Goal: Task Accomplishment & Management: Complete application form

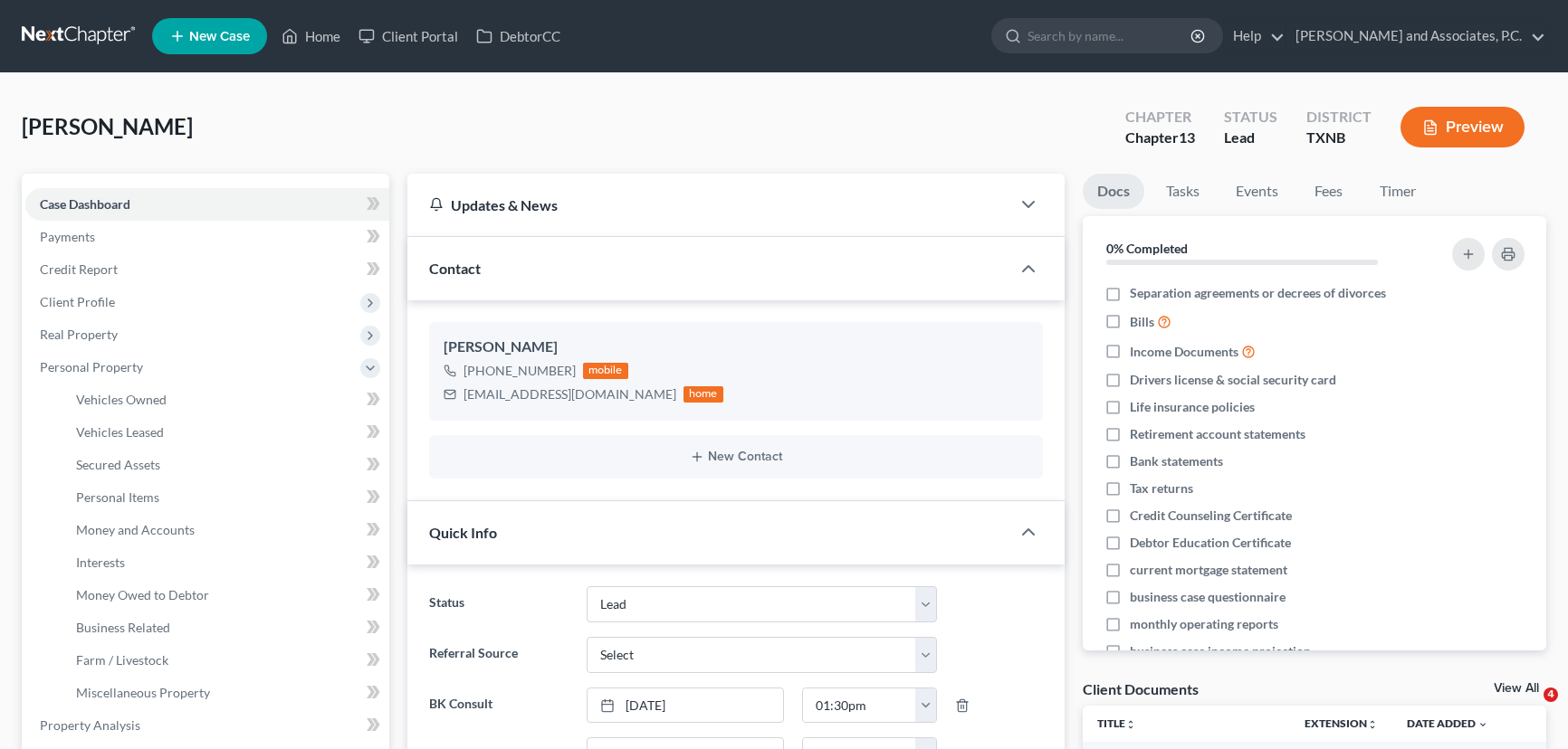
select select "8"
select select "0"
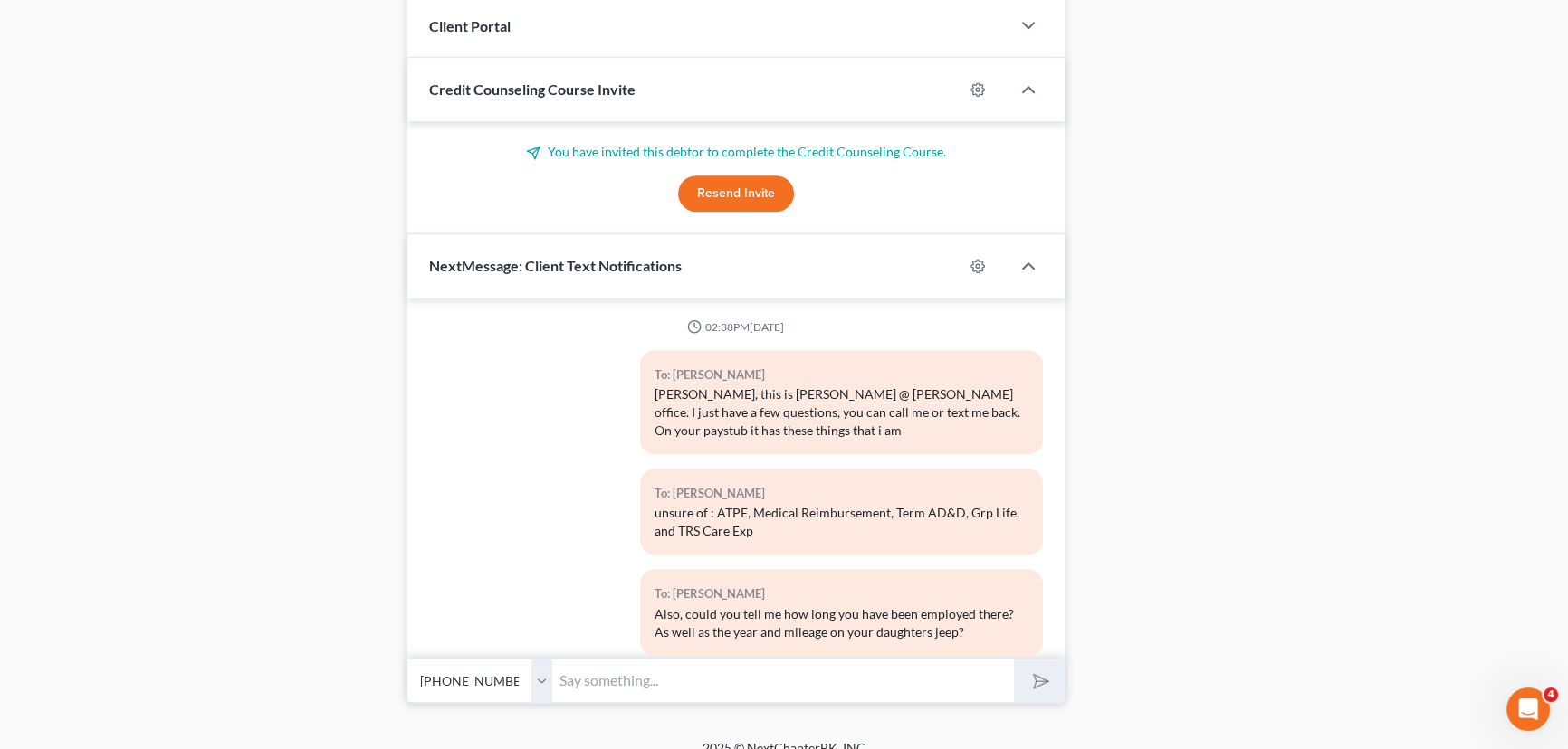
scroll to position [32, 0]
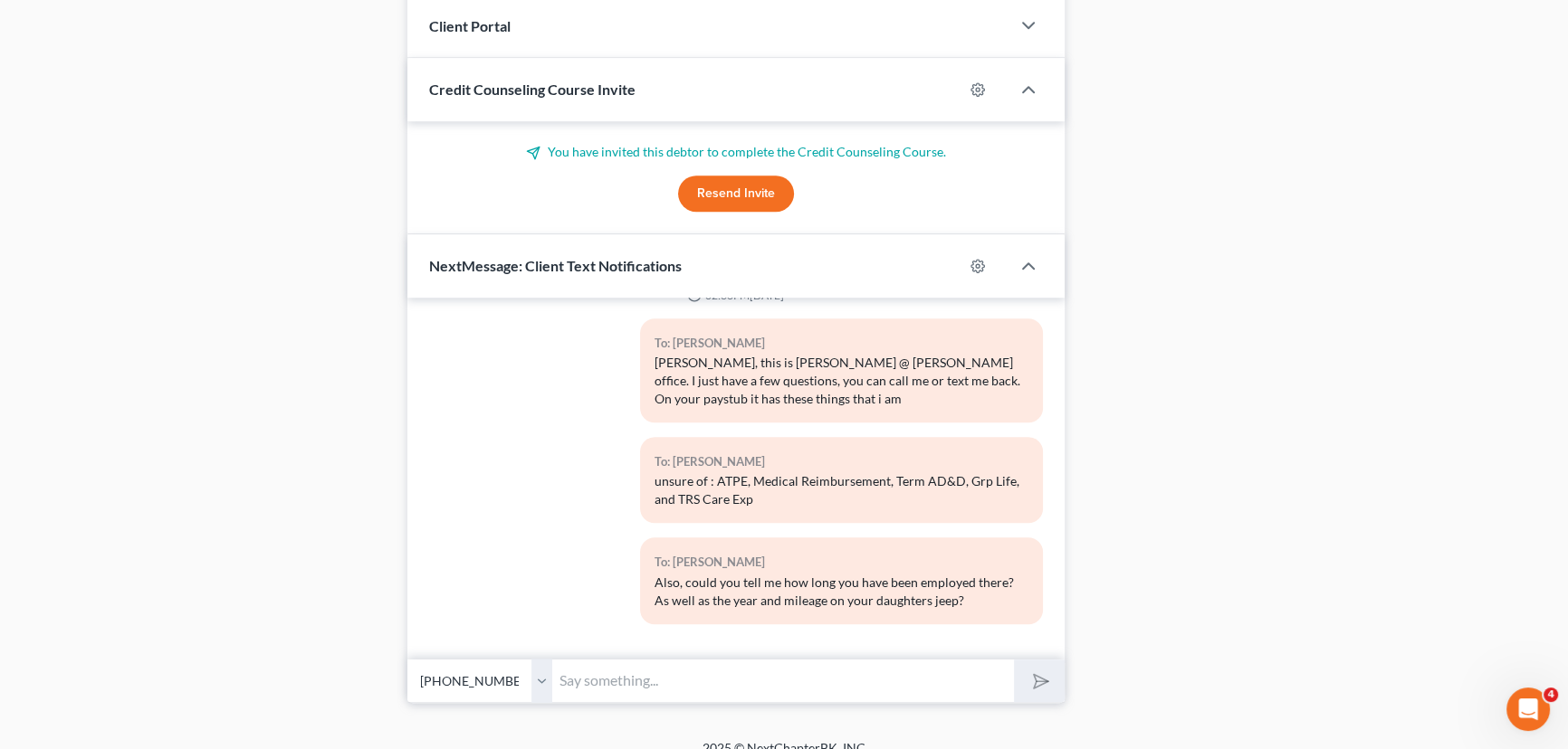
drag, startPoint x: 1540, startPoint y: 354, endPoint x: 451, endPoint y: 355, distance: 1089.0
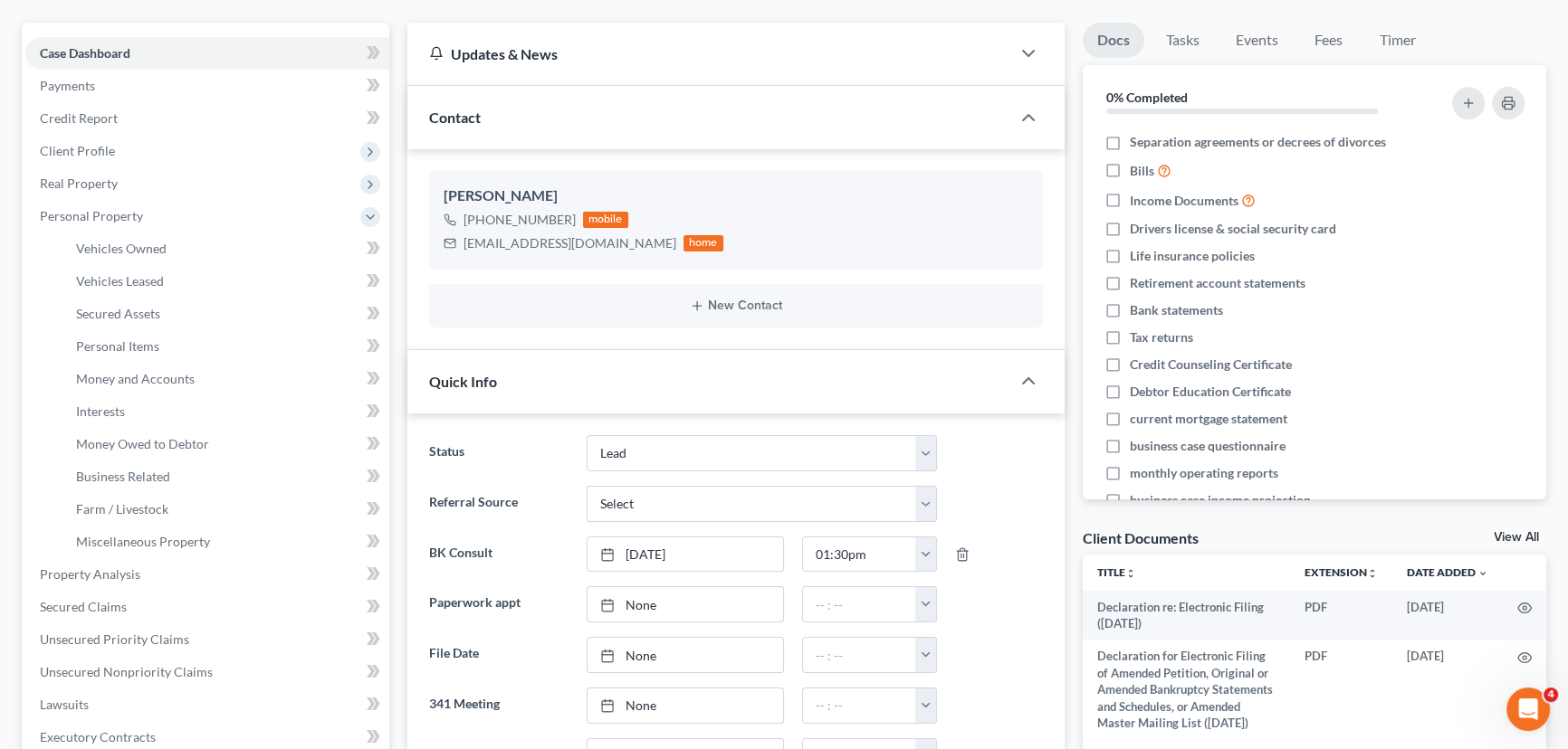
scroll to position [0, 0]
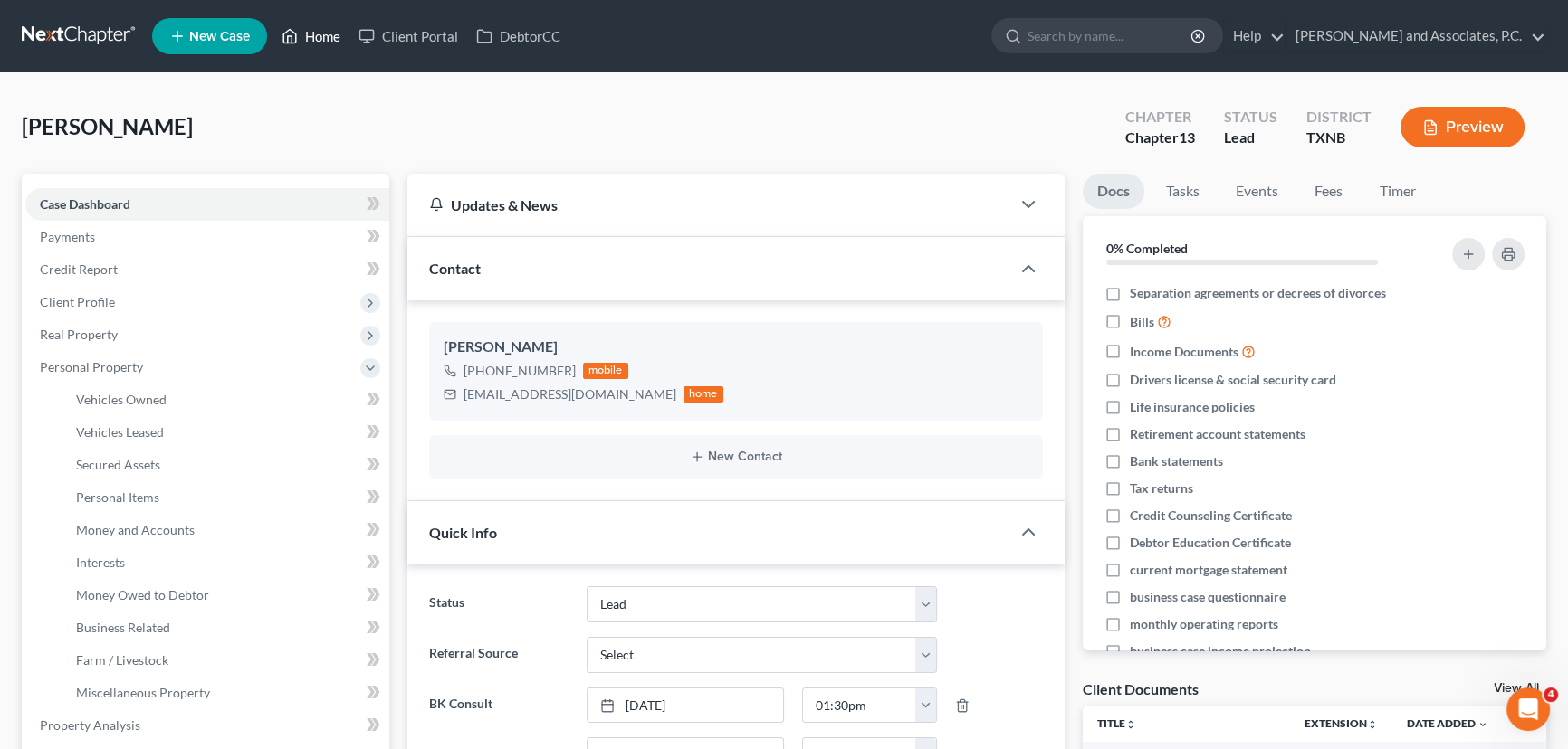
click at [299, 43] on link "Home" at bounding box center [311, 37] width 77 height 33
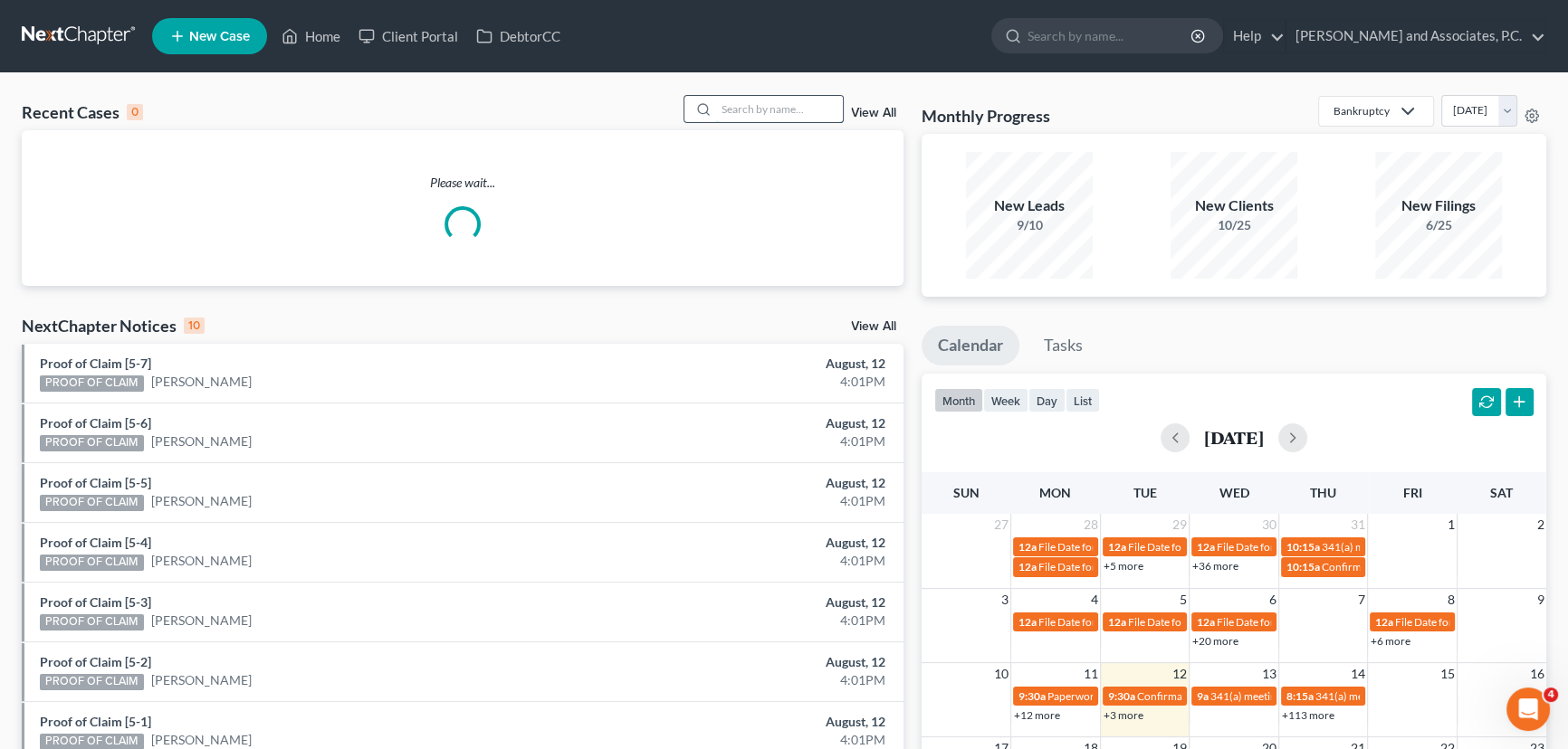
click at [749, 100] on input "search" at bounding box center [779, 108] width 126 height 26
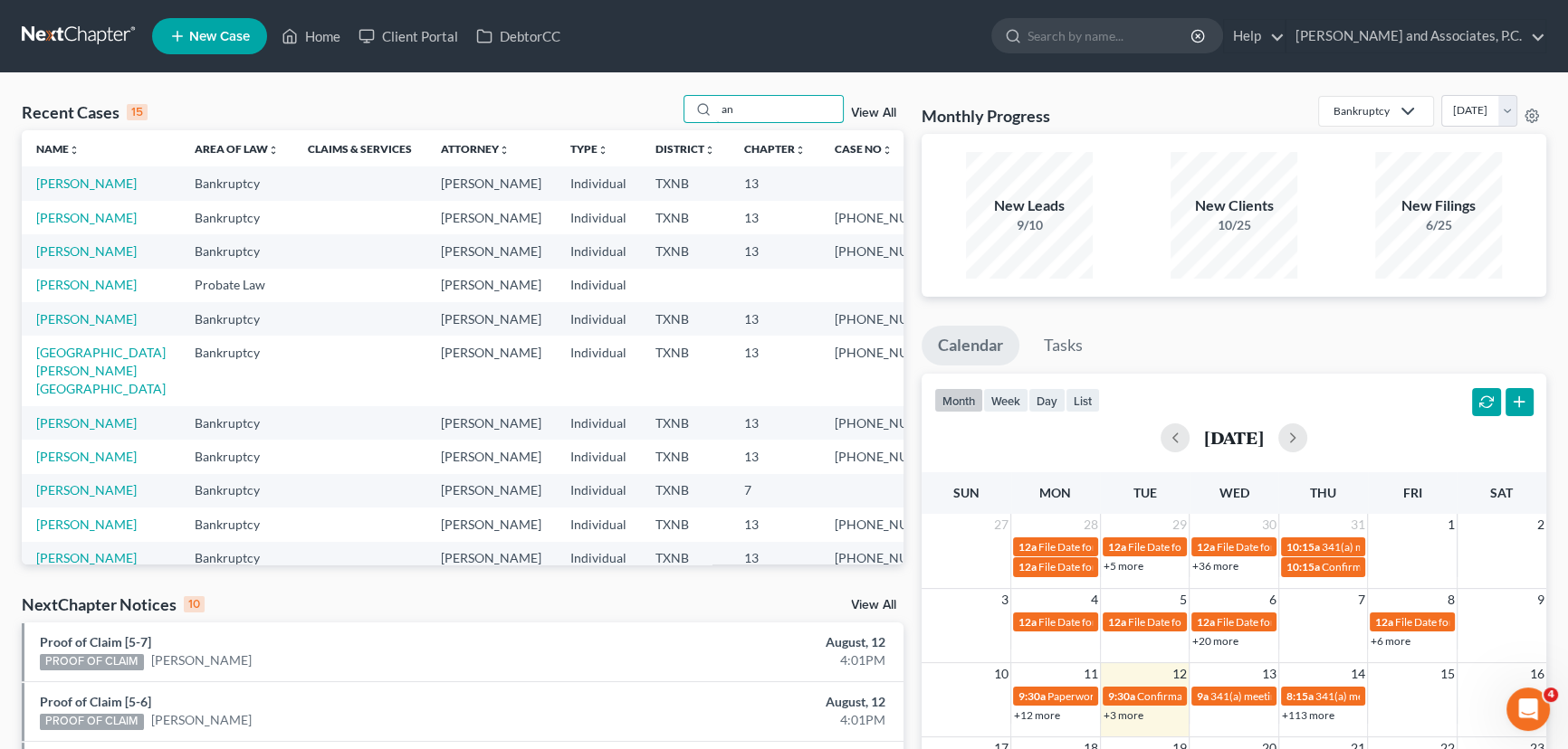
type input "a"
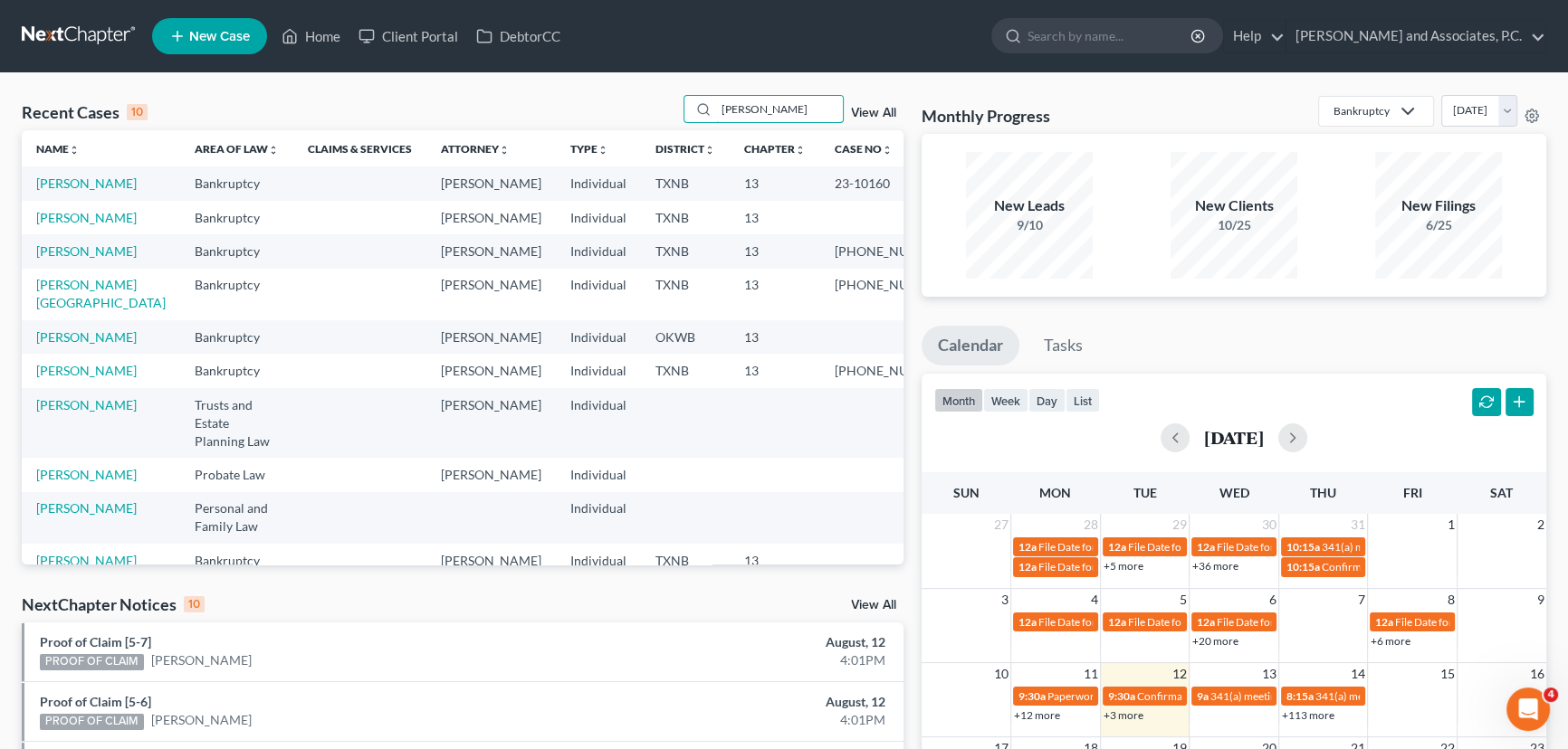
type input "[PERSON_NAME]"
click at [52, 235] on td "Andrews, Annie" at bounding box center [101, 217] width 158 height 34
click at [52, 225] on link "Andrews, Annie" at bounding box center [87, 218] width 100 height 15
select select "8"
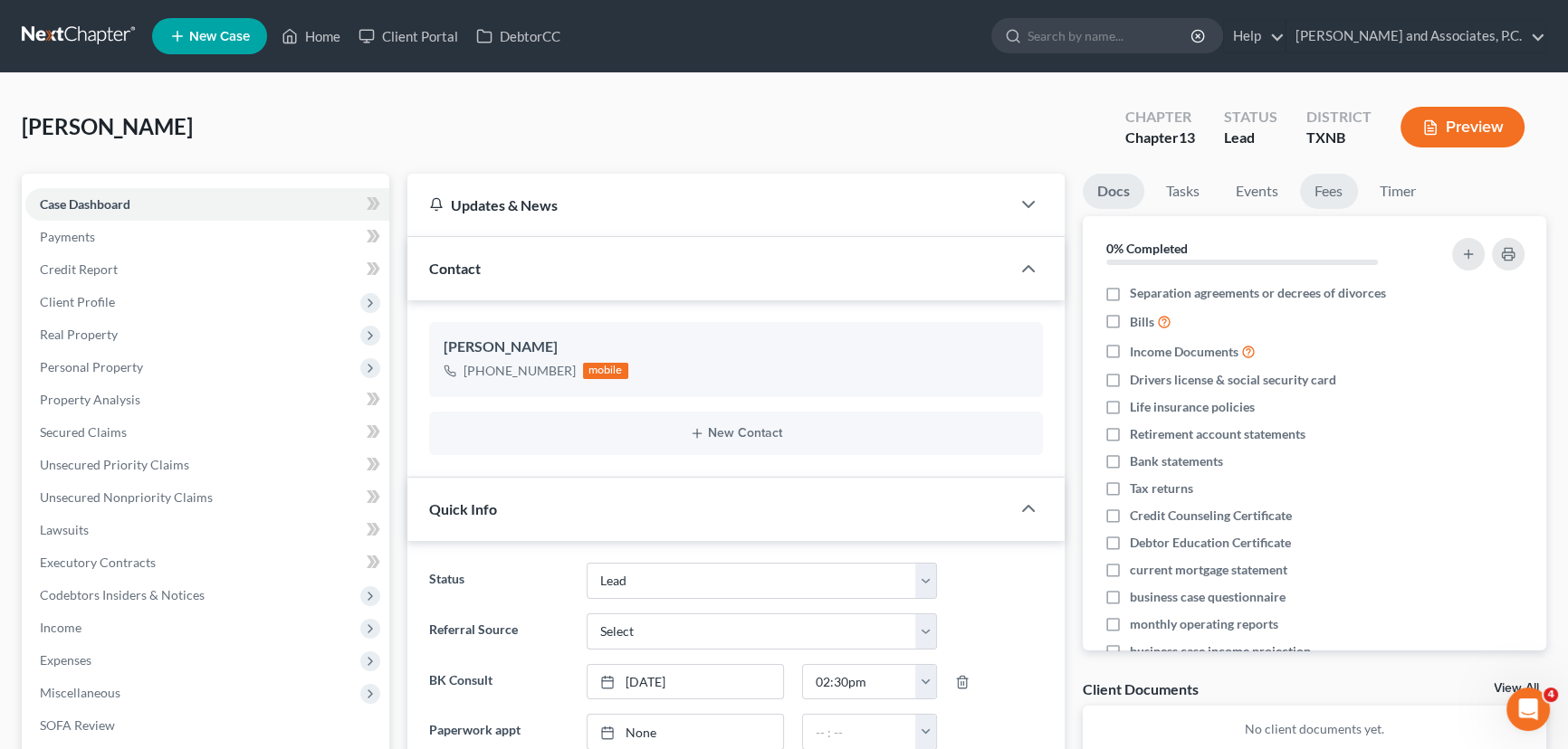
click at [1322, 184] on link "Fees" at bounding box center [1329, 191] width 58 height 36
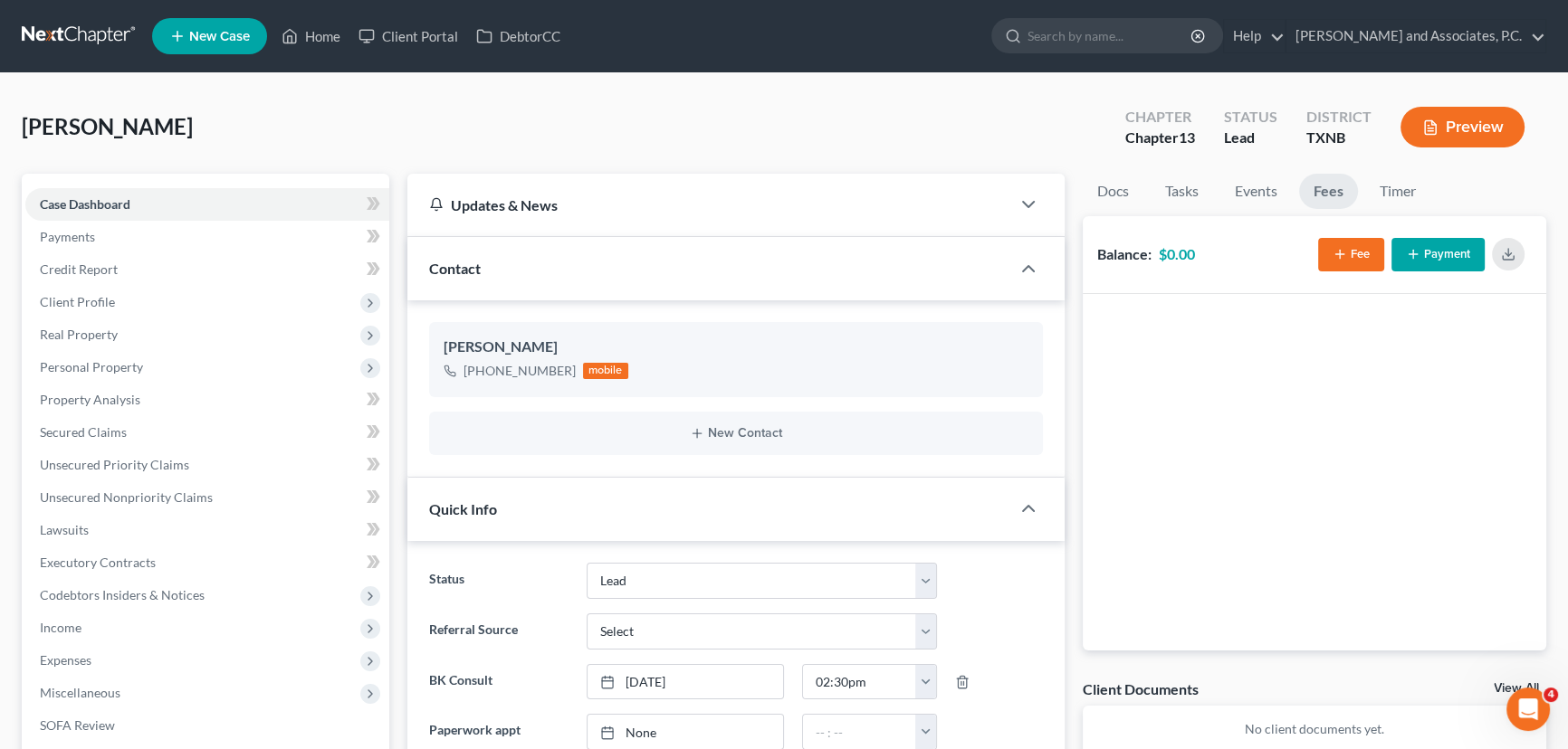
click at [1357, 260] on button "Fee" at bounding box center [1351, 255] width 66 height 34
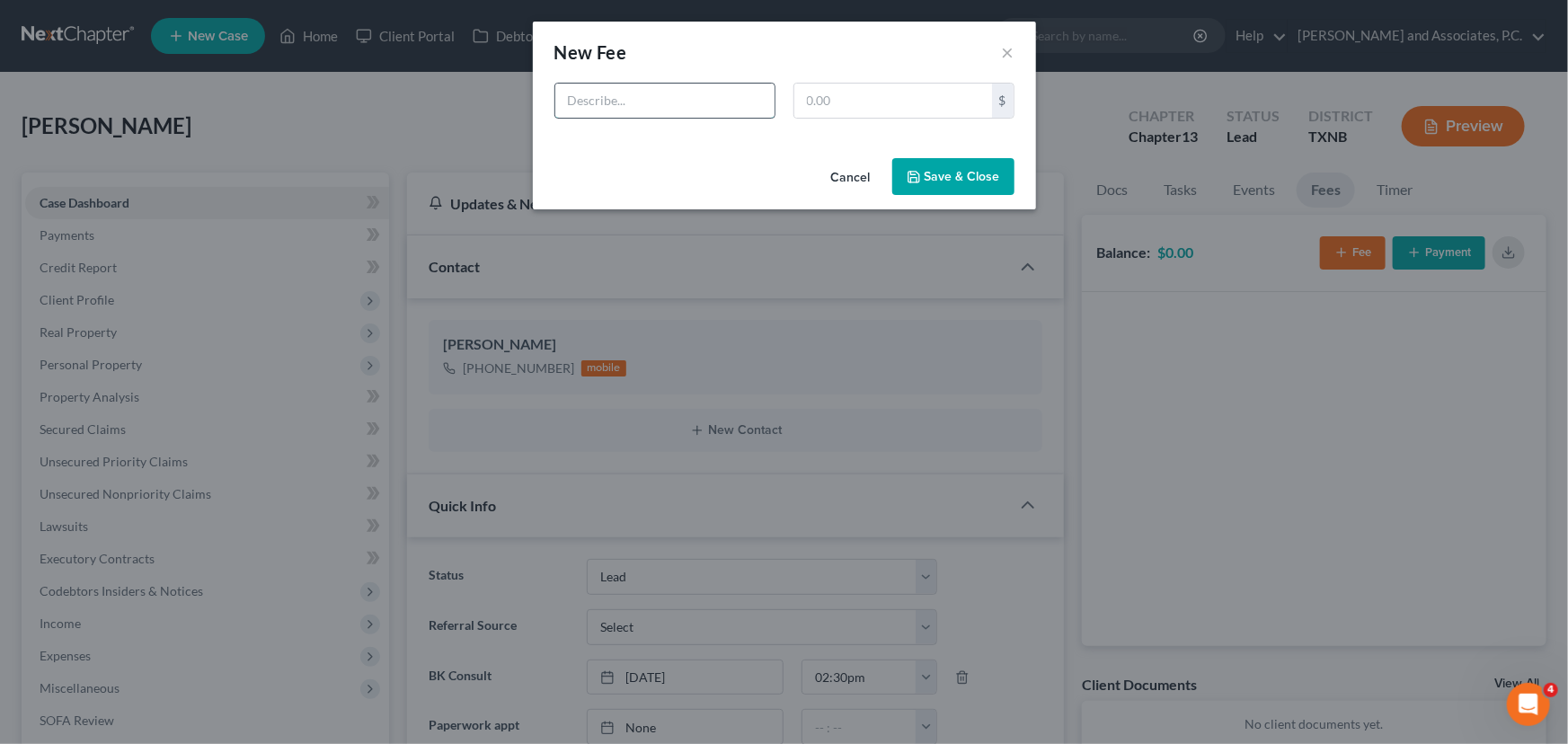
click at [629, 107] on input "text" at bounding box center [664, 101] width 219 height 35
type input "Chapter 13 Bankruptcy"
type input "688.00"
click at [944, 164] on button "Save & Close" at bounding box center [954, 176] width 123 height 37
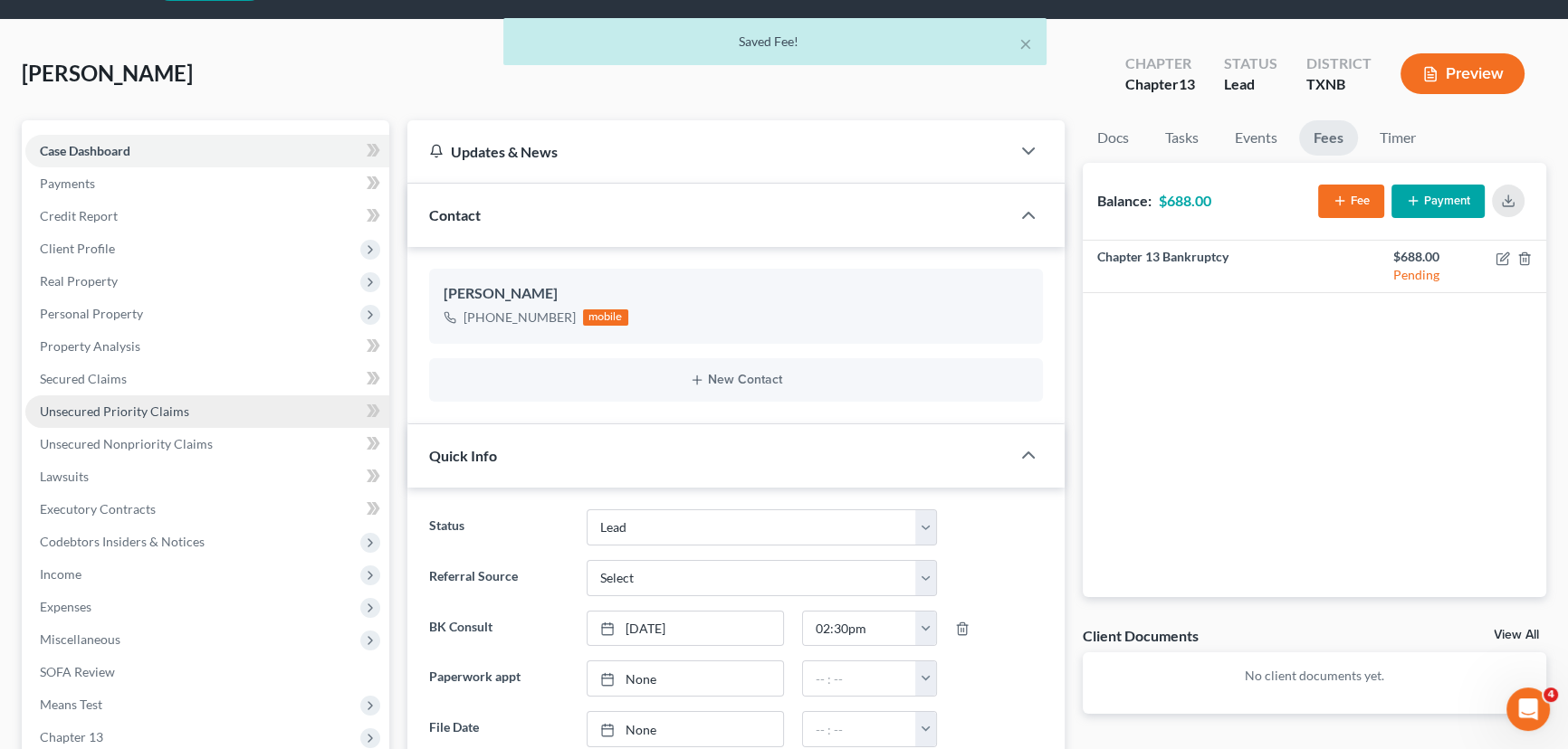
scroll to position [81, 0]
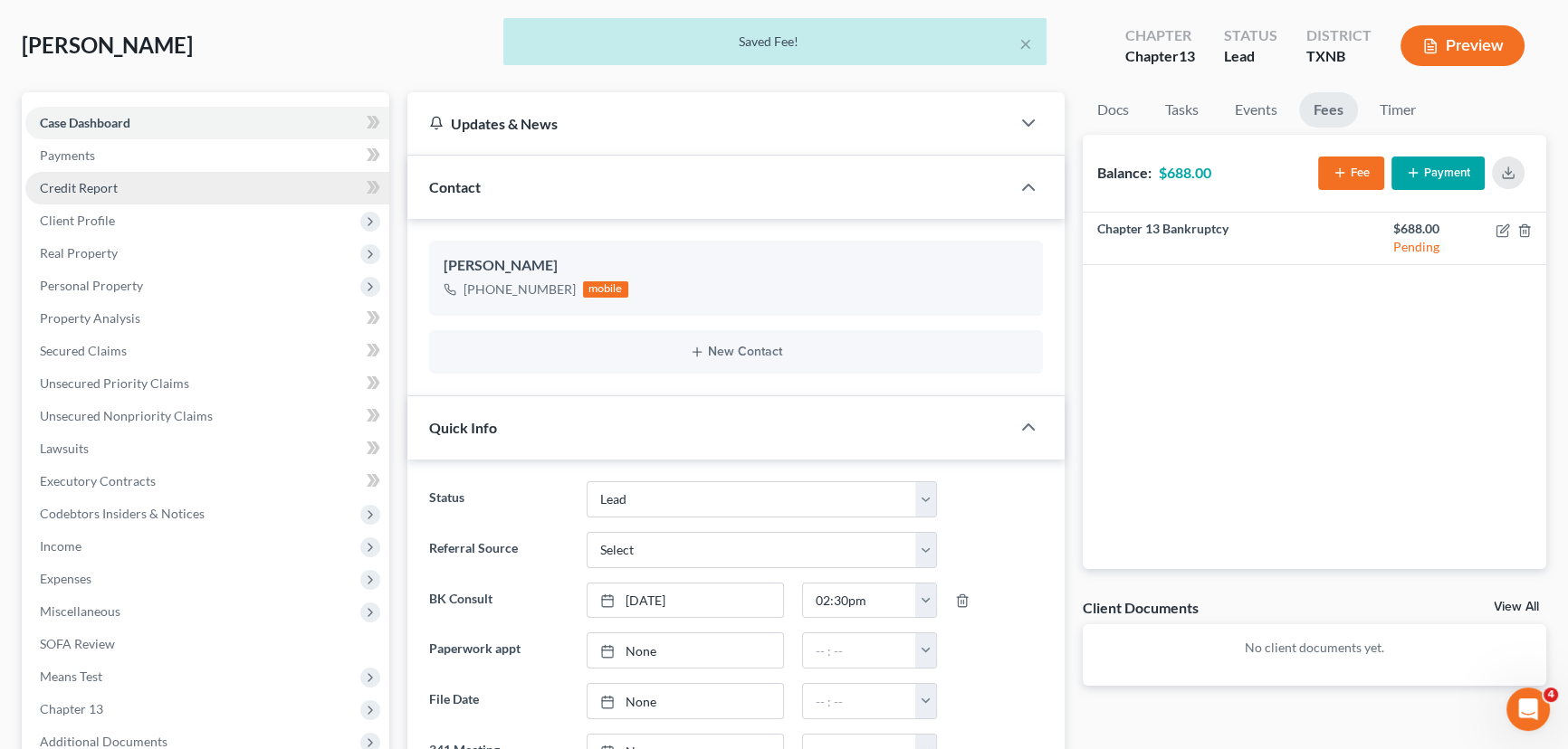
click at [113, 194] on link "Credit Report" at bounding box center [207, 188] width 364 height 33
click at [81, 225] on span "Client Profile" at bounding box center [77, 220] width 75 height 15
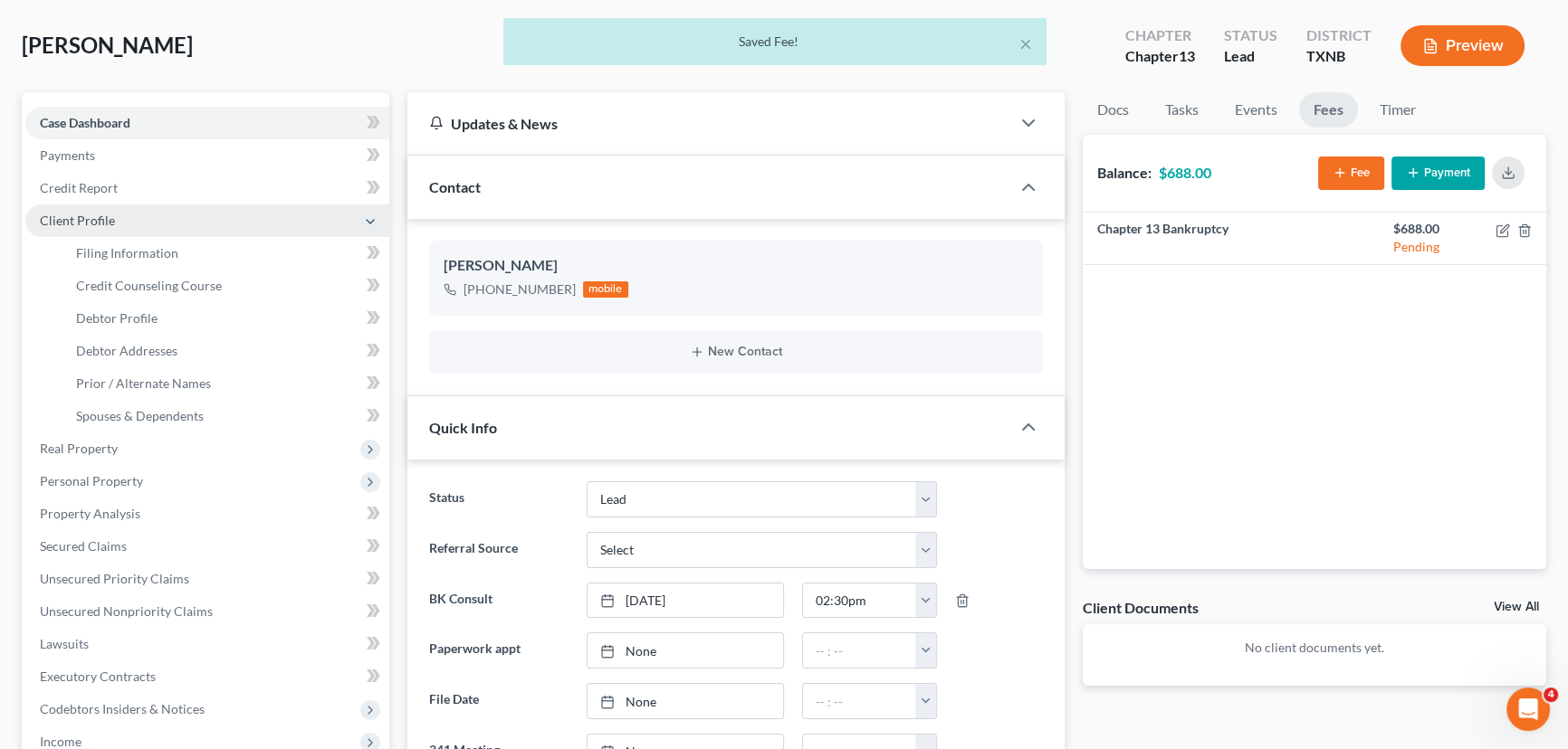
click at [67, 225] on span "Client Profile" at bounding box center [77, 220] width 75 height 15
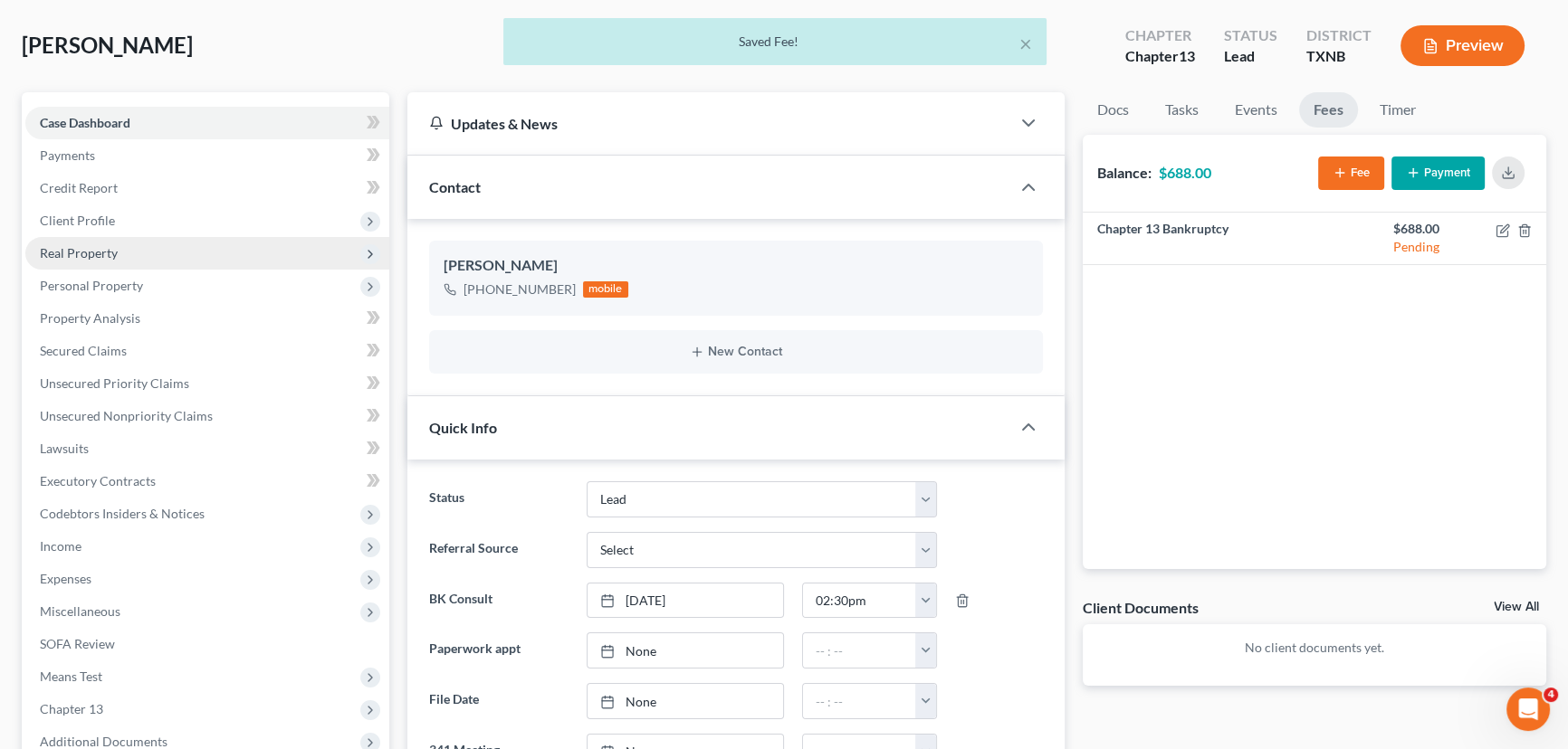
click at [96, 247] on ul "Case Dashboard Payments Invoices Payments Payments Credit Report Client Profile" at bounding box center [207, 432] width 364 height 652
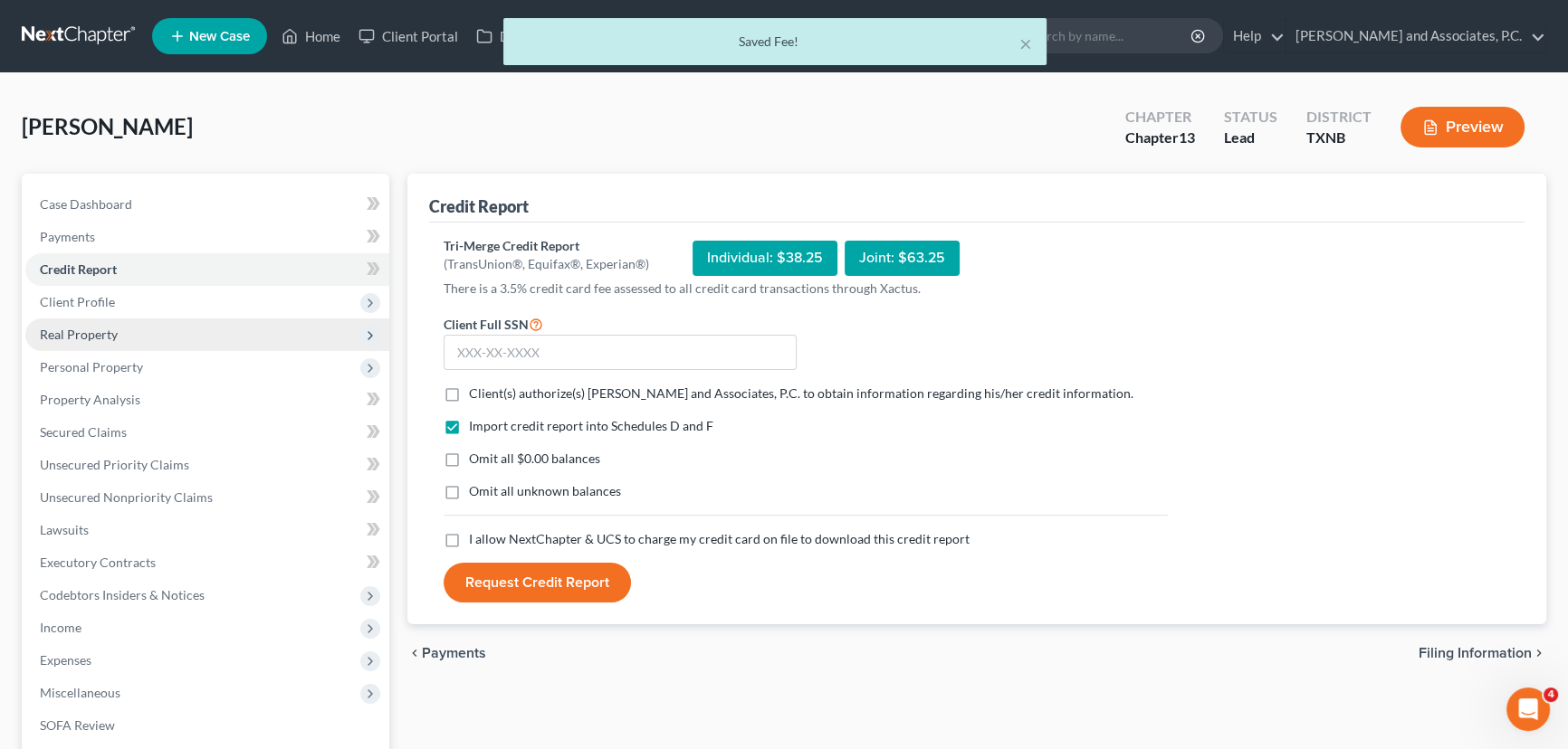
drag, startPoint x: 107, startPoint y: 310, endPoint x: 118, endPoint y: 335, distance: 27.3
click at [106, 309] on span "Client Profile" at bounding box center [207, 302] width 364 height 33
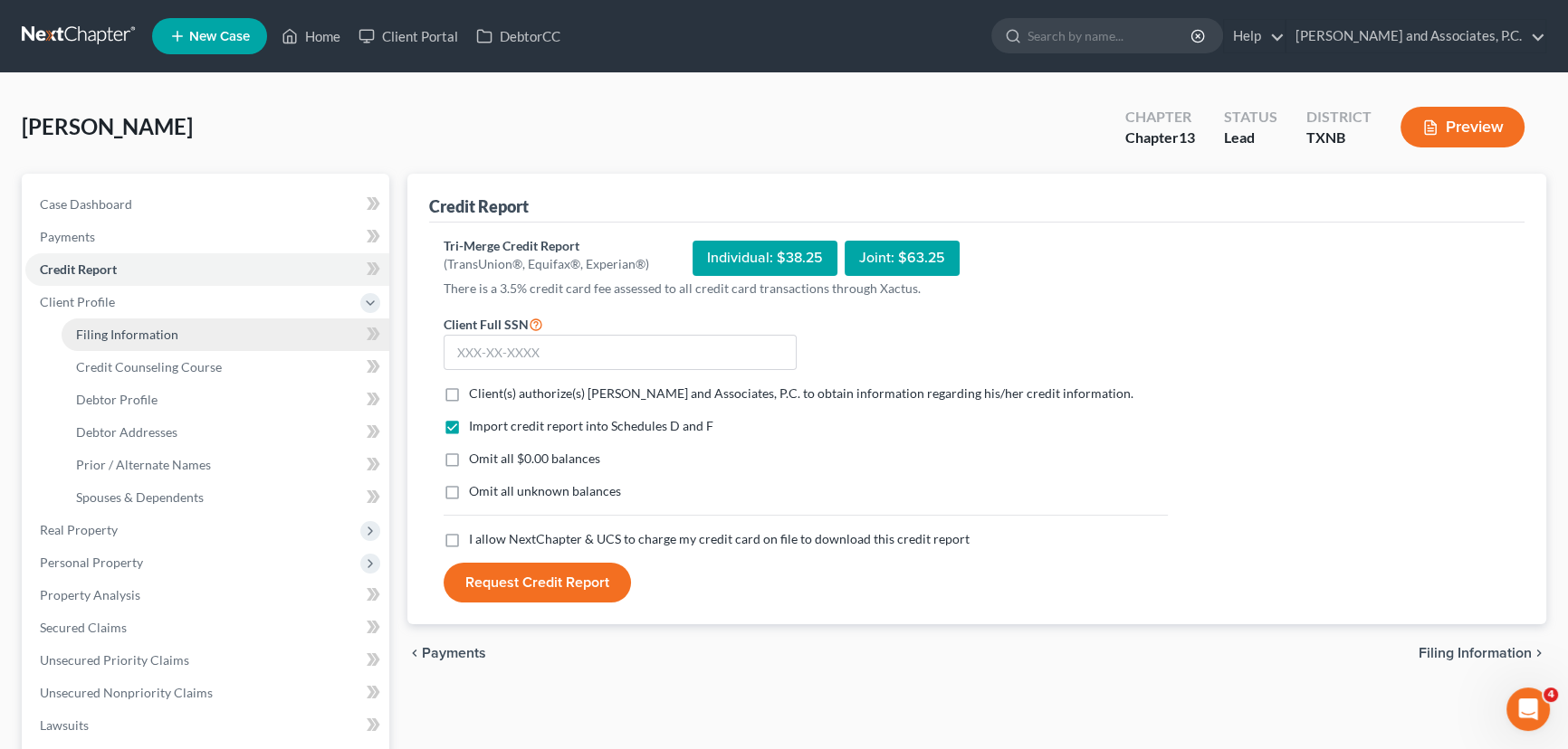
click at [116, 341] on link "Filing Information" at bounding box center [225, 335] width 327 height 33
select select "1"
select select "0"
select select "3"
select select "78"
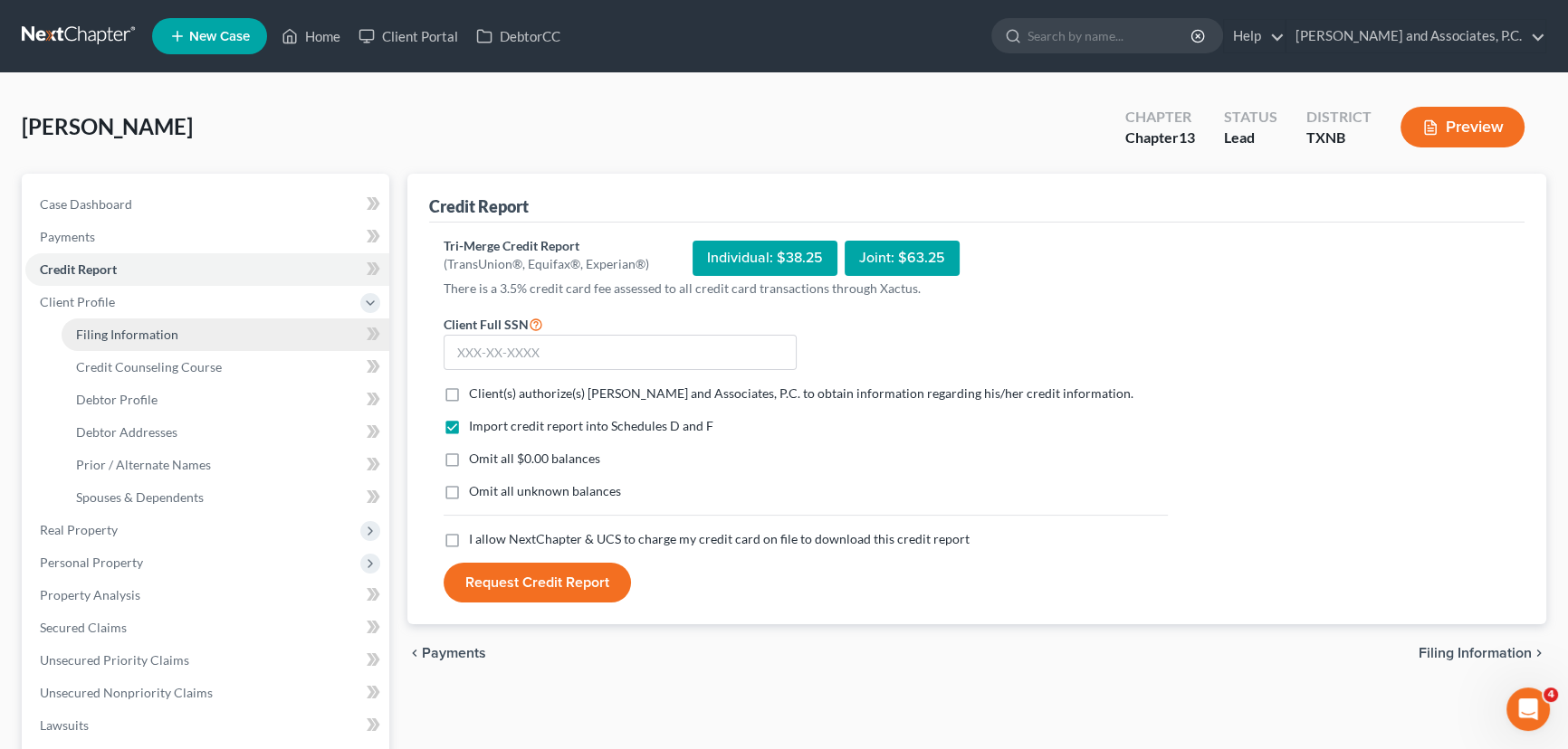
select select "0"
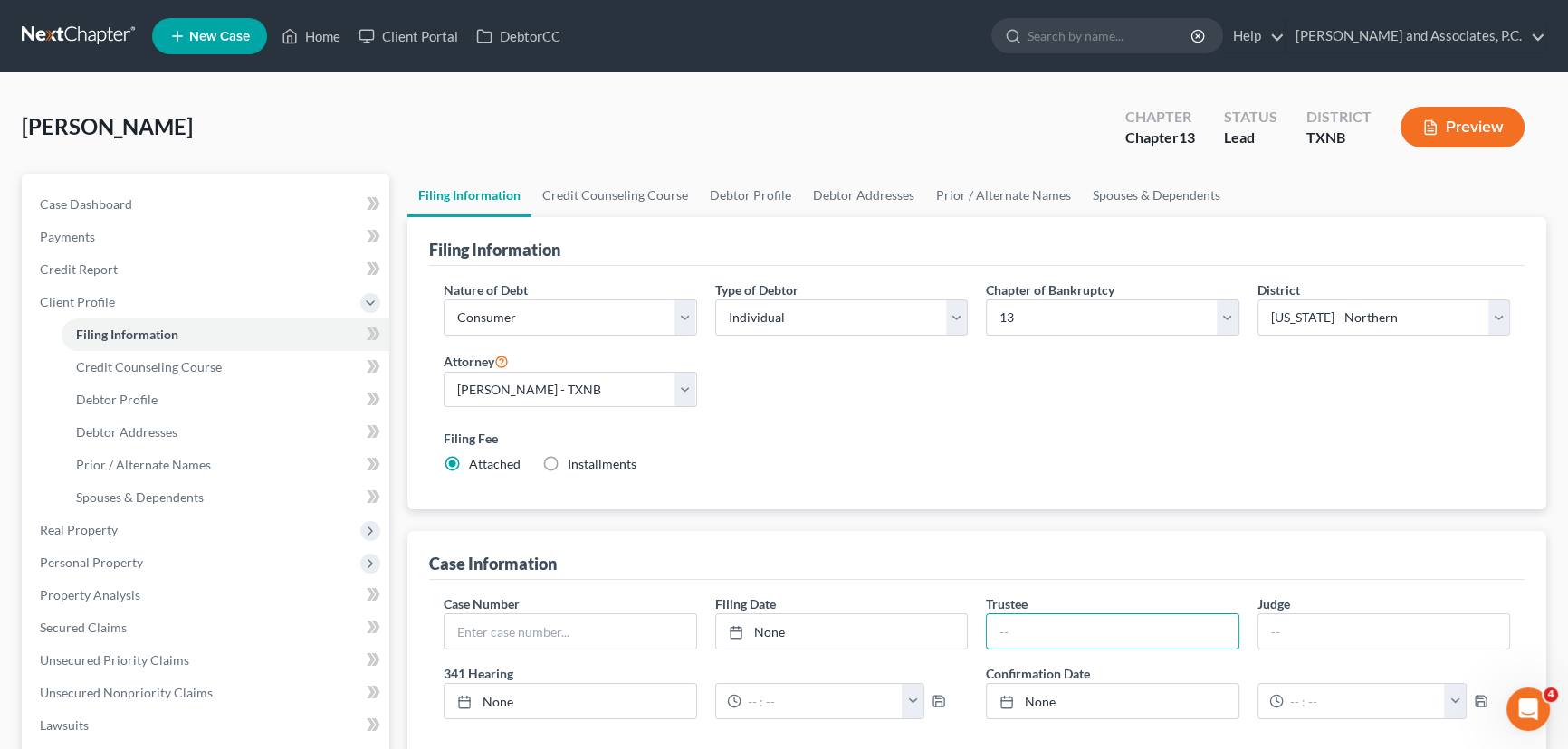
drag, startPoint x: 1053, startPoint y: 624, endPoint x: 1049, endPoint y: 572, distance: 52.2
click at [1053, 624] on input "text" at bounding box center [1112, 632] width 252 height 35
type input "Katherine Davis"
click at [649, 193] on link "Credit Counseling Course" at bounding box center [614, 195] width 167 height 43
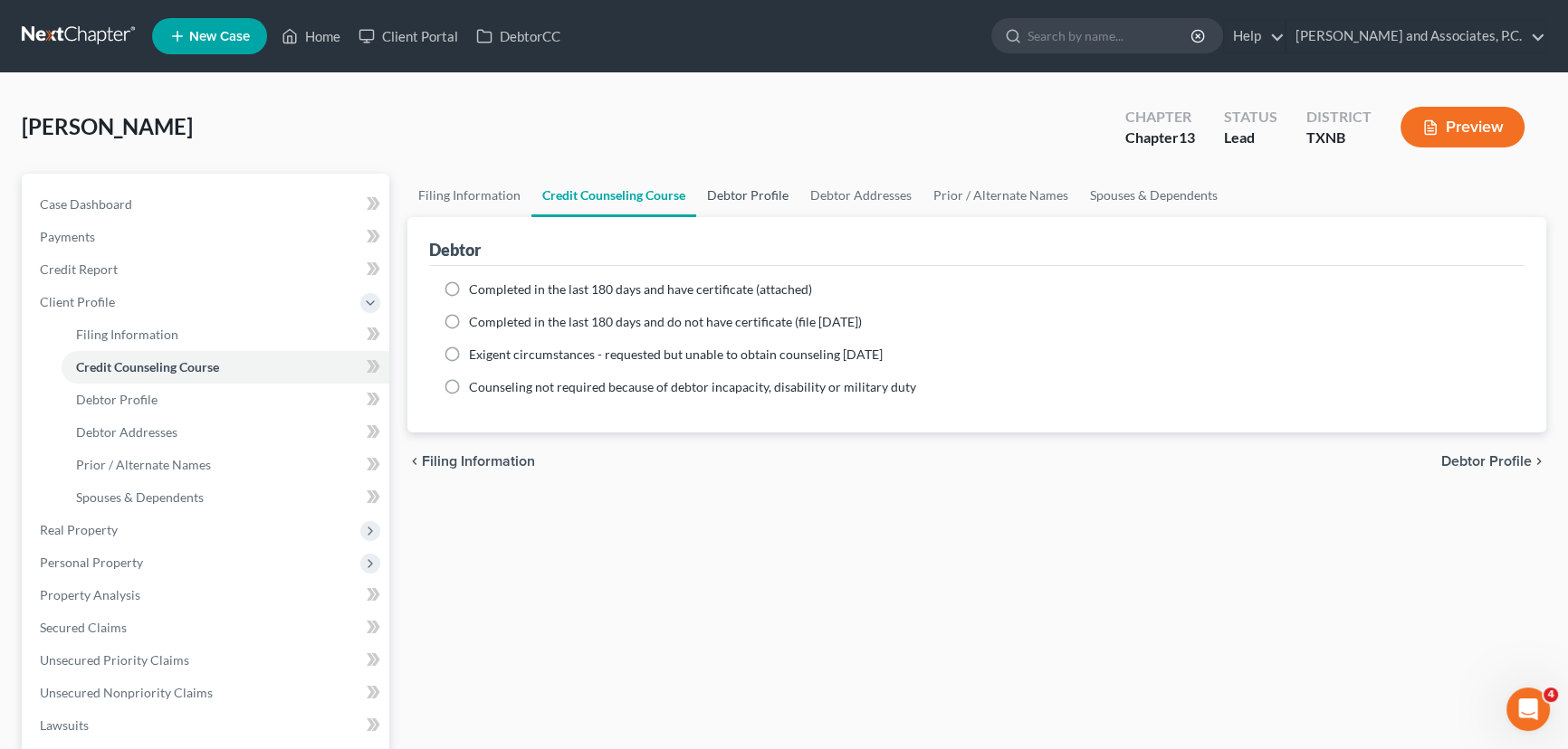
click at [718, 198] on link "Debtor Profile" at bounding box center [747, 195] width 103 height 43
select select "0"
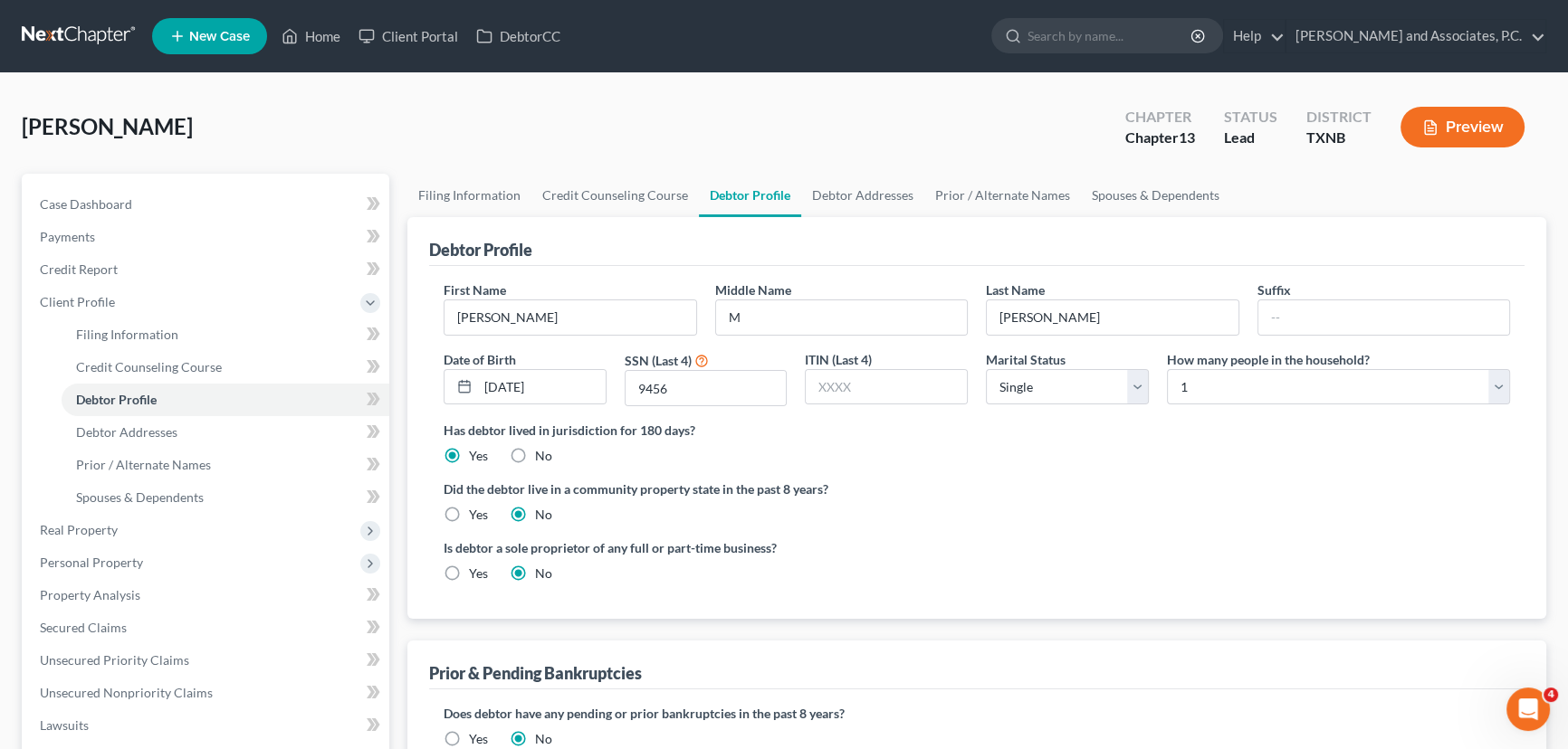
click at [585, 334] on div "First Name Annie Middle Name M Last Name Andrews Suffix Date of Birth 08/15/193…" at bounding box center [976, 350] width 1084 height 140
click at [604, 306] on input "Annie" at bounding box center [570, 318] width 252 height 35
click at [809, 318] on input "M" at bounding box center [842, 318] width 252 height 35
click at [587, 393] on input "08/15/1938" at bounding box center [542, 387] width 127 height 35
click at [690, 388] on input "9456" at bounding box center [706, 388] width 161 height 35
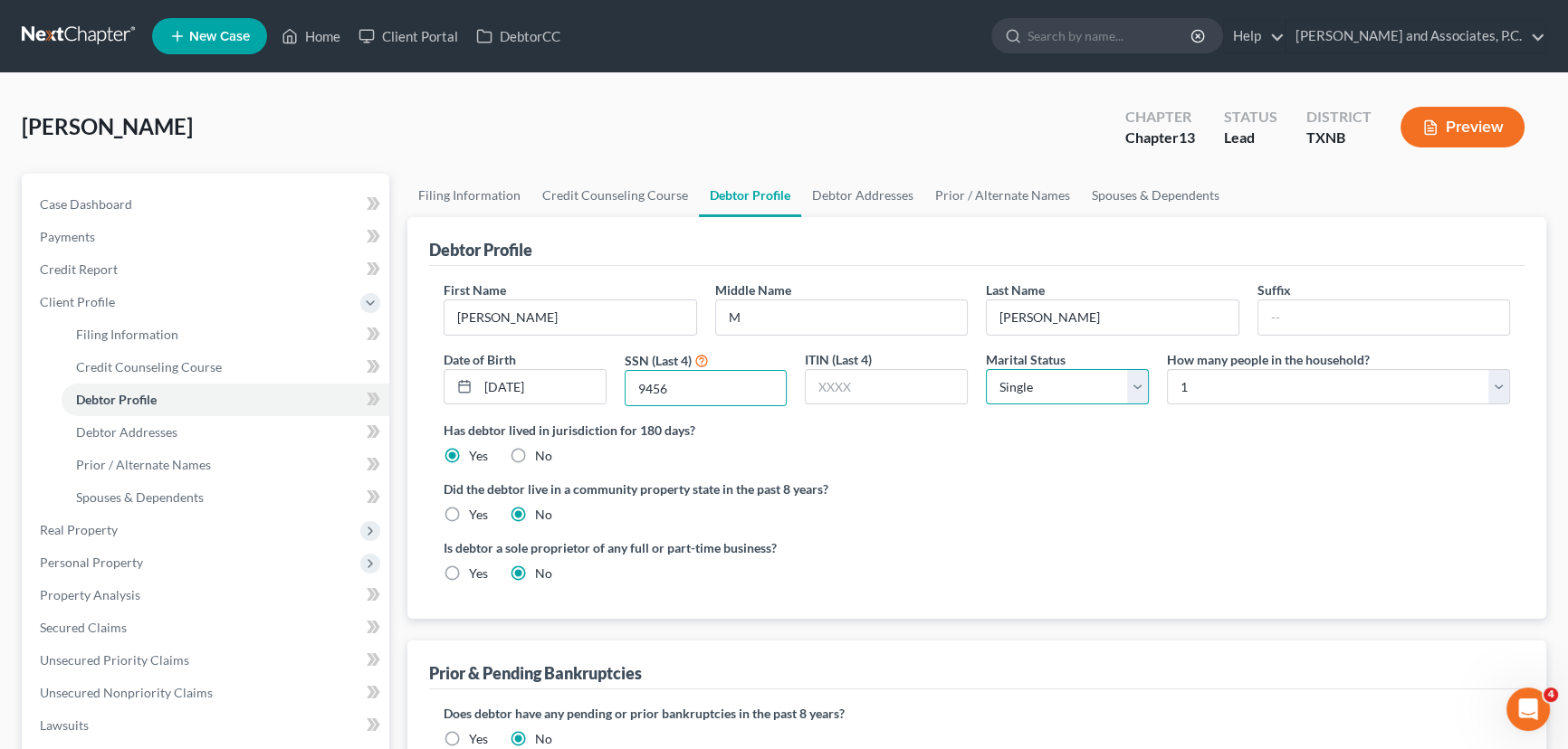
click at [1105, 387] on select "Select Single Married Separated Divorced Widowed" at bounding box center [1067, 388] width 163 height 37
select select "4"
click at [986, 370] on select "Select Single Married Separated Divorced Widowed" at bounding box center [1067, 388] width 163 height 37
click at [1064, 497] on label "Did the debtor live in a community property state in the past 8 years?" at bounding box center [976, 489] width 1067 height 19
click at [1187, 387] on select "Select 1 2 3 4 5 6 7 8 9 10 11 12 13 14 15 16 17 18 19 20" at bounding box center [1338, 388] width 343 height 37
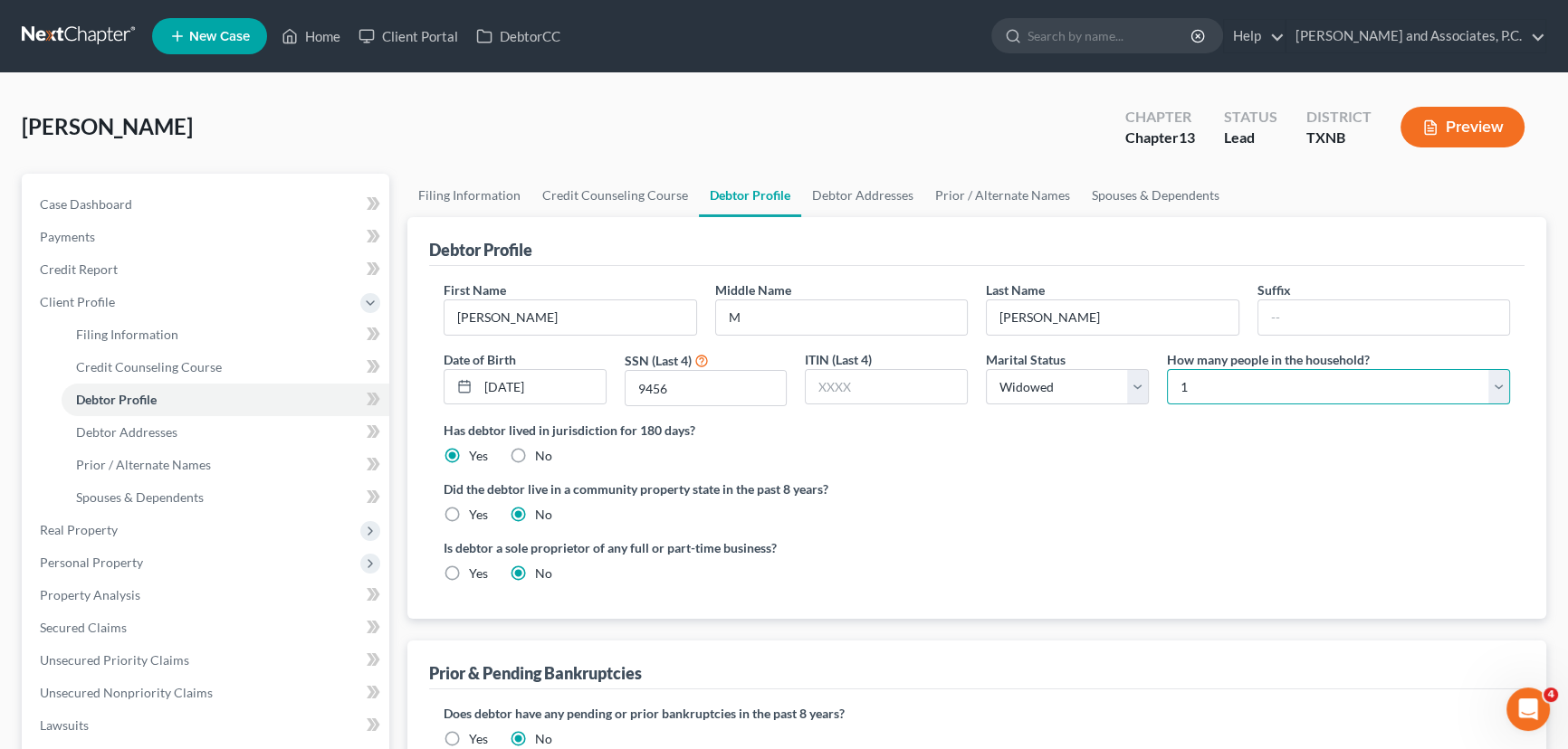
select select "3"
click at [1167, 370] on select "Select 1 2 3 4 5 6 7 8 9 10 11 12 13 14 15 16 17 18 19 20" at bounding box center [1338, 388] width 343 height 37
drag, startPoint x: 1122, startPoint y: 519, endPoint x: 452, endPoint y: 509, distance: 670.1
click at [1124, 519] on div "Did the debtor live in a community property state in the past 8 years? Yes No" at bounding box center [976, 502] width 1067 height 44
click at [469, 517] on label "Yes" at bounding box center [479, 514] width 19 height 18
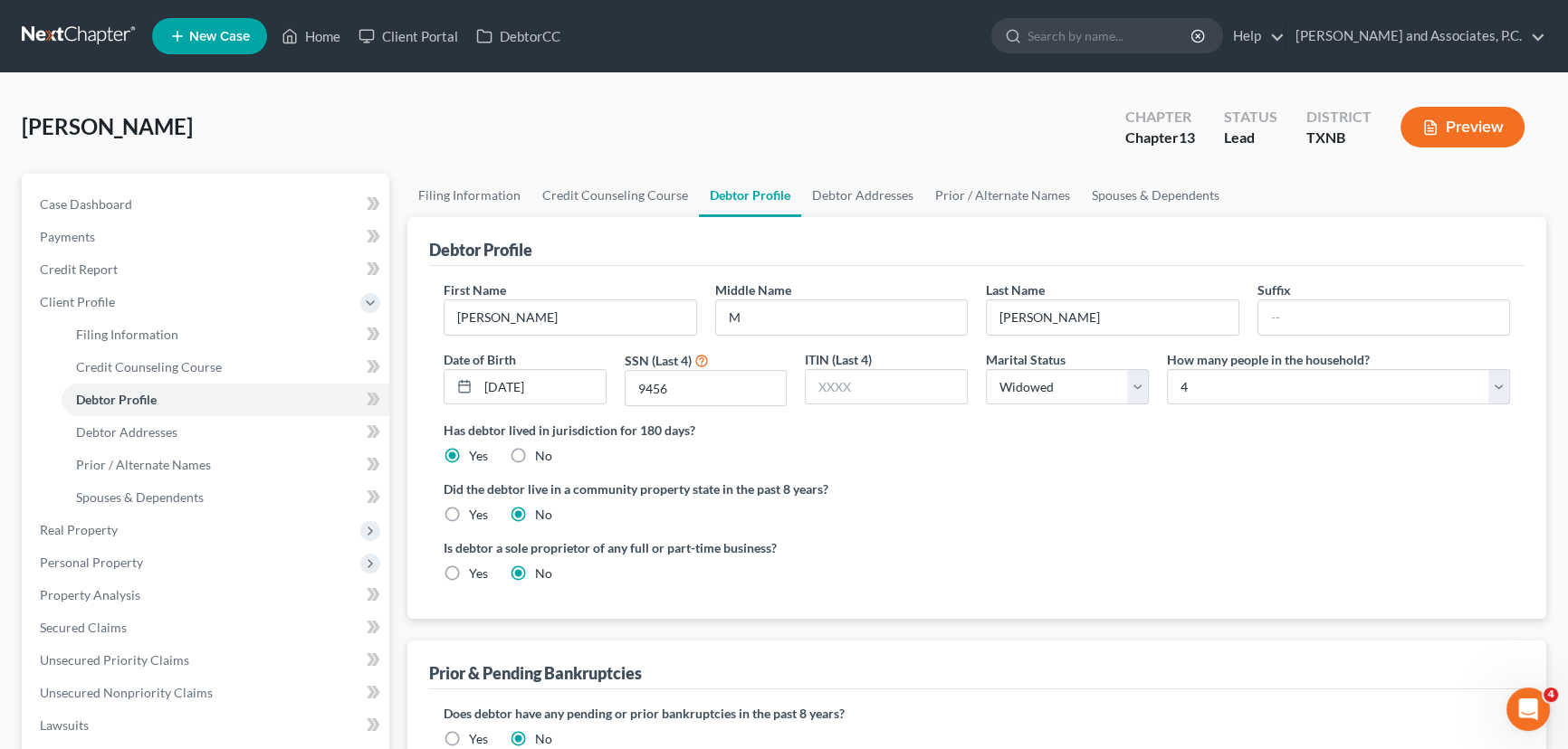
click at [476, 517] on input "Yes" at bounding box center [482, 512] width 12 height 12
radio input "true"
radio input "false"
click at [696, 338] on div "First Name Annie Middle Name M Last Name Andrews Suffix Date of Birth 08/15/193…" at bounding box center [976, 350] width 1084 height 140
click at [683, 318] on input "Annie" at bounding box center [570, 318] width 252 height 35
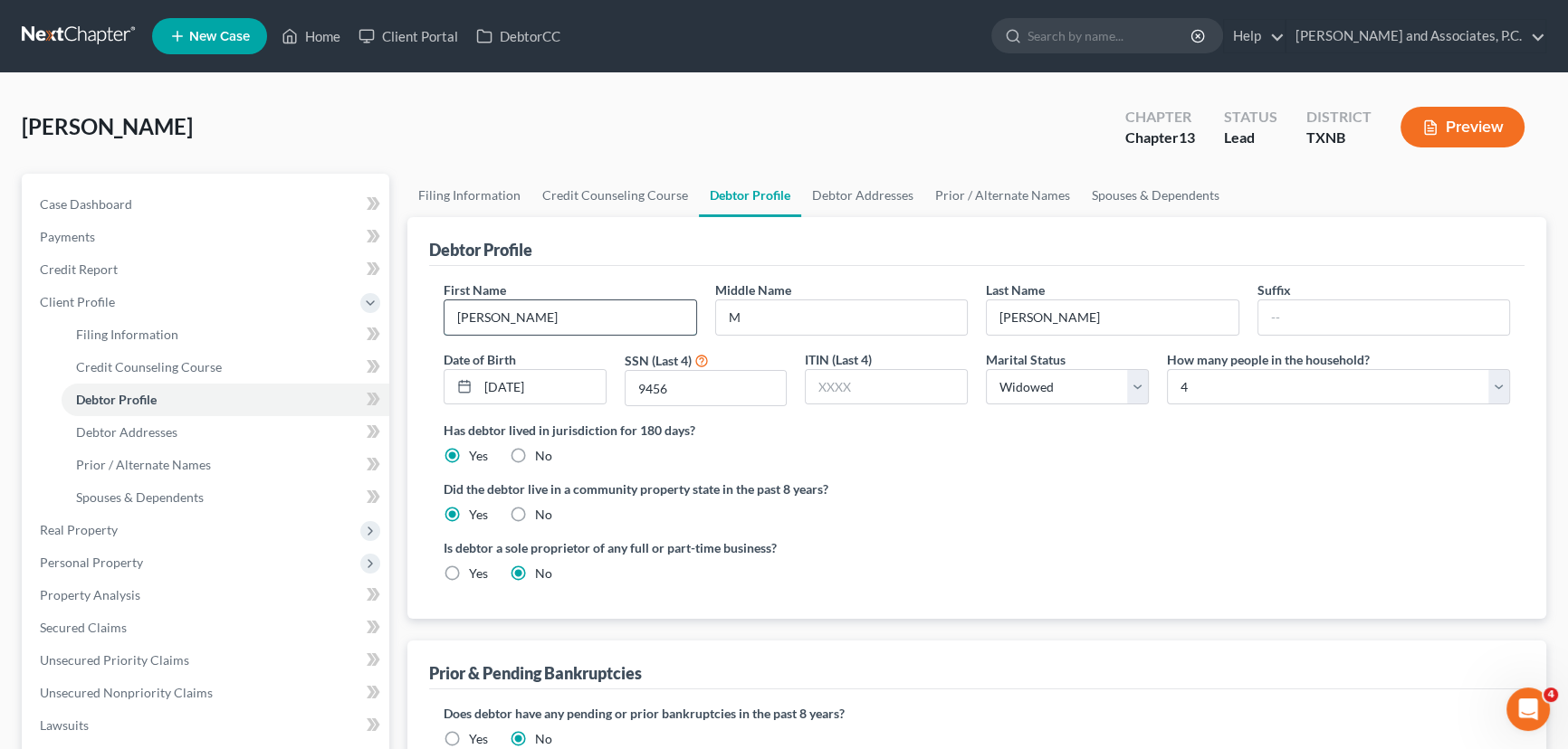
click at [544, 319] on input "Annie" at bounding box center [570, 318] width 252 height 35
type input "Ann"
click at [863, 167] on div "Andrews, Annie Upgraded Chapter Chapter 13 Status Lead District TXNB Preview" at bounding box center [784, 134] width 1525 height 79
click at [869, 190] on link "Debtor Addresses" at bounding box center [863, 195] width 124 height 43
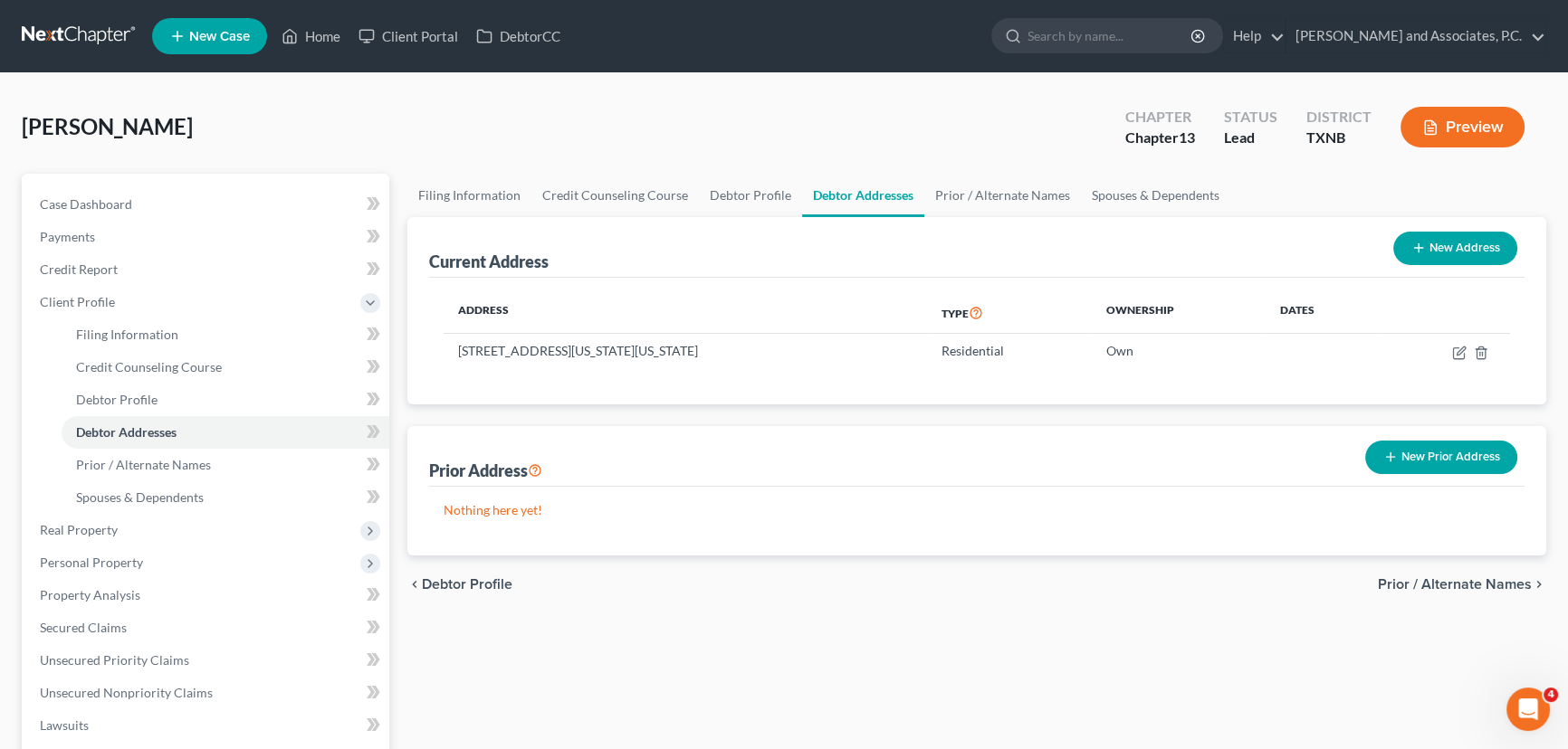
click at [878, 192] on link "Debtor Addresses" at bounding box center [863, 195] width 123 height 43
click at [1459, 346] on icon "button" at bounding box center [1459, 352] width 14 height 14
select select "45"
select select "242"
select select "0"
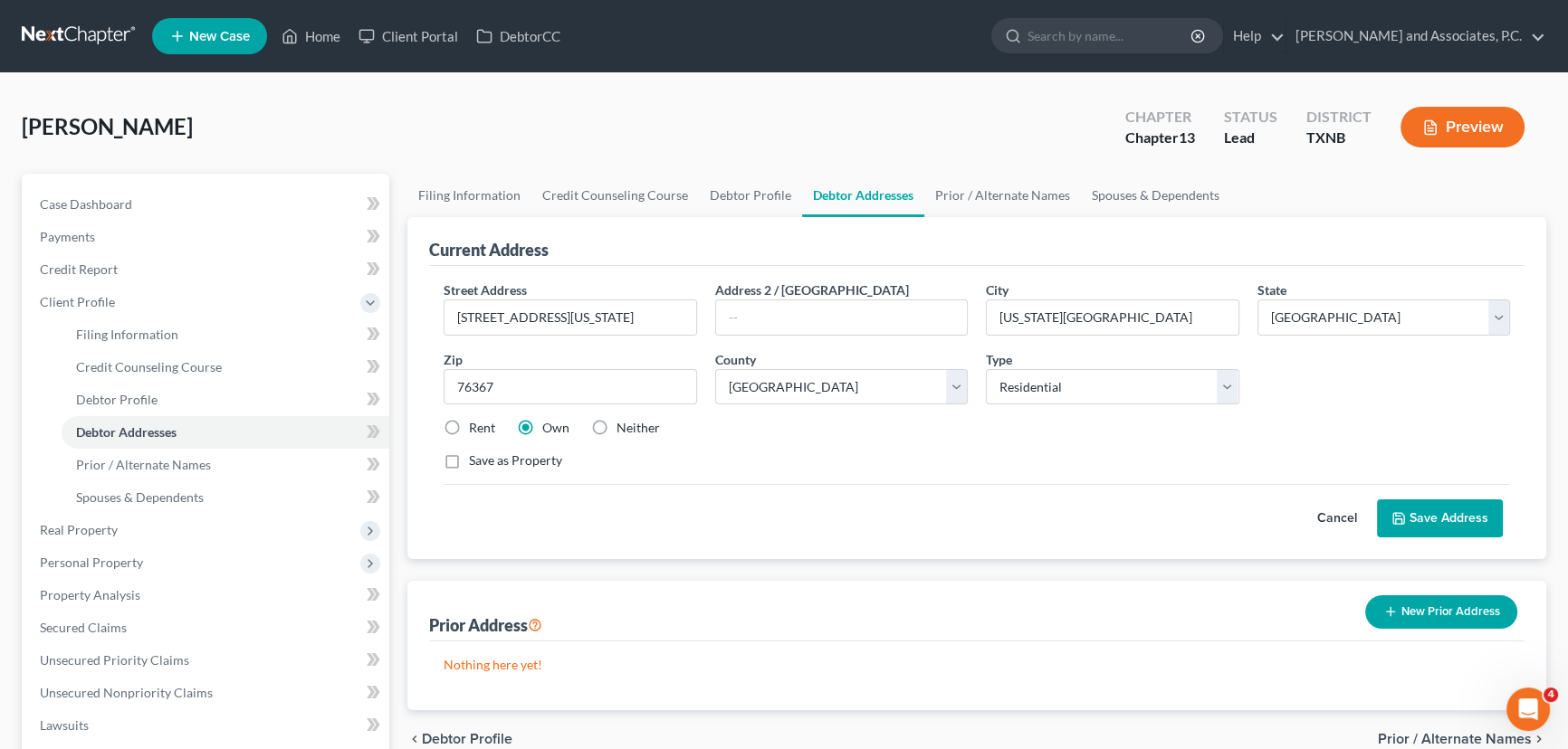
drag, startPoint x: 1461, startPoint y: 515, endPoint x: 1479, endPoint y: 528, distance: 22.2
click at [1466, 515] on button "Save Address" at bounding box center [1440, 518] width 126 height 38
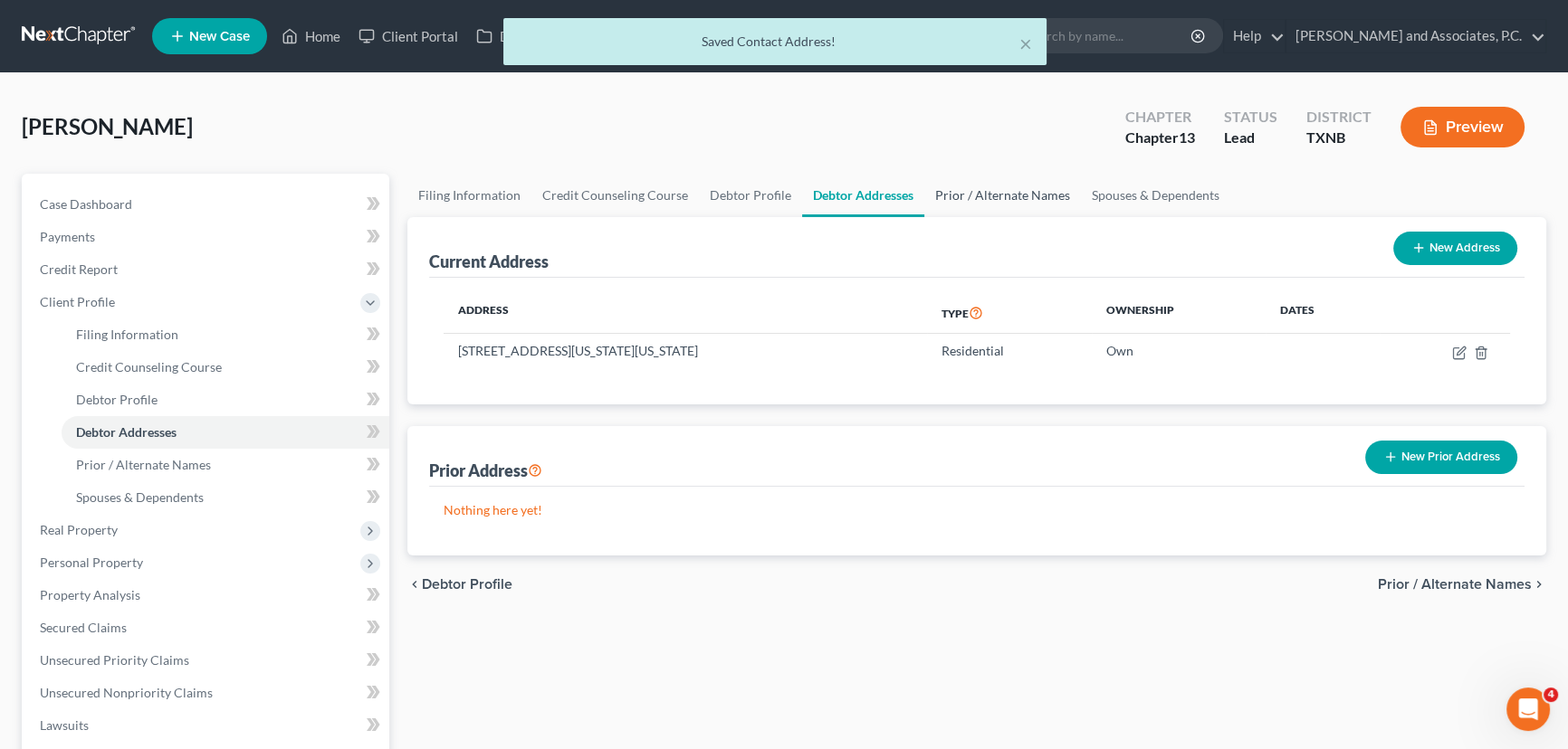
click at [1059, 201] on link "Prior / Alternate Names" at bounding box center [1002, 195] width 156 height 43
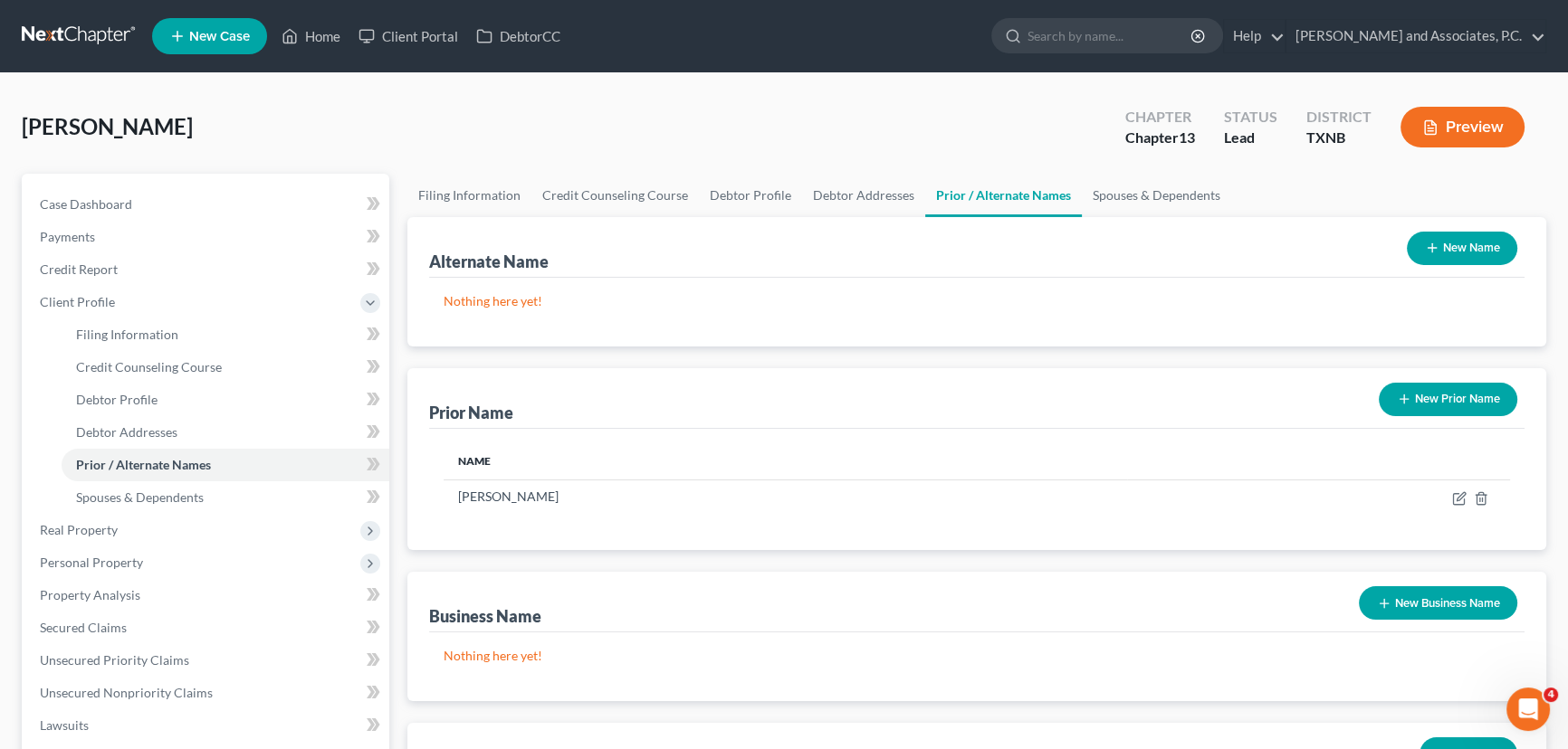
click at [1431, 393] on button "New Prior Name" at bounding box center [1447, 400] width 138 height 34
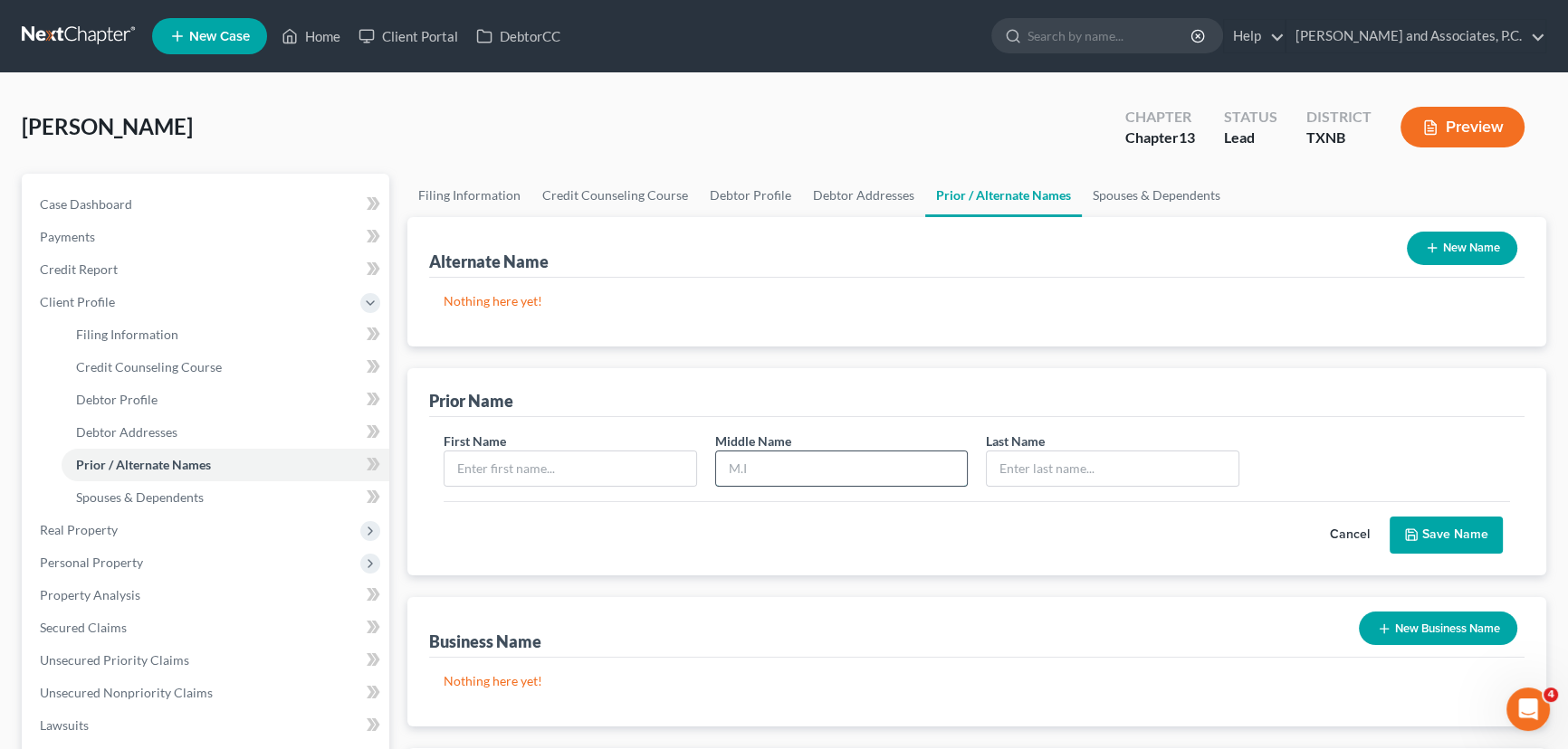
click at [801, 461] on input "text" at bounding box center [842, 469] width 252 height 35
type input "Maude"
click at [585, 461] on input "text" at bounding box center [570, 469] width 252 height 35
type input "Annie"
type input "Andrews"
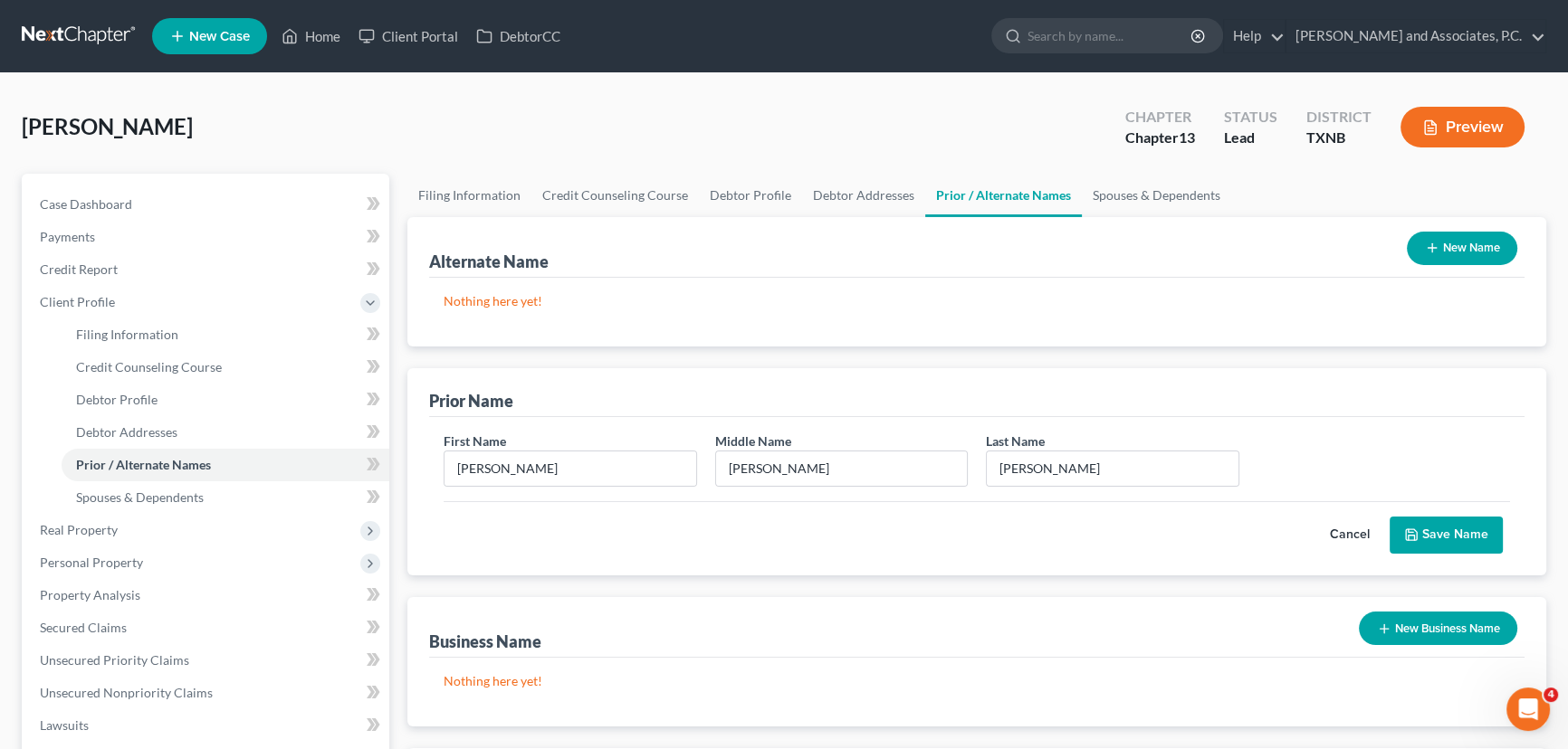
click at [1438, 540] on button "Save Name" at bounding box center [1445, 535] width 113 height 38
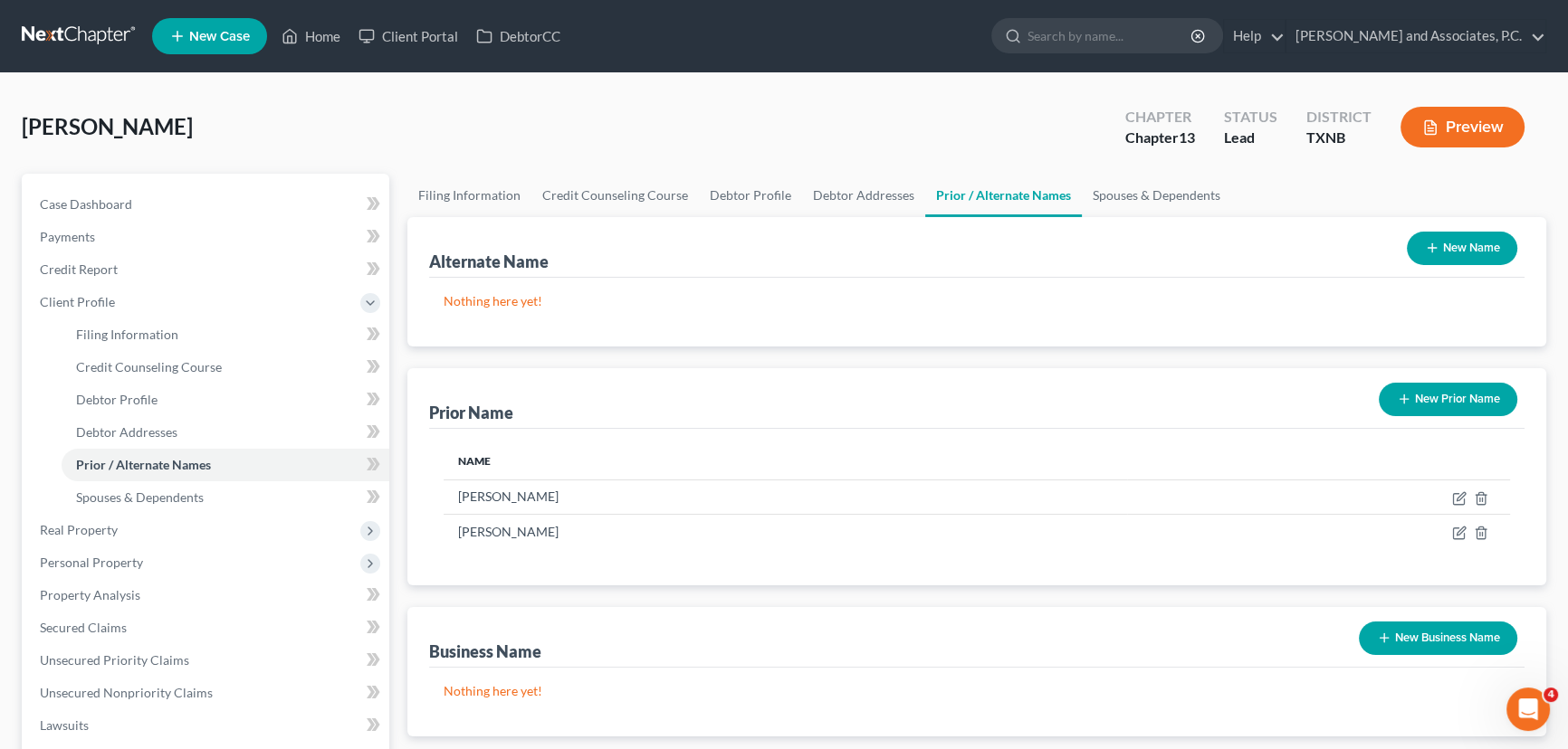
click at [1426, 253] on icon "button" at bounding box center [1432, 247] width 14 height 14
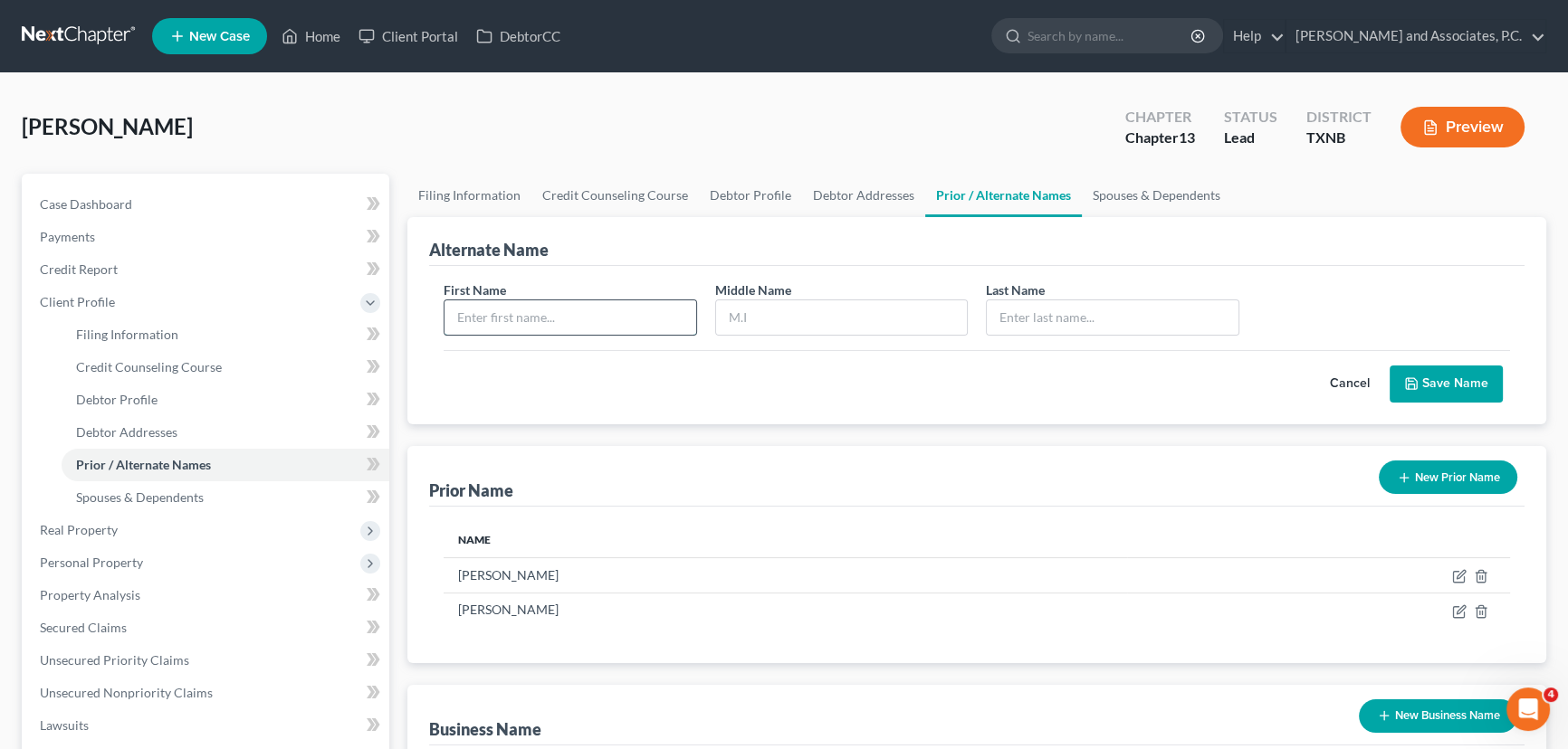
click at [538, 316] on input "text" at bounding box center [570, 318] width 252 height 35
drag, startPoint x: 611, startPoint y: 335, endPoint x: 604, endPoint y: 319, distance: 17.5
click at [609, 332] on div "First Name Ann Middle Name Last Name *" at bounding box center [976, 316] width 1084 height 69
click at [606, 319] on input "Ann" at bounding box center [570, 318] width 252 height 35
type input "Annie"
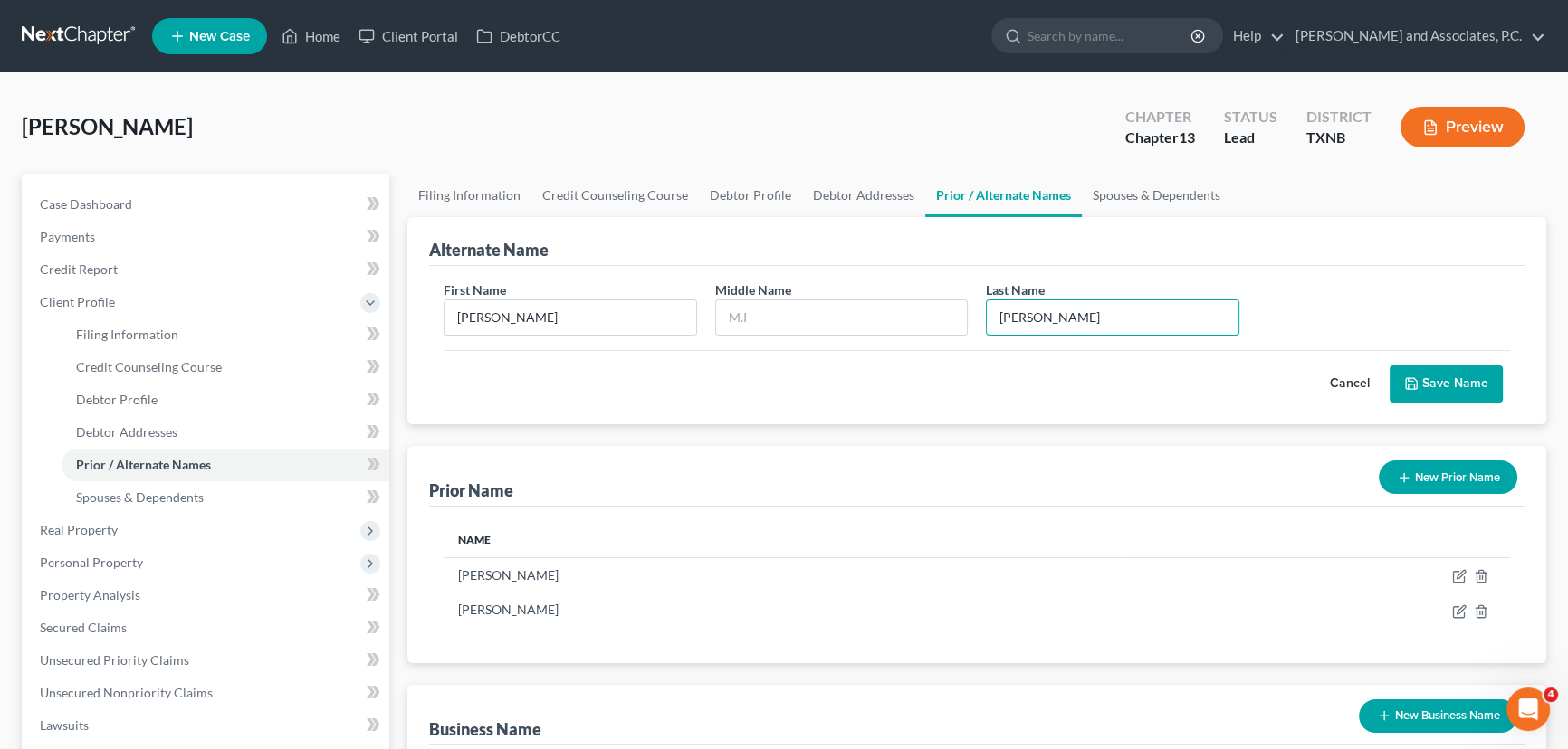
type input "Andrews"
drag, startPoint x: 1378, startPoint y: 397, endPoint x: 1408, endPoint y: 383, distance: 33.1
click at [1384, 394] on button "Cancel" at bounding box center [1350, 385] width 80 height 37
click at [1408, 460] on button "New Prior Name" at bounding box center [1447, 477] width 138 height 34
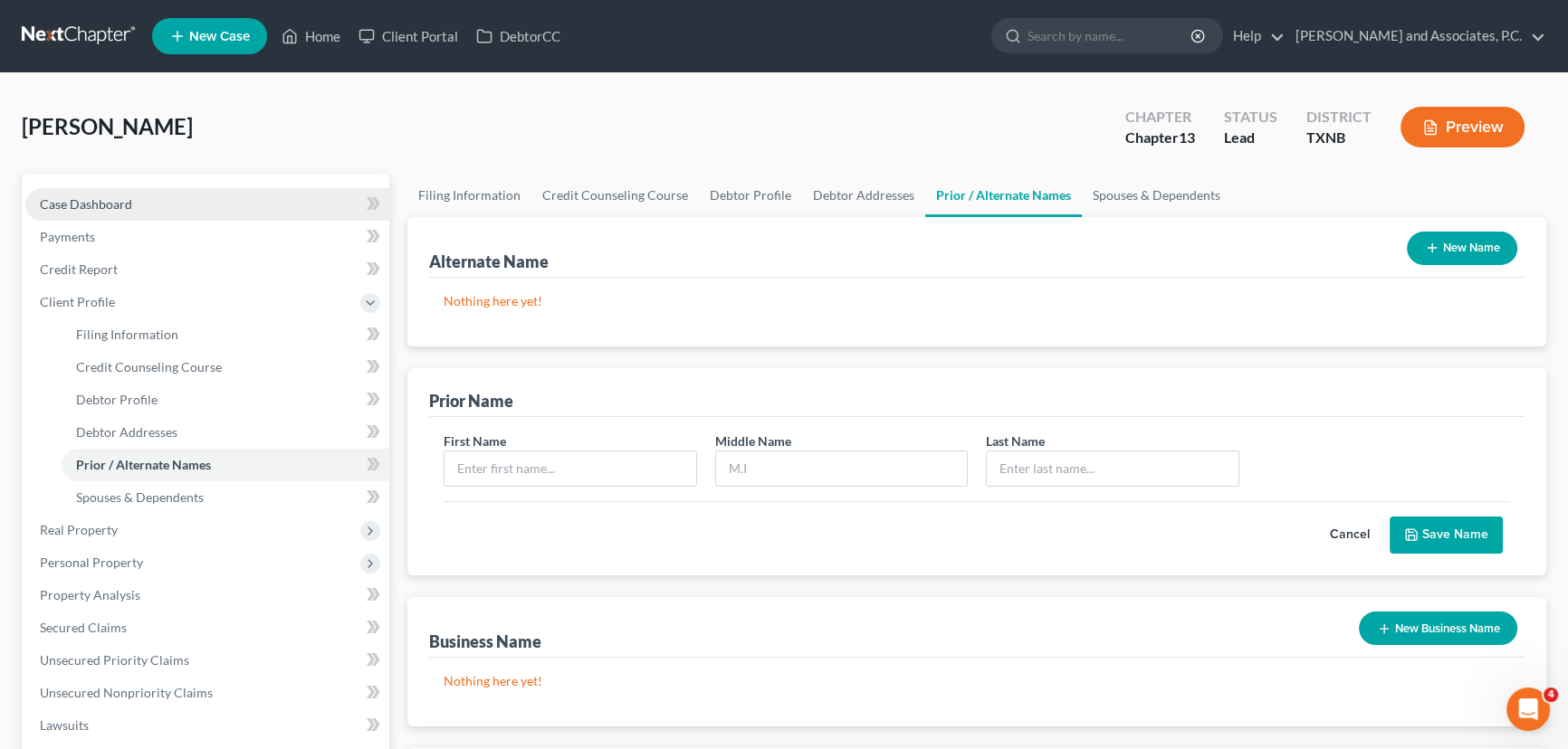
click at [190, 216] on link "Case Dashboard" at bounding box center [207, 205] width 364 height 33
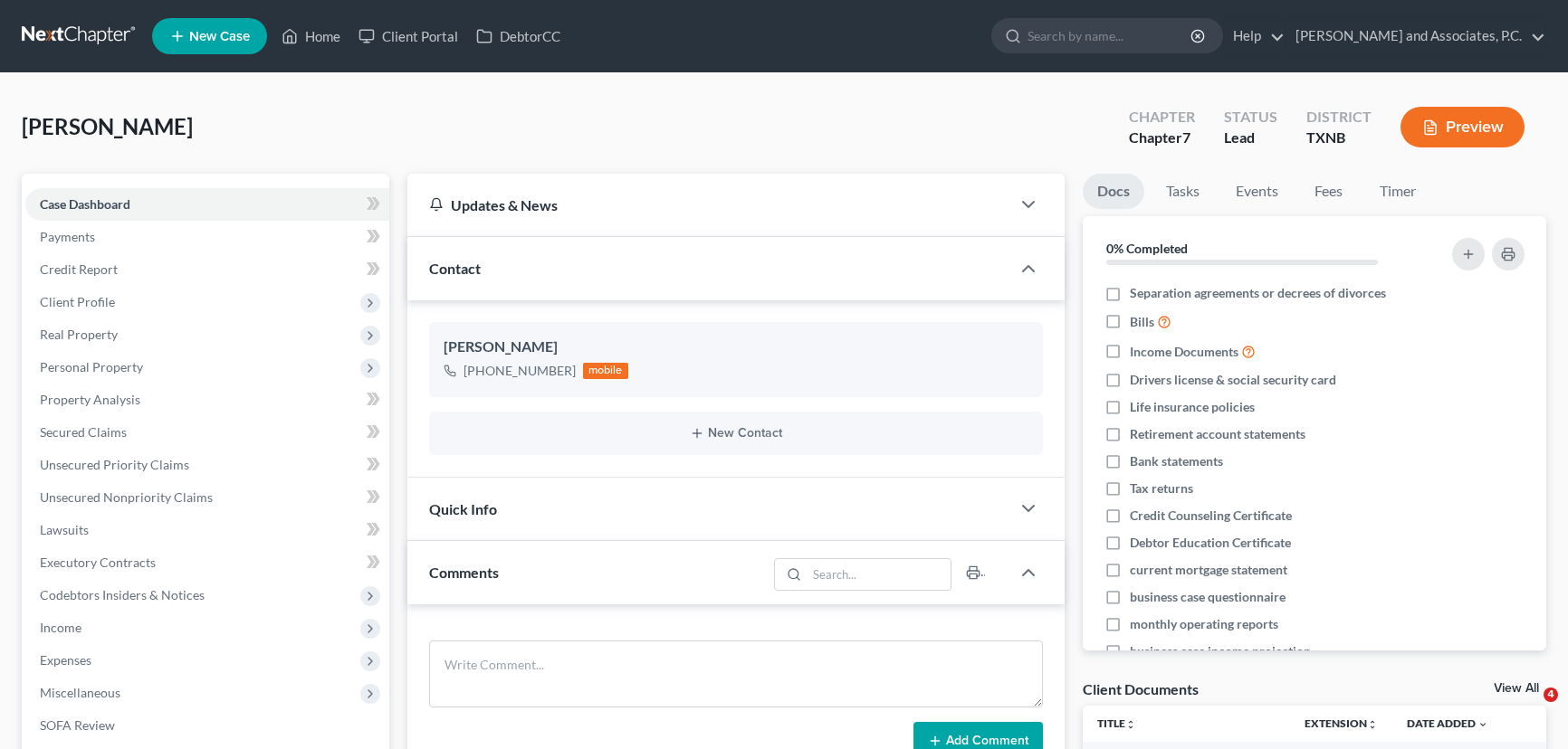
select select "0"
click at [320, 33] on link "Home" at bounding box center [311, 37] width 77 height 33
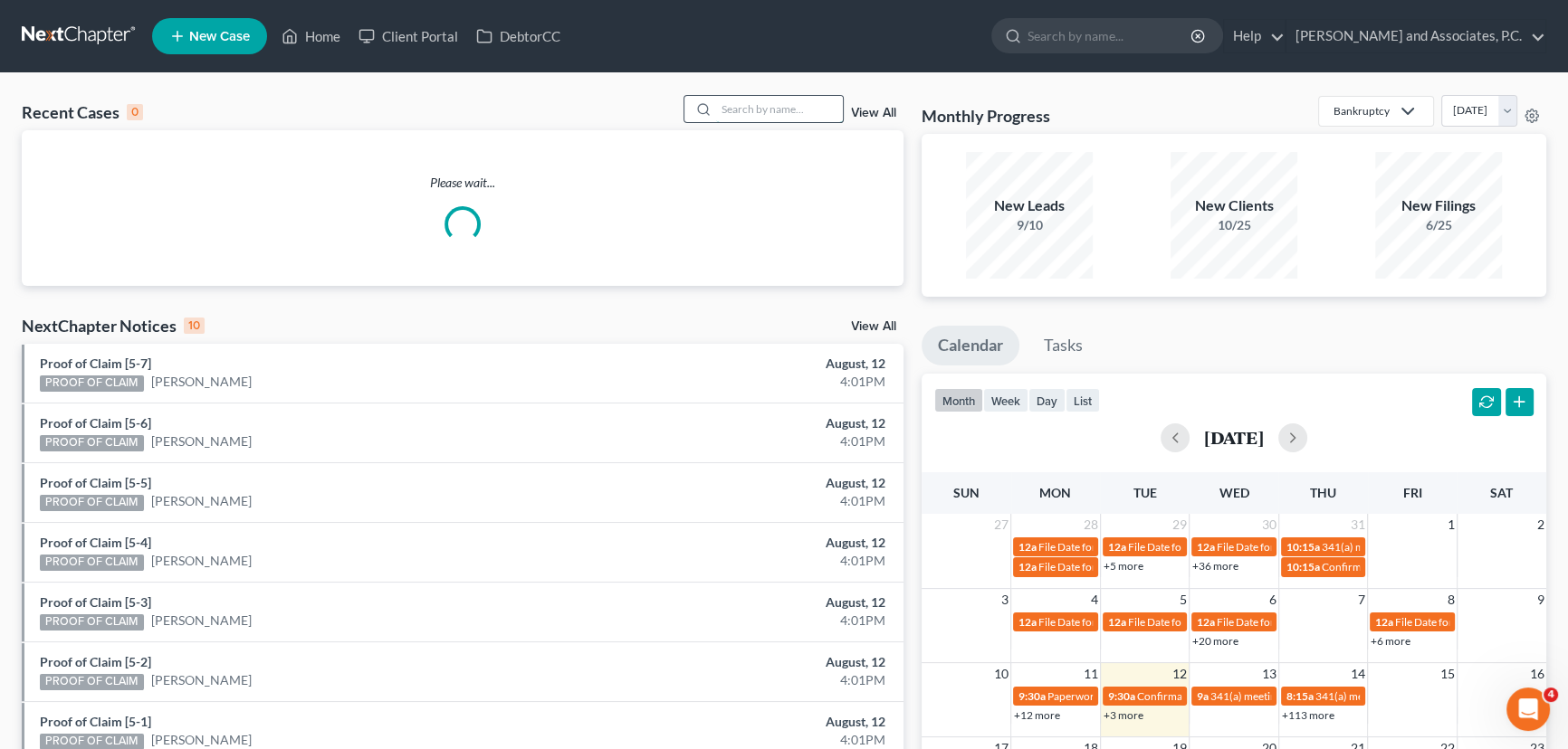
click at [800, 120] on input "search" at bounding box center [779, 108] width 126 height 26
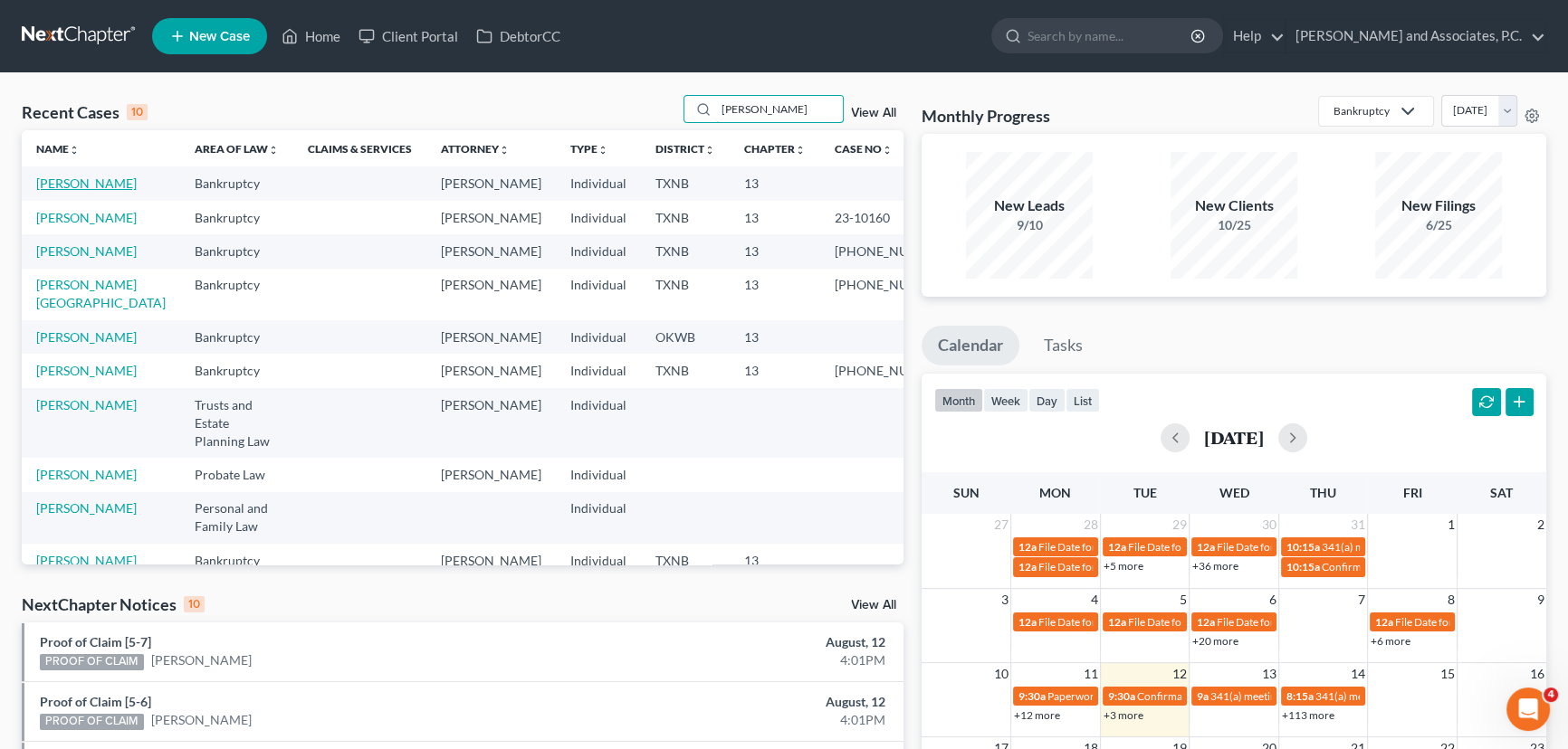
type input "[PERSON_NAME]"
click at [70, 183] on link "[PERSON_NAME]" at bounding box center [87, 183] width 100 height 15
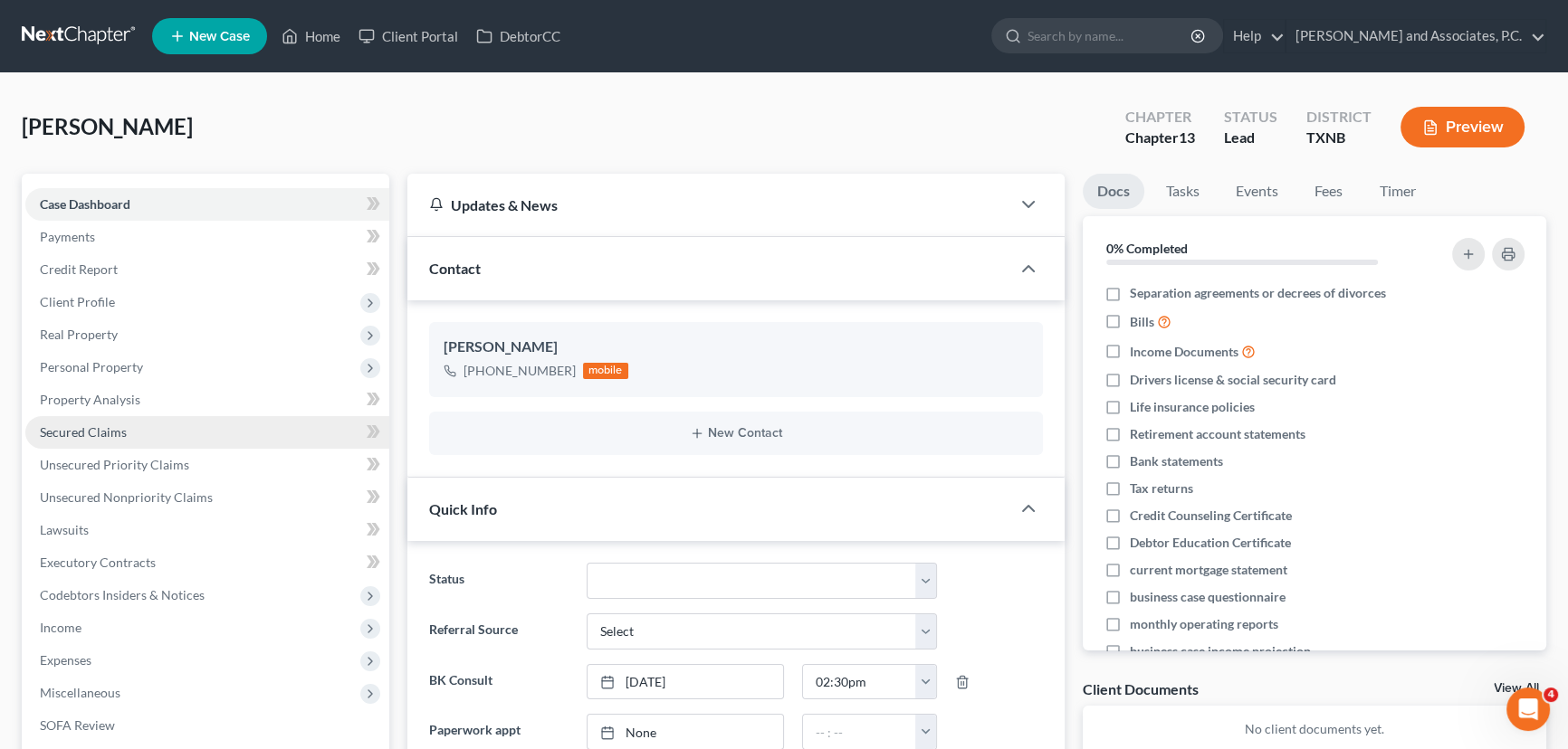
click at [109, 430] on span "Secured Claims" at bounding box center [83, 432] width 87 height 15
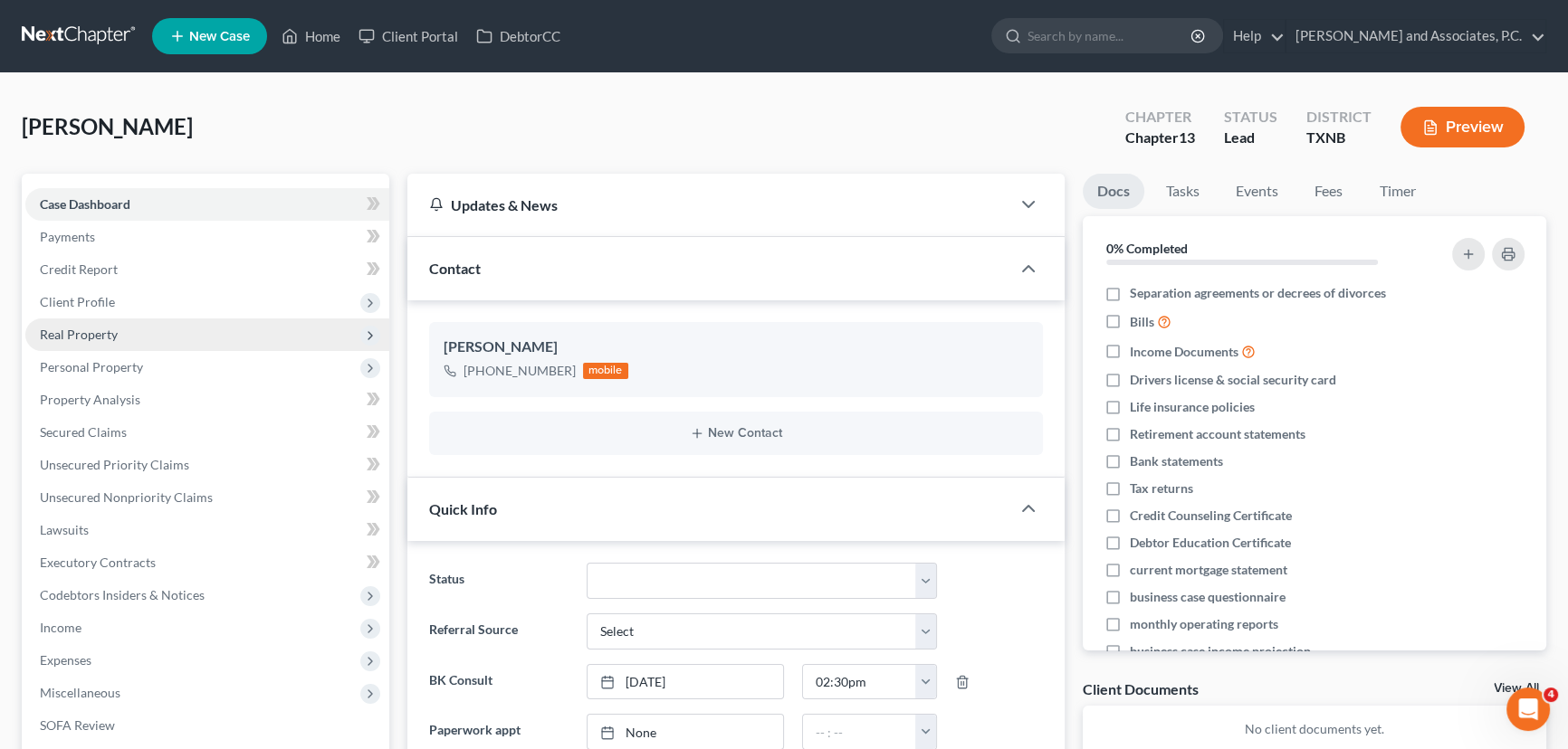
click at [100, 341] on span "Real Property" at bounding box center [78, 334] width 78 height 15
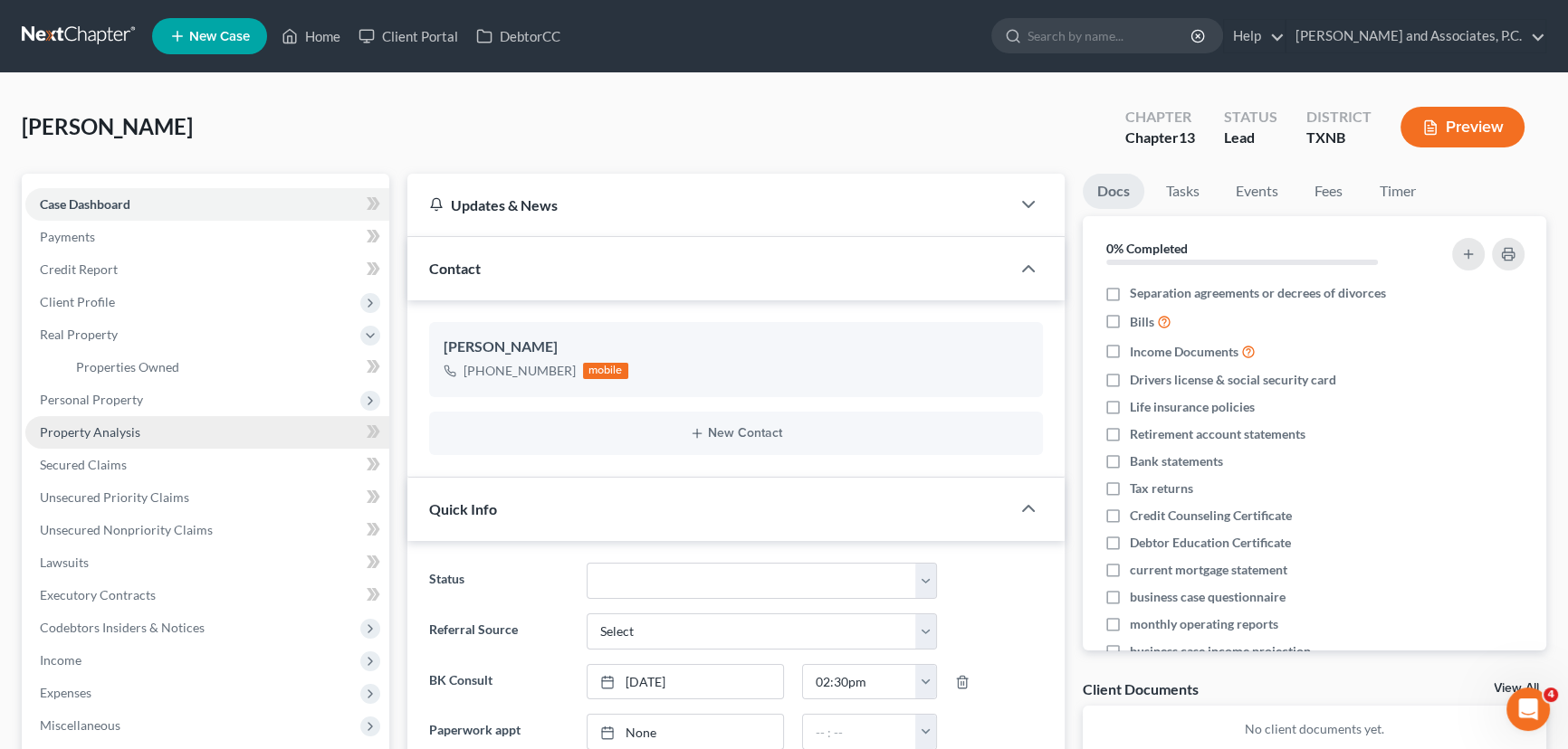
click at [98, 416] on link "Property Analysis" at bounding box center [207, 432] width 364 height 33
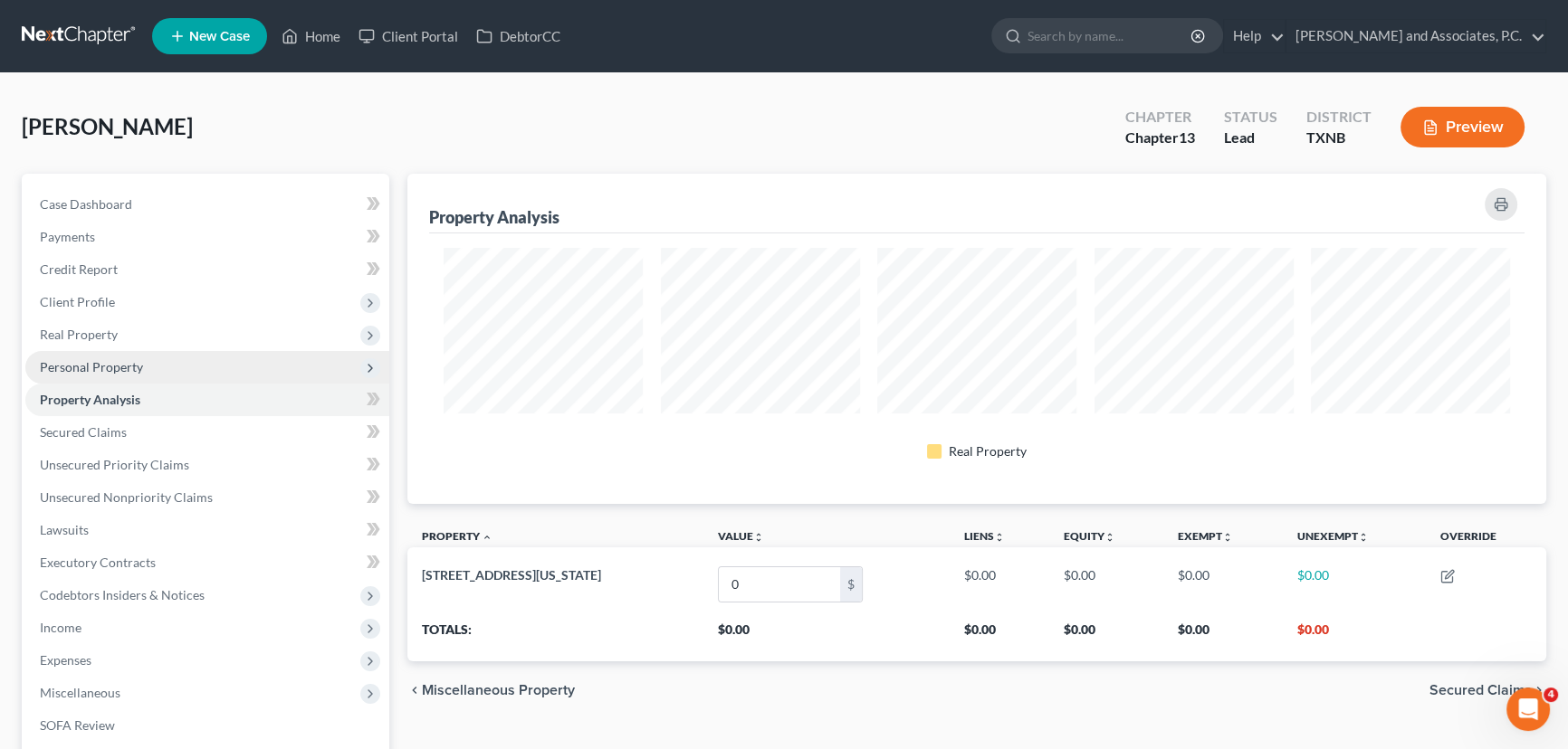
scroll to position [330, 1138]
click at [104, 398] on ul "Case Dashboard Payments Invoices Payments Payments Credit Report Client Profile" at bounding box center [207, 513] width 364 height 652
click at [112, 375] on span "Personal Property" at bounding box center [207, 368] width 364 height 33
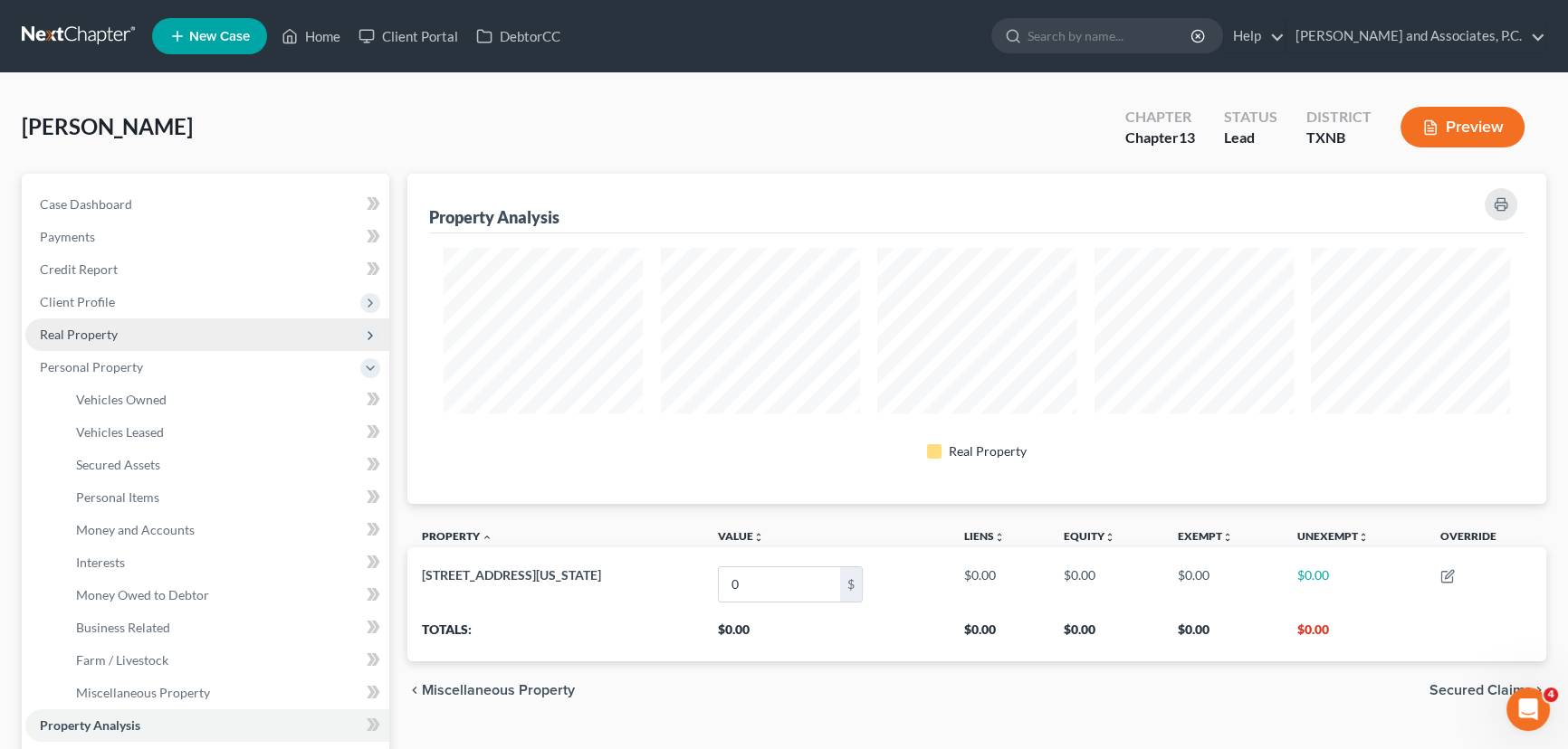
click at [95, 338] on span "Real Property" at bounding box center [78, 334] width 78 height 15
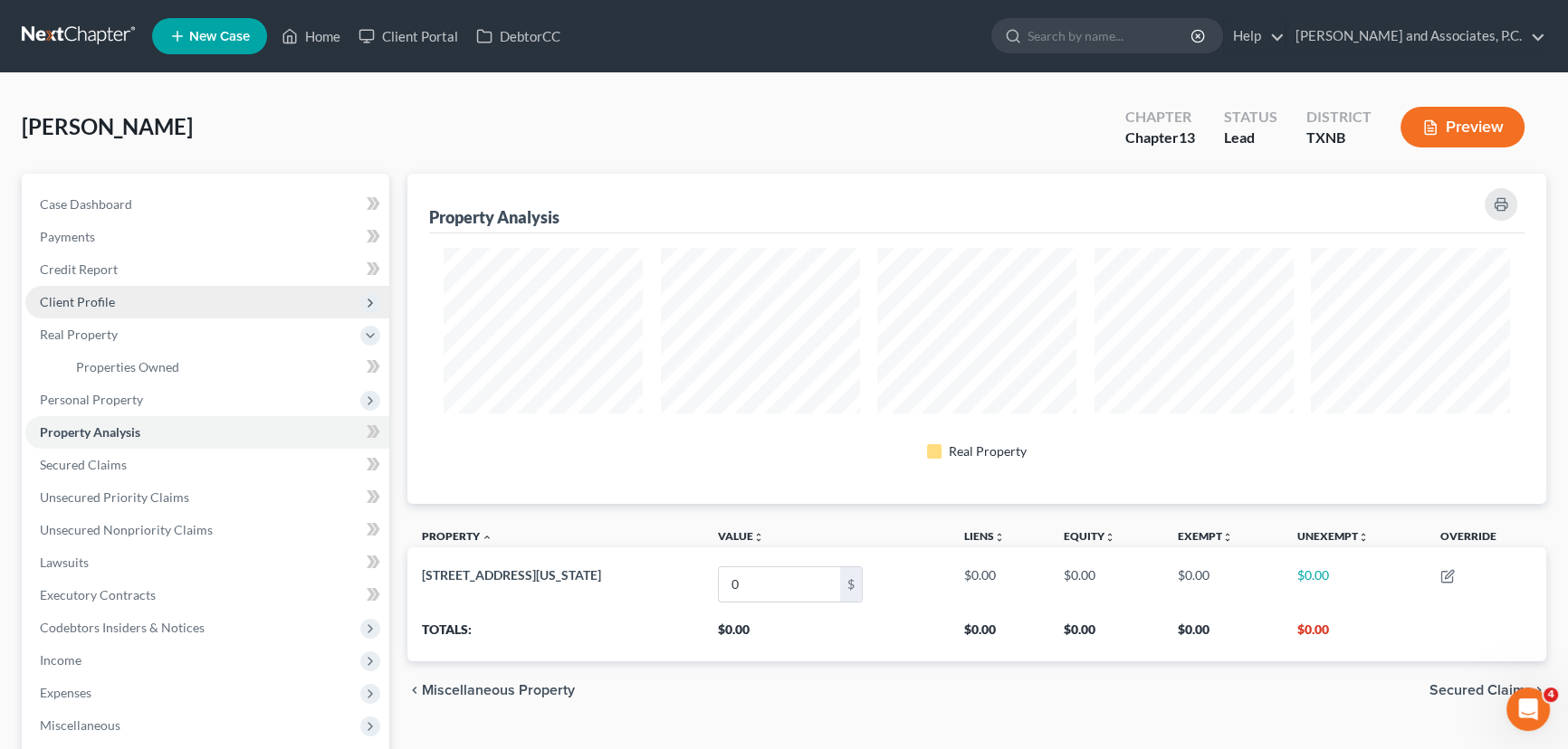
click at [116, 314] on span "Client Profile" at bounding box center [207, 302] width 364 height 33
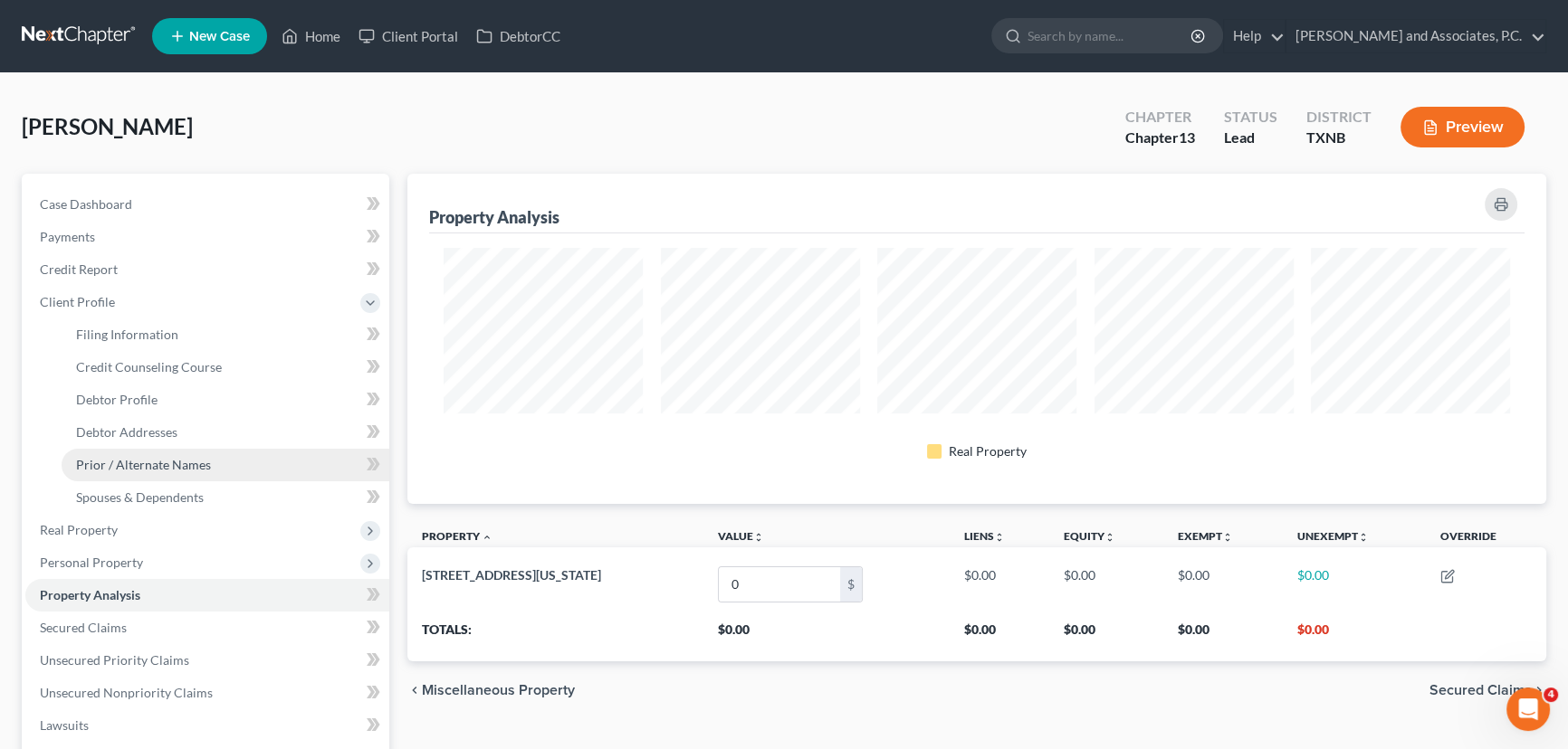
click at [128, 455] on link "Prior / Alternate Names" at bounding box center [225, 465] width 327 height 33
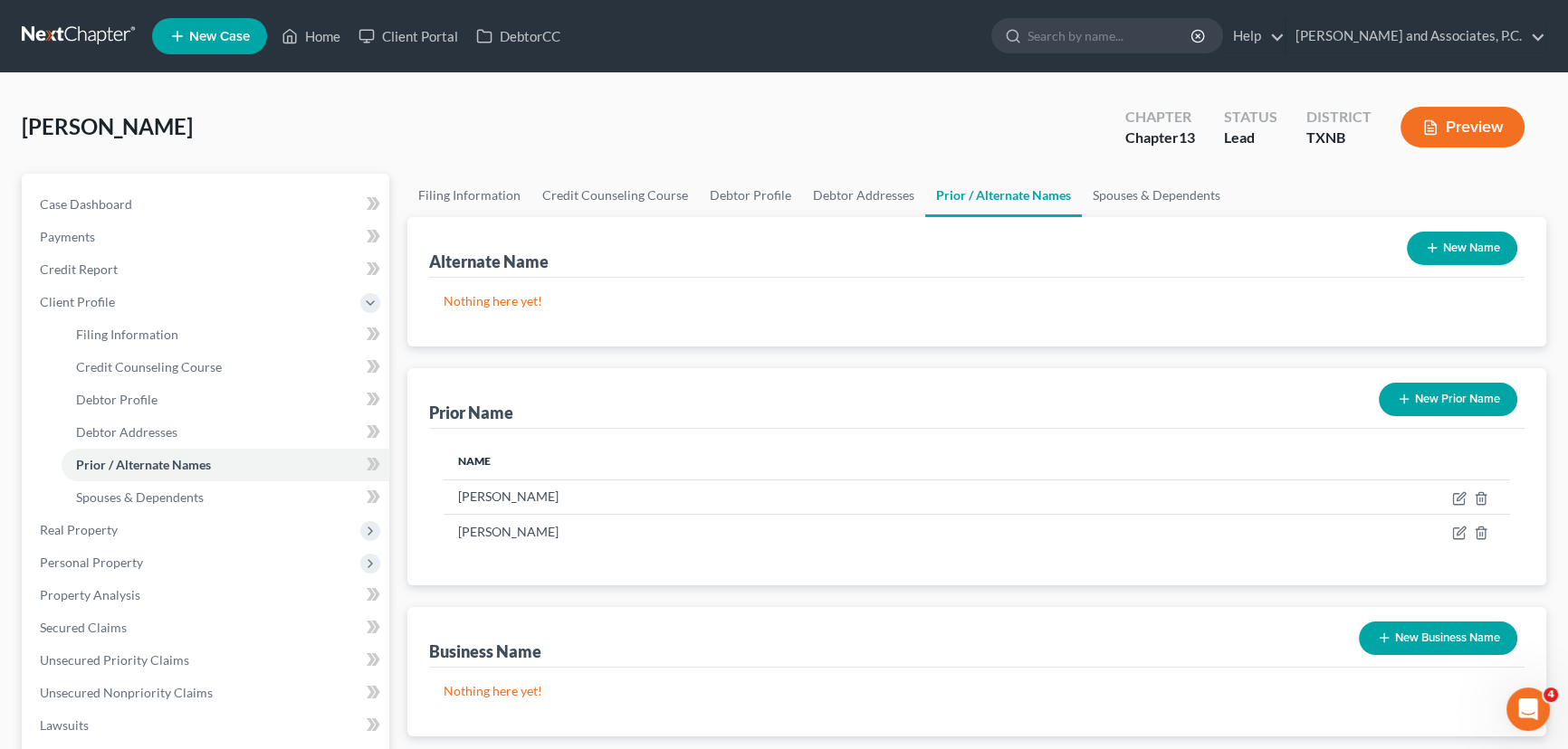
click at [1463, 246] on button "New Name" at bounding box center [1462, 248] width 110 height 34
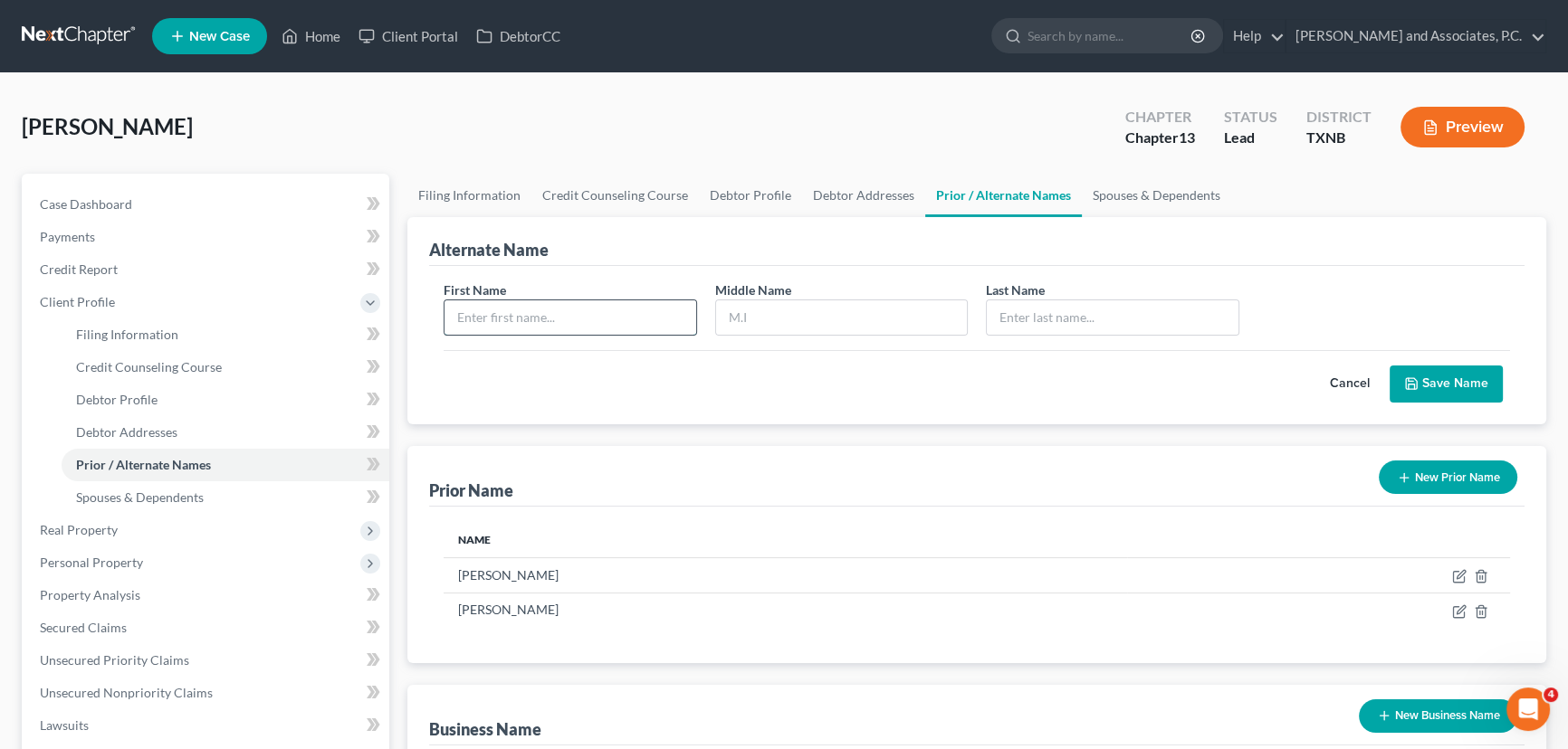
click at [586, 305] on input "text" at bounding box center [570, 318] width 252 height 35
type input "Annie"
type input "Andrews"
click at [1438, 387] on button "Save Name" at bounding box center [1445, 384] width 113 height 38
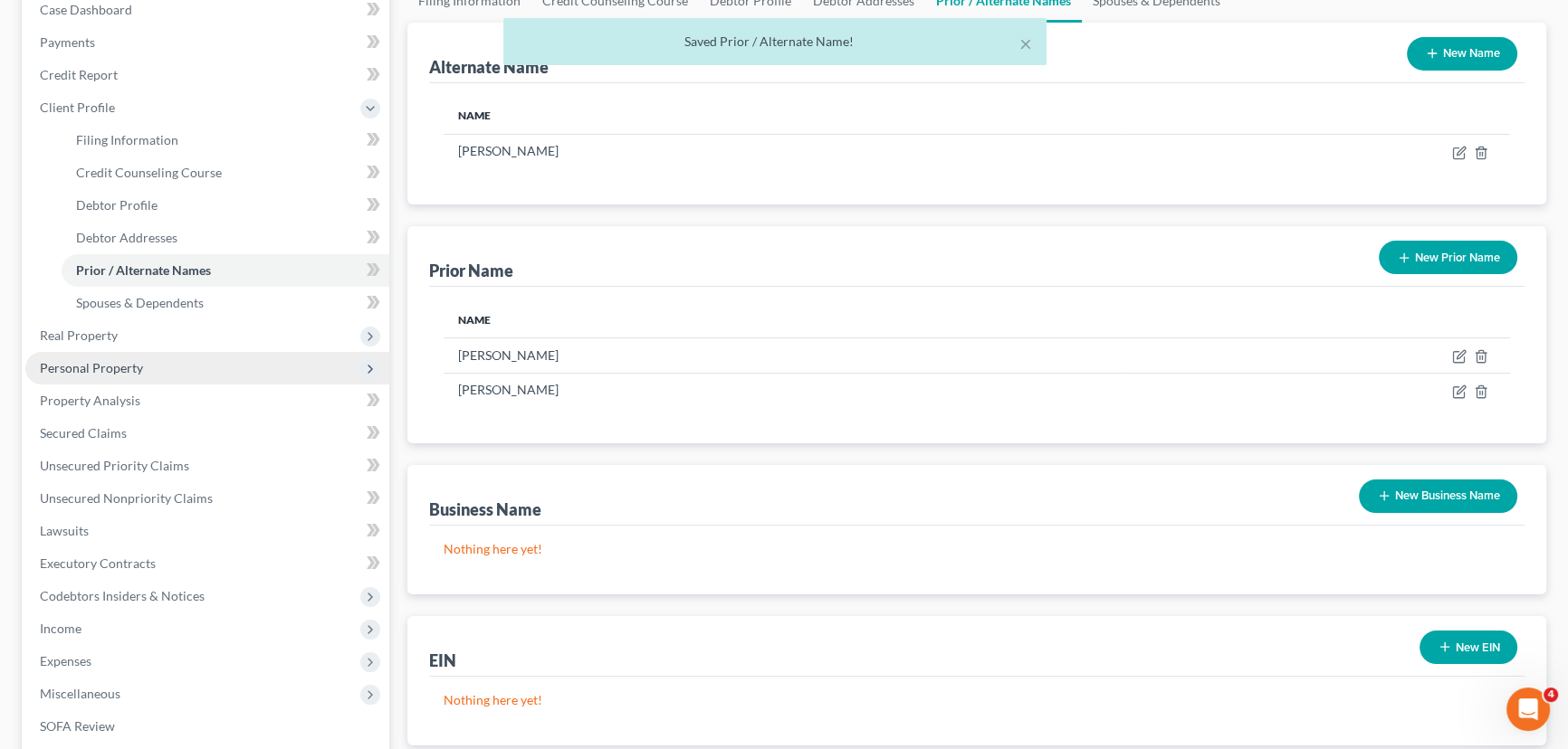
scroll to position [81, 0]
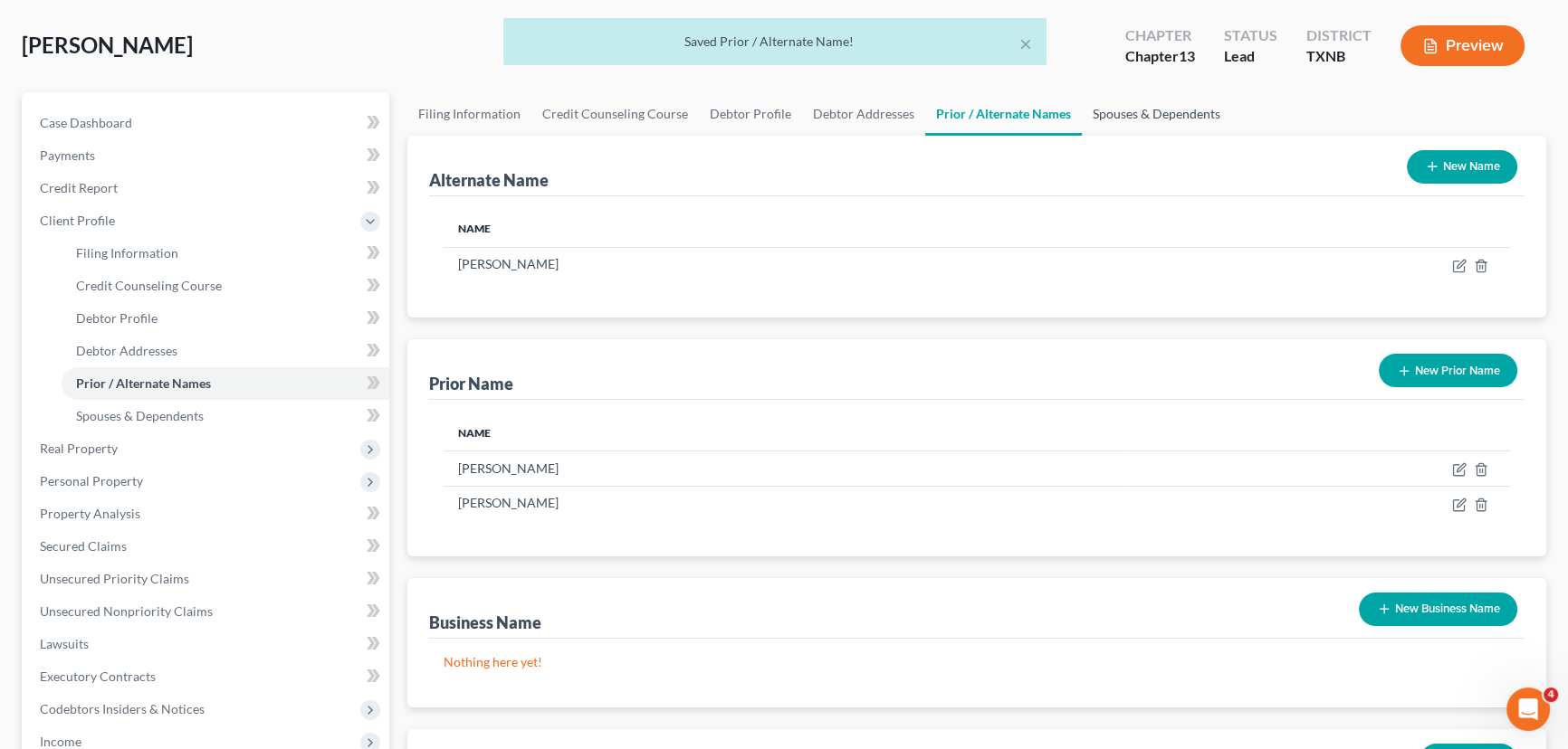
click at [1168, 100] on link "Spouses & Dependents" at bounding box center [1156, 114] width 150 height 43
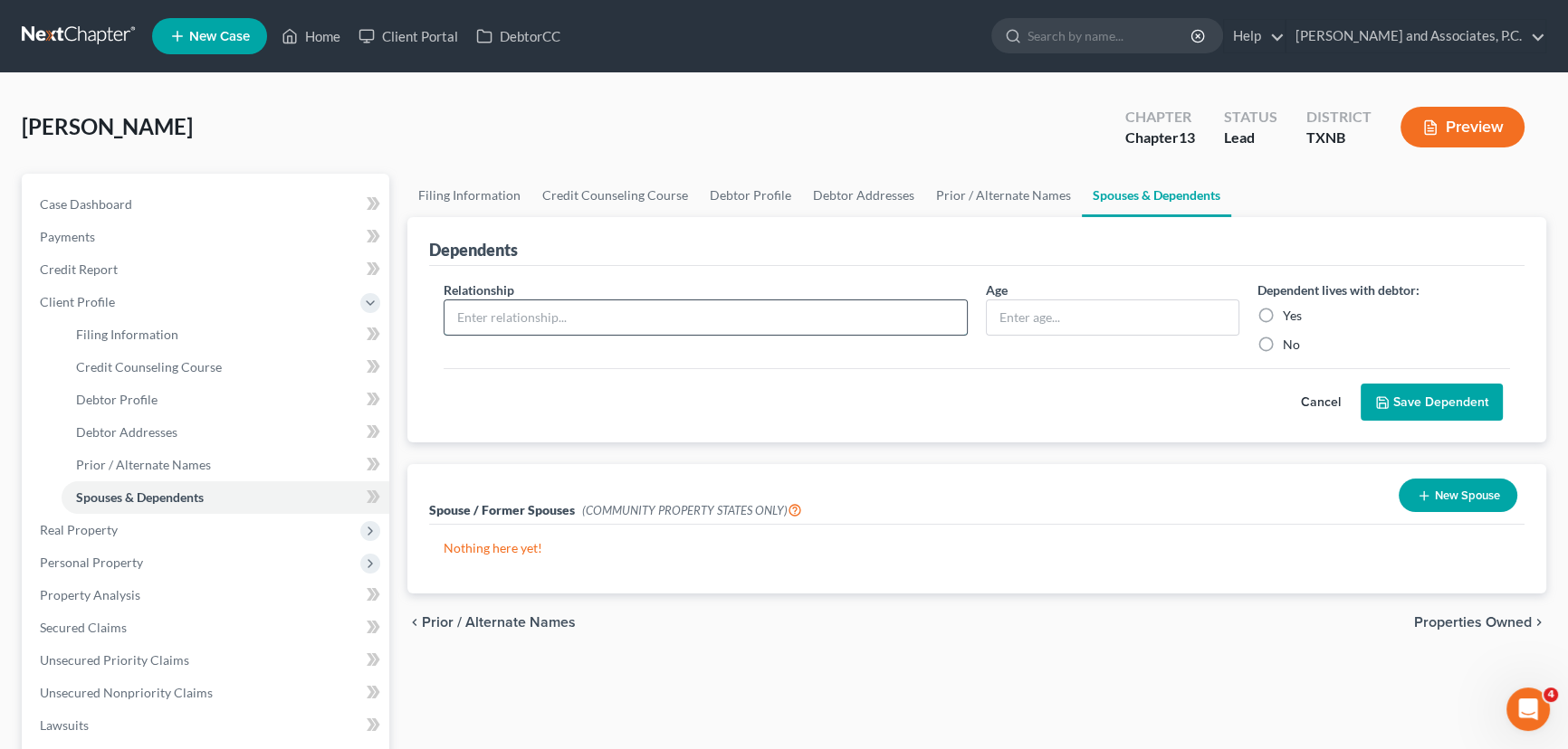
click at [661, 313] on input "text" at bounding box center [705, 318] width 522 height 35
type input "grand daughter"
click at [1283, 314] on label "Yes" at bounding box center [1293, 316] width 19 height 18
click at [1290, 314] on input "Yes" at bounding box center [1296, 313] width 12 height 12
radio input "true"
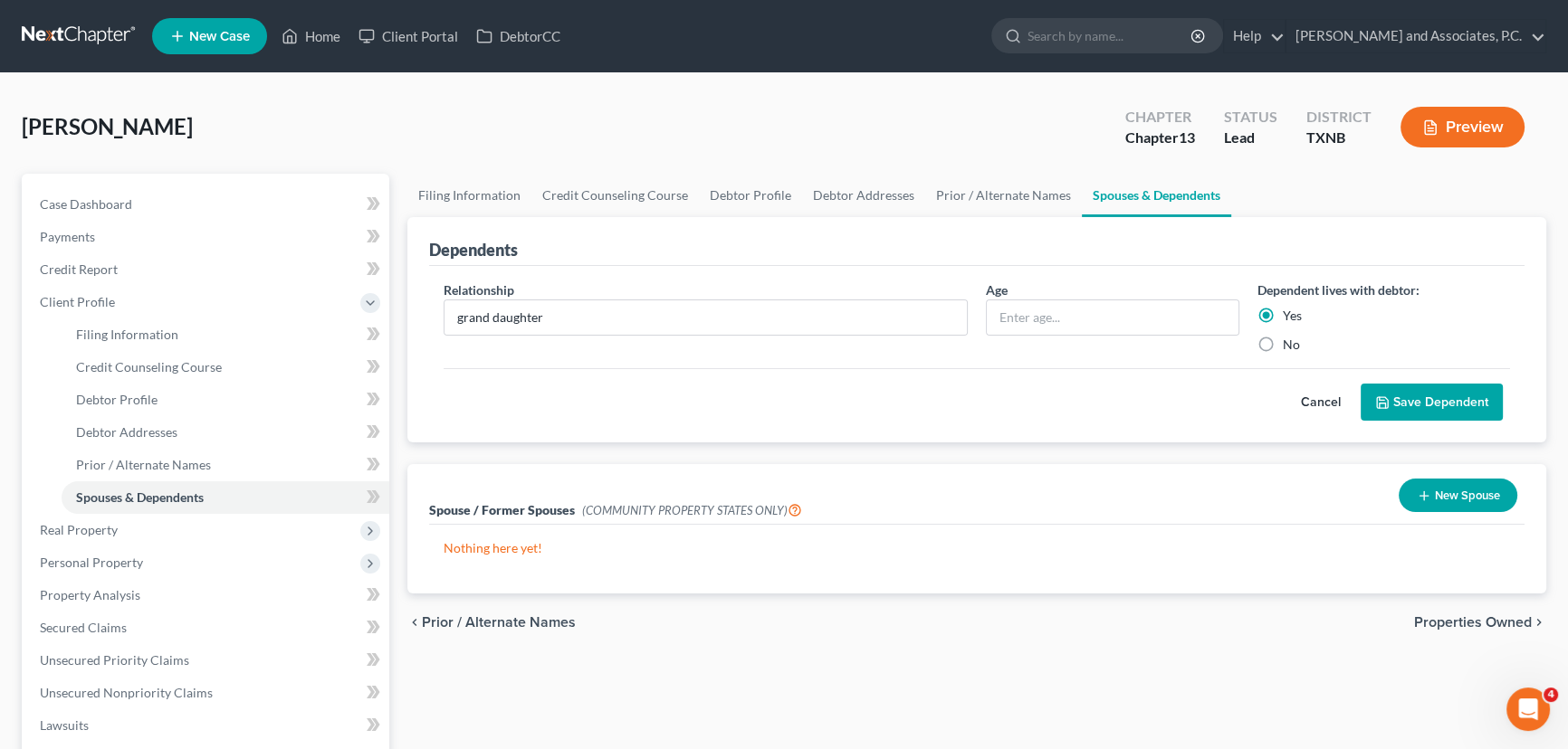
click at [1439, 396] on button "Save Dependent" at bounding box center [1431, 402] width 142 height 38
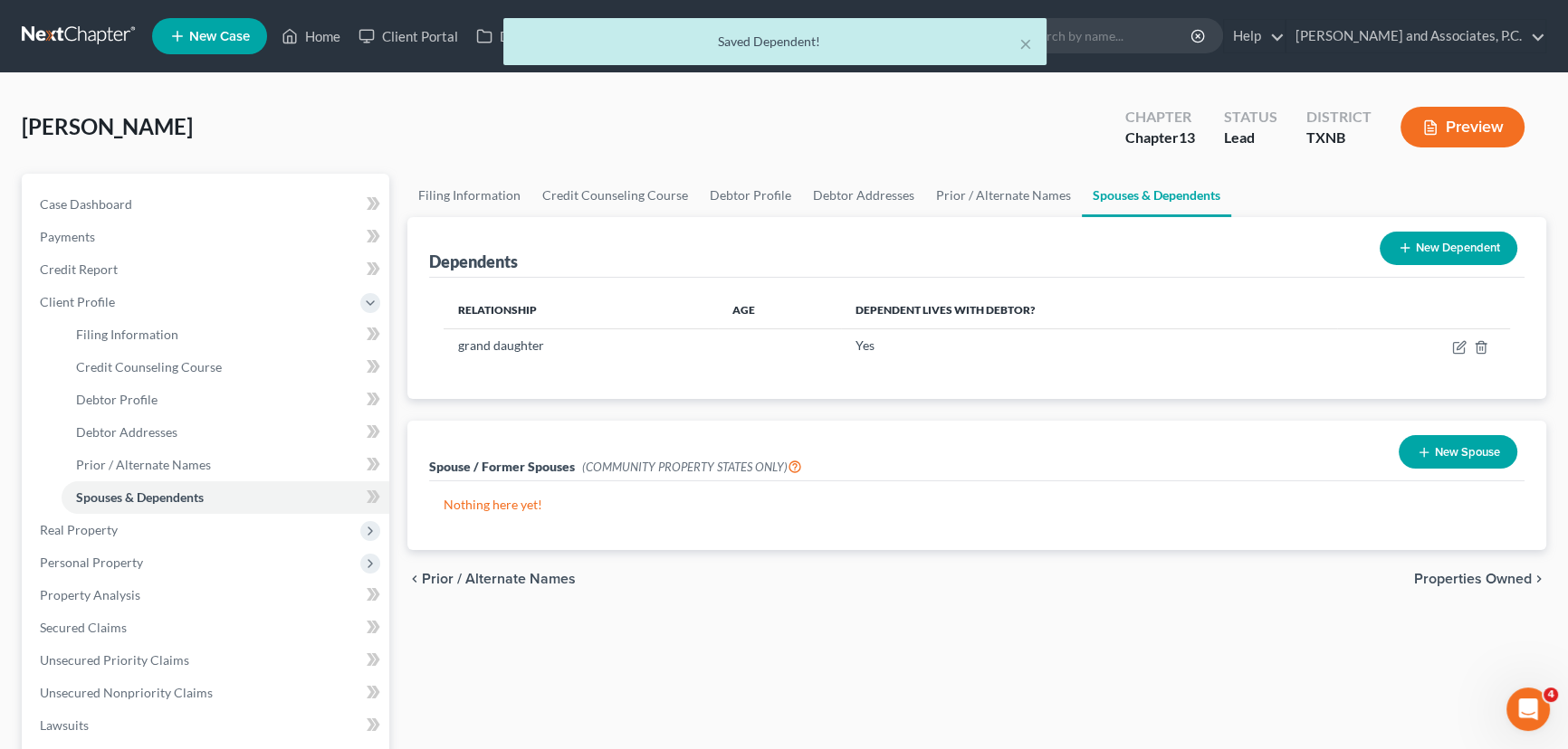
click at [1415, 245] on button "New Dependent" at bounding box center [1448, 248] width 138 height 34
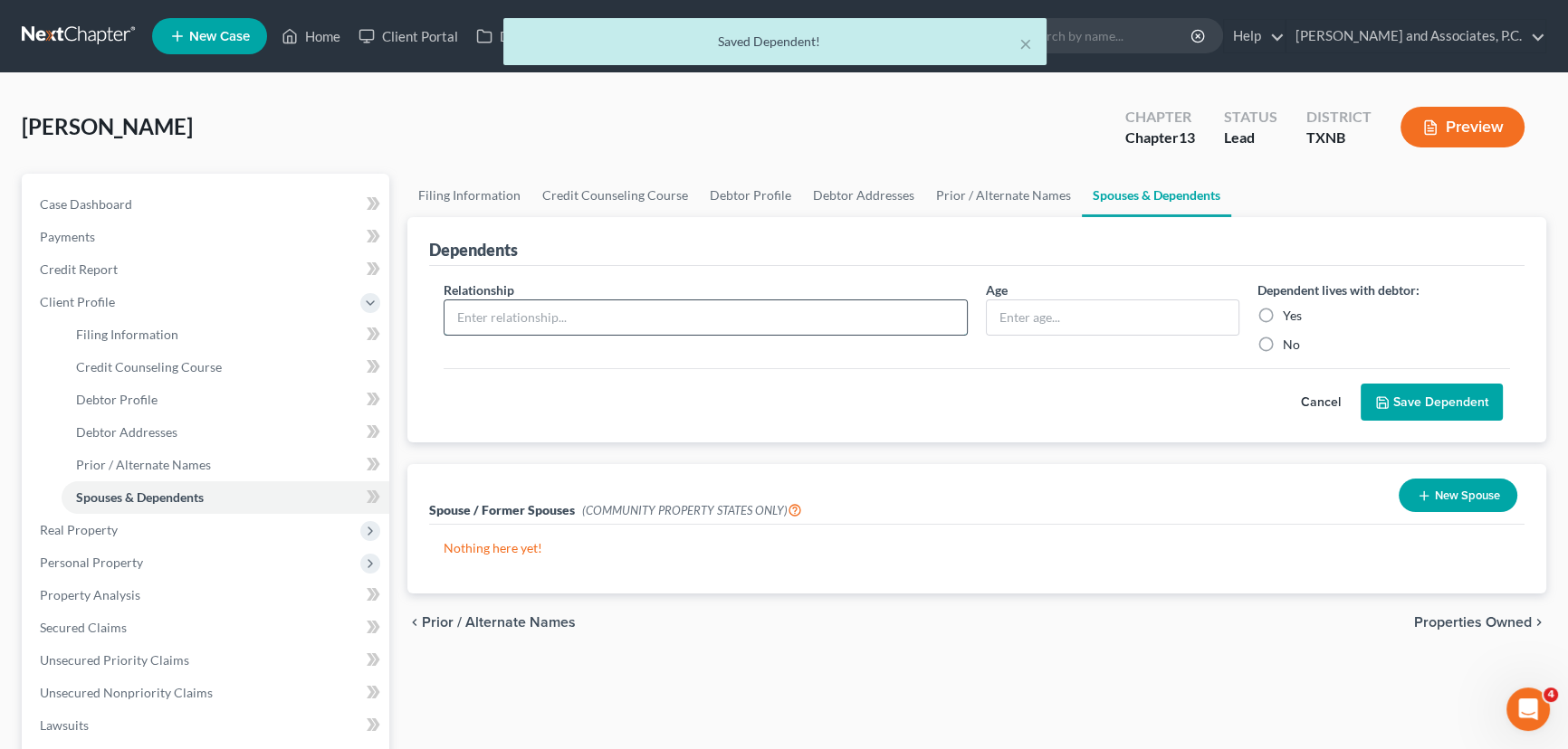
click at [587, 326] on input "text" at bounding box center [705, 318] width 522 height 35
click at [1314, 386] on button "Cancel" at bounding box center [1321, 402] width 80 height 37
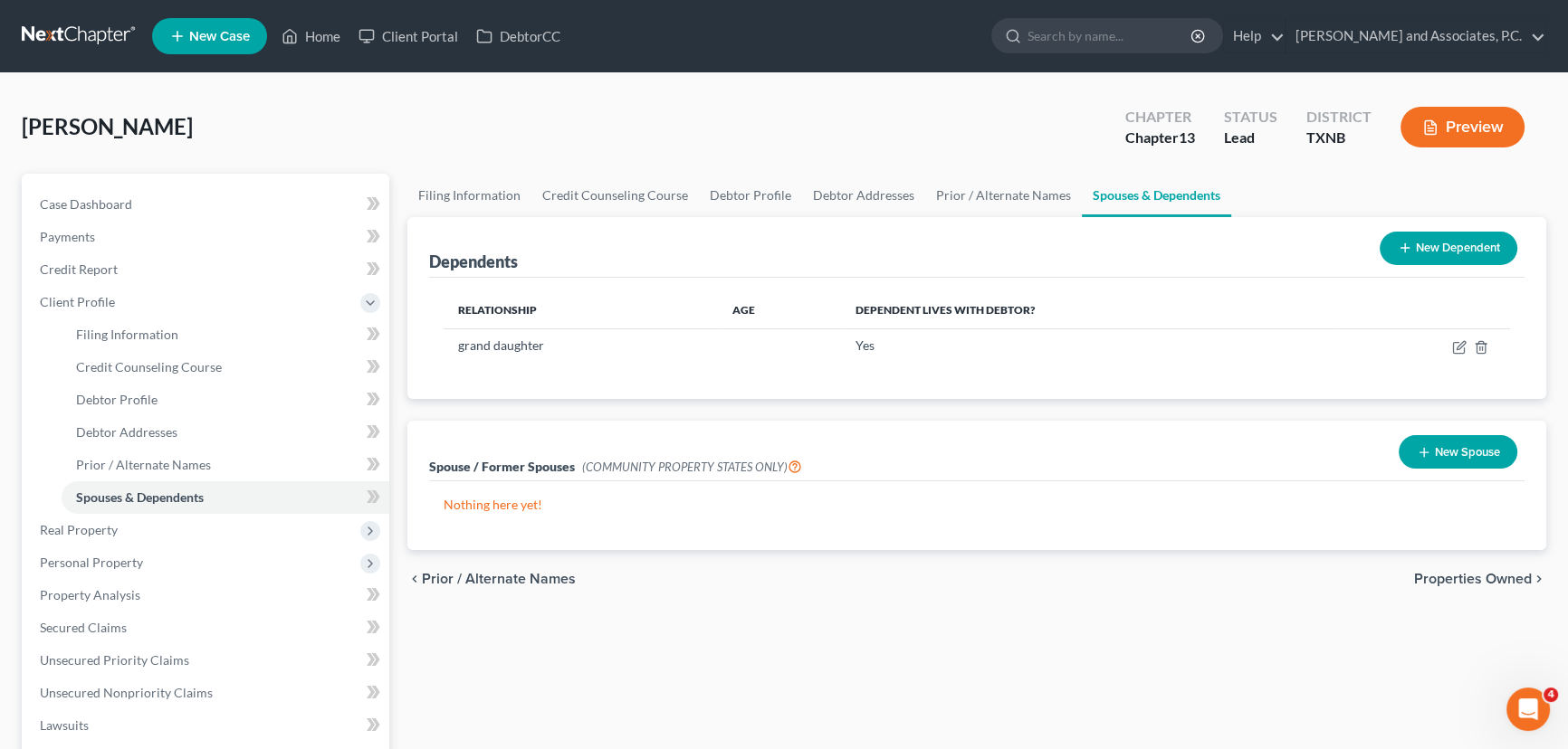
click at [1430, 246] on button "New Dependent" at bounding box center [1448, 248] width 138 height 34
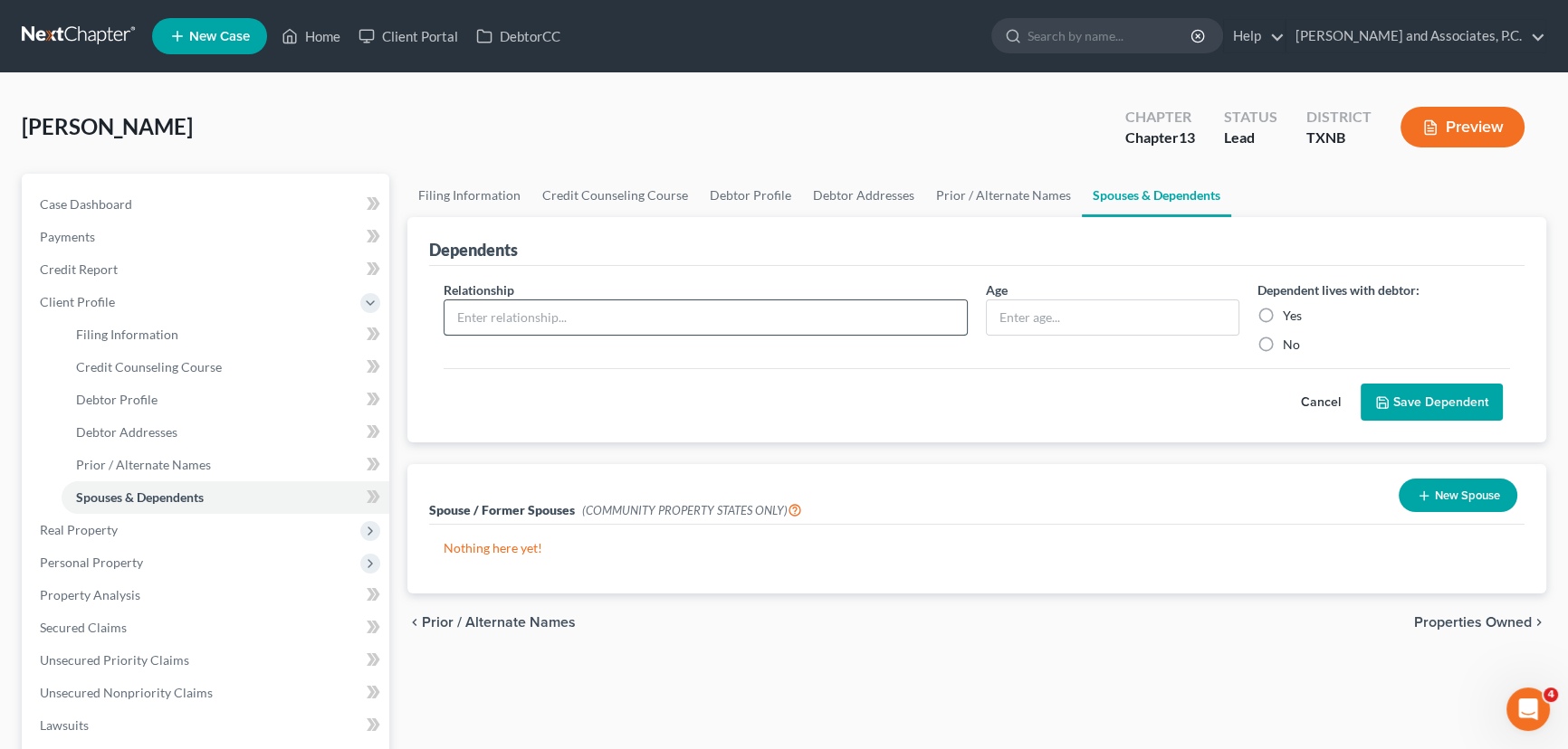
click at [499, 322] on input "text" at bounding box center [705, 318] width 522 height 35
type input "great grand"
click at [1330, 407] on button "Cancel" at bounding box center [1321, 402] width 80 height 37
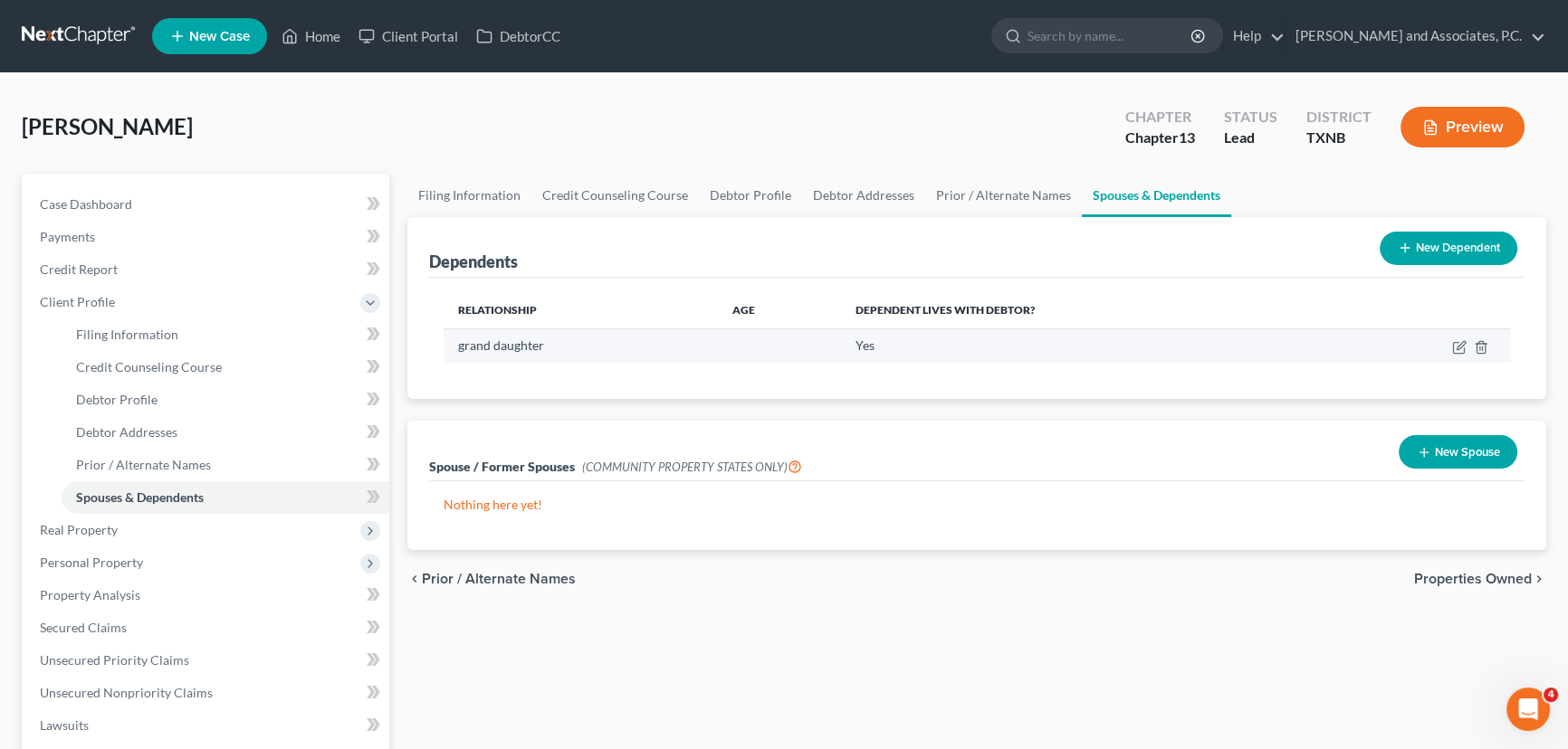
click at [1459, 338] on td at bounding box center [1423, 346] width 173 height 35
click at [1460, 350] on icon "button" at bounding box center [1459, 347] width 14 height 14
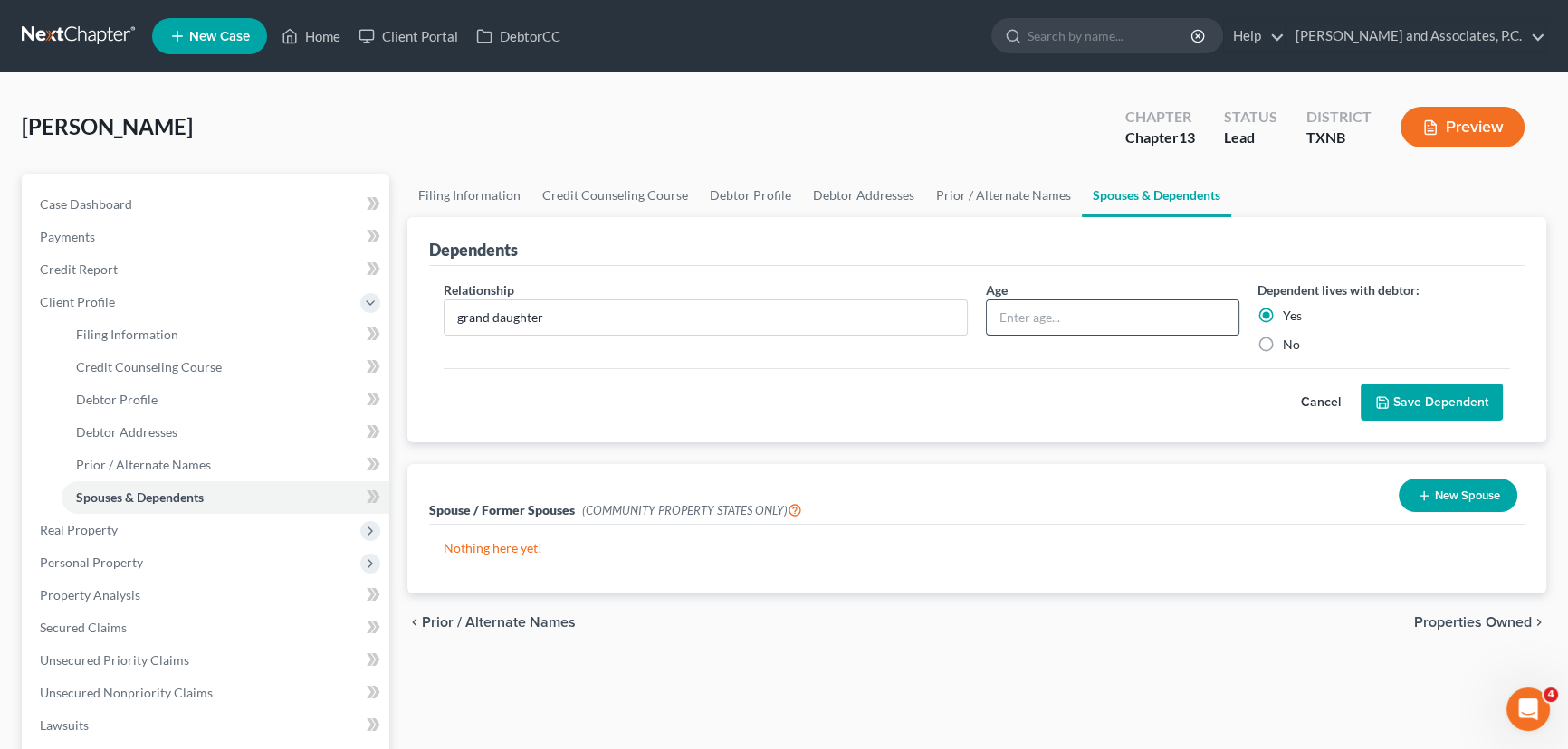
click at [1164, 318] on input "text" at bounding box center [1112, 318] width 252 height 35
type input "39"
click at [1410, 406] on button "Save Dependent" at bounding box center [1431, 402] width 142 height 38
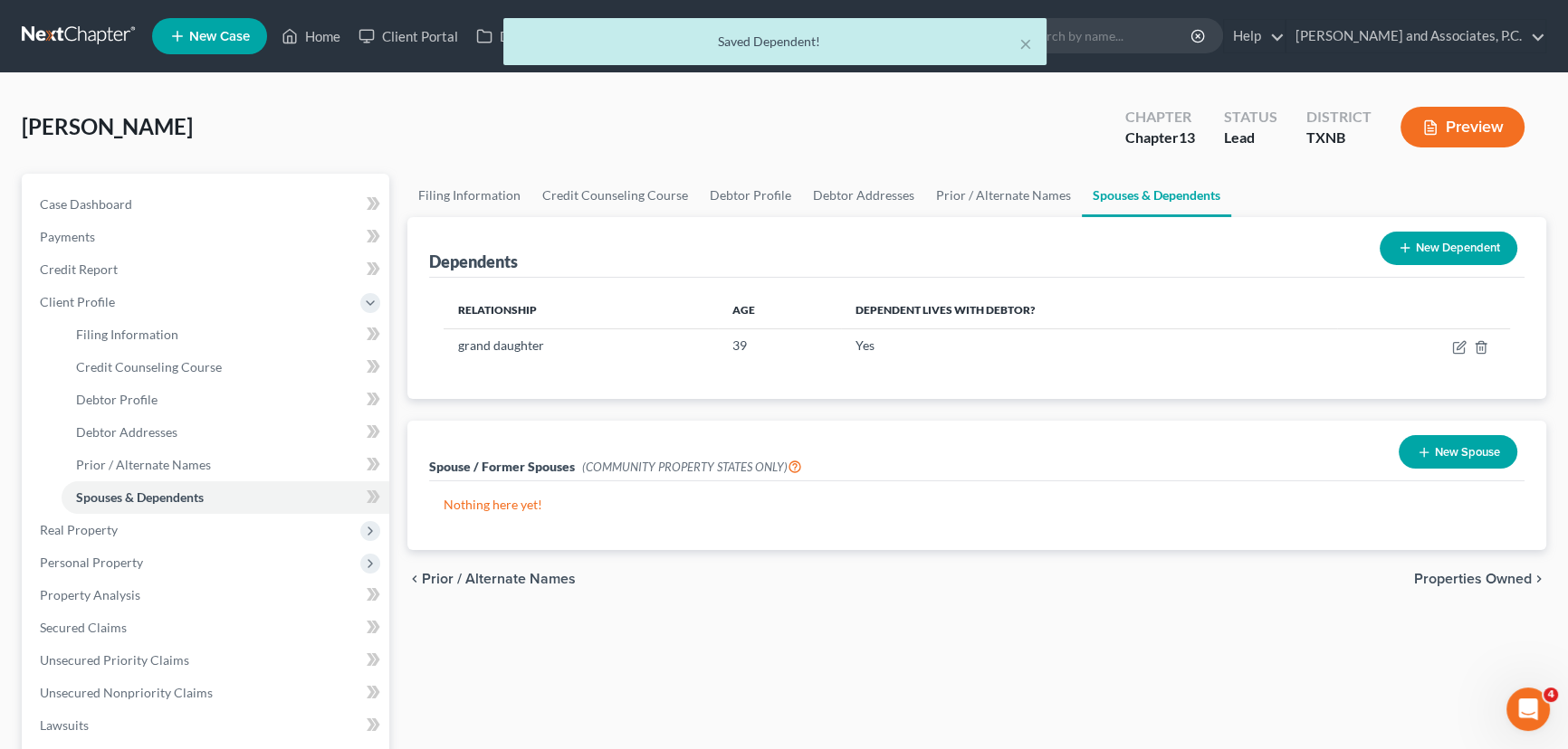
click at [1418, 254] on button "New Dependent" at bounding box center [1448, 248] width 138 height 34
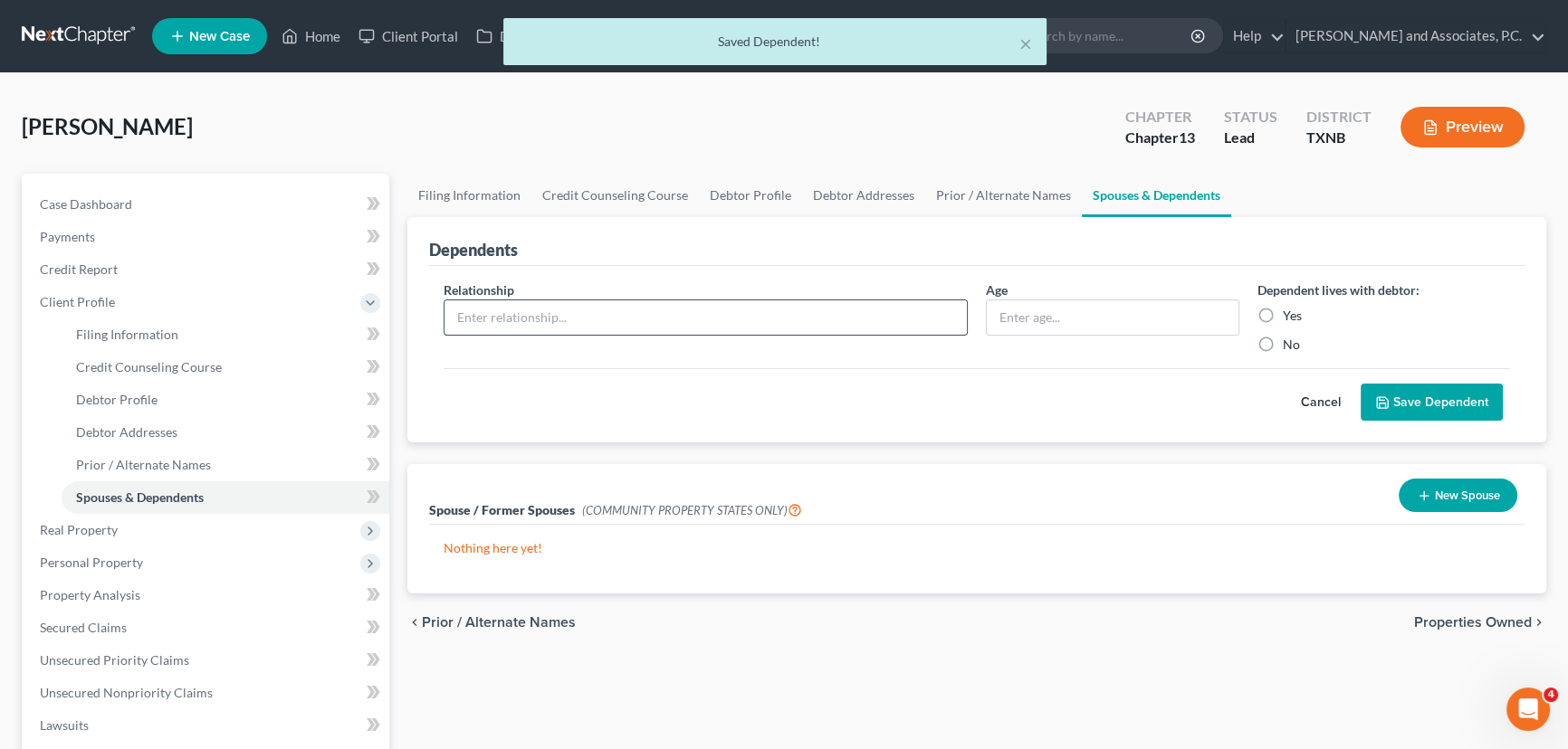
click at [655, 313] on input "text" at bounding box center [705, 318] width 522 height 35
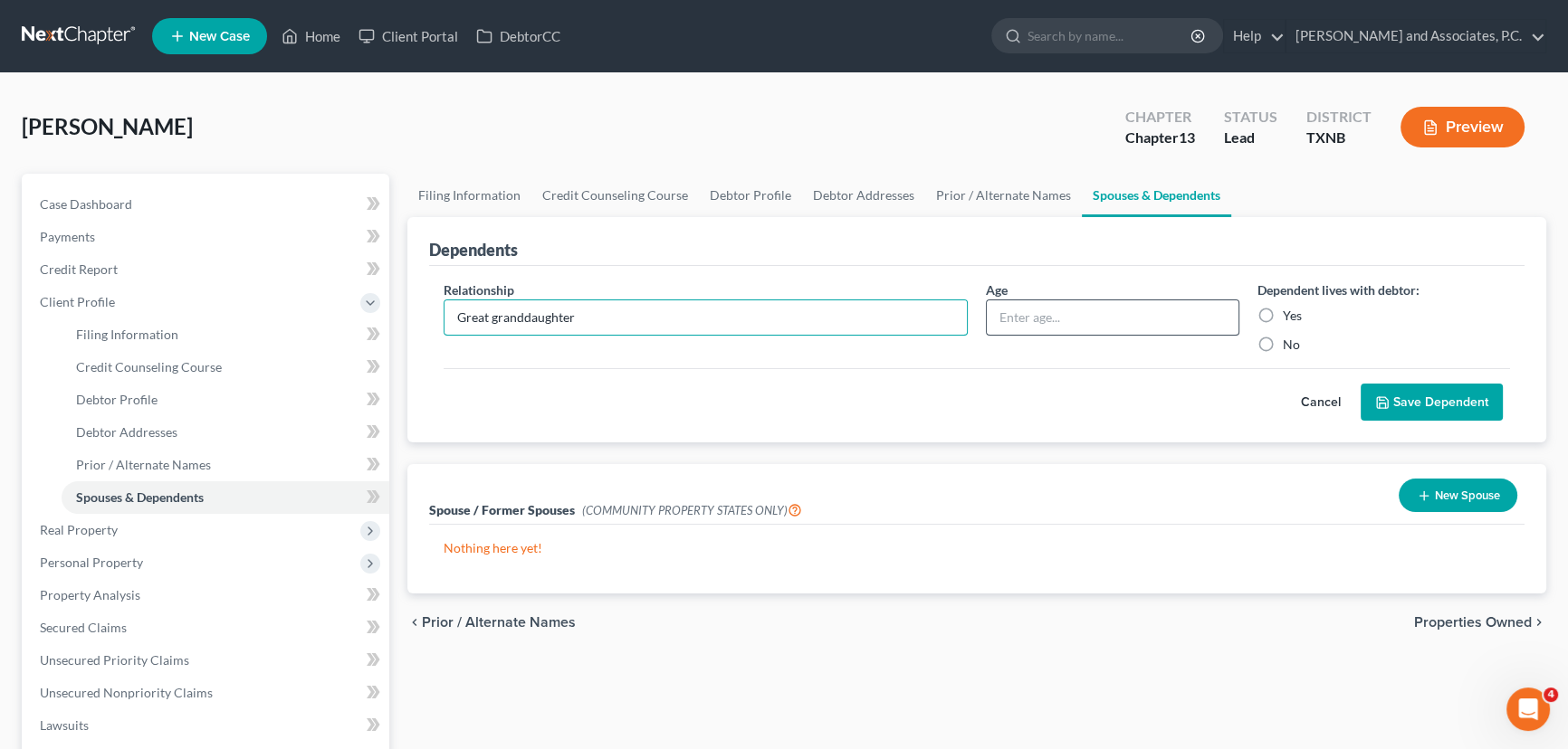
type input "Great granddaughter"
click at [1186, 326] on input "text" at bounding box center [1112, 318] width 252 height 35
type input "15"
click at [1283, 317] on label "Yes" at bounding box center [1293, 316] width 19 height 18
click at [1290, 317] on input "Yes" at bounding box center [1296, 313] width 12 height 12
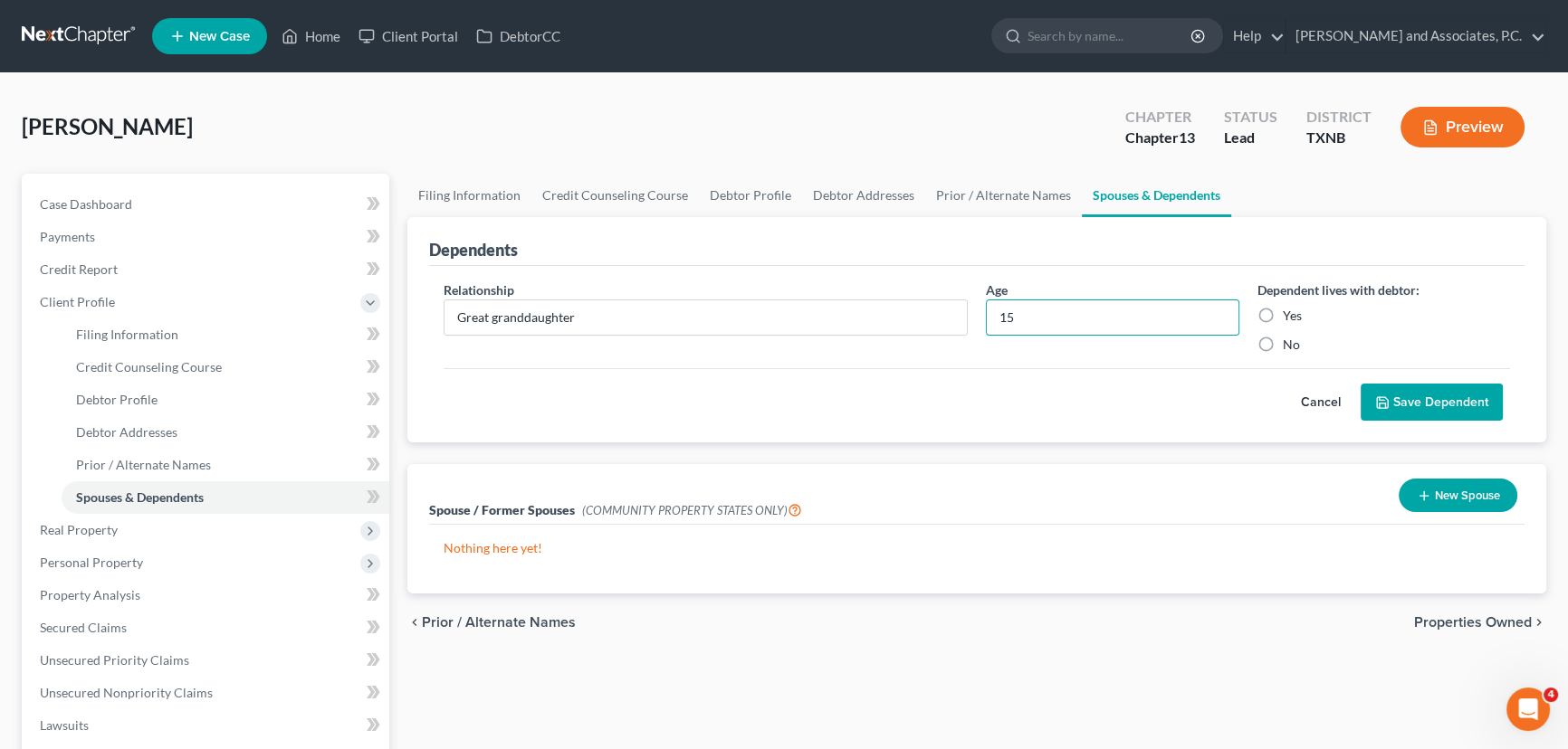
radio input "true"
click at [525, 315] on input "Great granddaughter" at bounding box center [705, 318] width 522 height 35
type input "Great grand daughter"
drag, startPoint x: 1402, startPoint y: 382, endPoint x: 1400, endPoint y: 392, distance: 10.2
click at [1402, 384] on button "Save Dependent" at bounding box center [1431, 402] width 142 height 38
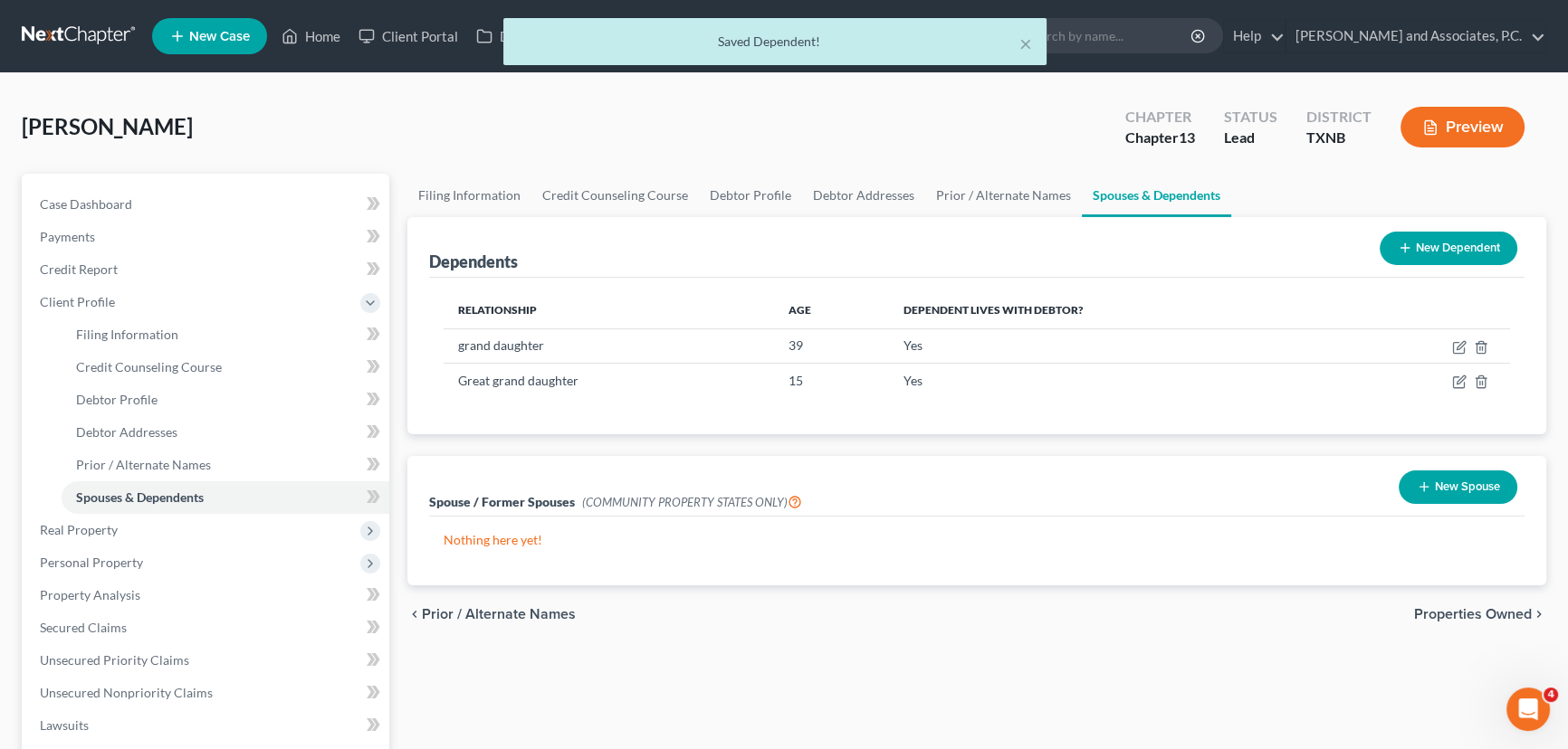
click at [1415, 239] on button "New Dependent" at bounding box center [1448, 248] width 138 height 34
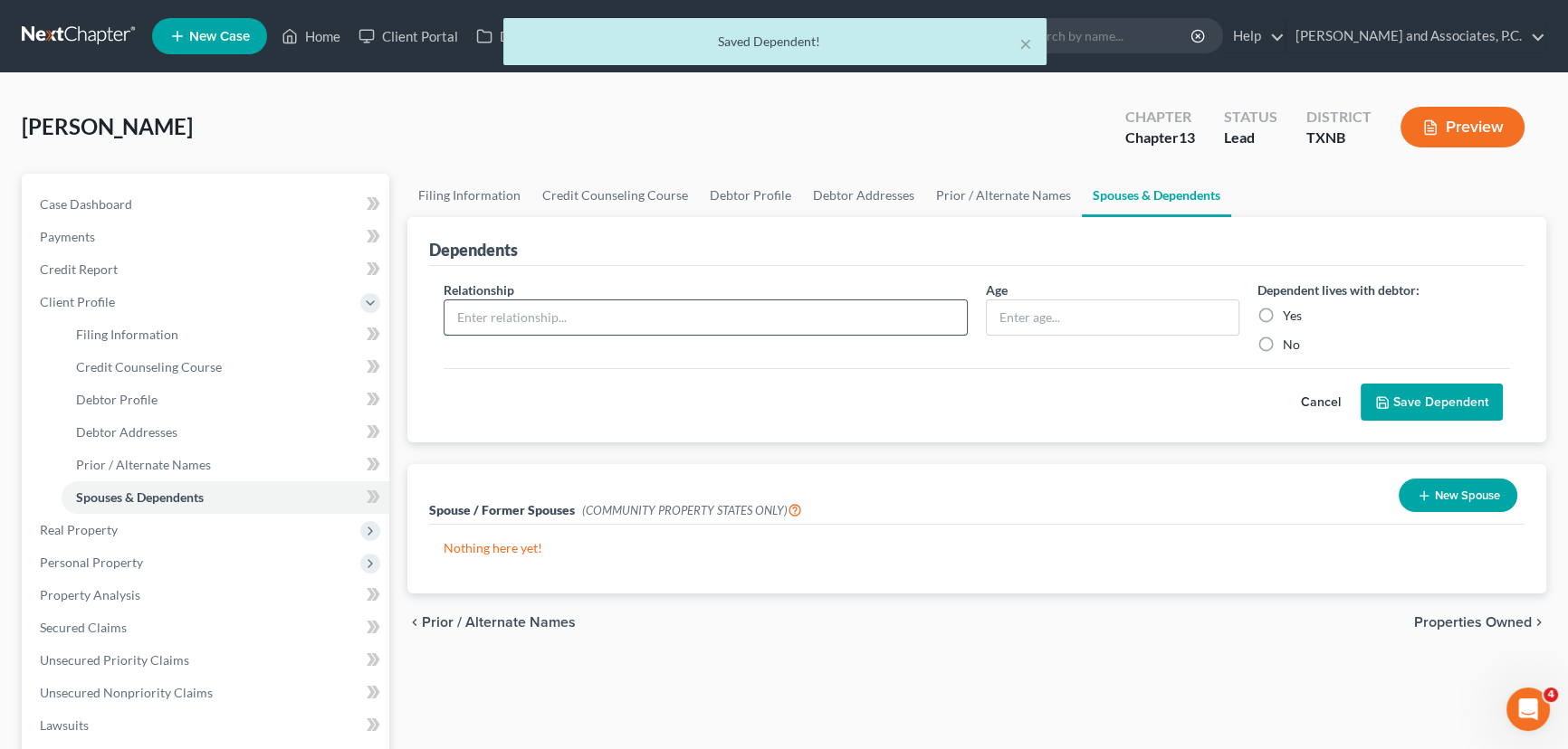
click at [652, 324] on input "text" at bounding box center [705, 318] width 522 height 35
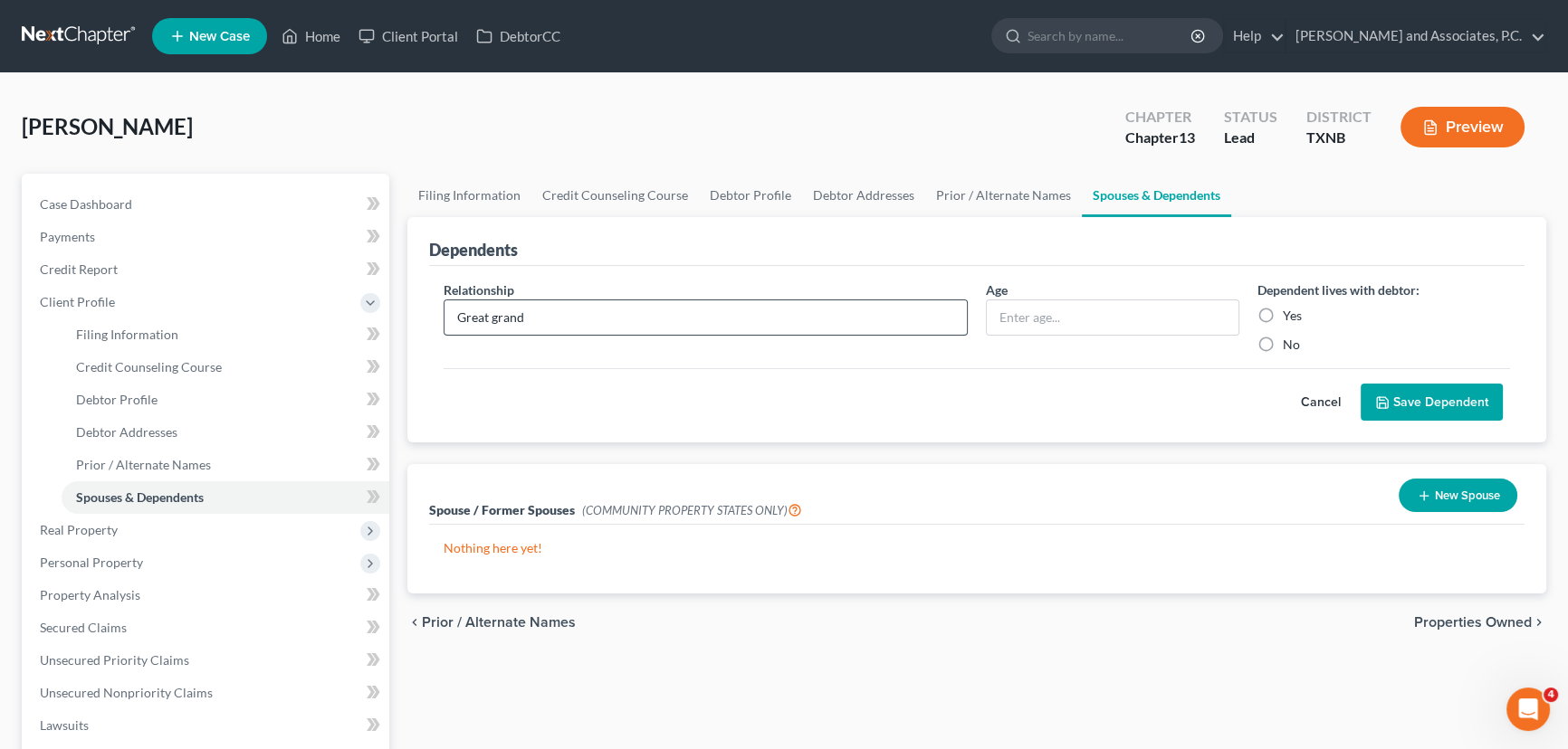
type input "Great grand daughter"
type input "17"
click at [1283, 317] on label "Yes" at bounding box center [1293, 316] width 19 height 18
click at [1290, 317] on input "Yes" at bounding box center [1296, 313] width 12 height 12
radio input "true"
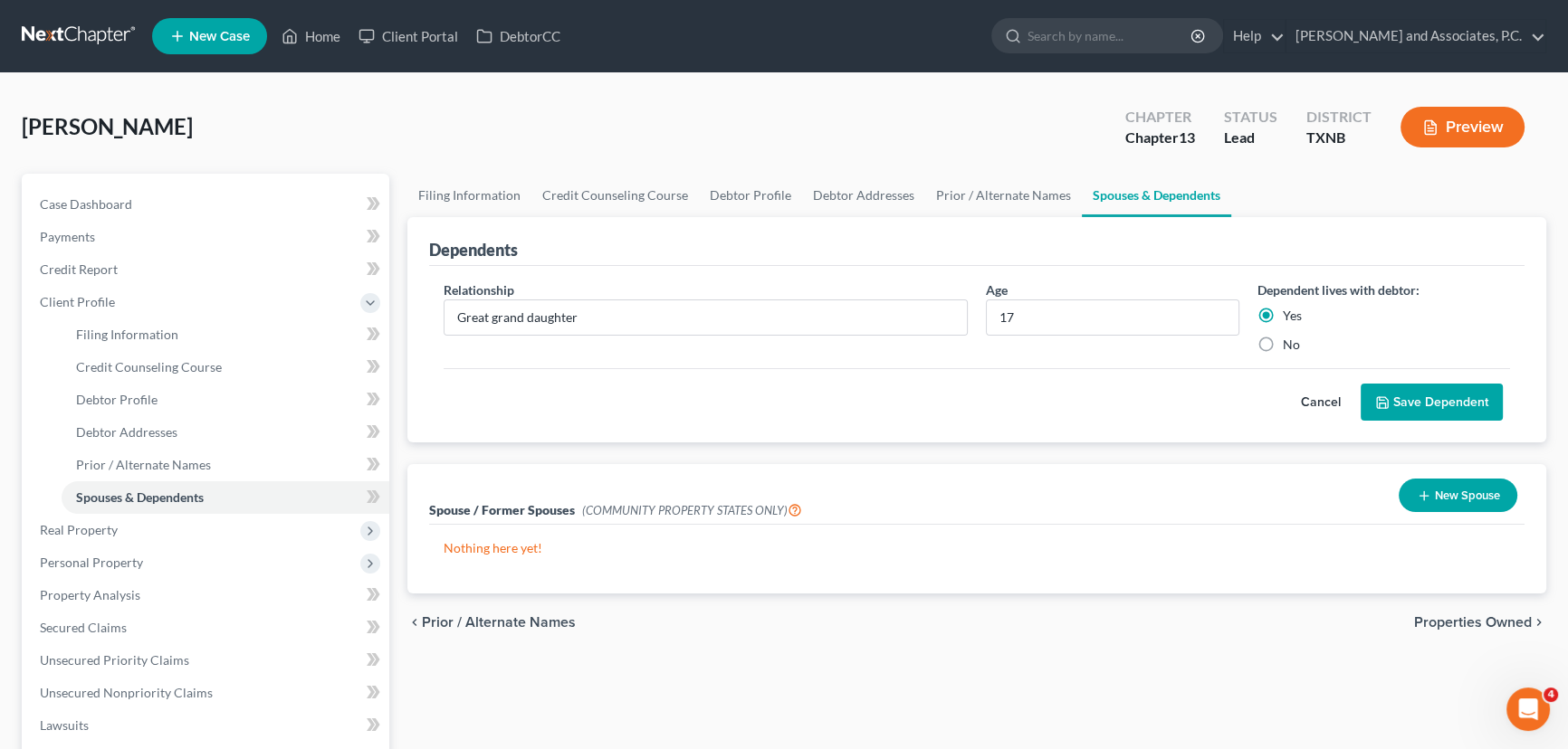
click at [1358, 385] on button "Cancel" at bounding box center [1321, 402] width 80 height 37
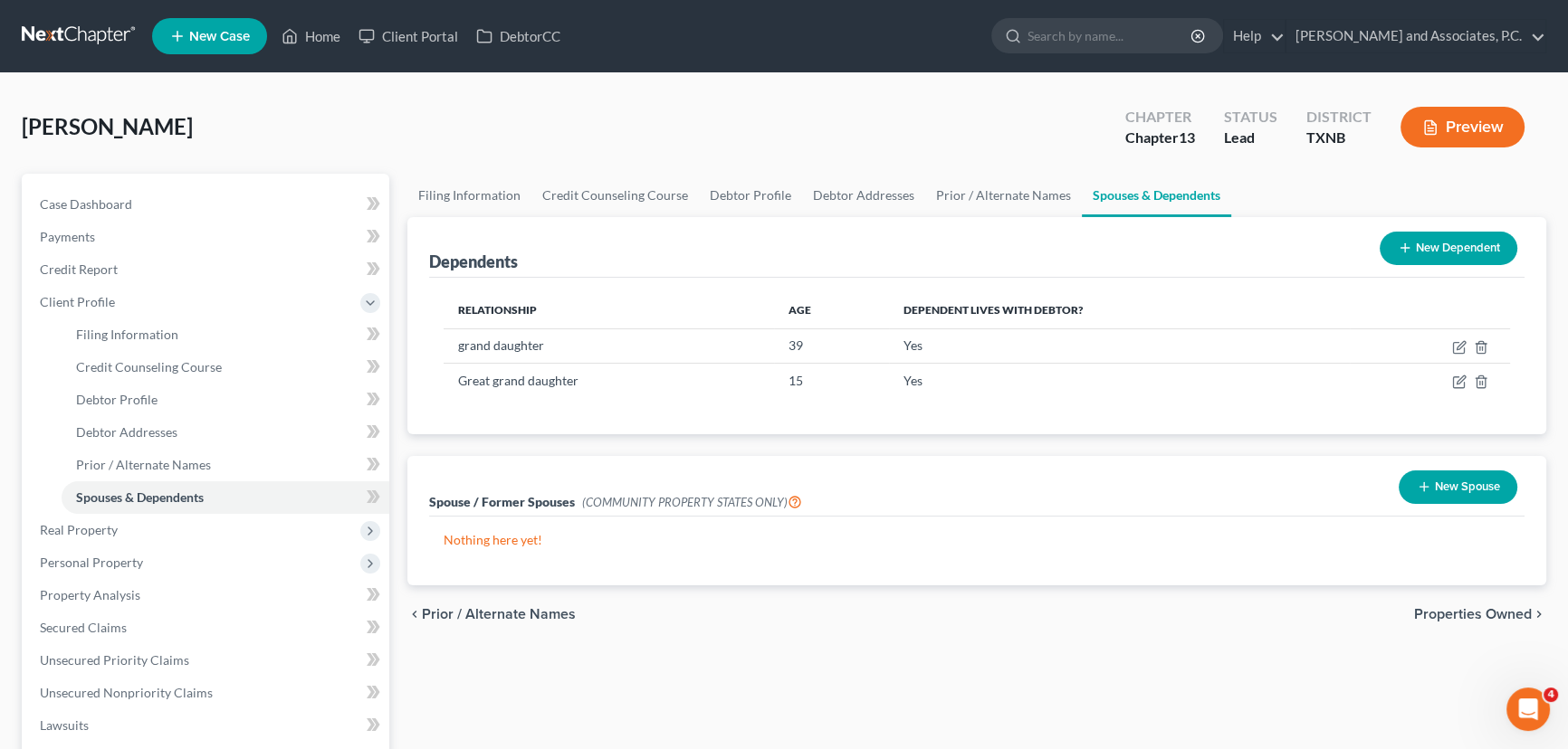
click at [1448, 244] on button "New Dependent" at bounding box center [1448, 248] width 138 height 34
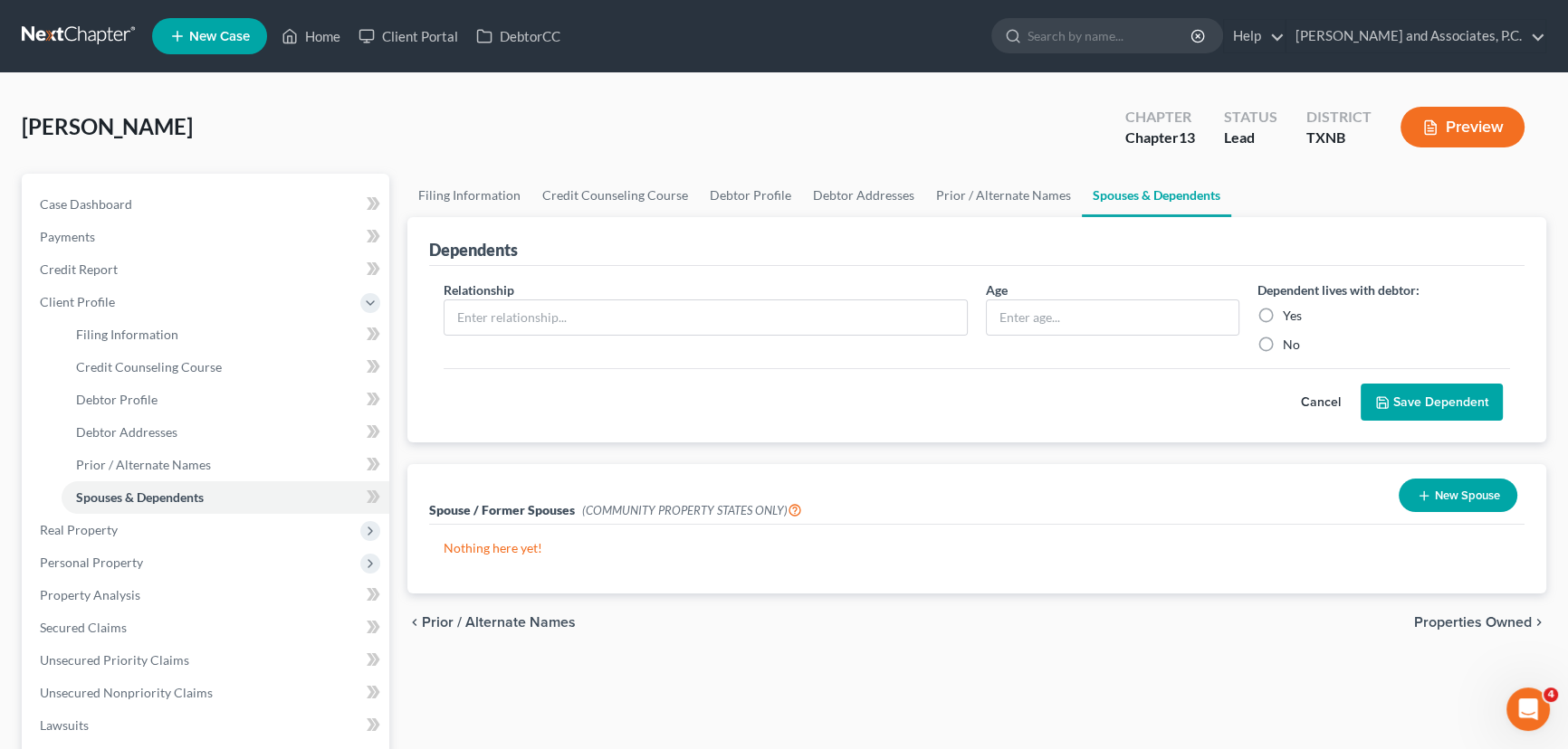
drag, startPoint x: 550, startPoint y: 352, endPoint x: 568, endPoint y: 298, distance: 56.9
click at [550, 351] on div "Relationship *" at bounding box center [706, 318] width 543 height 73
click at [570, 294] on div "Relationship *" at bounding box center [706, 318] width 543 height 73
click at [569, 314] on input "text" at bounding box center [705, 318] width 522 height 35
type input "great grand daughter"
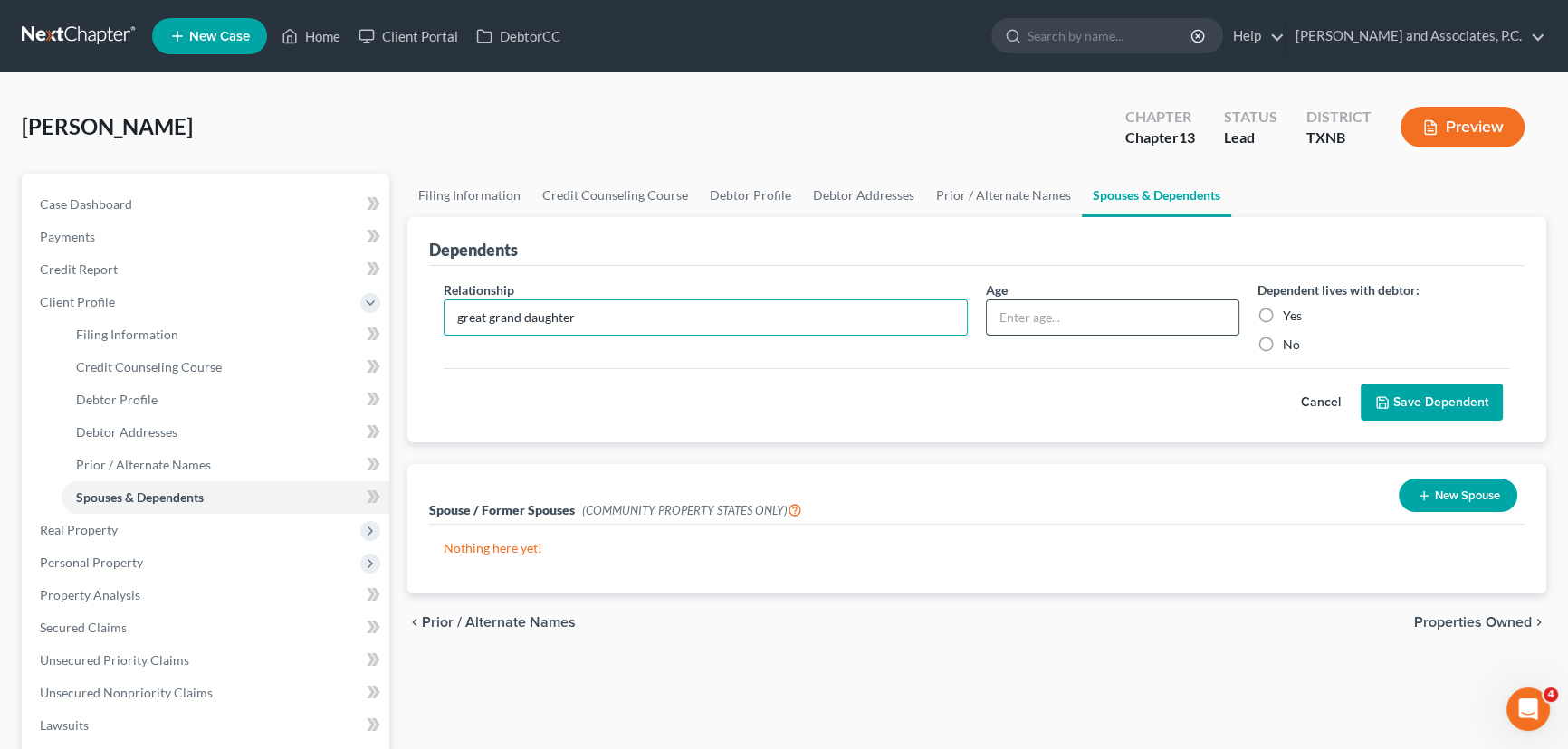
drag, startPoint x: 1098, startPoint y: 313, endPoint x: 1145, endPoint y: 317, distance: 47.2
click at [1098, 313] on input "text" at bounding box center [1112, 318] width 252 height 35
type input "17"
click at [1283, 310] on label "Yes" at bounding box center [1293, 316] width 19 height 18
click at [1290, 310] on input "Yes" at bounding box center [1296, 313] width 12 height 12
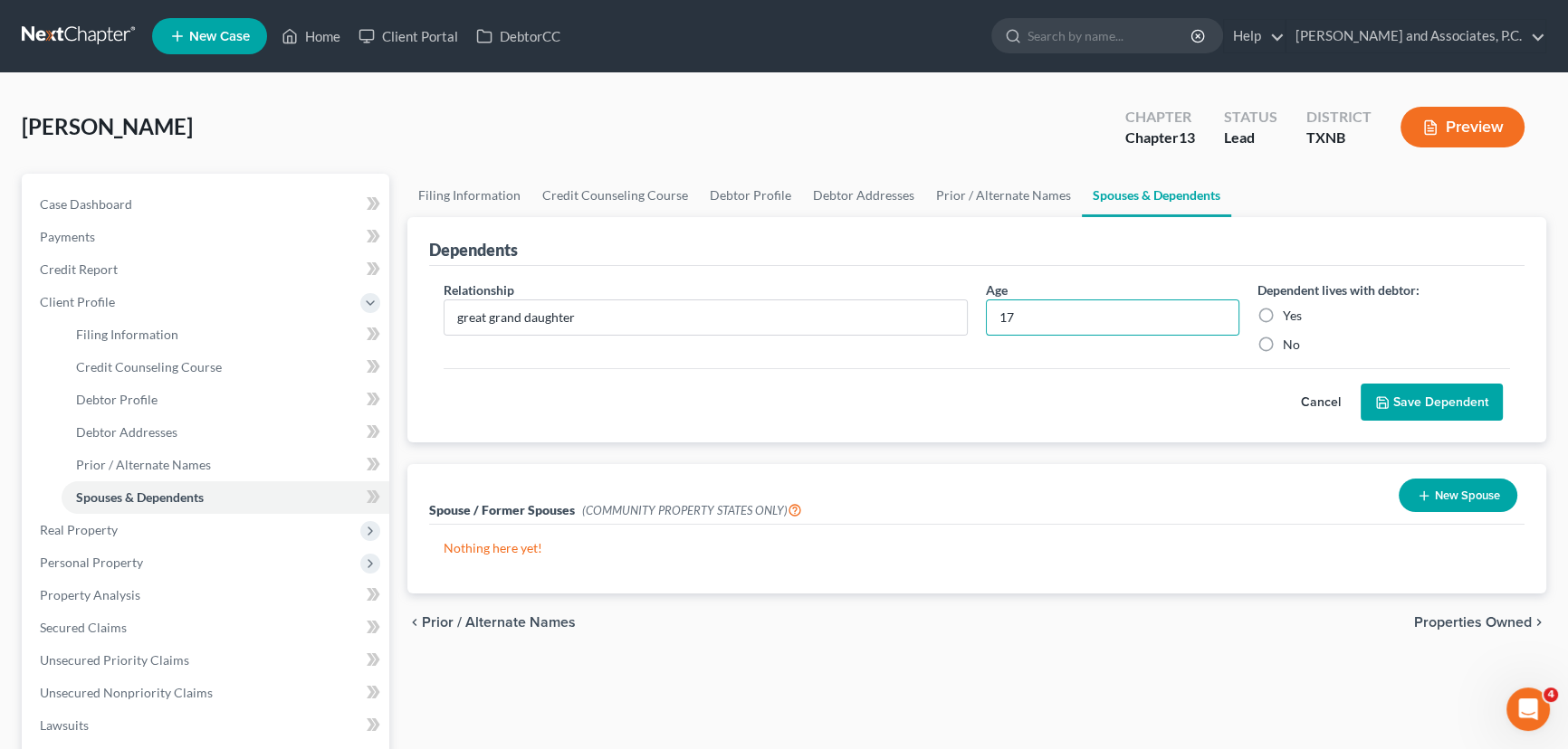
radio input "true"
click at [1404, 397] on button "Save Dependent" at bounding box center [1431, 402] width 142 height 38
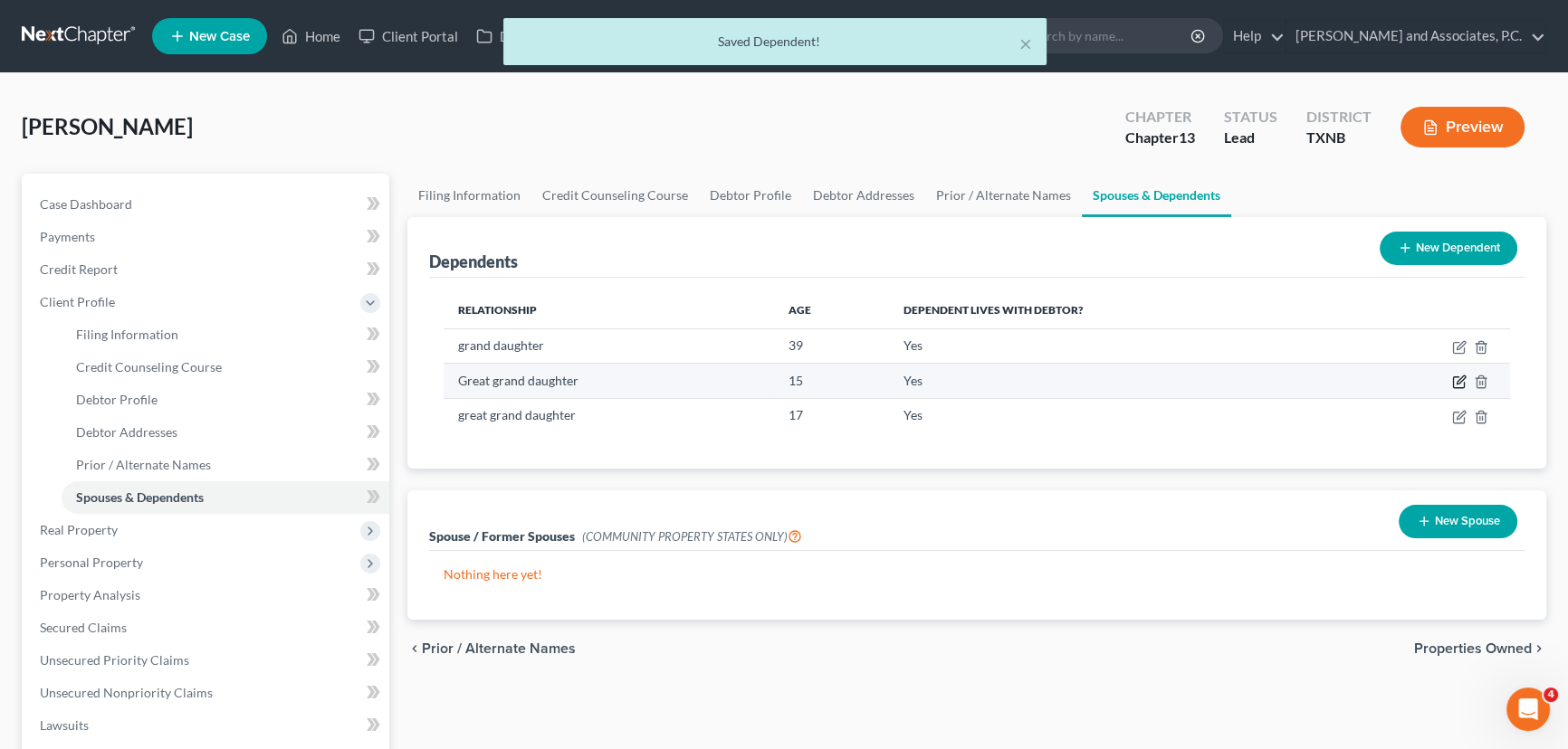
click at [1459, 385] on icon "button" at bounding box center [1459, 381] width 14 height 14
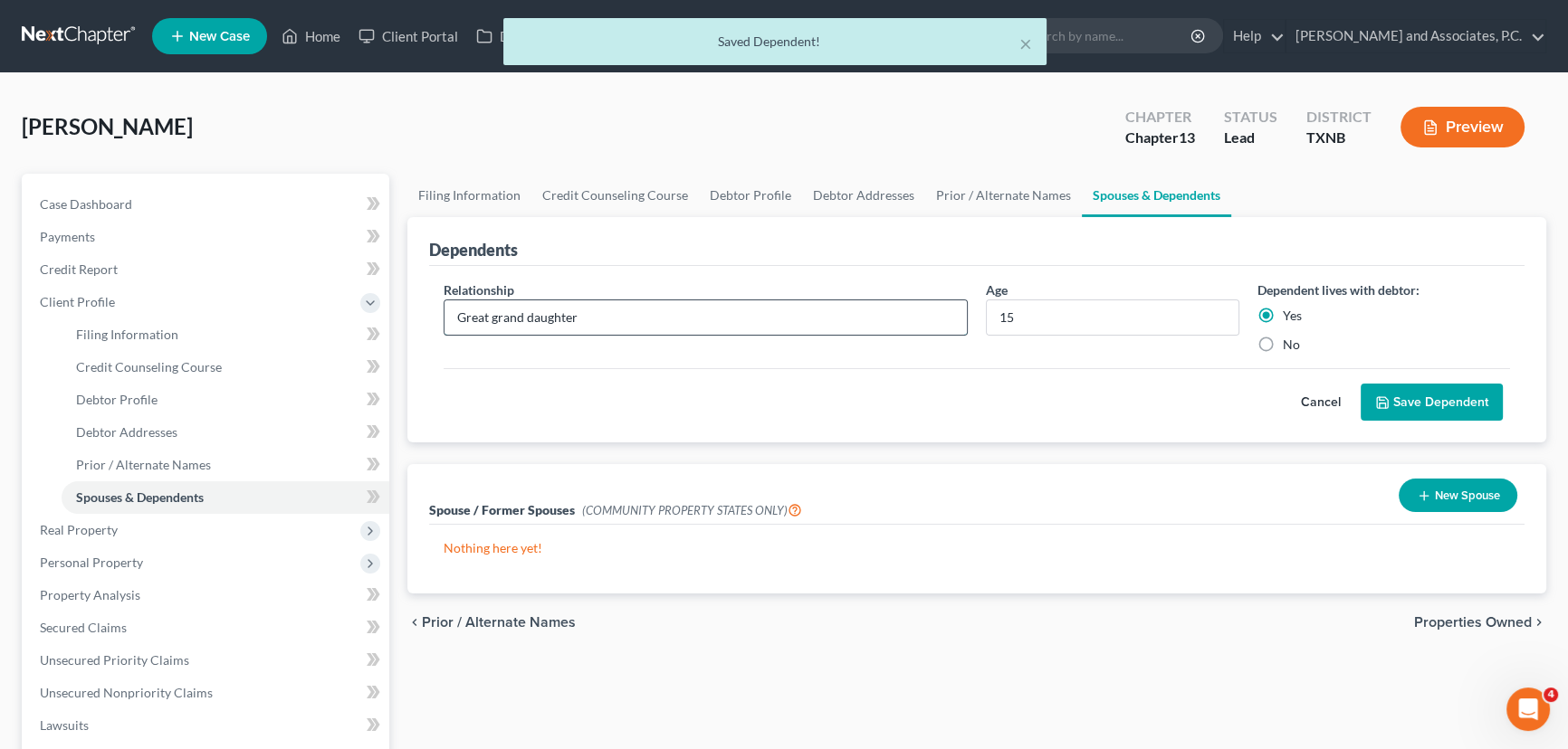
click at [462, 314] on input "Great grand daughter" at bounding box center [705, 318] width 522 height 35
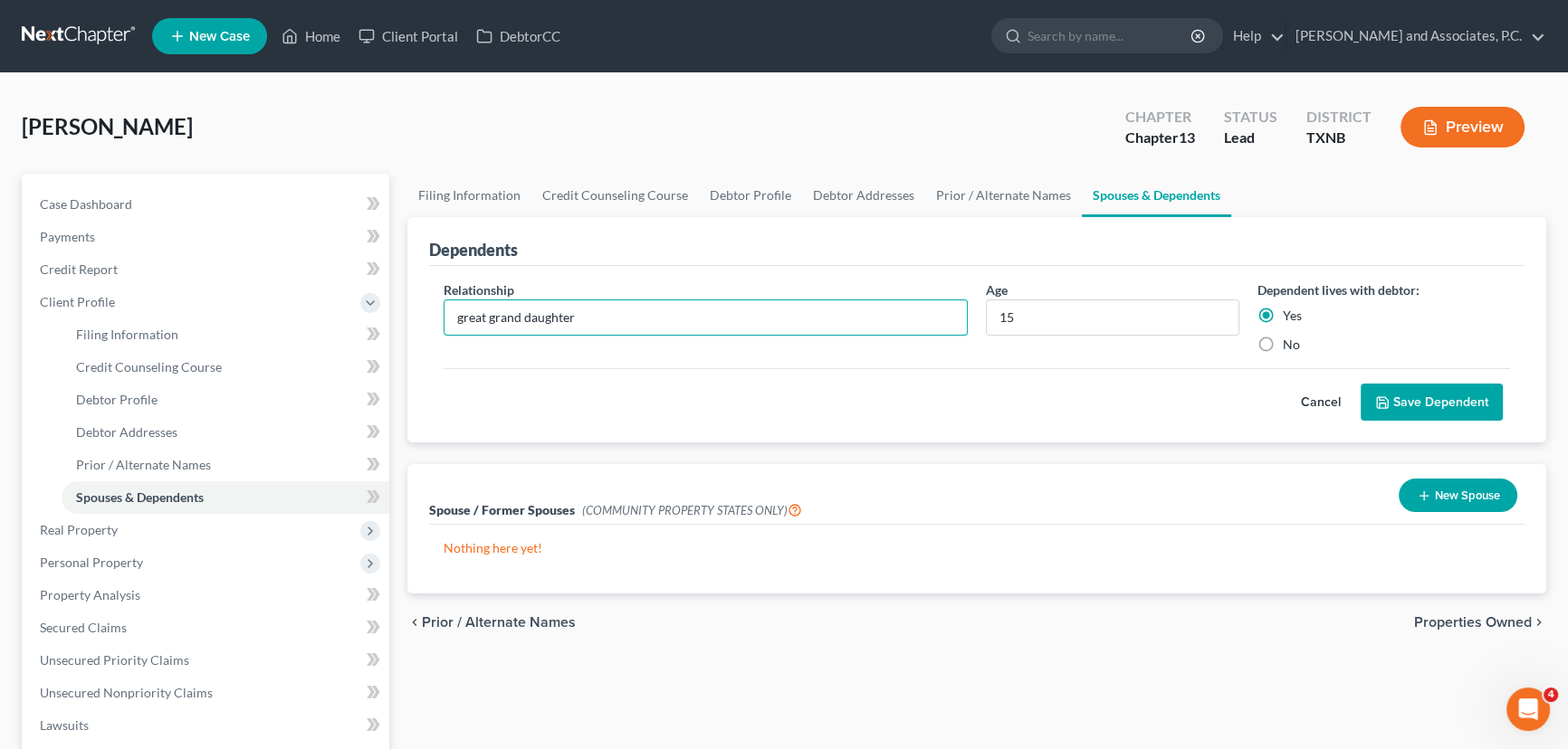
type input "great grand daughter"
click at [1411, 408] on button "Save Dependent" at bounding box center [1431, 402] width 142 height 38
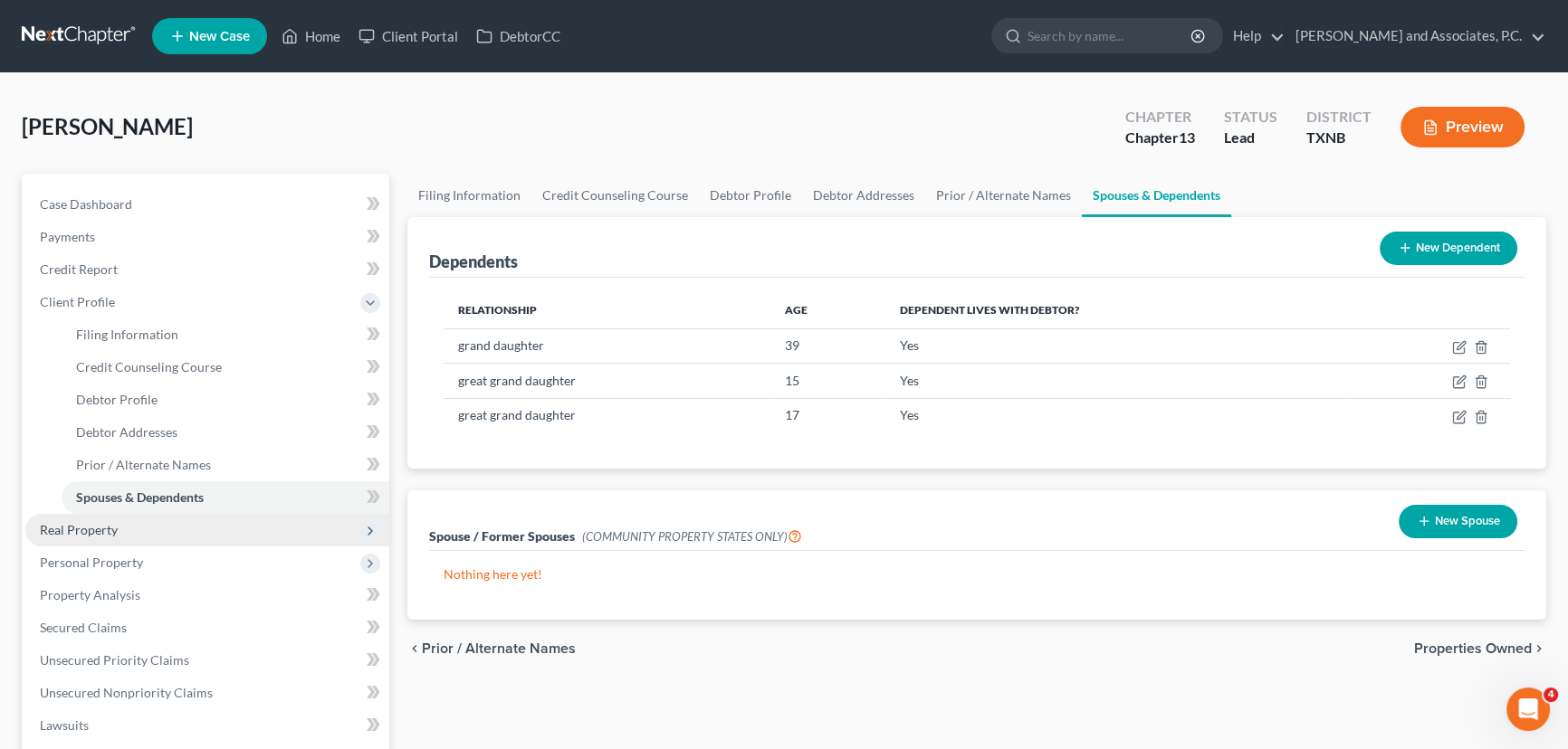
click at [89, 537] on span "Real Property" at bounding box center [207, 531] width 364 height 33
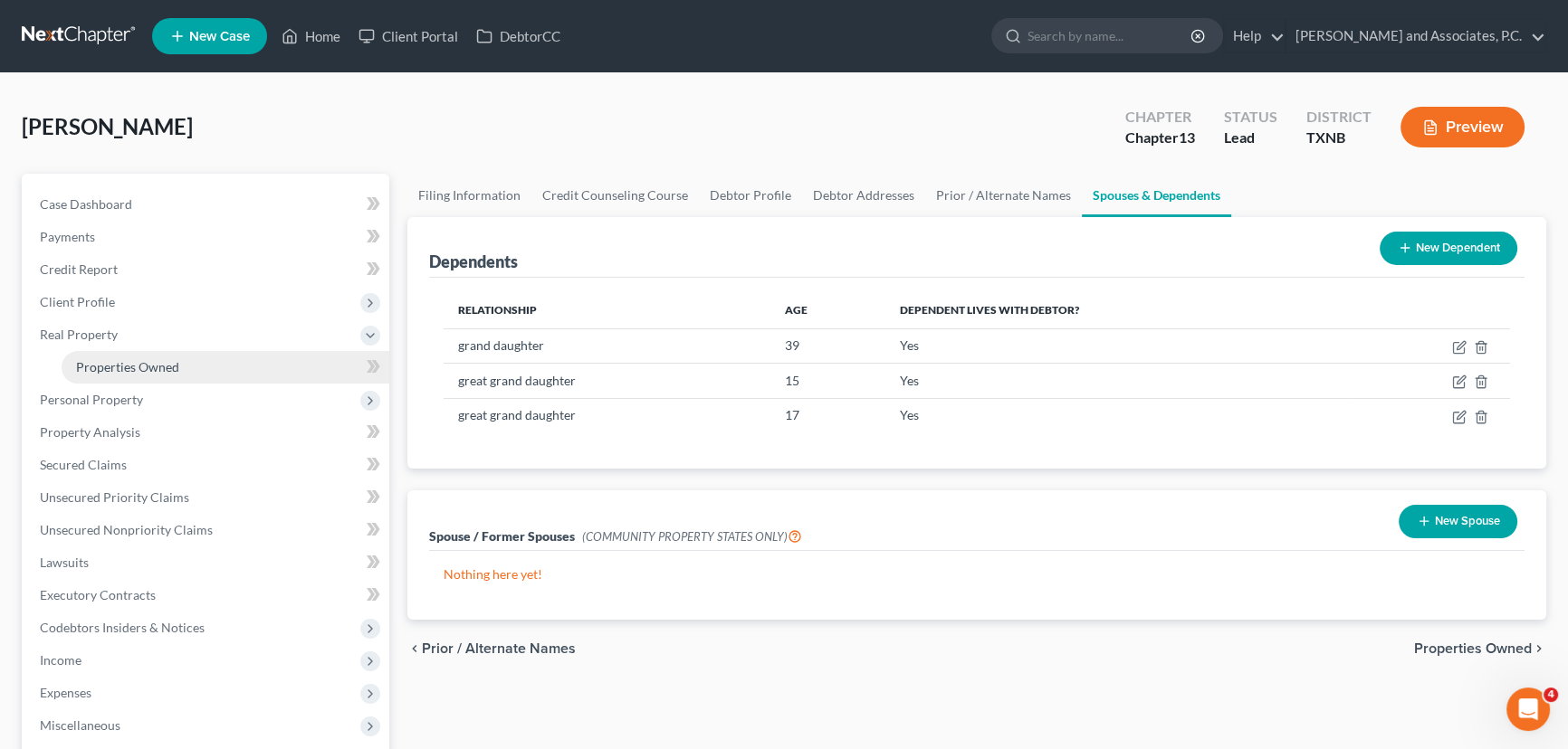
click at [112, 363] on span "Properties Owned" at bounding box center [127, 367] width 103 height 15
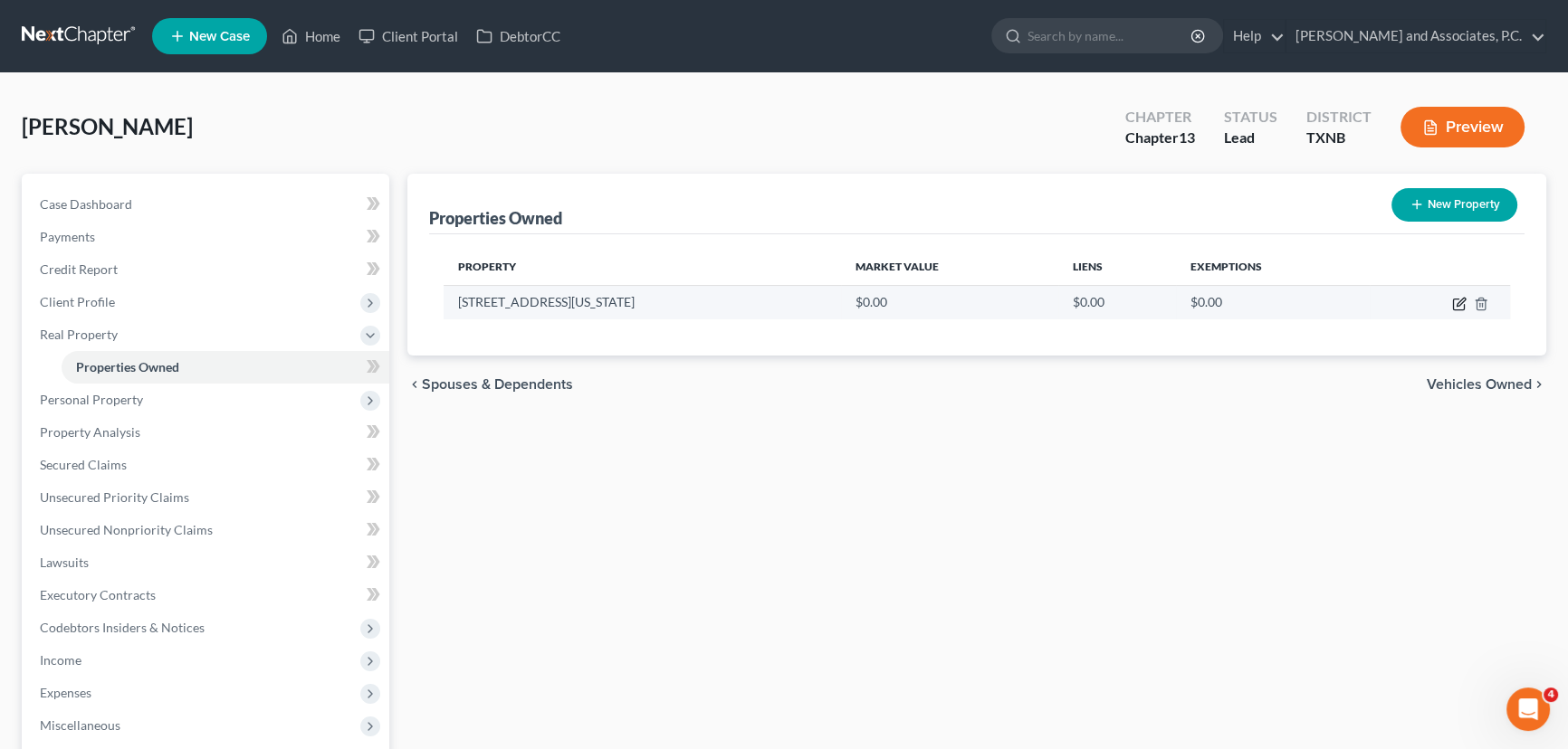
click at [1461, 300] on icon "button" at bounding box center [1459, 304] width 14 height 14
select select "45"
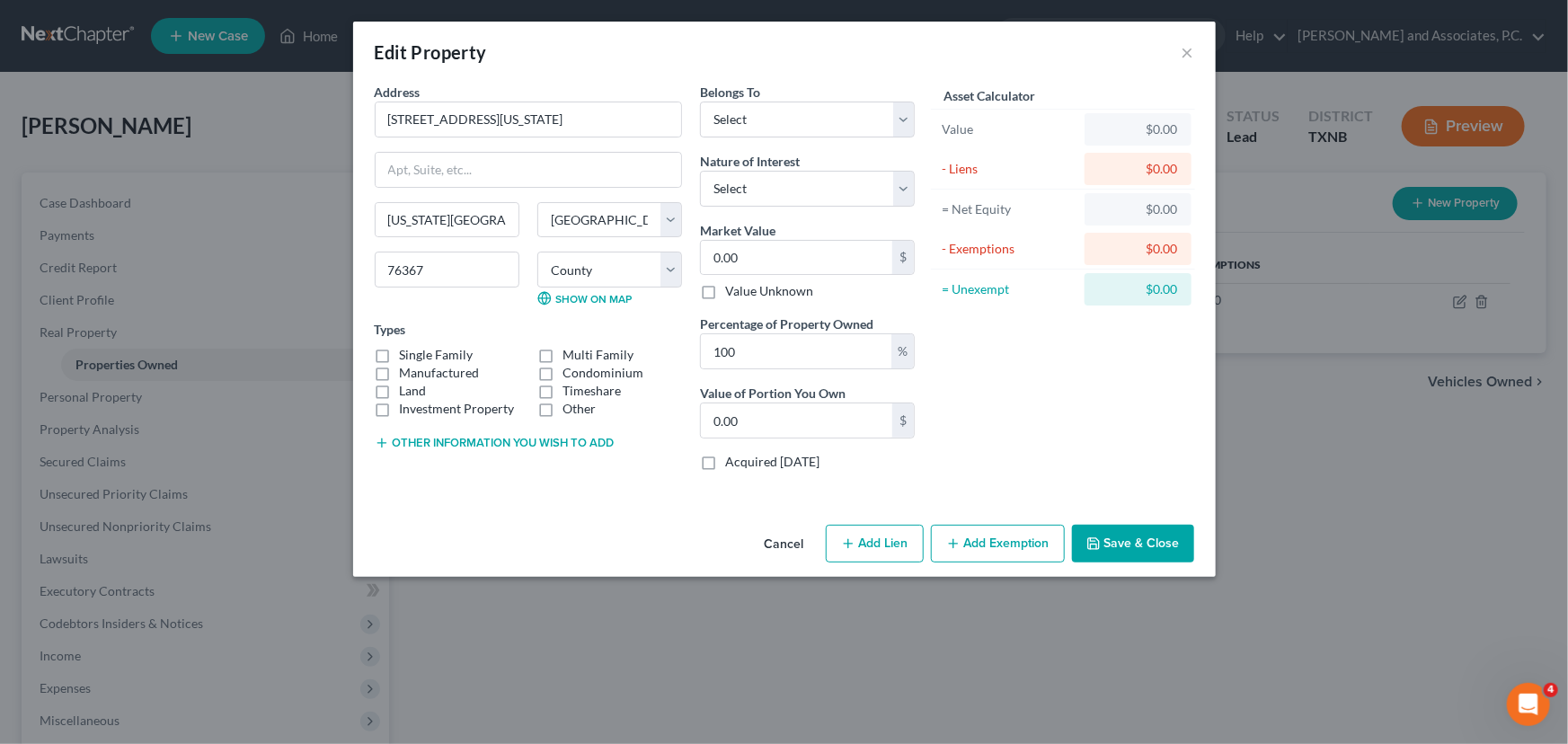
click at [400, 364] on label "Manufactured" at bounding box center [439, 373] width 80 height 18
click at [407, 364] on input "Manufactured" at bounding box center [413, 370] width 12 height 12
click at [400, 374] on label "Manufactured" at bounding box center [439, 373] width 80 height 18
click at [407, 374] on input "Manufactured" at bounding box center [413, 370] width 12 height 12
checkbox input "false"
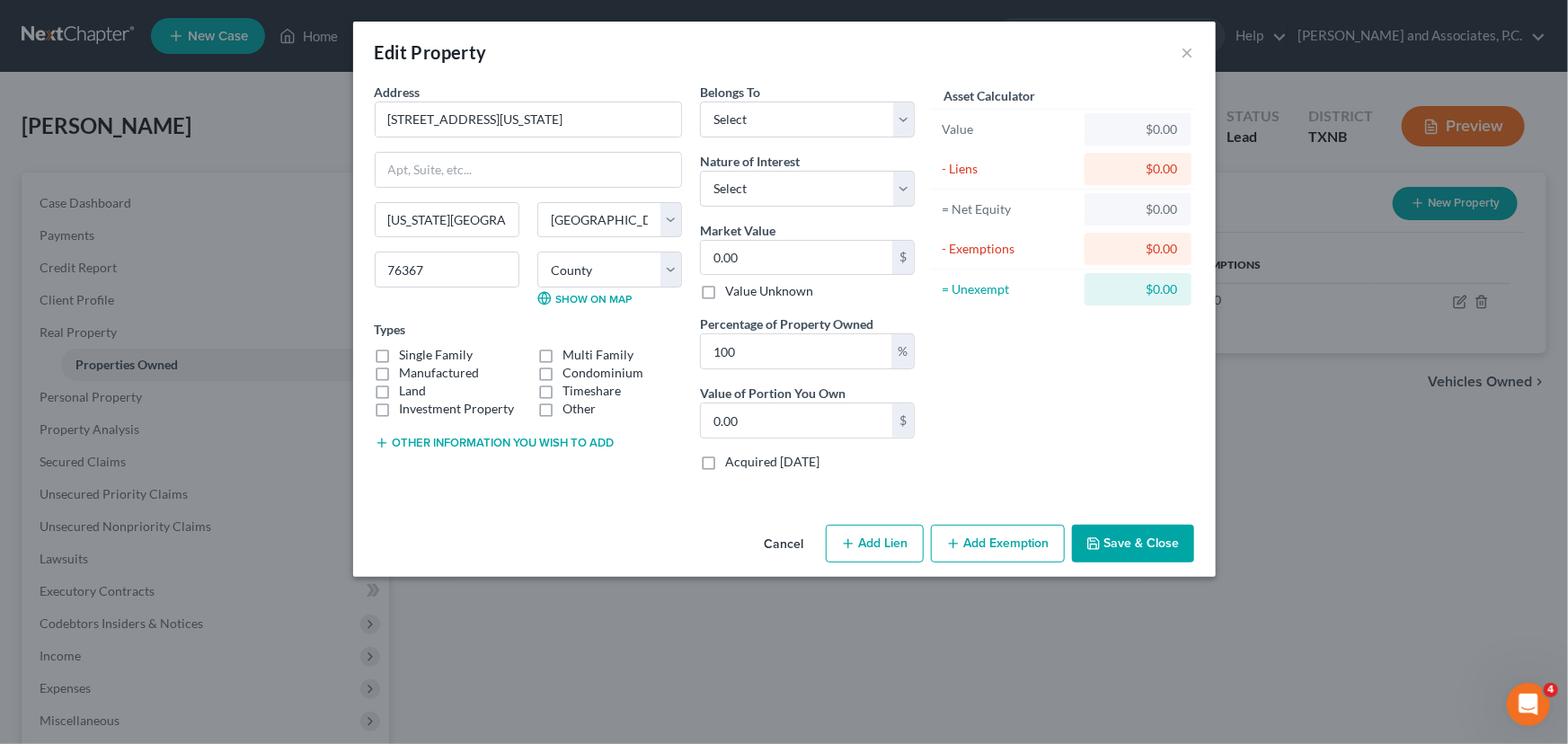
click at [400, 351] on label "Single Family" at bounding box center [436, 355] width 74 height 18
click at [407, 351] on input "Single Family" at bounding box center [413, 352] width 12 height 12
checkbox input "true"
click at [407, 393] on label "Land" at bounding box center [413, 390] width 27 height 18
click at [407, 393] on input "Land" at bounding box center [413, 387] width 12 height 12
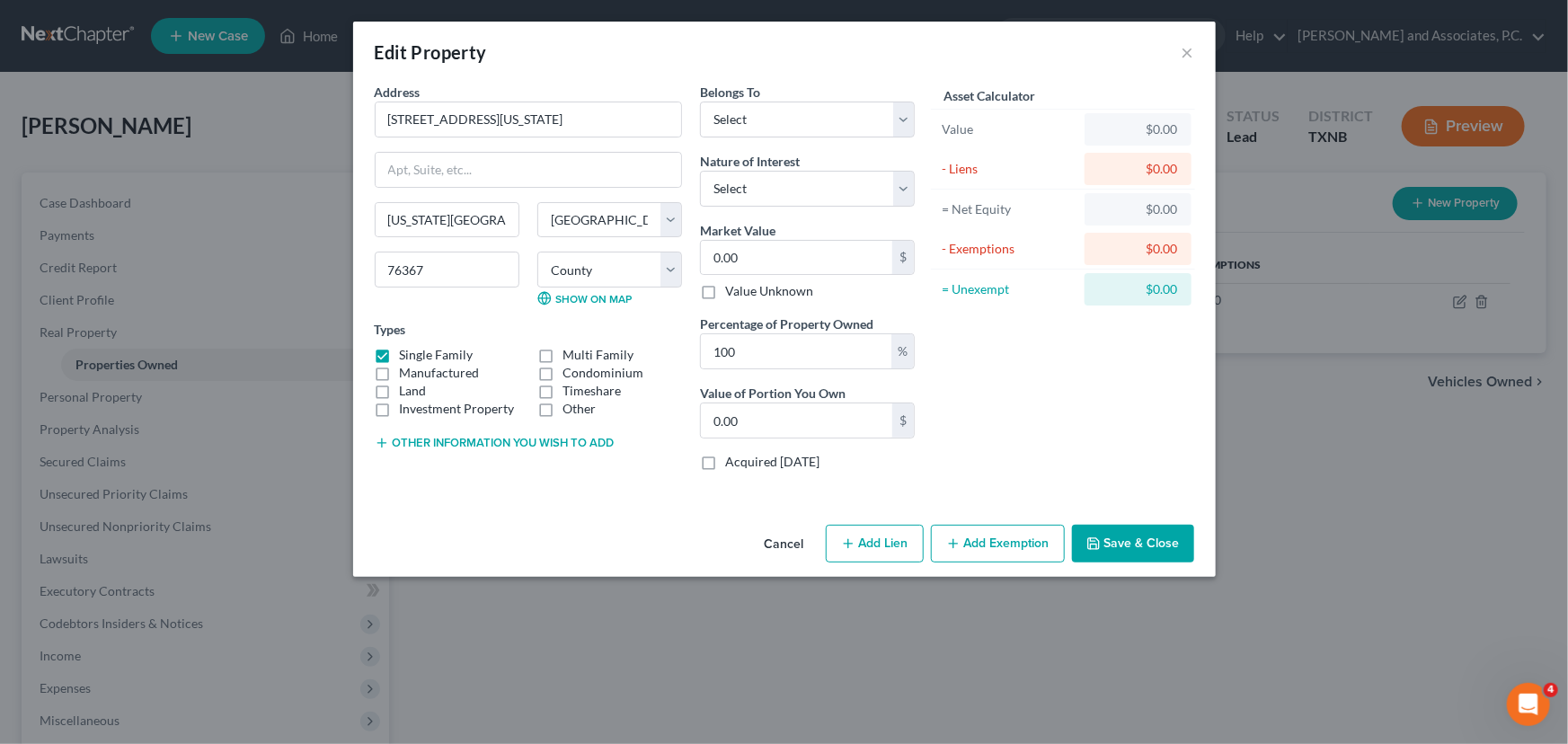
checkbox input "true"
click at [769, 111] on select "Select Debtor 1 Only Debtor 2 Only Debtor 1 And Debtor 2 Only At Least One Of T…" at bounding box center [807, 120] width 215 height 36
select select "0"
click at [700, 102] on select "Select Debtor 1 Only Debtor 2 Only Debtor 1 And Debtor 2 Only At Least One Of T…" at bounding box center [807, 120] width 215 height 36
click at [772, 263] on input "0.00" at bounding box center [796, 258] width 192 height 35
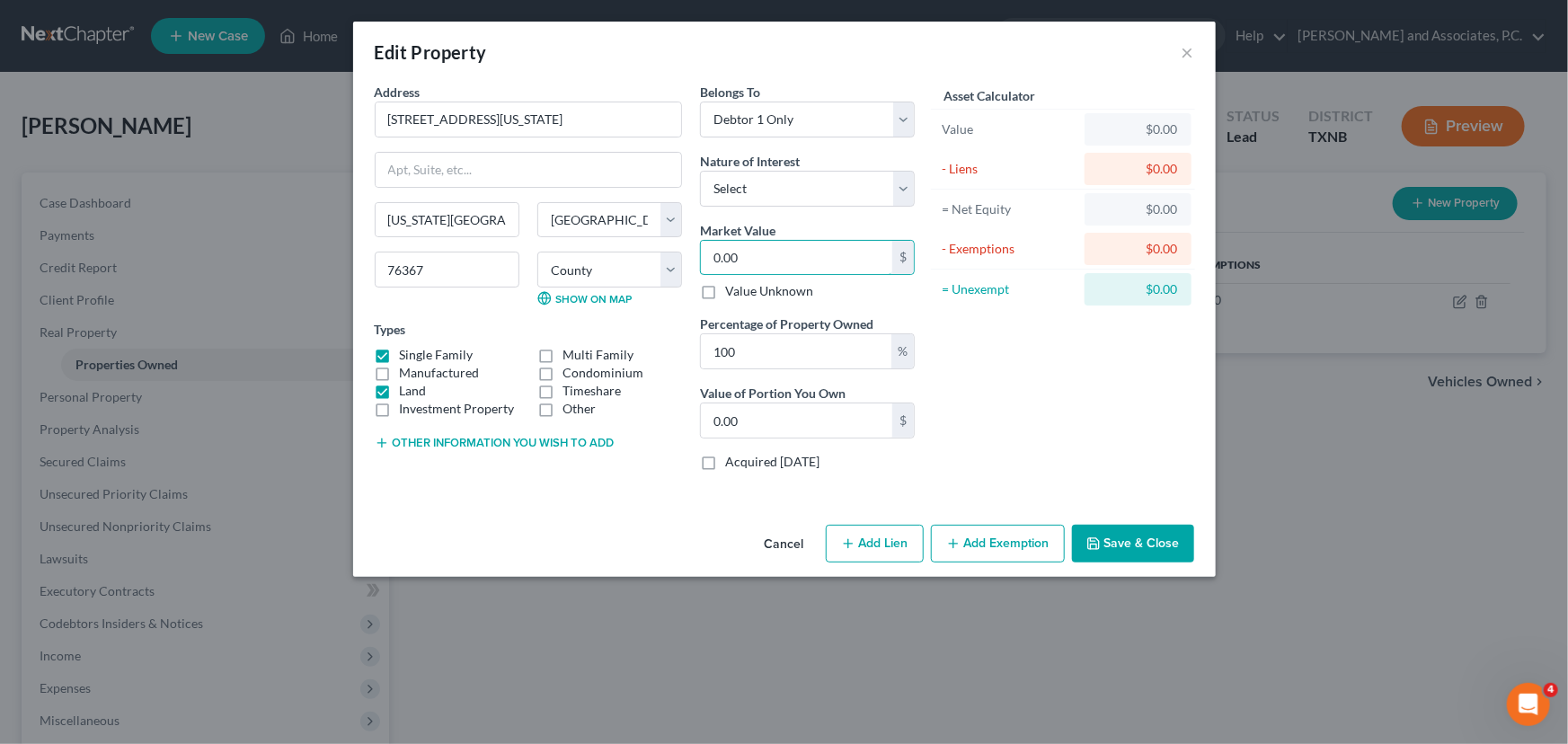
type input "4"
type input "4.00"
type input "42"
type input "42.00"
type input "429"
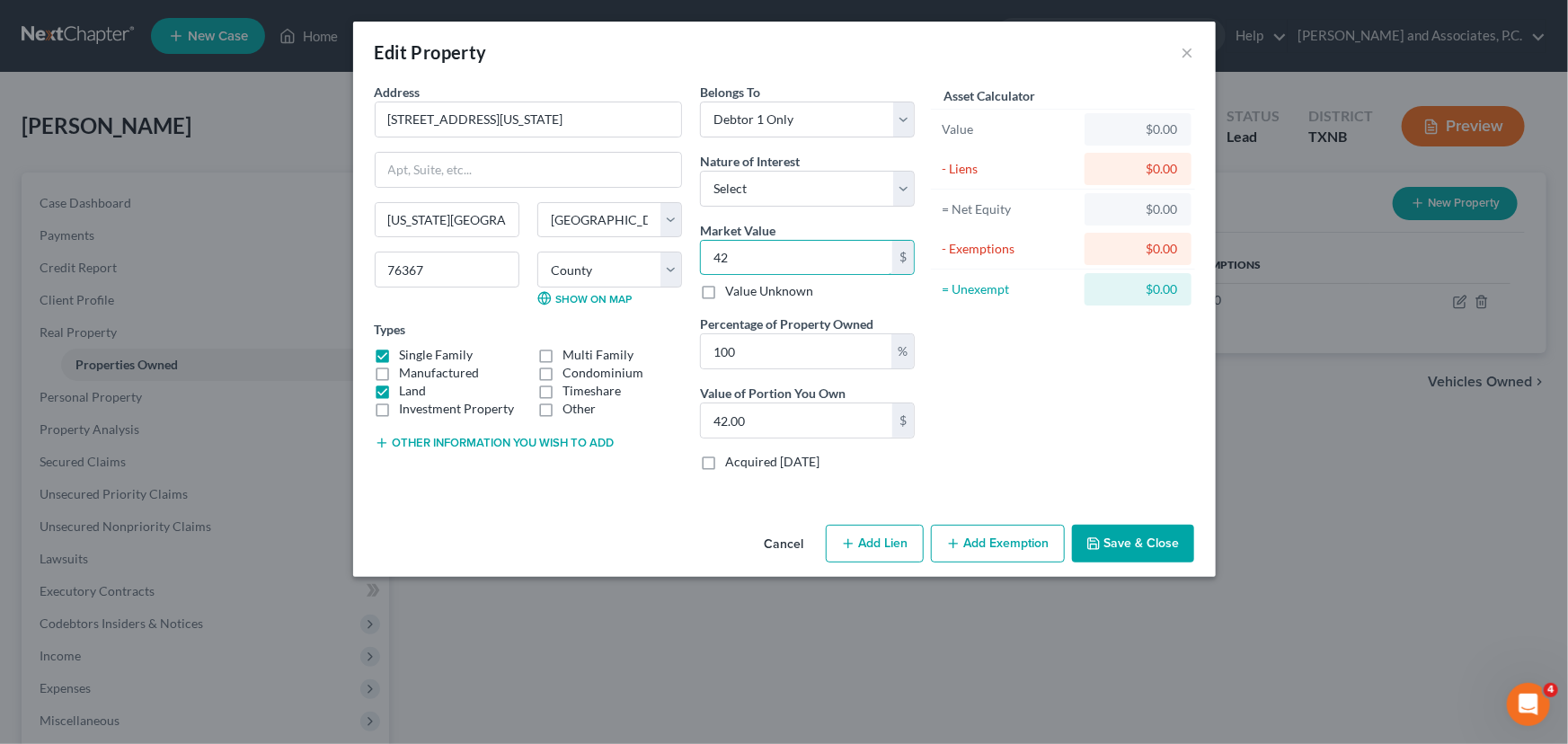
type input "429.00"
type input "4291"
type input "4,291.00"
type input "4,2914"
type input "42,914.00"
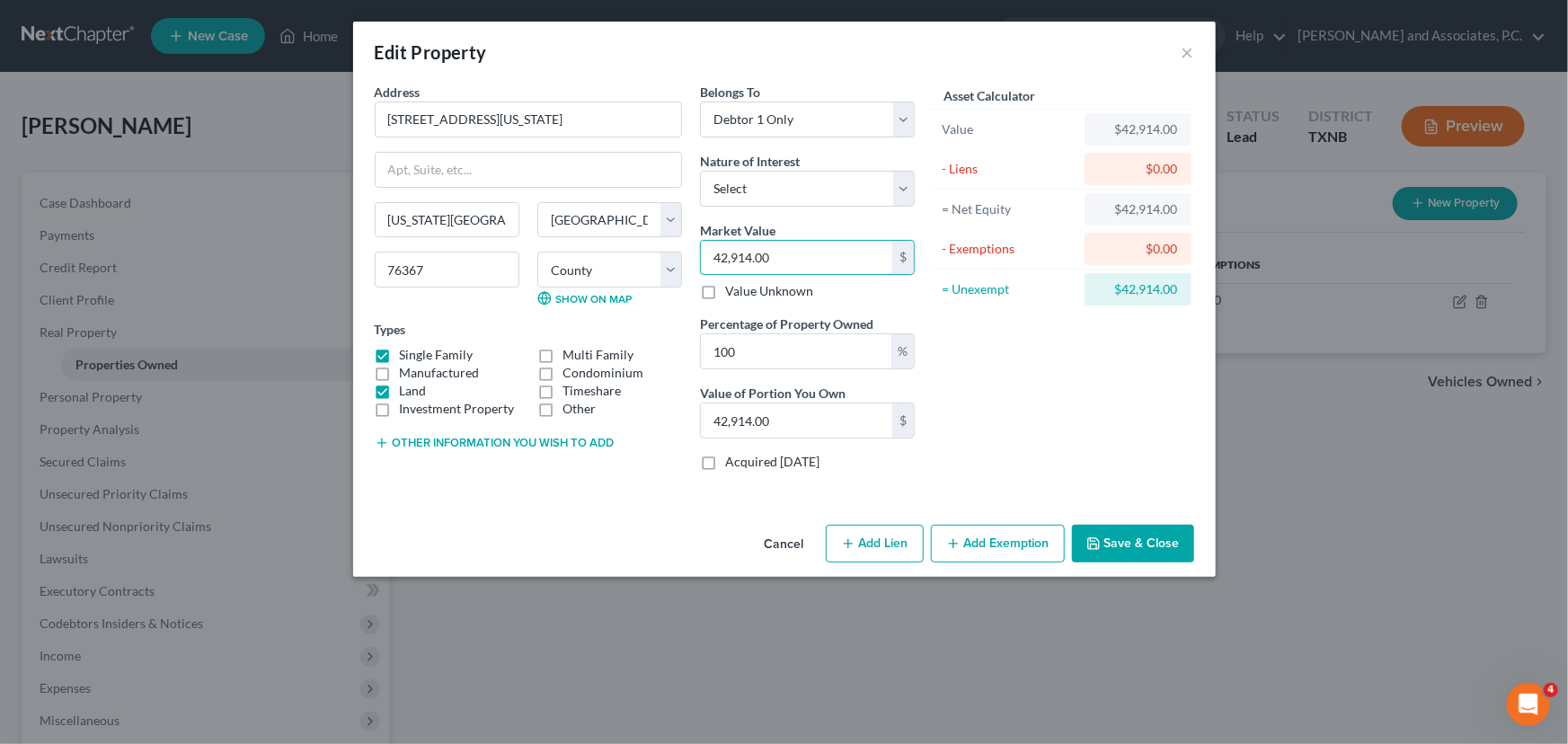
type input "42,914.00"
click at [1179, 544] on button "Save & Close" at bounding box center [1134, 544] width 123 height 37
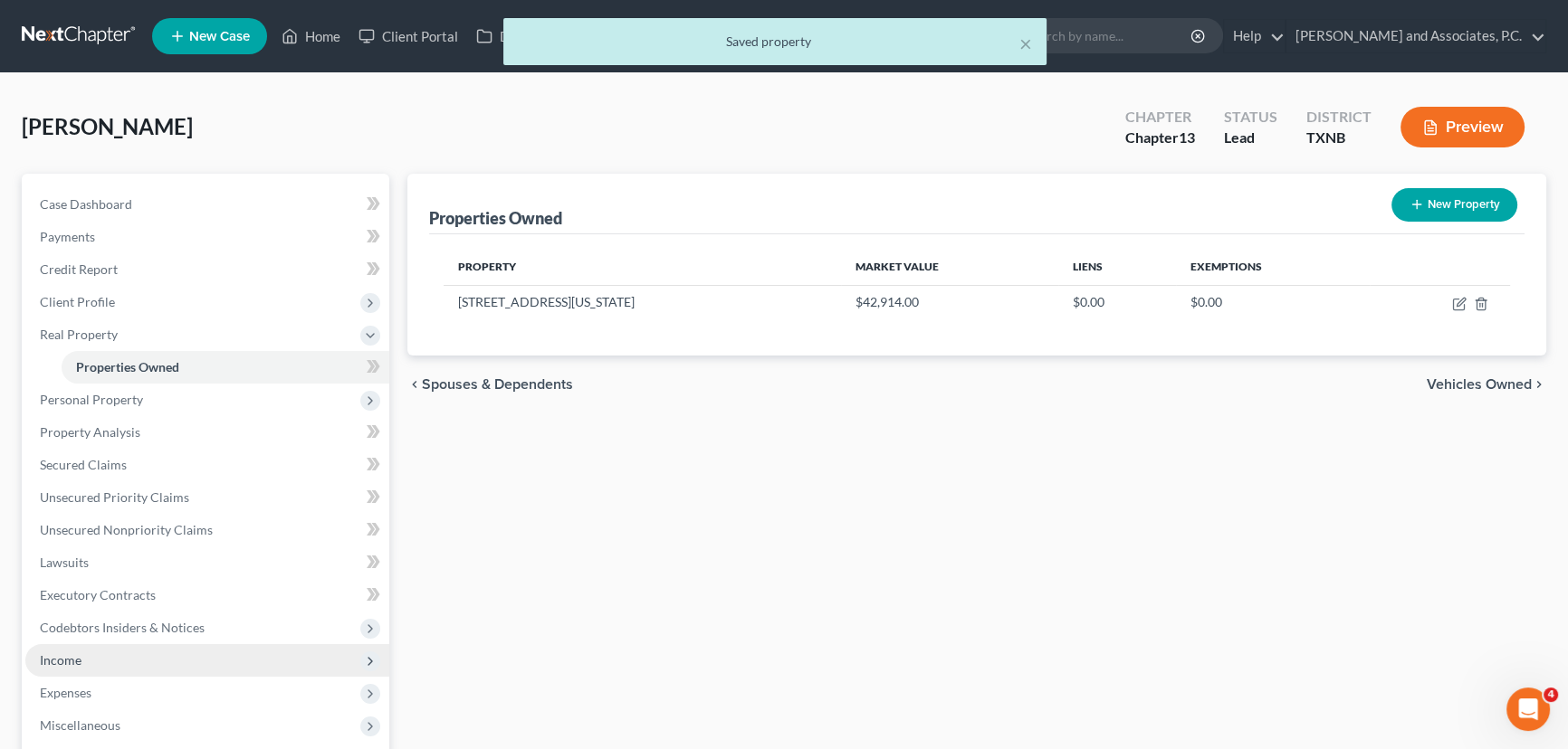
scroll to position [81, 0]
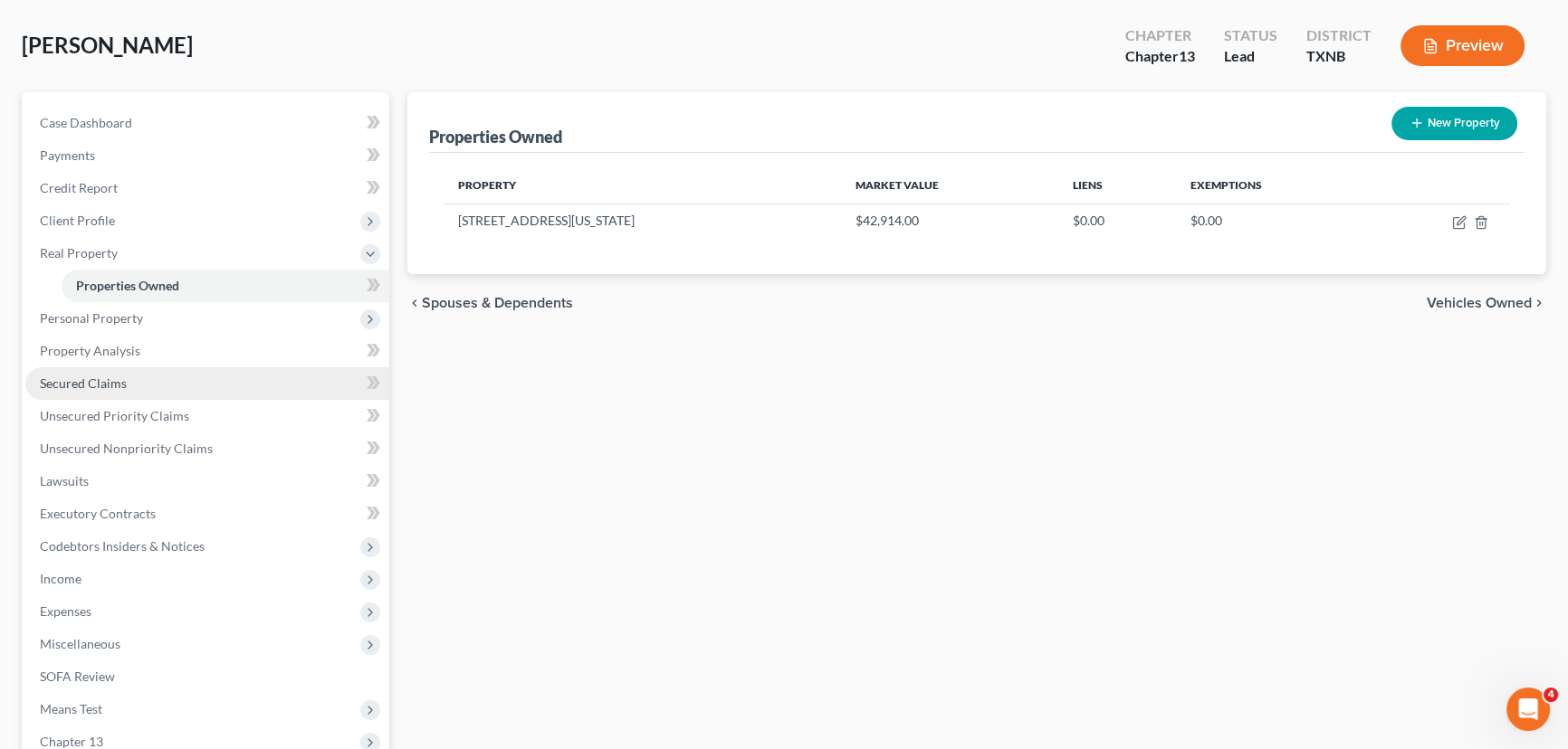
click at [80, 376] on span "Secured Claims" at bounding box center [83, 383] width 87 height 15
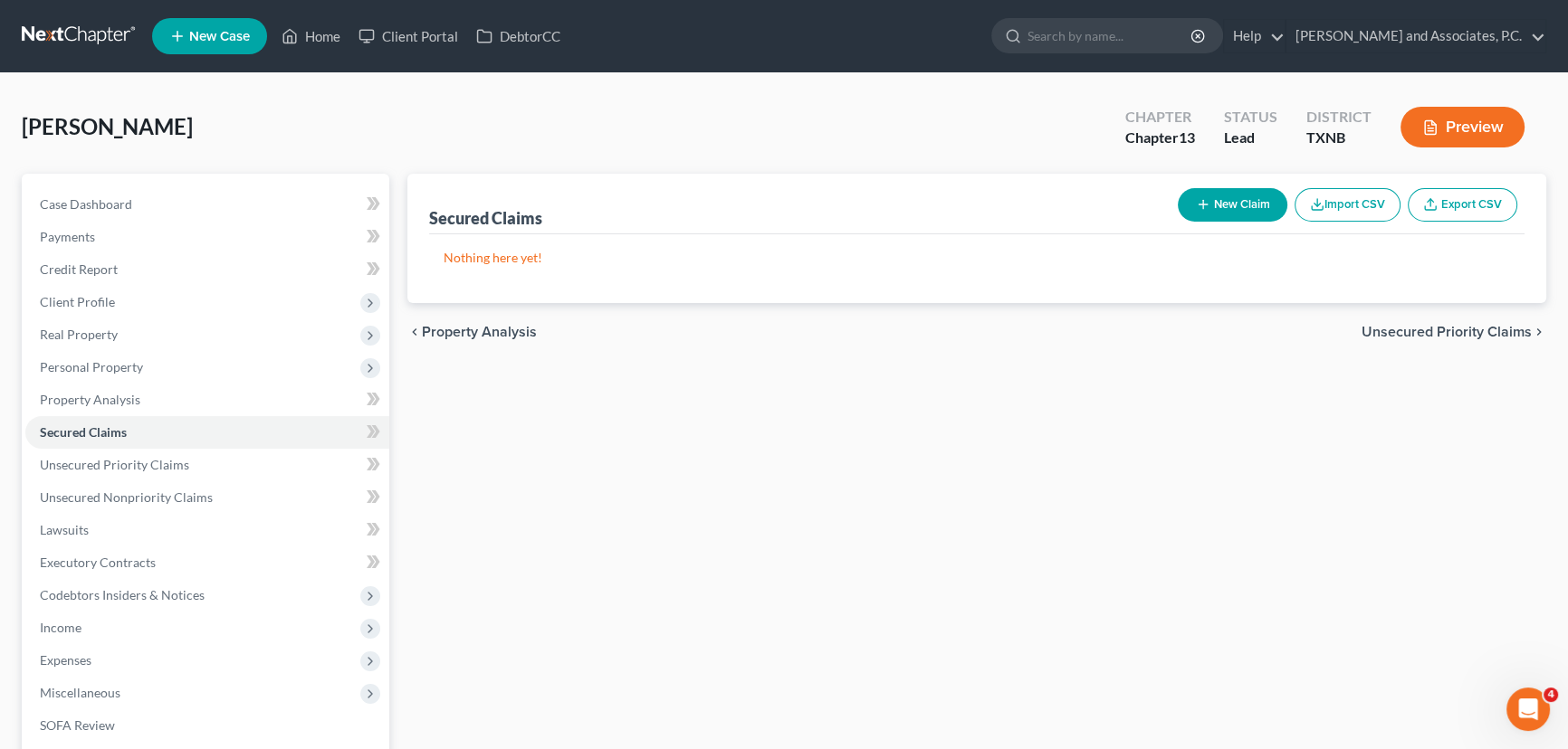
click at [1197, 220] on div "New Claim Import CSV Export CSV" at bounding box center [1347, 206] width 354 height 48
click at [1200, 205] on line "button" at bounding box center [1202, 205] width 8 height 0
select select "0"
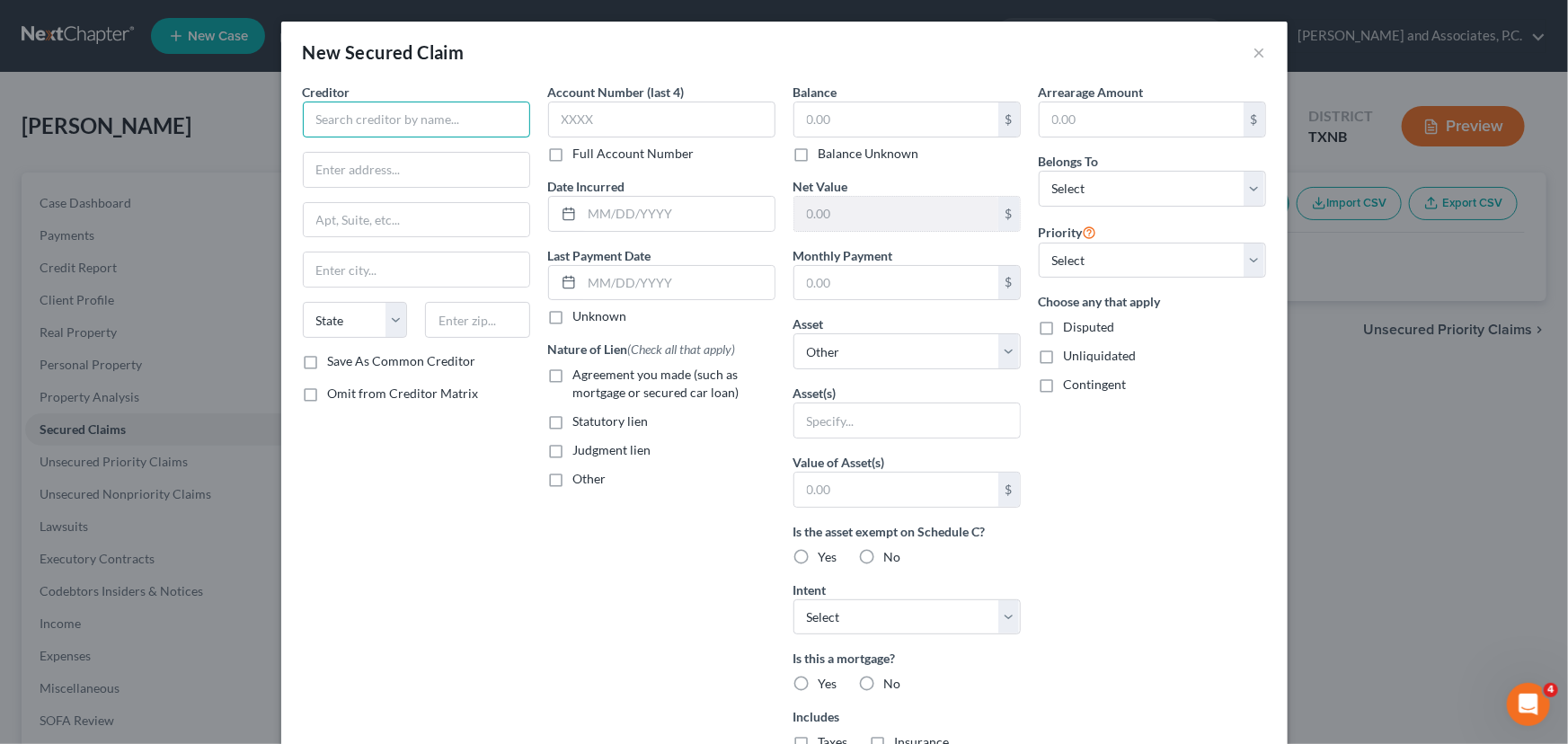
click at [388, 108] on input "text" at bounding box center [416, 120] width 227 height 36
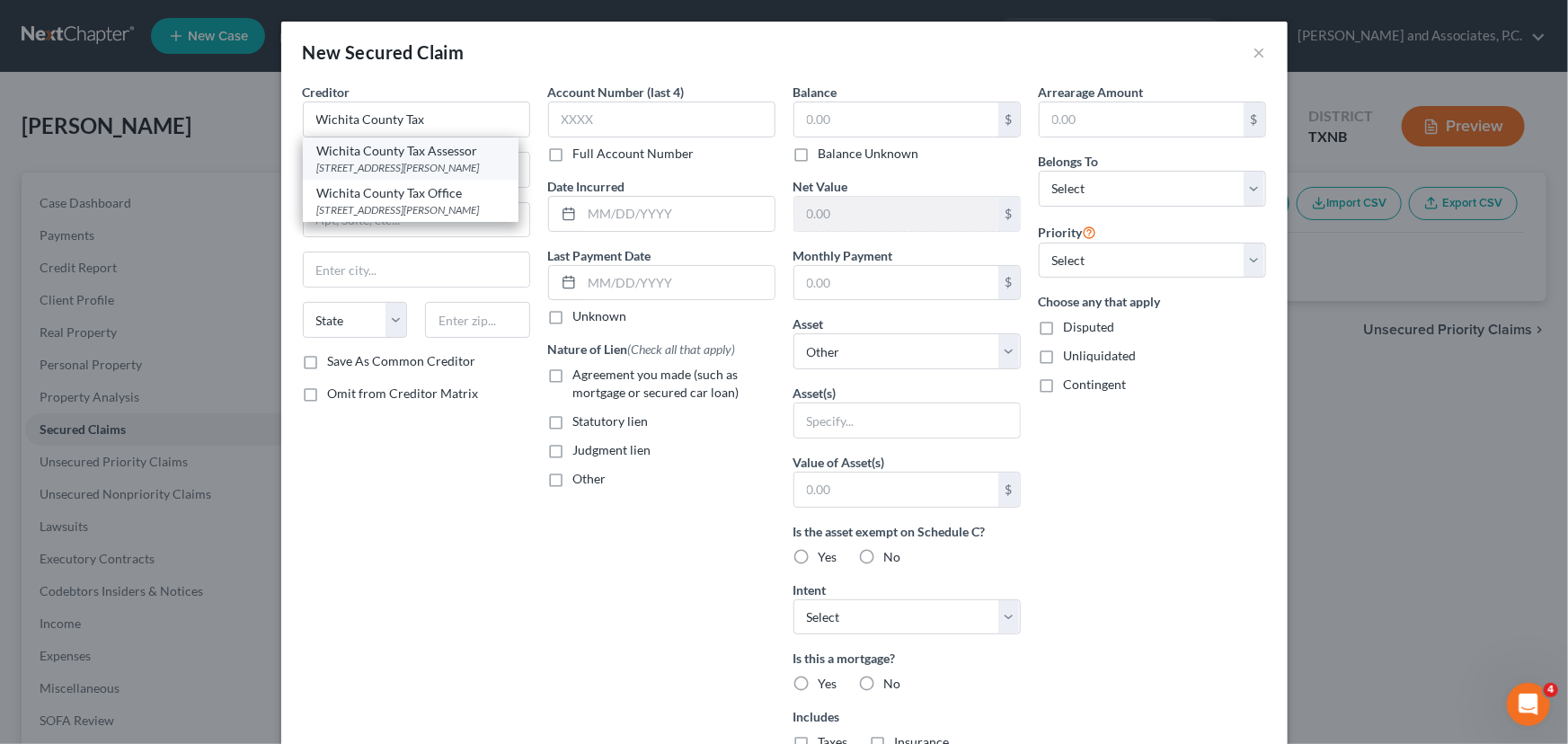
click at [407, 175] on div "[STREET_ADDRESS][PERSON_NAME]" at bounding box center [410, 168] width 187 height 15
type input "Wichita County Tax Assessor"
type input "600 Scott Street, Suite 103"
type input "Wichita Falls"
select select "45"
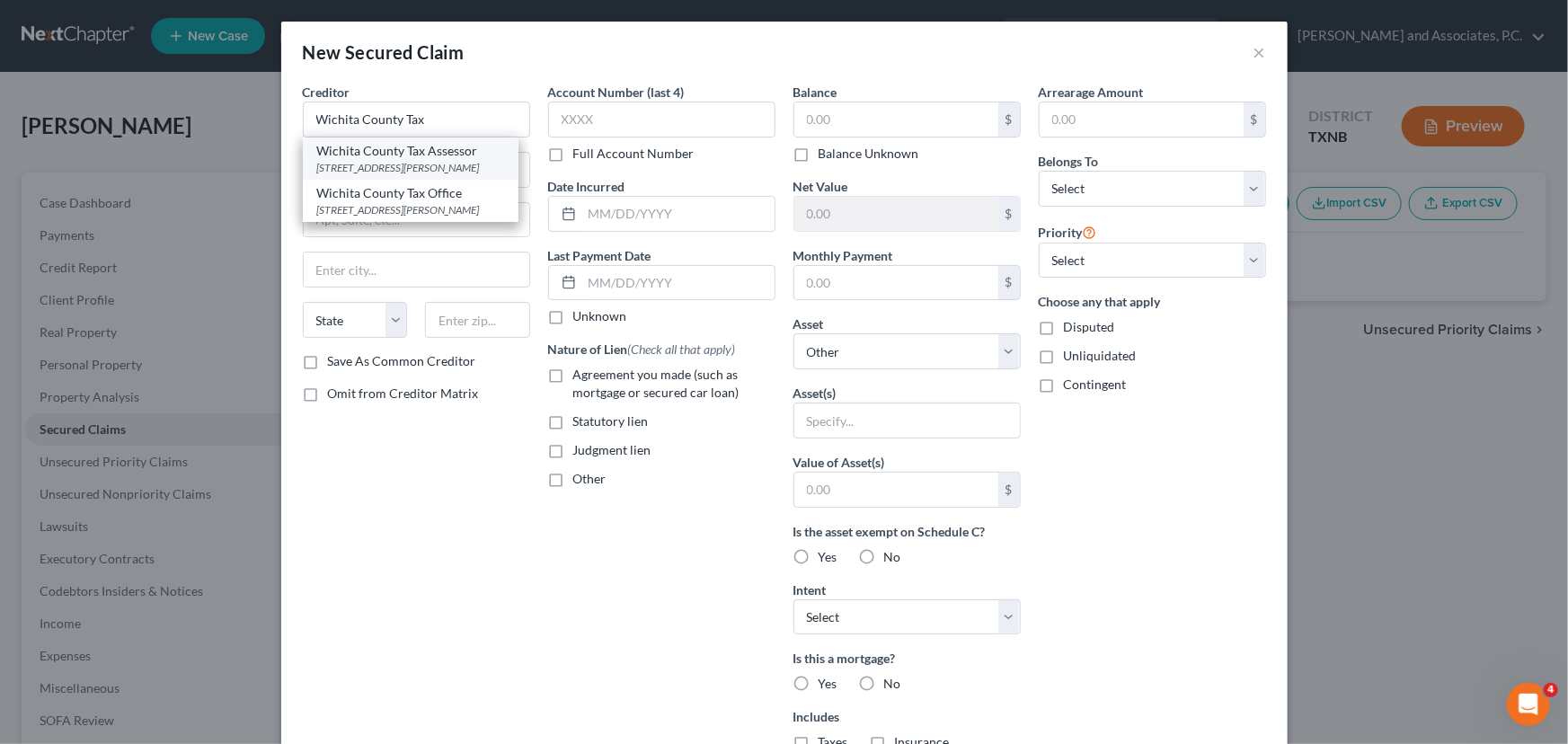
type input "76301"
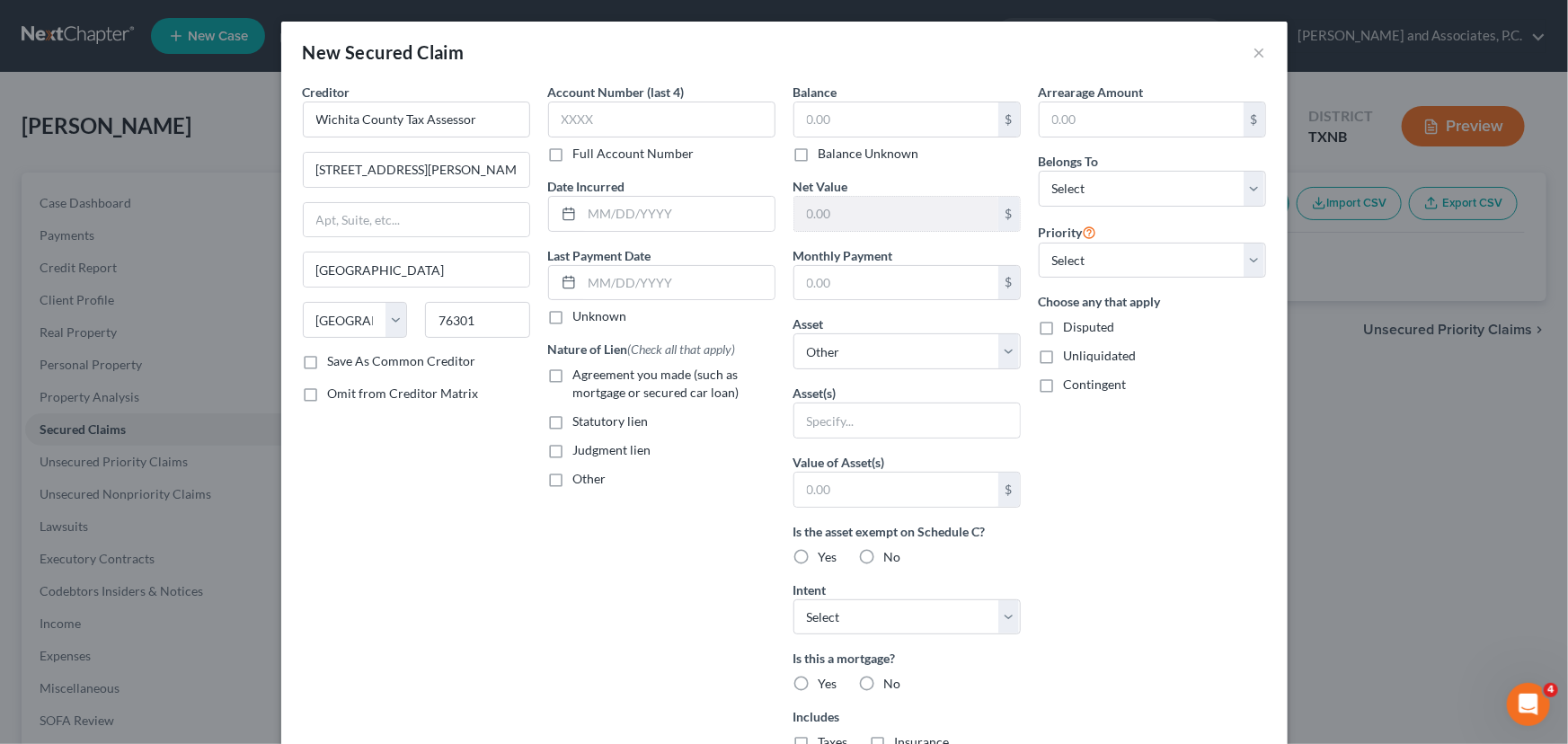
click at [875, 96] on div "Balance $ Balance Unknown Balance Undetermined $ Balance Unknown" at bounding box center [907, 122] width 227 height 80
click at [865, 113] on input "text" at bounding box center [896, 120] width 204 height 35
type input "275.32"
click at [1163, 198] on select "Select Debtor 1 Only Debtor 2 Only Debtor 1 And Debtor 2 Only At Least One Of T…" at bounding box center [1152, 189] width 227 height 36
select select "0"
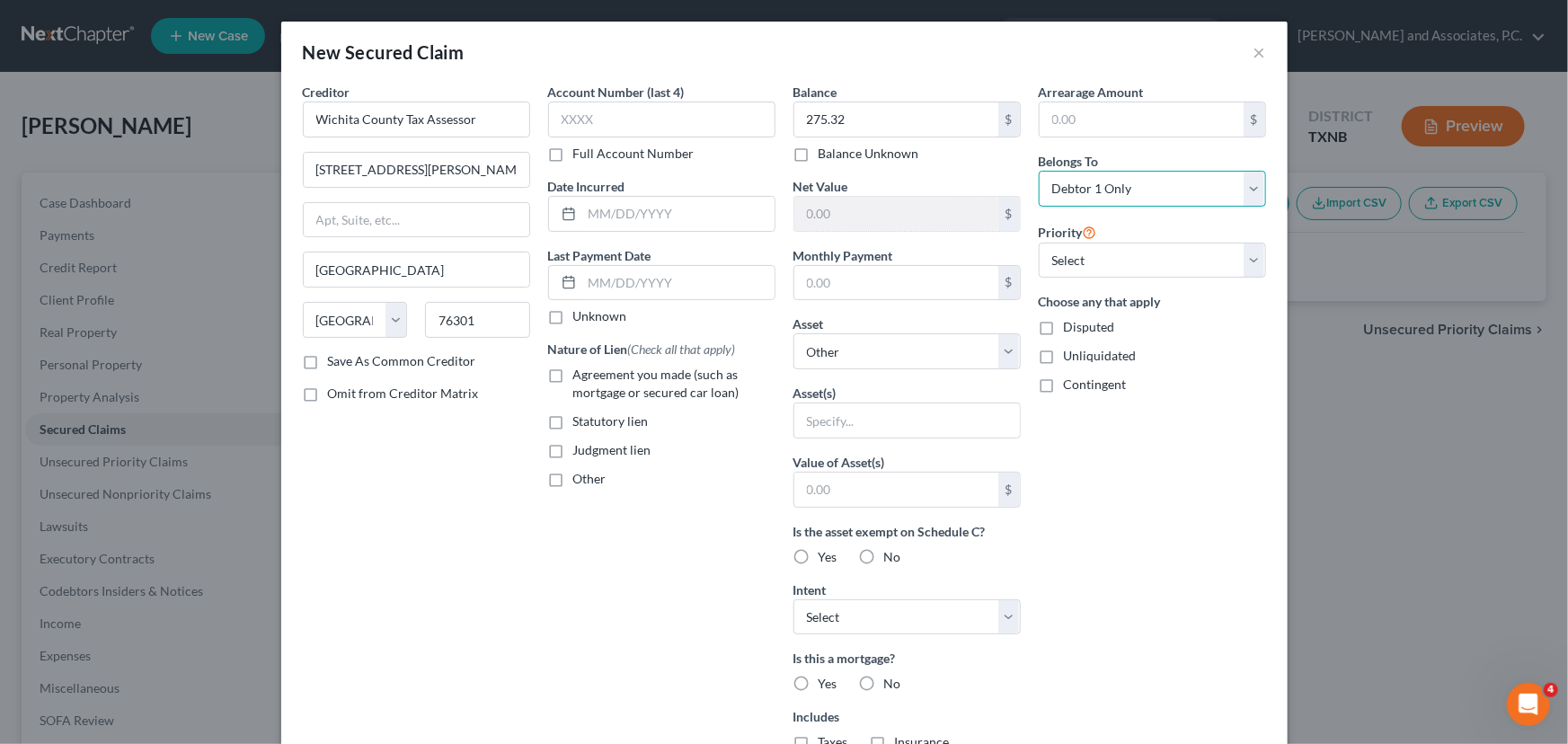
click at [1039, 171] on select "Select Debtor 1 Only Debtor 2 Only Debtor 1 And Debtor 2 Only At Least One Of T…" at bounding box center [1152, 189] width 227 height 36
click at [820, 360] on select "Select Other Multiple Assets 505 E Washington Ave - $42914.0" at bounding box center [907, 352] width 227 height 36
select select "2"
click at [794, 334] on select "Select Other Multiple Assets 505 E Washington Ave - $42914.0" at bounding box center [907, 352] width 227 height 36
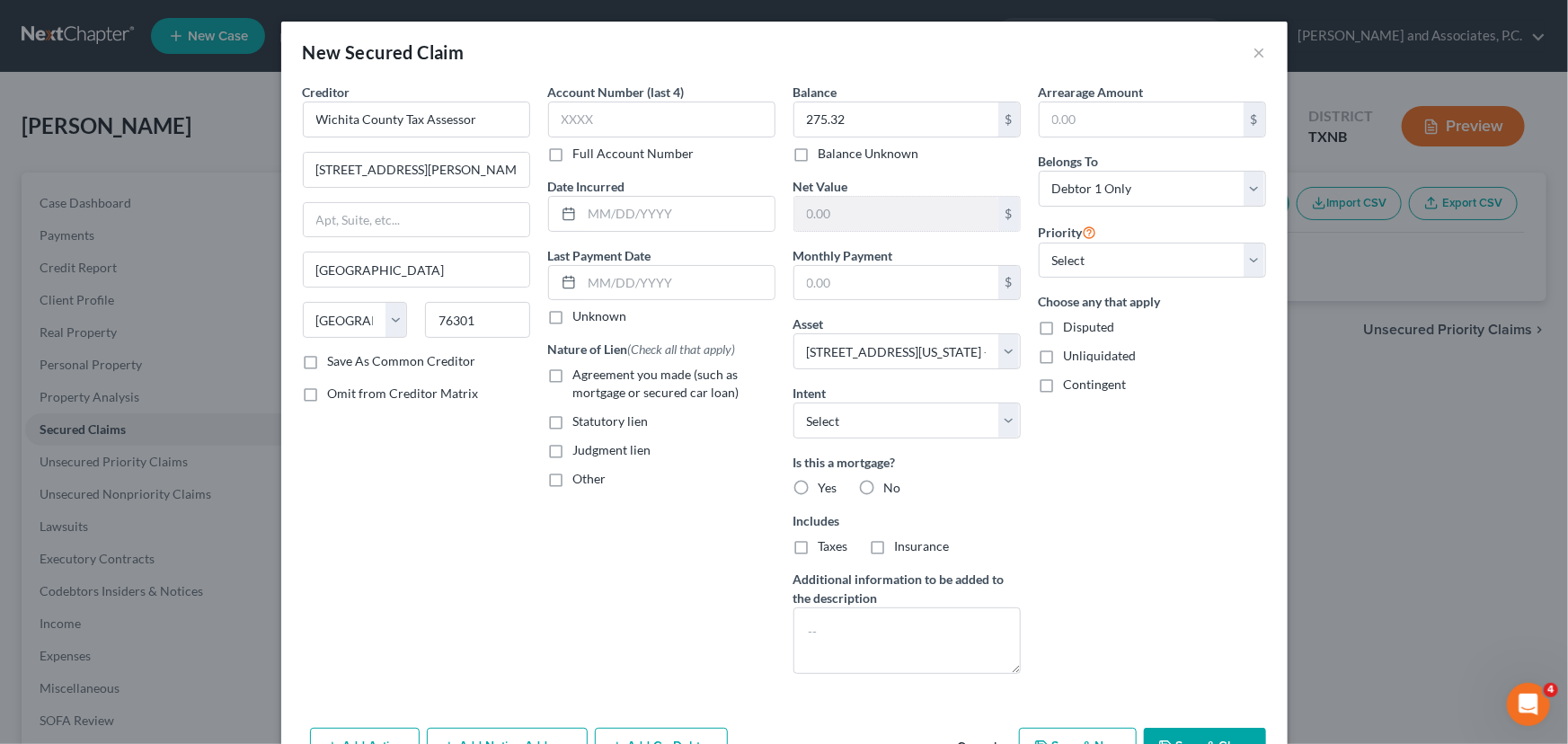
click at [1062, 447] on div "Arrearage Amount $ Belongs To * Select Debtor 1 Only Debtor 2 Only Debtor 1 And…" at bounding box center [1153, 385] width 245 height 606
click at [885, 483] on label "No" at bounding box center [893, 488] width 17 height 18
click at [891, 483] on input "No" at bounding box center [897, 485] width 12 height 12
radio input "true"
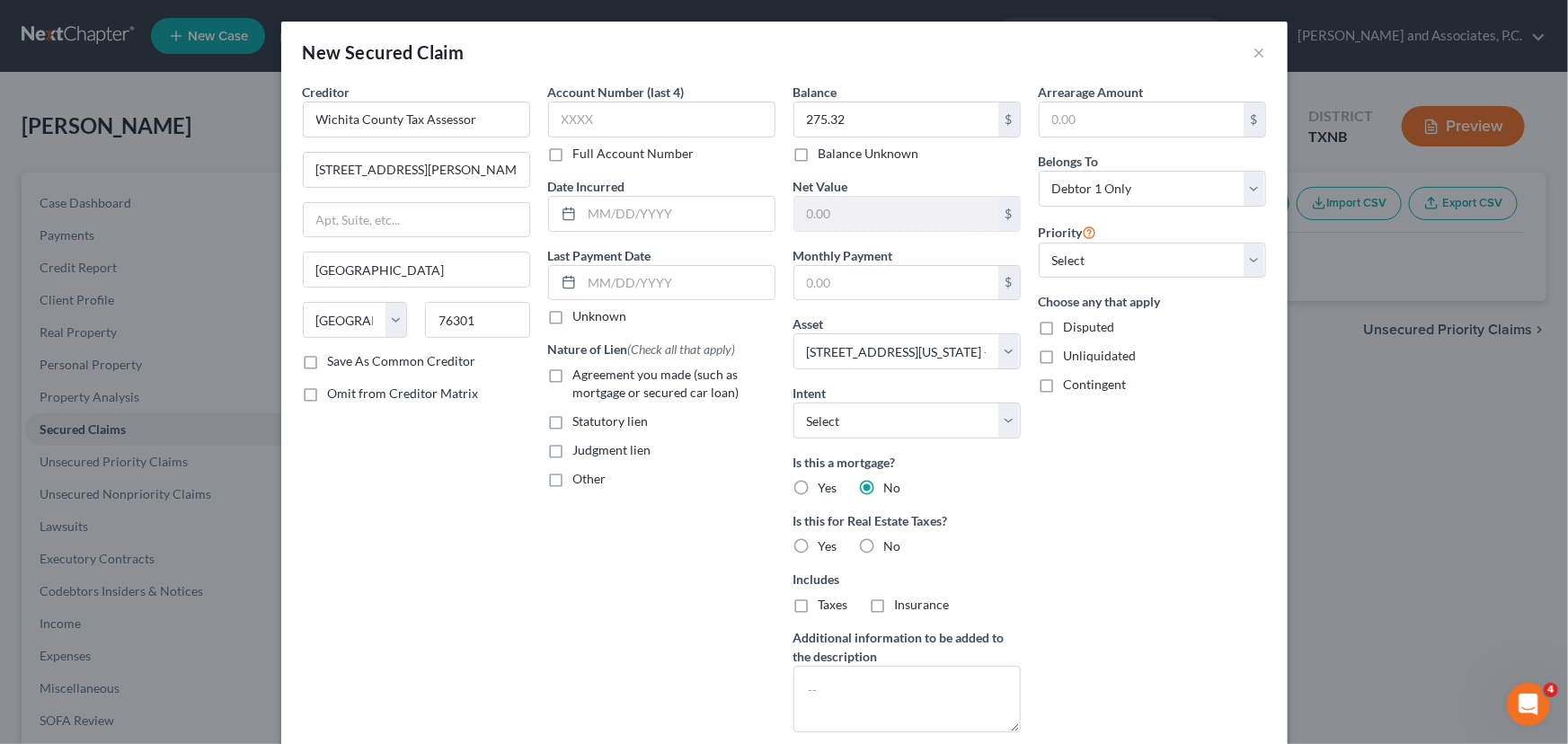
click at [819, 546] on span "Yes" at bounding box center [828, 546] width 19 height 15
click at [826, 546] on input "Yes" at bounding box center [832, 544] width 12 height 12
radio input "true"
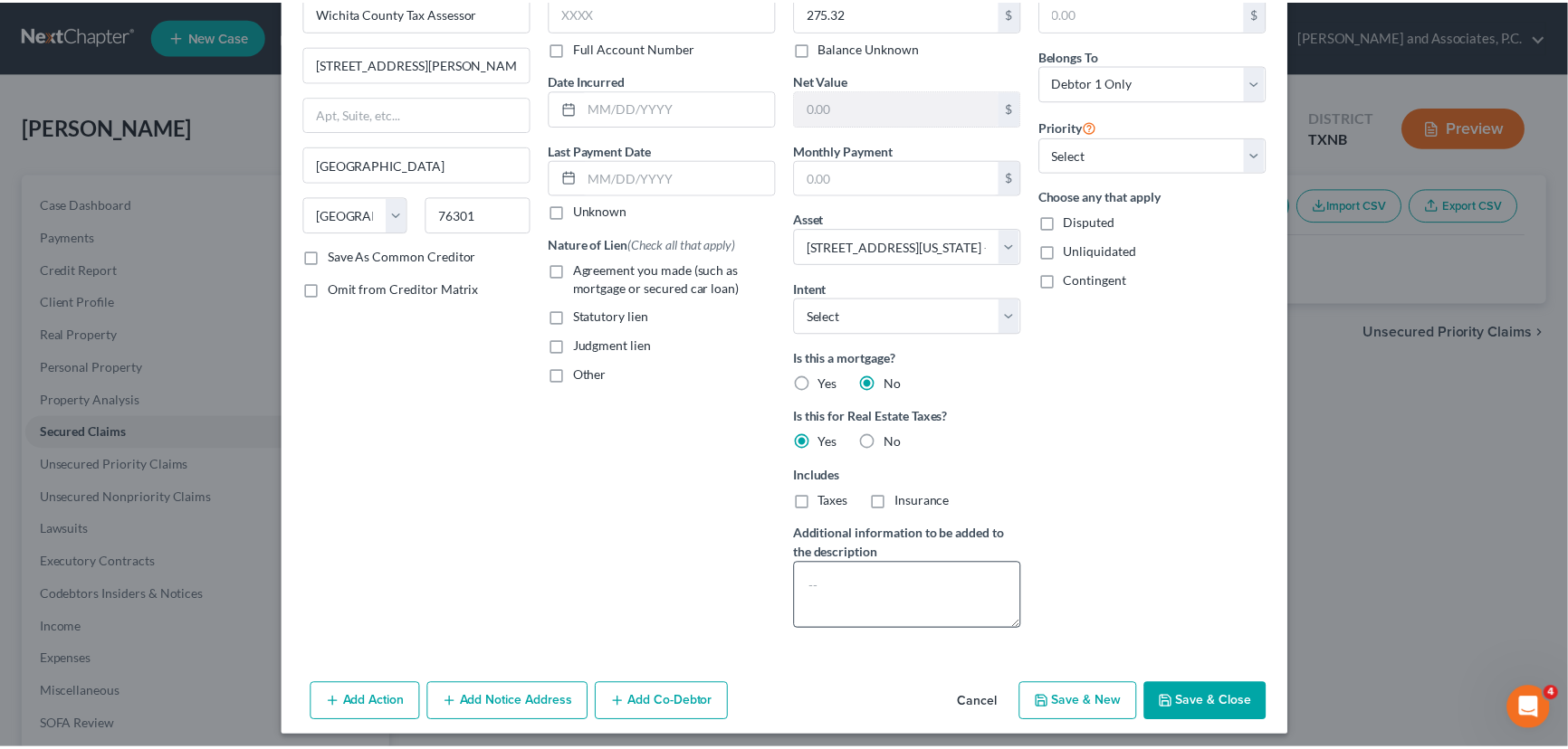
scroll to position [115, 0]
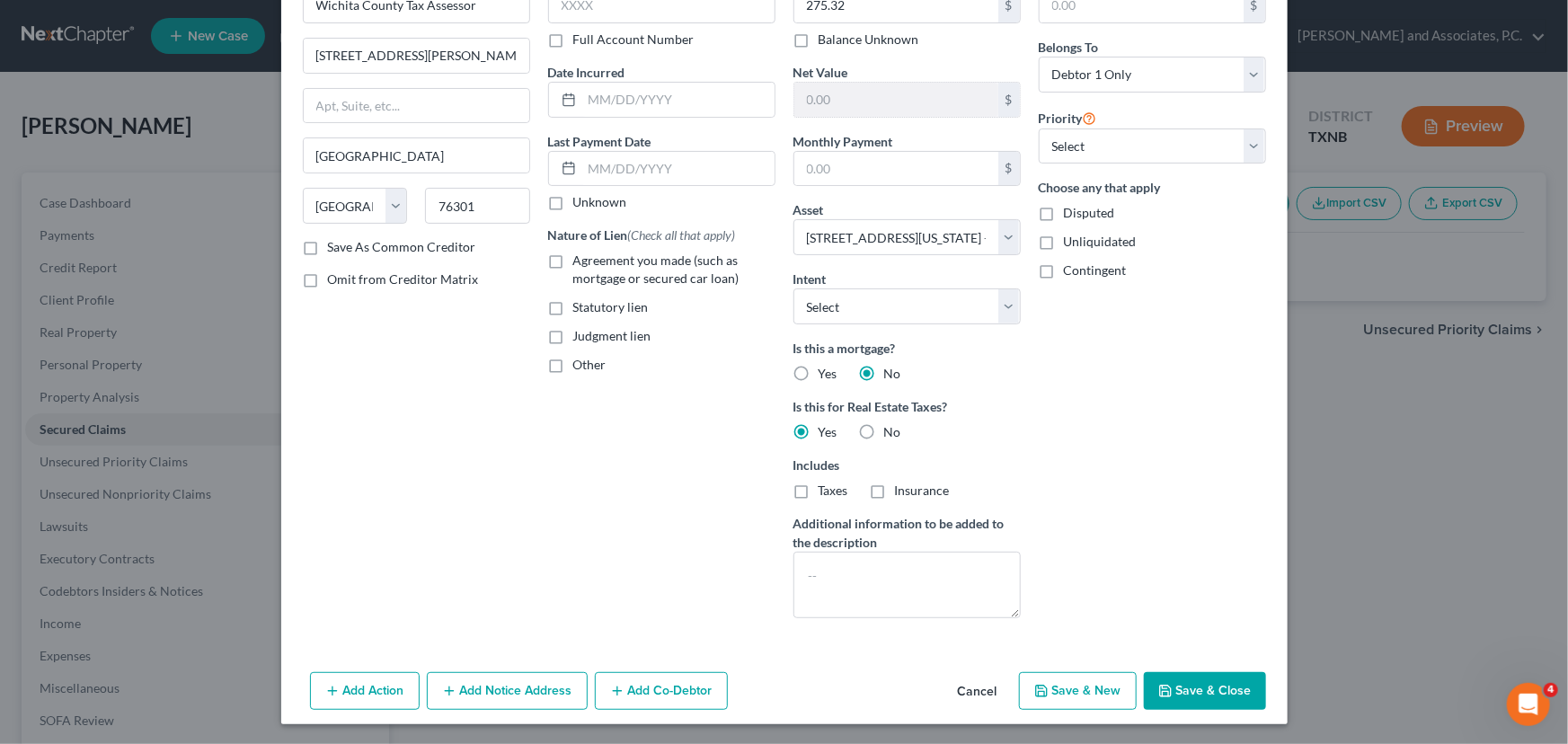
click at [1180, 684] on button "Save & Close" at bounding box center [1206, 690] width 123 height 37
select select
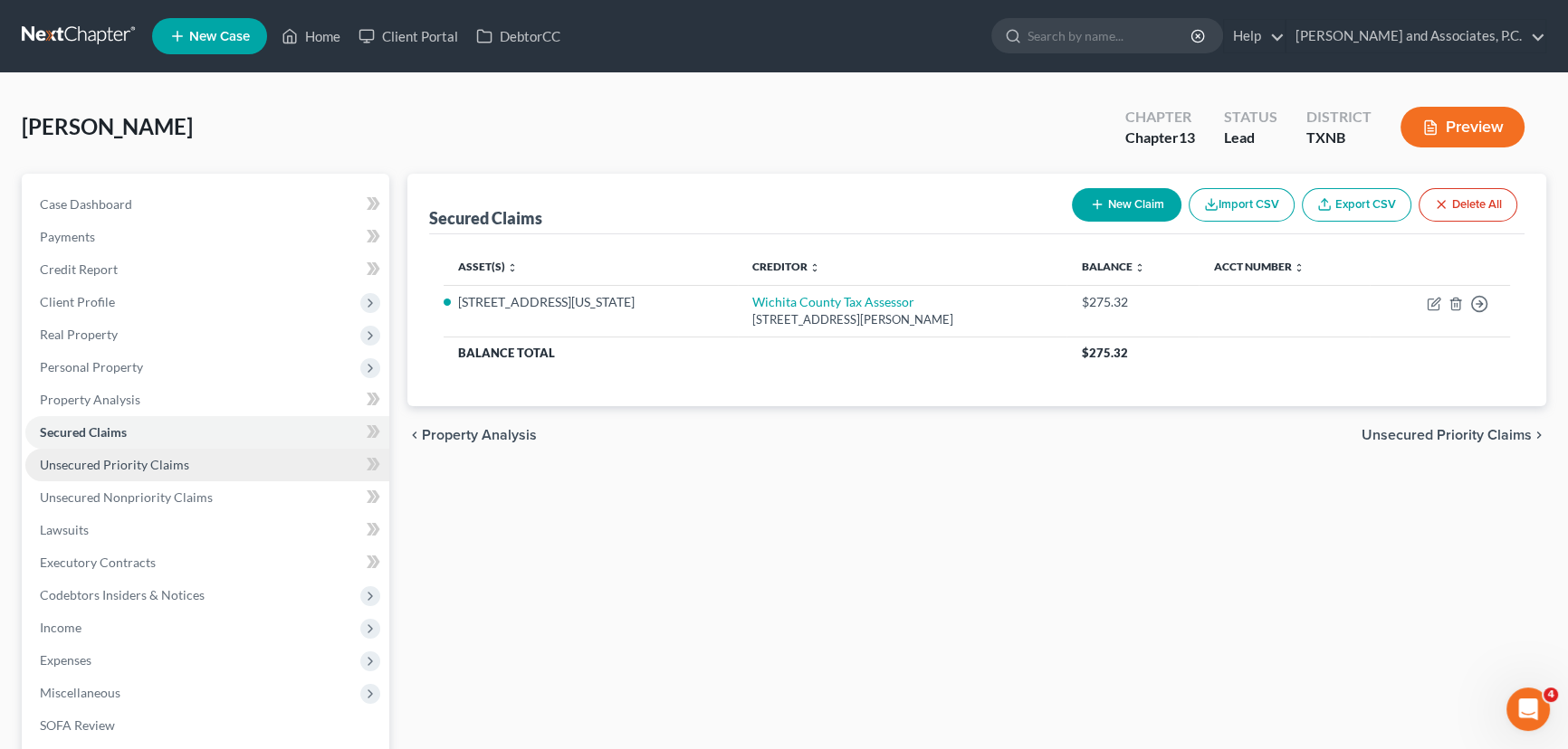
click at [161, 467] on span "Unsecured Priority Claims" at bounding box center [114, 465] width 150 height 15
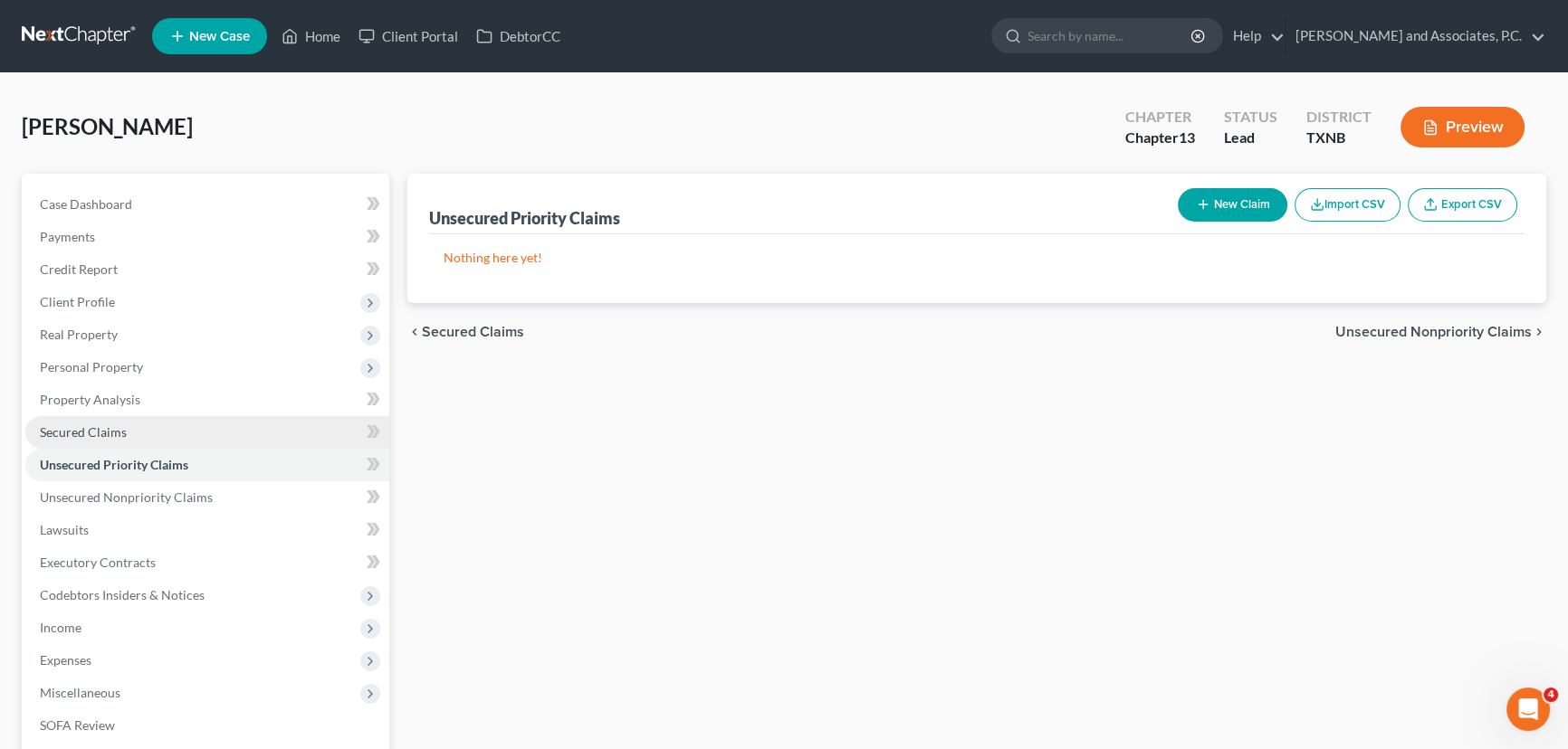
click at [139, 443] on link "Secured Claims" at bounding box center [207, 432] width 364 height 33
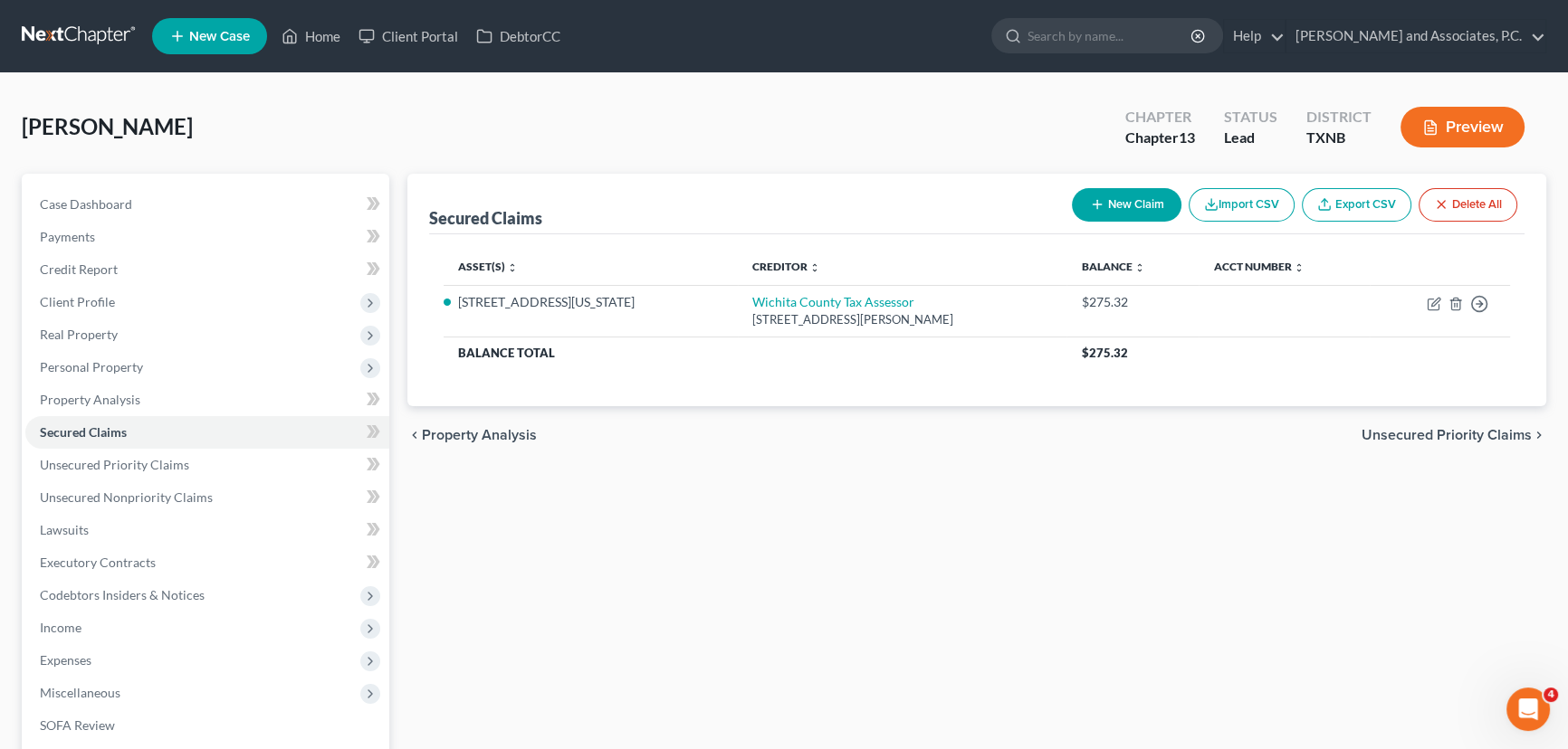
click at [689, 594] on div "Secured Claims New Claim Import CSV Export CSV Delete All Asset(s) expand_more …" at bounding box center [977, 566] width 1157 height 785
click at [67, 264] on span "Credit Report" at bounding box center [78, 269] width 78 height 15
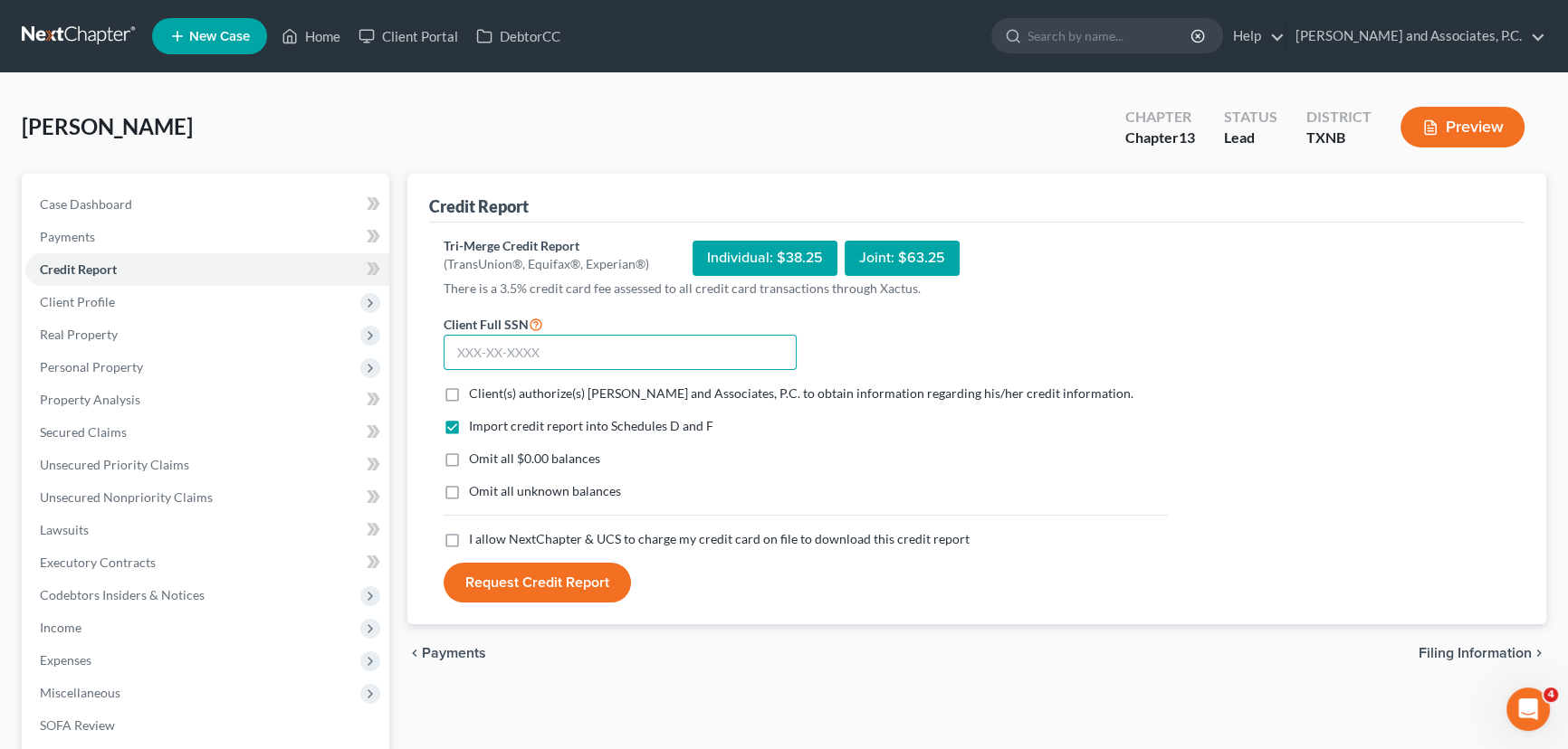
click at [588, 358] on input "text" at bounding box center [620, 353] width 353 height 37
type input "462-56-9456"
click at [469, 395] on label "Client(s) authorize(s) Monte J. White and Associates, P.C. to obtain informatio…" at bounding box center [801, 393] width 664 height 18
click at [476, 395] on input "Client(s) authorize(s) Monte J. White and Associates, P.C. to obtain informatio…" at bounding box center [482, 390] width 12 height 12
checkbox input "true"
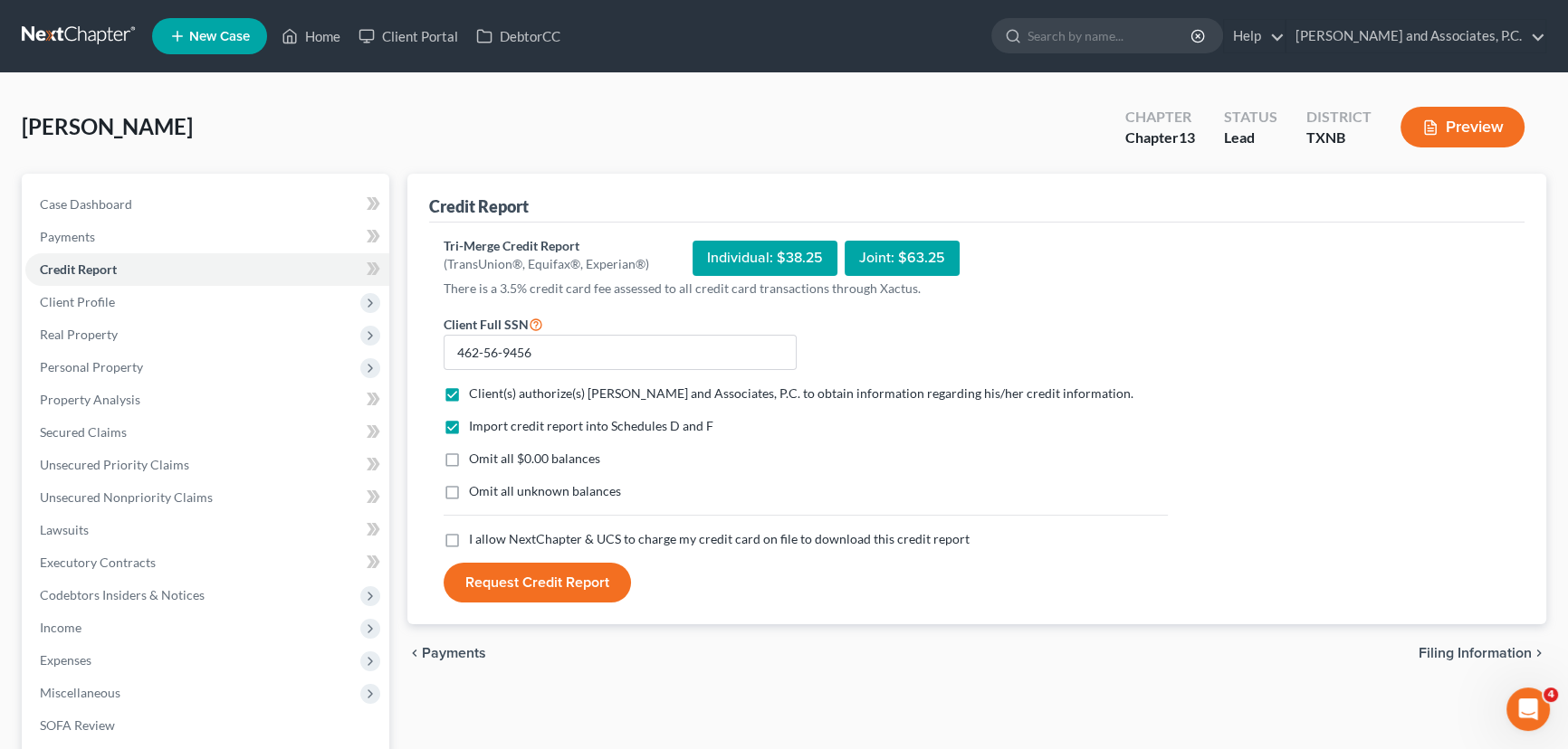
click at [469, 460] on label "Omit all $0.00 balances" at bounding box center [535, 458] width 131 height 18
click at [476, 460] on input "Omit all $0.00 balances" at bounding box center [482, 456] width 12 height 12
checkbox input "true"
click at [469, 539] on label "I allow NextChapter & UCS to charge my credit card on file to download this cre…" at bounding box center [719, 539] width 501 height 18
click at [476, 539] on input "I allow NextChapter & UCS to charge my credit card on file to download this cre…" at bounding box center [482, 536] width 12 height 12
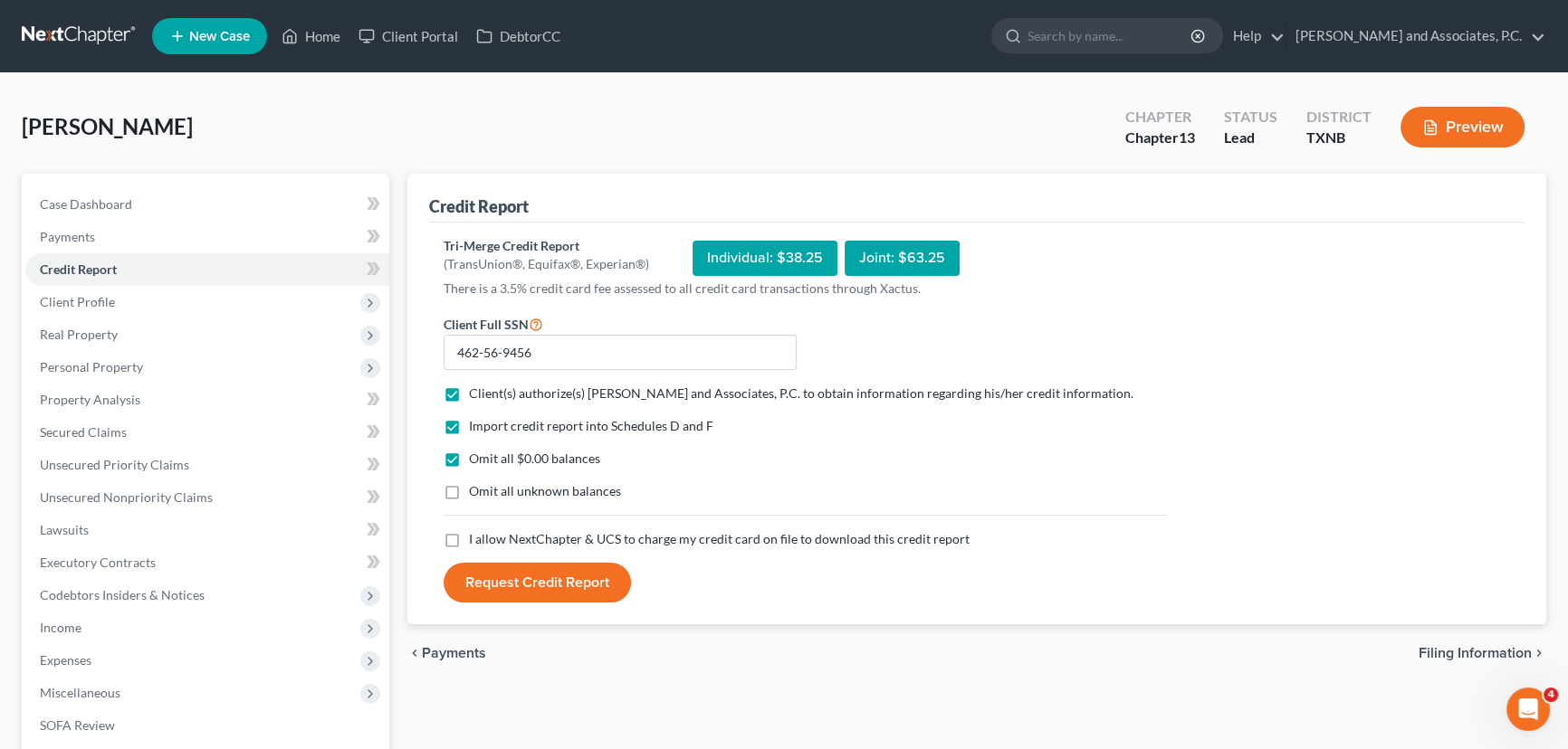
checkbox input "true"
click at [483, 569] on button "Request Credit Report" at bounding box center [537, 582] width 187 height 40
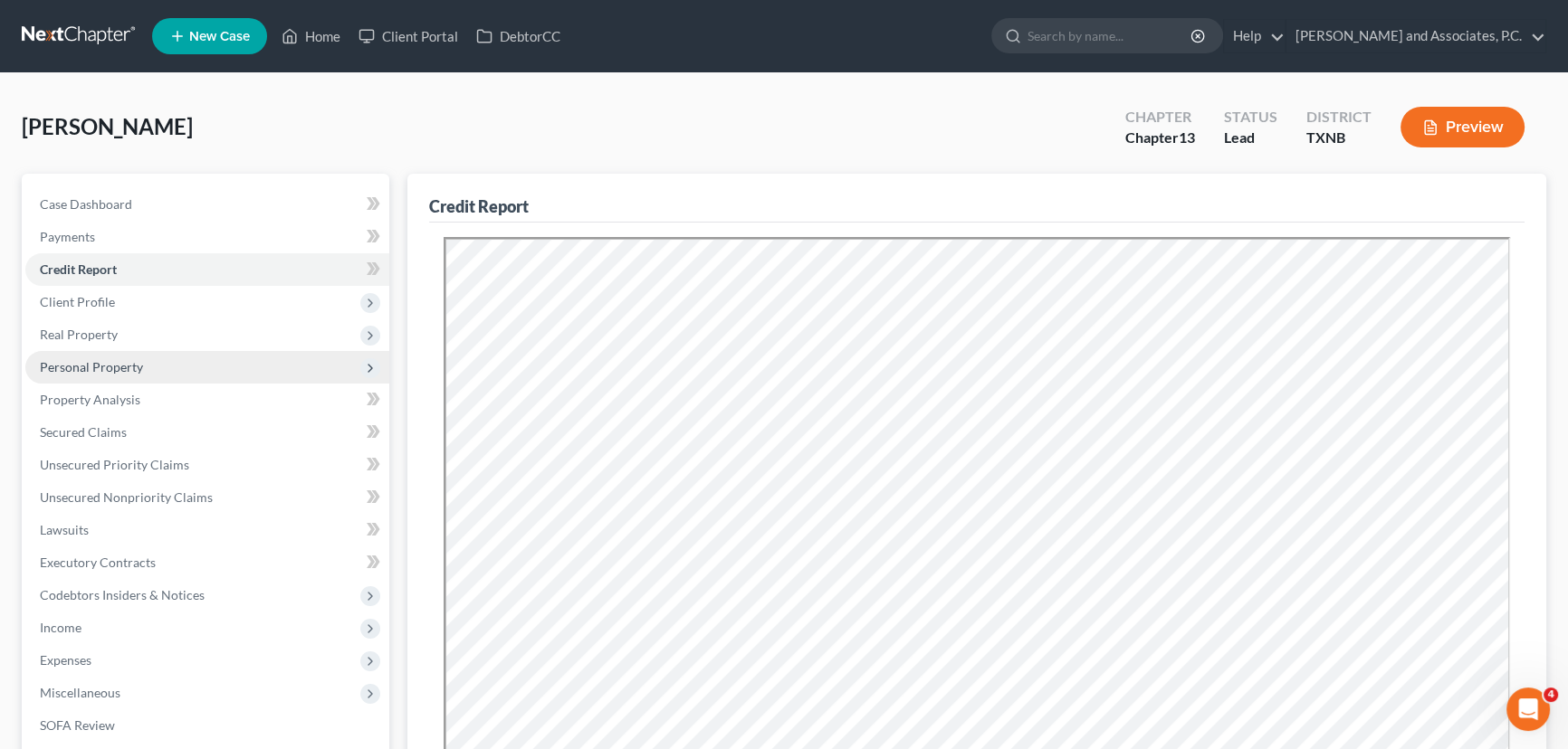
click at [100, 369] on span "Personal Property" at bounding box center [91, 367] width 103 height 15
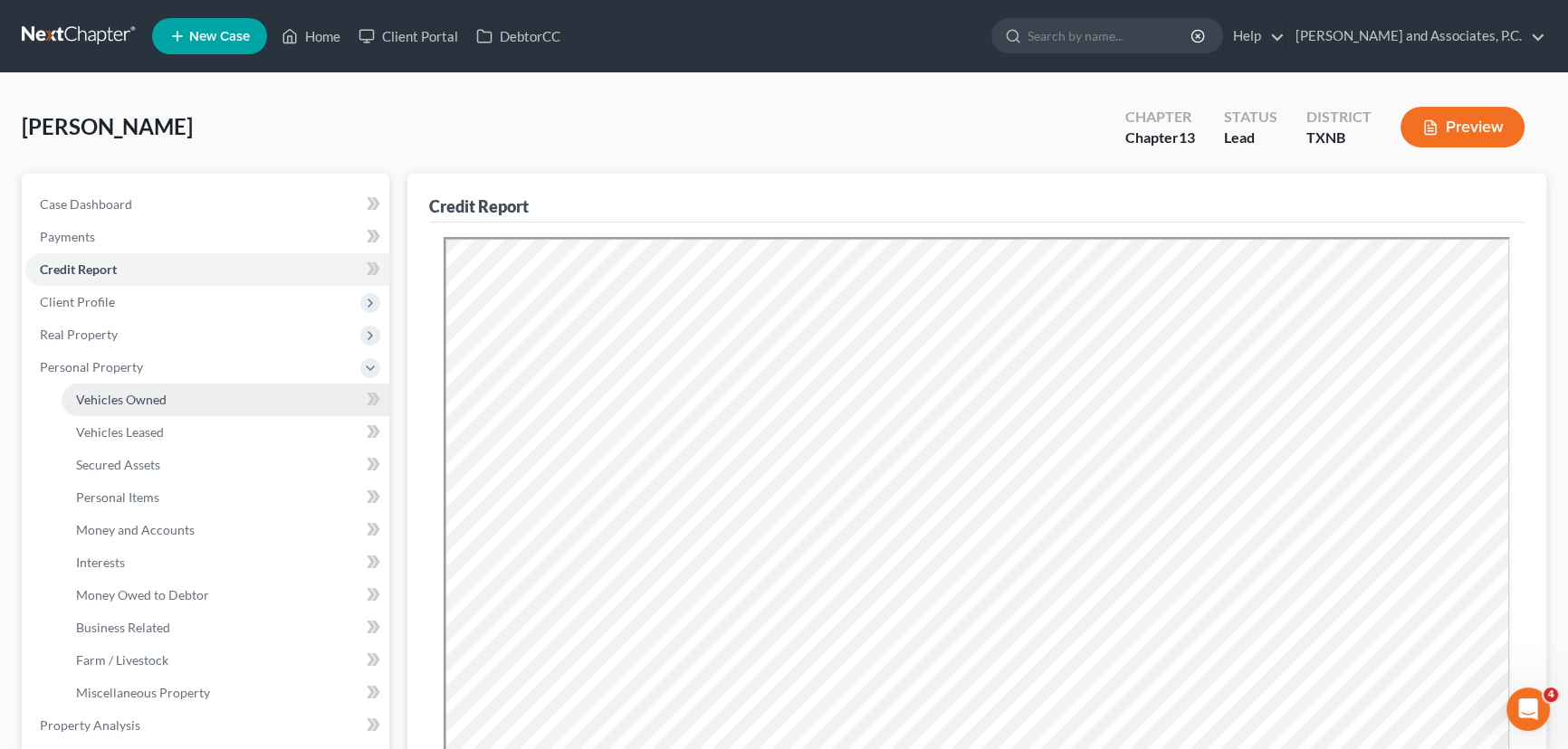
click at [99, 405] on span "Vehicles Owned" at bounding box center [122, 400] width 91 height 15
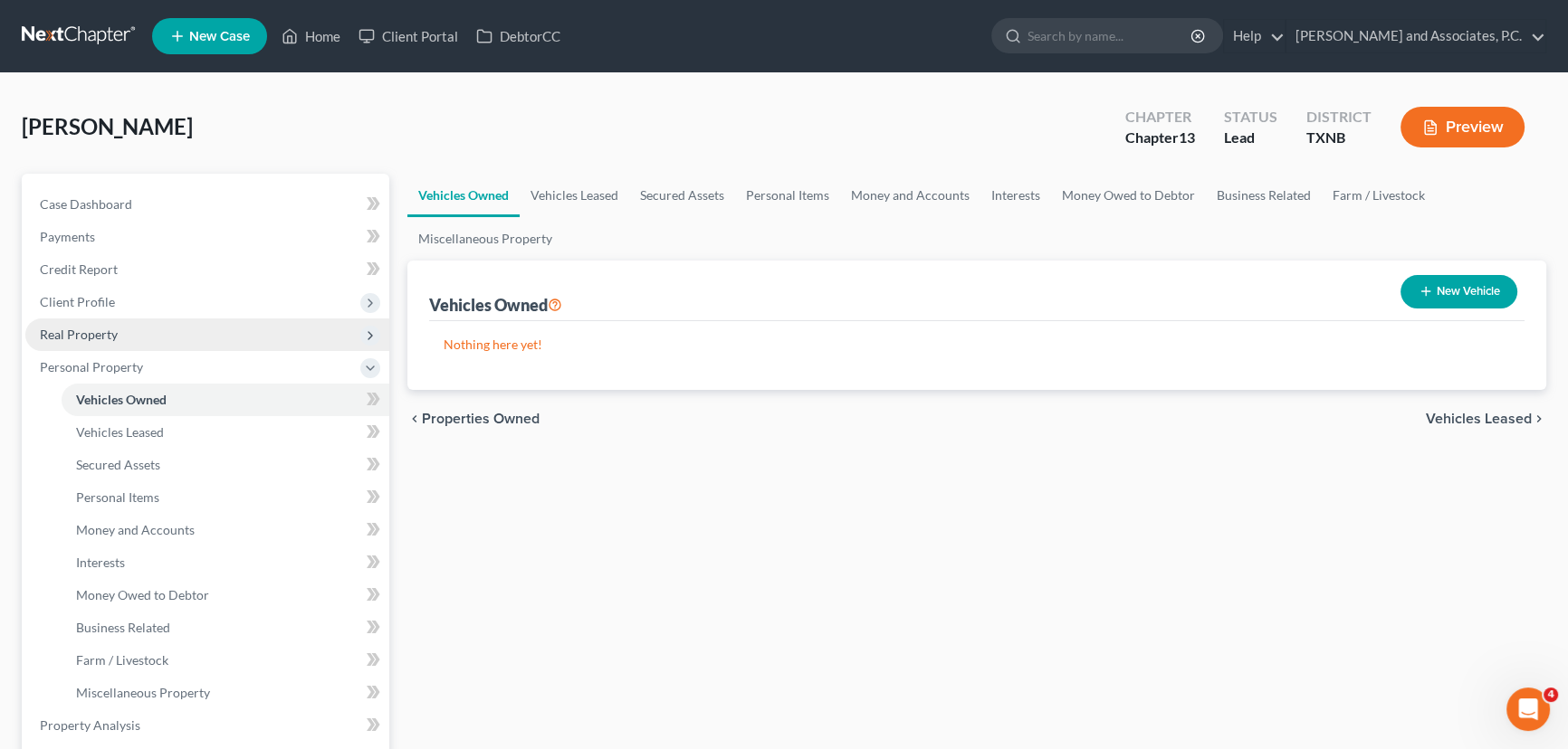
click at [108, 335] on span "Real Property" at bounding box center [78, 334] width 78 height 15
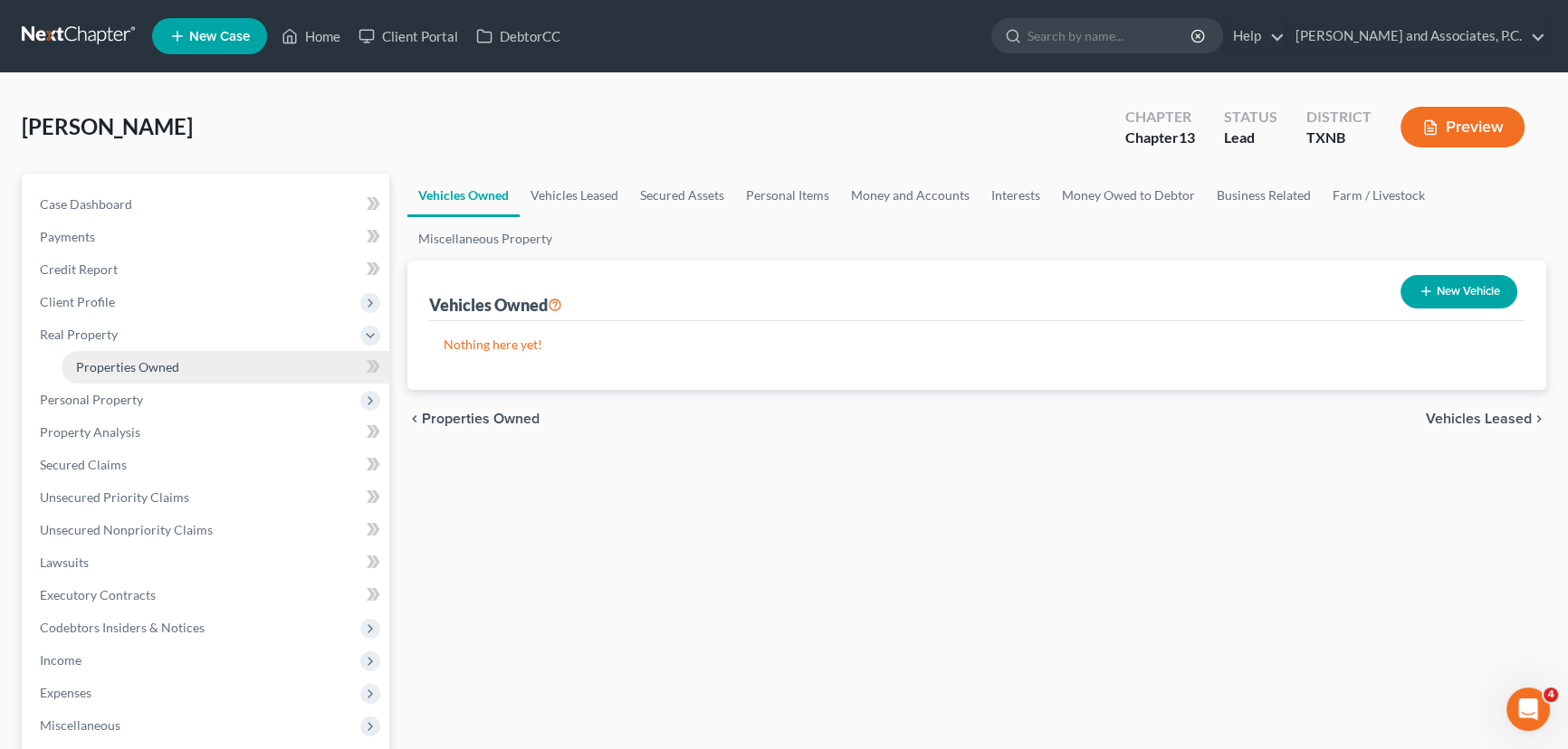
click at [108, 369] on span "Properties Owned" at bounding box center [127, 367] width 103 height 15
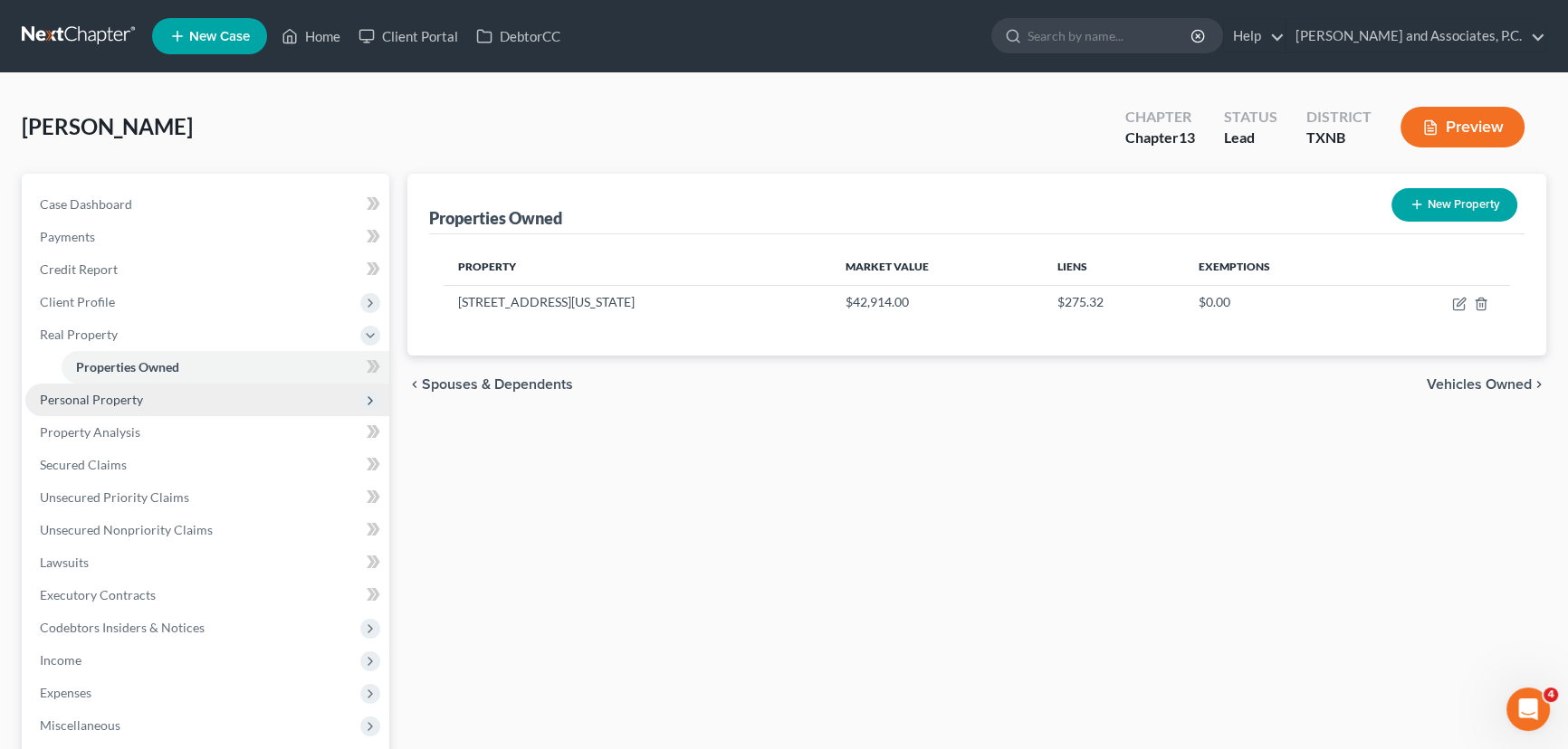
click at [108, 406] on span "Personal Property" at bounding box center [207, 401] width 364 height 33
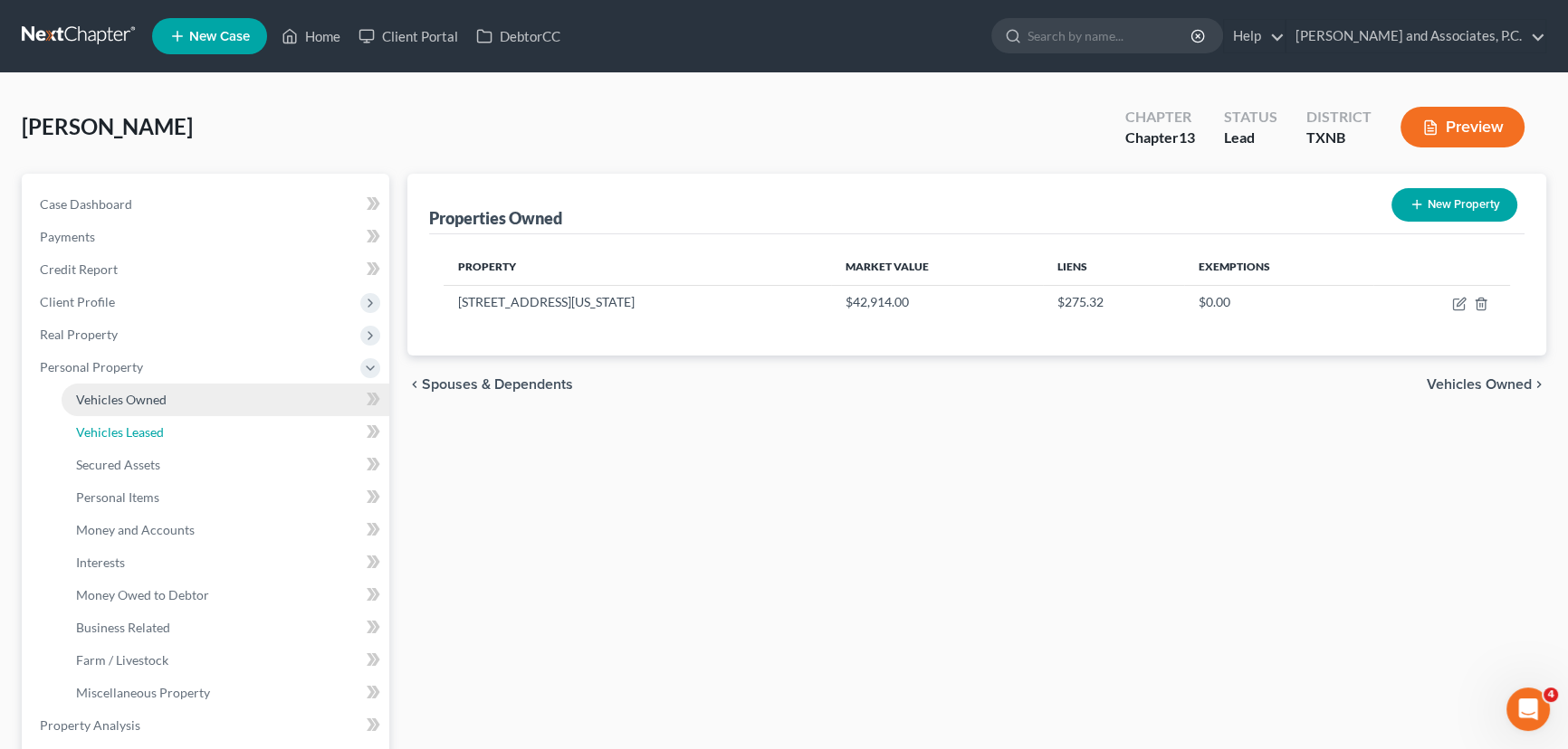
click at [108, 424] on link "Vehicles Leased" at bounding box center [225, 432] width 327 height 33
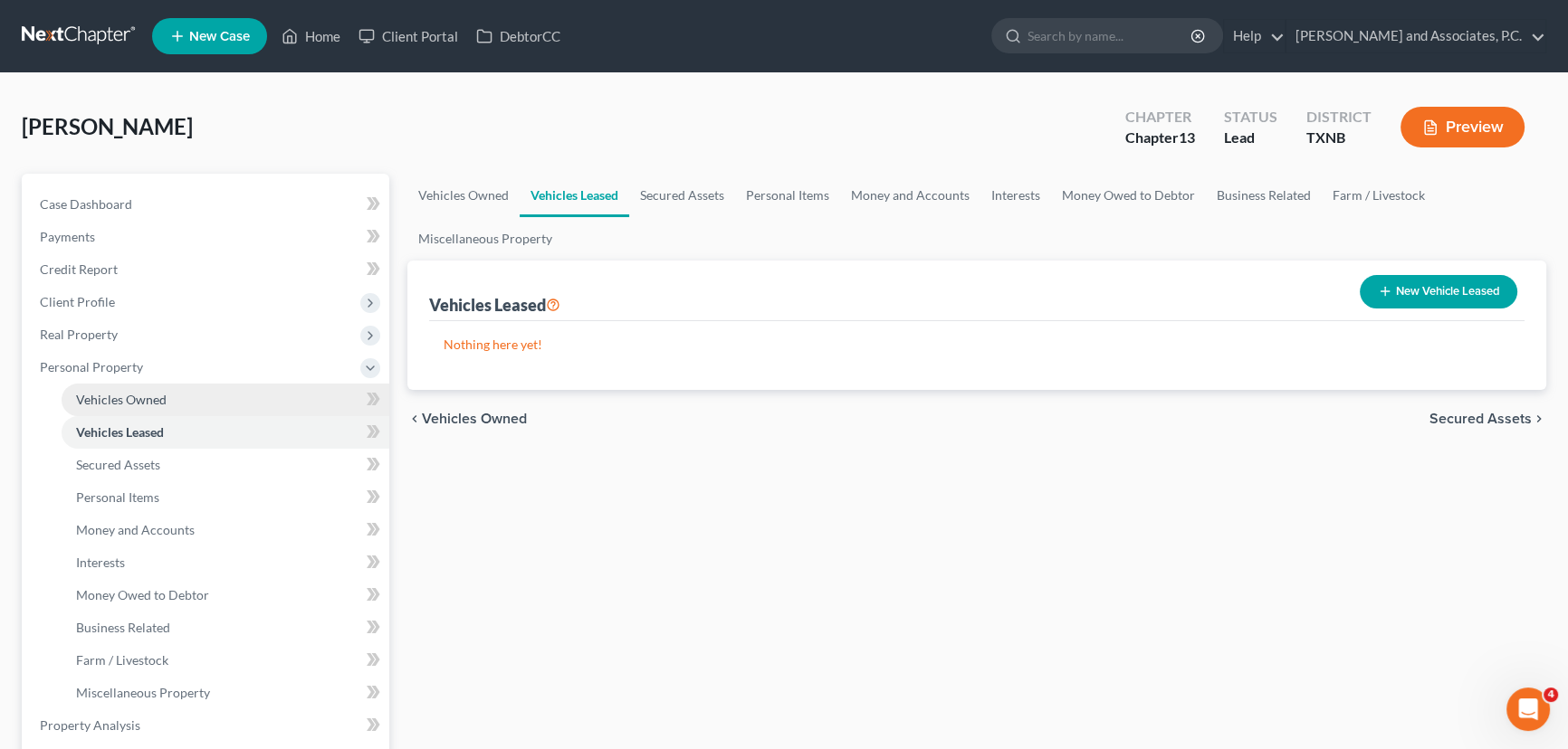
click at [108, 405] on span "Vehicles Owned" at bounding box center [122, 400] width 91 height 15
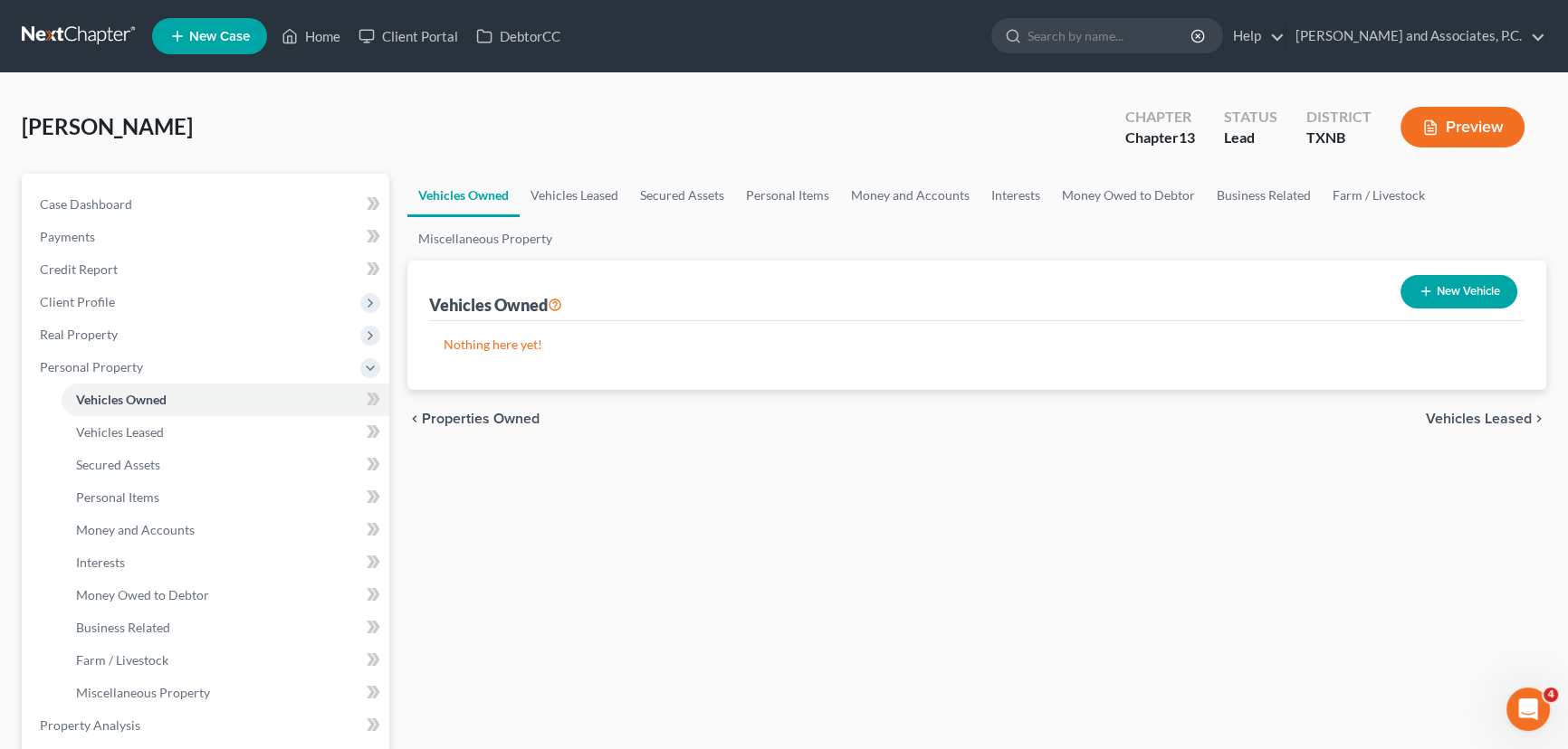
click at [1468, 306] on button "New Vehicle" at bounding box center [1459, 291] width 117 height 34
select select "0"
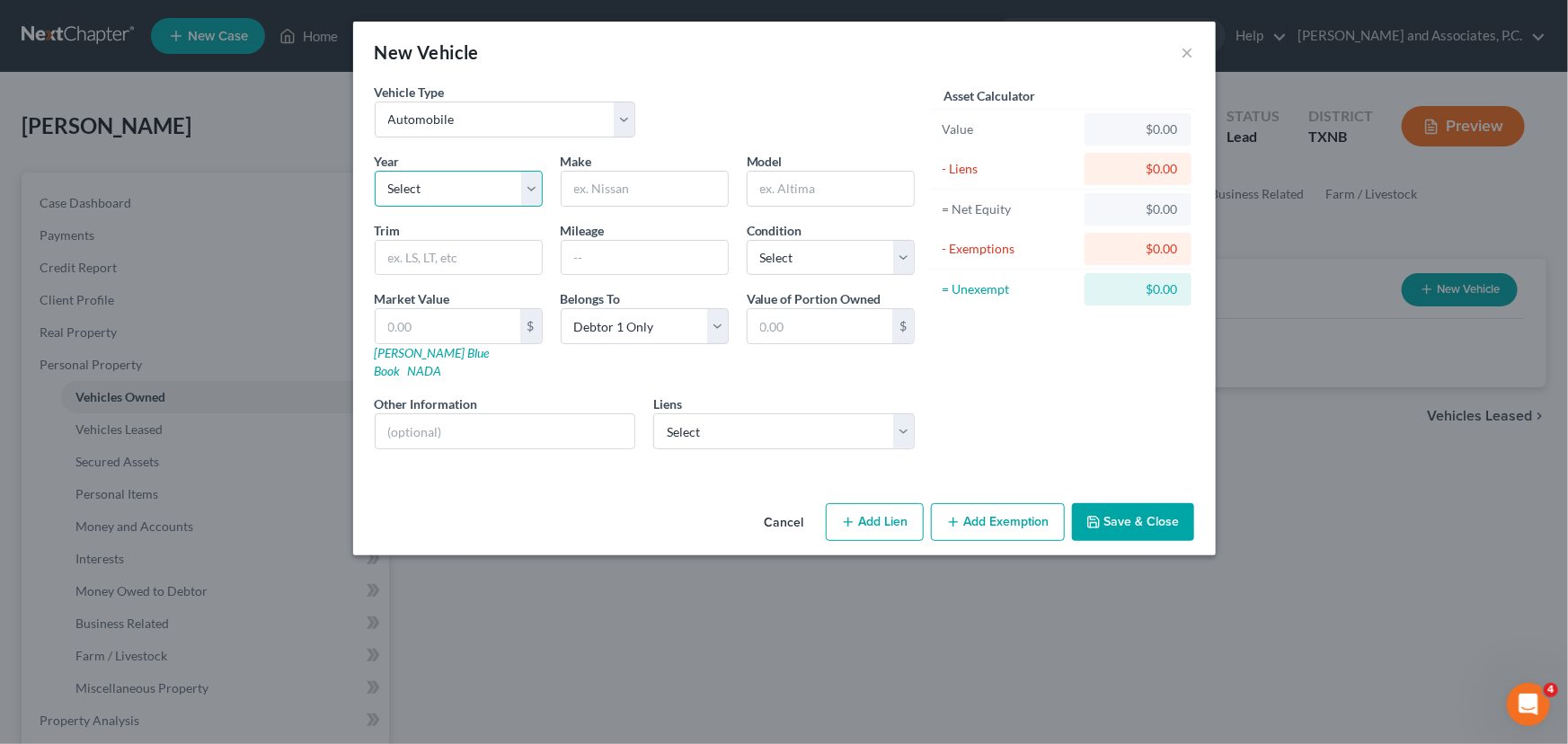
drag, startPoint x: 410, startPoint y: 183, endPoint x: 412, endPoint y: 195, distance: 12.2
click at [410, 183] on select "Select 2026 2025 2024 2023 2022 2021 2020 2019 2018 2017 2016 2015 2014 2013 20…" at bounding box center [458, 189] width 168 height 36
select select "4"
click at [375, 171] on select "Select 2026 2025 2024 2023 2022 2021 2020 2019 2018 2017 2016 2015 2014 2013 20…" at bounding box center [458, 189] width 168 height 36
drag, startPoint x: 616, startPoint y: 202, endPoint x: 620, endPoint y: 191, distance: 11.7
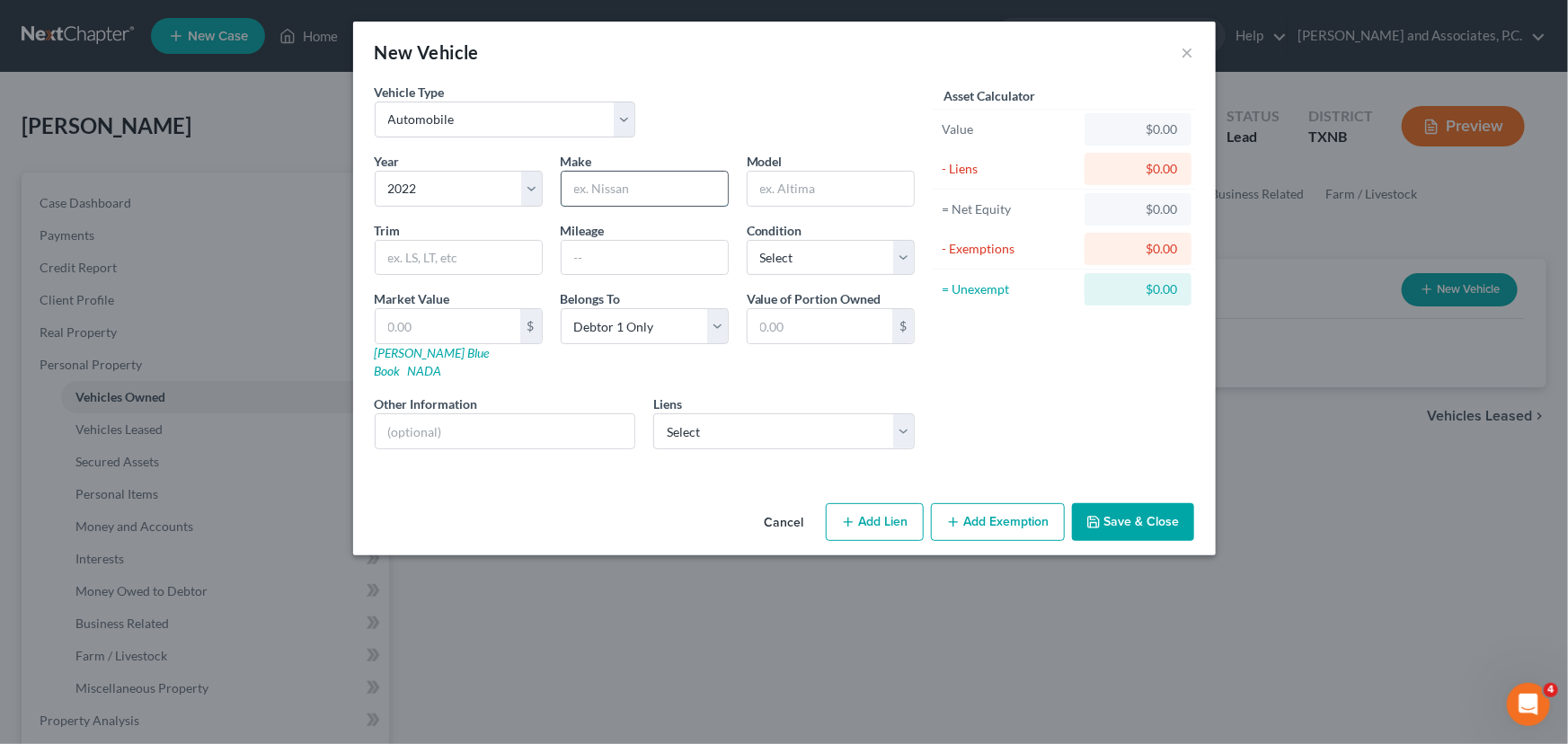
click at [616, 198] on input "text" at bounding box center [644, 189] width 166 height 35
type input "Chevrolet"
type input "Malibu"
click at [830, 268] on select "Select Excellent Very Good Good Fair Poor" at bounding box center [830, 258] width 168 height 36
select select "1"
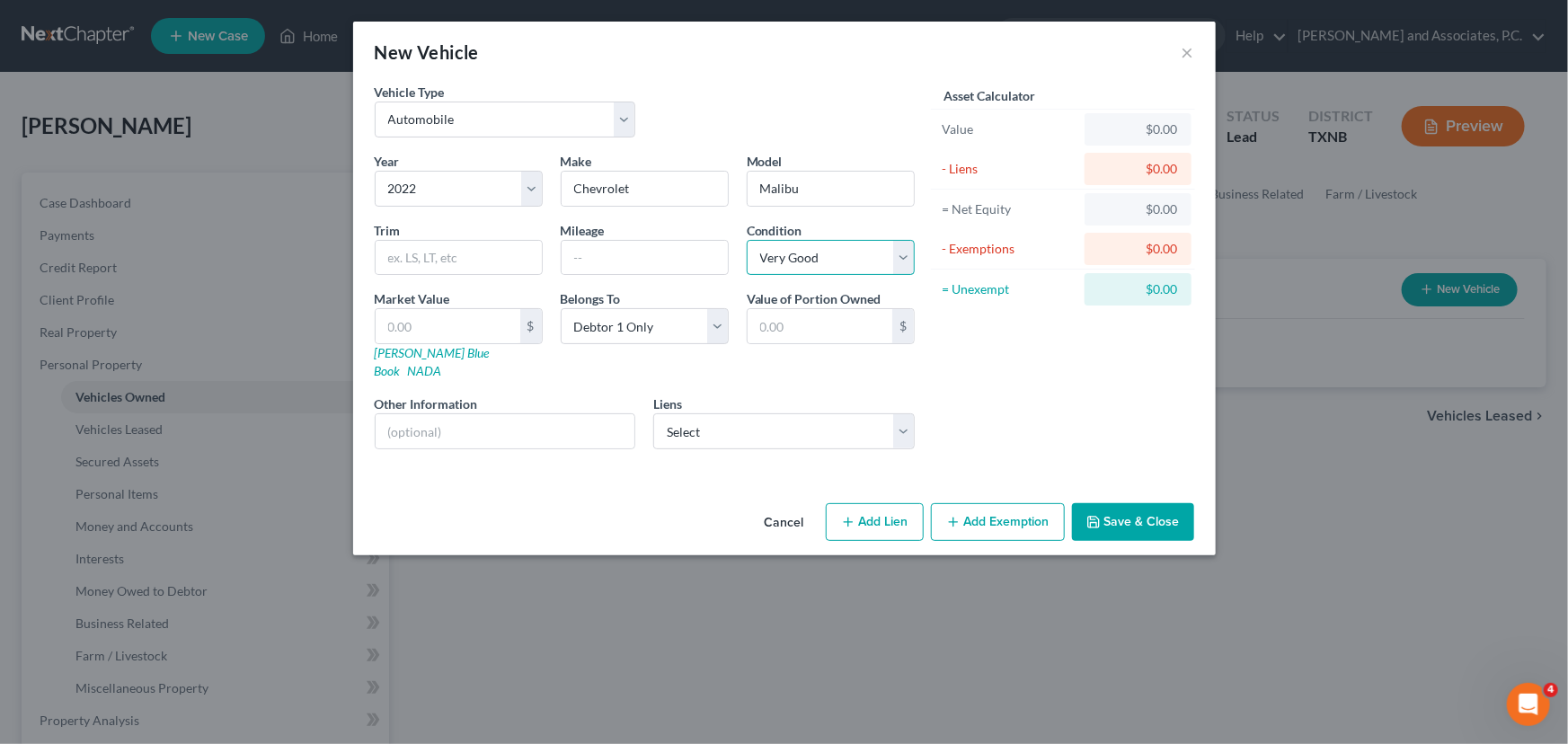
click at [747, 240] on select "Select Excellent Very Good Good Fair Poor" at bounding box center [830, 258] width 168 height 36
click at [650, 513] on div "Cancel Add Lien Add Lease Add Exemption Save & Close" at bounding box center [784, 526] width 863 height 59
click at [622, 257] on input "text" at bounding box center [644, 258] width 166 height 35
type input "65,000"
click at [859, 233] on div "Condition Select Excellent Very Good Good Fair Poor" at bounding box center [831, 248] width 186 height 55
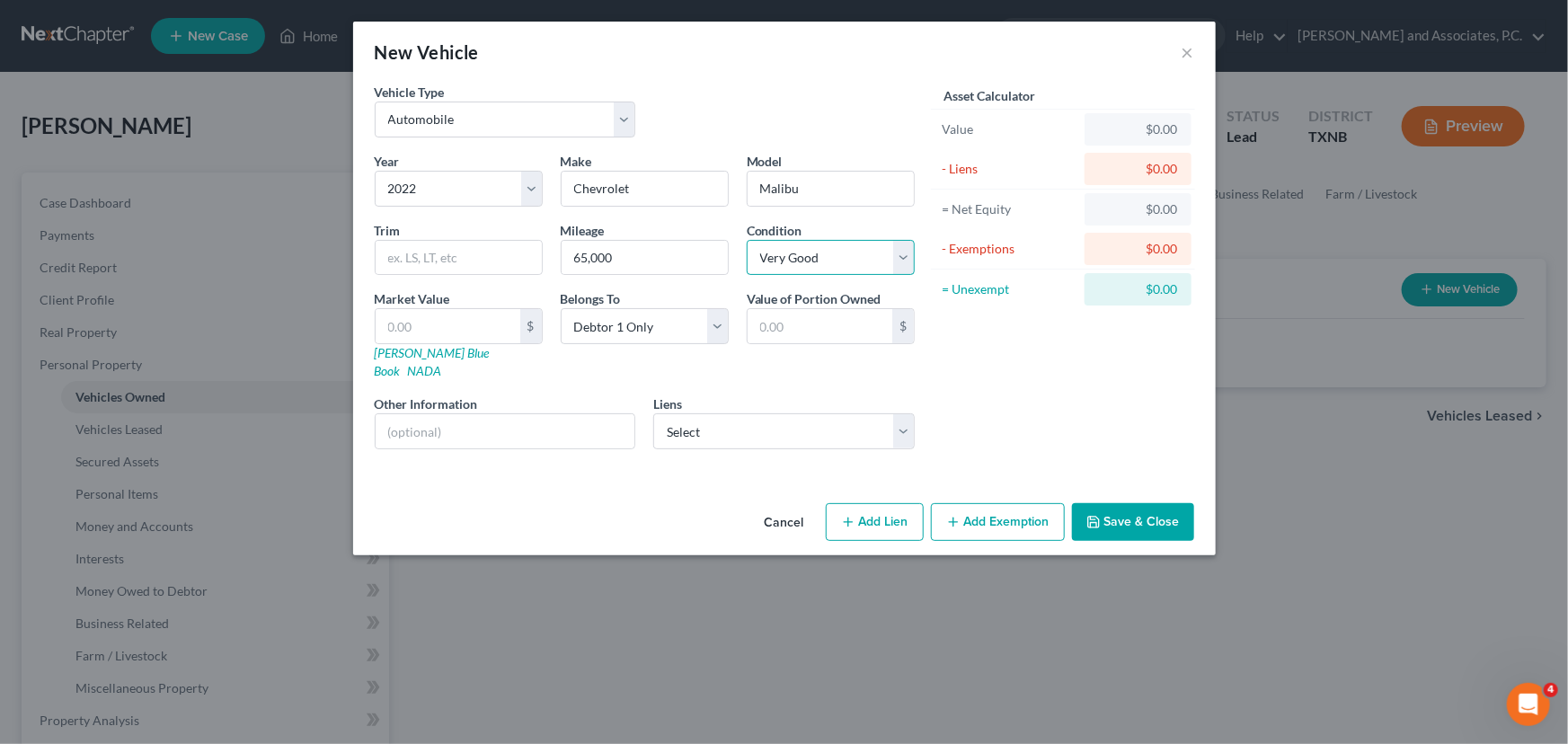
click at [850, 253] on select "Select Excellent Very Good Good Fair Poor" at bounding box center [830, 258] width 168 height 36
select select "0"
click at [747, 240] on select "Select Excellent Very Good Good Fair Poor" at bounding box center [830, 258] width 168 height 36
click at [1147, 426] on div "Asset Calculator Value $0.00 - Liens $0.00 = Net Equity $0.00 - Exemptions $0.0…" at bounding box center [1064, 273] width 280 height 382
click at [1102, 503] on button "Save & Close" at bounding box center [1134, 522] width 123 height 37
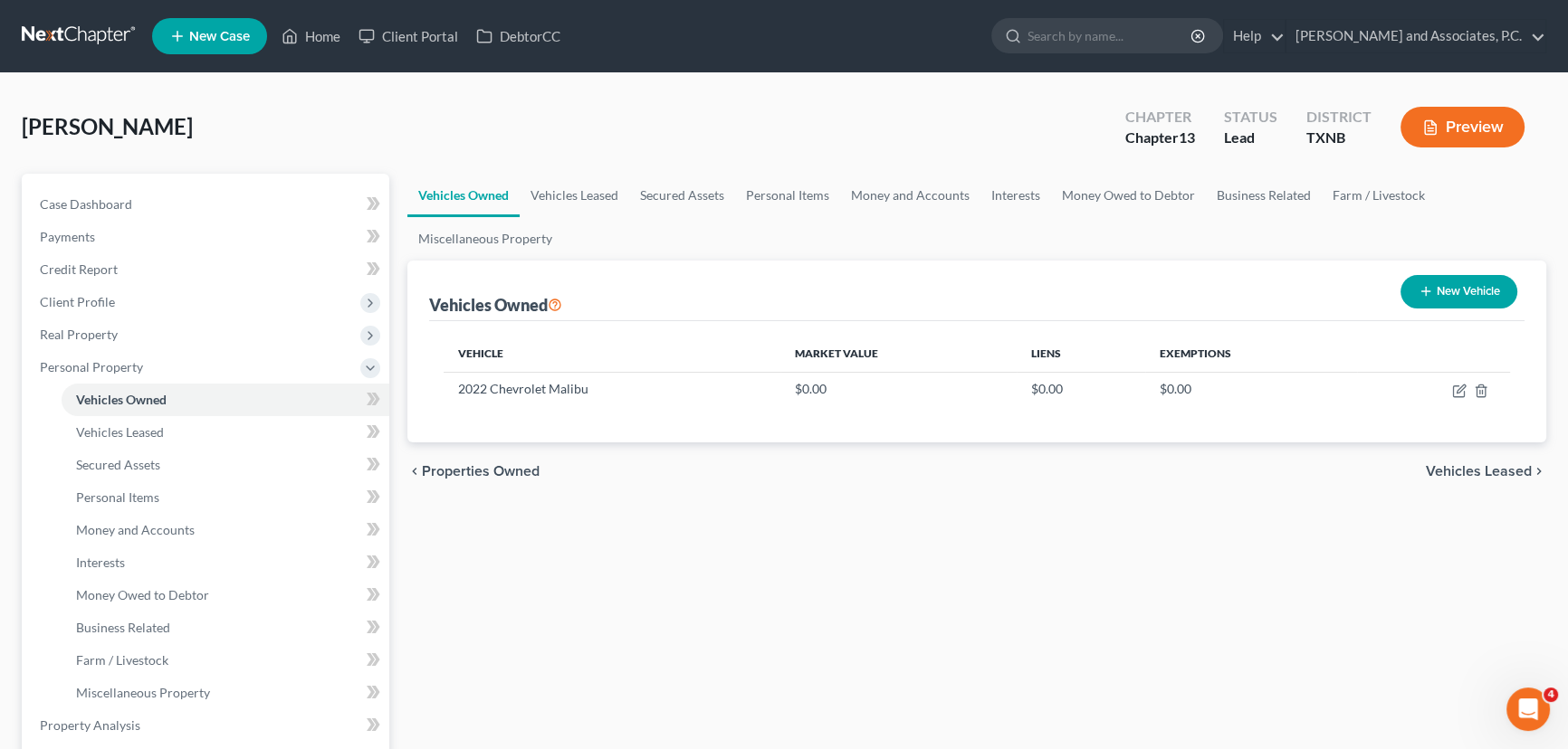
click at [1488, 288] on button "New Vehicle" at bounding box center [1459, 291] width 117 height 34
select select "0"
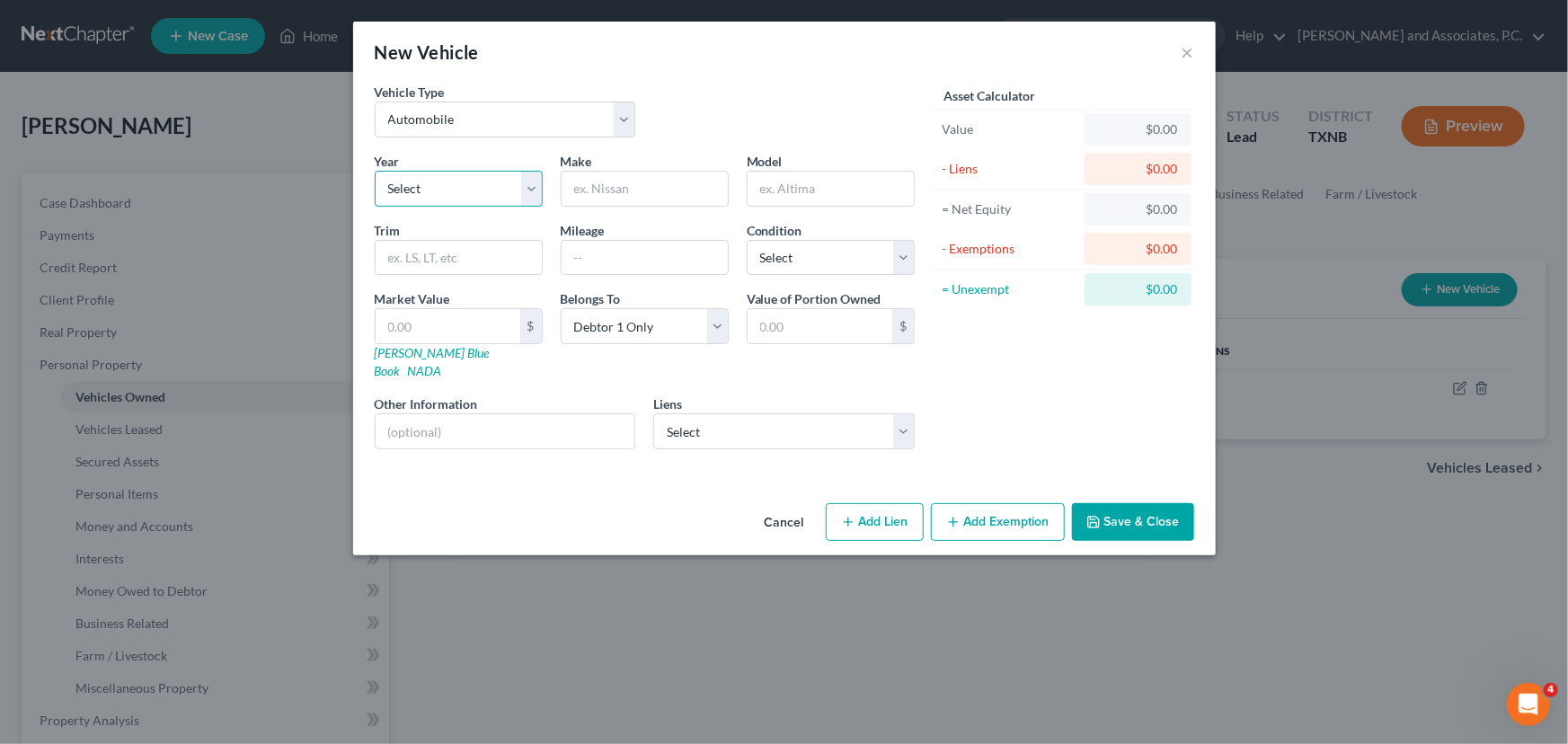
click at [422, 201] on select "Select 2026 2025 2024 2023 2022 2021 2020 2019 2018 2017 2016 2015 2014 2013 20…" at bounding box center [458, 189] width 168 height 36
select select "16"
click at [375, 171] on select "Select 2026 2025 2024 2023 2022 2021 2020 2019 2018 2017 2016 2015 2014 2013 20…" at bounding box center [458, 189] width 168 height 36
click at [636, 185] on input "text" at bounding box center [644, 189] width 166 height 35
type input "Ford"
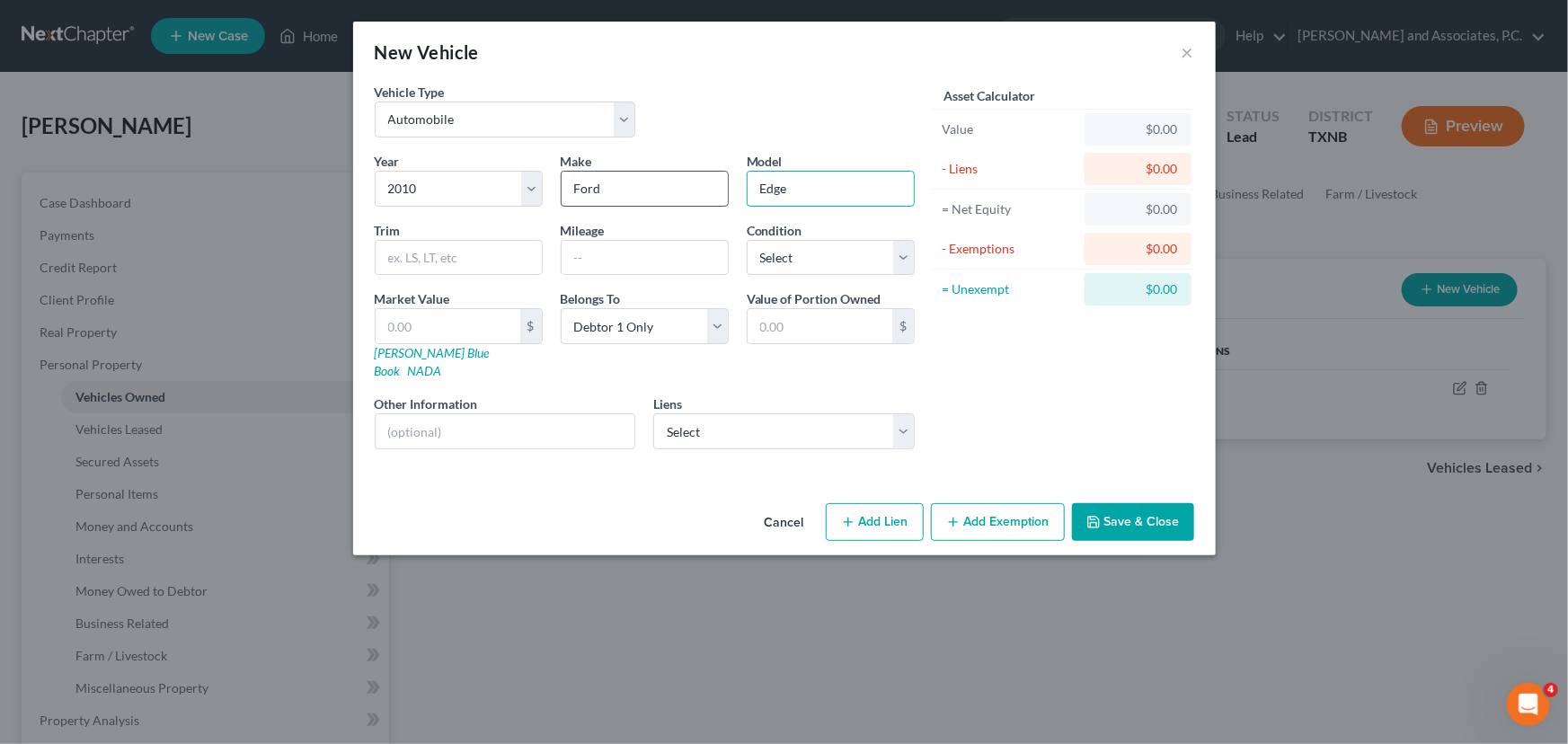
type input "Edge"
click at [779, 266] on select "Select Excellent Very Good Good Fair Poor" at bounding box center [830, 258] width 168 height 36
select select "4"
click at [747, 240] on select "Select Excellent Very Good Good Fair Poor" at bounding box center [830, 258] width 168 height 36
click at [482, 414] on input "text" at bounding box center [505, 431] width 260 height 35
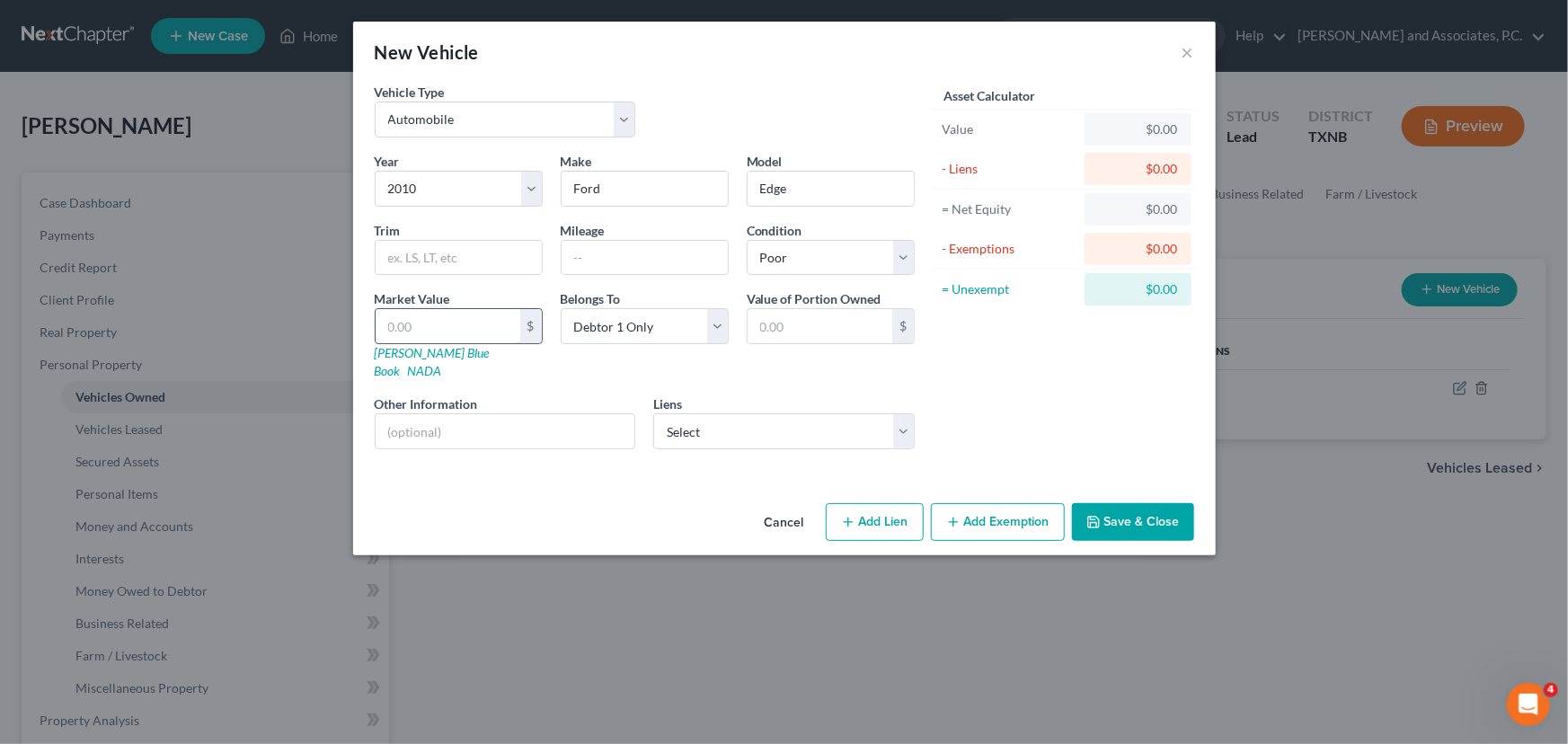
click at [446, 333] on input "text" at bounding box center [448, 327] width 145 height 35
type input "5"
type input "5.00"
type input "50"
type input "50.00"
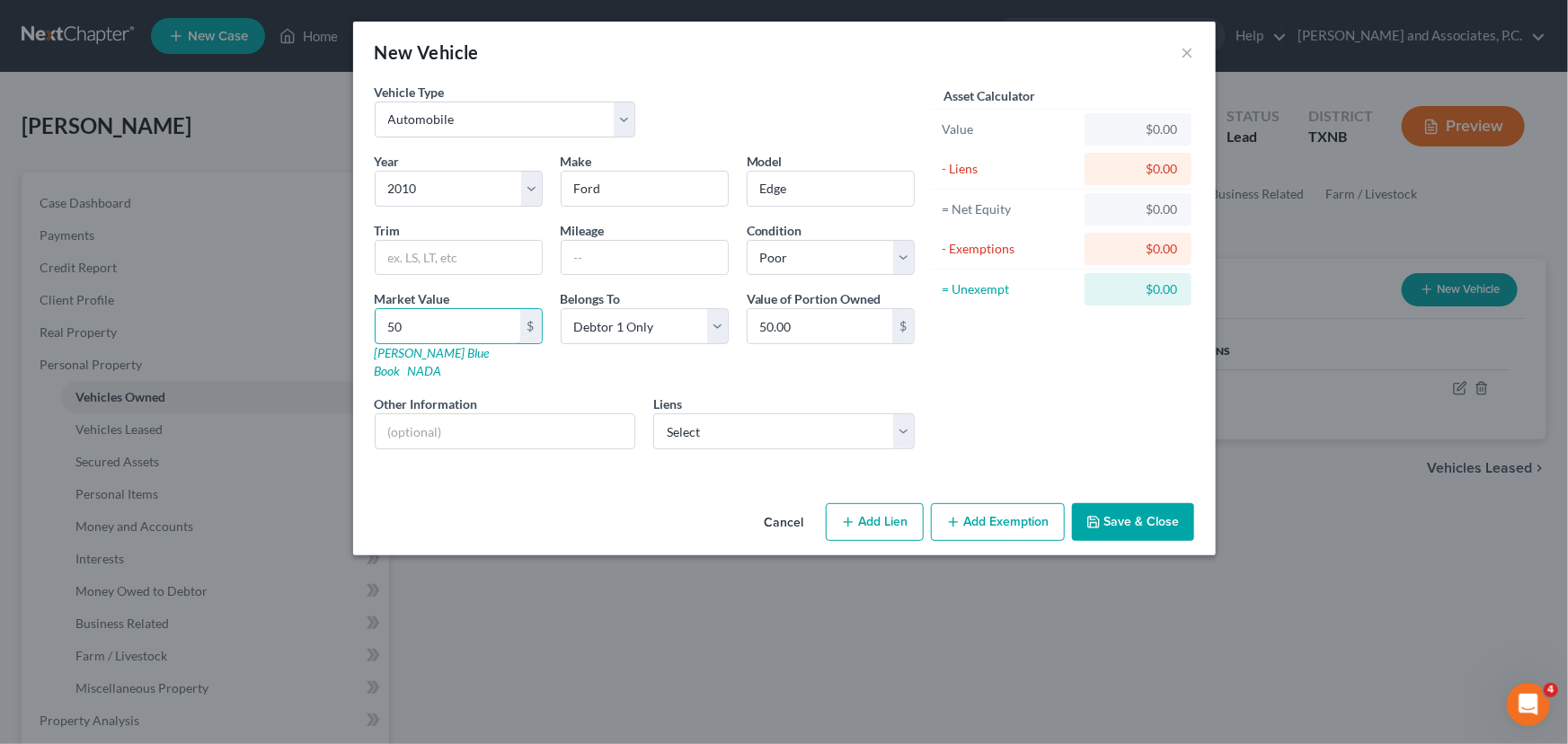
type input "500"
type input "500.00"
click at [1117, 506] on button "Save & Close" at bounding box center [1134, 522] width 123 height 37
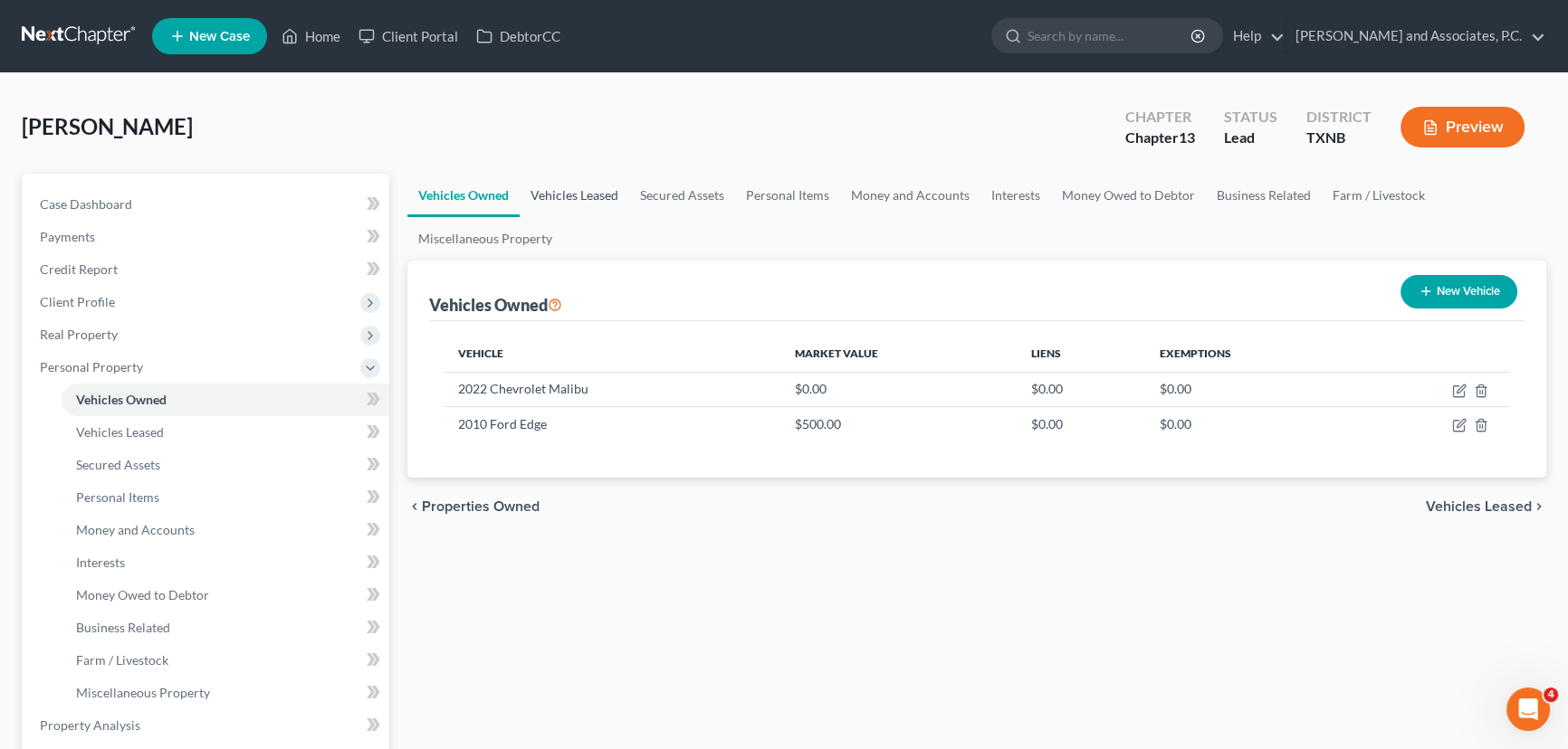
click at [577, 196] on link "Vehicles Leased" at bounding box center [574, 195] width 109 height 43
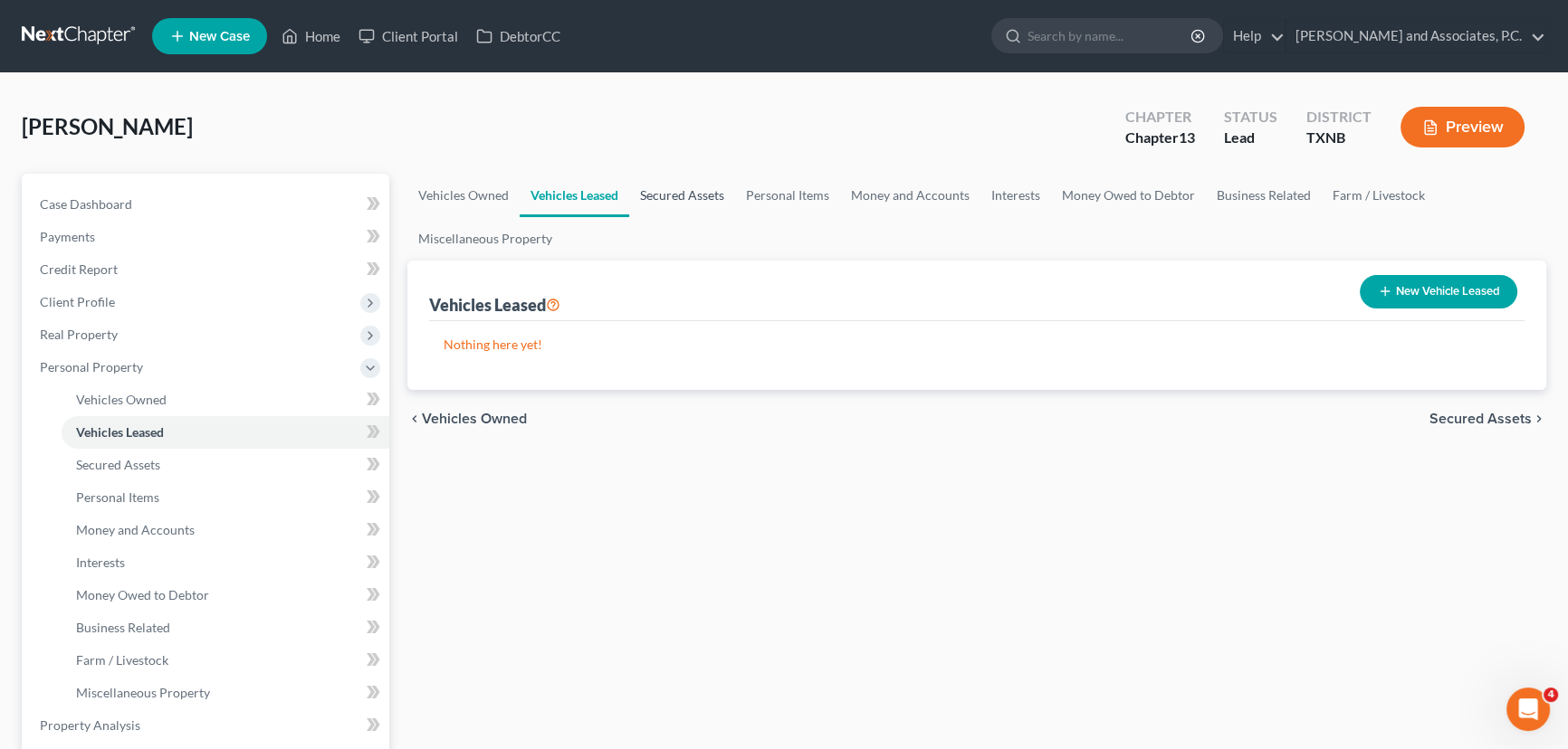
click at [694, 198] on link "Secured Assets" at bounding box center [683, 195] width 106 height 43
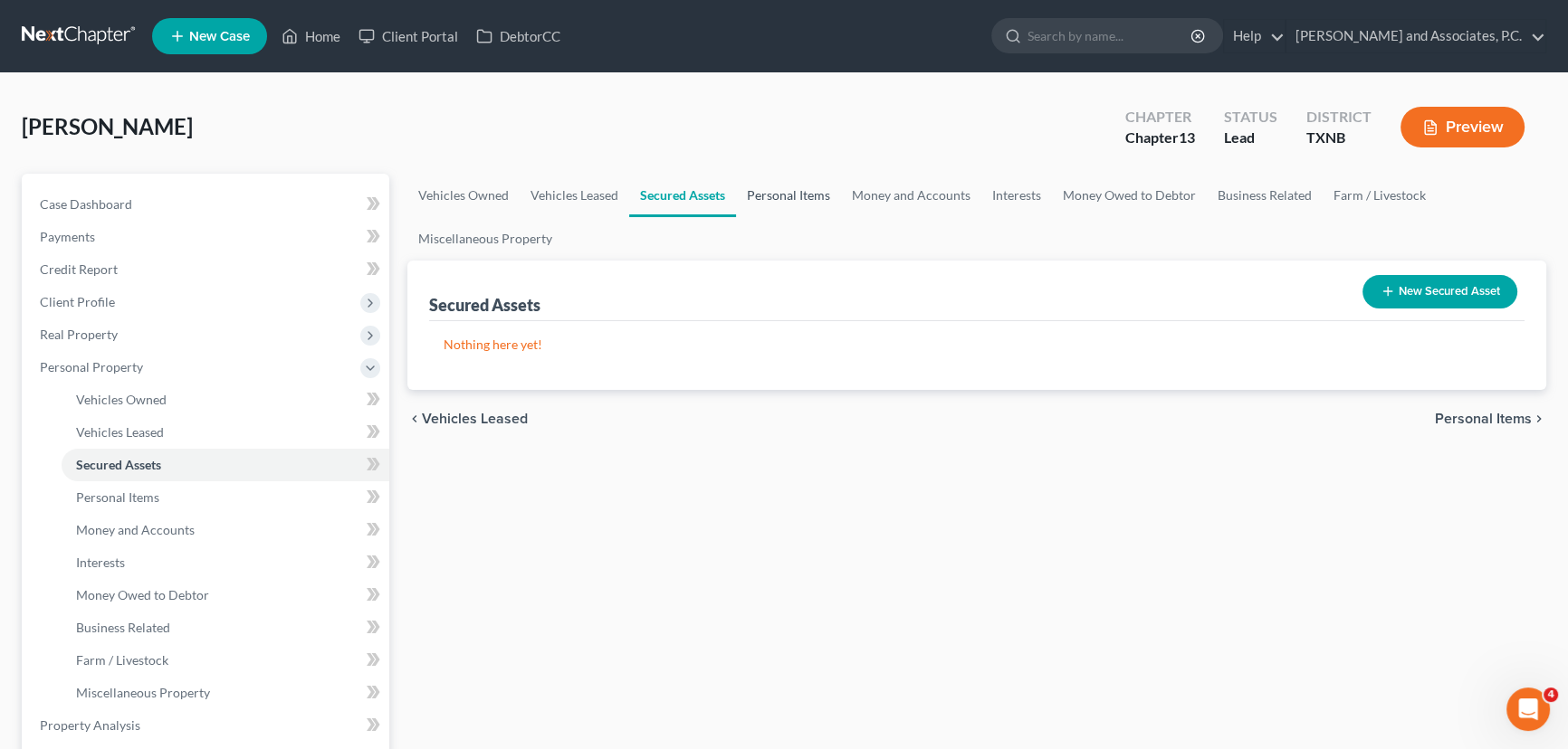
click at [770, 202] on link "Personal Items" at bounding box center [788, 195] width 105 height 43
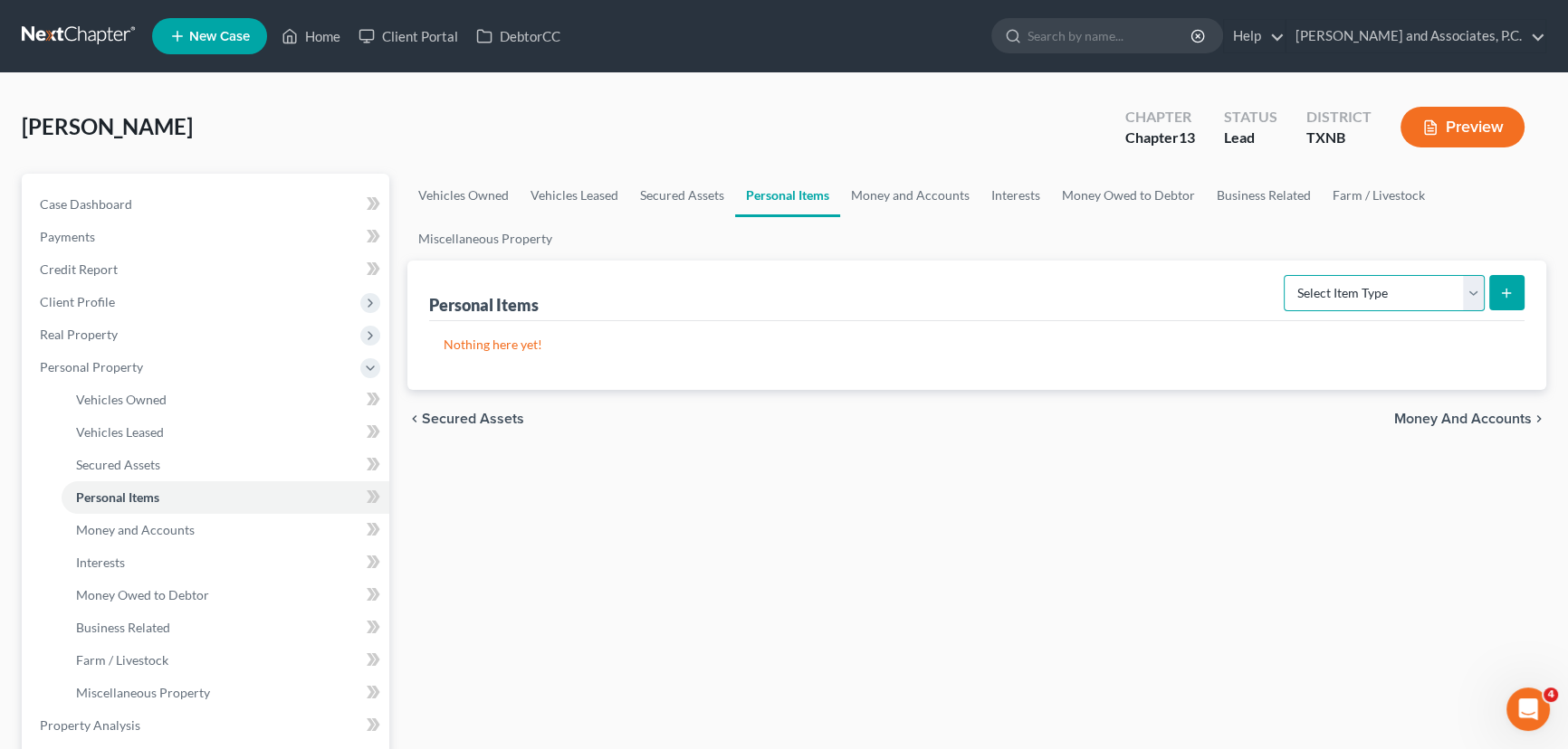
click at [1356, 291] on select "Select Item Type Clothing Collectibles Of Value Electronics Firearms Household …" at bounding box center [1385, 293] width 201 height 37
select select "clothing"
click at [1285, 275] on select "Select Item Type Clothing Collectibles Of Value Electronics Firearms Household …" at bounding box center [1385, 293] width 201 height 37
click at [1330, 284] on select "Select Item Type Clothing Collectibles Of Value Electronics Firearms Household …" at bounding box center [1385, 293] width 201 height 37
click at [1285, 275] on select "Select Item Type Clothing Collectibles Of Value Electronics Firearms Household …" at bounding box center [1385, 293] width 201 height 37
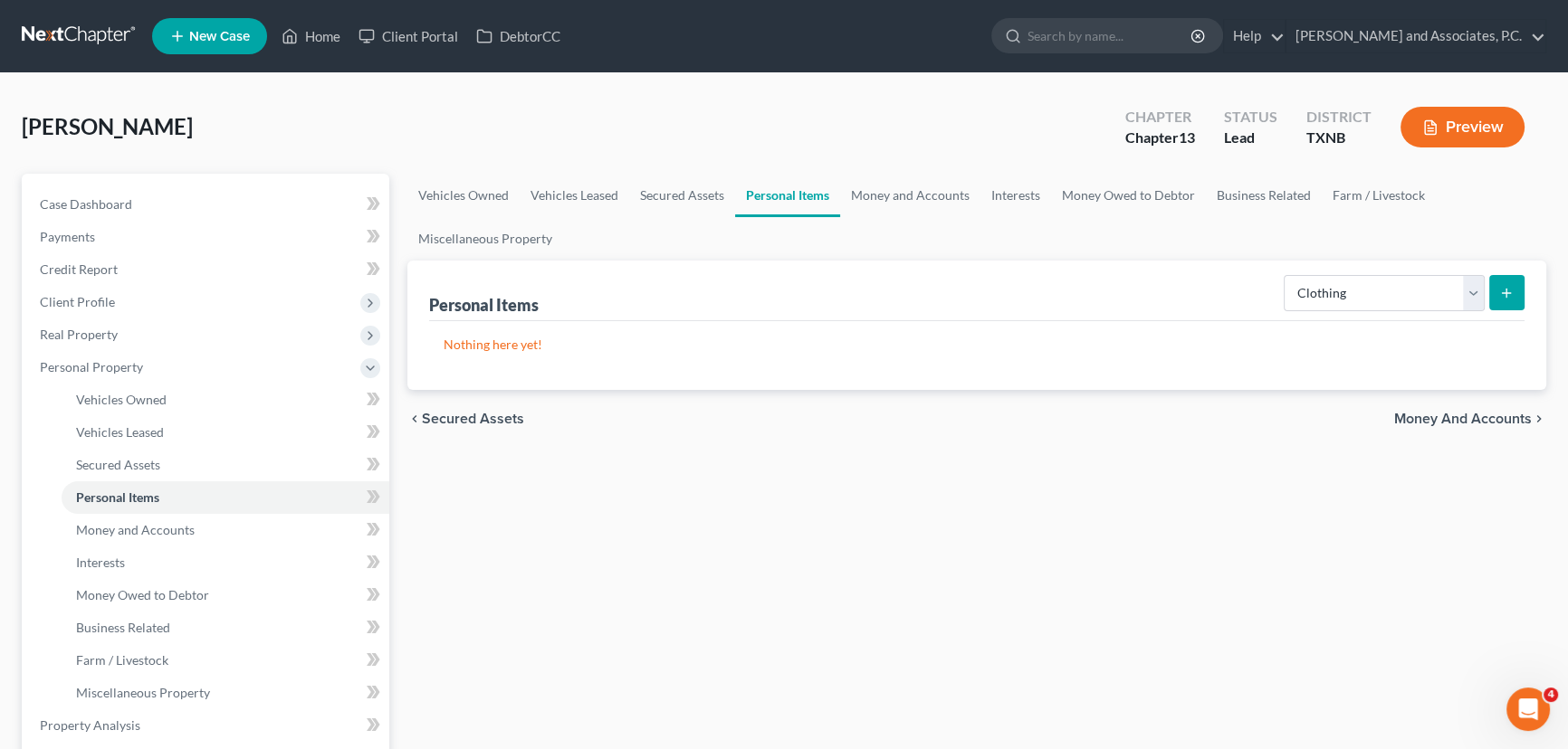
click at [1500, 295] on icon "submit" at bounding box center [1506, 292] width 14 height 14
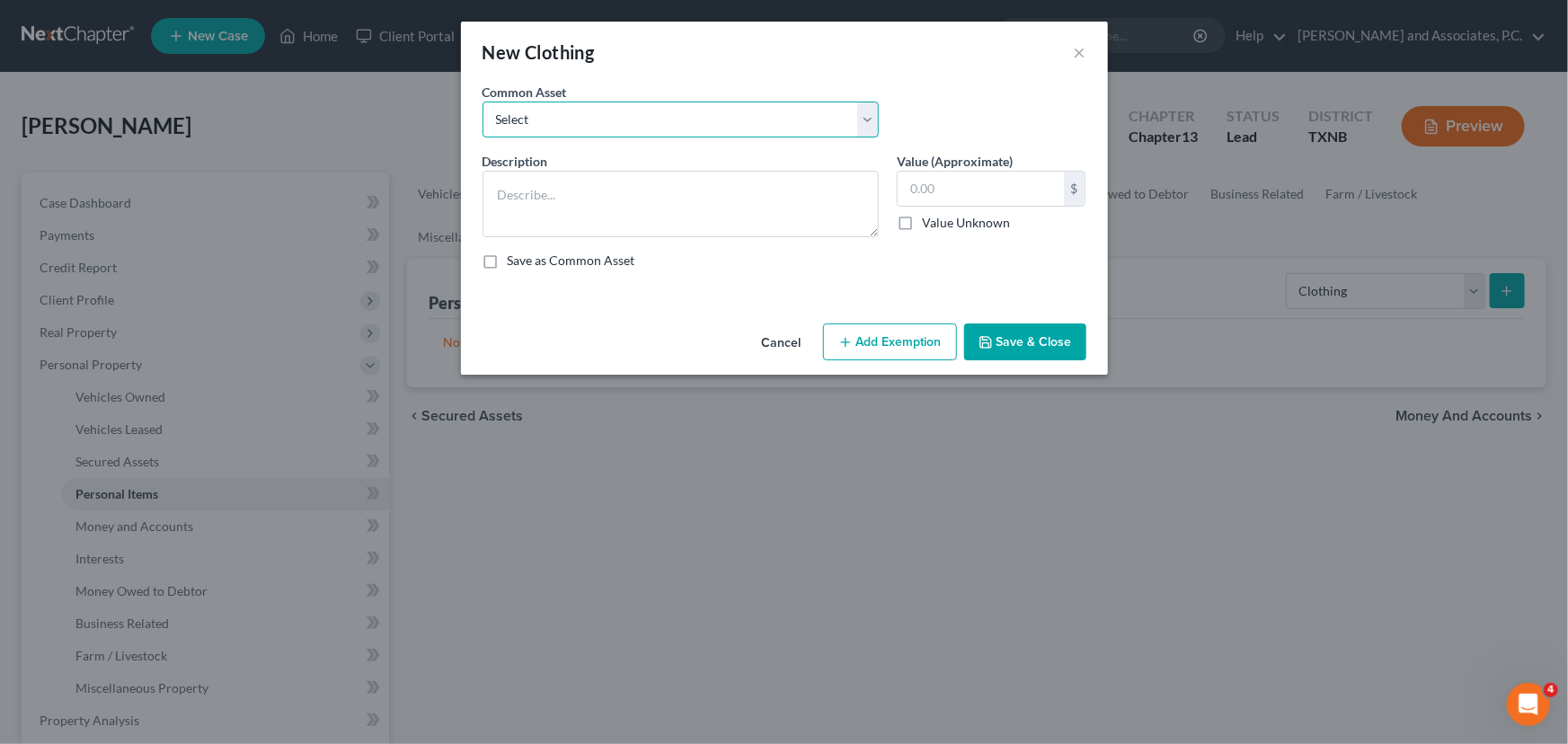
click at [763, 129] on select "Select personal clothing personal clothing personal clothing" at bounding box center [680, 120] width 396 height 36
select select "1"
click at [483, 102] on select "Select personal clothing personal clothing personal clothing" at bounding box center [680, 120] width 396 height 36
type textarea "personal clothing"
type input "500.00"
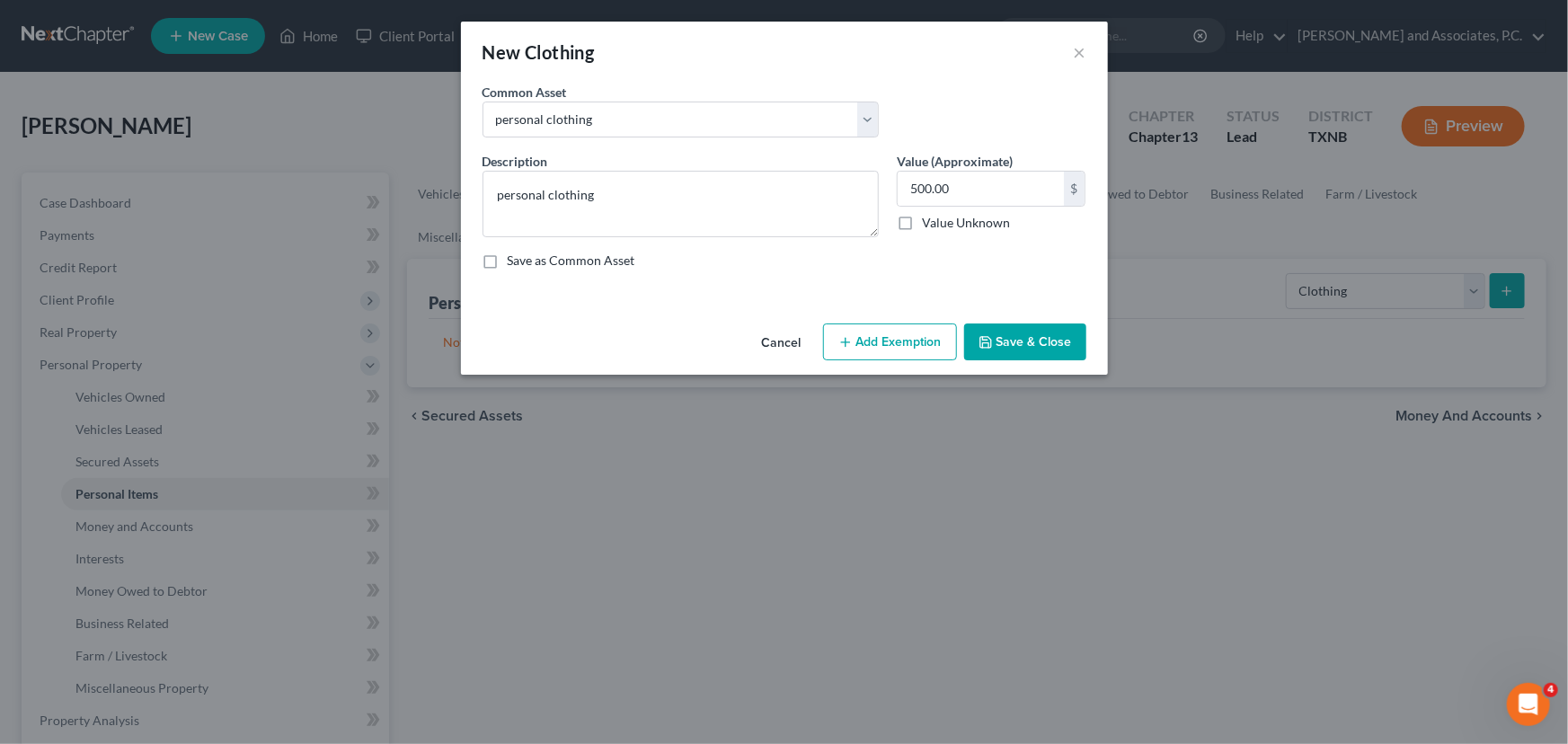
drag, startPoint x: 1006, startPoint y: 336, endPoint x: 1033, endPoint y: 340, distance: 27.3
click at [1006, 337] on button "Save & Close" at bounding box center [1026, 342] width 123 height 37
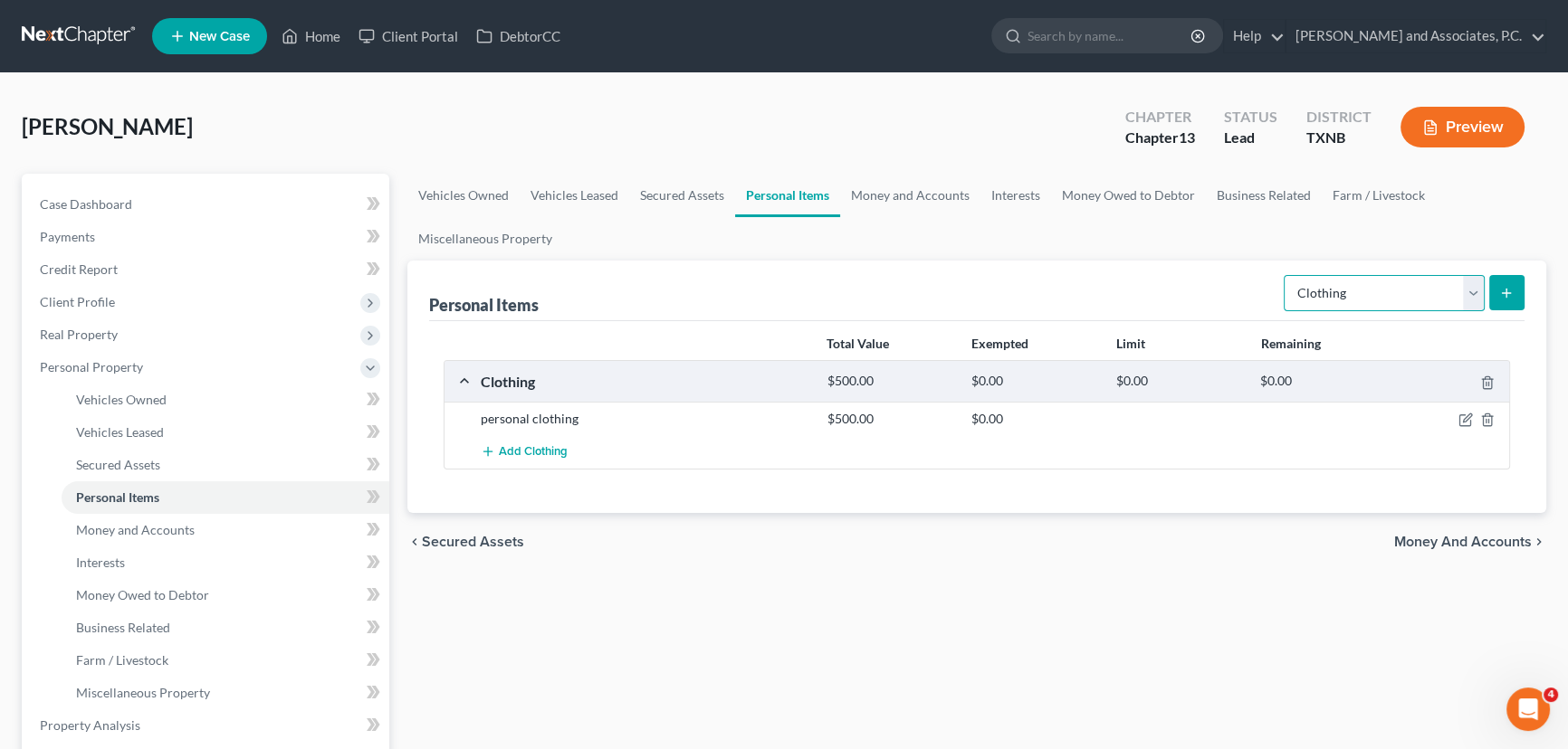
click at [1398, 301] on select "Select Item Type Clothing Collectibles Of Value Electronics Firearms Household …" at bounding box center [1385, 293] width 201 height 37
select select "household_goods"
click at [1285, 275] on select "Select Item Type Clothing Collectibles Of Value Electronics Firearms Household …" at bounding box center [1385, 293] width 201 height 37
click at [1503, 299] on button "submit" at bounding box center [1506, 292] width 36 height 36
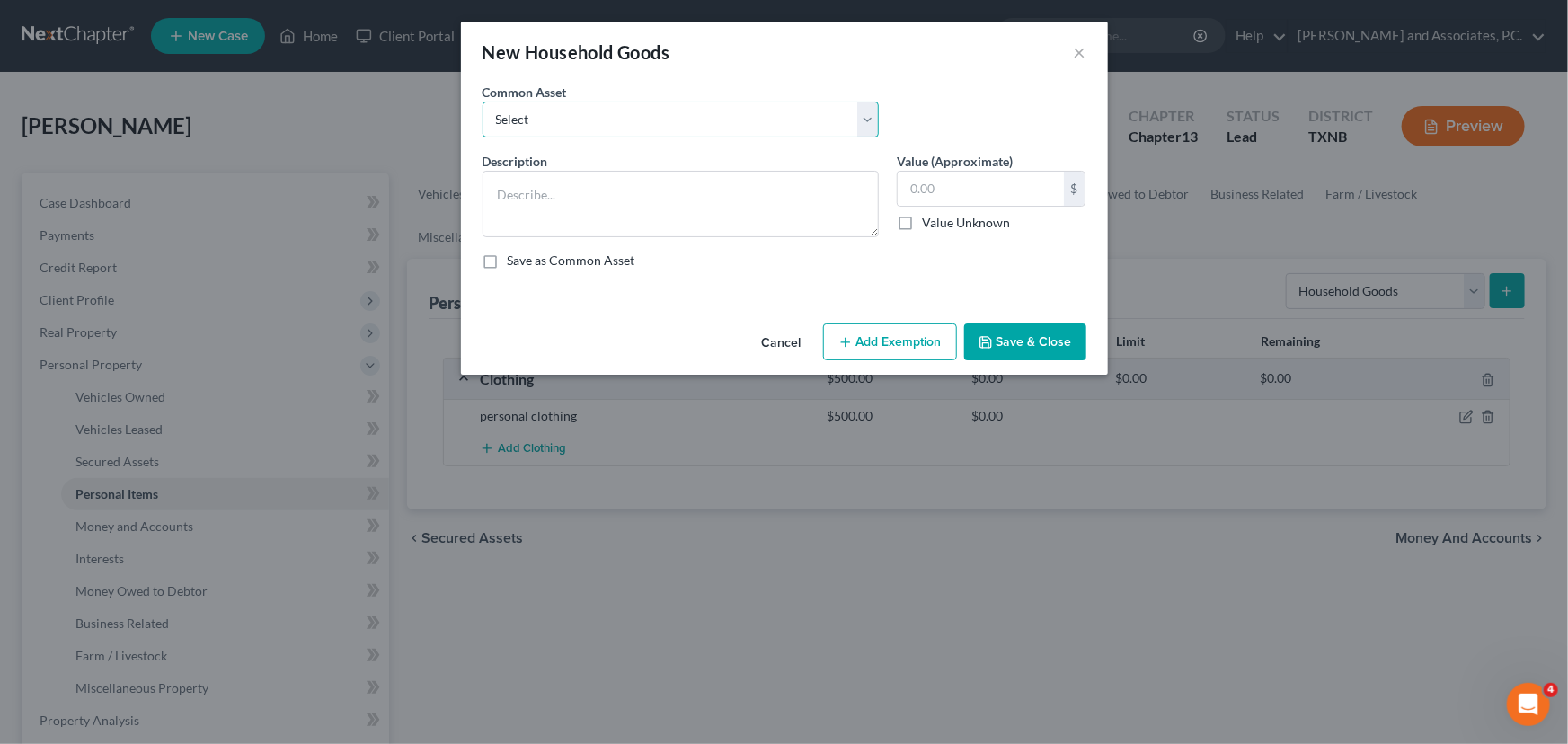
click at [645, 130] on select "Select household goods & furnishings household goods & furnishings" at bounding box center [680, 120] width 396 height 36
select select "0"
click at [483, 102] on select "Select household goods & furnishings household goods & furnishings" at bounding box center [680, 120] width 396 height 36
type textarea "household goods & furnishings"
type input "4,000.00"
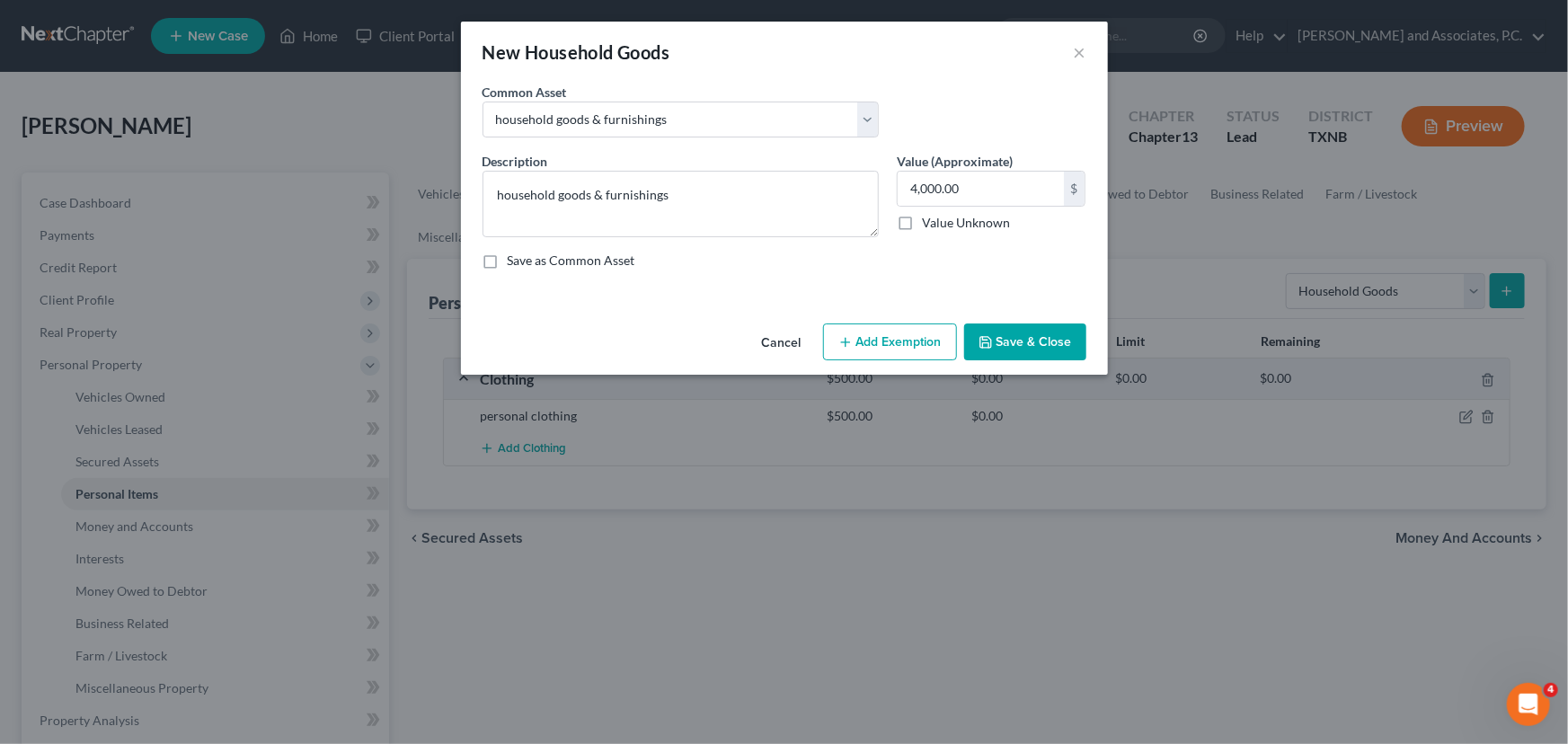
click at [1020, 338] on button "Save & Close" at bounding box center [1026, 342] width 123 height 37
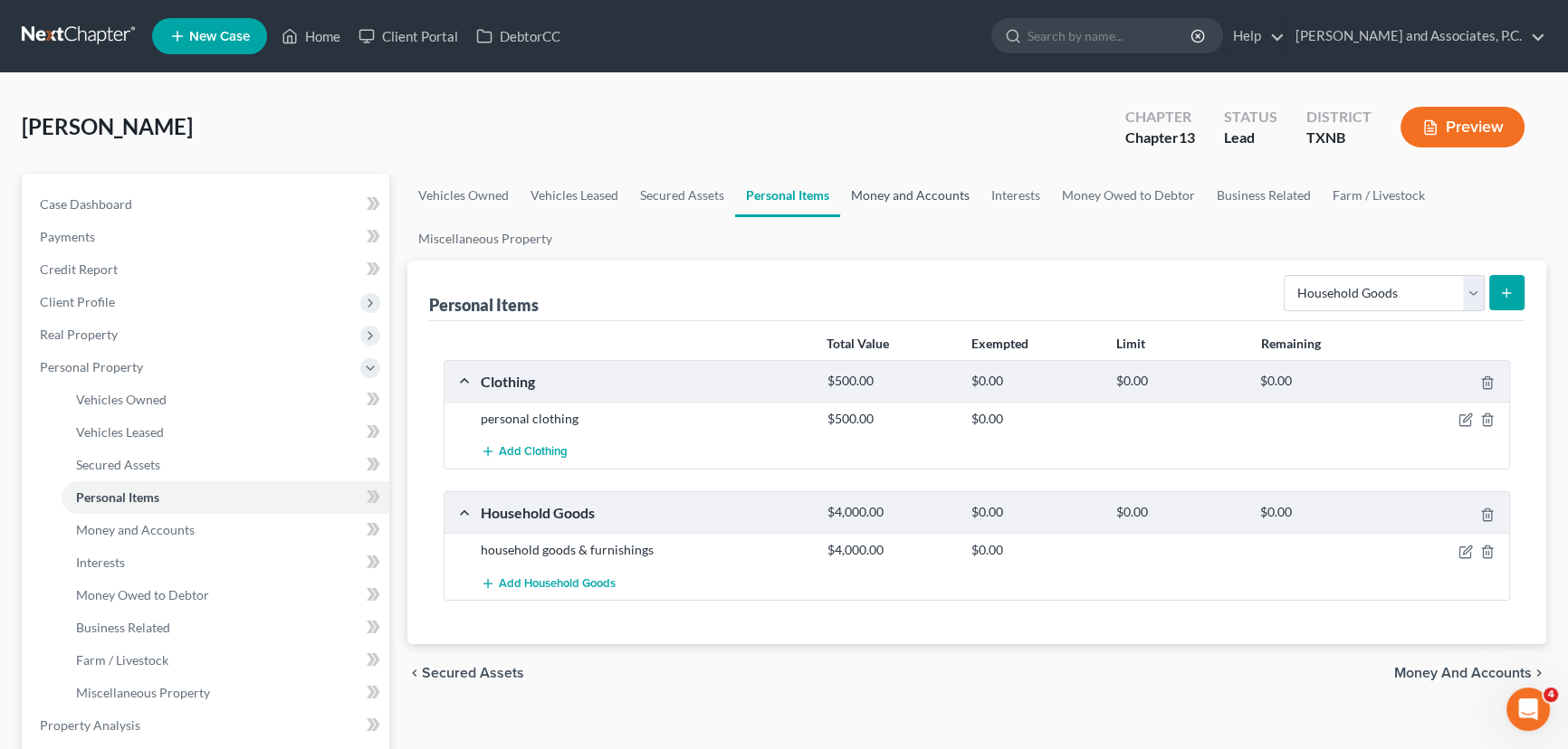
click at [890, 205] on link "Money and Accounts" at bounding box center [910, 195] width 140 height 43
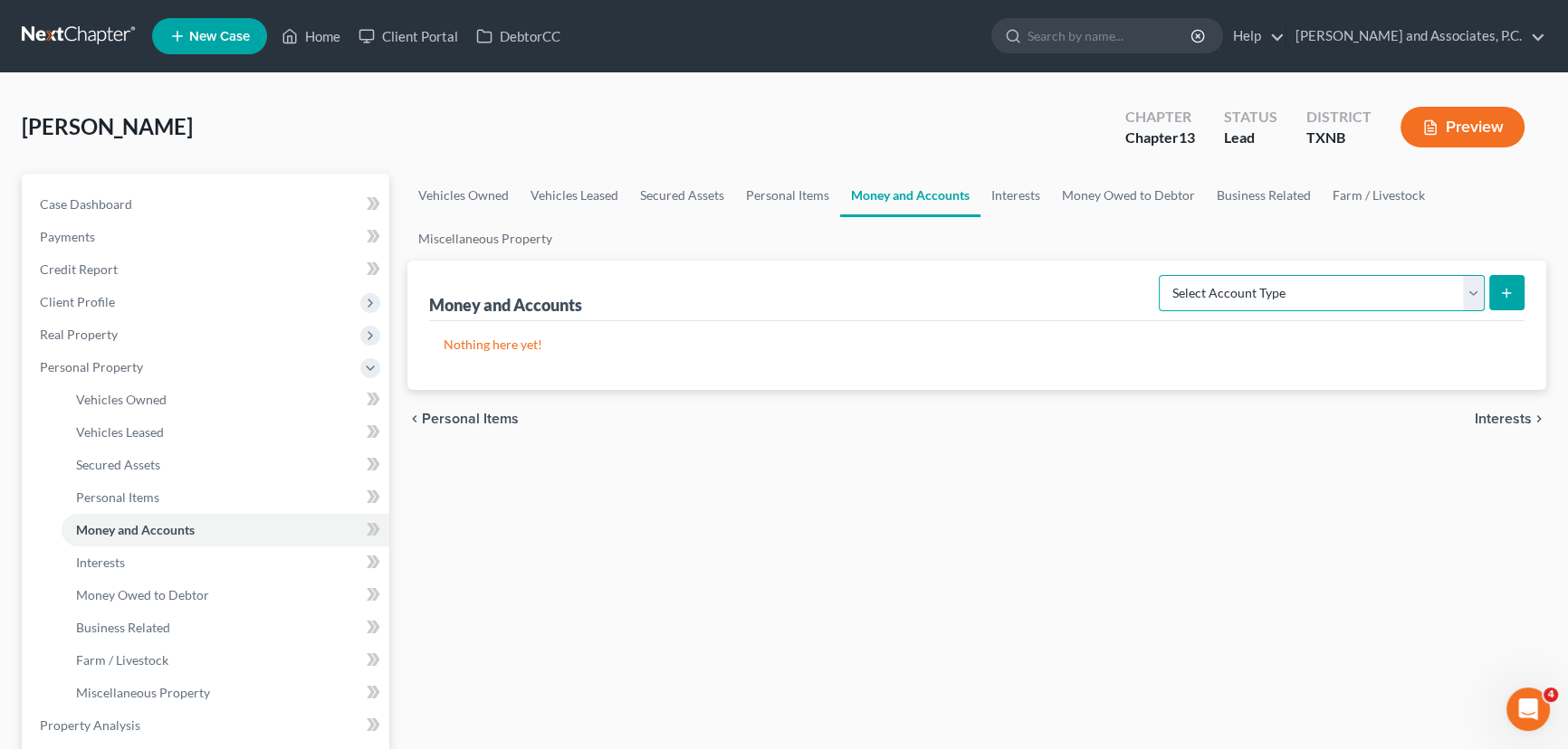
click at [1204, 293] on select "Select Account Type Brokerage Cash on Hand Certificates of Deposit Checking Acc…" at bounding box center [1322, 293] width 326 height 37
select select "checking"
click at [1162, 275] on select "Select Account Type Brokerage Cash on Hand Certificates of Deposit Checking Acc…" at bounding box center [1322, 293] width 326 height 37
click at [1496, 294] on button "submit" at bounding box center [1506, 292] width 36 height 36
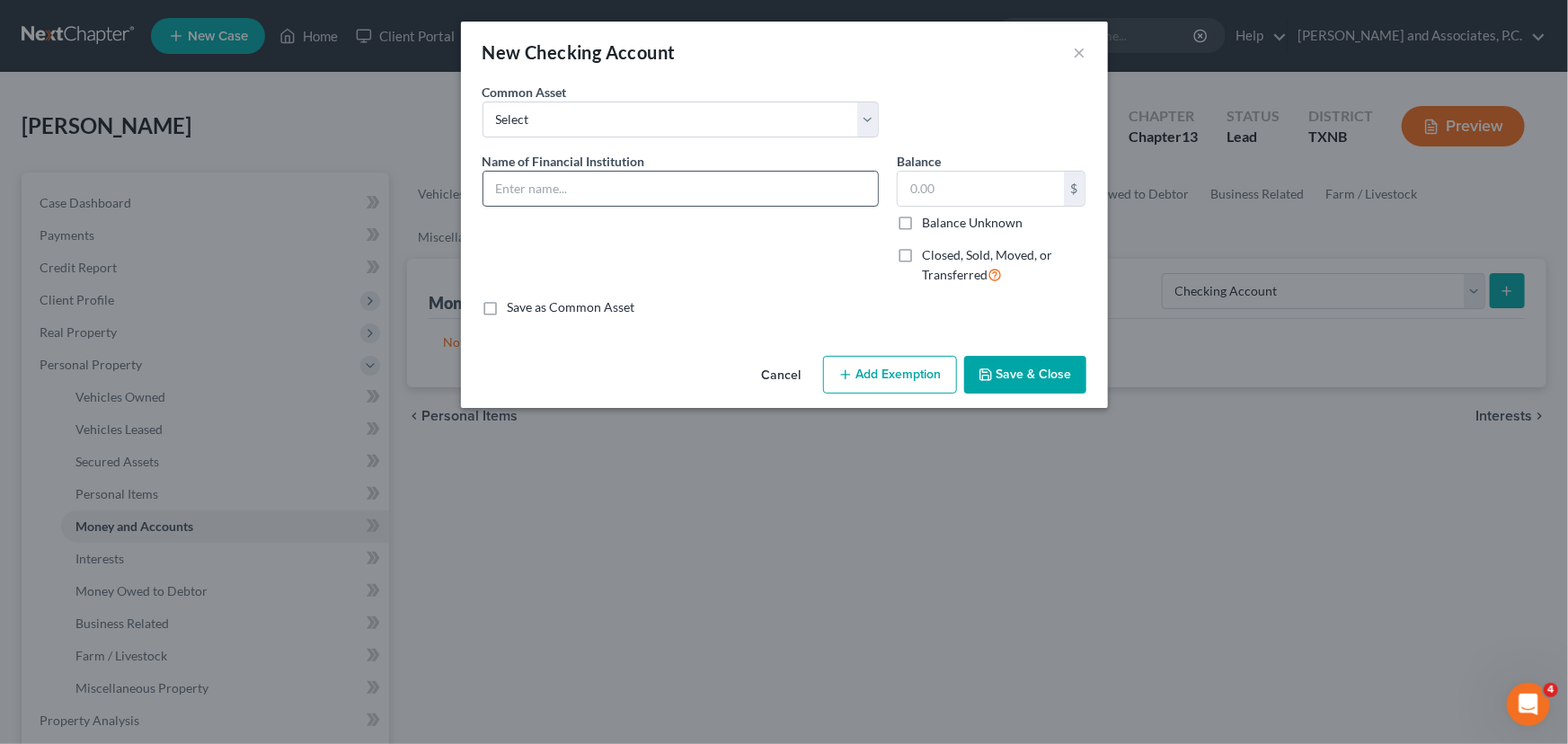
click at [688, 194] on input "text" at bounding box center [680, 189] width 395 height 35
type input "Wells Fargo"
type input "5"
click at [931, 180] on input "text" at bounding box center [980, 189] width 166 height 35
type input "500.00"
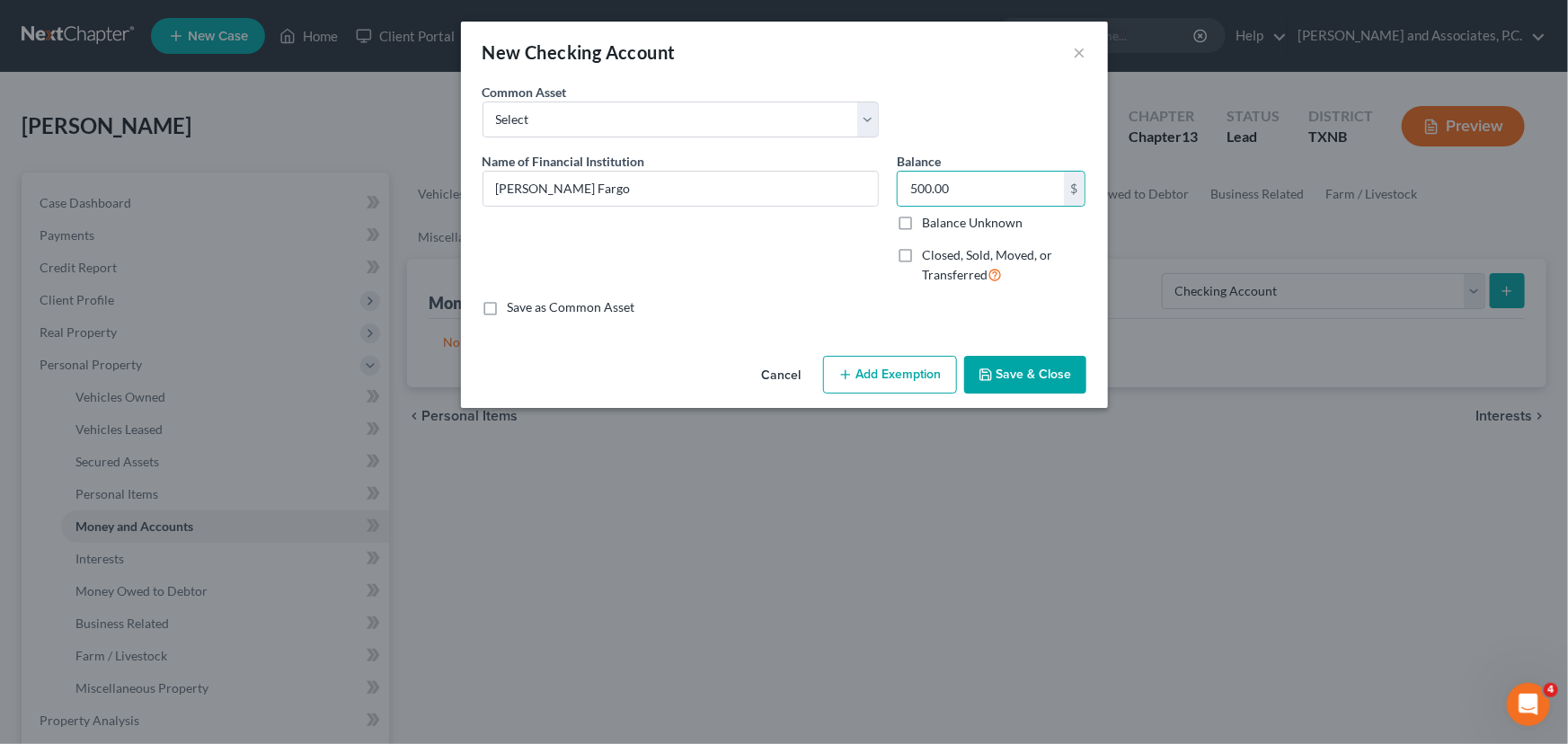
click at [1024, 373] on button "Save & Close" at bounding box center [1026, 374] width 123 height 37
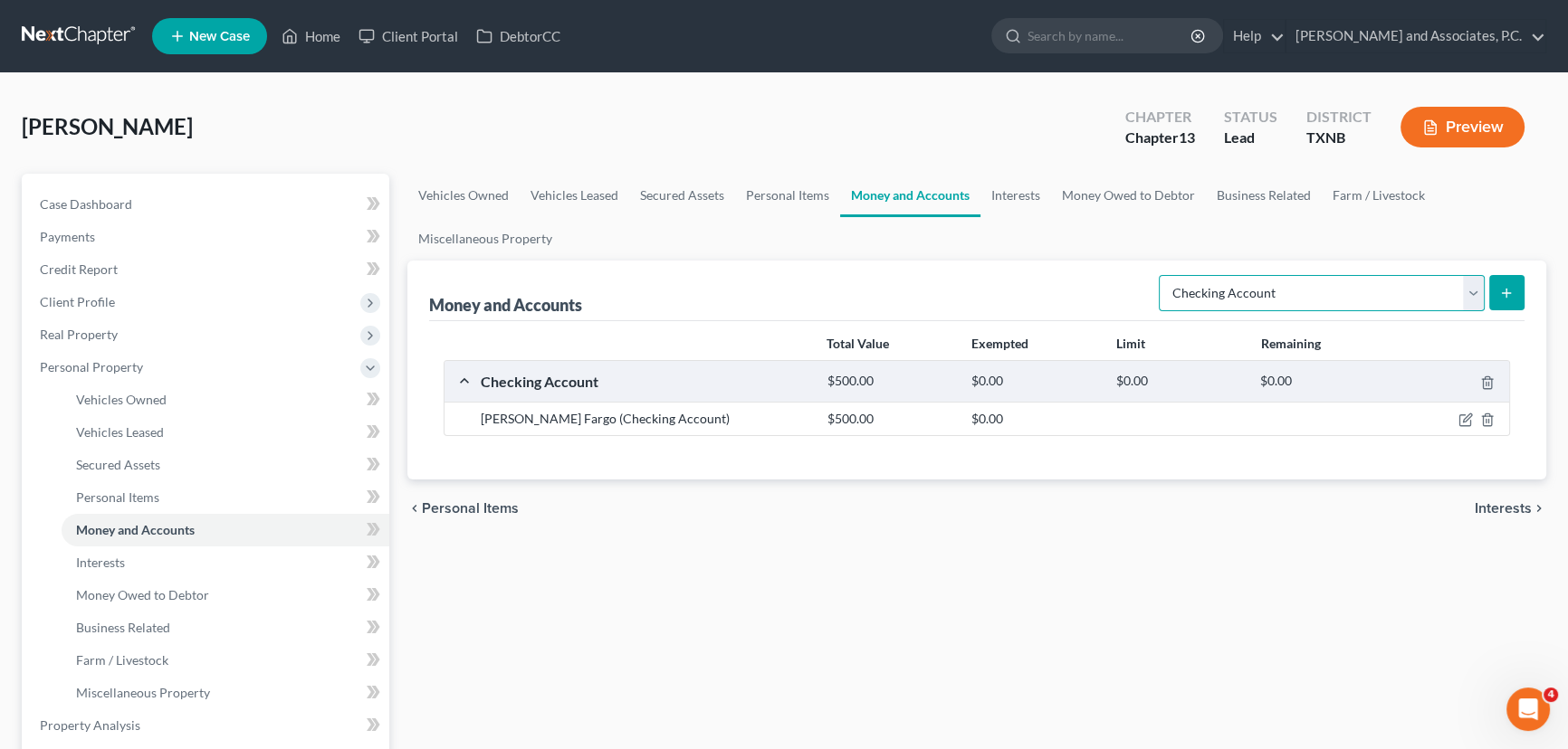
click at [1240, 298] on select "Select Account Type Brokerage Cash on Hand Certificates of Deposit Checking Acc…" at bounding box center [1322, 293] width 326 height 37
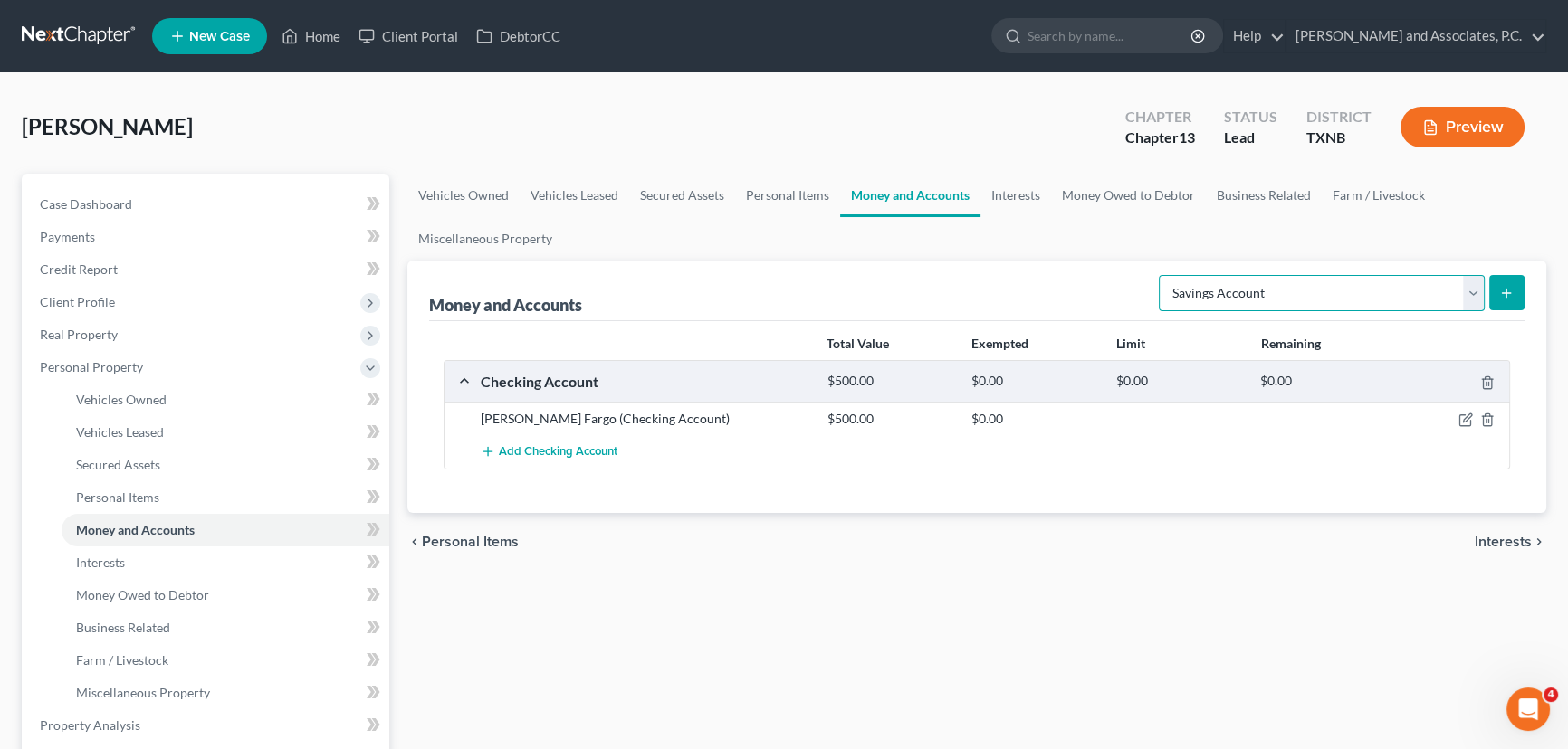
click at [1162, 275] on select "Select Account Type Brokerage Cash on Hand Certificates of Deposit Checking Acc…" at bounding box center [1322, 293] width 326 height 37
click at [1241, 290] on select "Select Account Type Brokerage Cash on Hand Certificates of Deposit Checking Acc…" at bounding box center [1322, 293] width 326 height 37
select select "cash_on_hand"
click at [1162, 275] on select "Select Account Type Brokerage Cash on Hand Certificates of Deposit Checking Acc…" at bounding box center [1322, 293] width 326 height 37
click at [1514, 297] on button "submit" at bounding box center [1506, 292] width 36 height 36
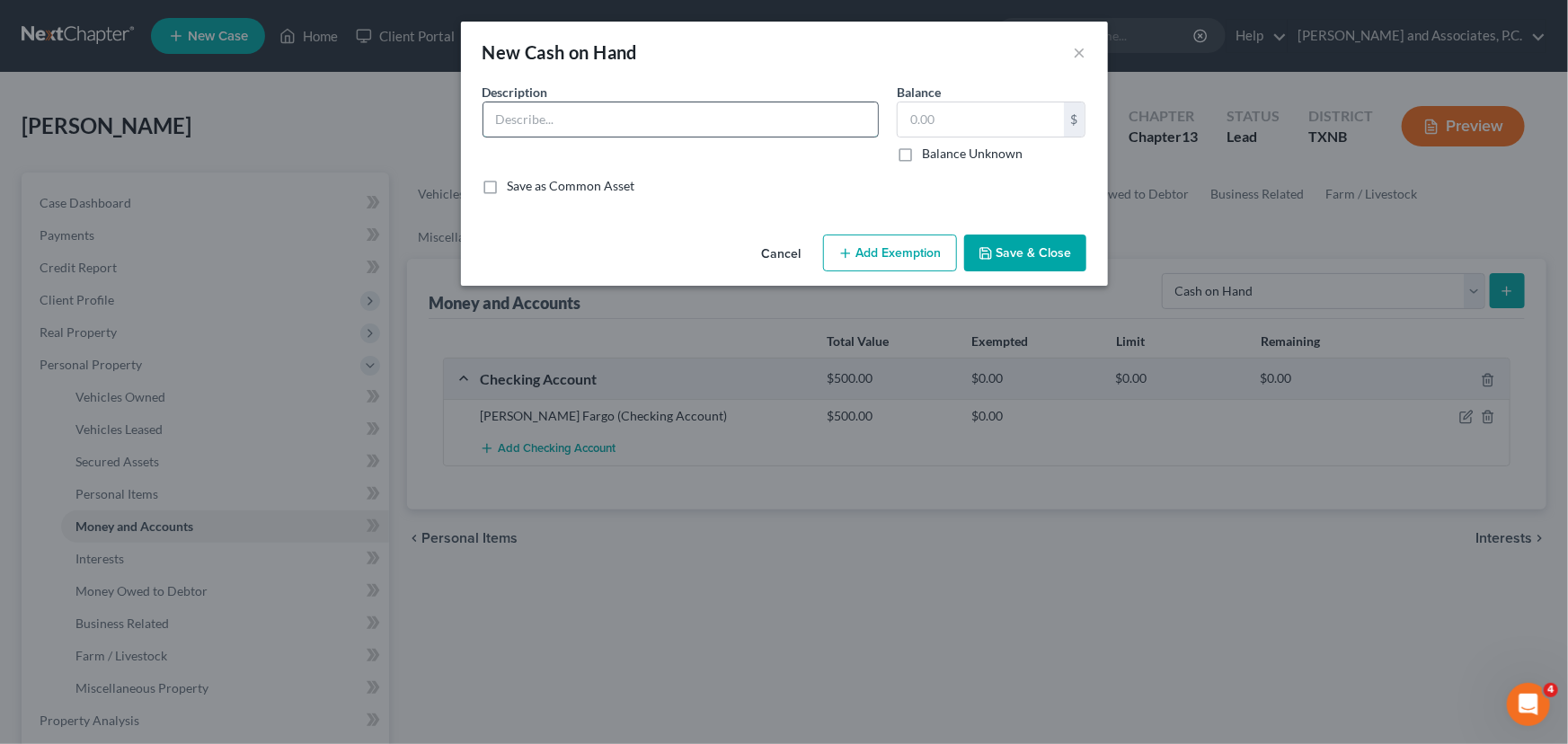
drag, startPoint x: 545, startPoint y: 130, endPoint x: 886, endPoint y: 145, distance: 341.3
click at [545, 130] on input "text" at bounding box center [680, 120] width 395 height 35
click at [963, 132] on input "text" at bounding box center [980, 120] width 166 height 35
type input "5"
click at [1078, 52] on button "×" at bounding box center [1079, 52] width 12 height 22
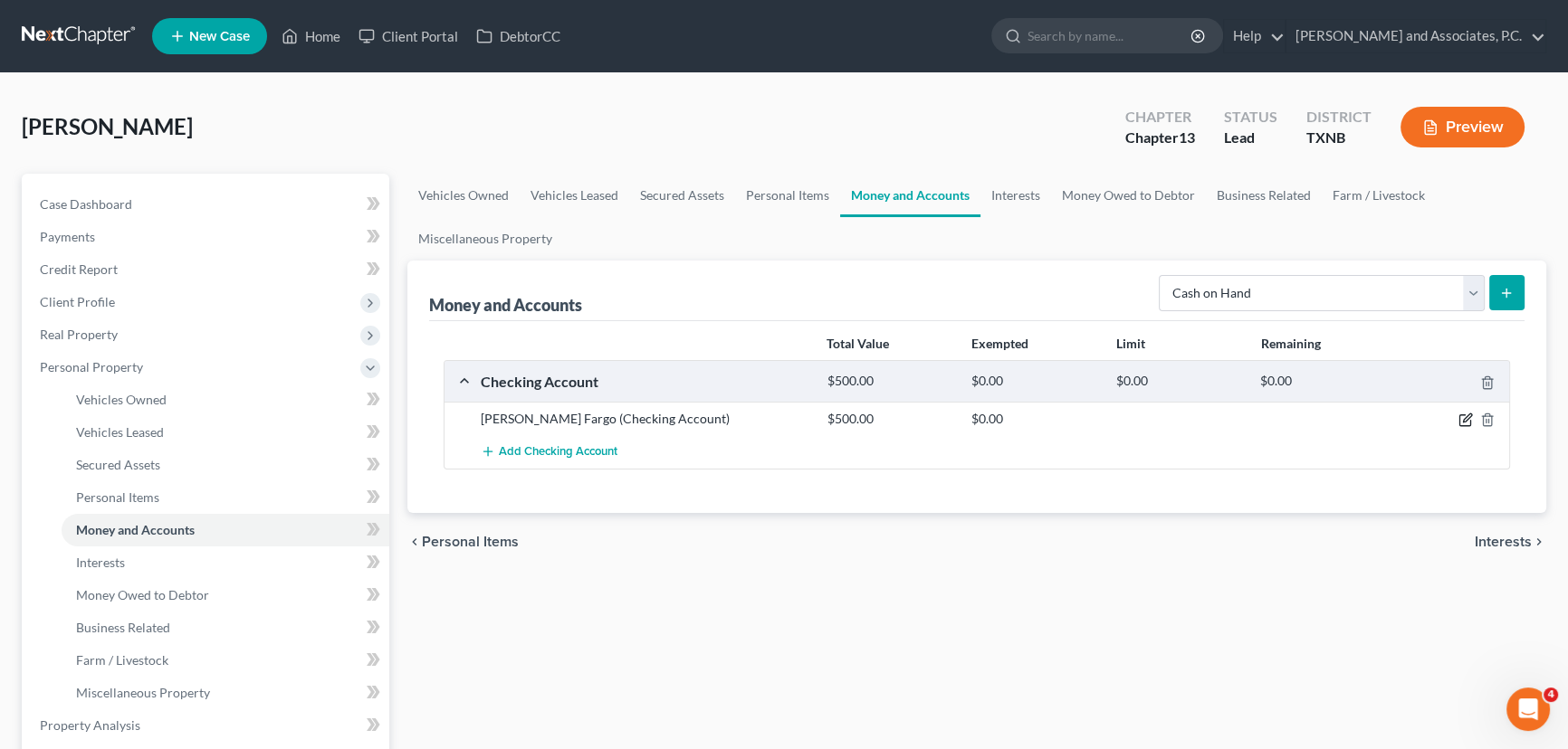
click at [1464, 416] on icon "button" at bounding box center [1466, 420] width 14 height 14
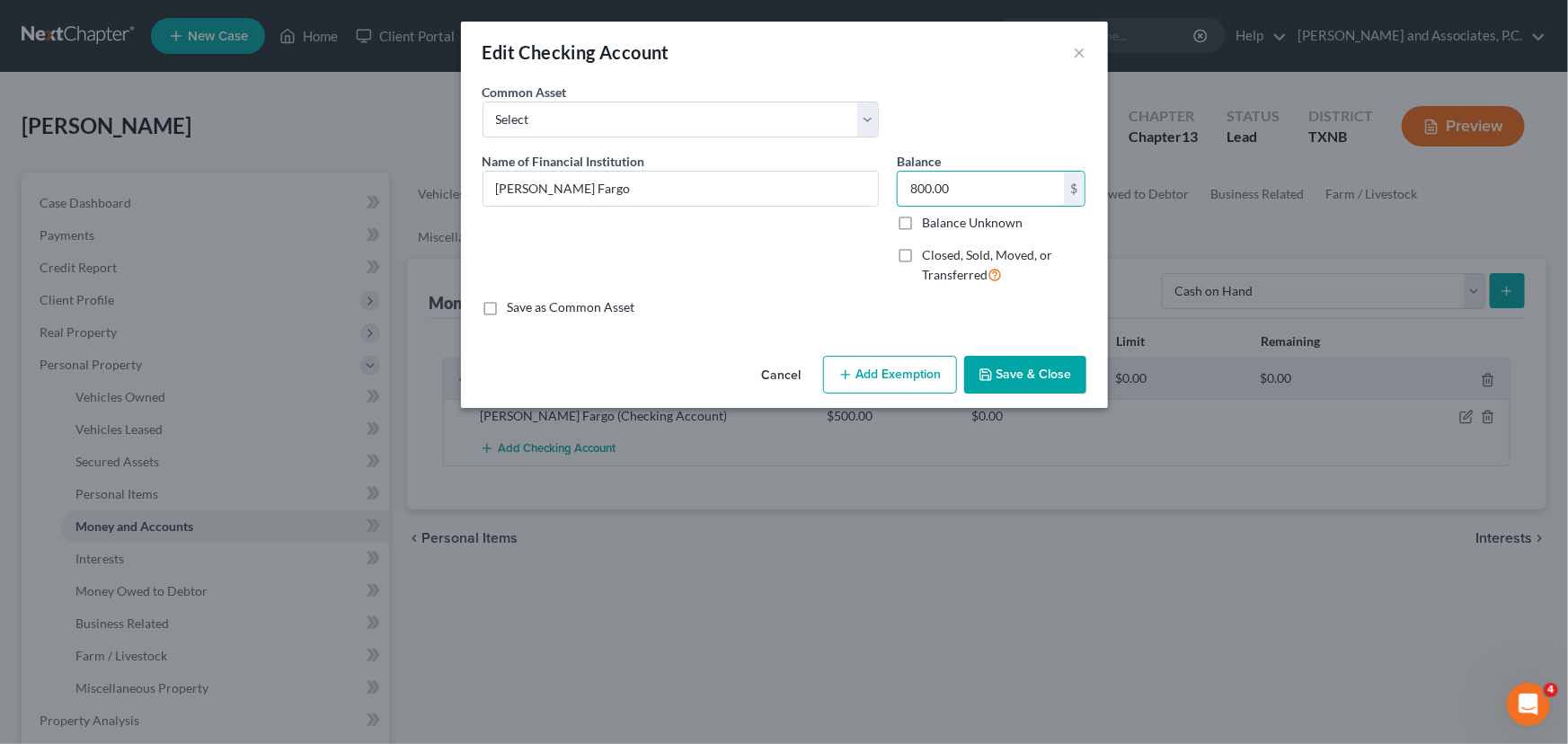
type input "800.00"
click at [1007, 386] on button "Save & Close" at bounding box center [1026, 374] width 123 height 37
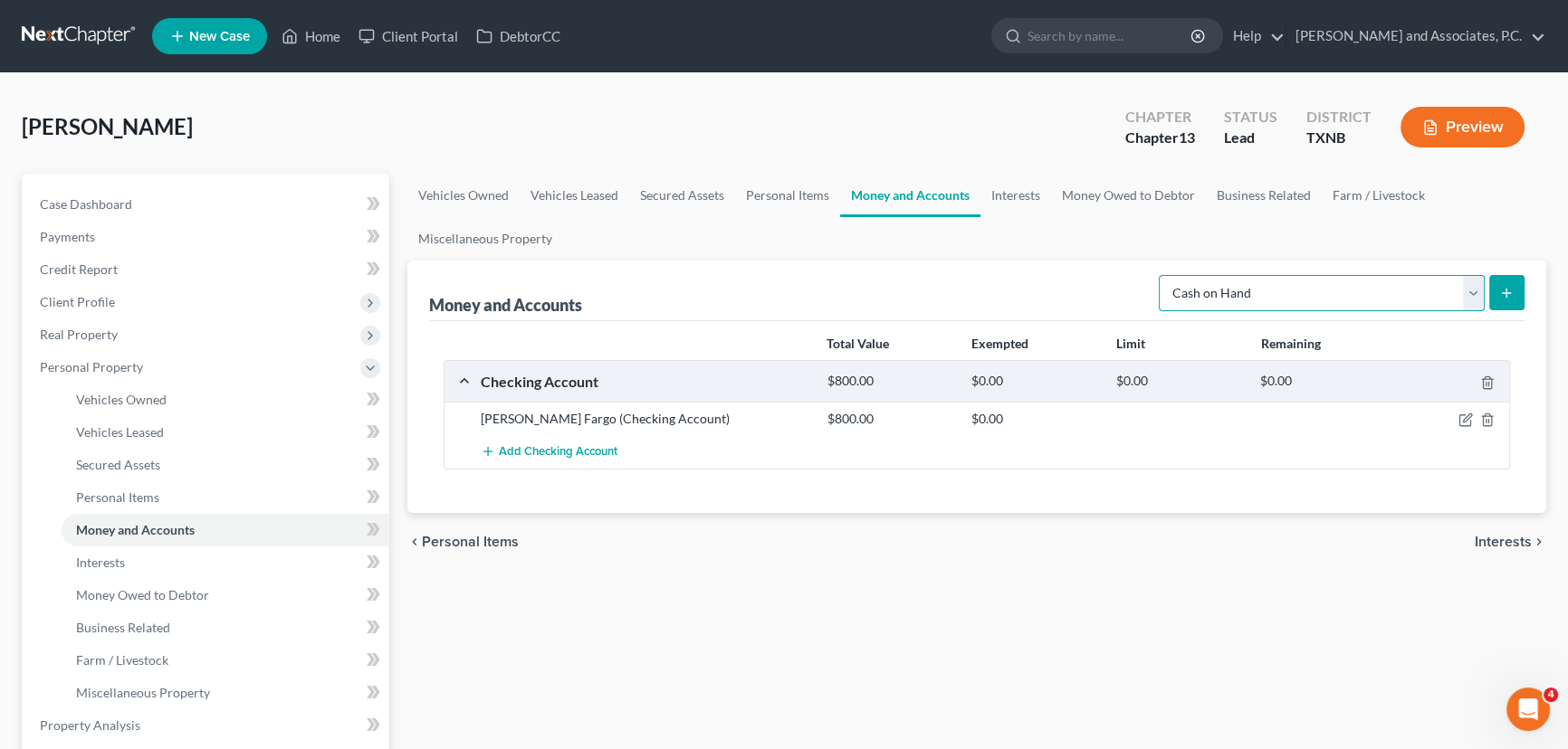
click at [1193, 299] on select "Select Account Type Brokerage Cash on Hand Certificates of Deposit Checking Acc…" at bounding box center [1322, 293] width 326 height 37
select select "savings"
click at [1162, 275] on select "Select Account Type Brokerage Cash on Hand Certificates of Deposit Checking Acc…" at bounding box center [1322, 293] width 326 height 37
click at [1511, 298] on icon "submit" at bounding box center [1506, 292] width 14 height 14
click at [1506, 293] on line "submit" at bounding box center [1506, 293] width 8 height 0
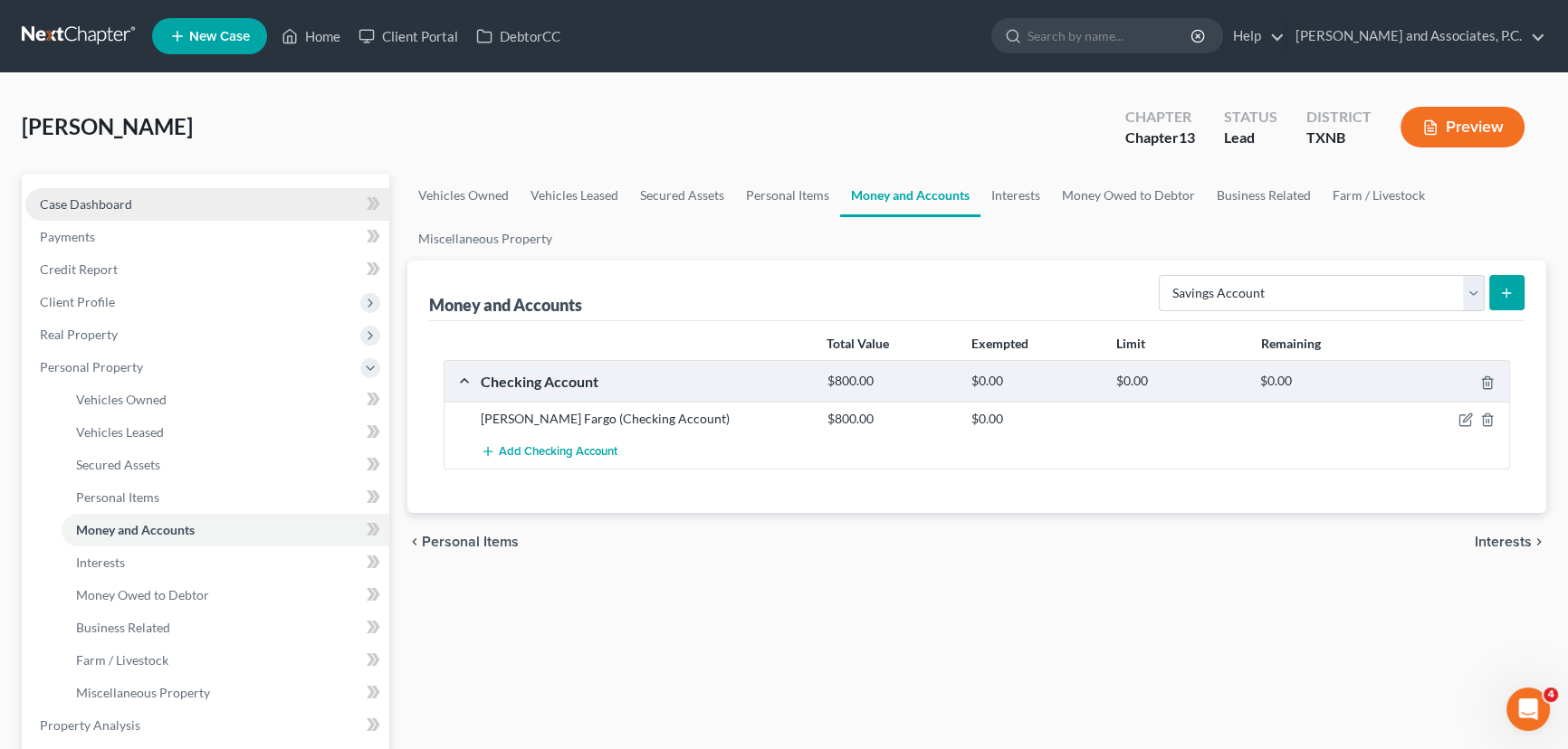
click at [126, 196] on span "Case Dashboard" at bounding box center [86, 204] width 93 height 15
select select "8"
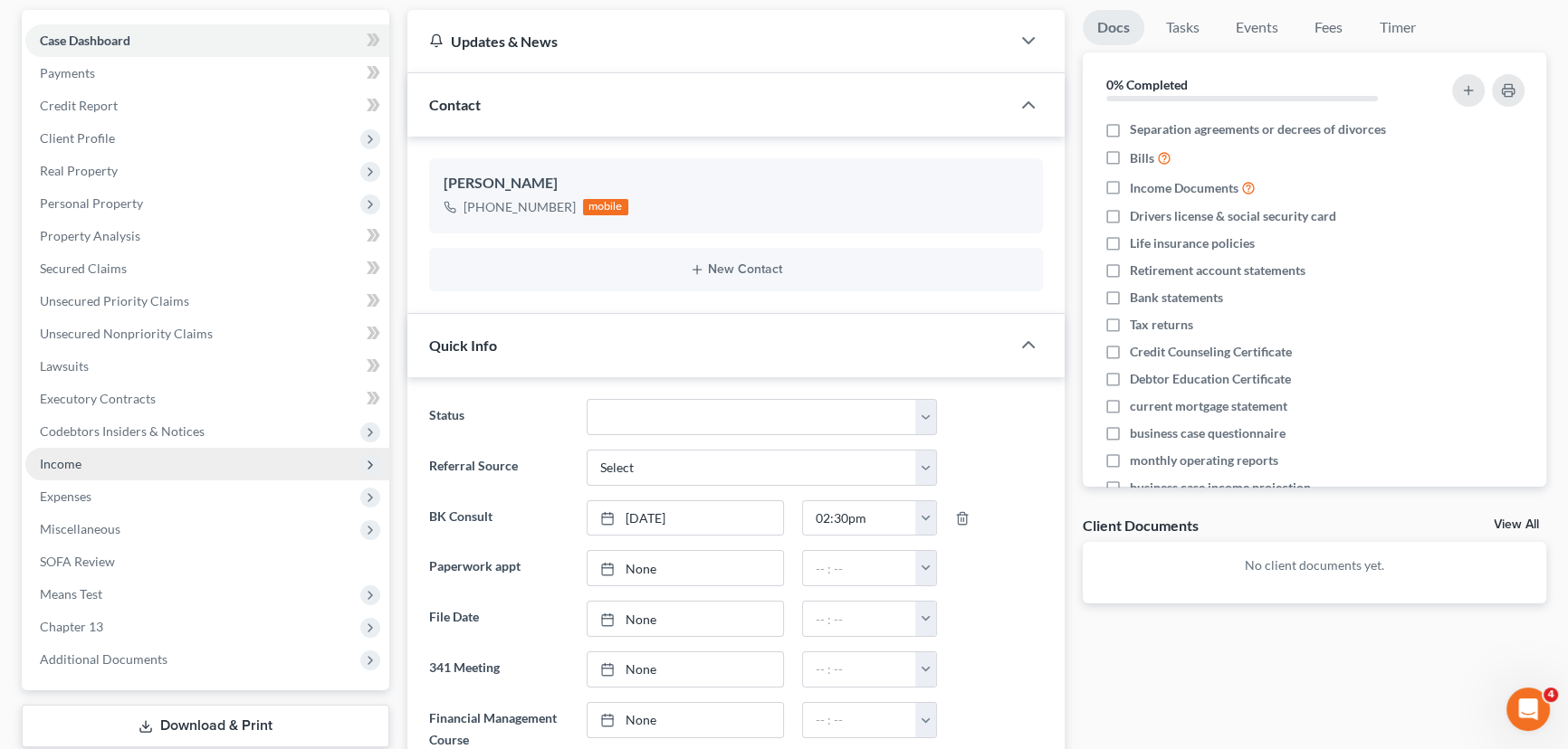
click at [46, 457] on span "Income" at bounding box center [60, 464] width 42 height 15
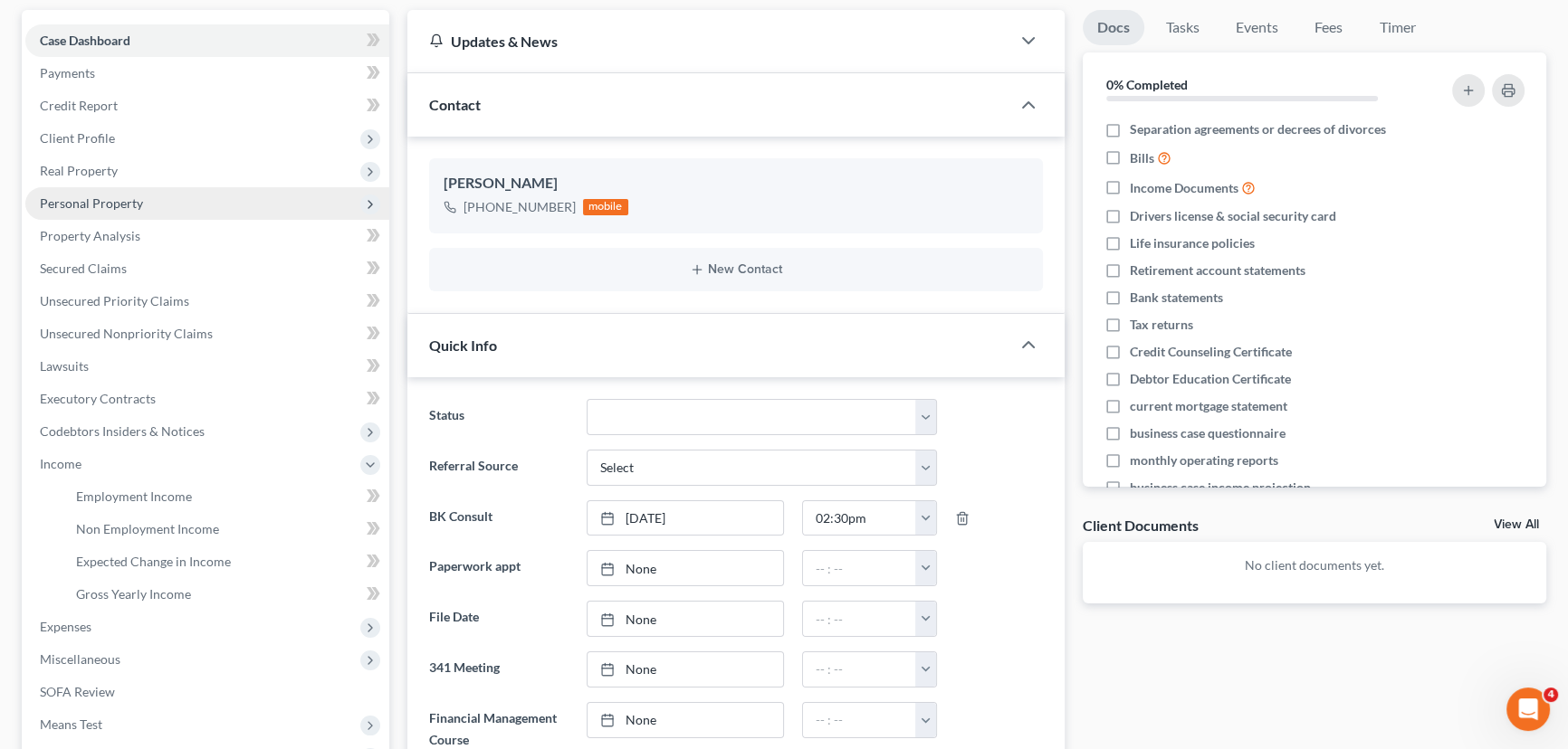
click at [119, 213] on span "Personal Property" at bounding box center [207, 204] width 364 height 33
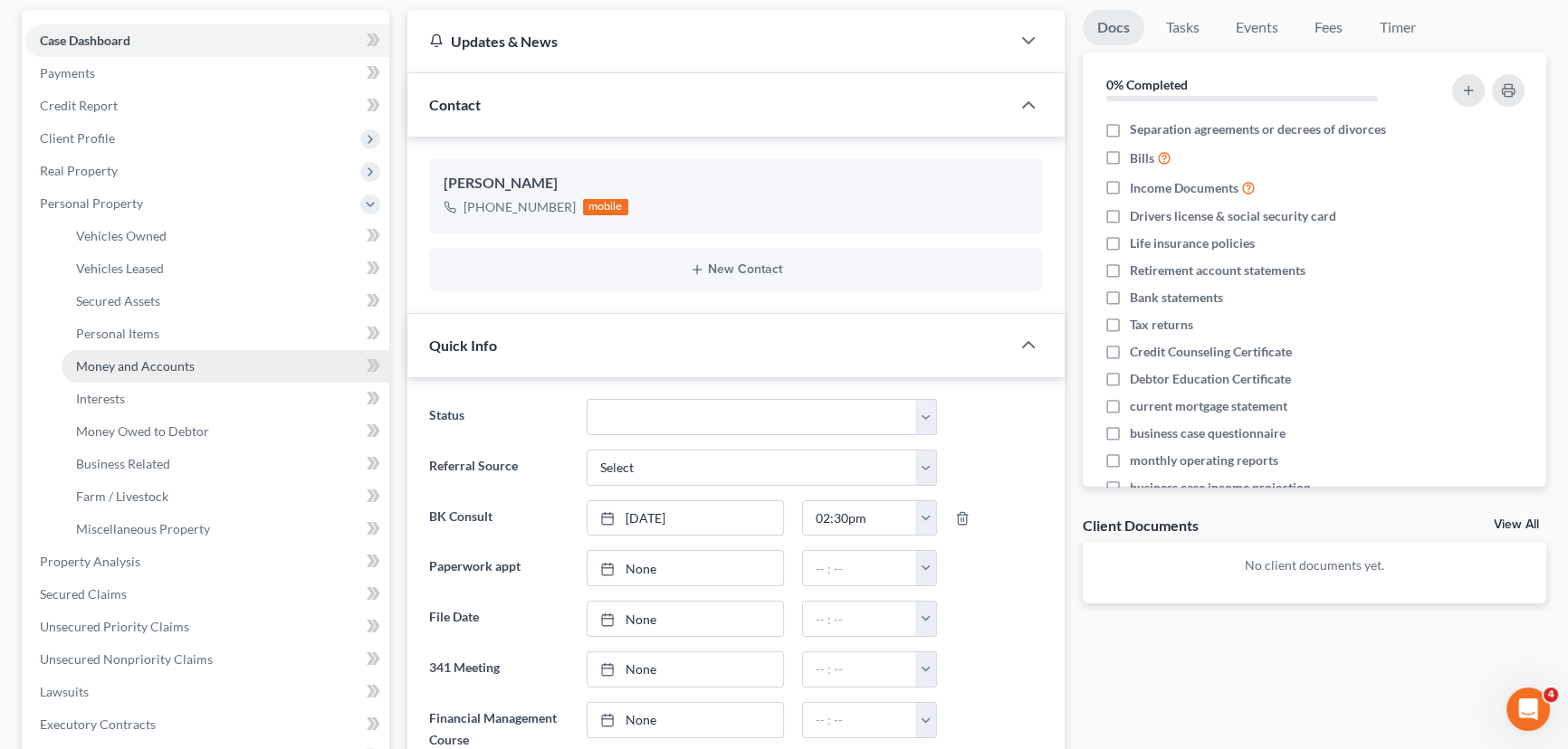
drag, startPoint x: 120, startPoint y: 363, endPoint x: 106, endPoint y: 359, distance: 14.6
click at [120, 362] on span "Money and Accounts" at bounding box center [135, 366] width 119 height 15
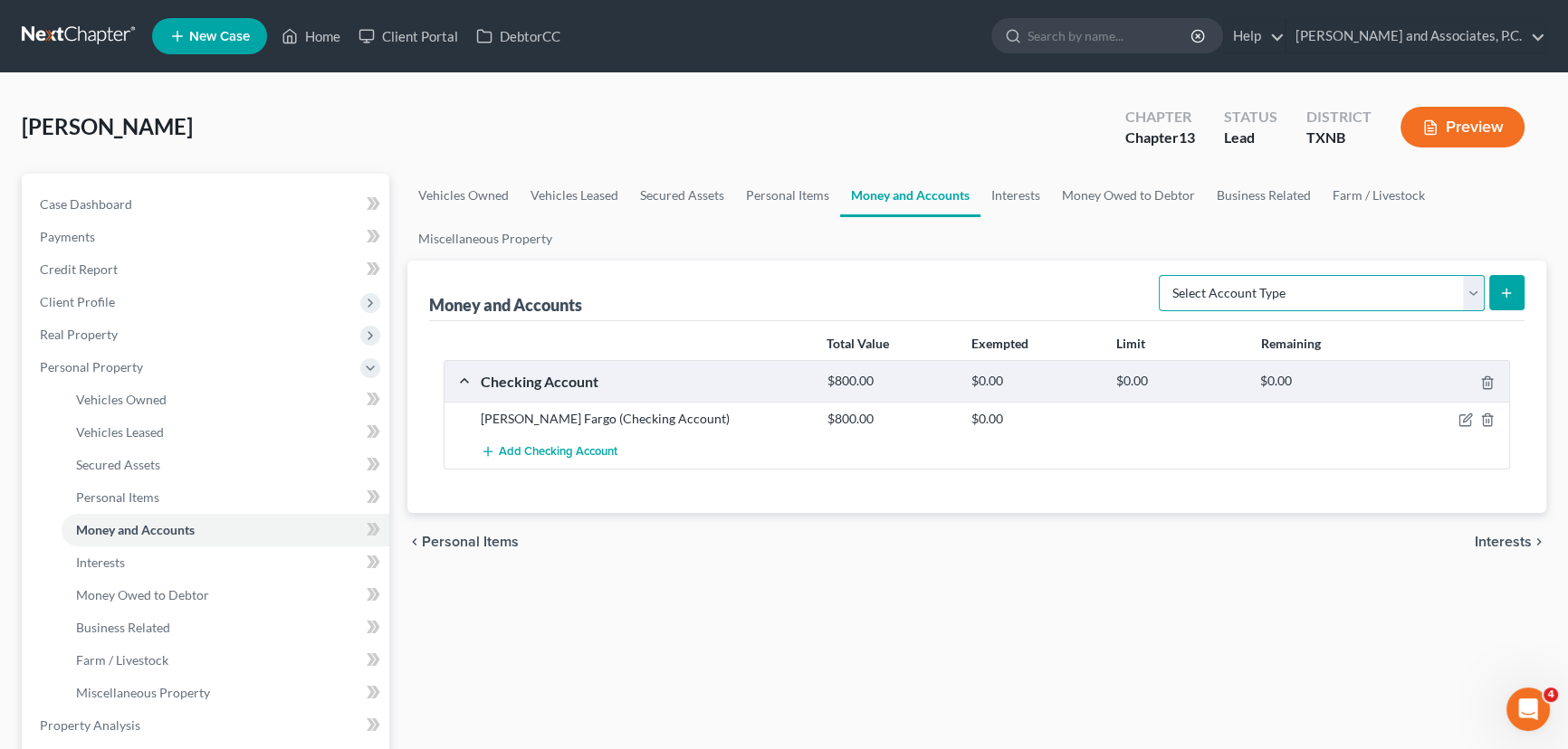
click at [1233, 291] on select "Select Account Type Brokerage Cash on Hand Certificates of Deposit Checking Acc…" at bounding box center [1322, 293] width 326 height 37
select select "savings"
click at [1162, 275] on select "Select Account Type Brokerage Cash on Hand Certificates of Deposit Checking Acc…" at bounding box center [1322, 293] width 326 height 37
click at [1485, 294] on form "Select Account Type Brokerage Cash on Hand Certificates of Deposit Checking Acc…" at bounding box center [1341, 293] width 366 height 37
click at [1520, 294] on button "submit" at bounding box center [1506, 292] width 36 height 36
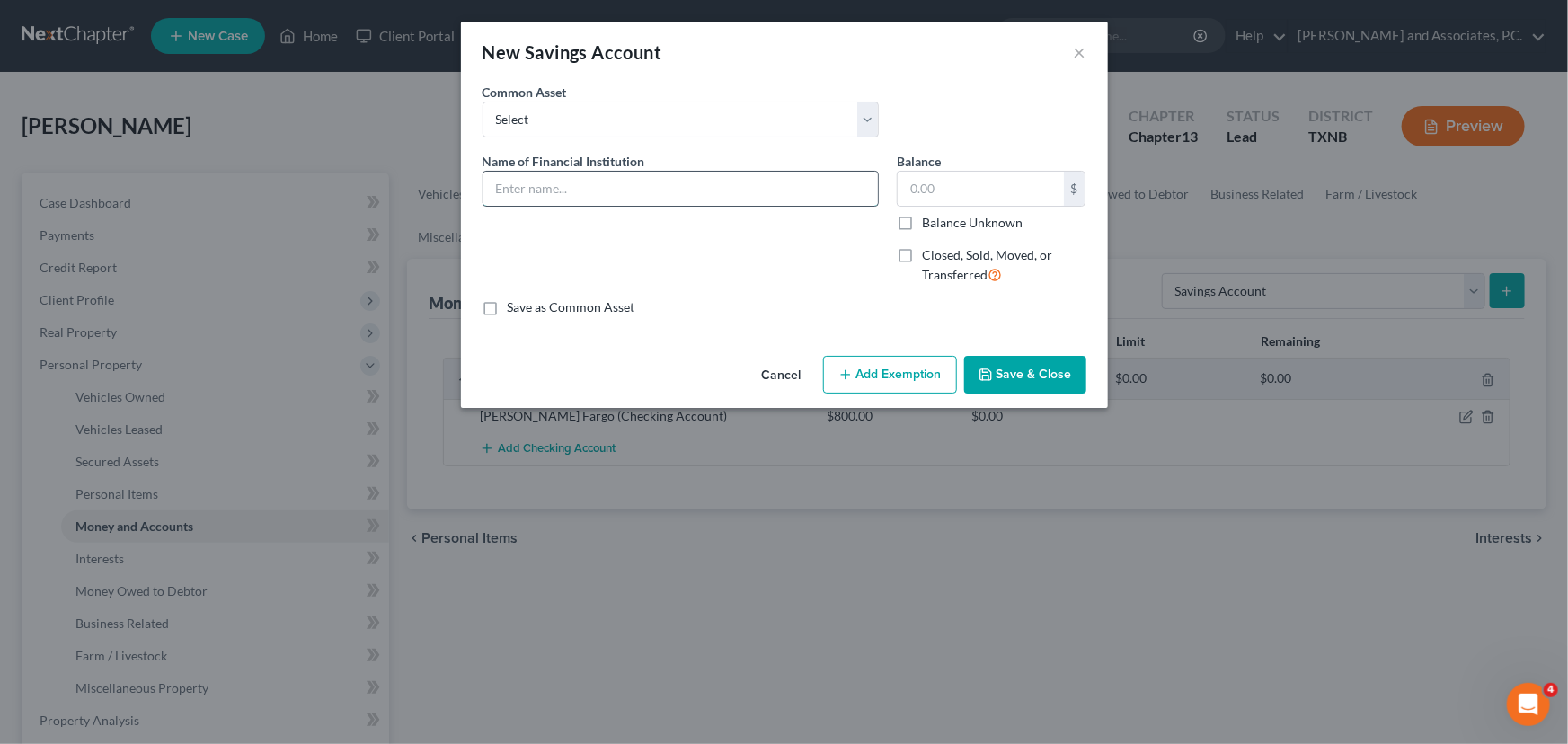
click at [524, 182] on input "text" at bounding box center [680, 189] width 395 height 35
type input "Wells Fargo"
type input "150.00"
click at [1040, 361] on button "Save & Close" at bounding box center [1026, 374] width 123 height 37
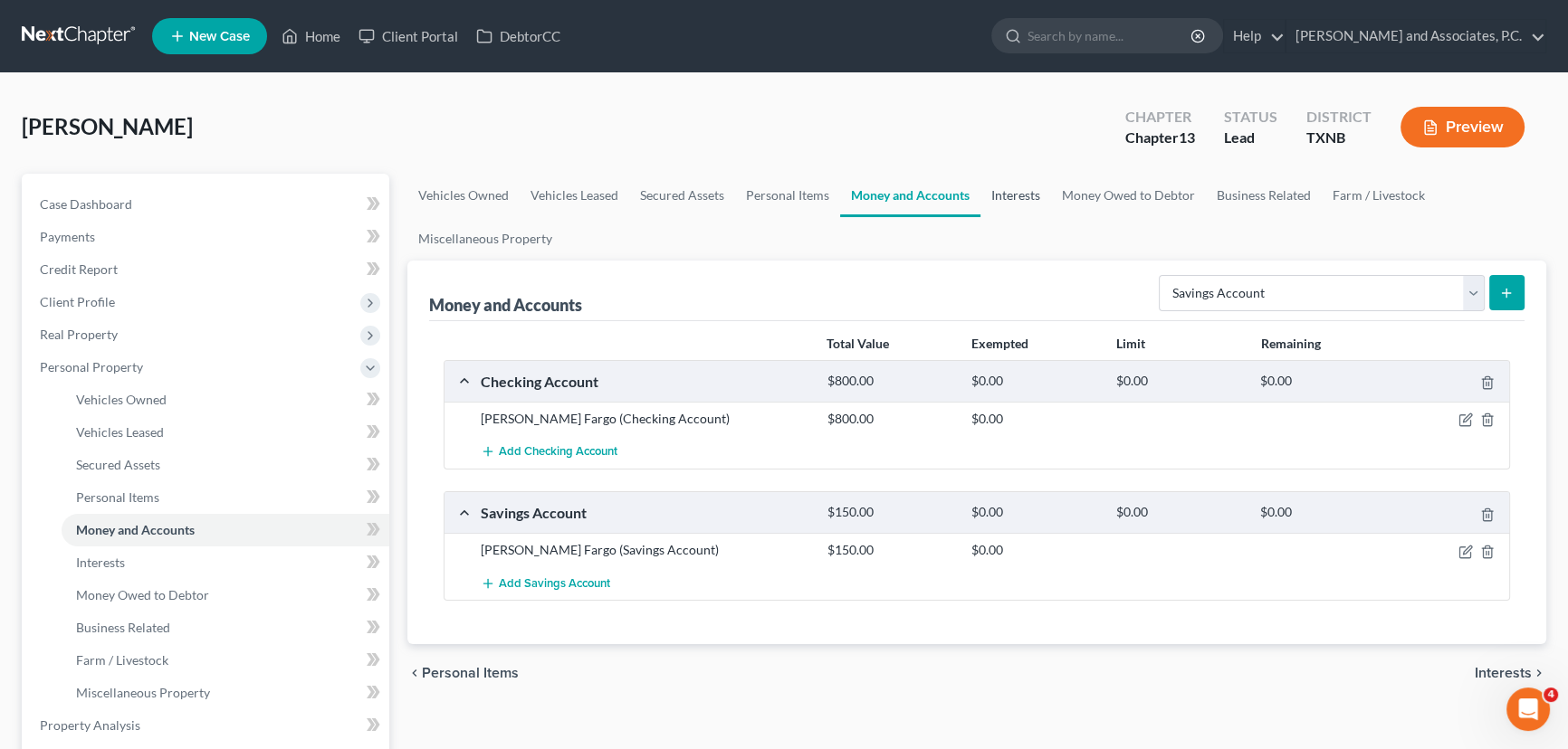
click at [1001, 200] on link "Interests" at bounding box center [1015, 195] width 70 height 43
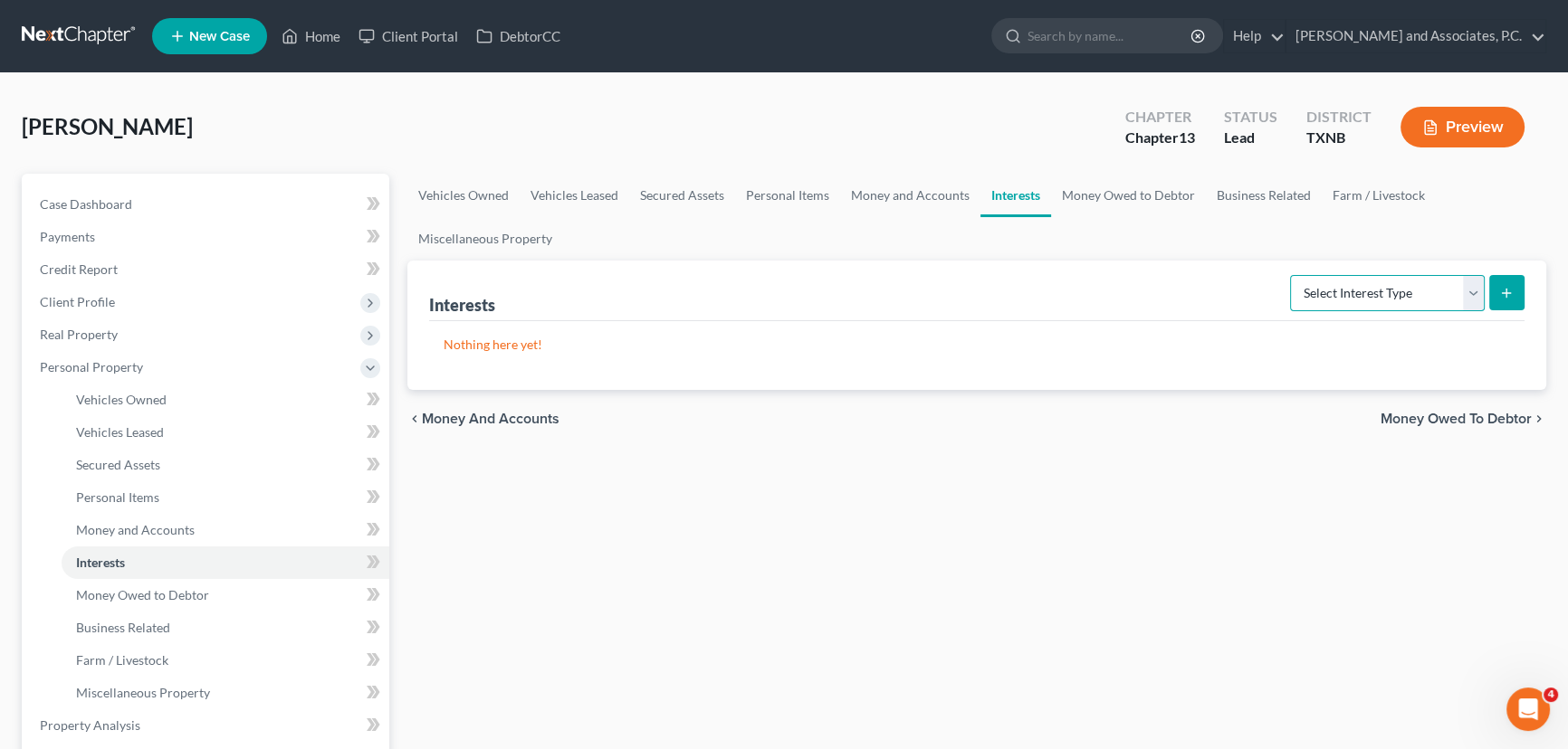
click at [1366, 290] on select "Select Interest Type 401K Annuity Bond Education IRA Government Bond Government…" at bounding box center [1387, 293] width 195 height 37
select select "whole_life_insurance"
click at [1292, 275] on select "Select Interest Type 401K Annuity Bond Education IRA Government Bond Government…" at bounding box center [1387, 293] width 195 height 37
click at [1511, 298] on button "submit" at bounding box center [1506, 292] width 36 height 36
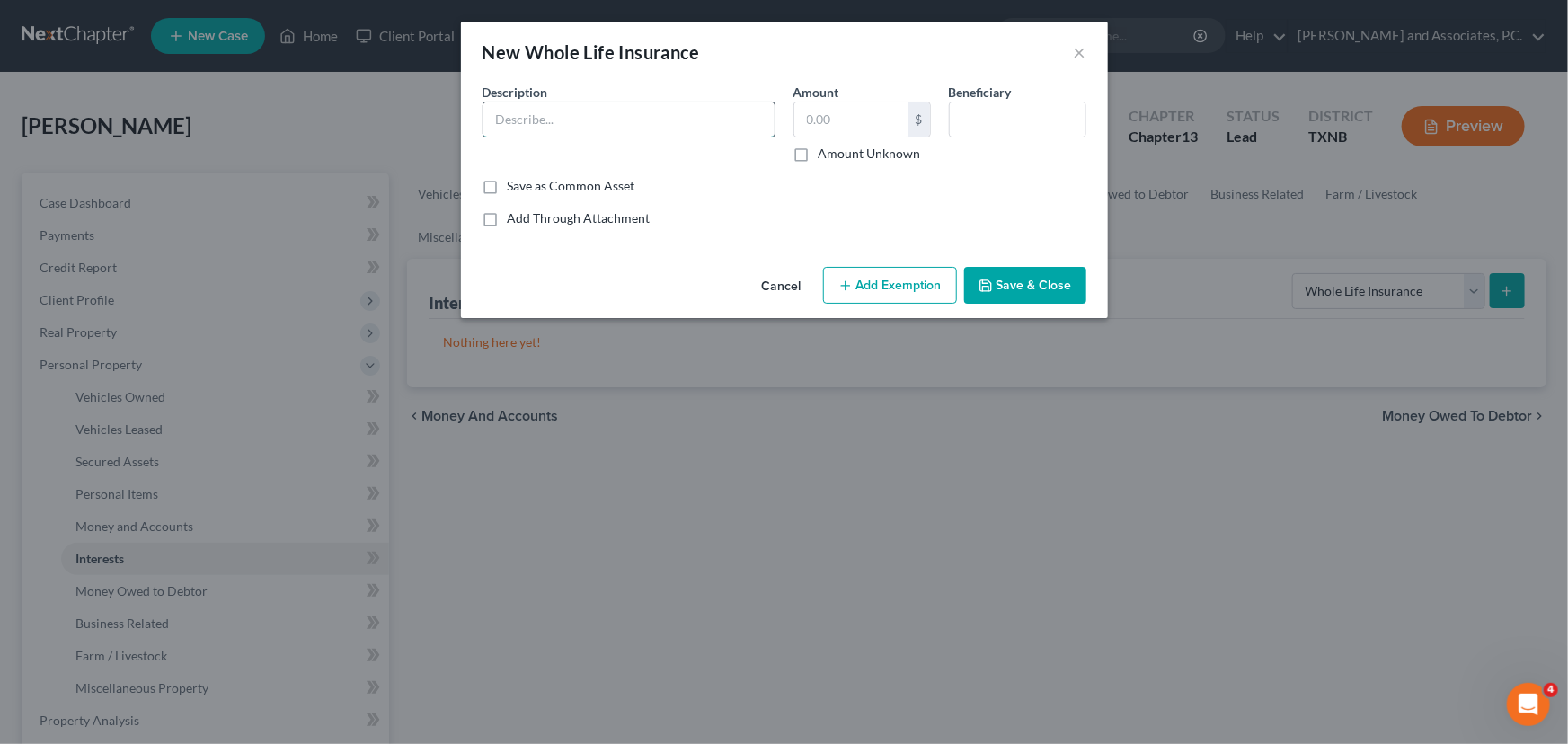
click at [588, 126] on input "text" at bounding box center [629, 120] width 291 height 35
type input "Colonial Penn"
type input "11,000.00"
click at [987, 294] on button "Save & Close" at bounding box center [1026, 285] width 123 height 37
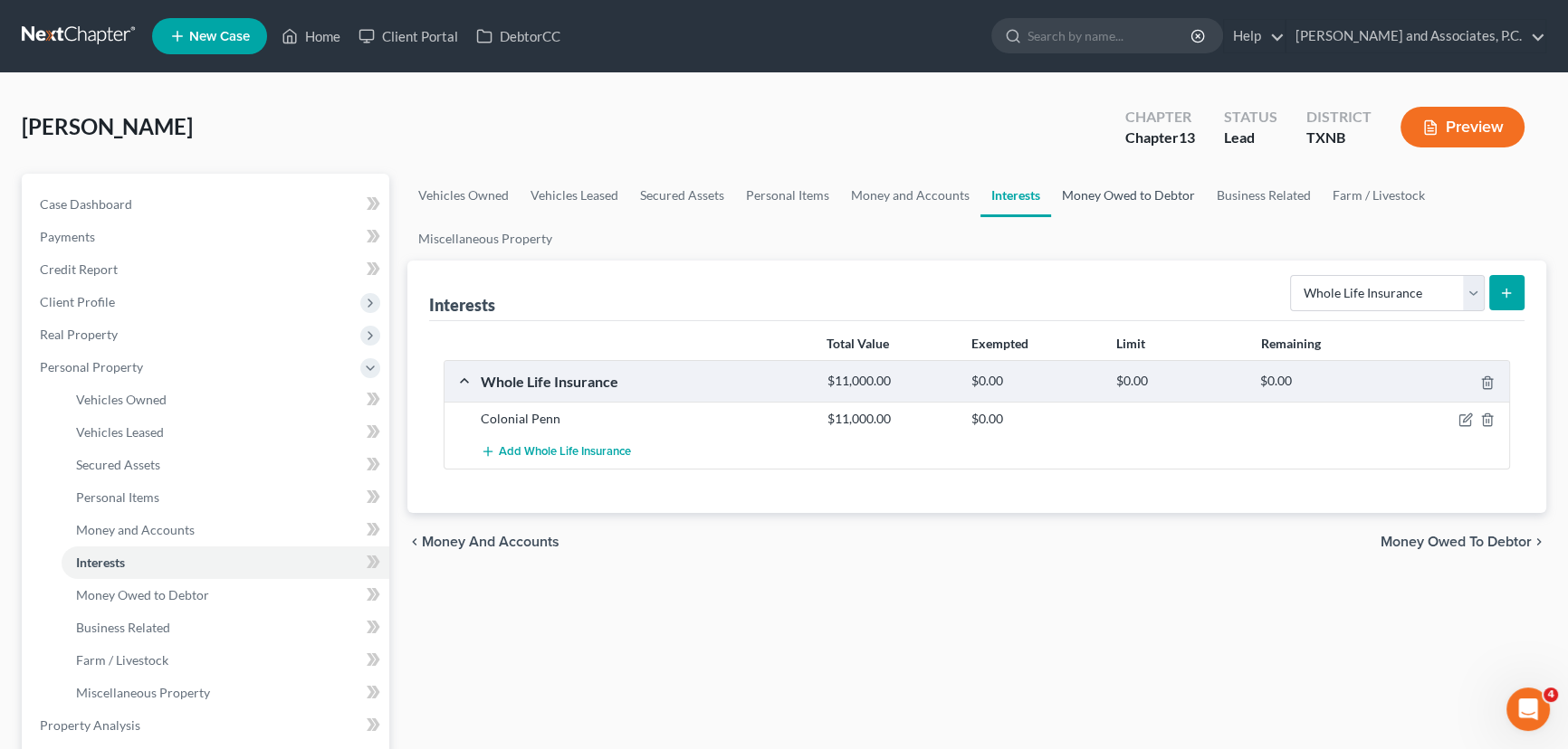
click at [1125, 210] on link "Money Owed to Debtor" at bounding box center [1129, 195] width 154 height 43
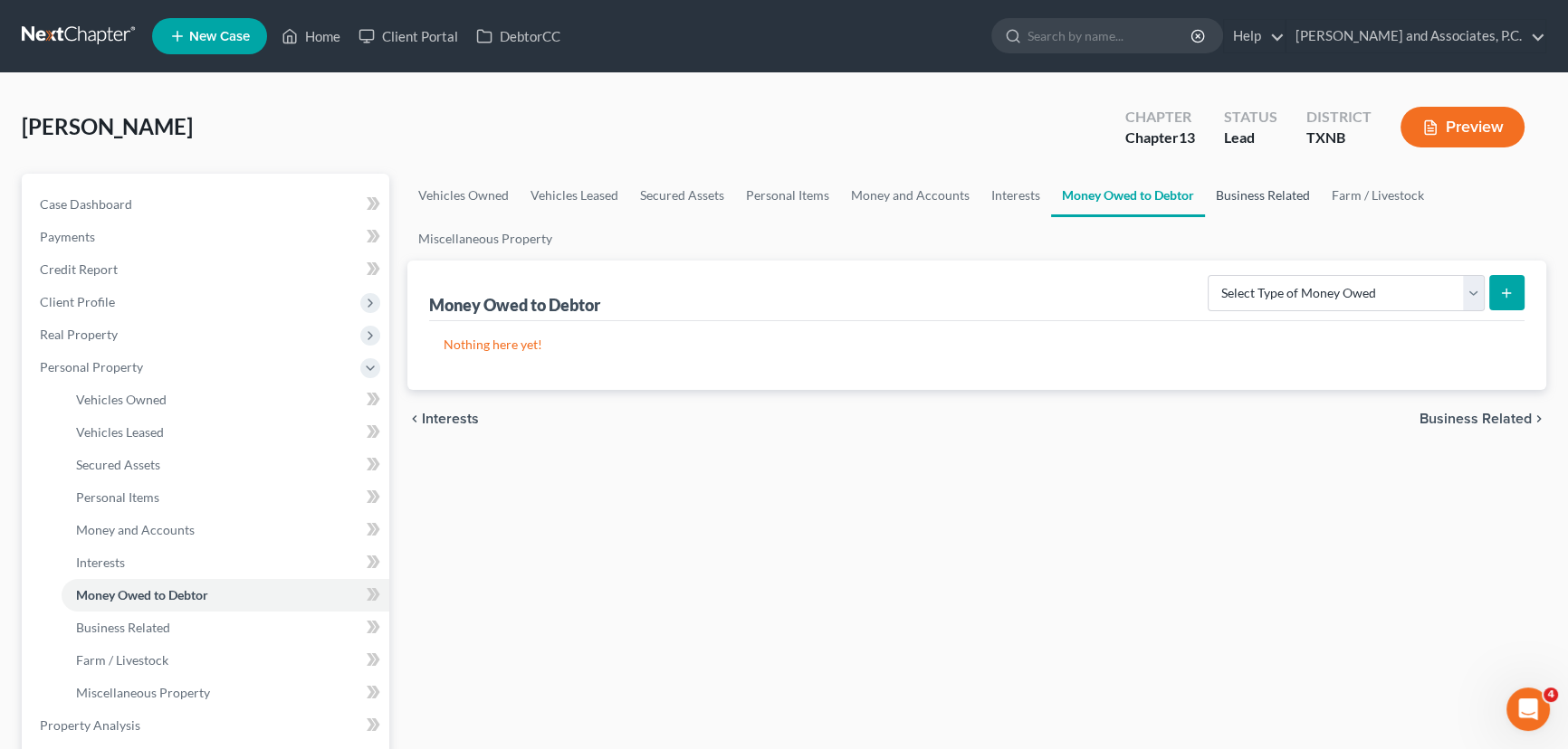
click at [1275, 207] on link "Business Related" at bounding box center [1263, 195] width 116 height 43
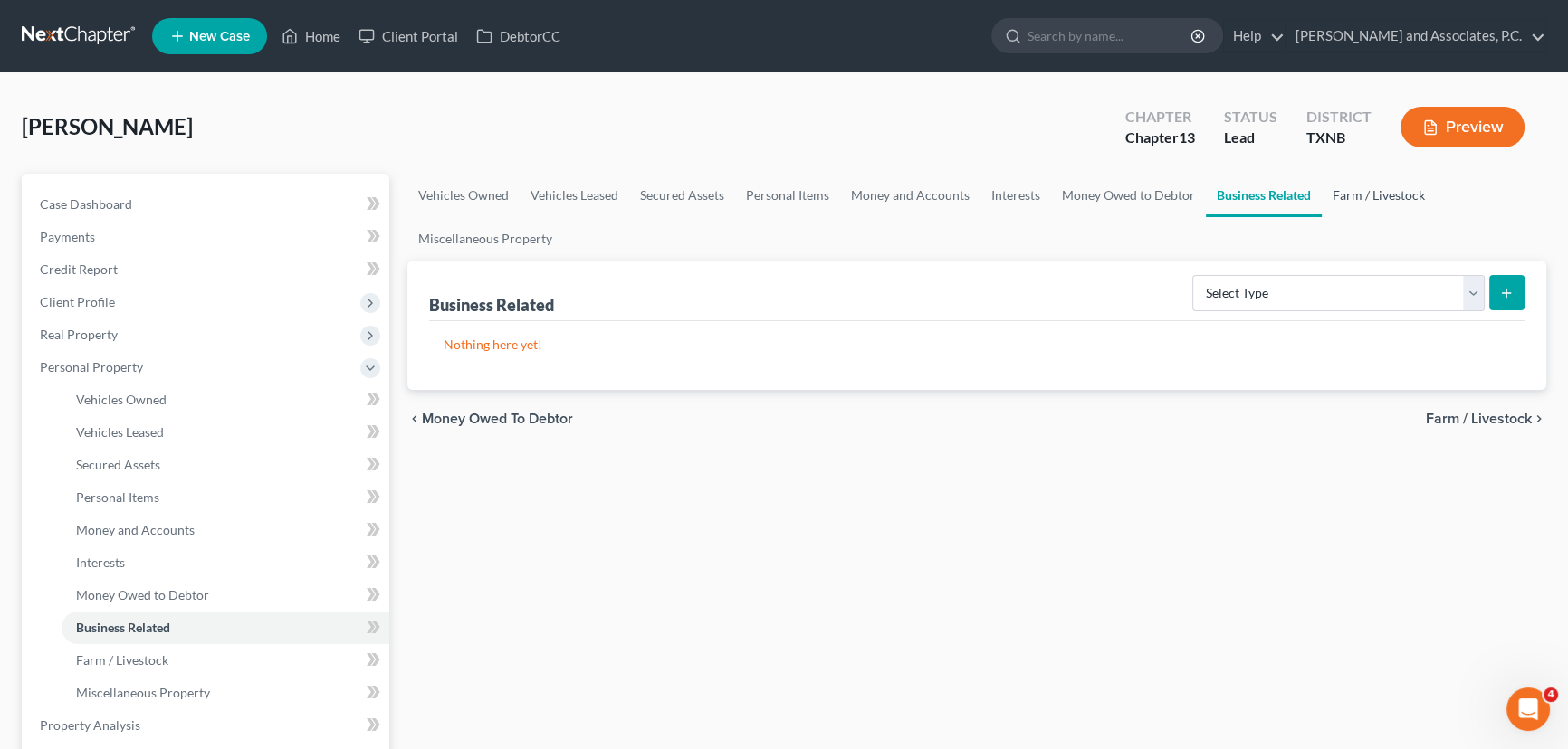
click at [1356, 196] on link "Farm / Livestock" at bounding box center [1379, 195] width 114 height 43
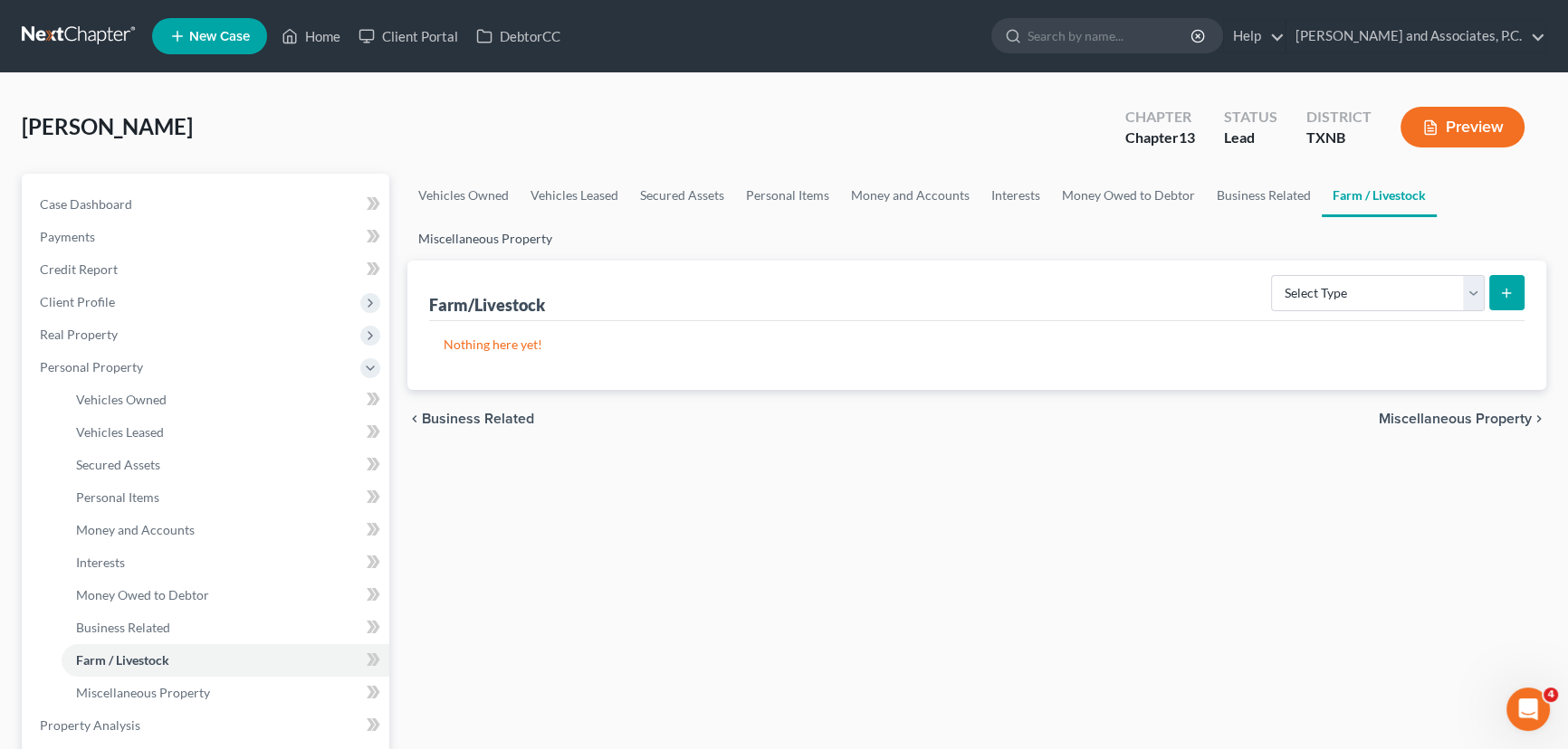
click at [462, 253] on link "Miscellaneous Property" at bounding box center [485, 238] width 155 height 43
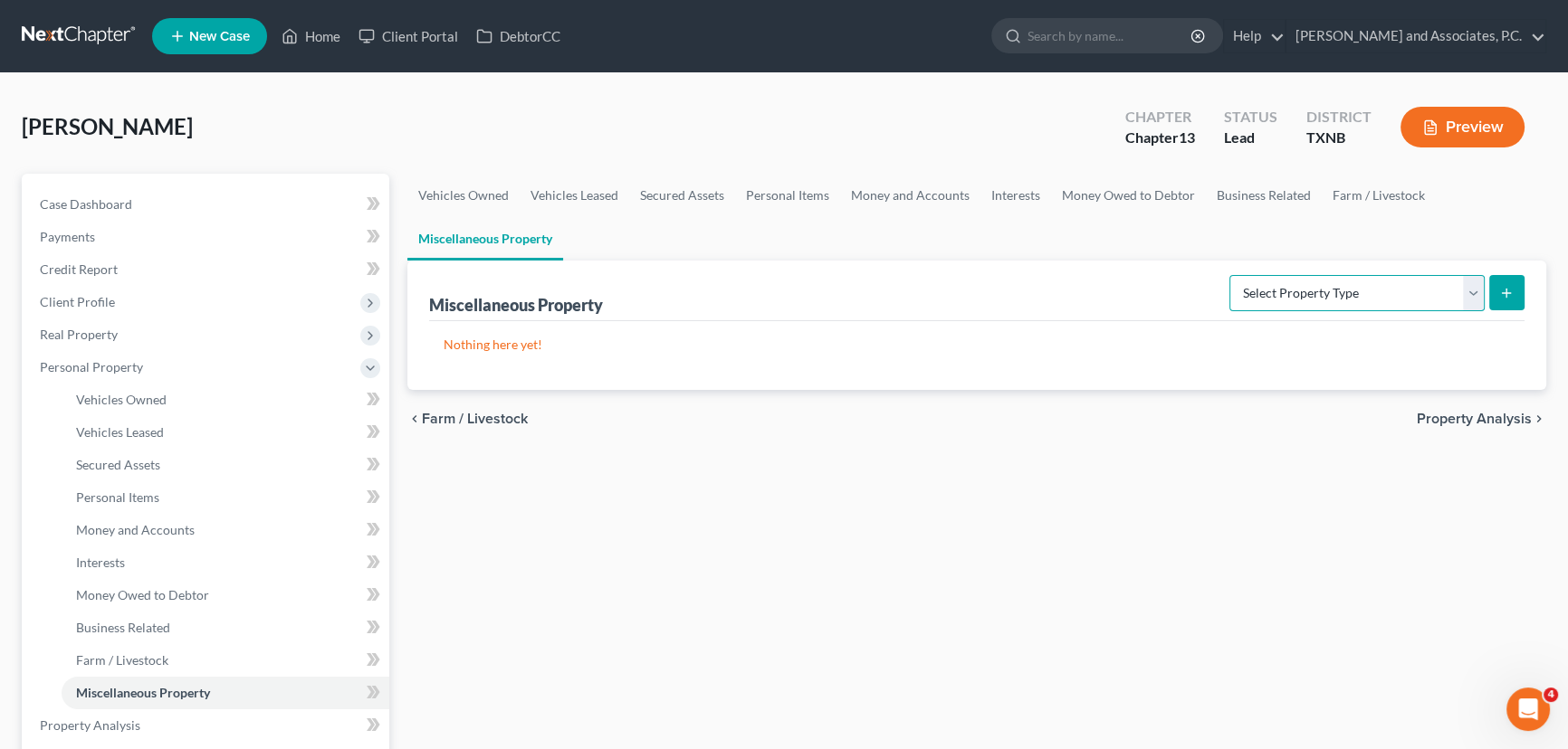
click at [1300, 293] on select "Select Property Type Assigned for Creditor Benefit Within 1 Year Holding for An…" at bounding box center [1357, 293] width 255 height 37
click at [1056, 489] on div "Vehicles Owned Vehicles Leased Secured Assets Personal Items Money and Accounts…" at bounding box center [977, 729] width 1157 height 1110
click at [1278, 303] on select "Select Property Type Assigned for Creditor Benefit Within 1 Year Holding for An…" at bounding box center [1357, 293] width 255 height 37
click at [1216, 590] on div "Vehicles Owned Vehicles Leased Secured Assets Personal Items Money and Accounts…" at bounding box center [977, 729] width 1157 height 1110
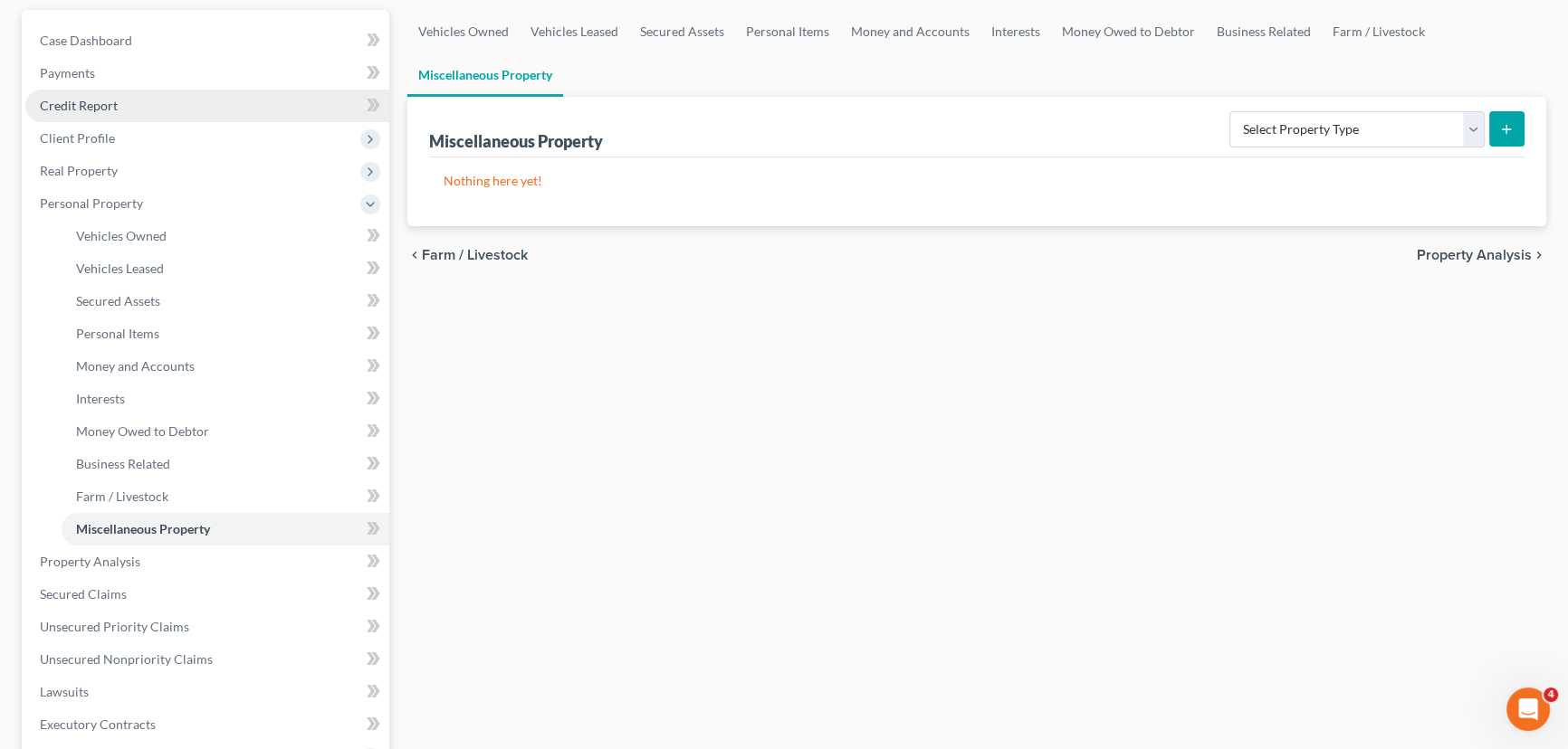
click at [110, 98] on span "Credit Report" at bounding box center [78, 105] width 78 height 15
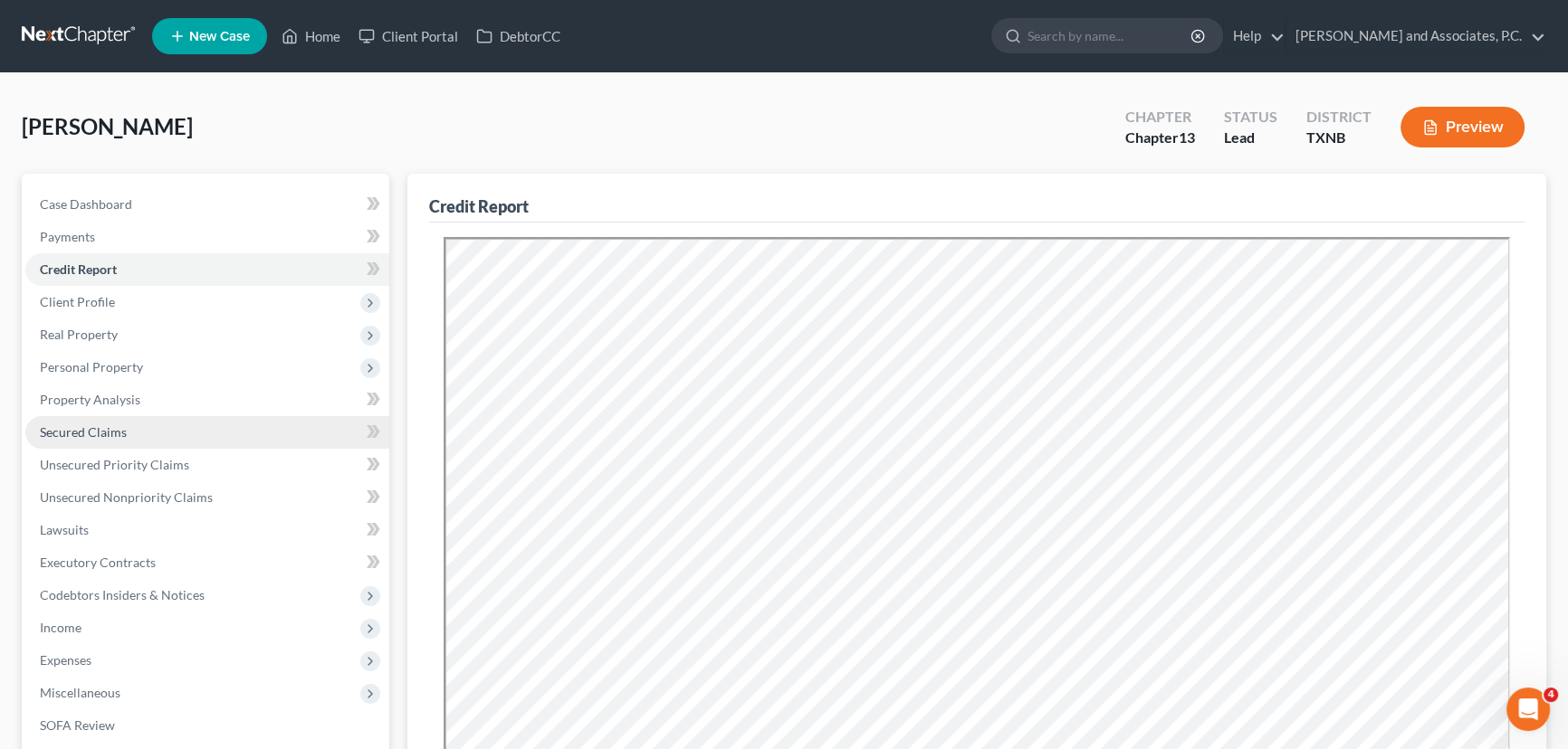
click at [80, 425] on span "Secured Claims" at bounding box center [83, 432] width 87 height 15
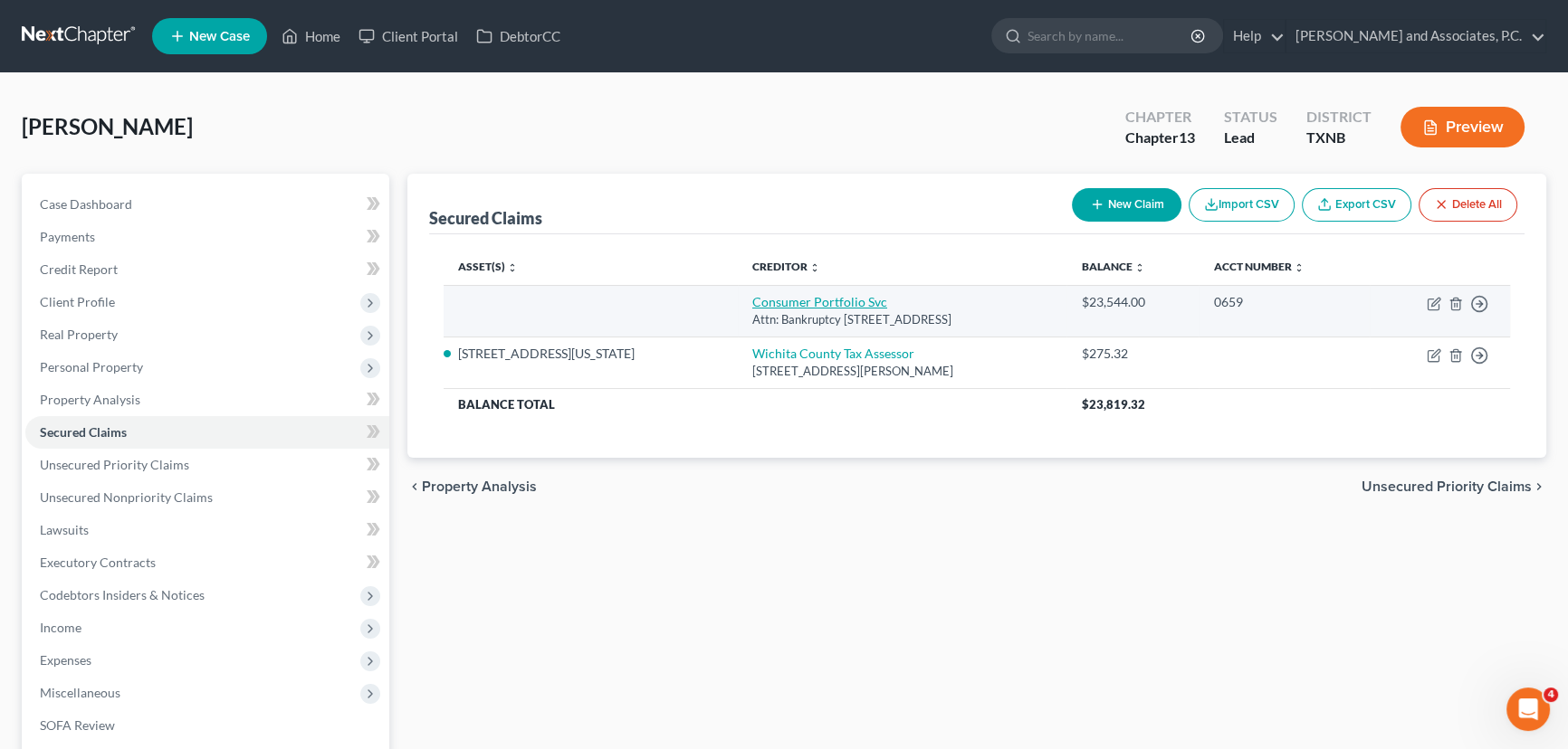
click at [761, 297] on link "Consumer Portfolio Svc" at bounding box center [820, 302] width 135 height 15
select select "4"
select select "0"
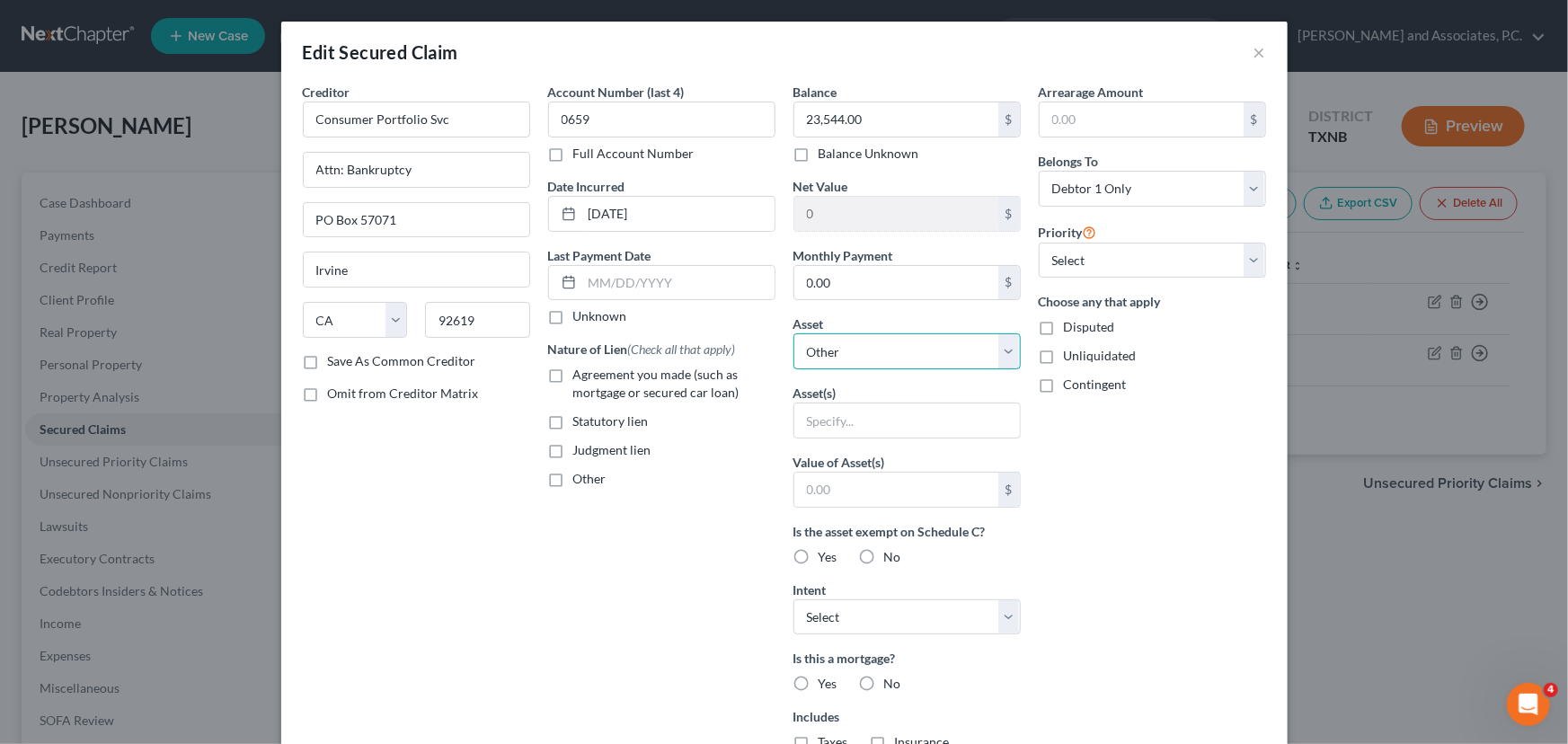
click at [855, 352] on select "Select Other Multiple Assets Wells Fargo (Checking Account) - $800.0 505 E Wash…" at bounding box center [907, 352] width 227 height 36
select select "4"
click at [794, 334] on select "Select Other Multiple Assets Wells Fargo (Checking Account) - $800.0 505 E Wash…" at bounding box center [907, 352] width 227 height 36
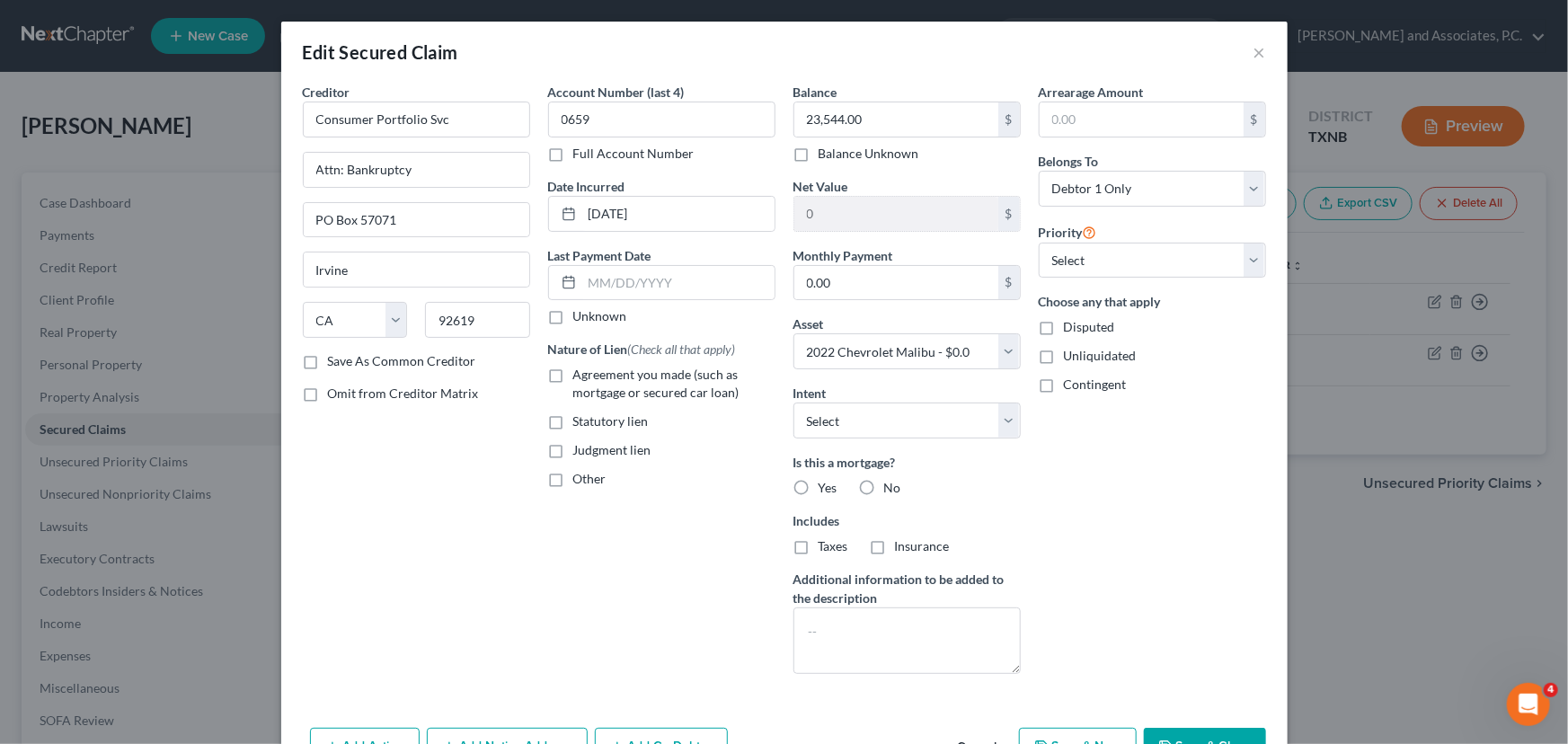
click at [993, 482] on div "Is this a mortgage? Yes No" at bounding box center [907, 476] width 227 height 44
click at [885, 487] on label "No" at bounding box center [893, 488] width 17 height 18
click at [891, 487] on input "No" at bounding box center [897, 485] width 12 height 12
radio input "true"
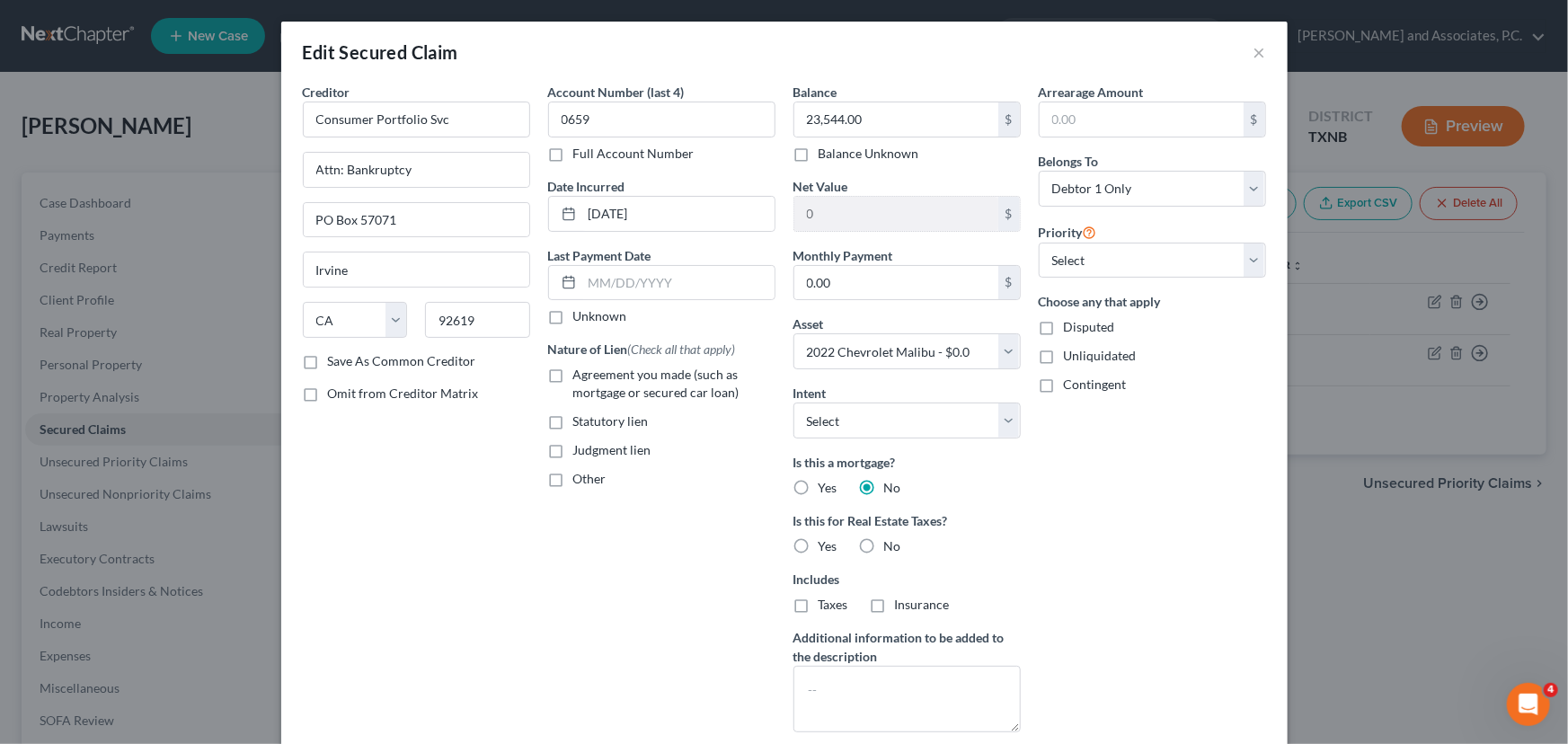
click at [885, 548] on label "No" at bounding box center [893, 546] width 17 height 18
click at [891, 548] on input "No" at bounding box center [897, 544] width 12 height 12
radio input "true"
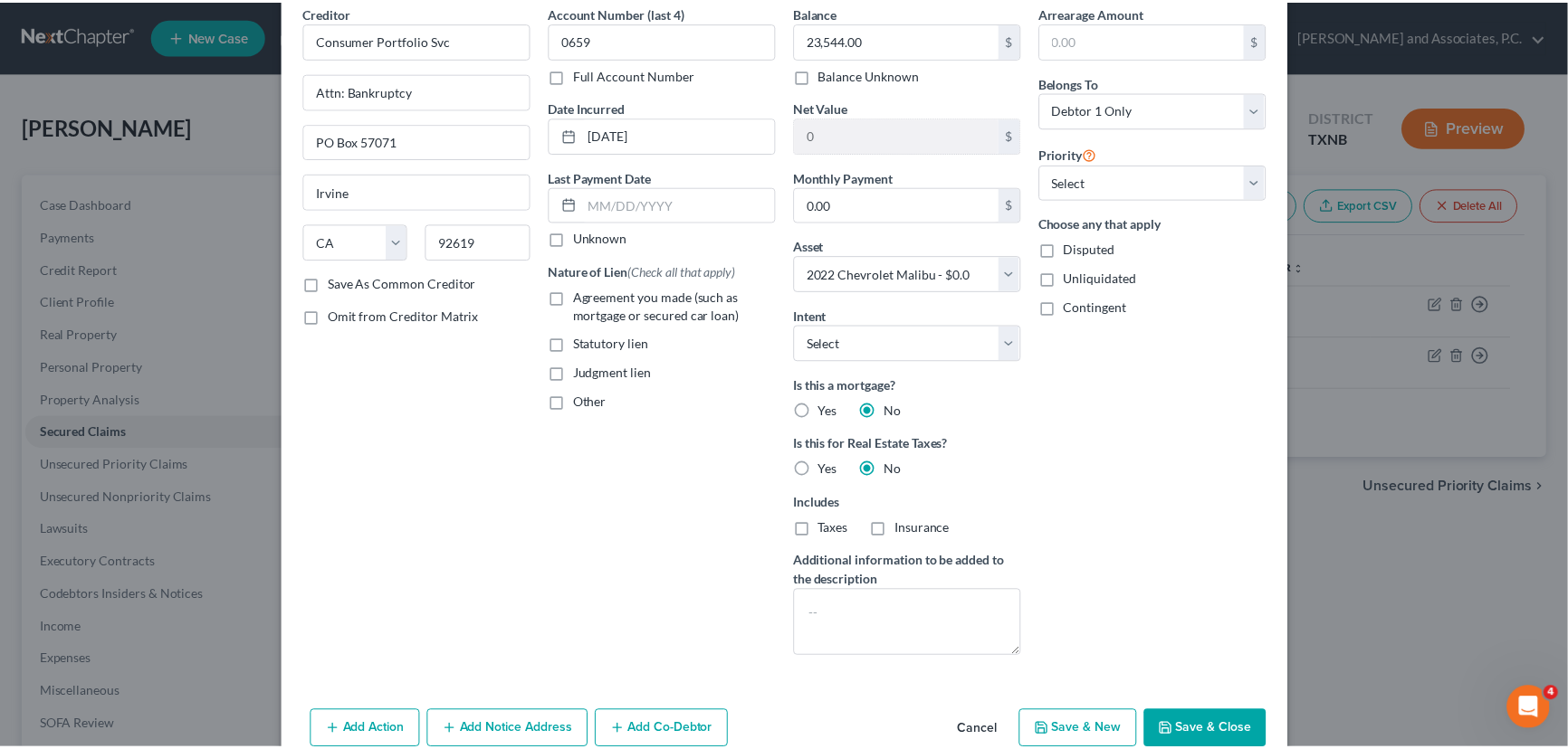
scroll to position [167, 0]
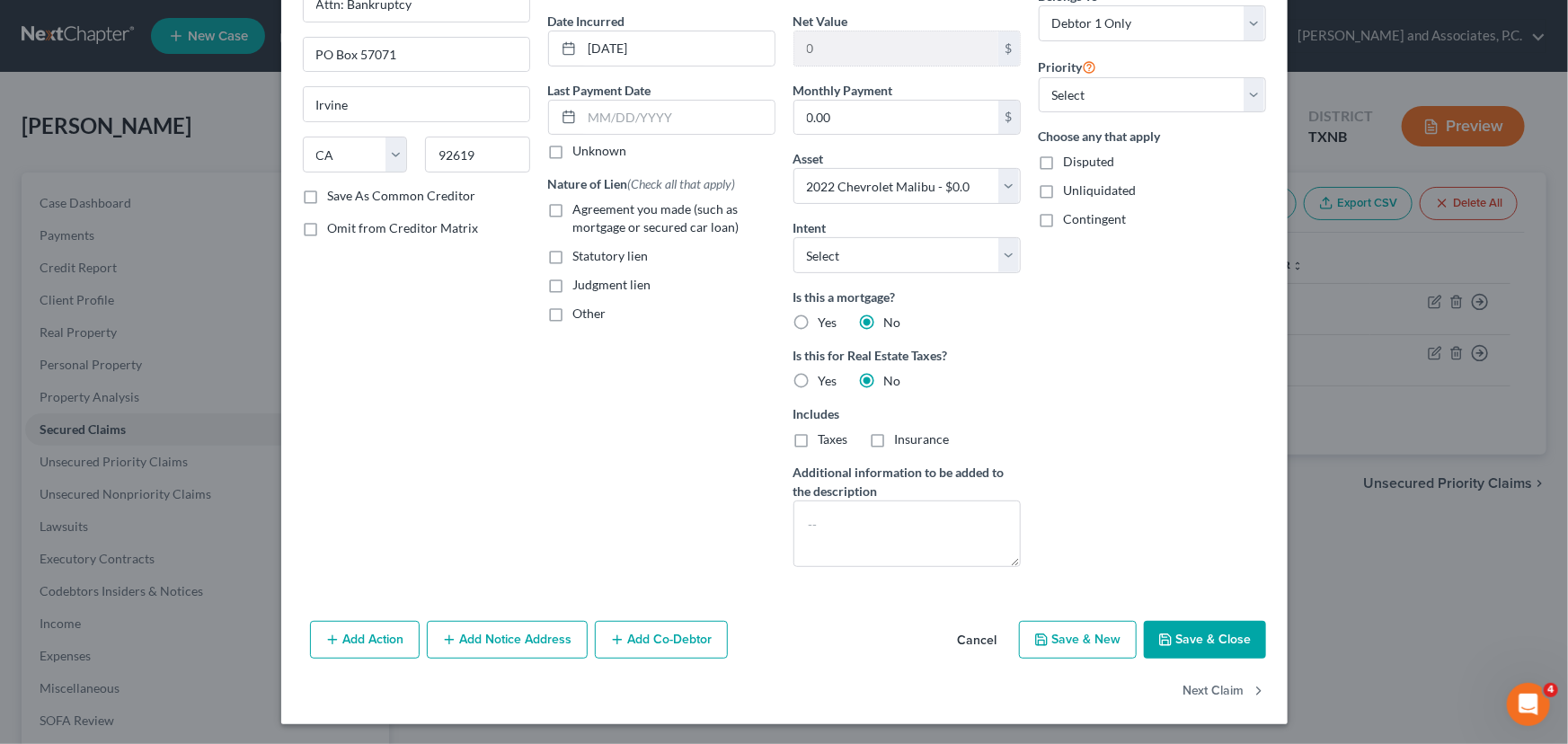
click at [1185, 640] on button "Save & Close" at bounding box center [1206, 639] width 123 height 37
select select
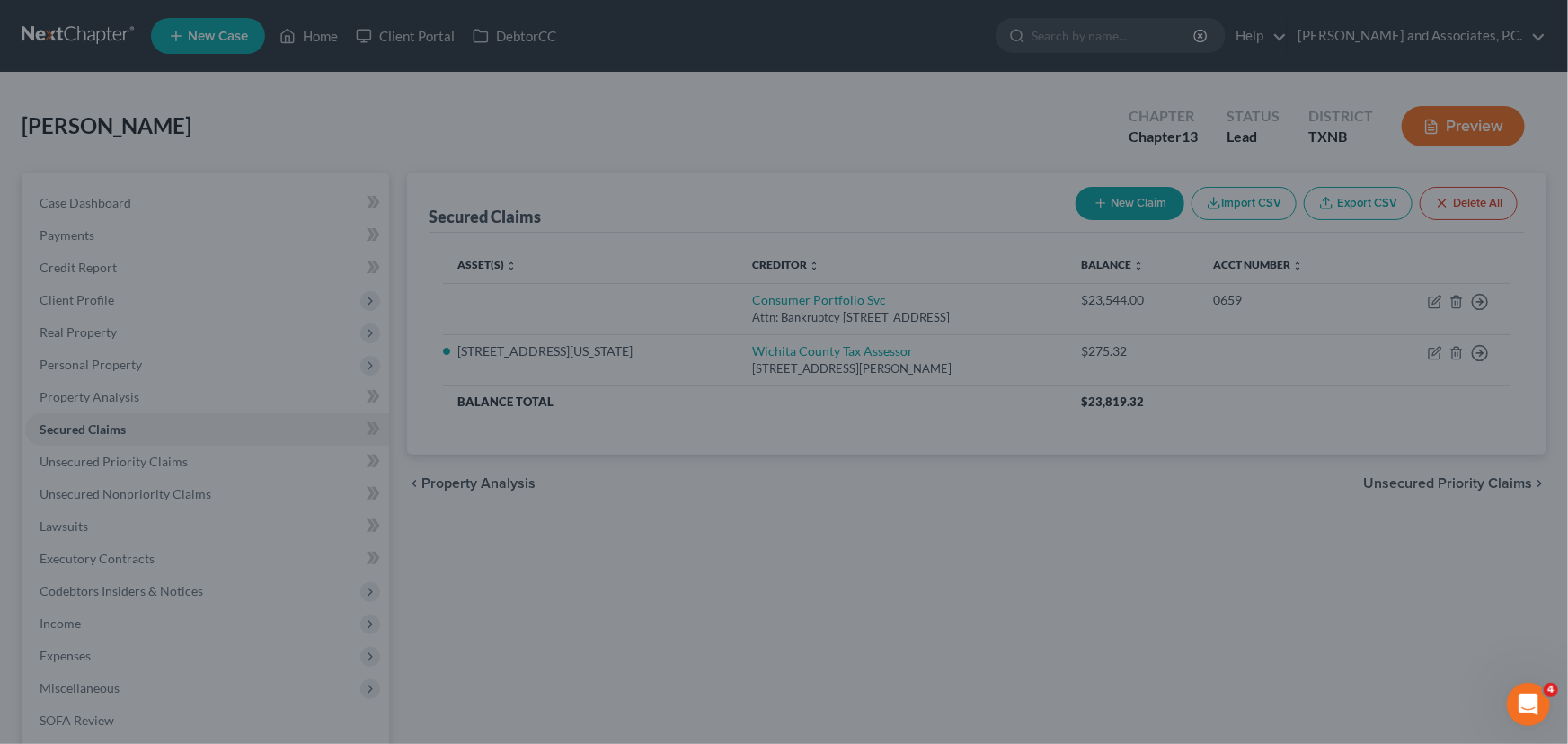
type input "-23,544.00"
select select "4"
type input "0"
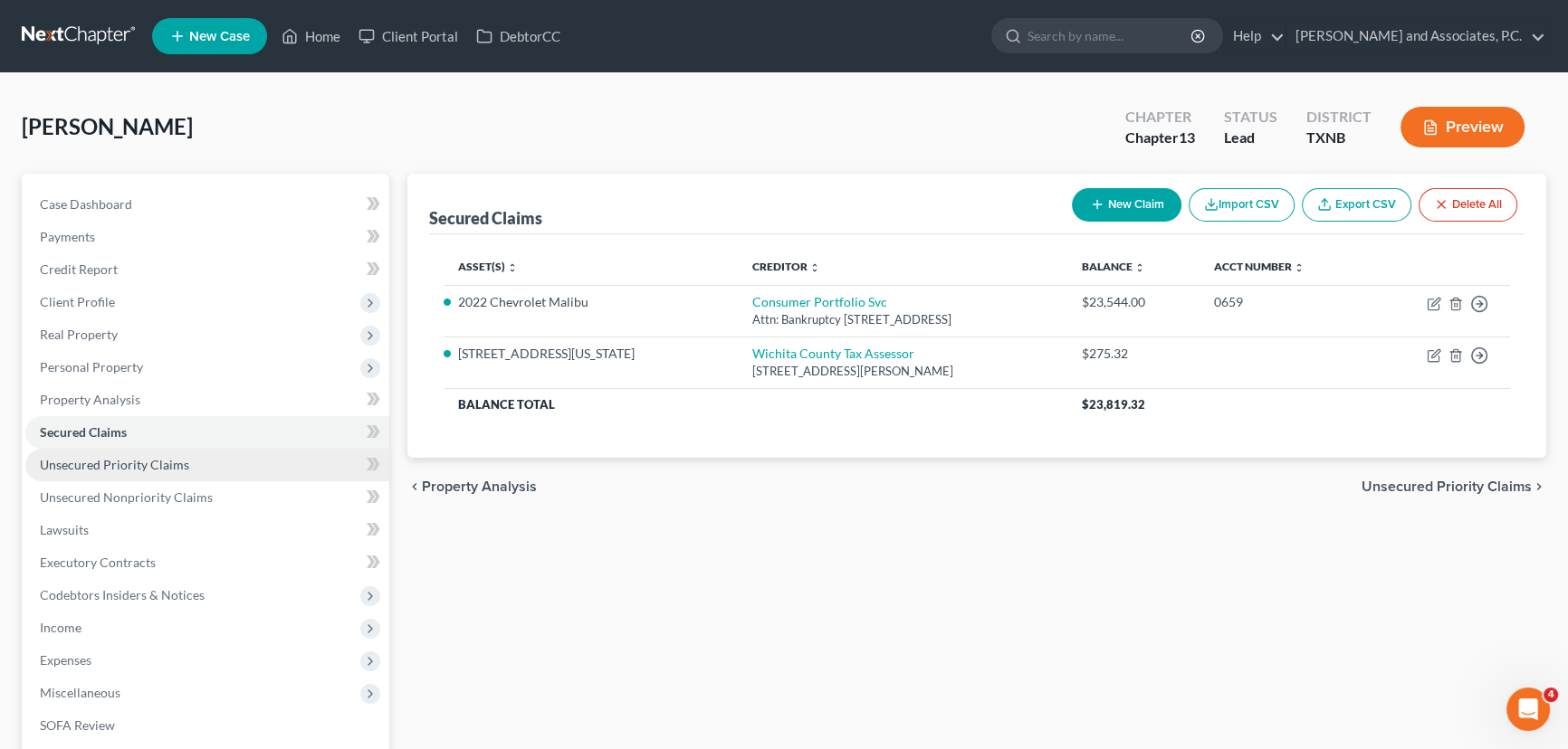
click at [140, 461] on span "Unsecured Priority Claims" at bounding box center [114, 465] width 150 height 15
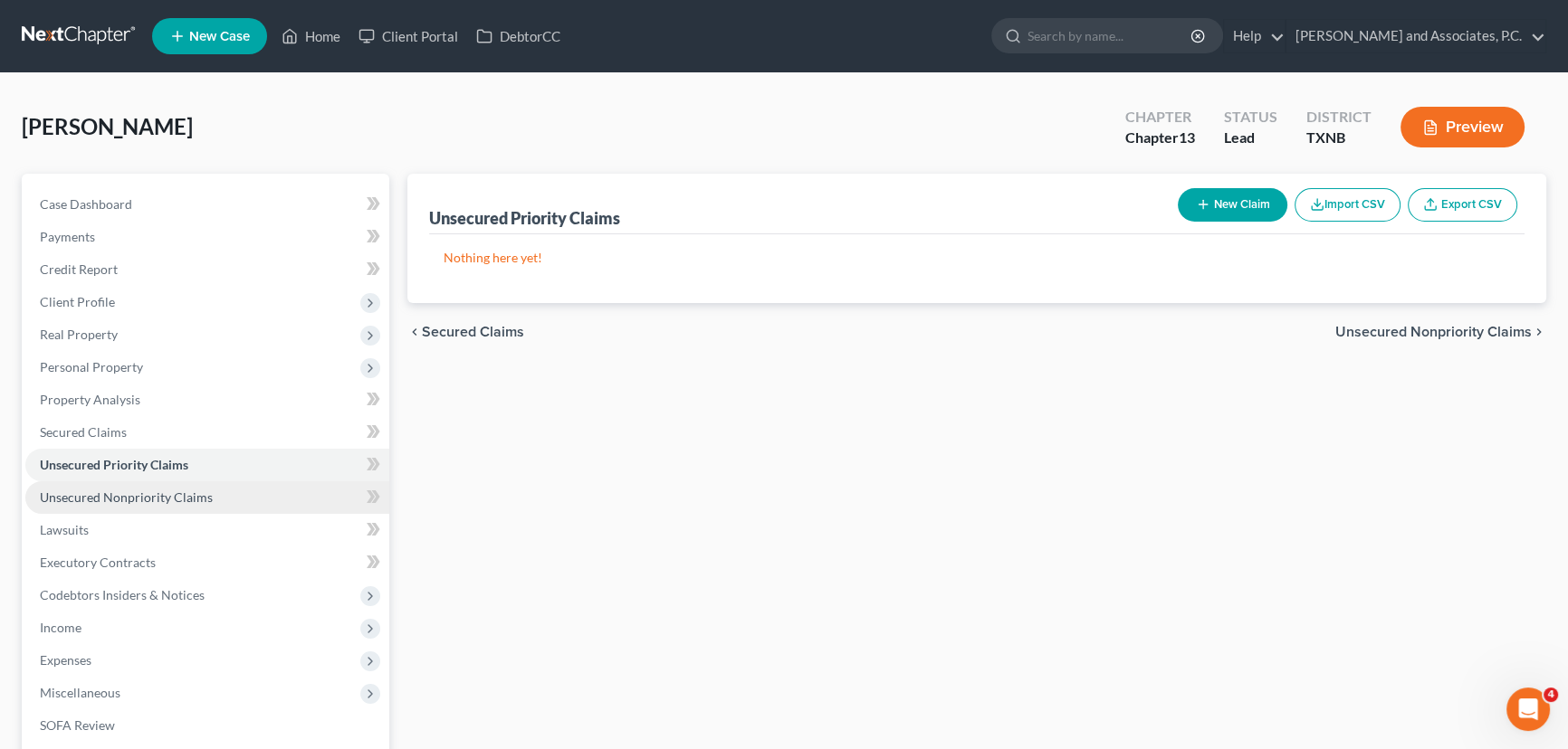
click at [146, 498] on span "Unsecured Nonpriority Claims" at bounding box center [126, 497] width 173 height 15
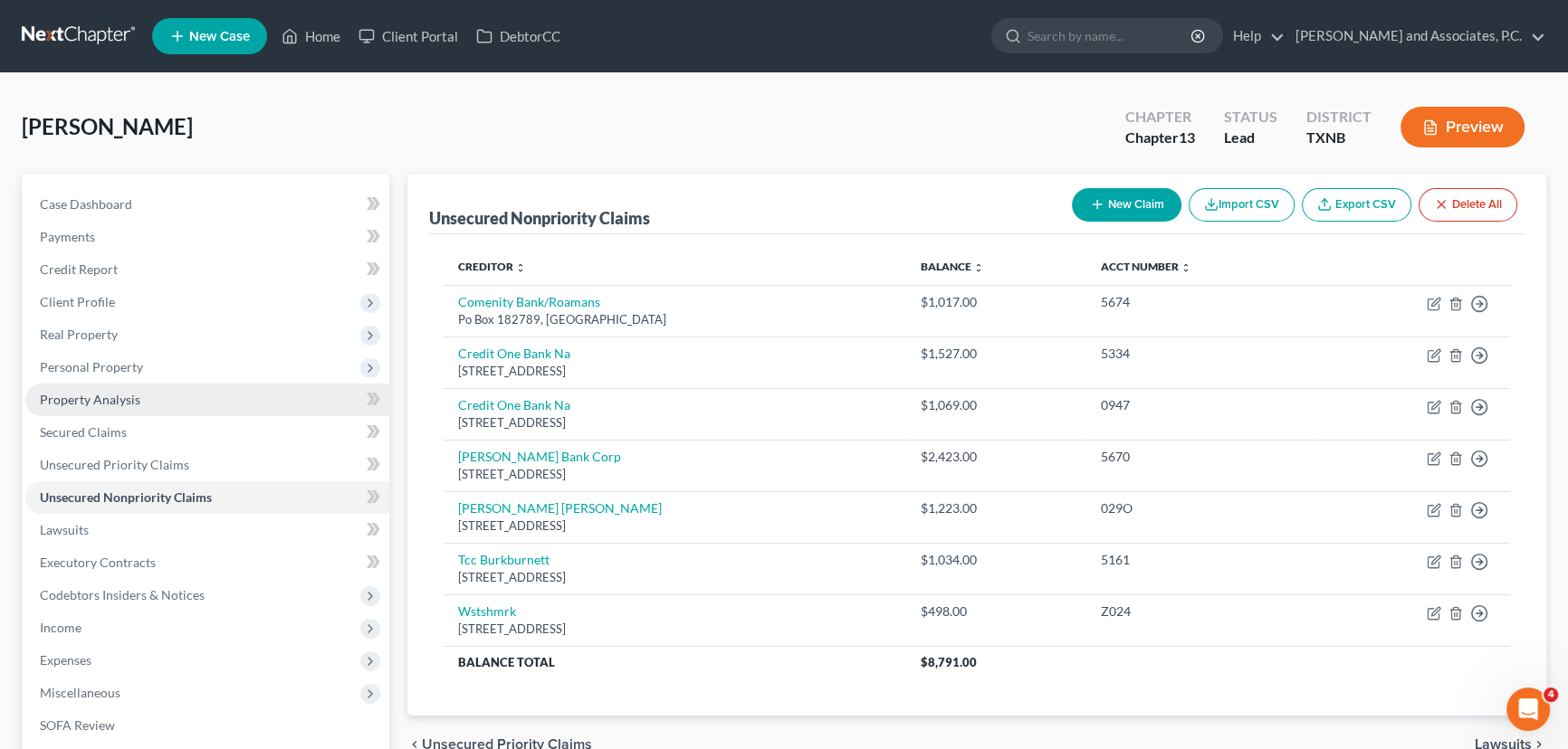
click at [130, 407] on link "Property Analysis" at bounding box center [207, 401] width 364 height 33
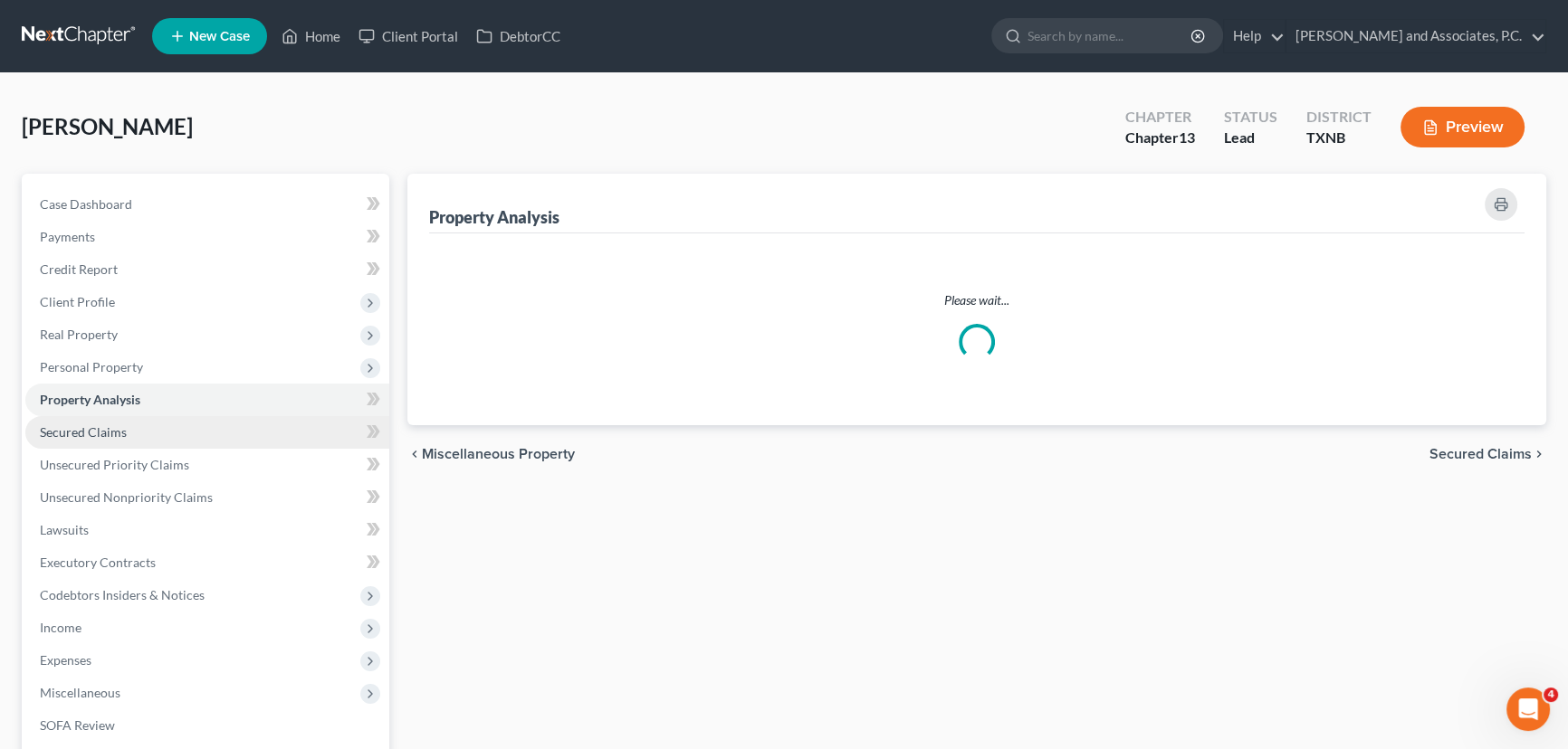
click at [115, 439] on link "Secured Claims" at bounding box center [207, 432] width 364 height 33
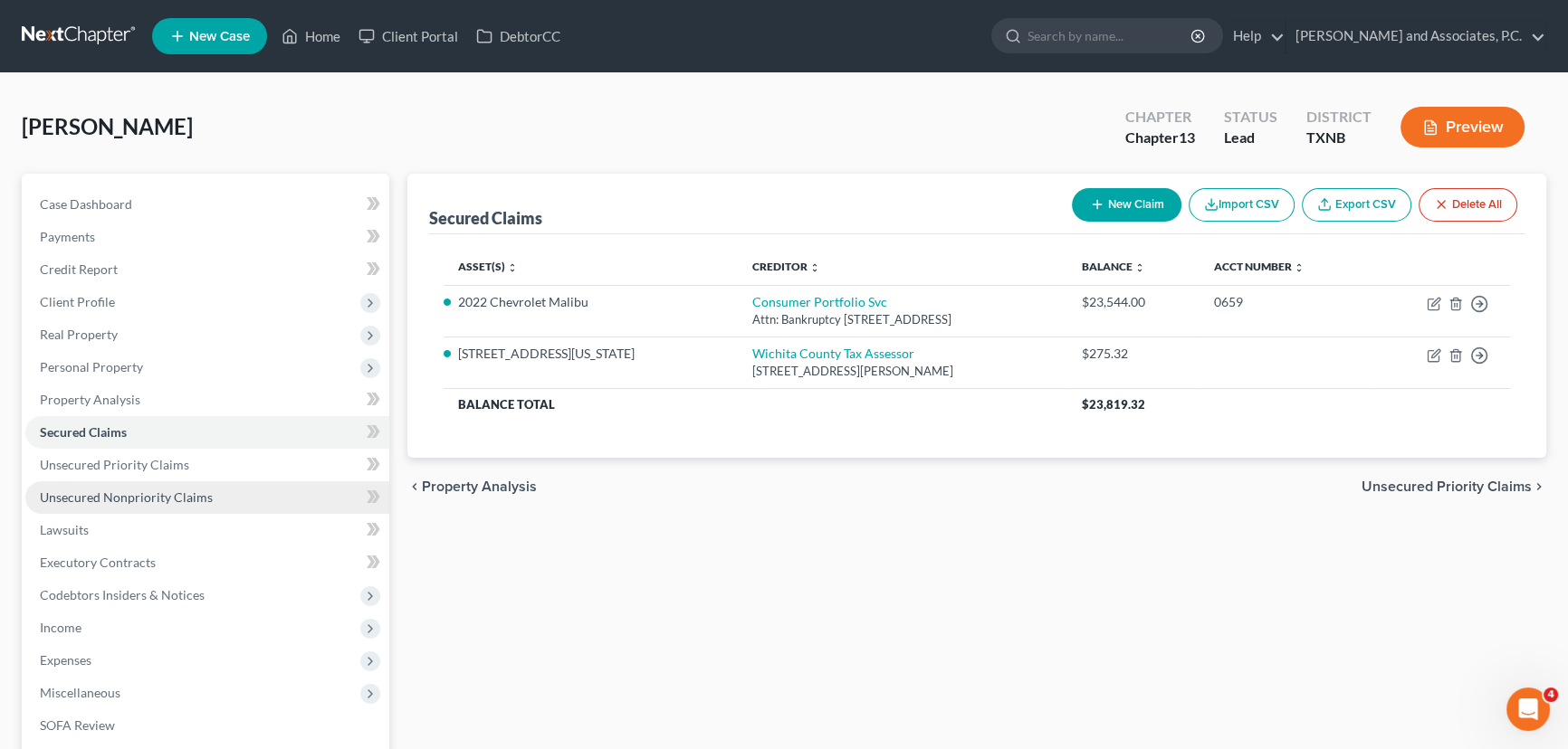
click at [91, 501] on span "Unsecured Nonpriority Claims" at bounding box center [126, 497] width 173 height 15
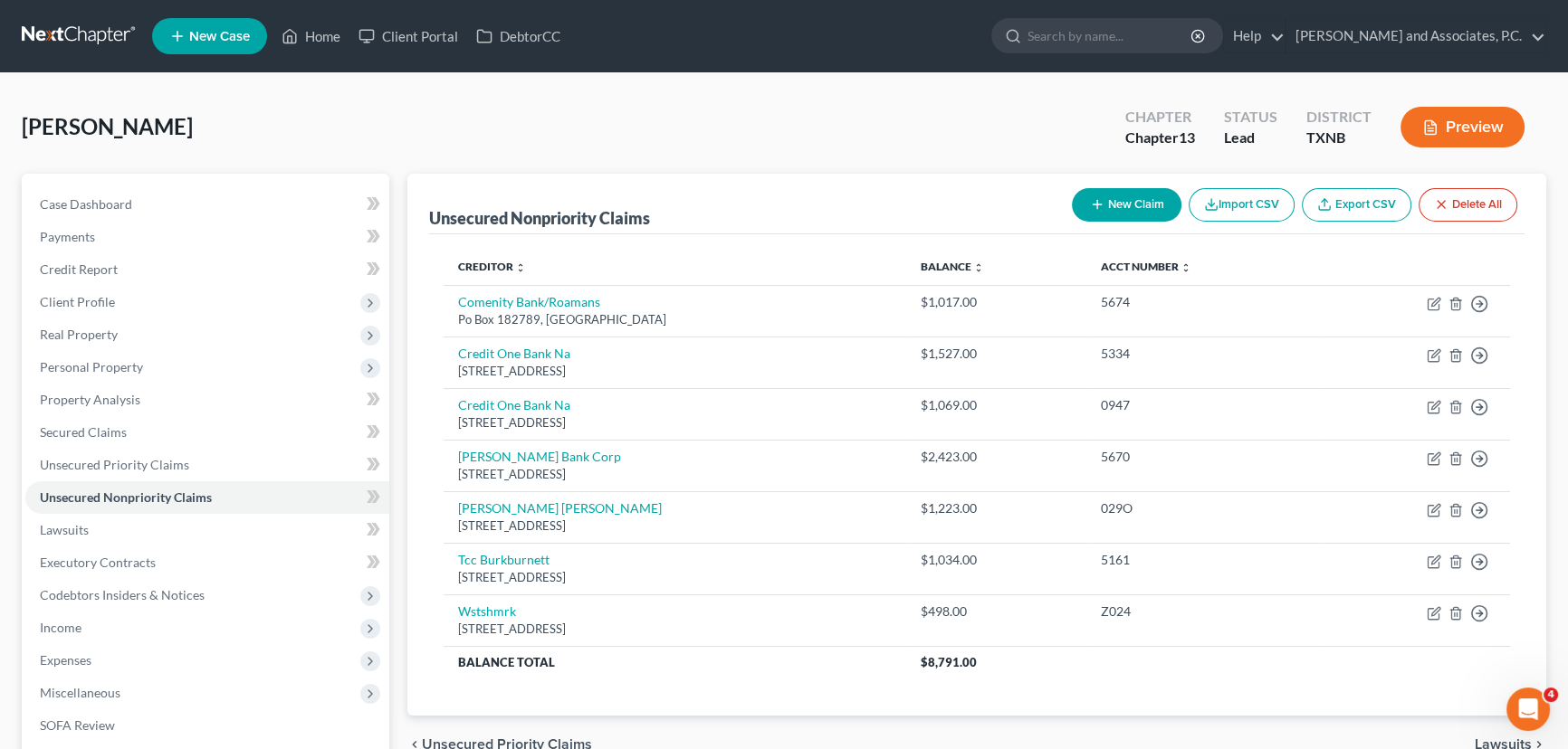
click at [1137, 209] on button "New Claim" at bounding box center [1126, 205] width 109 height 34
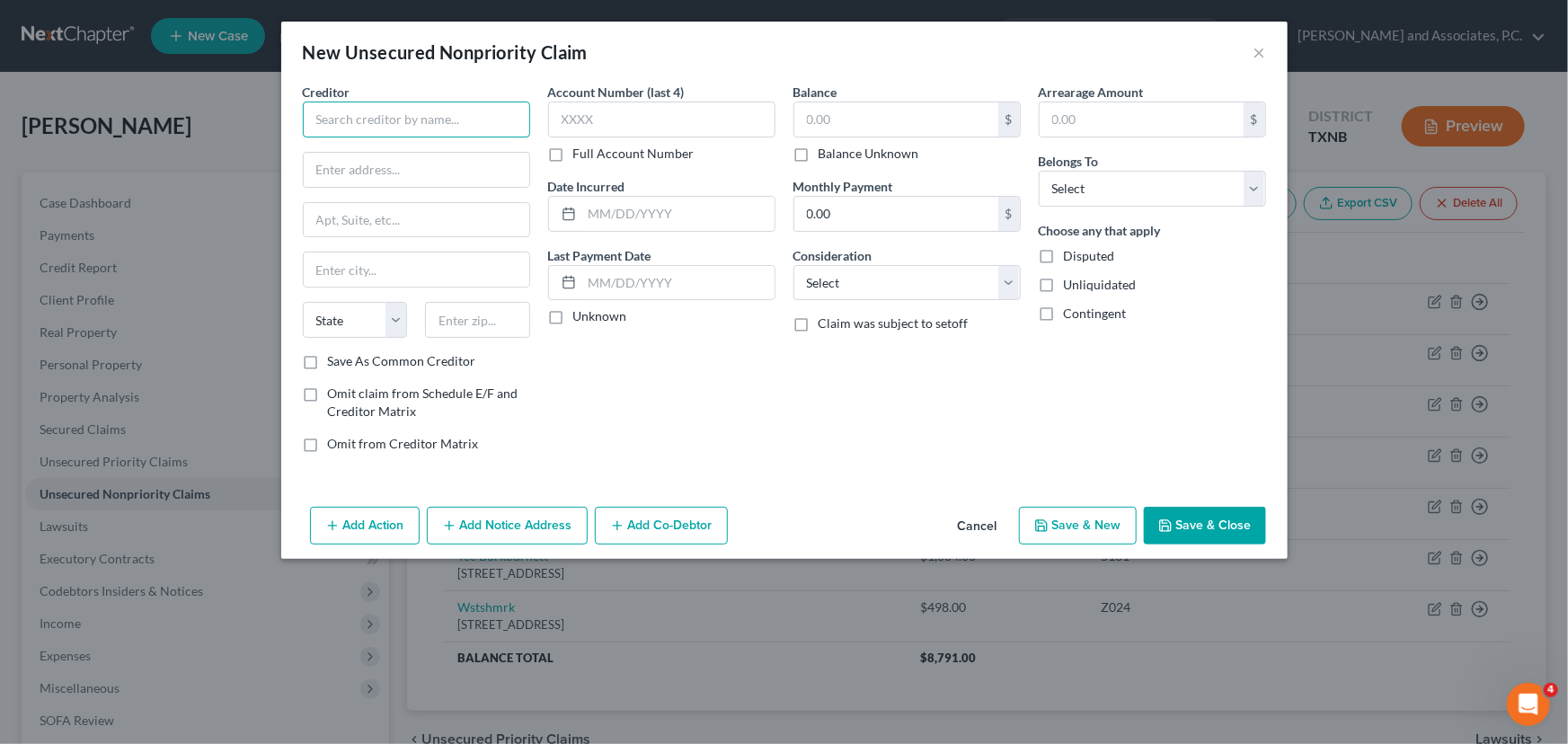
click at [454, 123] on input "text" at bounding box center [416, 120] width 227 height 36
type input "Dr. Leonards SHOP Now"
click at [420, 171] on input "text" at bounding box center [416, 170] width 225 height 35
type input "1112 7th Ave"
click at [506, 313] on input "text" at bounding box center [478, 320] width 105 height 36
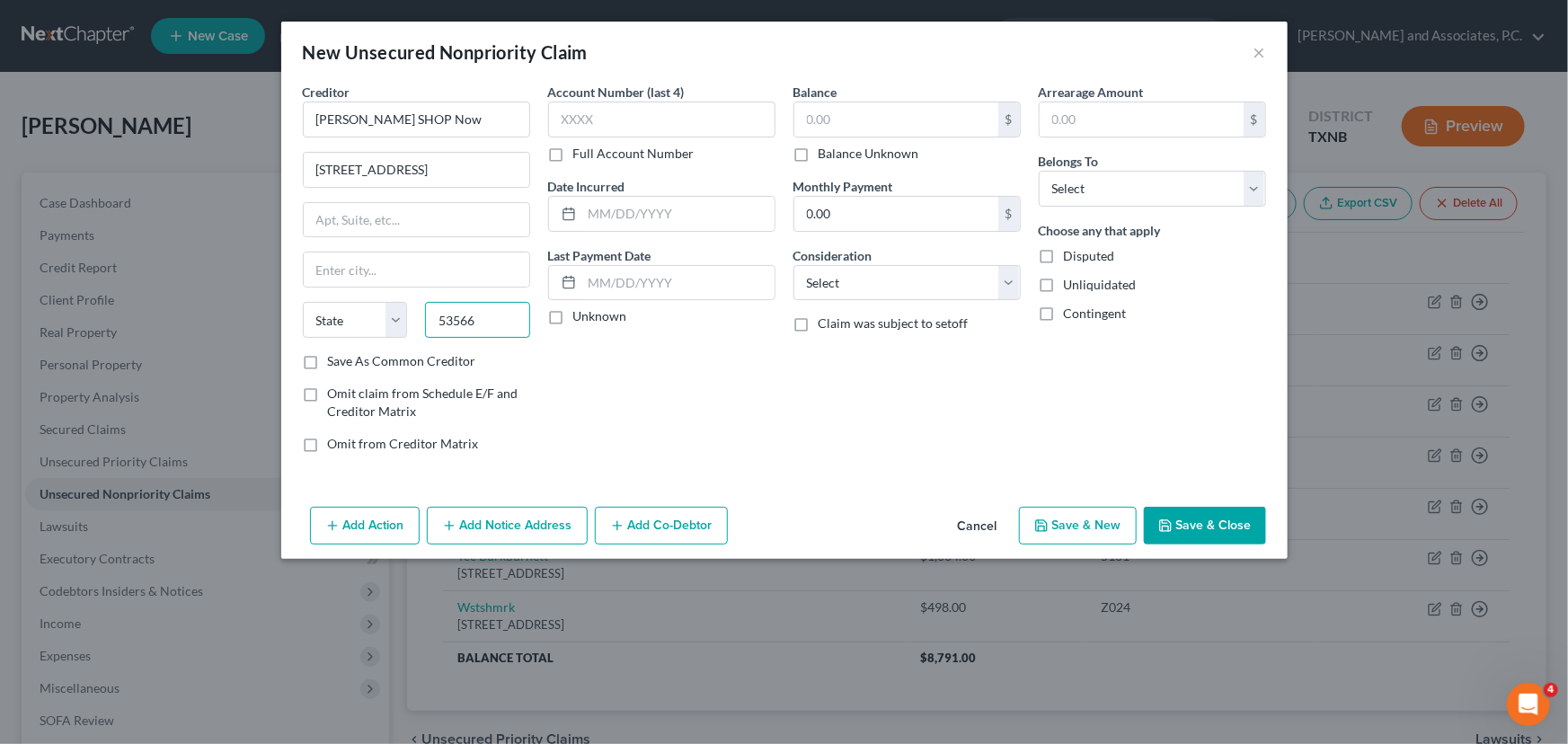
type input "53566"
drag, startPoint x: 494, startPoint y: 317, endPoint x: 345, endPoint y: 329, distance: 149.5
click at [345, 328] on div "State AL AK AR AZ CA CO CT DE DC FL GA GU HI ID IL IN IA KS KY LA ME MD MA MI M…" at bounding box center [417, 327] width 245 height 51
type input "Monroe"
select select "52"
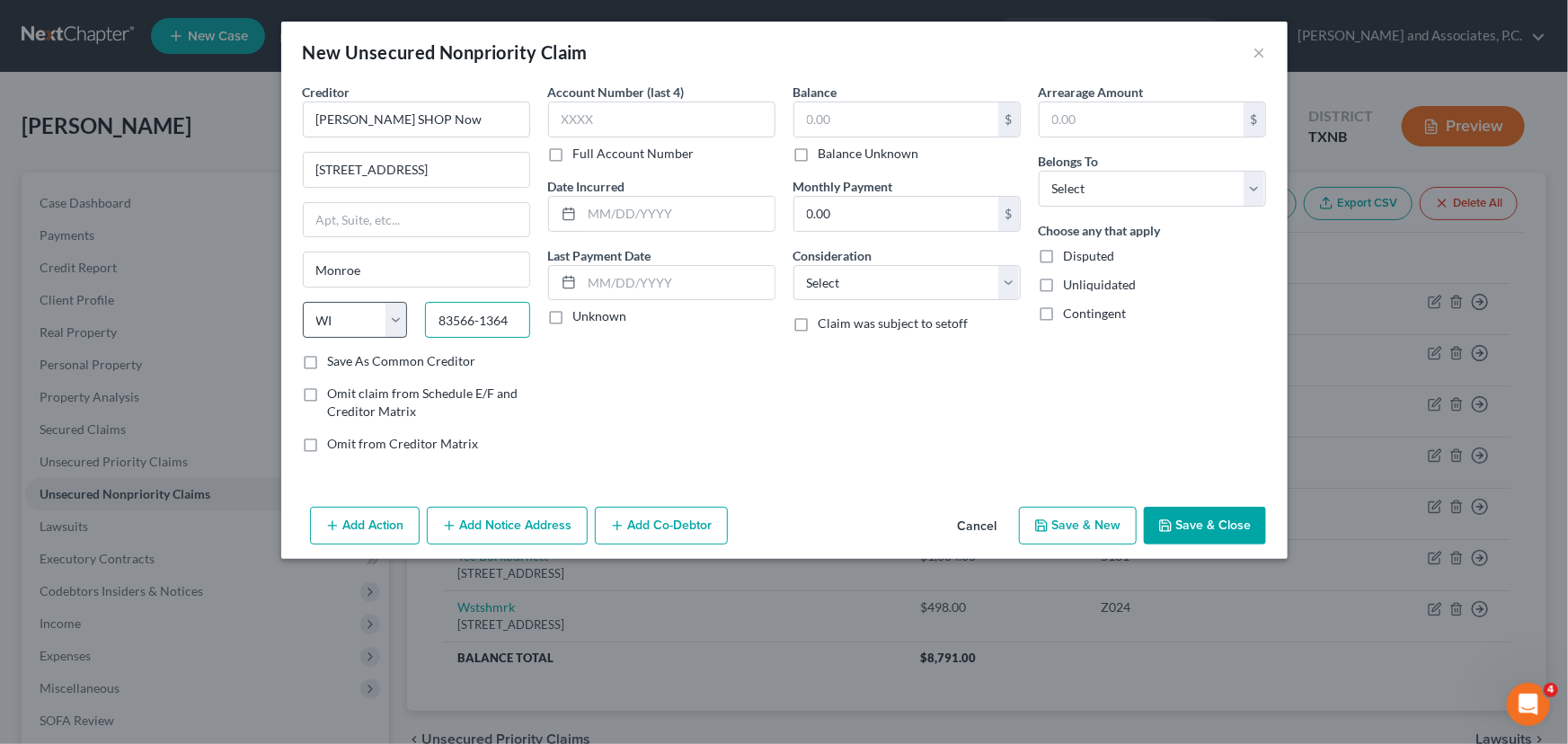
type input "83566-1364"
click at [669, 430] on div "Account Number (last 4) Full Account Number Date Incurred Last Payment Date Unk…" at bounding box center [662, 274] width 245 height 384
click at [619, 95] on label "Account Number (last 4)" at bounding box center [616, 92] width 137 height 19
click at [611, 123] on input "text" at bounding box center [661, 120] width 227 height 36
type input "2430"
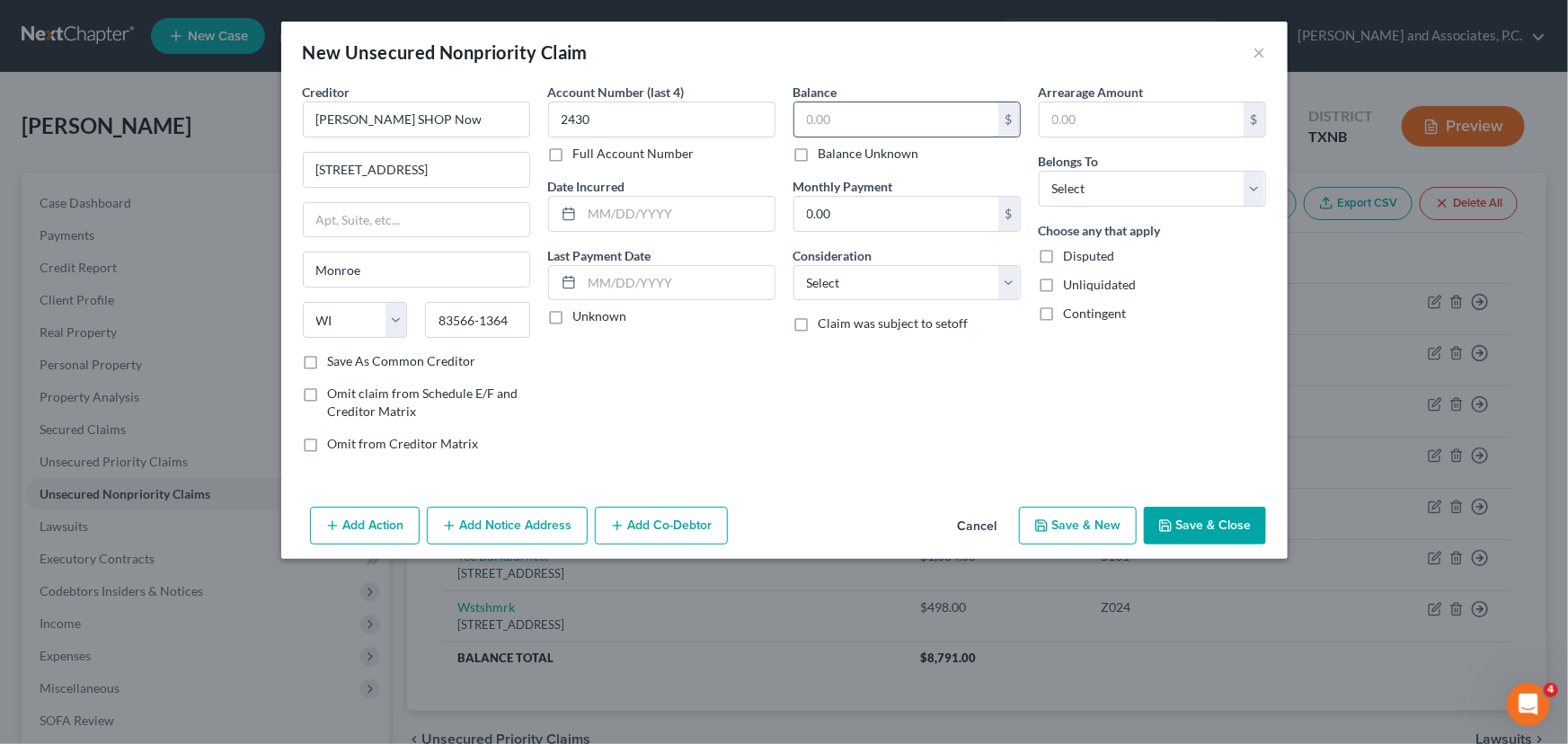
click at [889, 117] on input "text" at bounding box center [896, 120] width 204 height 35
type input "50.00"
drag, startPoint x: 1077, startPoint y: 195, endPoint x: 1078, endPoint y: 205, distance: 10.0
click at [1077, 195] on select "Select Debtor 1 Only Debtor 2 Only Debtor 1 And Debtor 2 Only At Least One Of T…" at bounding box center [1152, 189] width 227 height 36
select select "0"
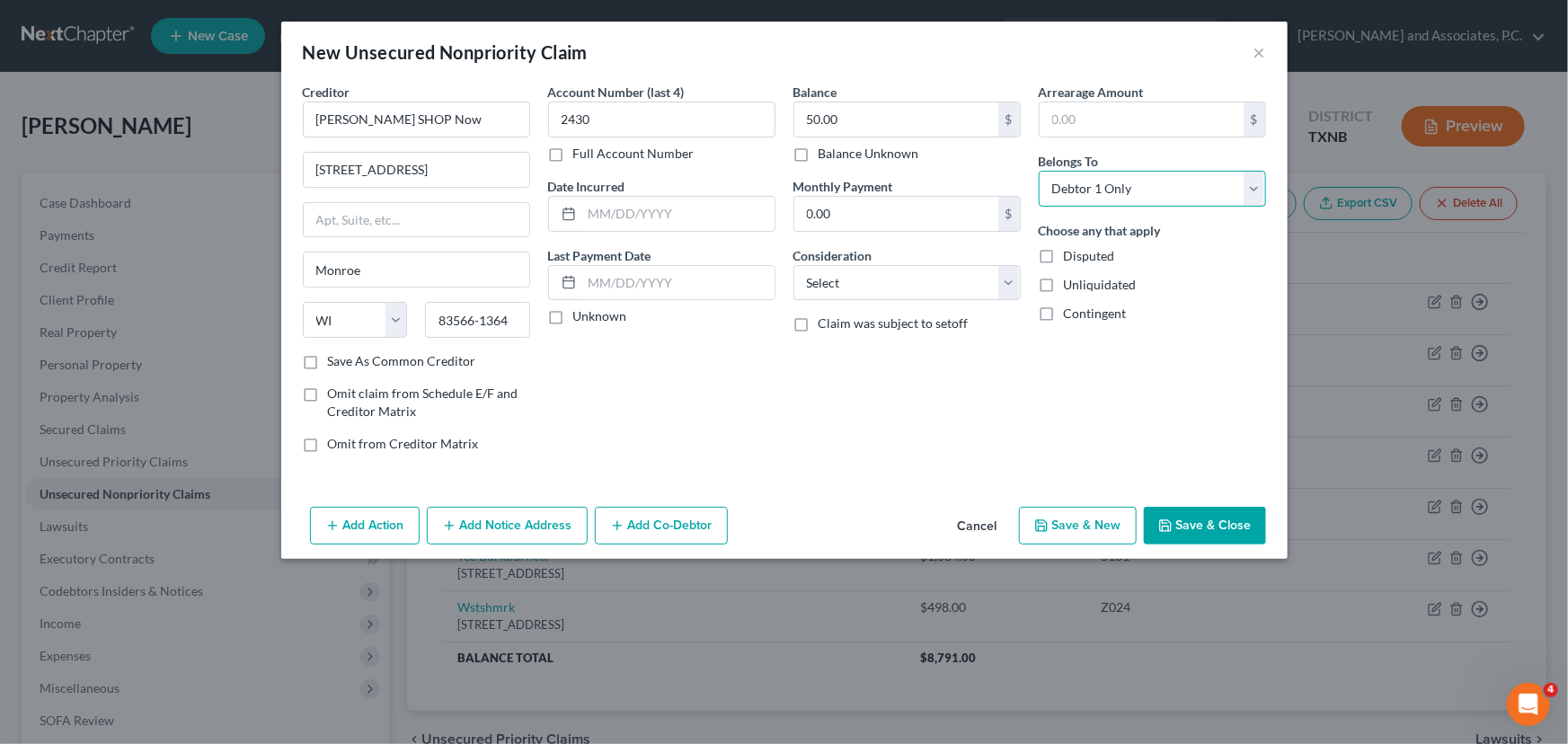
click at [1039, 171] on select "Select Debtor 1 Only Debtor 2 Only Debtor 1 And Debtor 2 Only At Least One Of T…" at bounding box center [1152, 189] width 227 height 36
click at [1245, 532] on button "Save & Close" at bounding box center [1206, 525] width 123 height 37
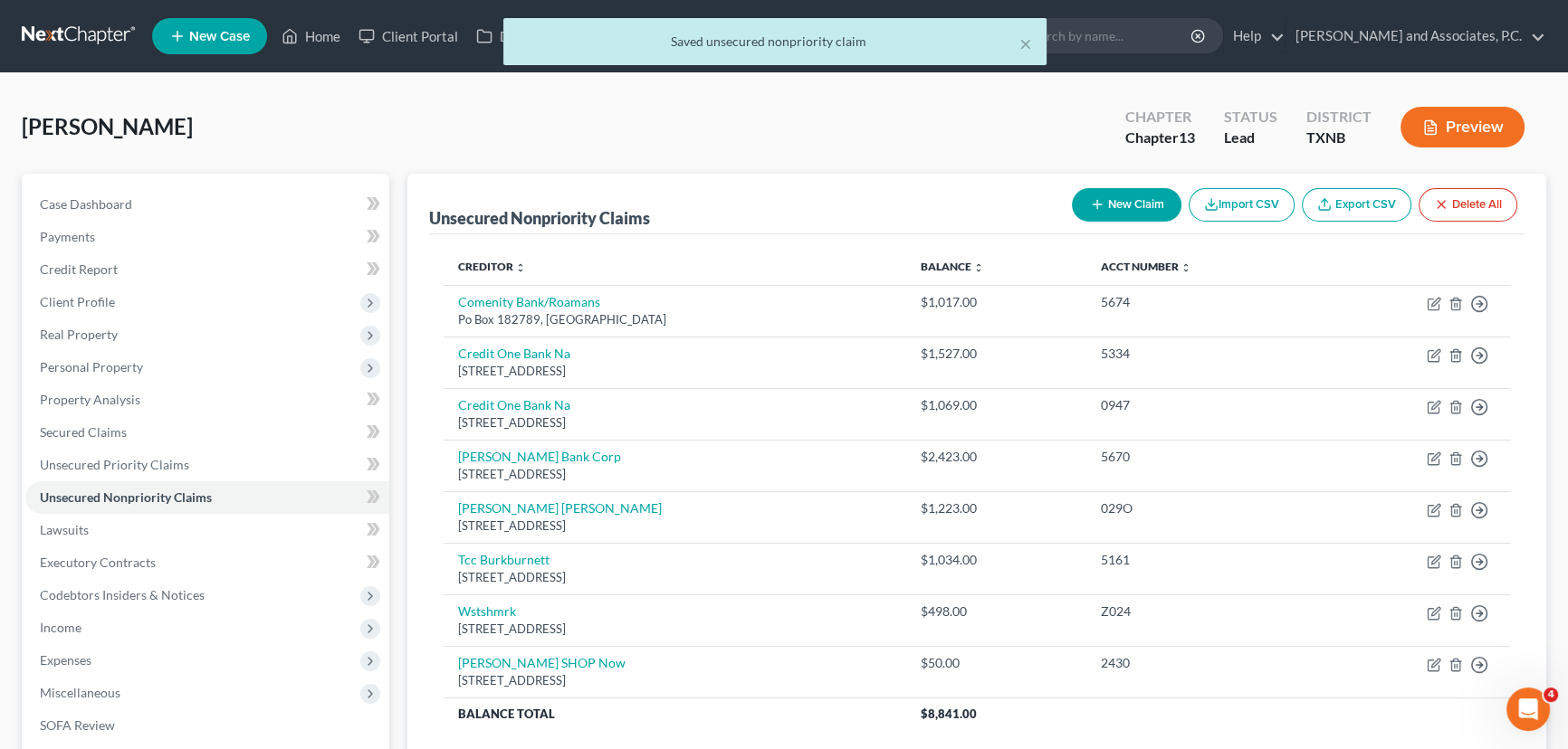
click at [1108, 200] on button "New Claim" at bounding box center [1126, 205] width 109 height 34
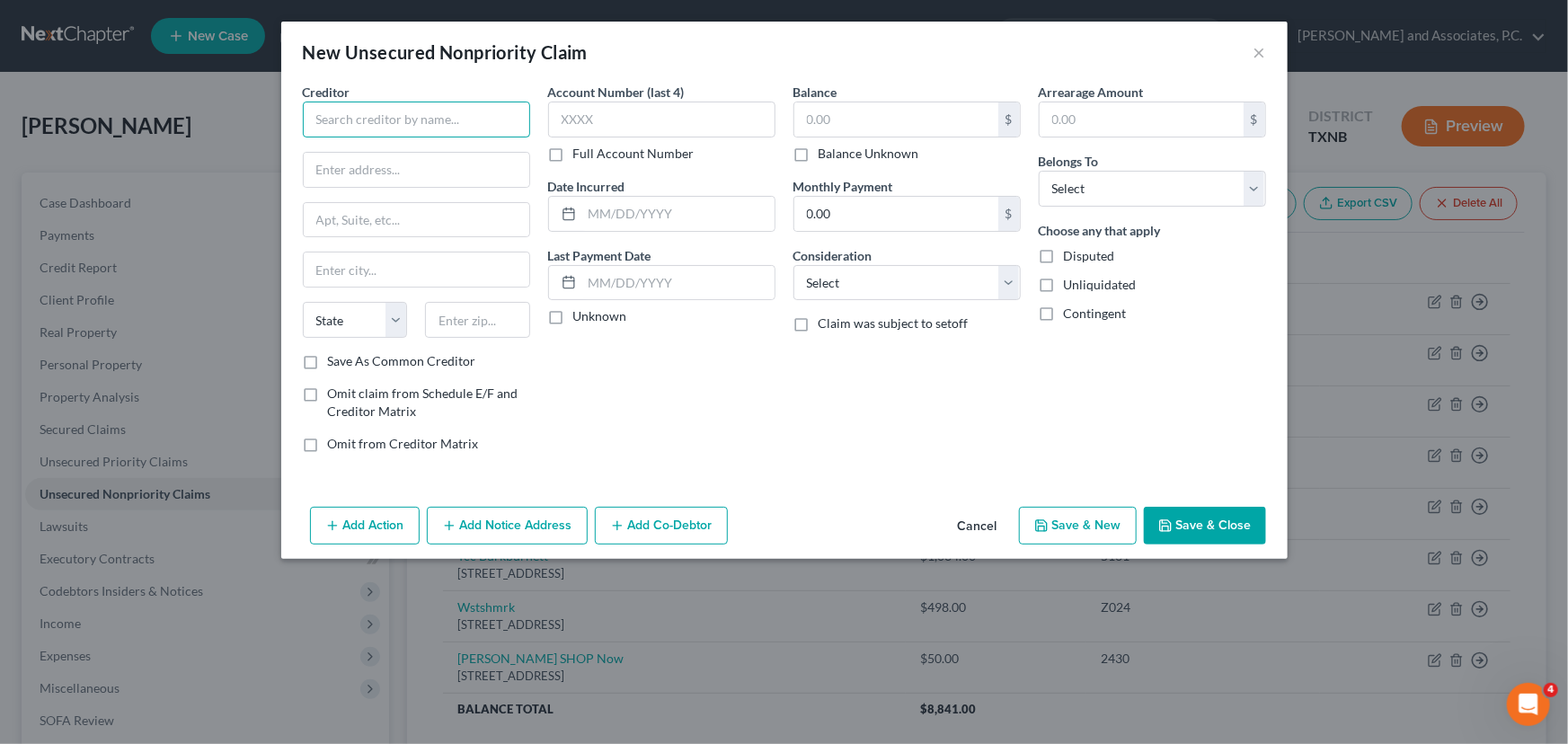
click at [452, 128] on input "text" at bounding box center [416, 120] width 227 height 36
click at [483, 125] on input "text" at bounding box center [416, 120] width 227 height 36
type input "Montgomery Ward"
type input "1112 7th Street"
drag, startPoint x: 525, startPoint y: 323, endPoint x: 384, endPoint y: 323, distance: 141.0
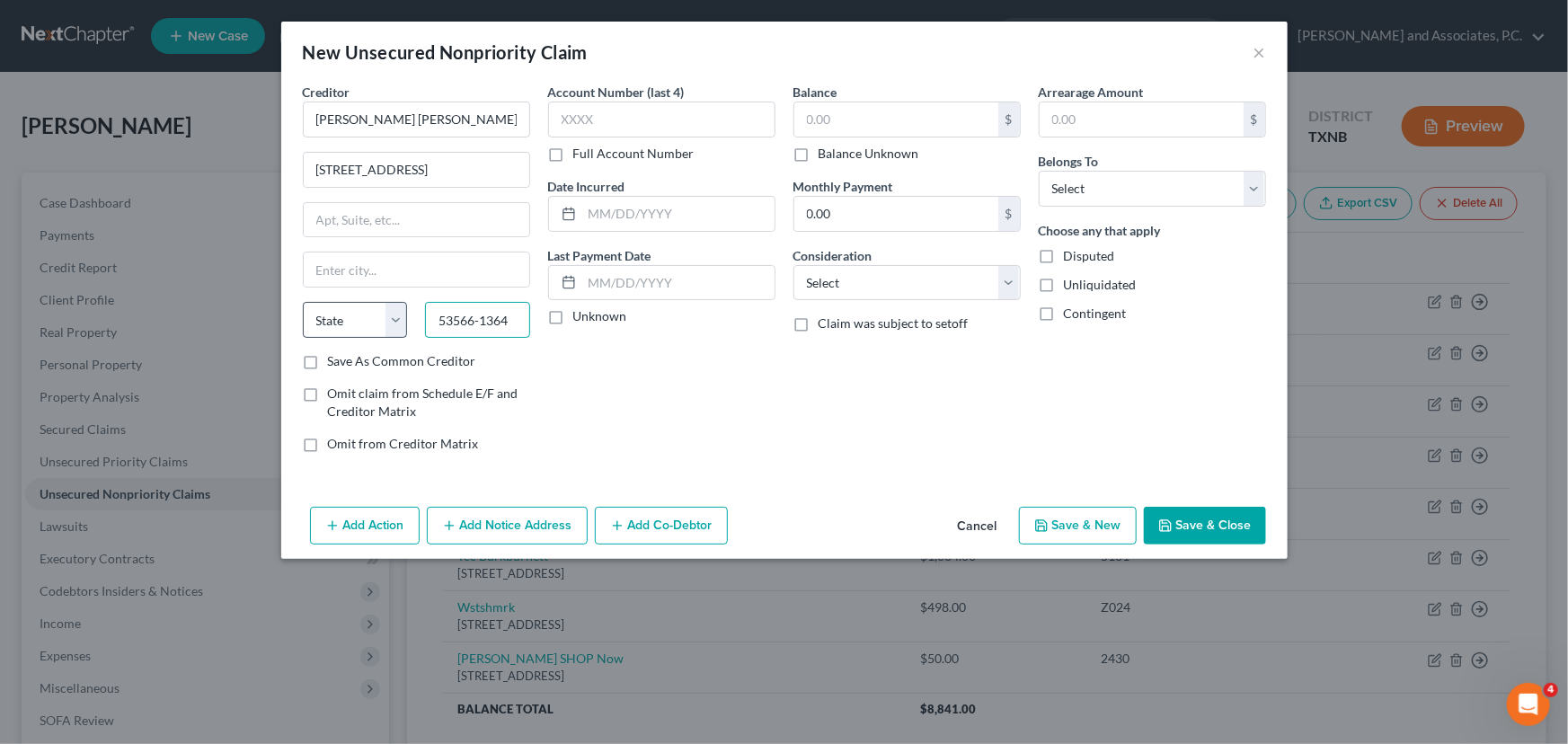
click at [386, 322] on div "State AL AK AR AZ CA CO CT DE DC FL GA GU HI ID IL IN IA KS KY LA ME MD MA MI M…" at bounding box center [417, 327] width 245 height 51
type input "53566-1364"
drag, startPoint x: 511, startPoint y: 315, endPoint x: 394, endPoint y: 319, distance: 117.1
click at [394, 319] on div "State AL AK AR AZ CA CO CT DE DC FL GA GU HI ID IL IN IA KS KY LA ME MD MA MI M…" at bounding box center [417, 327] width 245 height 51
type input "53566"
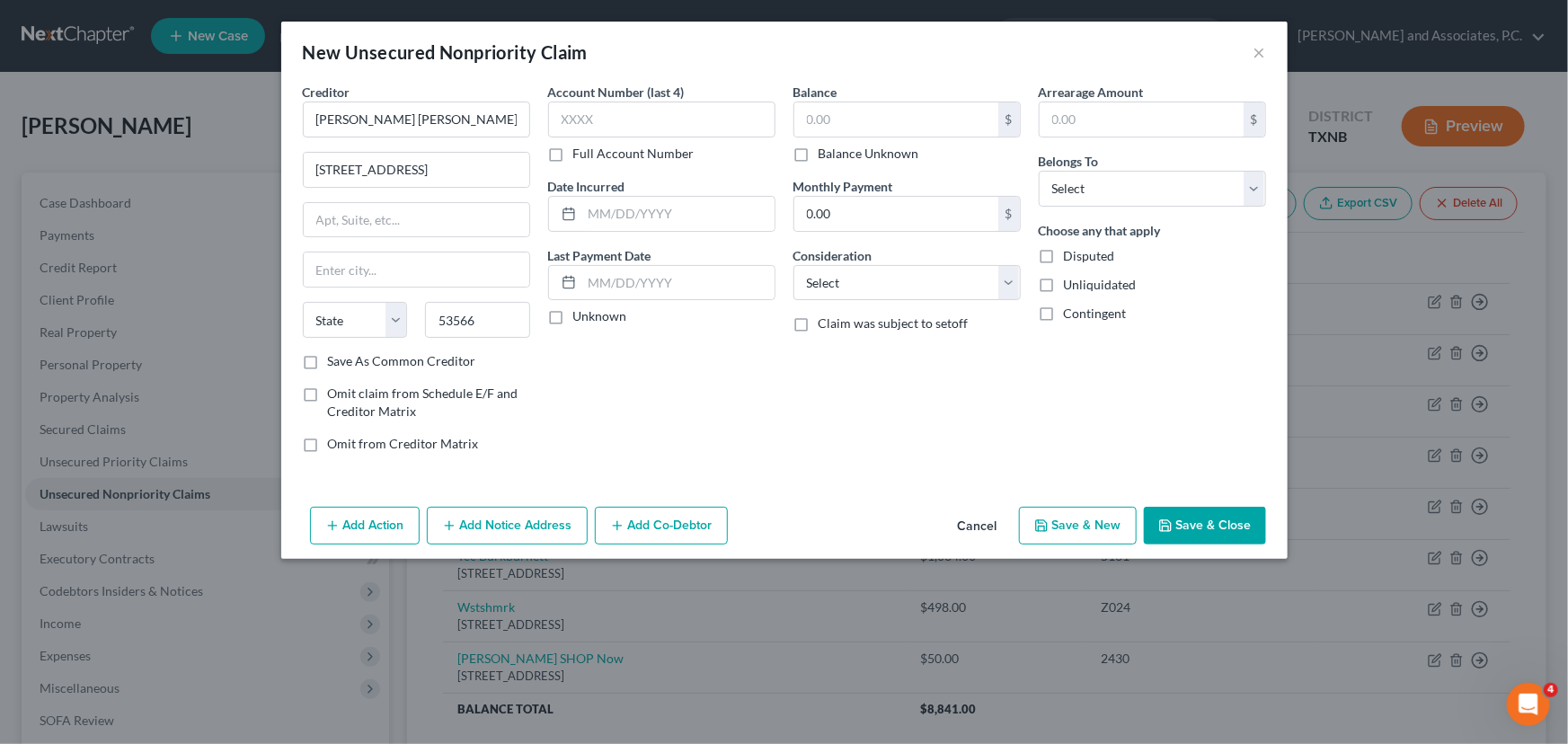
type input "Monroe"
select select "52"
click at [328, 360] on label "Save As Common Creditor" at bounding box center [402, 361] width 149 height 18
click at [335, 360] on input "Save As Common Creditor" at bounding box center [341, 359] width 12 height 12
checkbox input "true"
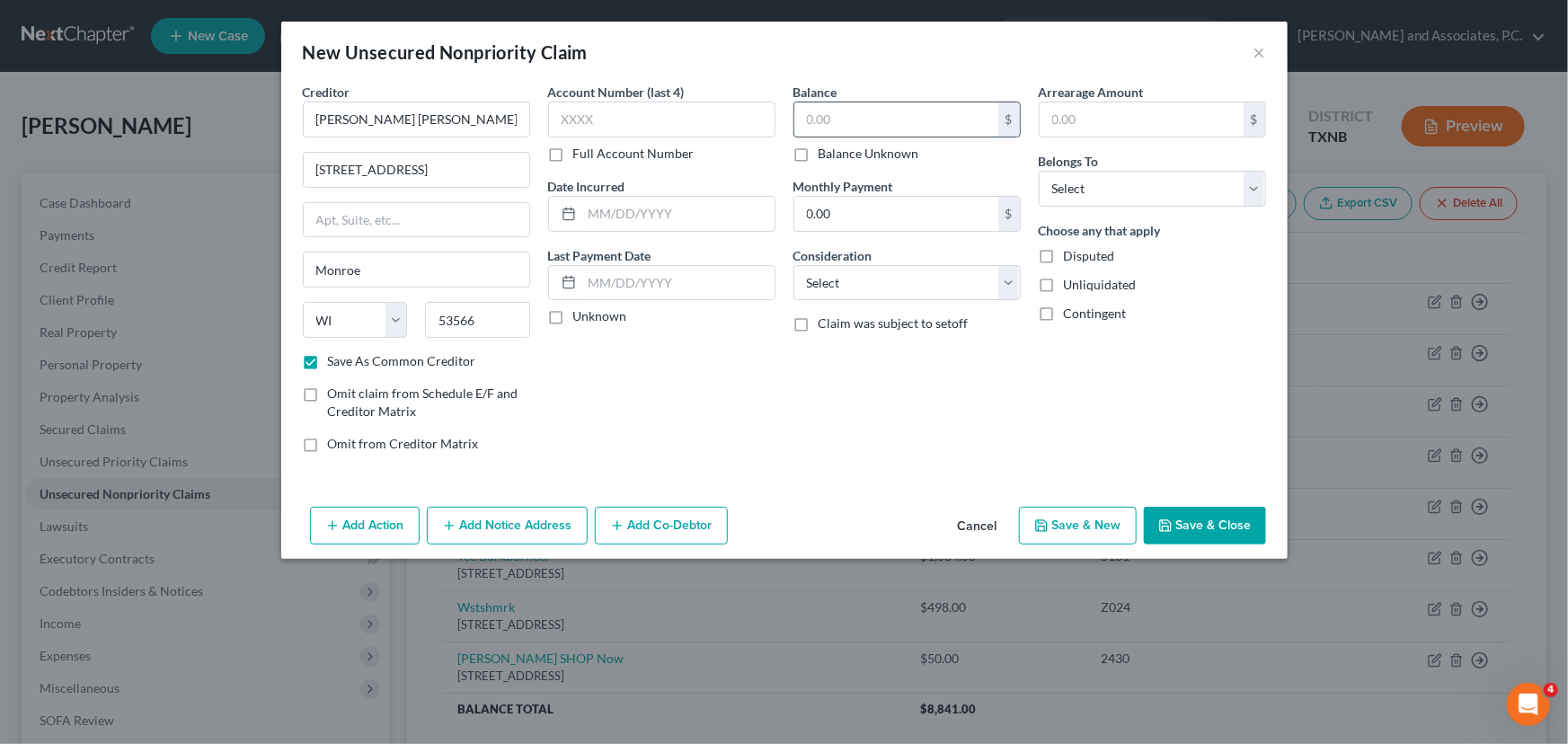
click at [873, 129] on input "text" at bounding box center [896, 120] width 204 height 35
click at [871, 122] on input "text" at bounding box center [896, 120] width 204 height 35
click at [819, 123] on input "text" at bounding box center [896, 120] width 204 height 35
type input "90.00"
click at [1077, 194] on select "Select Debtor 1 Only Debtor 2 Only Debtor 1 And Debtor 2 Only At Least One Of T…" at bounding box center [1152, 189] width 227 height 36
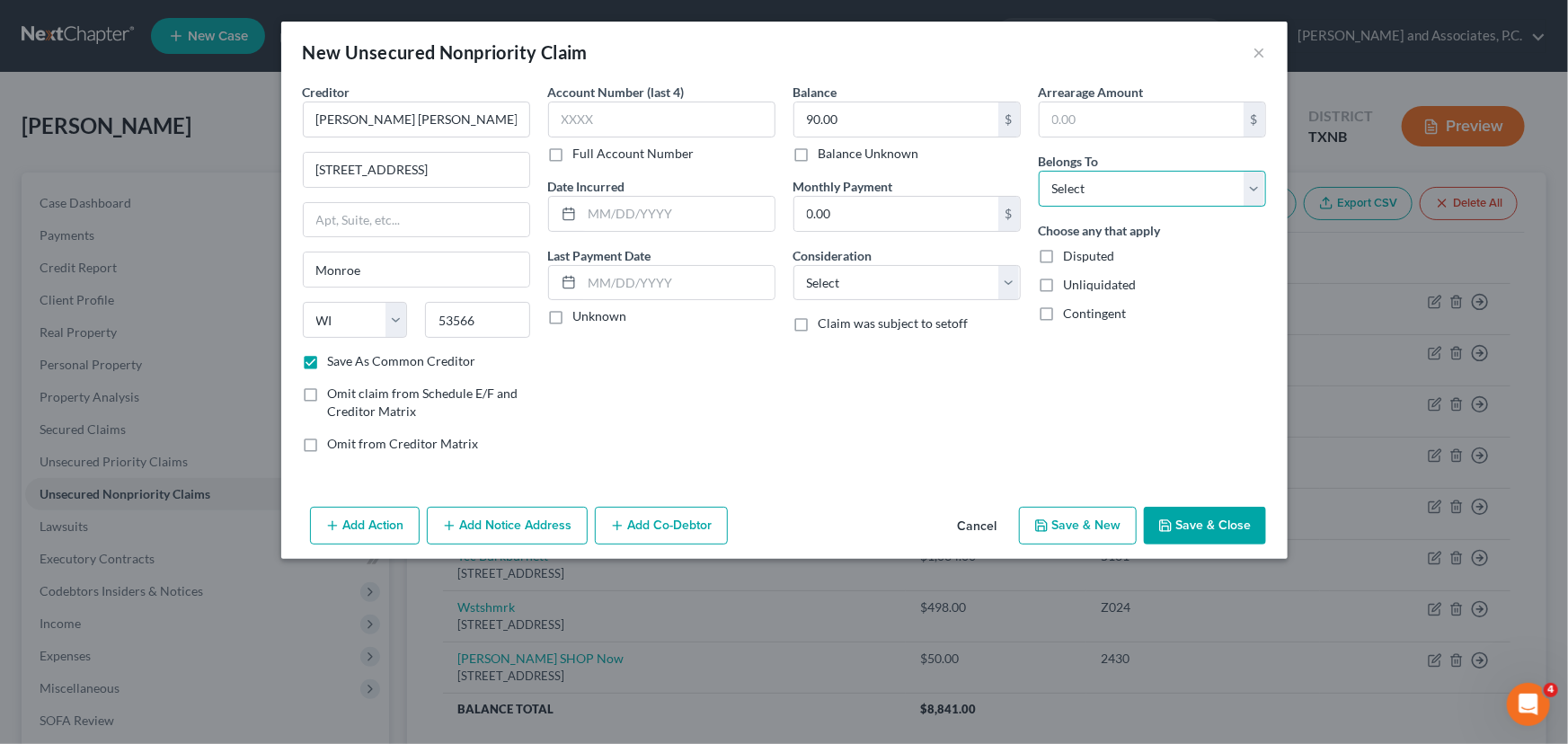
select select "0"
click at [1039, 171] on select "Select Debtor 1 Only Debtor 2 Only Debtor 1 And Debtor 2 Only At Least One Of T…" at bounding box center [1152, 189] width 227 height 36
click at [1068, 434] on div "Arrearage Amount $ Belongs To * Select Debtor 1 Only Debtor 2 Only Debtor 1 And…" at bounding box center [1153, 274] width 245 height 384
click at [1190, 516] on button "Save & Close" at bounding box center [1206, 525] width 123 height 37
checkbox input "false"
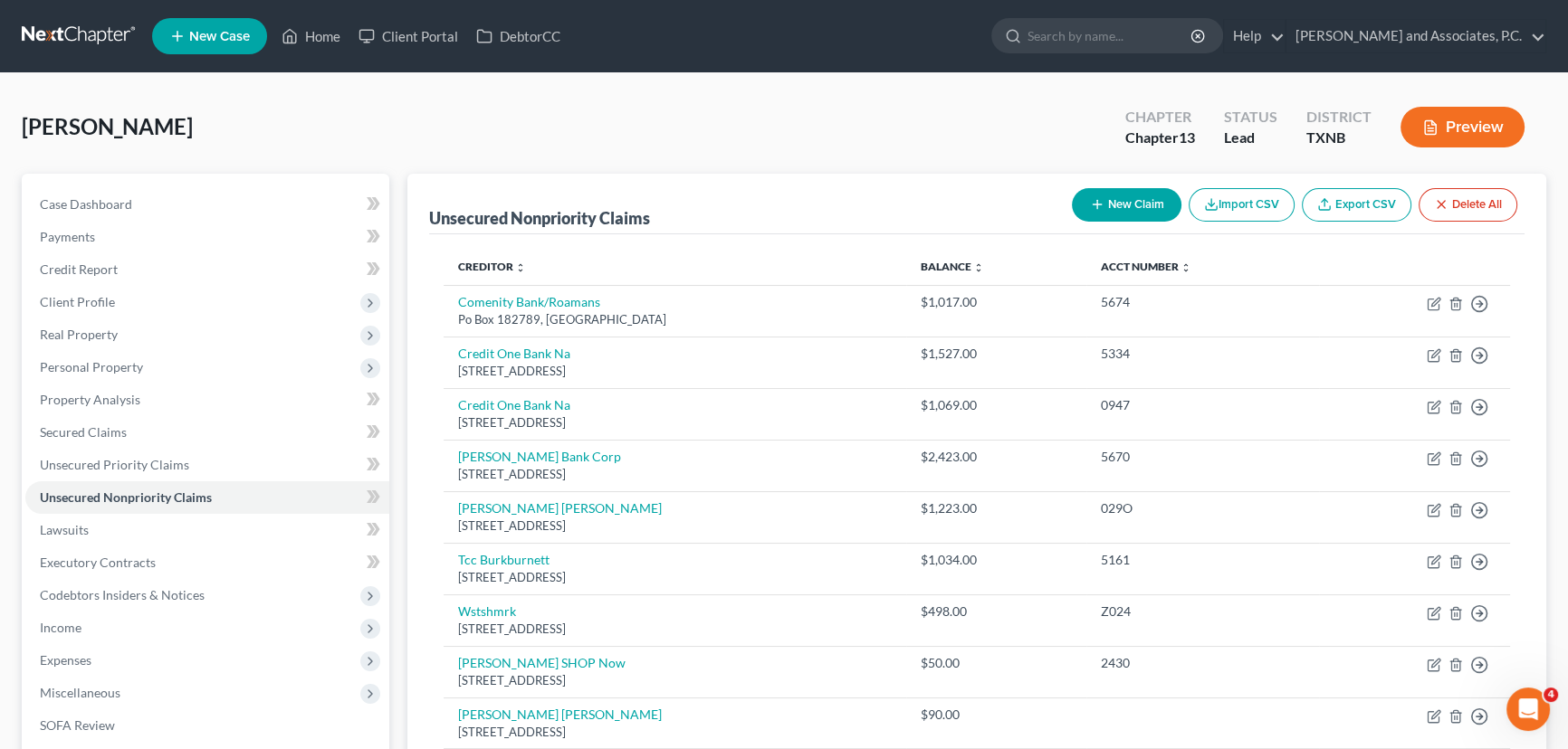
click at [1066, 236] on div "Creditor expand_more expand_less unfold_more Balance expand_more expand_less un…" at bounding box center [976, 527] width 1096 height 585
click at [1158, 203] on button "New Claim" at bounding box center [1126, 205] width 109 height 34
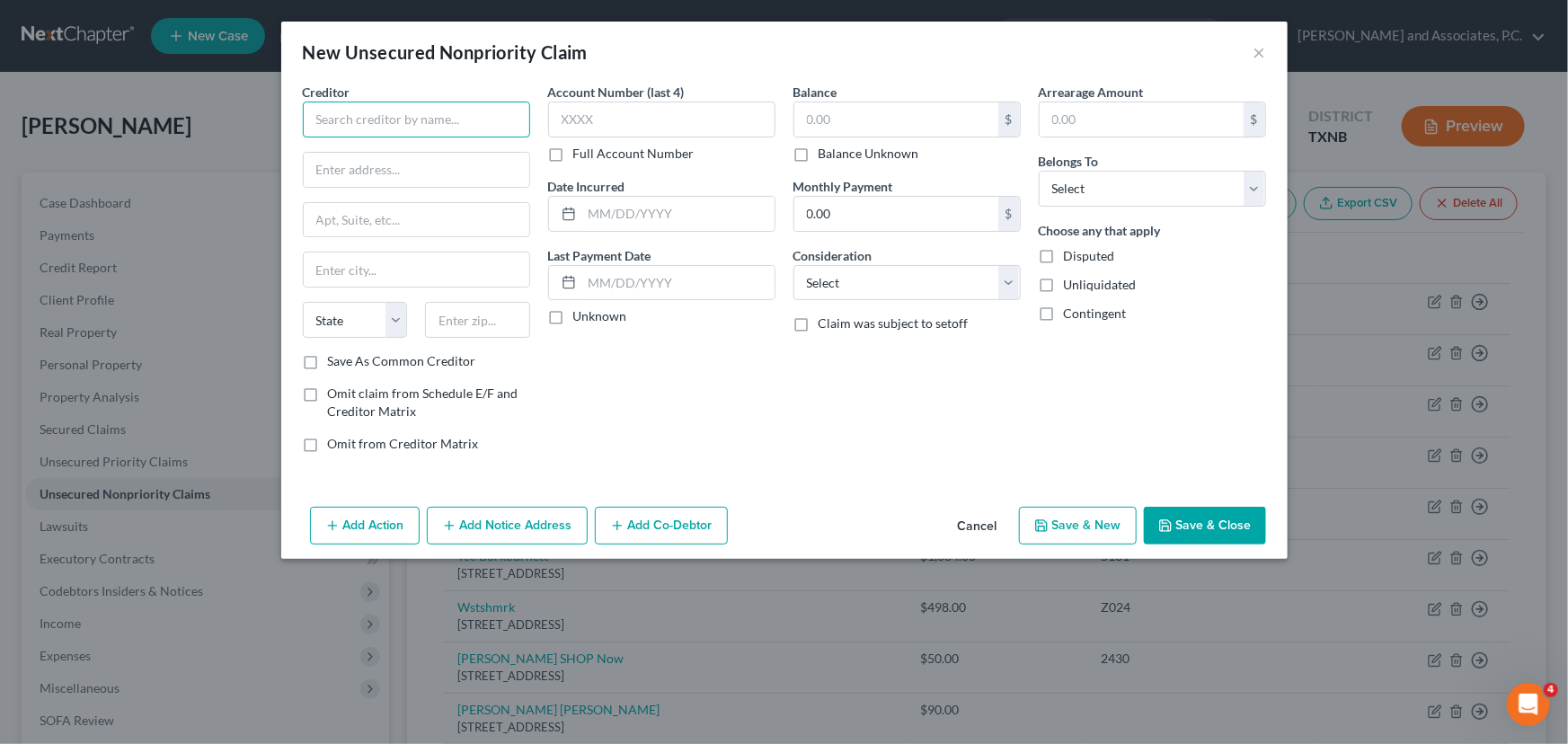
click at [483, 119] on input "text" at bounding box center [416, 120] width 227 height 36
click at [496, 124] on input "Roamans" at bounding box center [416, 120] width 227 height 36
type input "Roaman's"
click at [381, 162] on input "text" at bounding box center [416, 170] width 225 height 35
type input "PO BOX 650972"
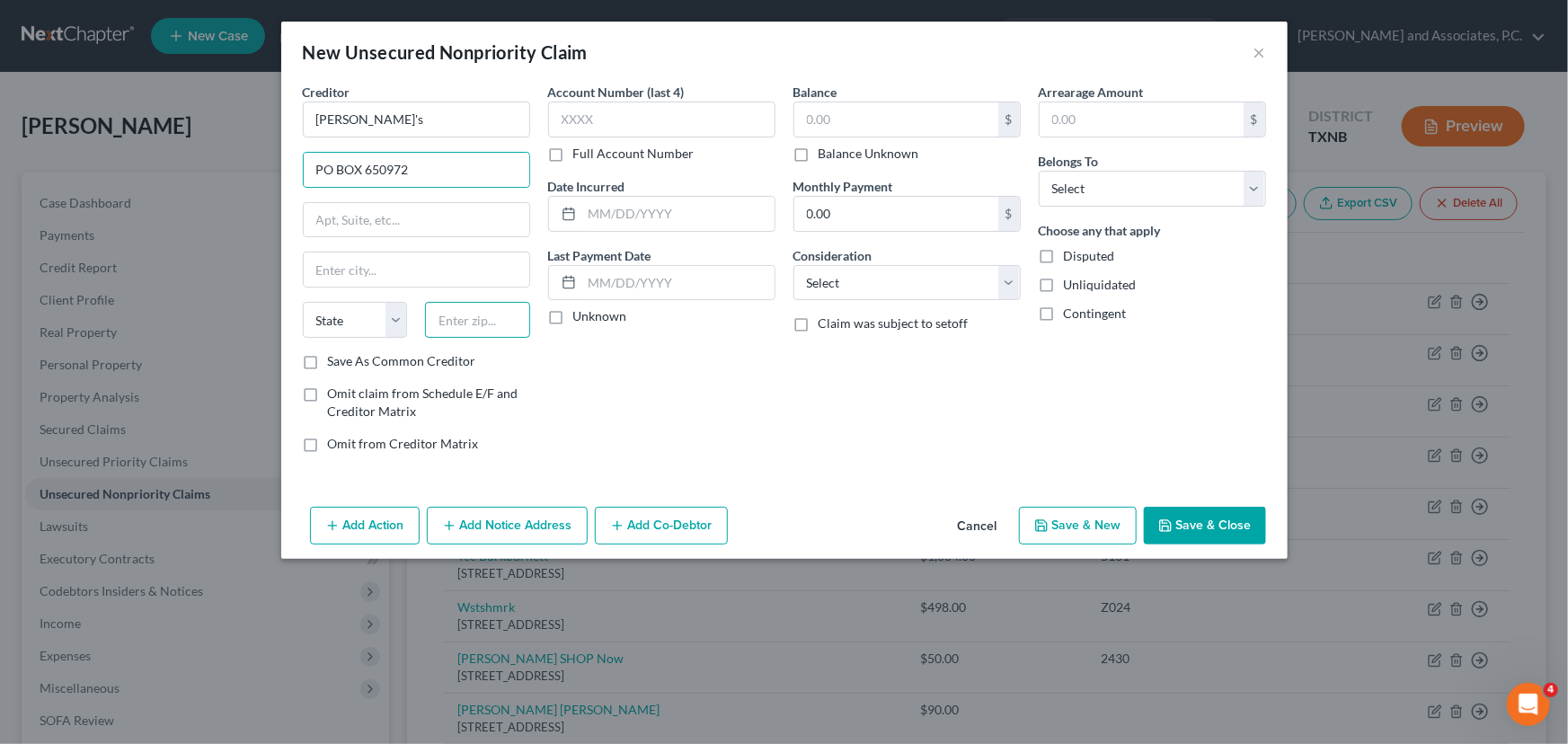
click at [476, 329] on input "text" at bounding box center [478, 320] width 105 height 36
type input "75265"
type input "Dallas"
select select "45"
click at [605, 123] on input "text" at bounding box center [661, 120] width 227 height 36
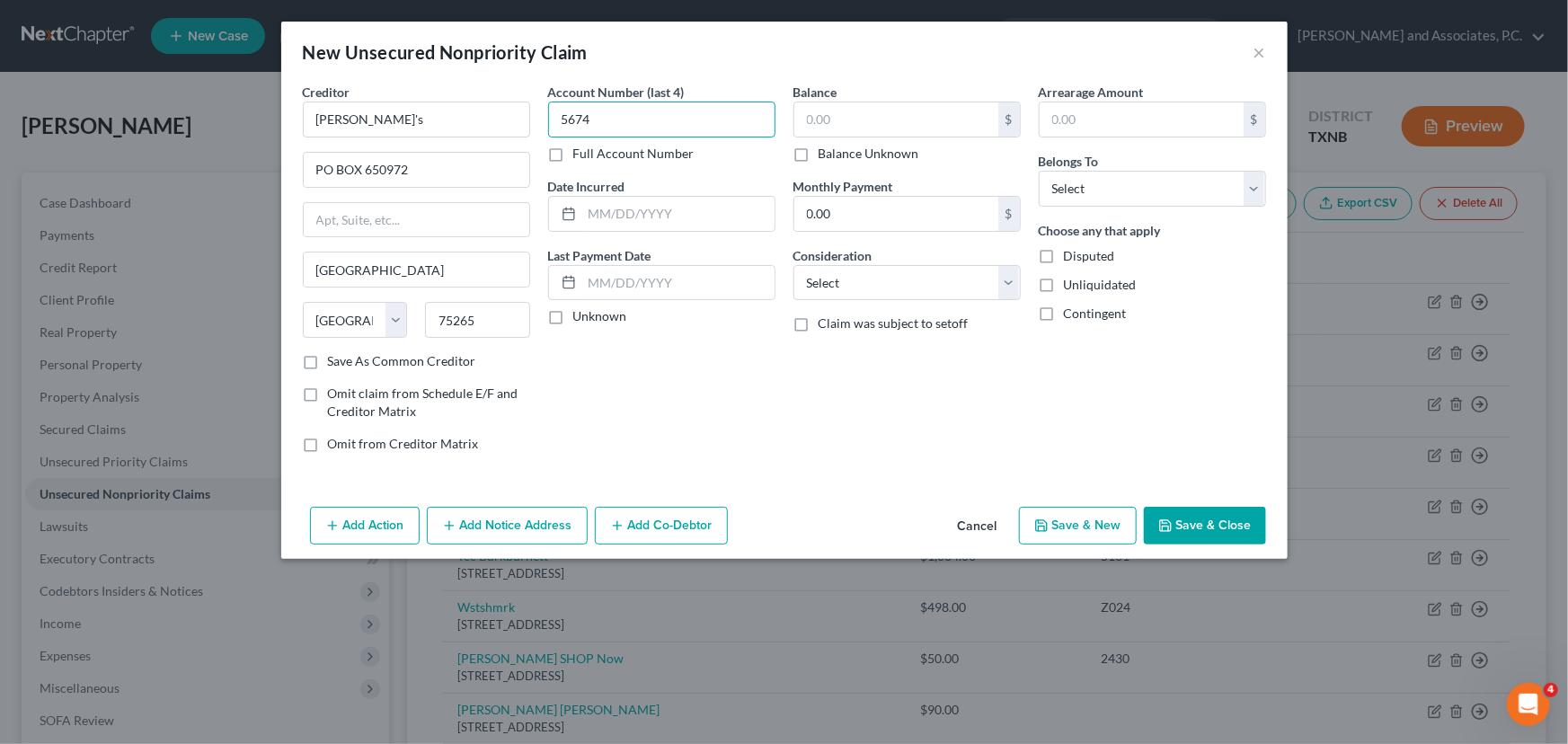
type input "5674"
click at [948, 139] on div "$ Balance Unknown" at bounding box center [907, 132] width 227 height 61
click at [953, 126] on input "text" at bounding box center [896, 120] width 204 height 35
type input "1,372.00"
click at [1033, 189] on div "Arrearage Amount $ Belongs To * Select Debtor 1 Only Debtor 2 Only Debtor 1 And…" at bounding box center [1153, 274] width 245 height 384
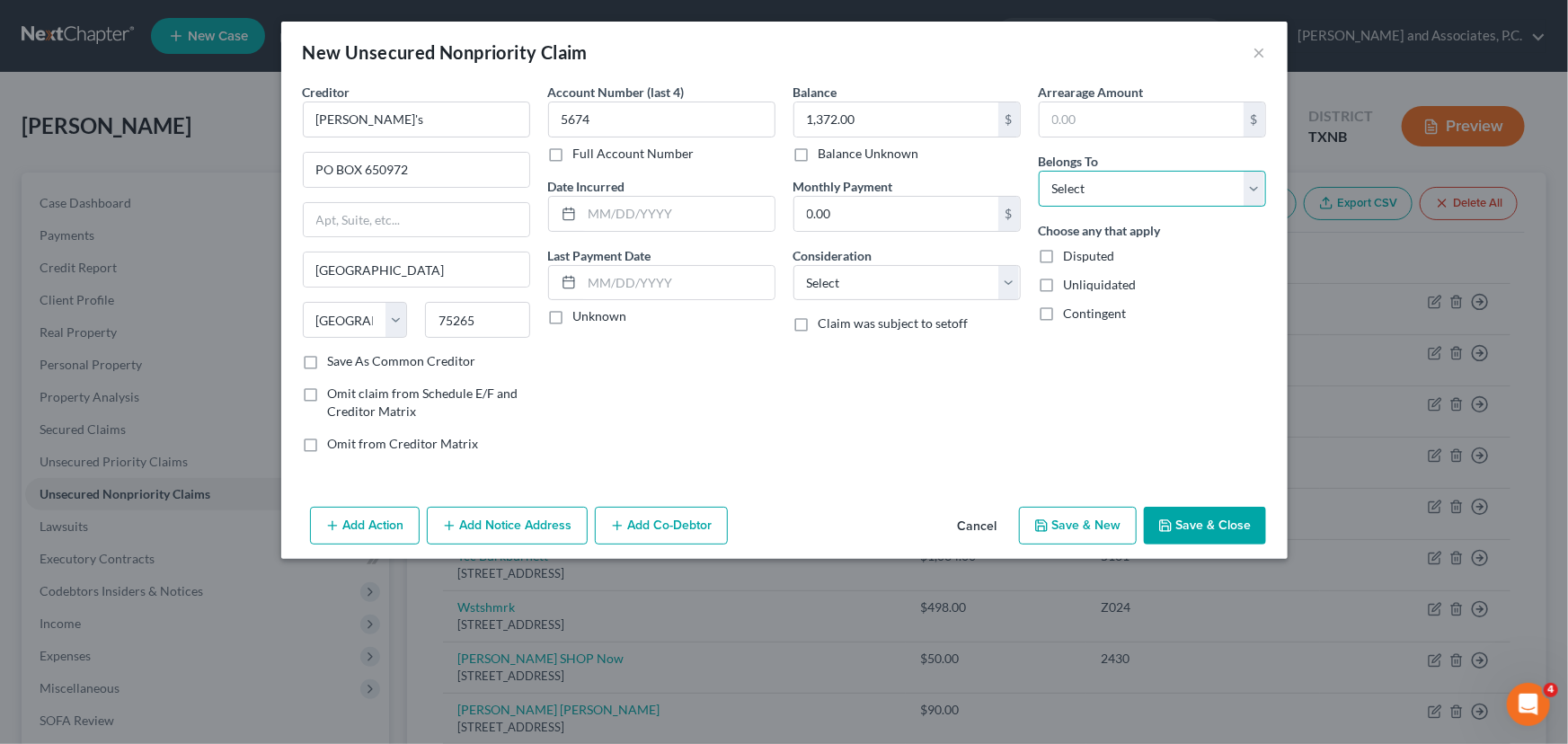
drag, startPoint x: 1063, startPoint y: 182, endPoint x: 1065, endPoint y: 200, distance: 18.1
click at [1063, 182] on select "Select Debtor 1 Only Debtor 2 Only Debtor 1 And Debtor 2 Only At Least One Of T…" at bounding box center [1152, 189] width 227 height 36
select select "0"
click at [1039, 171] on select "Select Debtor 1 Only Debtor 2 Only Debtor 1 And Debtor 2 Only At Least One Of T…" at bounding box center [1152, 189] width 227 height 36
click at [1210, 555] on div "Add Action Add Notice Address Add Co-Debtor Cancel Save & New Save & Close" at bounding box center [784, 529] width 1006 height 59
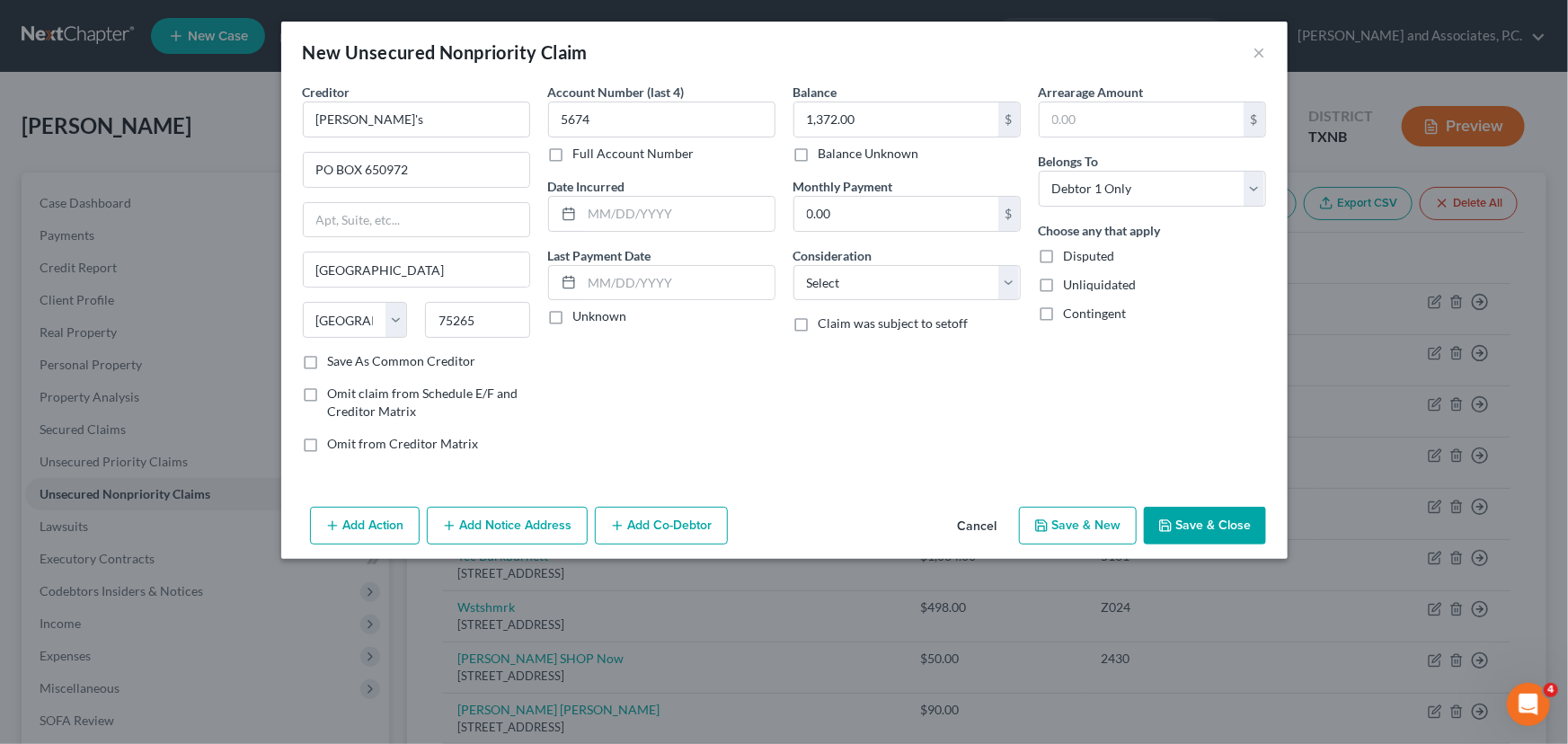
click at [1220, 539] on button "Save & Close" at bounding box center [1206, 525] width 123 height 37
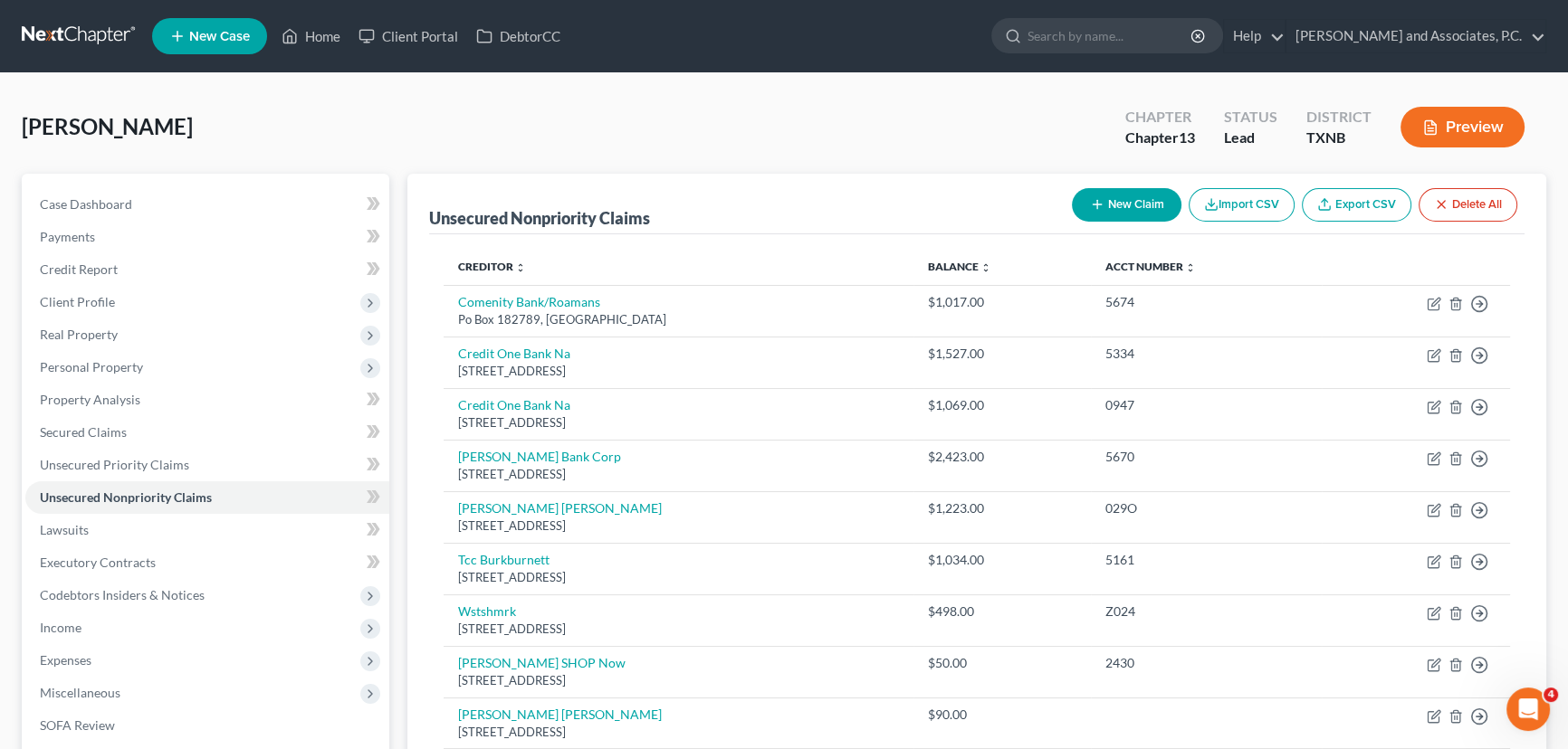
click at [1162, 207] on button "New Claim" at bounding box center [1126, 205] width 109 height 34
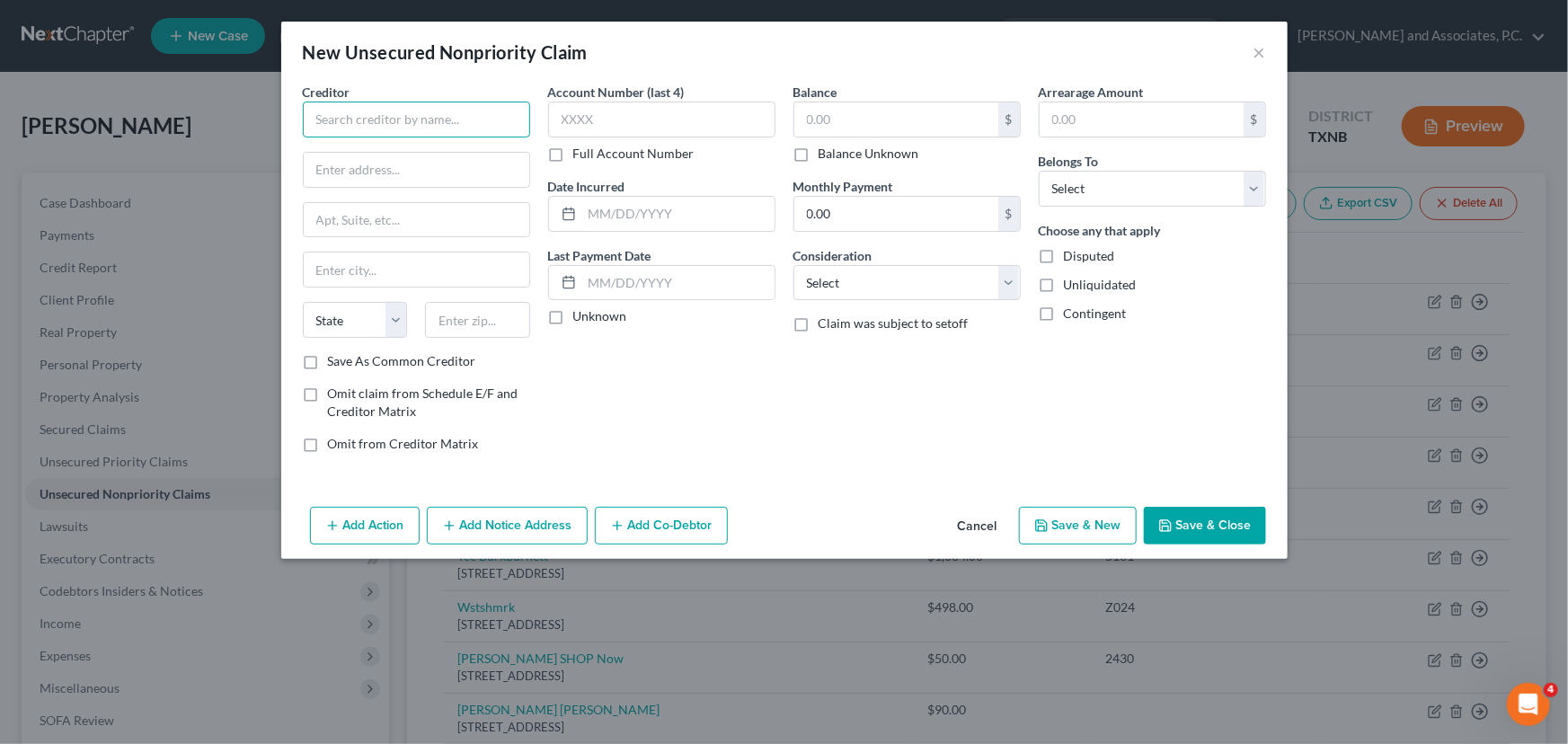
click at [412, 116] on input "text" at bounding box center [416, 120] width 227 height 36
type input "t"
type input "Texan Credit"
type input "105 N Ave D"
type input "76354"
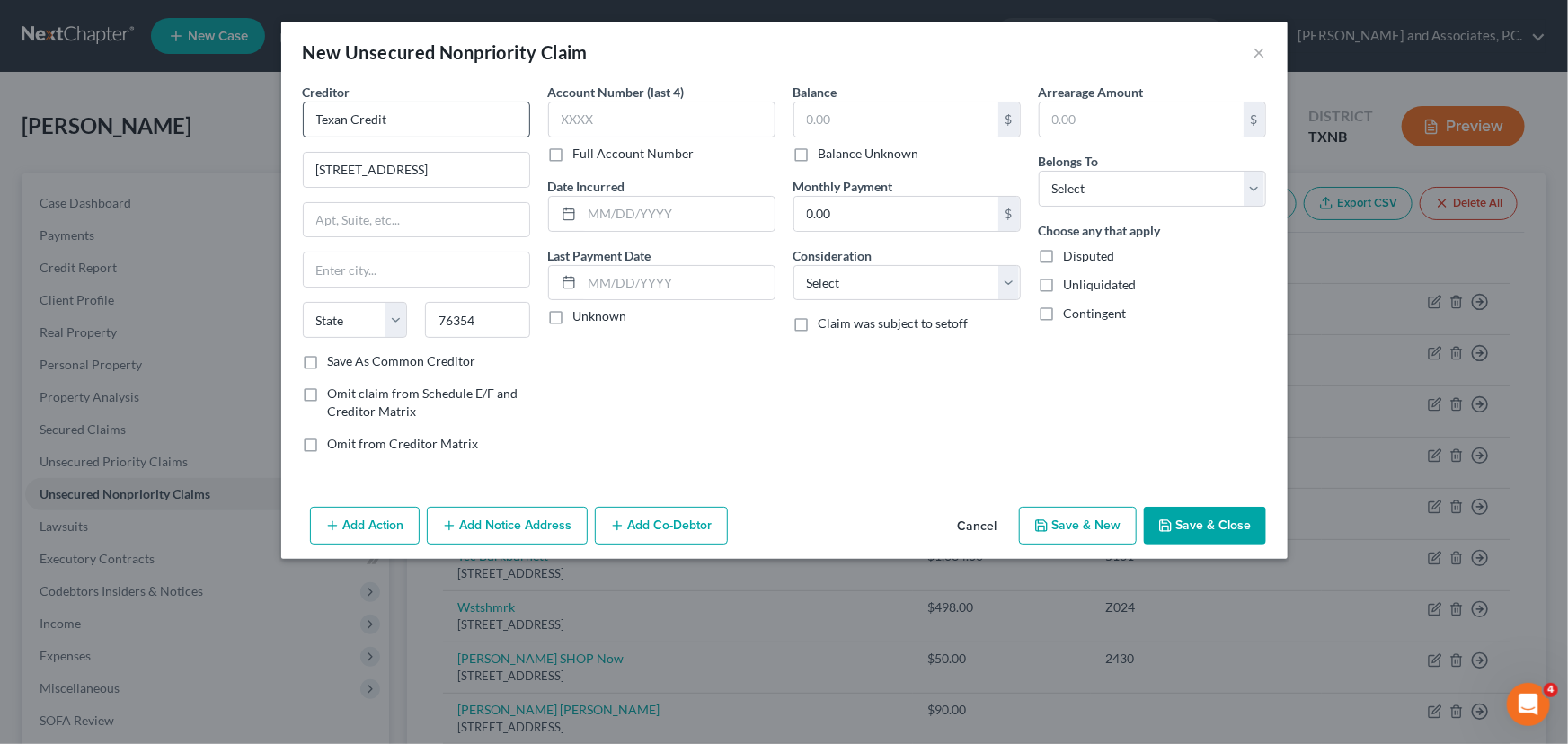
type input "Burkburnett"
select select "45"
click at [649, 113] on input "text" at bounding box center [661, 120] width 227 height 36
click at [856, 123] on input "text" at bounding box center [896, 120] width 204 height 35
type input "700.00"
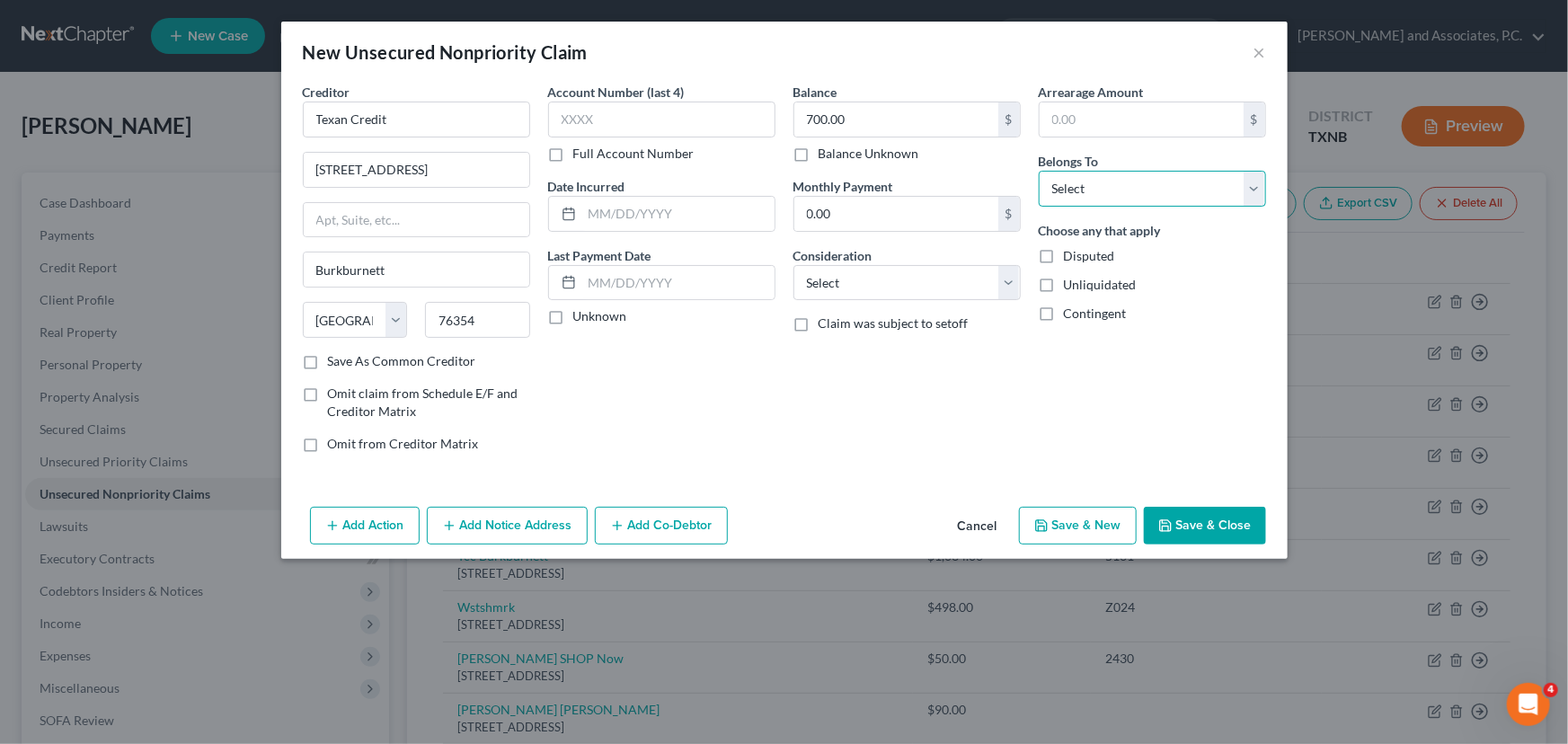
click at [1096, 197] on select "Select Debtor 1 Only Debtor 2 Only Debtor 1 And Debtor 2 Only At Least One Of T…" at bounding box center [1152, 189] width 227 height 36
select select "0"
click at [1039, 171] on select "Select Debtor 1 Only Debtor 2 Only Debtor 1 And Debtor 2 Only At Least One Of T…" at bounding box center [1152, 189] width 227 height 36
click at [1189, 519] on button "Save & Close" at bounding box center [1206, 525] width 123 height 37
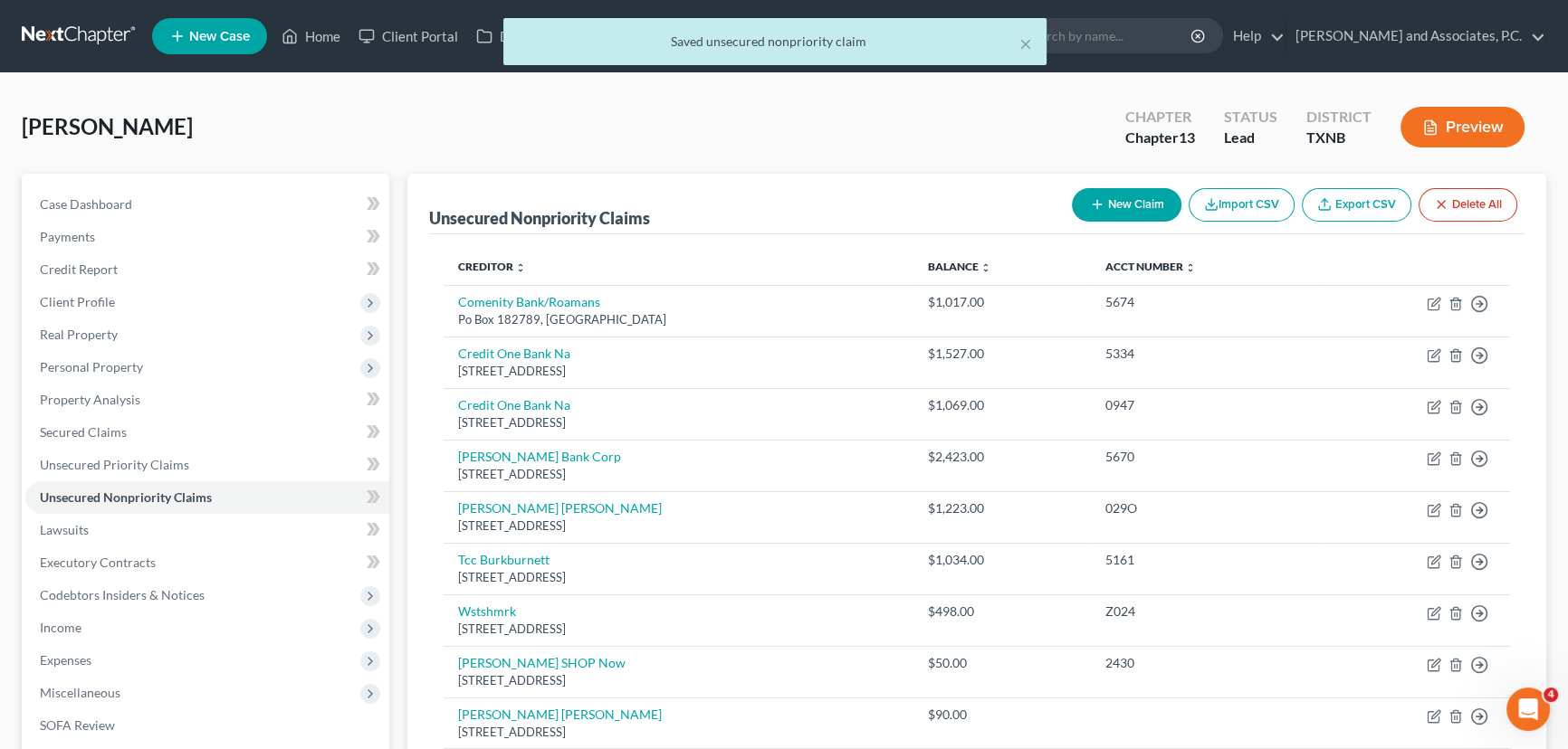
click at [1099, 198] on icon "button" at bounding box center [1097, 204] width 14 height 14
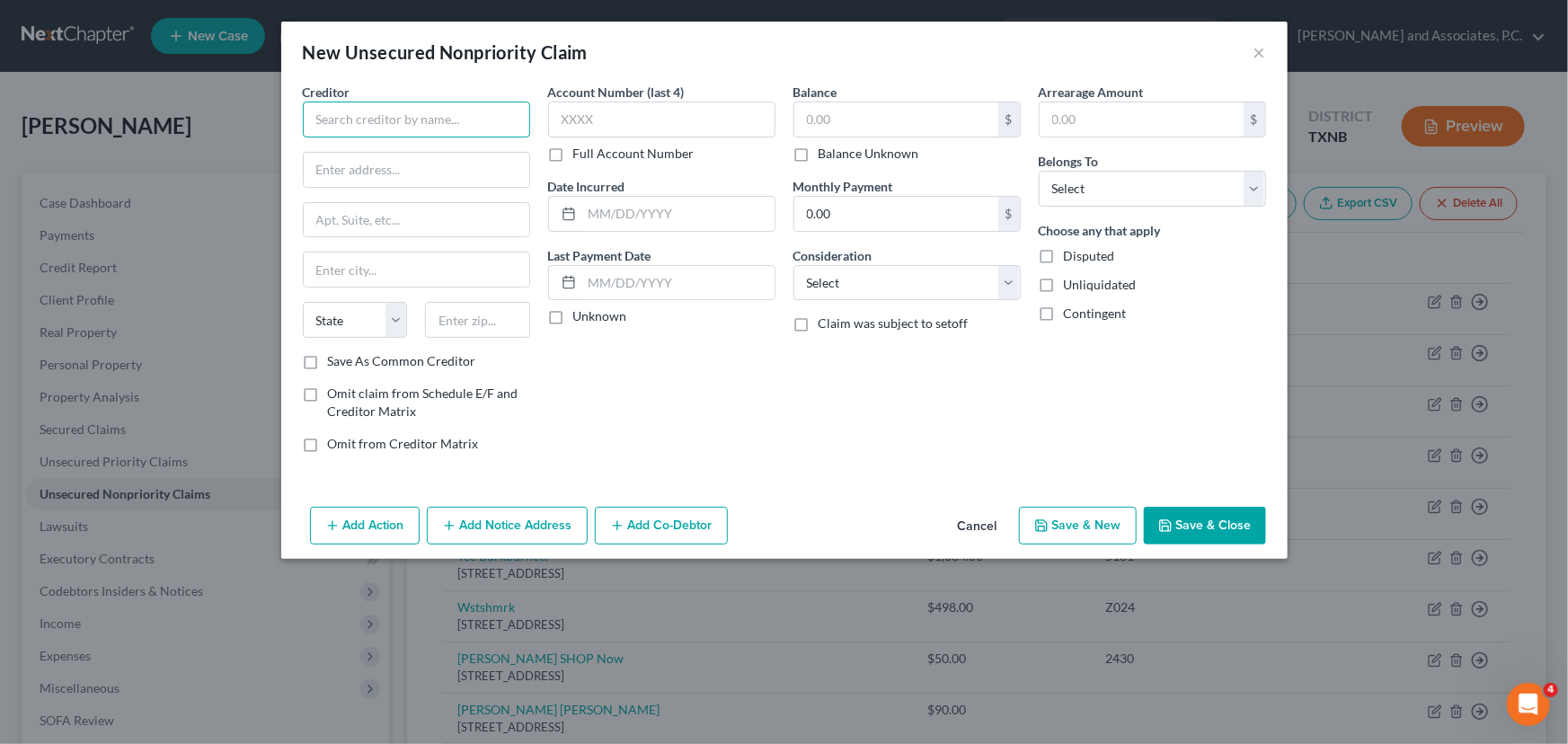
click at [448, 118] on input "text" at bounding box center [416, 120] width 227 height 36
type input "Shamrock Finance"
type input "4708 K-Mart Drive"
type input "76308"
type input "Wichita Falls"
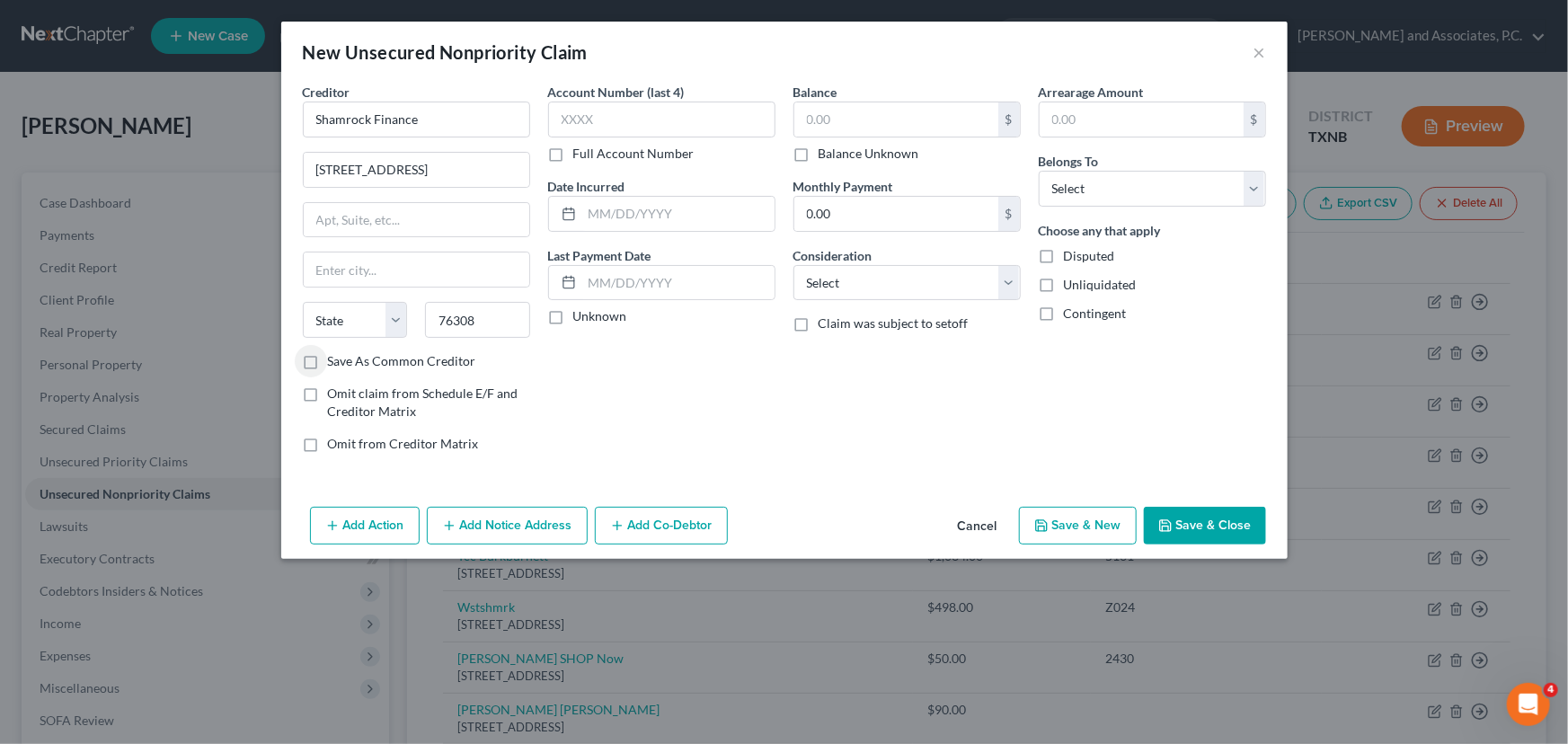
select select "45"
click at [865, 121] on input "text" at bounding box center [896, 120] width 204 height 35
type input "600.00"
drag, startPoint x: 1202, startPoint y: 189, endPoint x: 1179, endPoint y: 202, distance: 26.4
click at [1202, 188] on select "Select Debtor 1 Only Debtor 2 Only Debtor 1 And Debtor 2 Only At Least One Of T…" at bounding box center [1152, 189] width 227 height 36
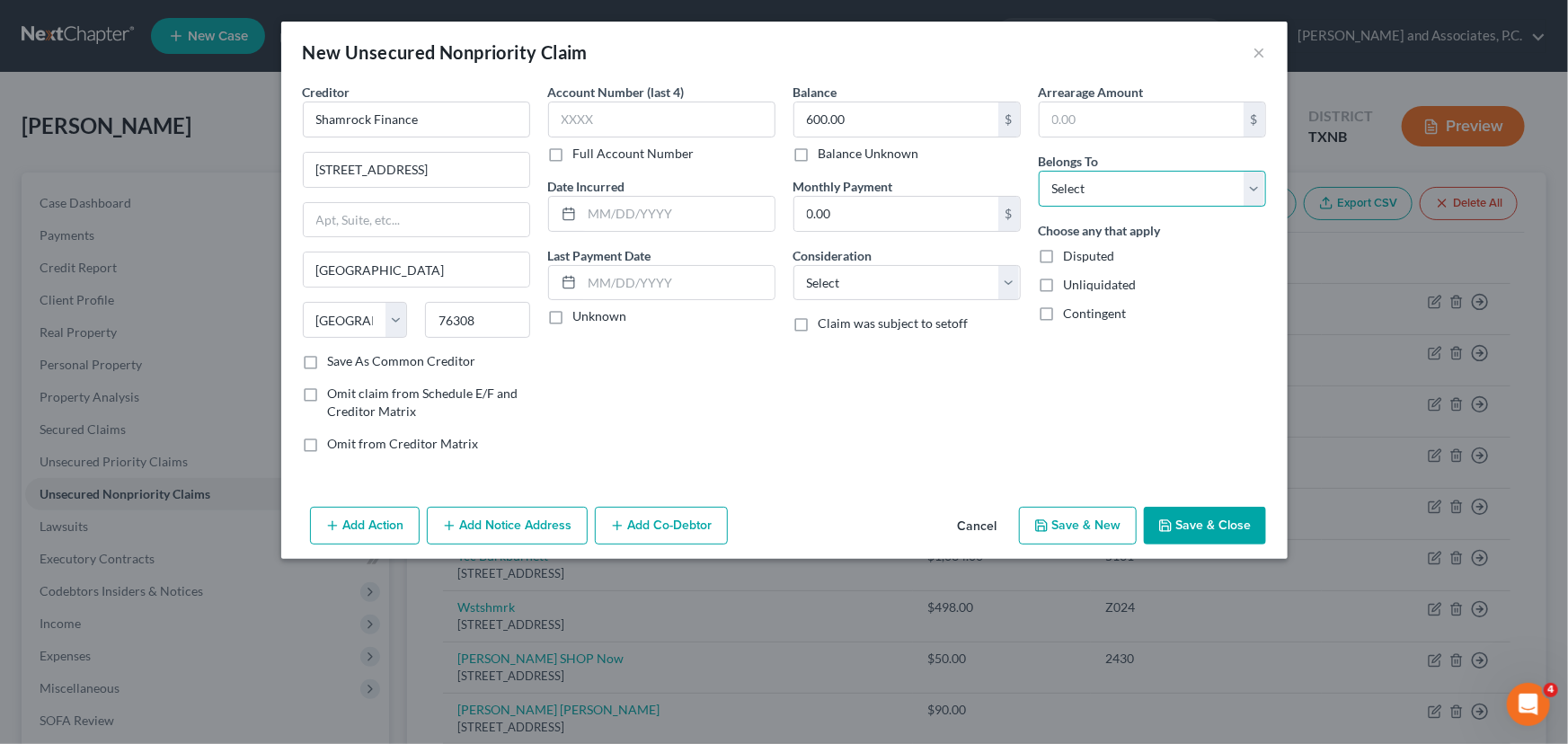
select select "0"
click at [1039, 171] on select "Select Debtor 1 Only Debtor 2 Only Debtor 1 And Debtor 2 Only At Least One Of T…" at bounding box center [1152, 189] width 227 height 36
click at [1177, 539] on button "Save & Close" at bounding box center [1206, 525] width 123 height 37
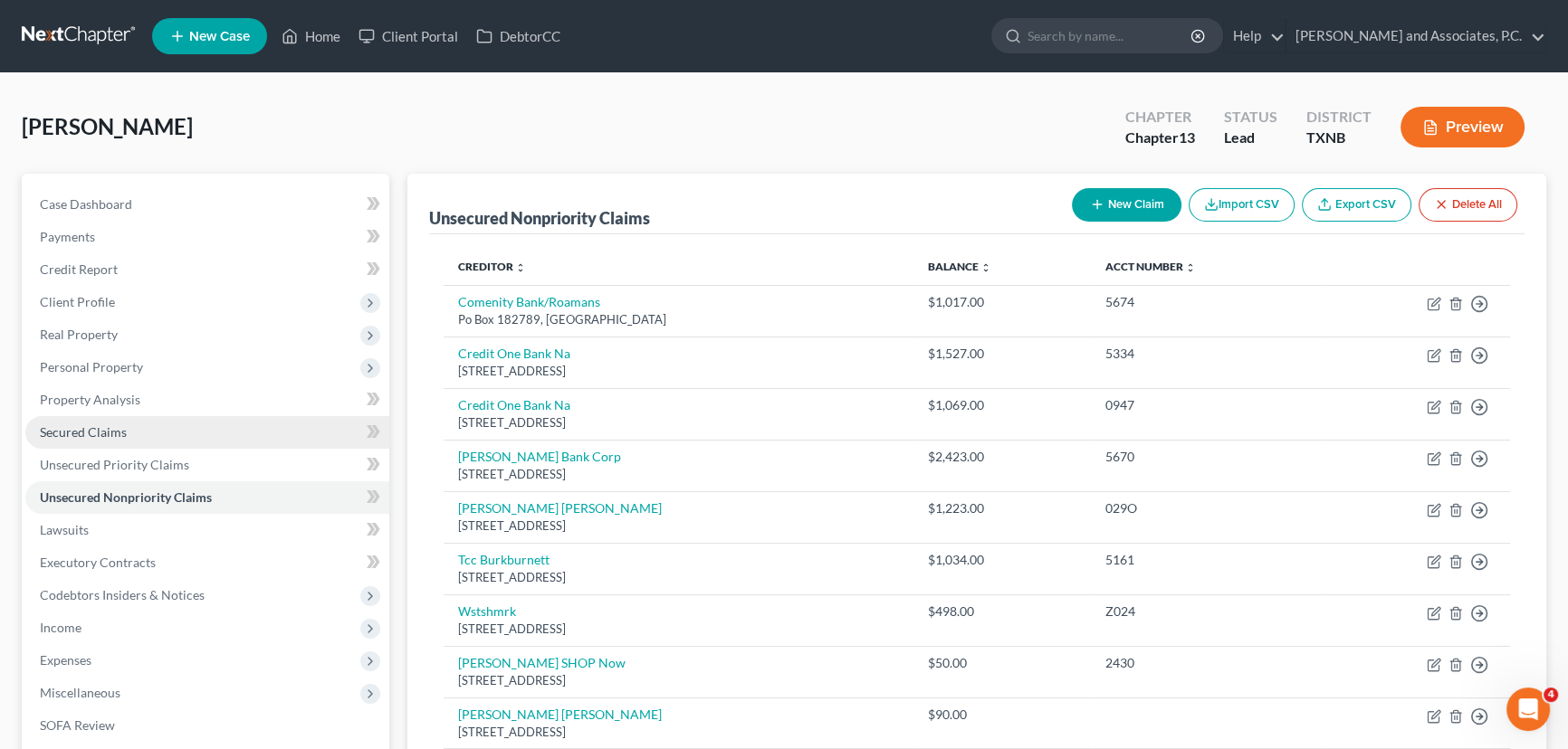
click at [89, 425] on span "Secured Claims" at bounding box center [83, 432] width 87 height 15
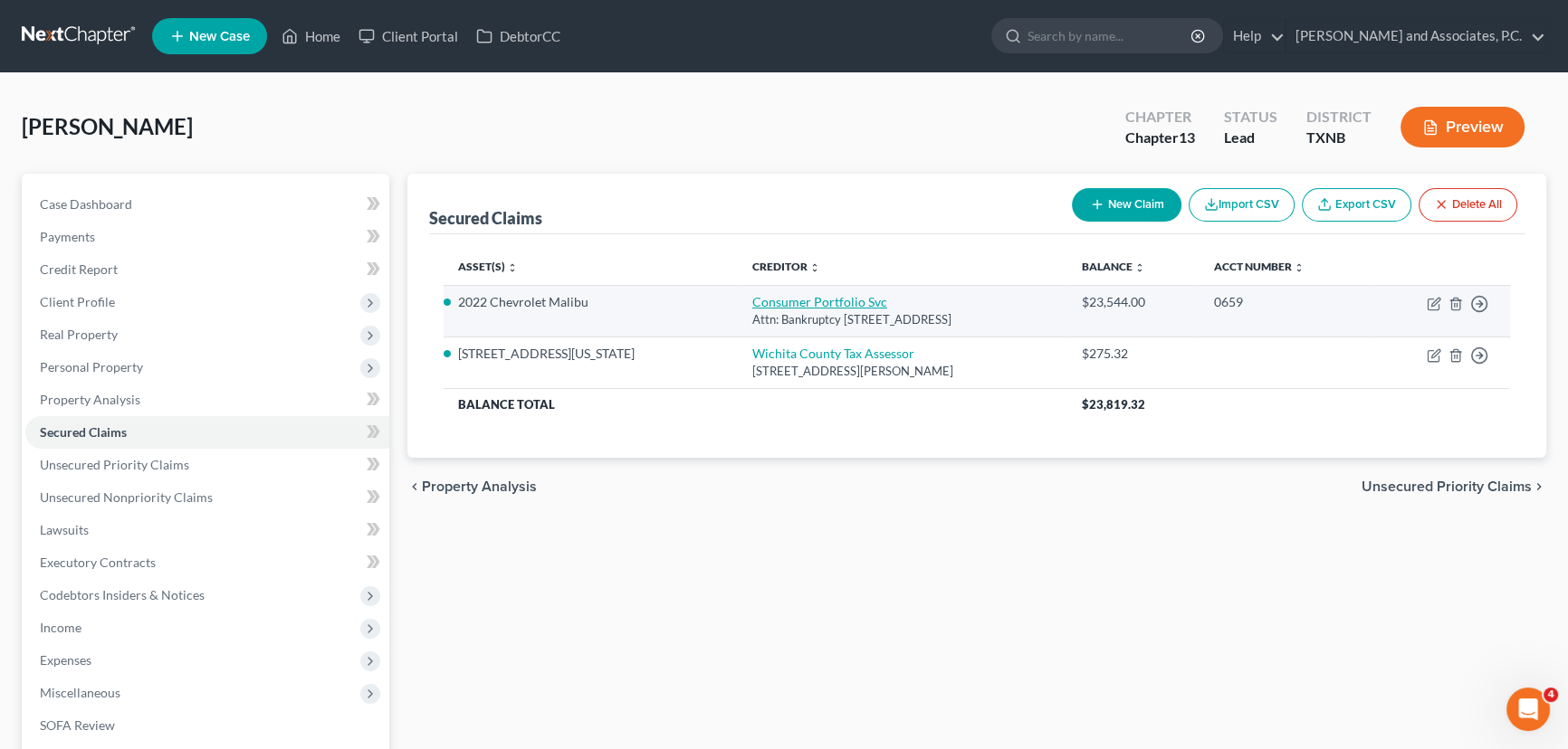
click at [752, 300] on link "Consumer Portfolio Svc" at bounding box center [820, 302] width 135 height 15
select select "4"
select select "0"
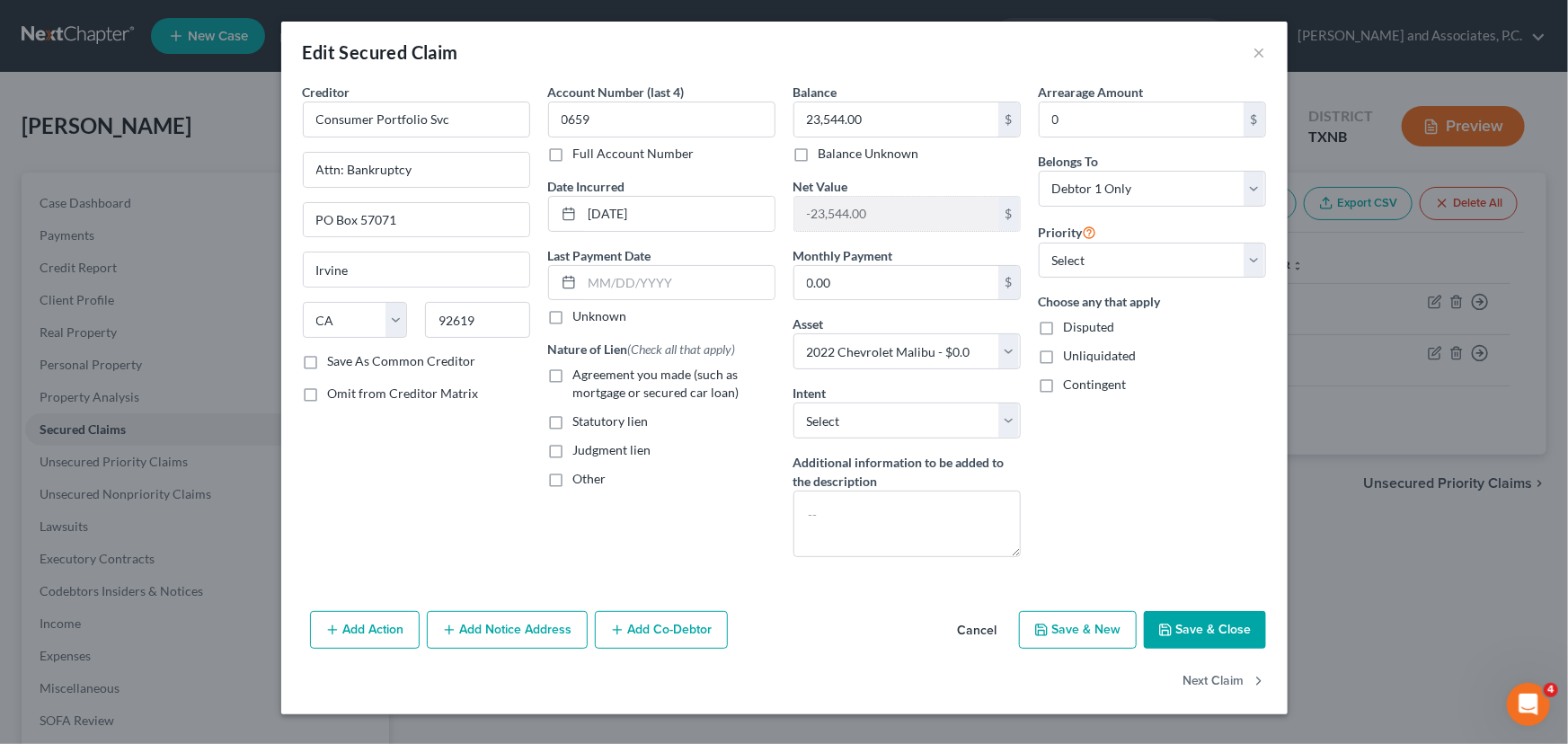
click at [1228, 639] on button "Save & Close" at bounding box center [1206, 630] width 123 height 37
select select
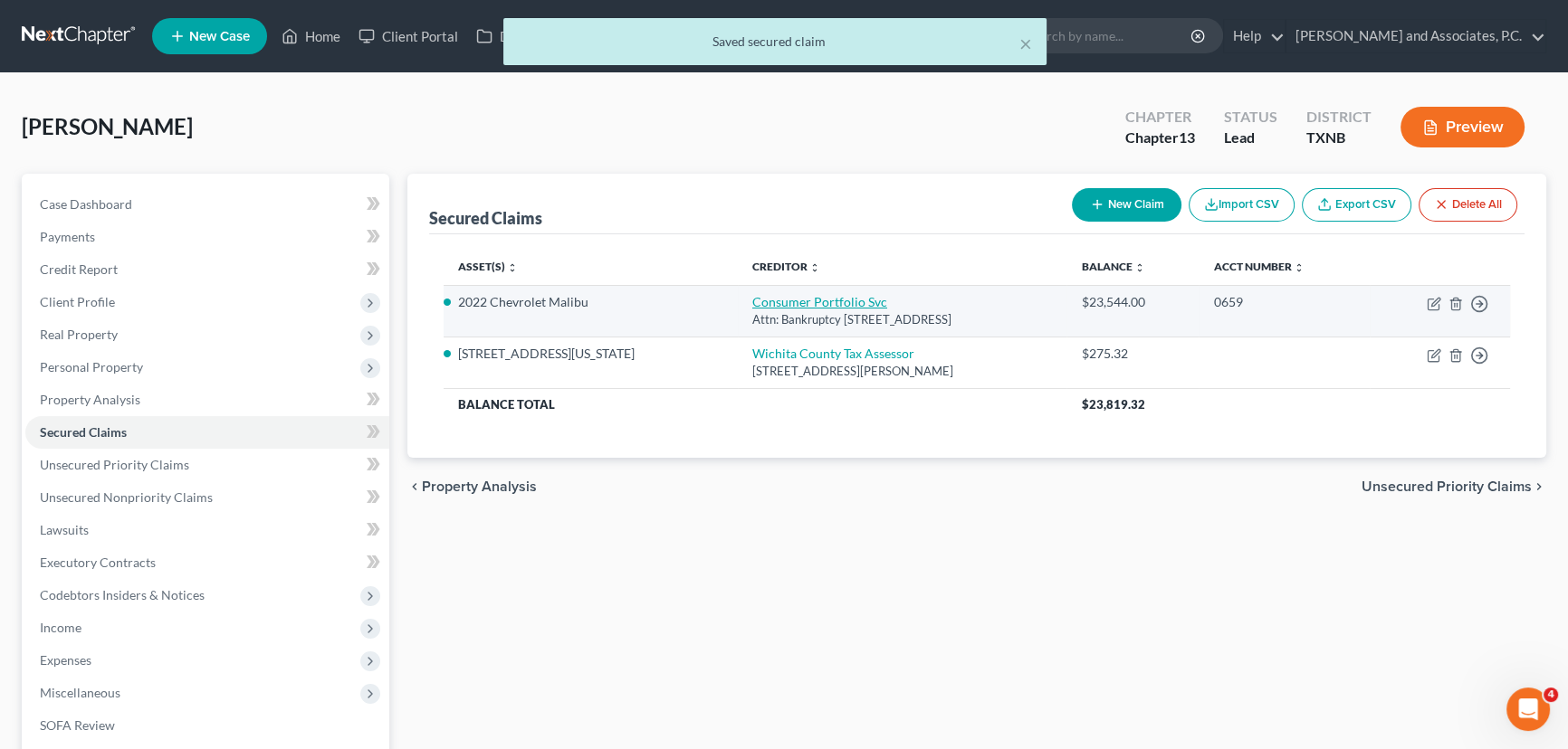
click at [752, 308] on link "Consumer Portfolio Svc" at bounding box center [820, 302] width 135 height 15
select select "4"
select select "0"
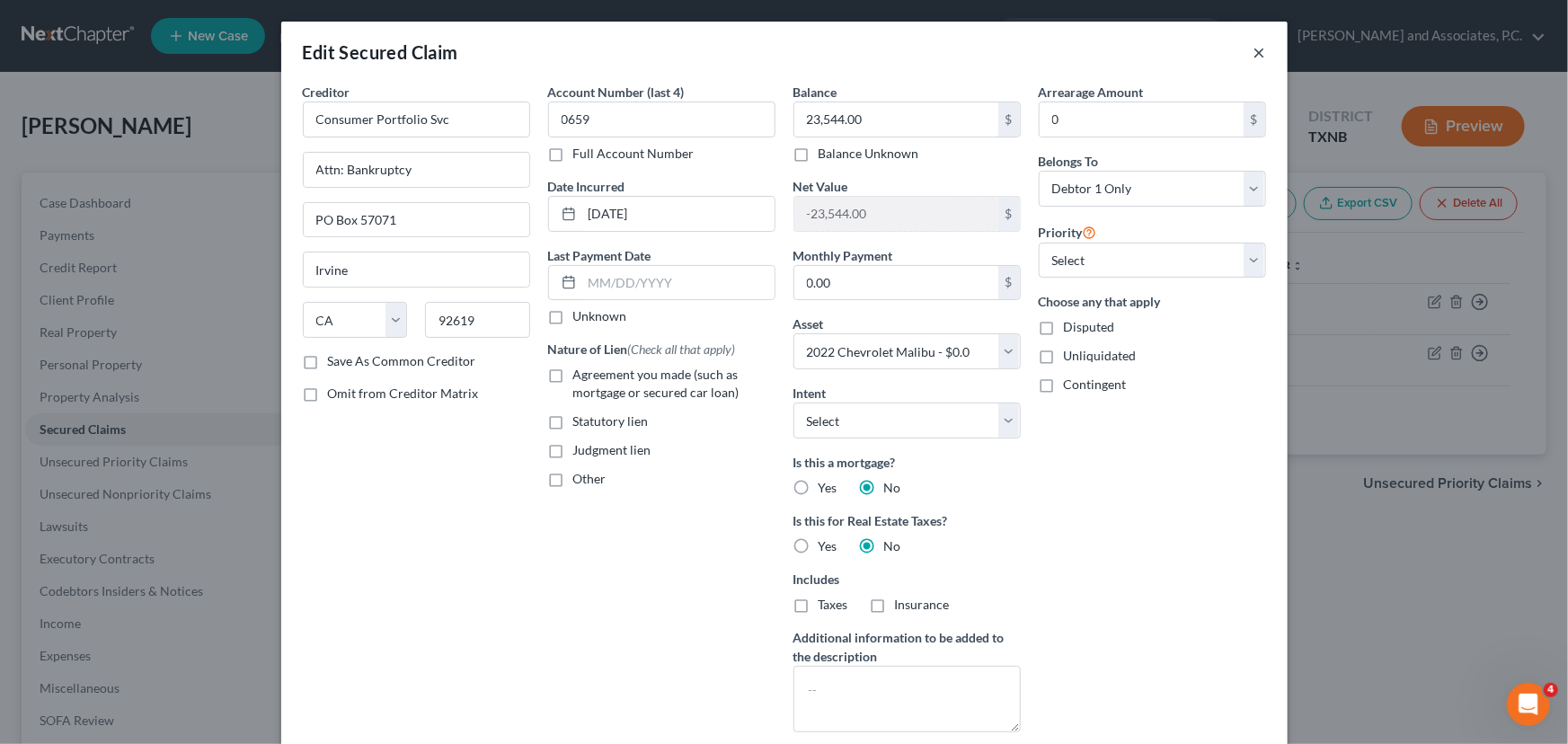
click at [1254, 51] on button "×" at bounding box center [1259, 52] width 12 height 22
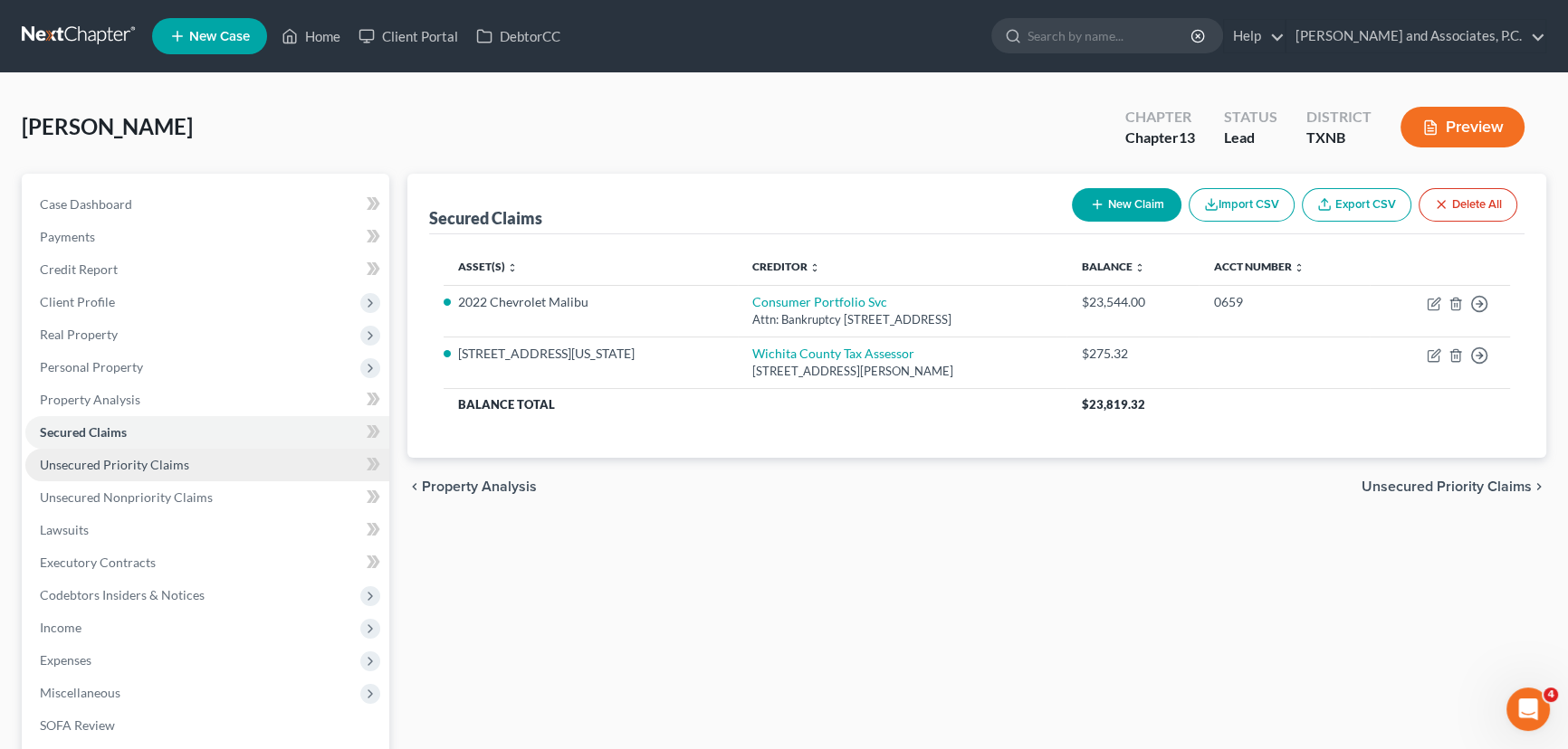
click at [109, 466] on span "Unsecured Priority Claims" at bounding box center [114, 465] width 150 height 15
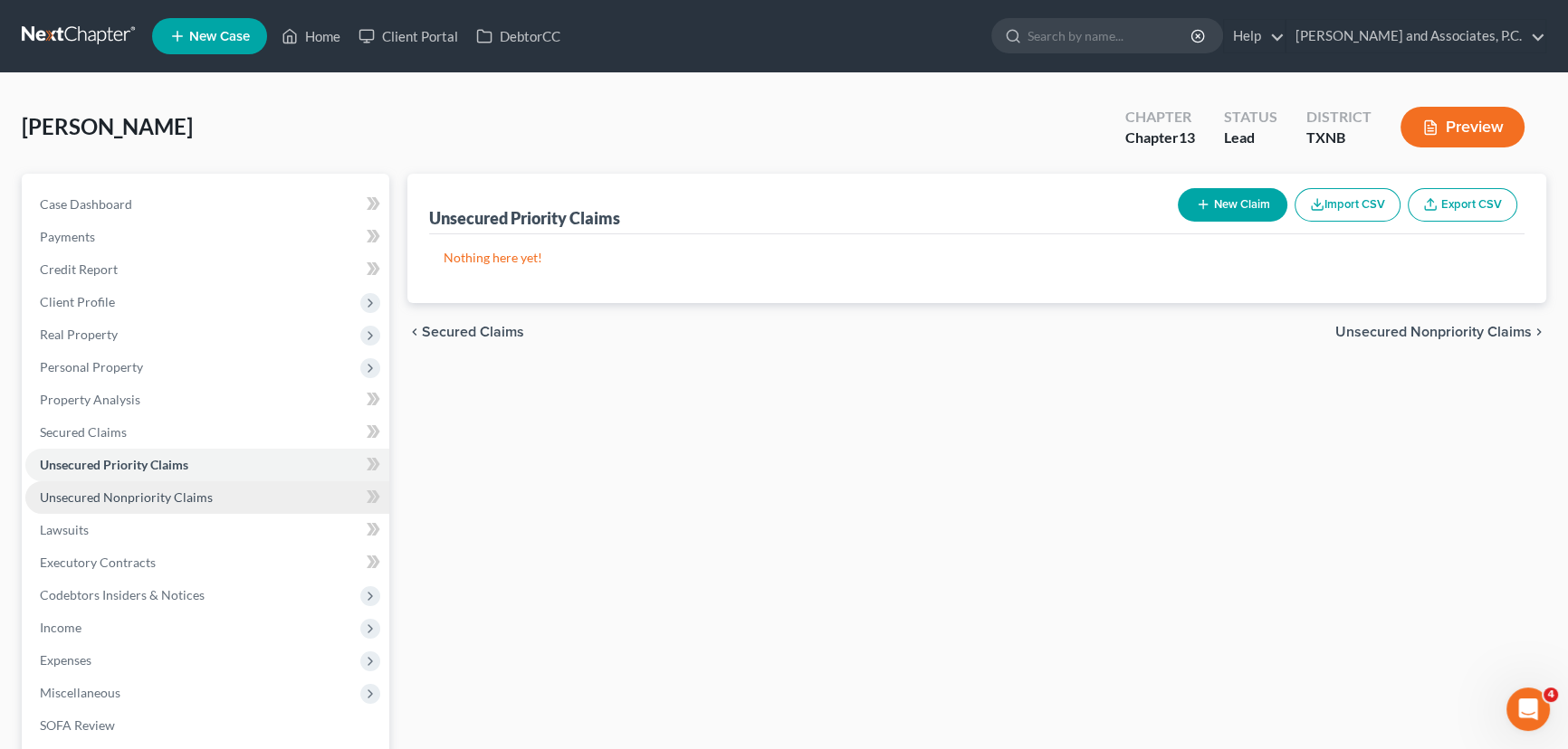
click at [110, 492] on span "Unsecured Nonpriority Claims" at bounding box center [126, 497] width 173 height 15
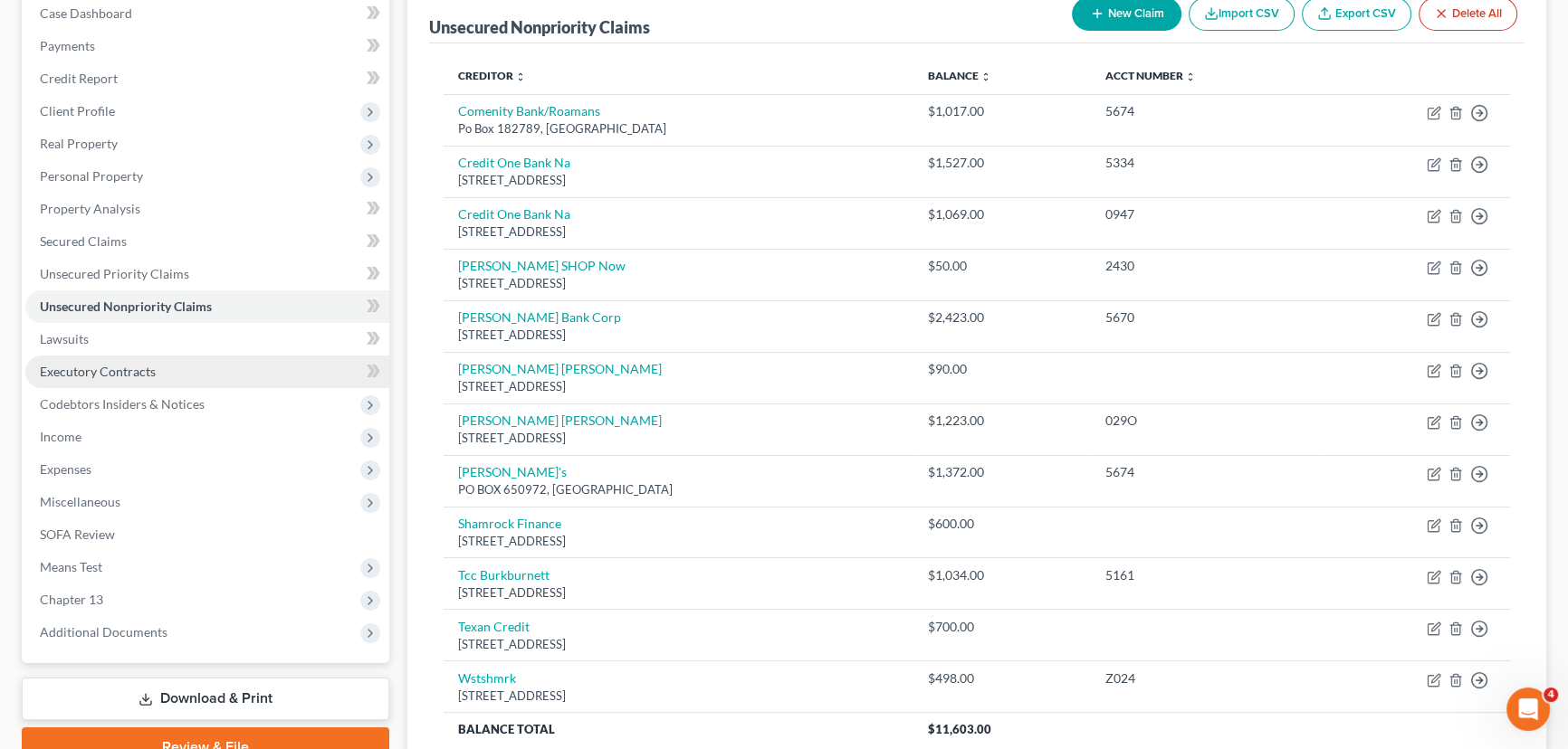
scroll to position [100, 0]
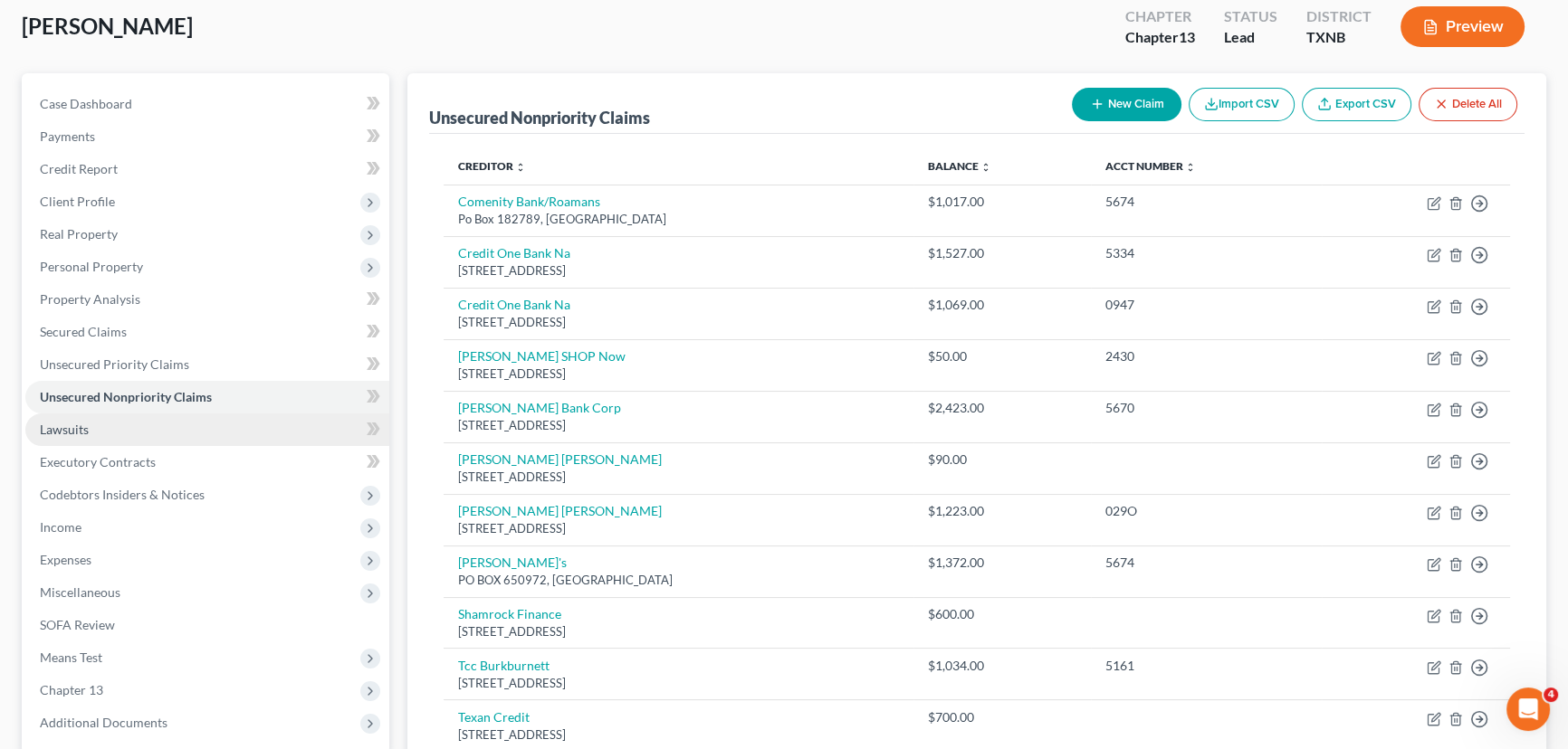
click at [48, 429] on span "Lawsuits" at bounding box center [64, 430] width 49 height 15
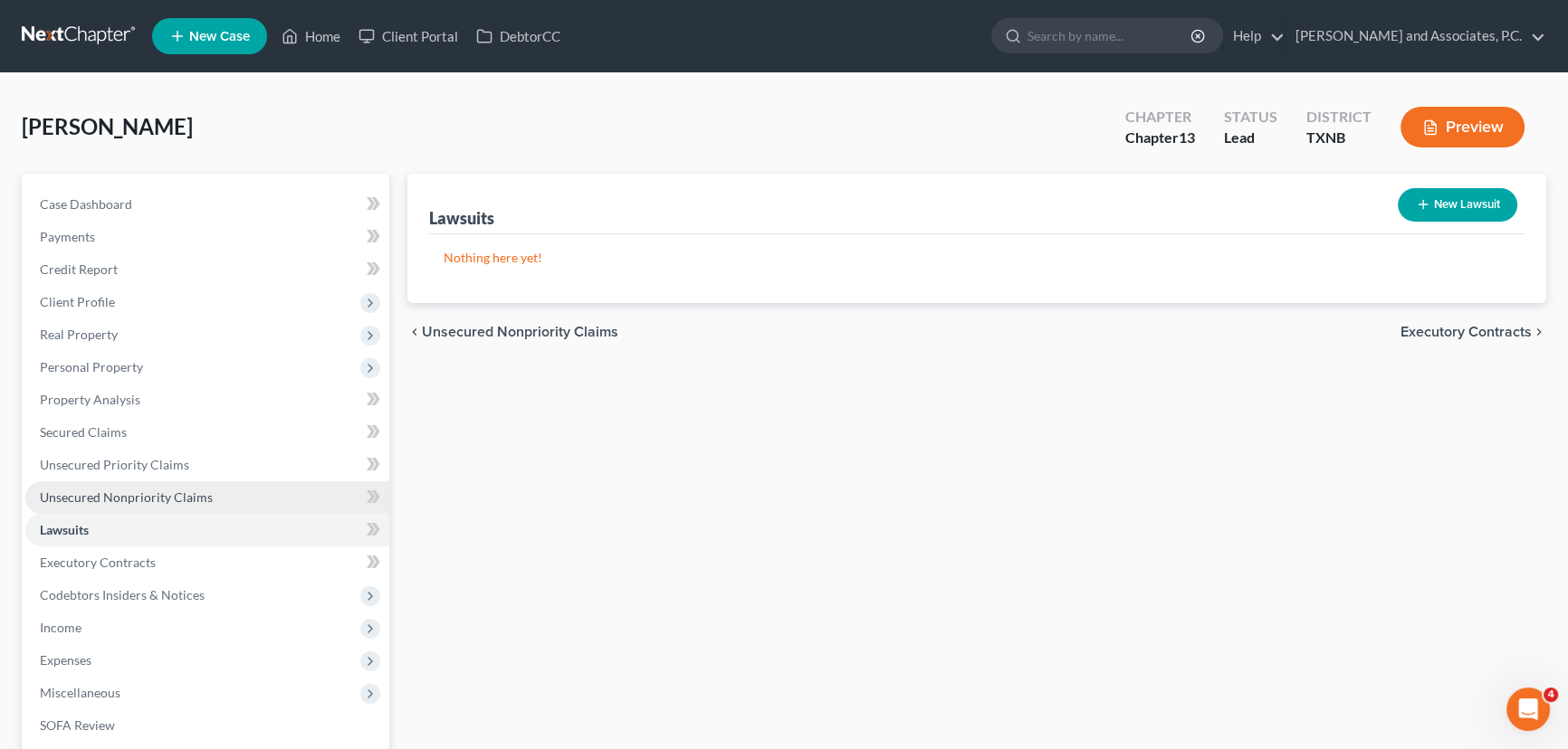
click at [76, 503] on span "Unsecured Nonpriority Claims" at bounding box center [126, 497] width 173 height 15
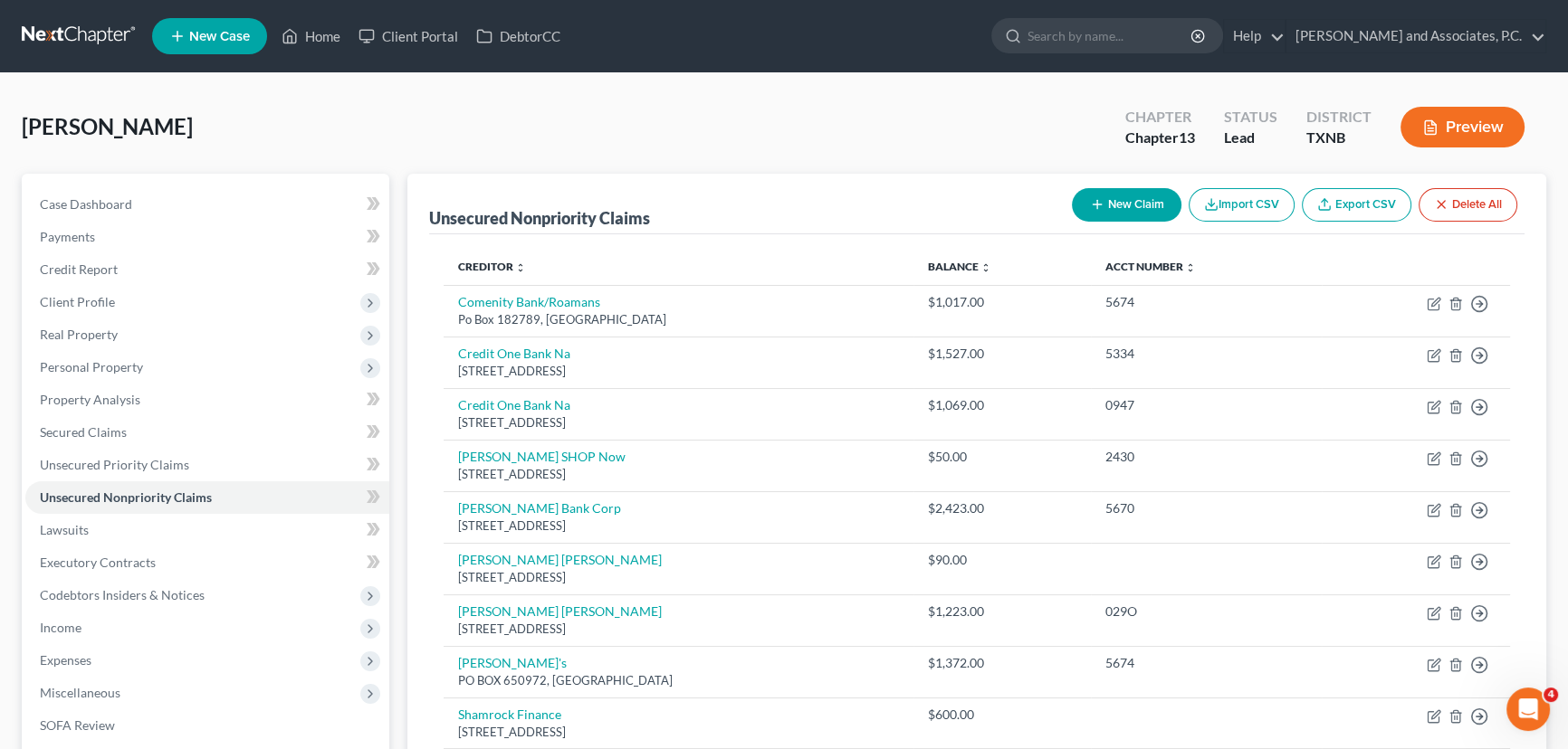
click at [1166, 208] on button "New Claim" at bounding box center [1126, 205] width 109 height 34
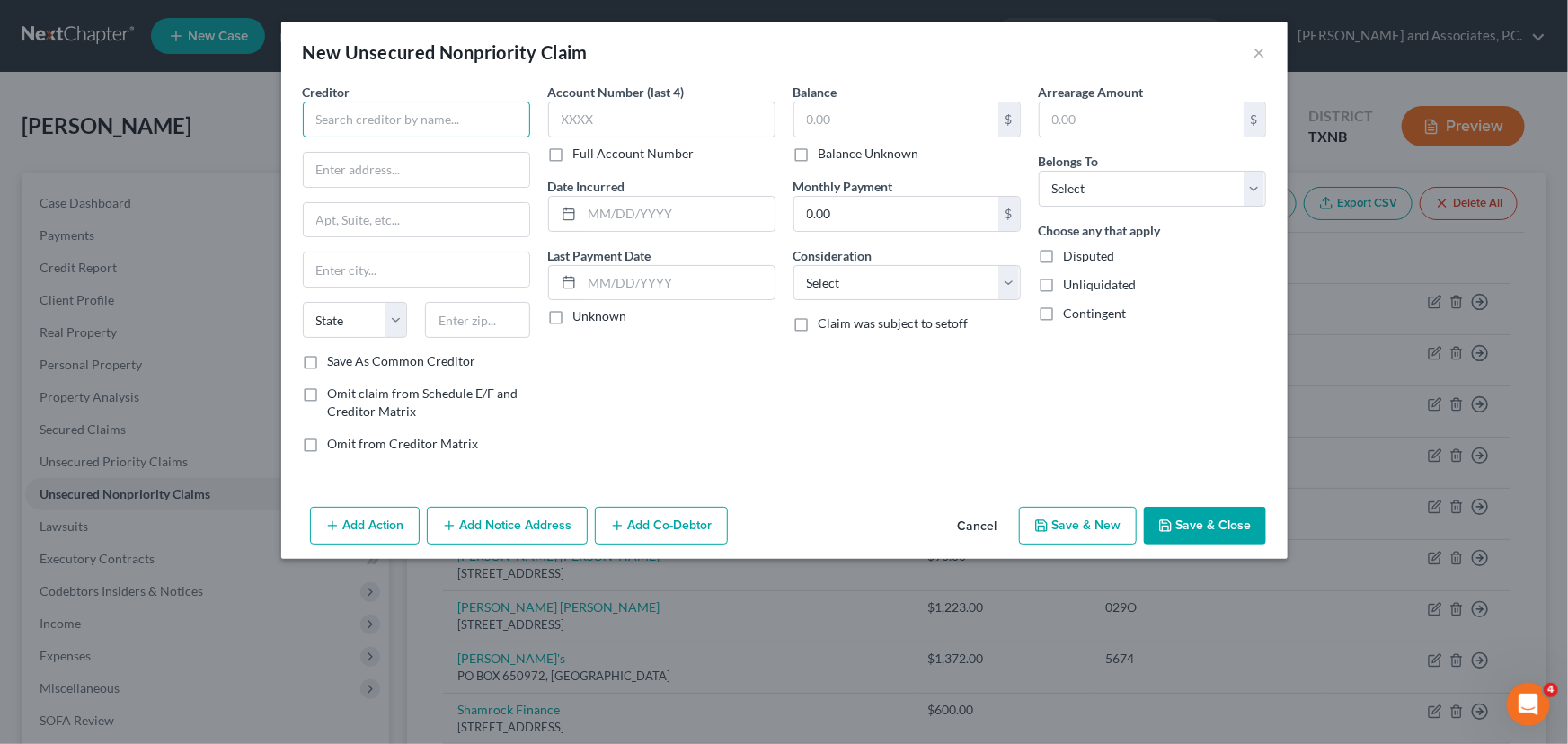
click at [367, 123] on input "text" at bounding box center [416, 120] width 227 height 36
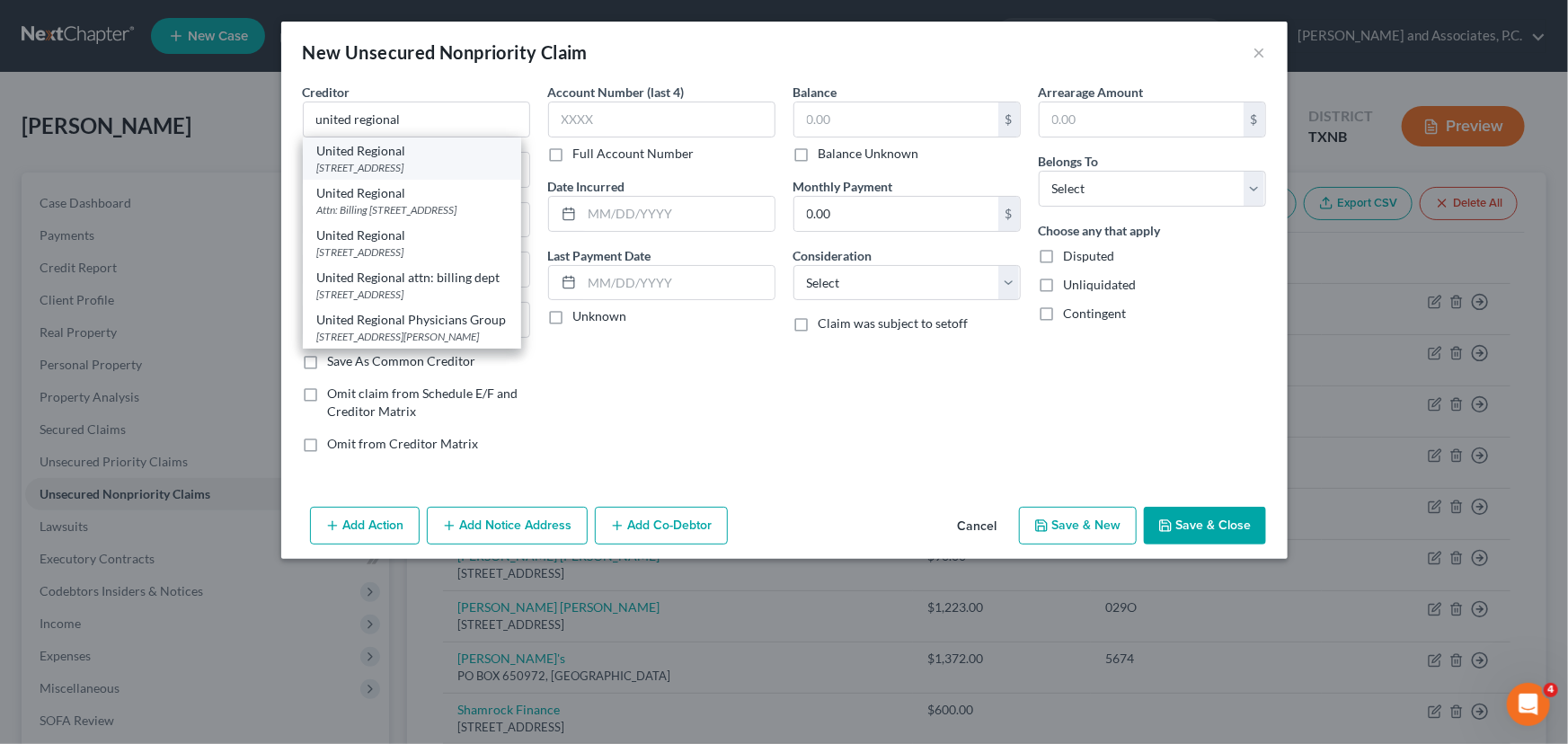
click at [380, 168] on div "1600 Eleventh St, Wichita Falls, TX 76301" at bounding box center [412, 168] width 190 height 15
type input "United Regional"
type input "1600 Eleventh St"
type input "Wichita Falls"
select select "45"
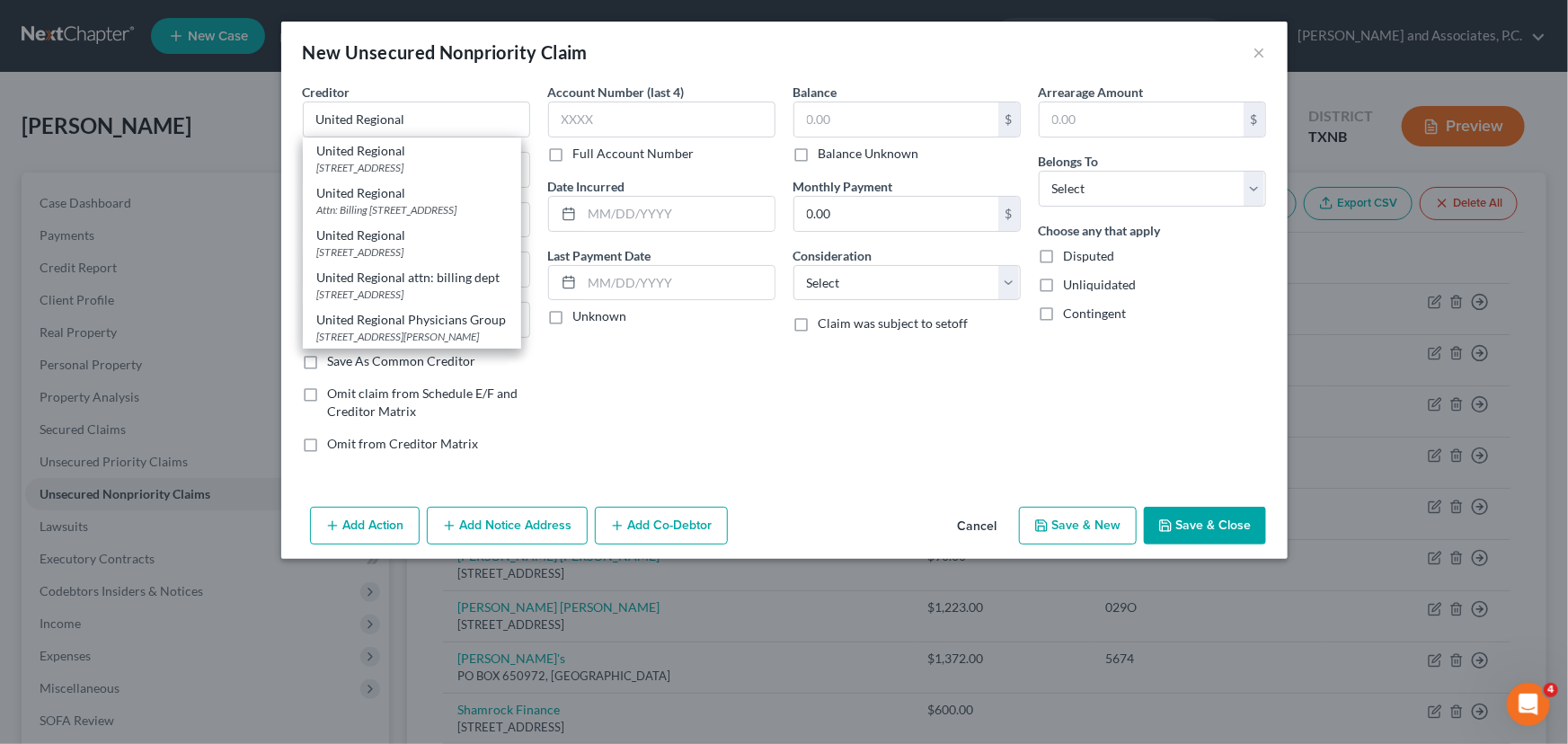
type input "76301"
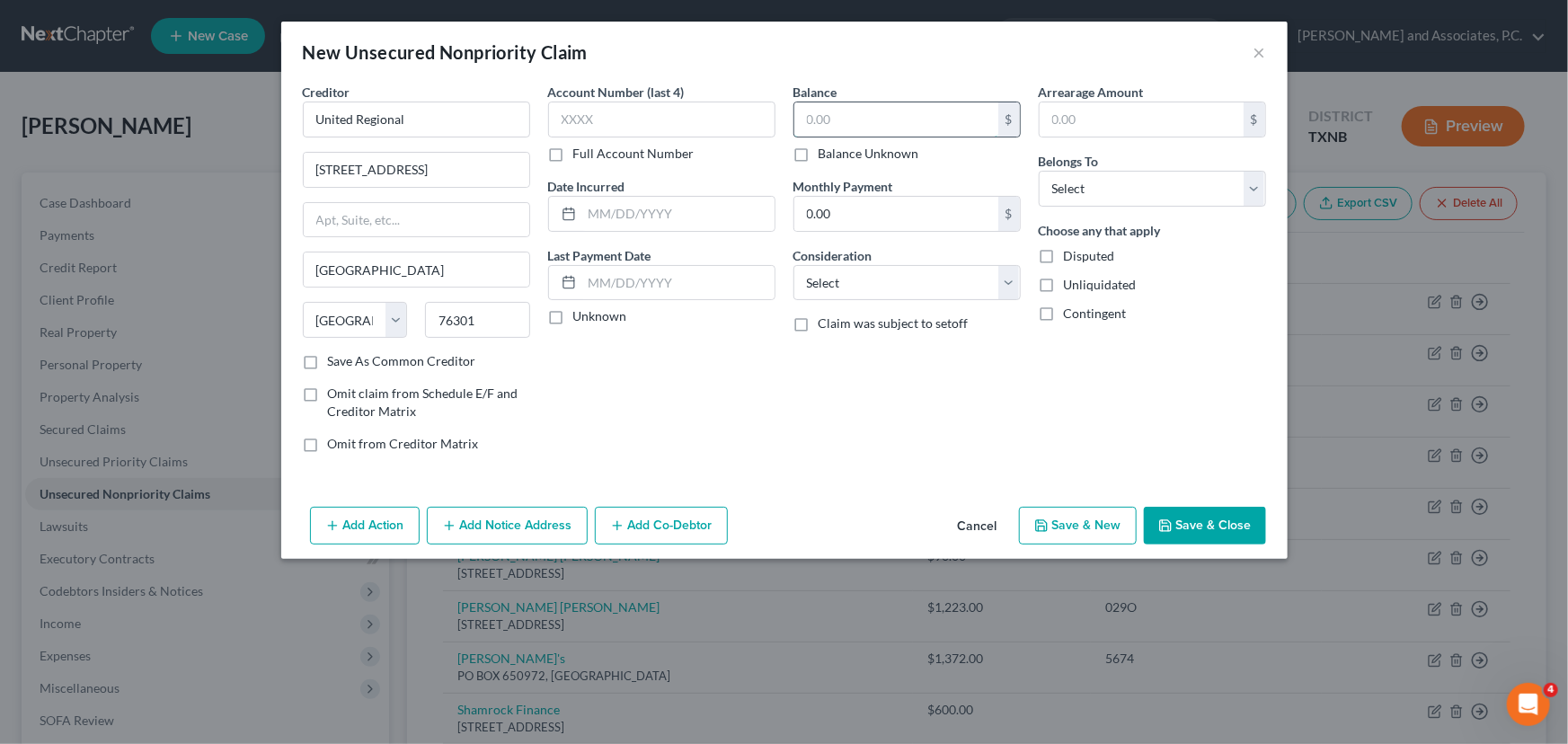
click at [891, 115] on input "text" at bounding box center [896, 120] width 204 height 35
type input "1.00"
click at [1131, 208] on div "Arrearage Amount $ Belongs To * Select Debtor 1 Only Debtor 2 Only Debtor 1 And…" at bounding box center [1153, 274] width 245 height 384
click at [1116, 202] on select "Select Debtor 1 Only Debtor 2 Only Debtor 1 And Debtor 2 Only At Least One Of T…" at bounding box center [1152, 189] width 227 height 36
select select "0"
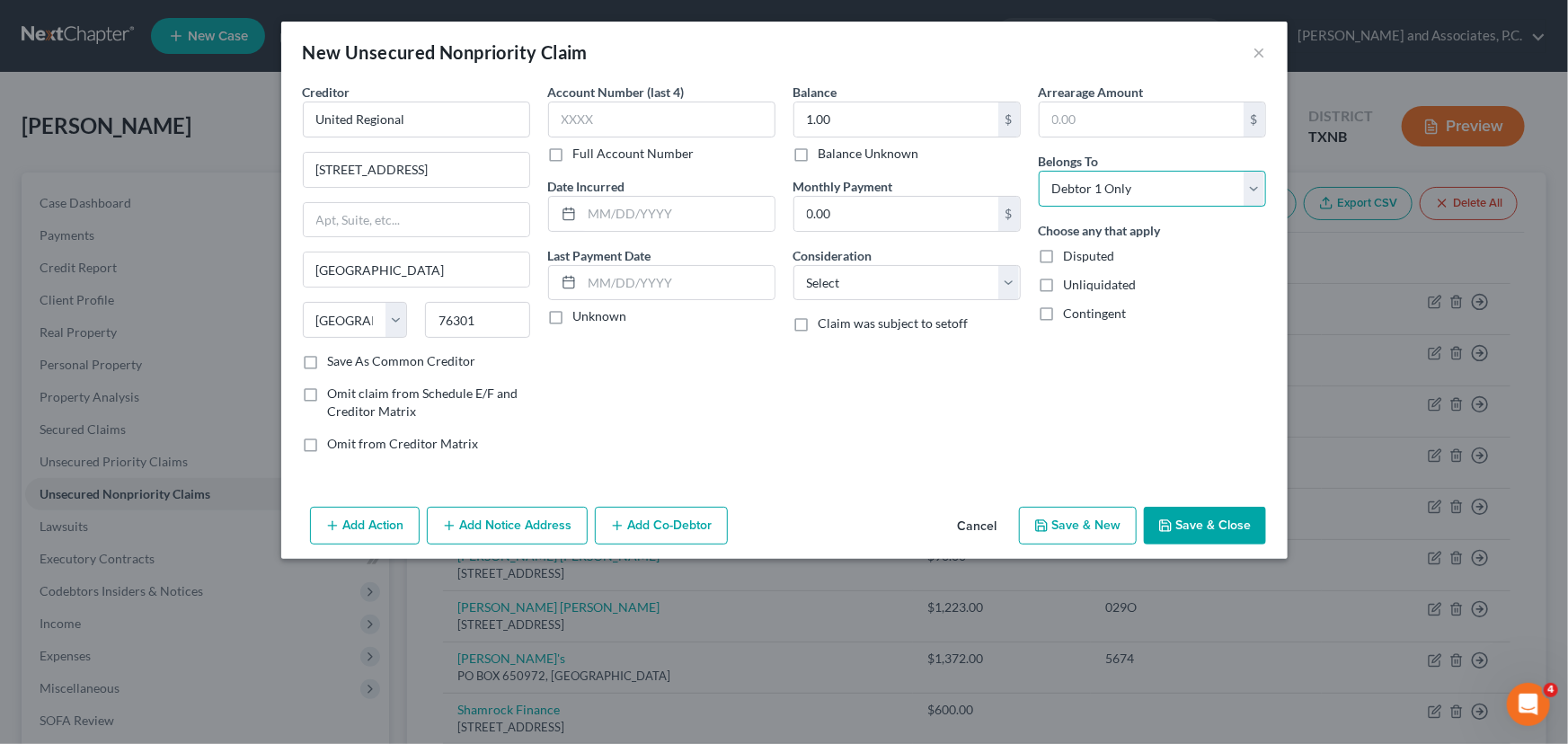
click at [1039, 171] on select "Select Debtor 1 Only Debtor 2 Only Debtor 1 And Debtor 2 Only At Least One Of T…" at bounding box center [1152, 189] width 227 height 36
click at [1170, 538] on button "Save & Close" at bounding box center [1206, 525] width 123 height 37
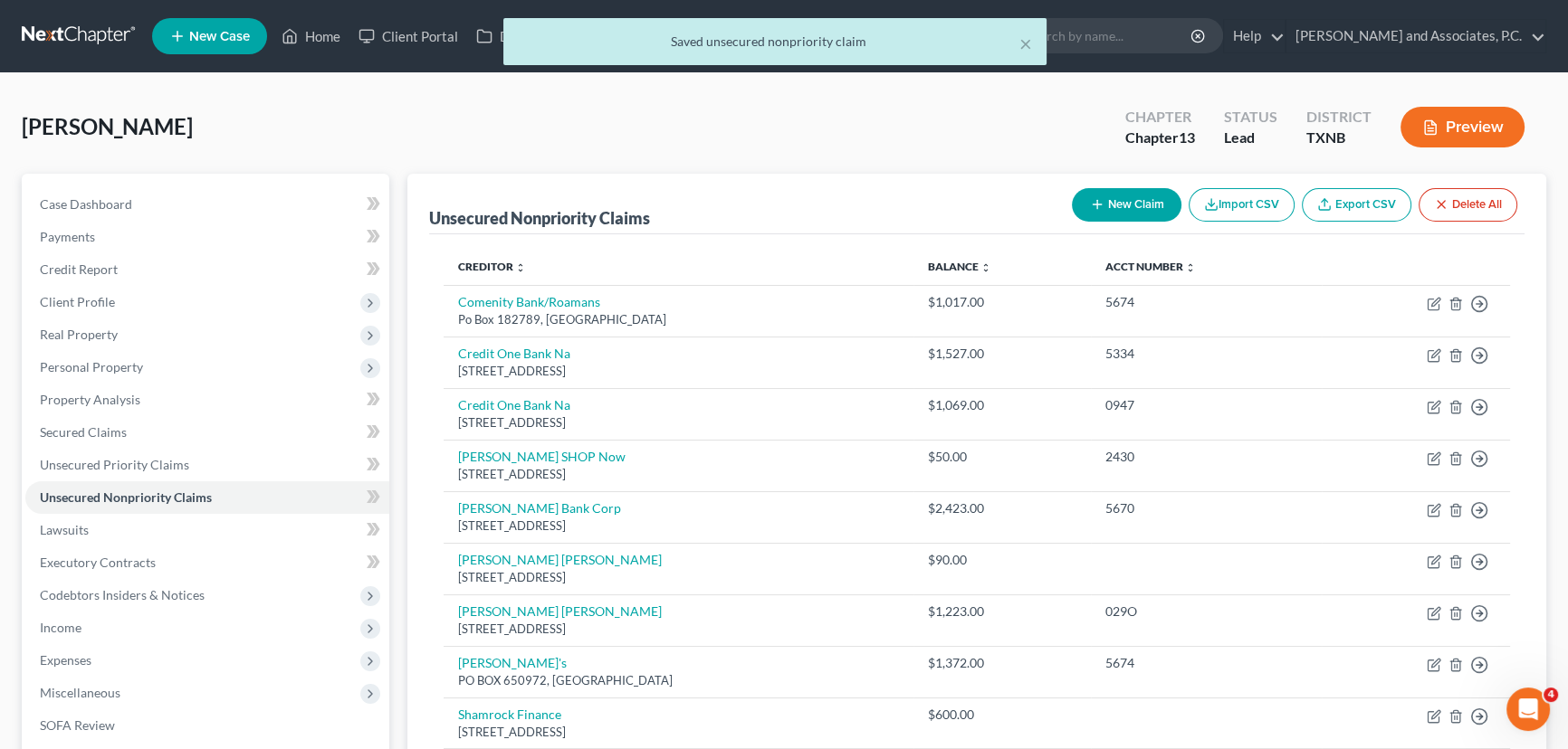
click at [1134, 196] on button "New Claim" at bounding box center [1126, 205] width 109 height 34
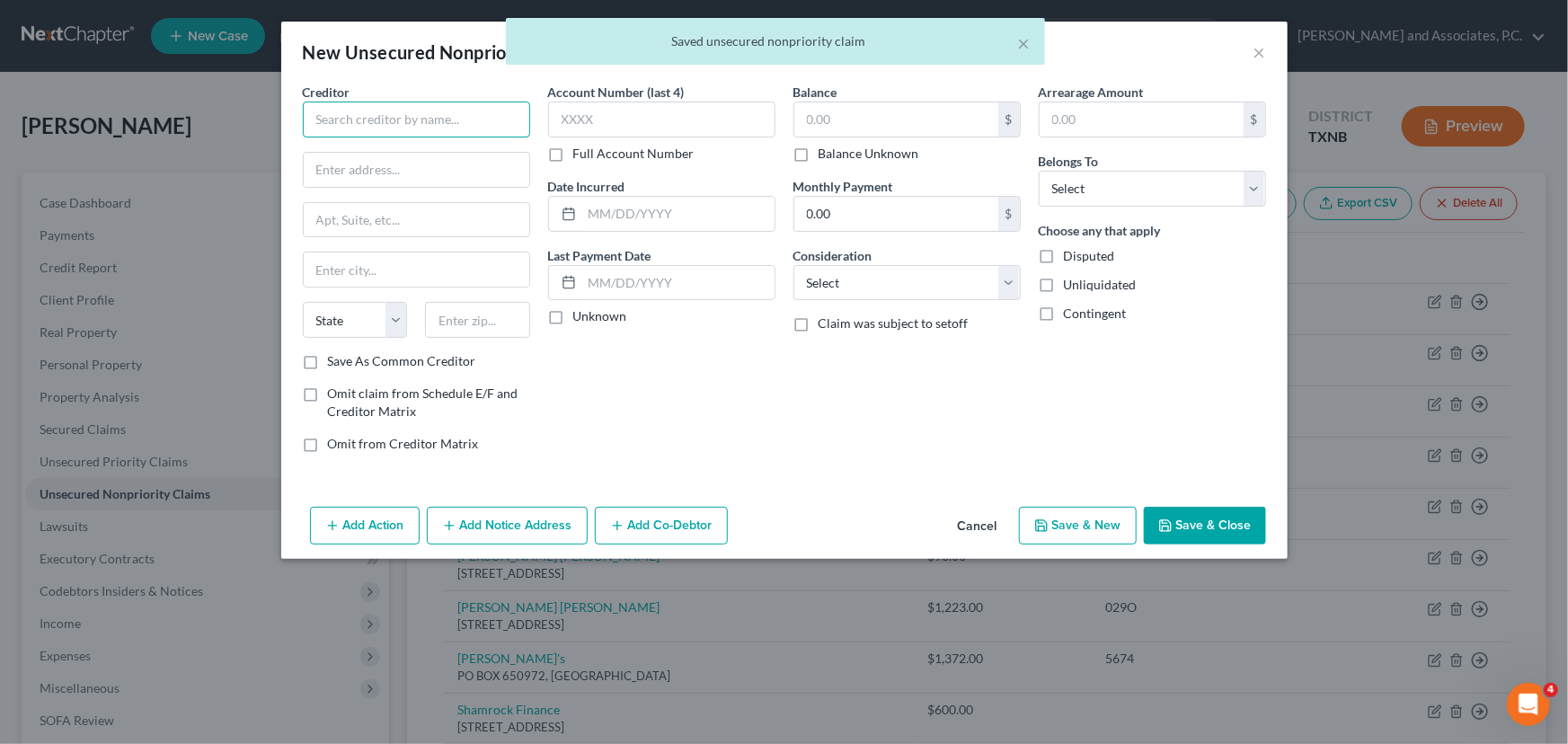
click at [422, 116] on input "text" at bounding box center [416, 120] width 227 height 36
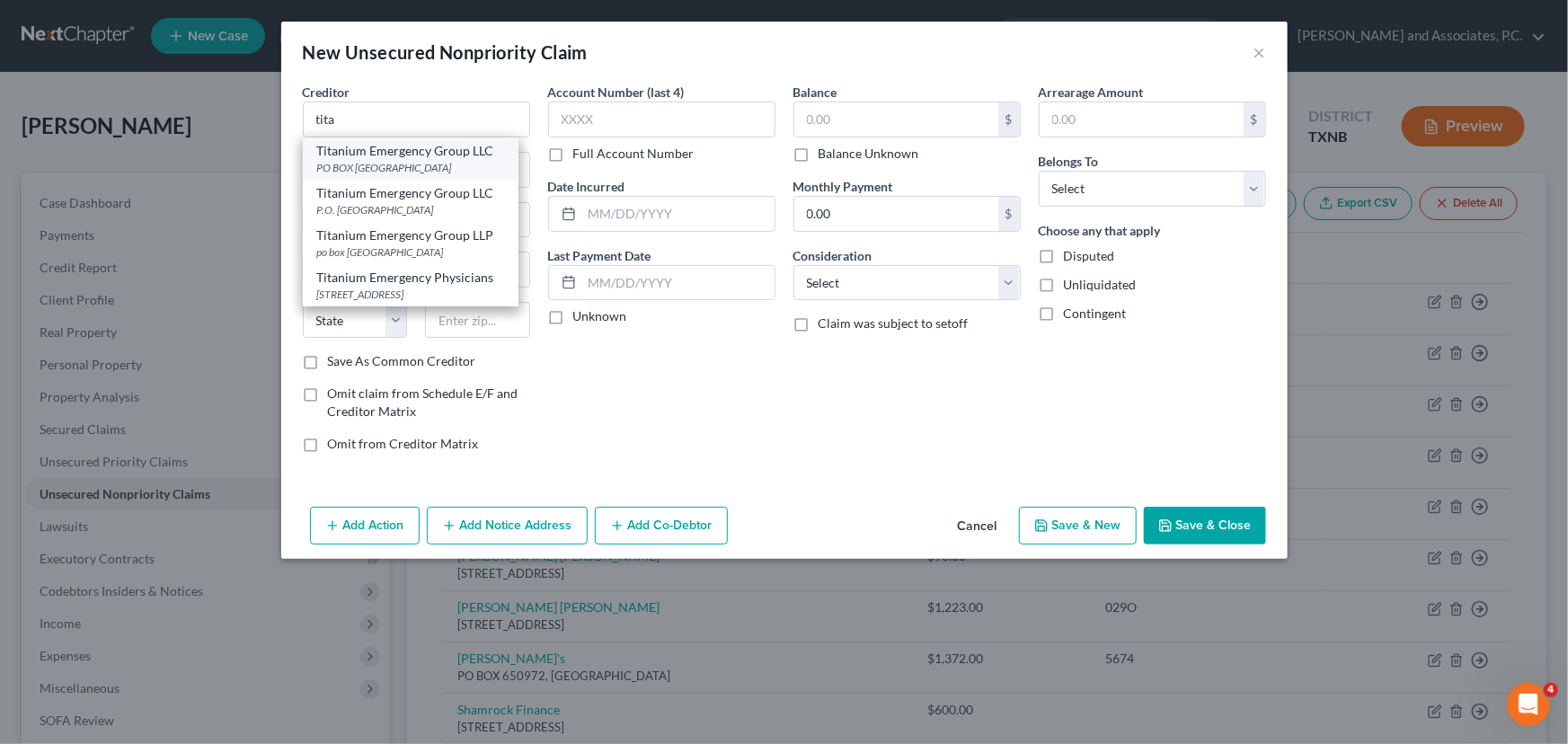
click at [416, 162] on div "PO BOX 23419, Jacksonville, FL 32241" at bounding box center [410, 168] width 187 height 15
type input "Titanium Emergency Group LLC"
type input "PO BOX 23419"
type input "Jacksonville"
select select "9"
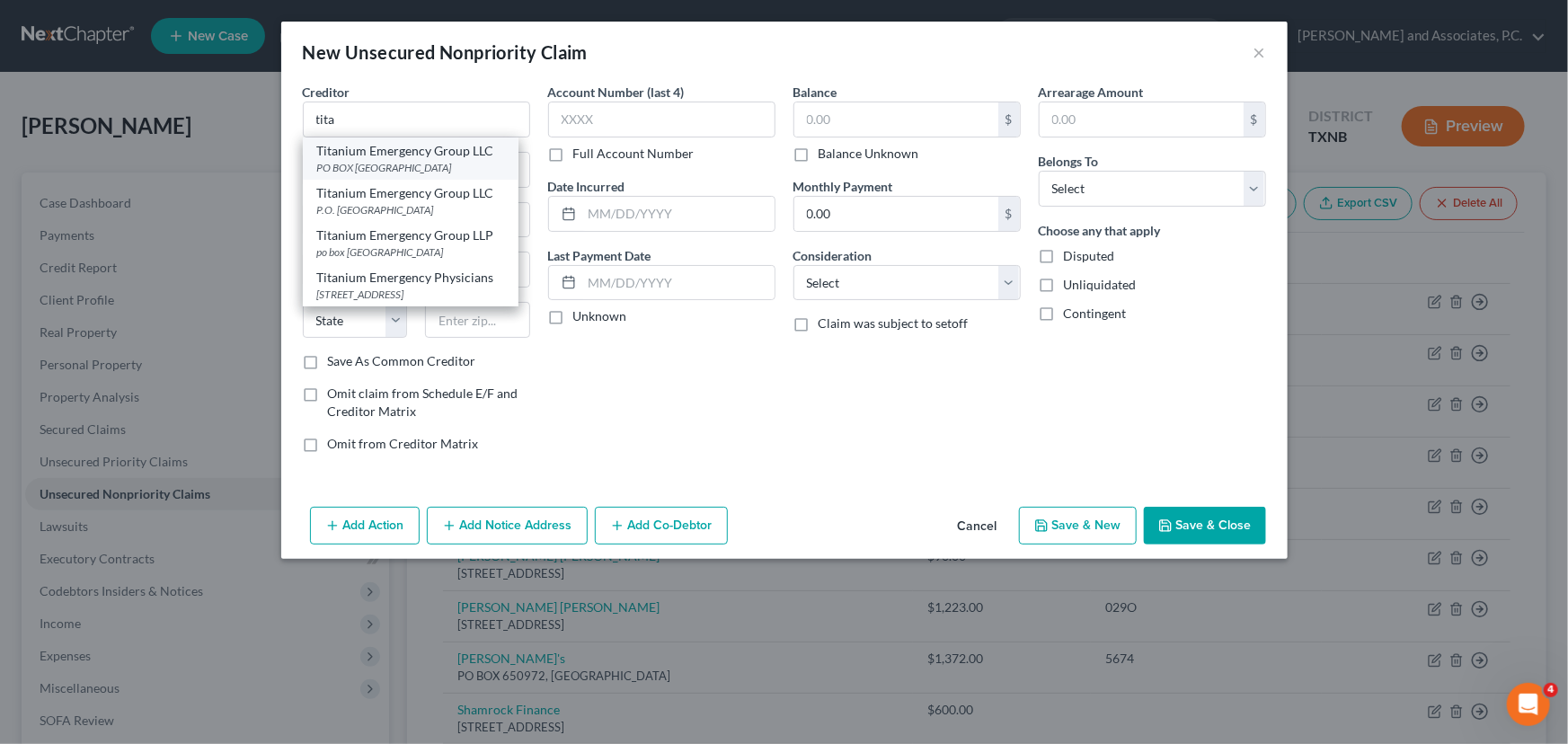
type input "32241"
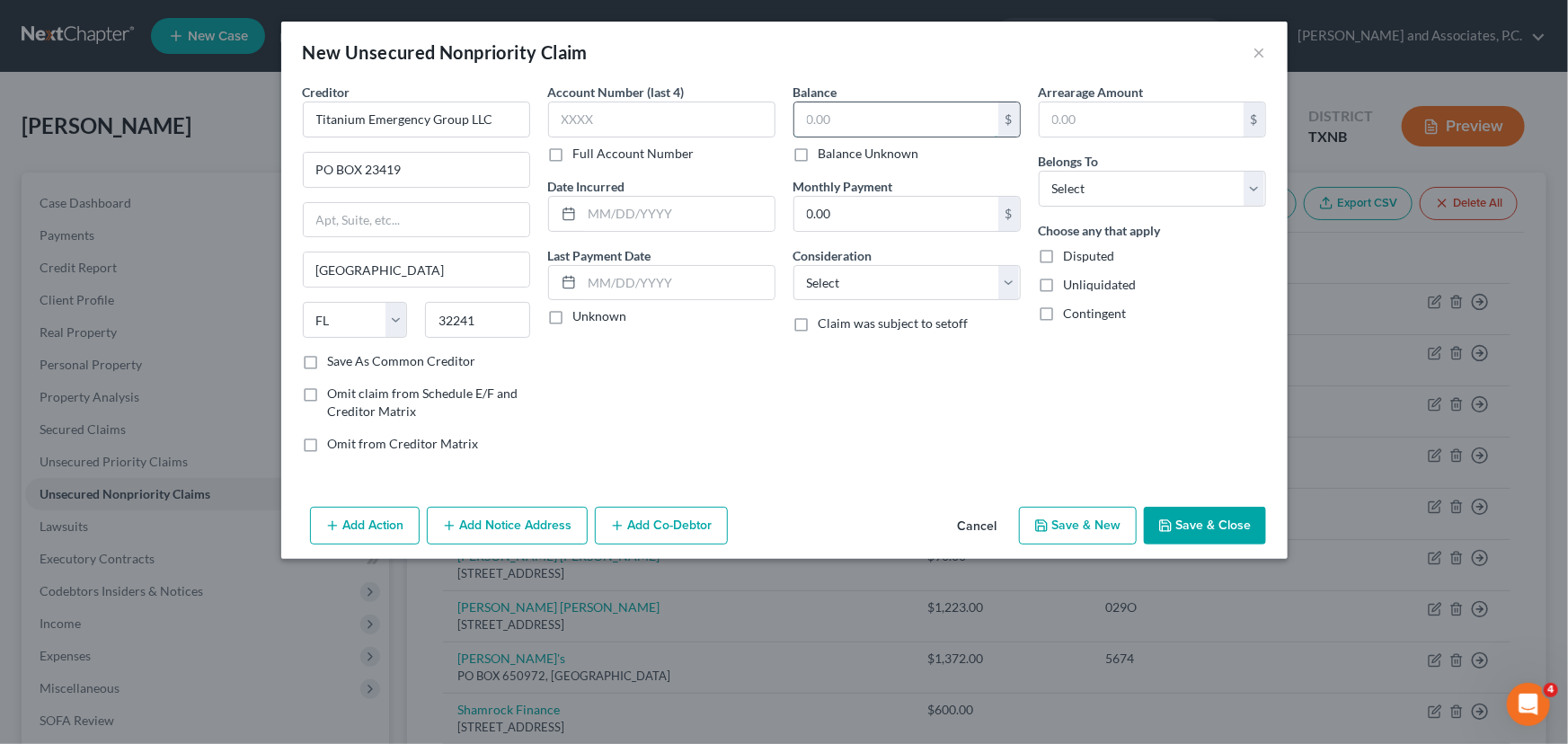
click at [898, 126] on input "text" at bounding box center [896, 120] width 204 height 35
type input "1.00"
drag, startPoint x: 1156, startPoint y: 180, endPoint x: 1136, endPoint y: 203, distance: 30.5
click at [1156, 180] on select "Select Debtor 1 Only Debtor 2 Only Debtor 1 And Debtor 2 Only At Least One Of T…" at bounding box center [1152, 189] width 227 height 36
select select "0"
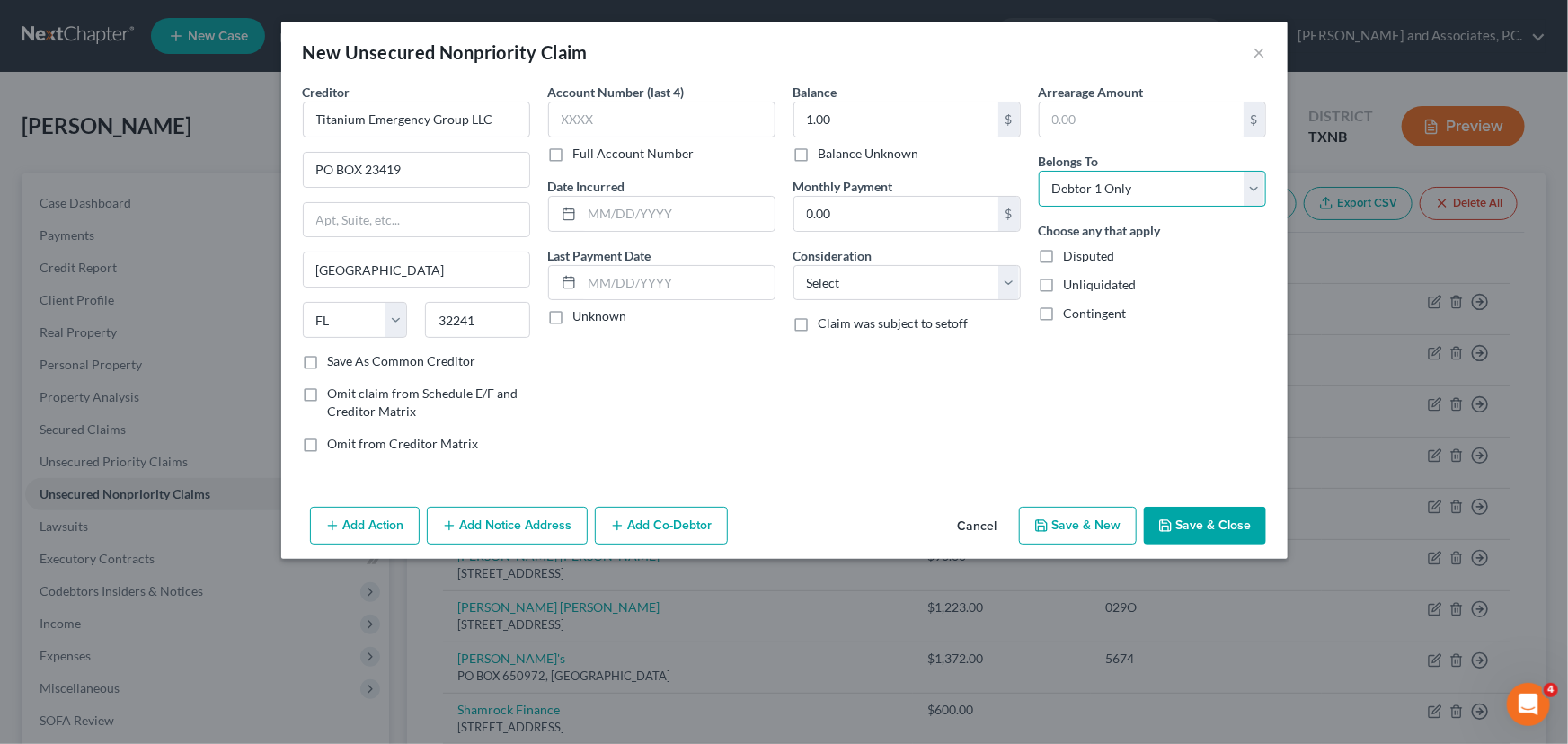
click at [1039, 171] on select "Select Debtor 1 Only Debtor 2 Only Debtor 1 And Debtor 2 Only At Least One Of T…" at bounding box center [1152, 189] width 227 height 36
click at [1233, 525] on button "Save & Close" at bounding box center [1206, 525] width 123 height 37
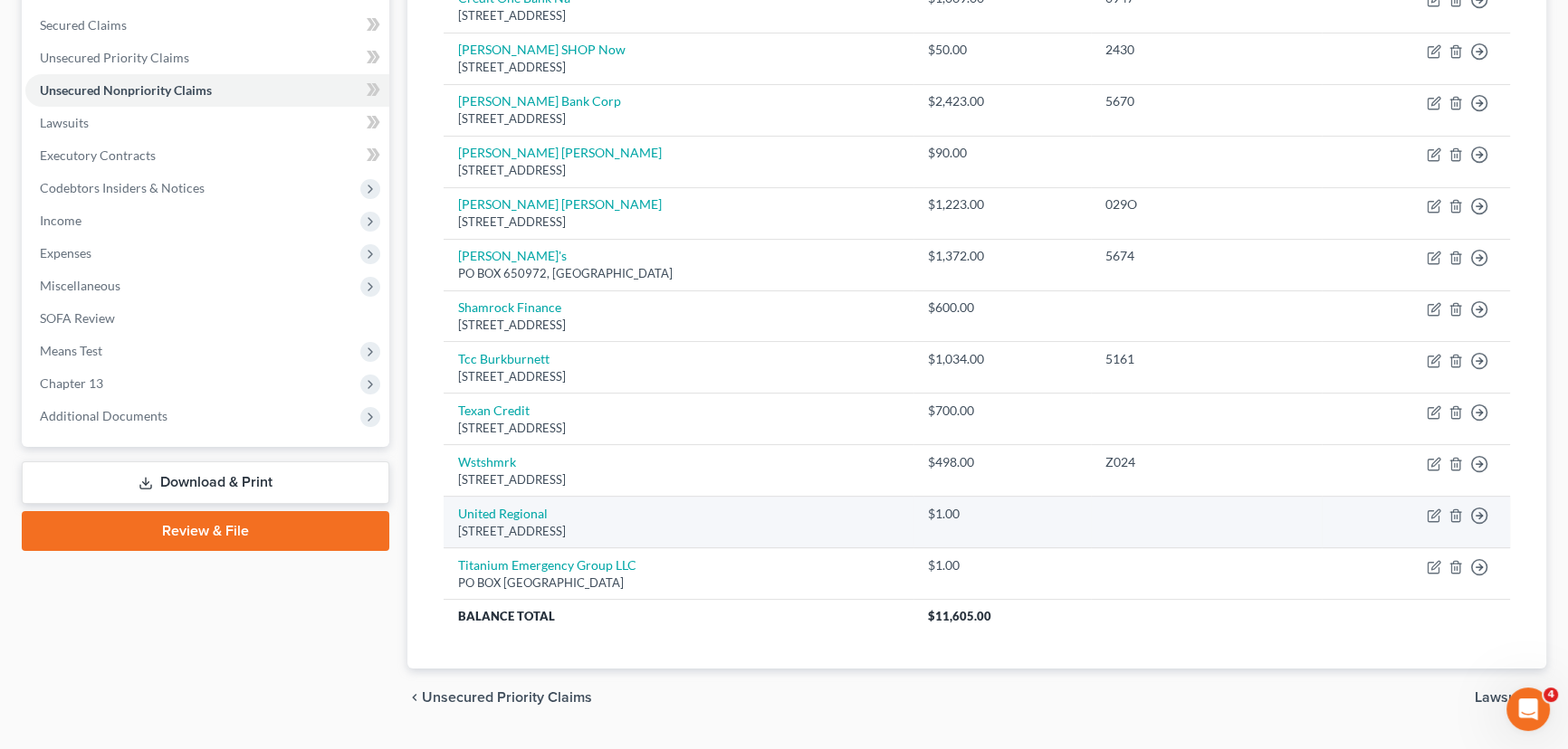
scroll to position [451, 0]
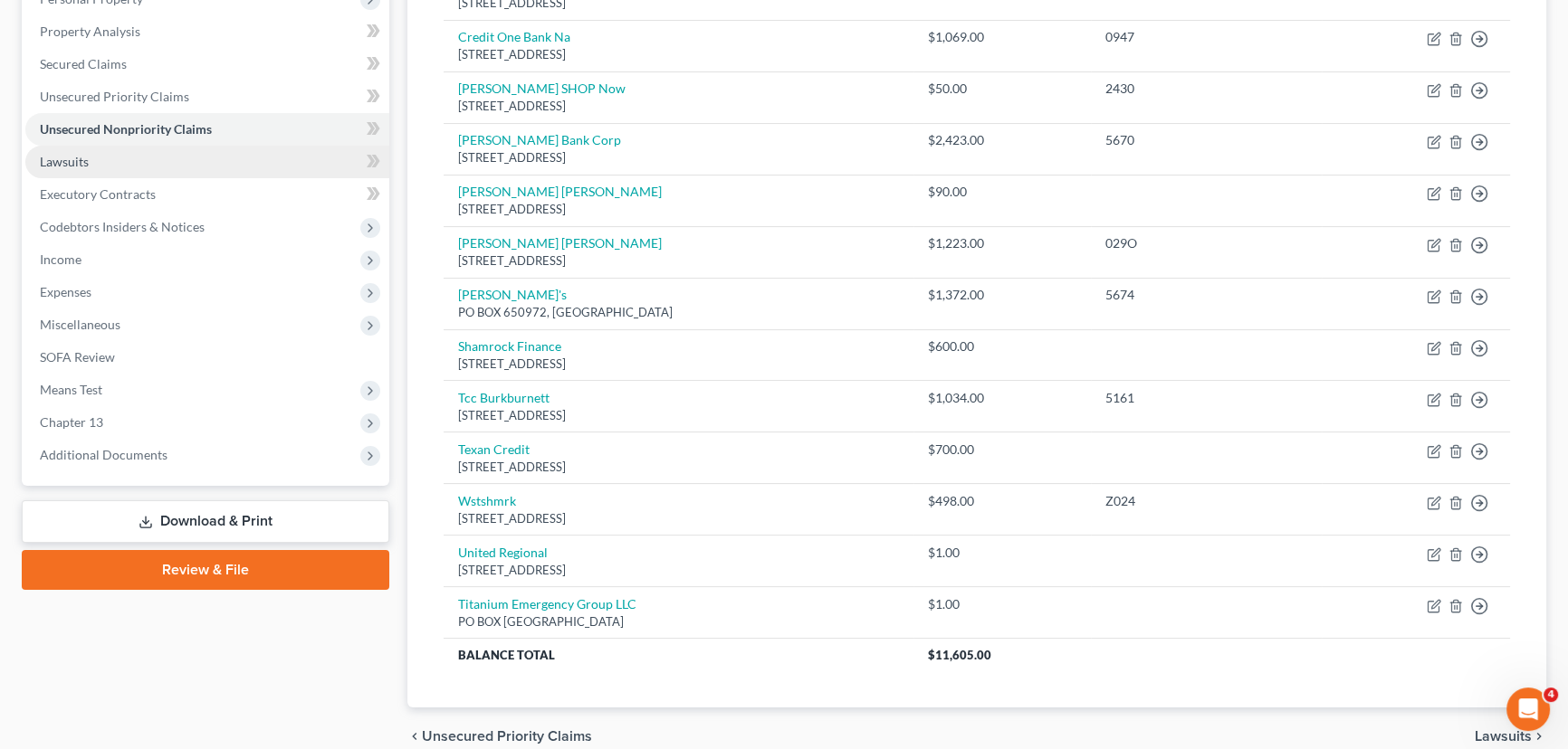
click at [62, 163] on span "Lawsuits" at bounding box center [64, 161] width 49 height 15
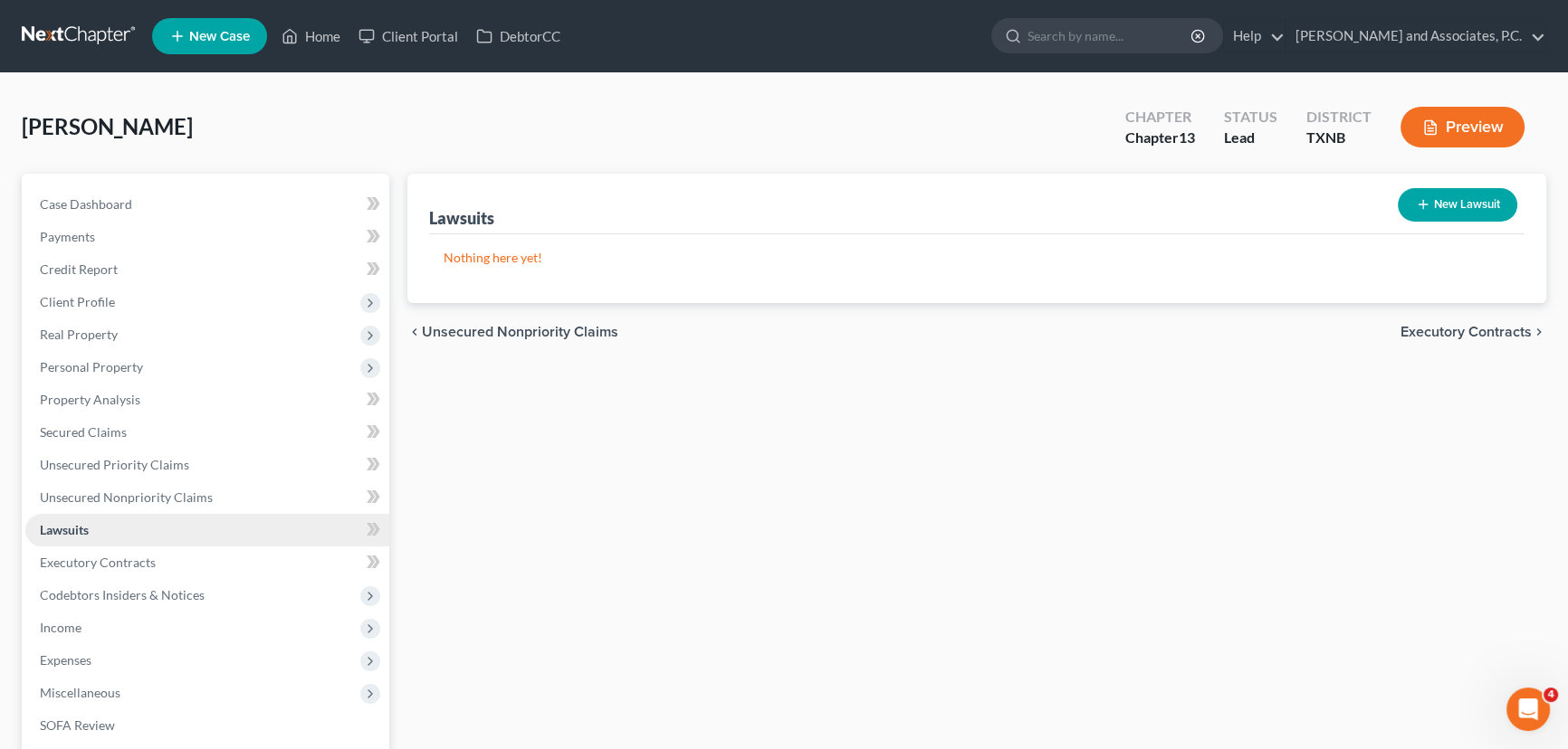
click at [100, 527] on link "Lawsuits" at bounding box center [207, 531] width 364 height 33
click at [73, 556] on span "Executory Contracts" at bounding box center [98, 563] width 116 height 15
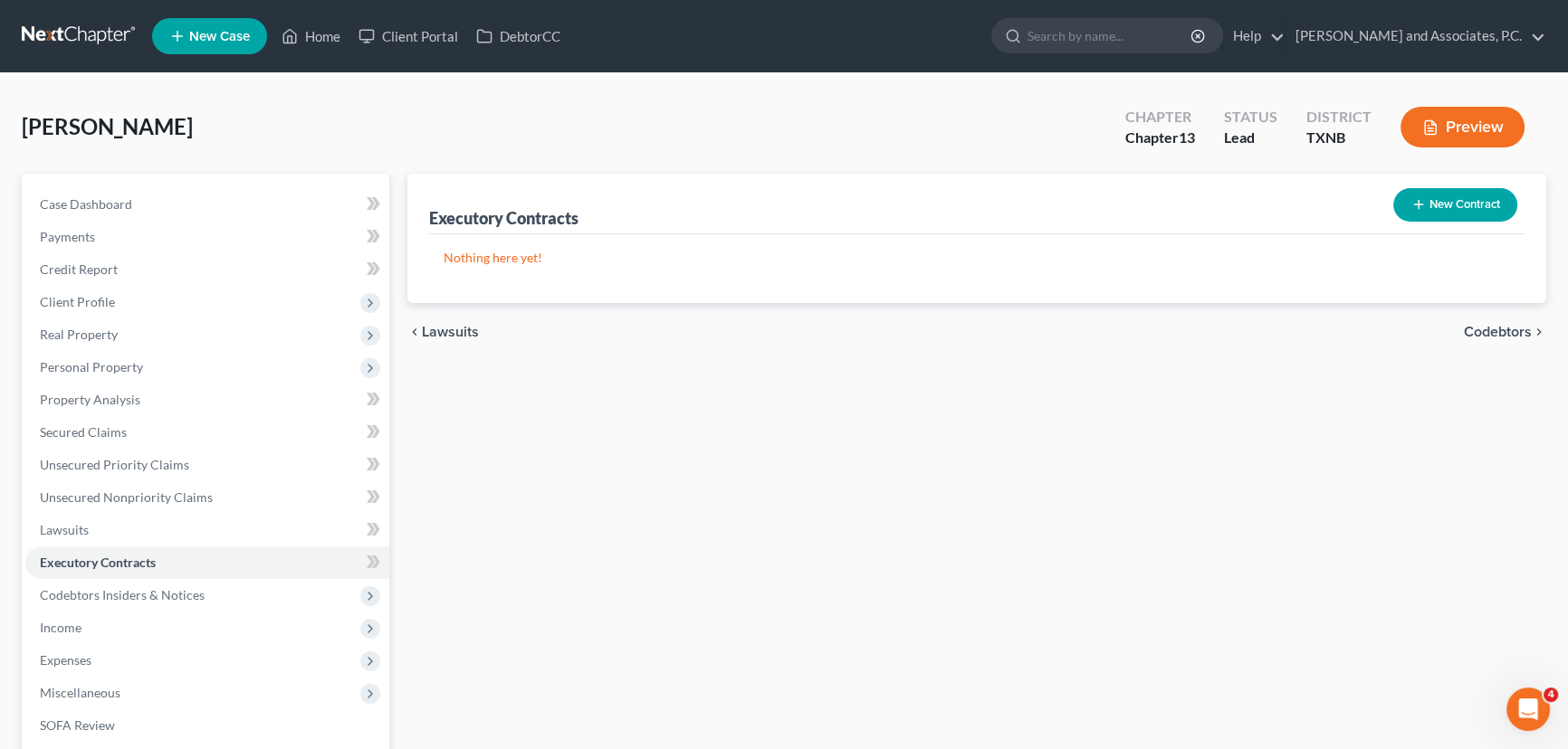
click at [268, 123] on div "Andrews, Ann Upgraded Chapter Chapter 13 Status Lead District TXNB Preview" at bounding box center [784, 134] width 1525 height 79
click at [147, 570] on link "Executory Contracts" at bounding box center [207, 563] width 364 height 33
click at [84, 600] on span "Codebtors Insiders & Notices" at bounding box center [122, 596] width 165 height 15
click at [209, 623] on link "Codebtors" at bounding box center [225, 628] width 327 height 33
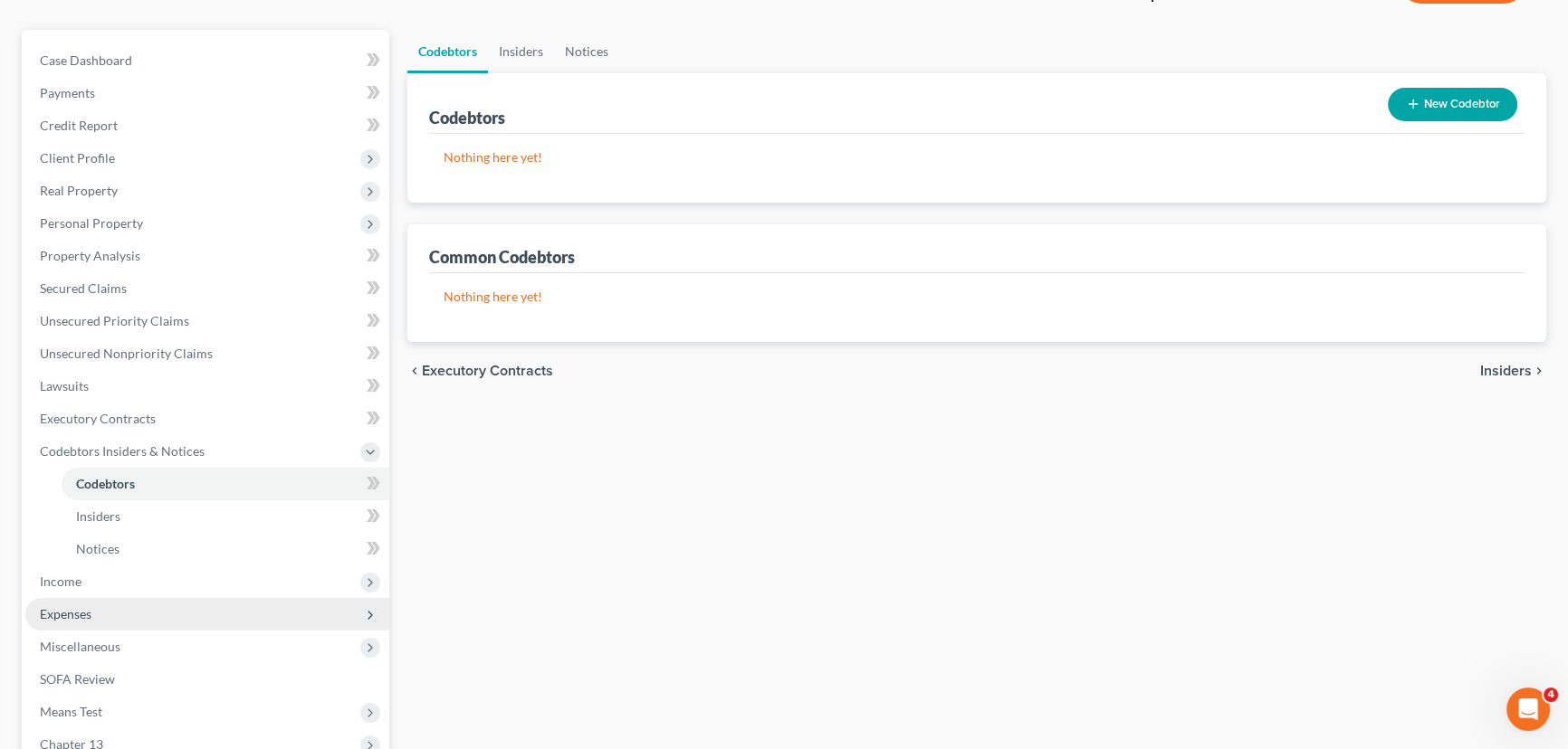
scroll to position [164, 0]
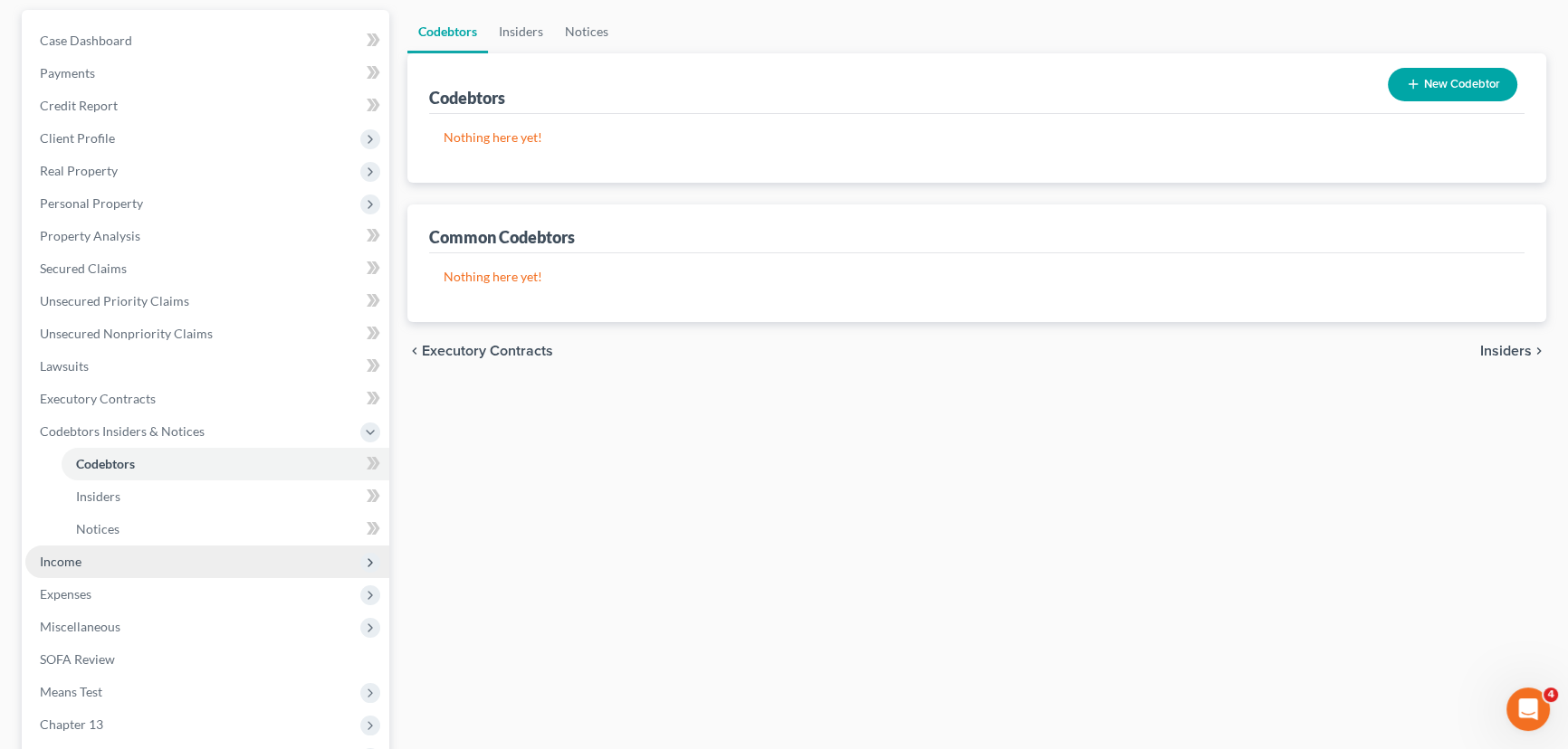
click at [143, 569] on span "Income" at bounding box center [207, 562] width 364 height 33
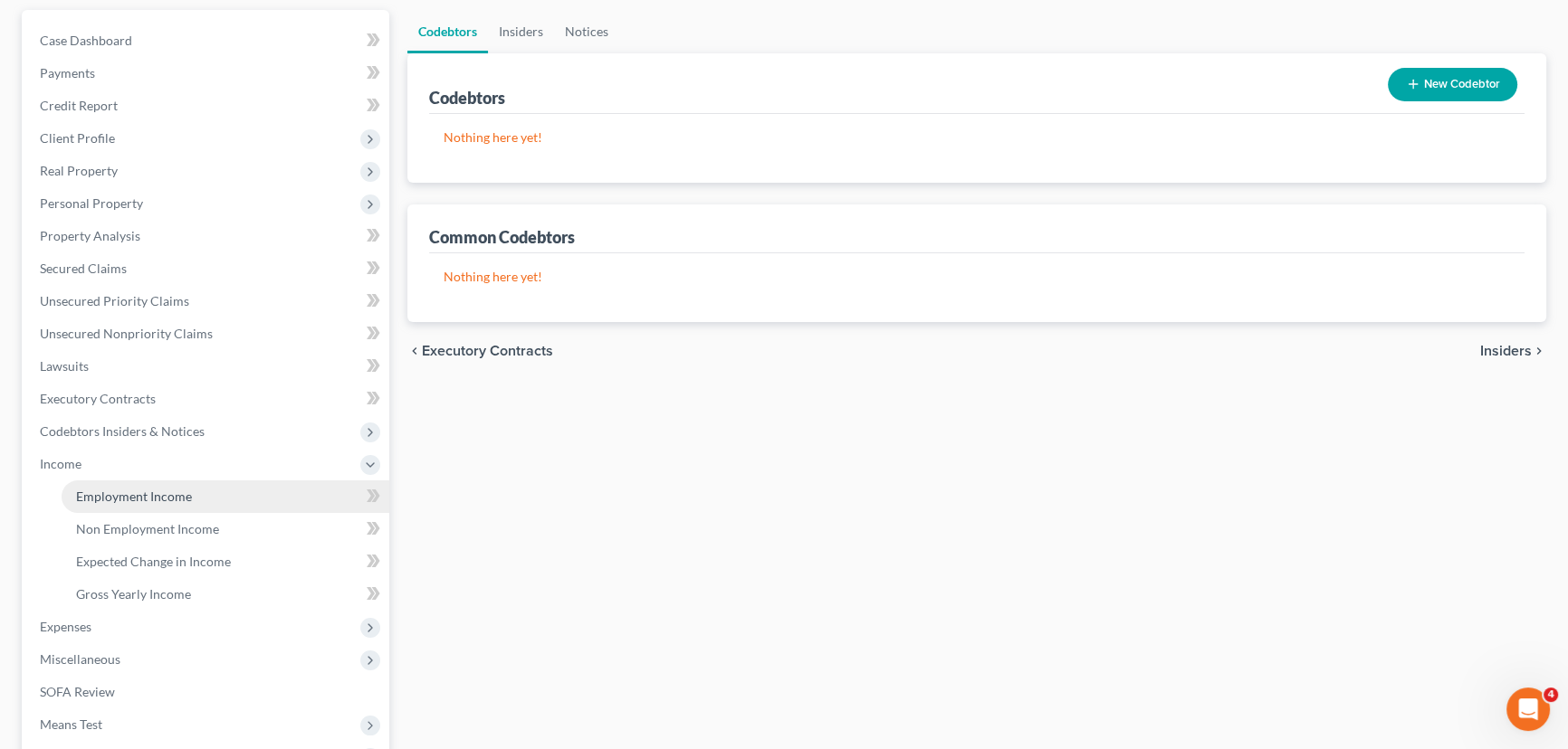
click at [140, 505] on link "Employment Income" at bounding box center [225, 497] width 327 height 33
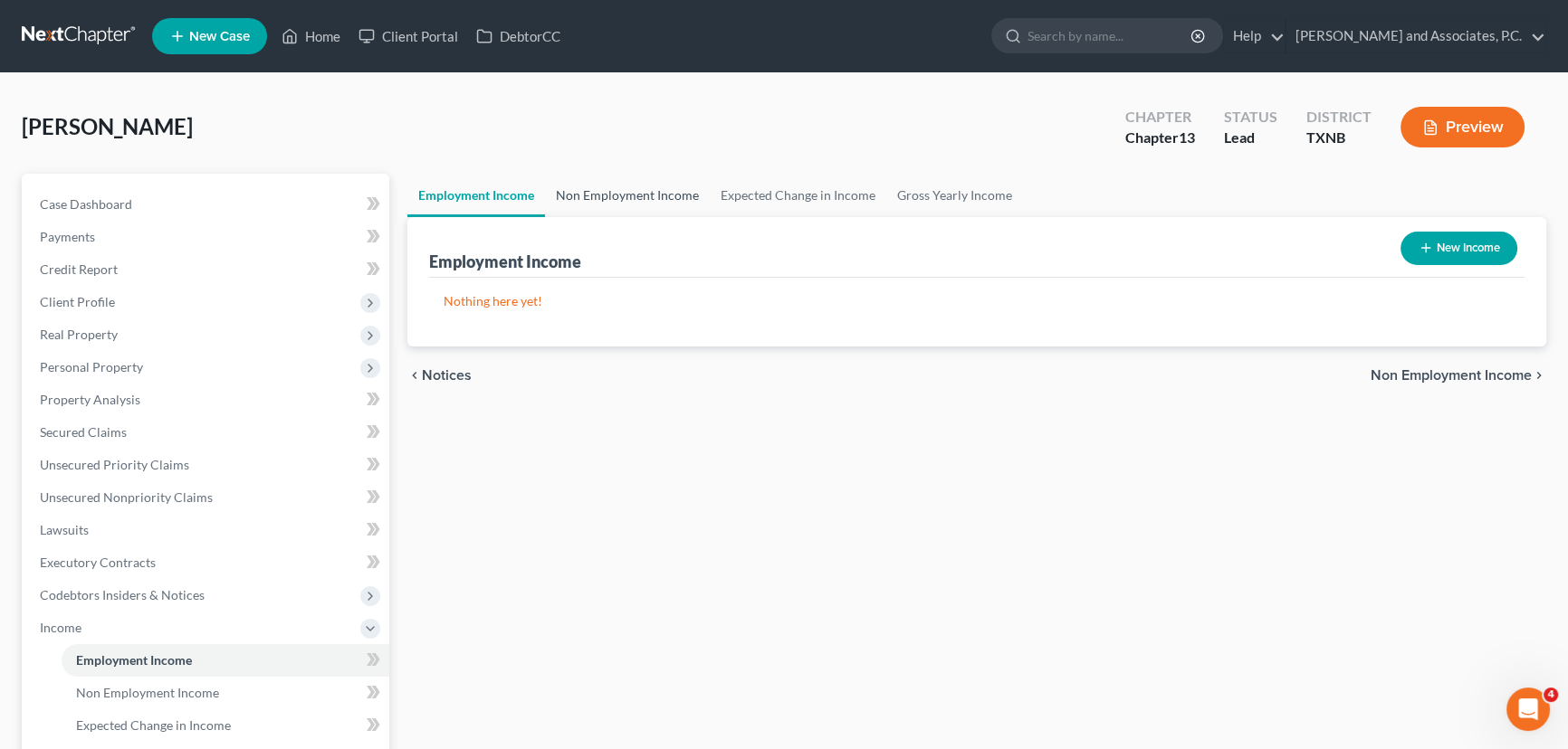
click at [599, 220] on div "Employment Income New Income" at bounding box center [976, 247] width 1096 height 61
click at [599, 202] on link "Non Employment Income" at bounding box center [627, 195] width 165 height 43
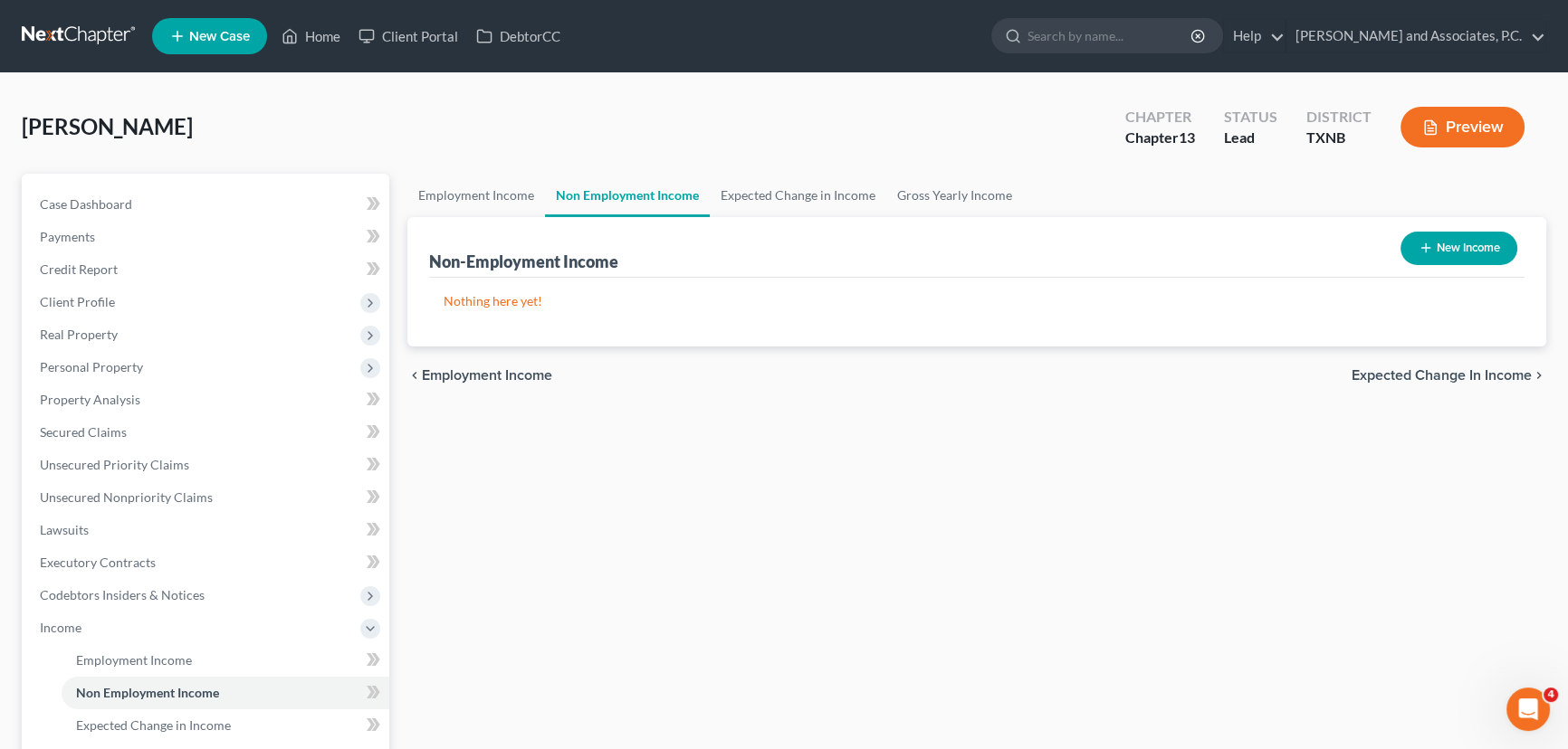
click at [1476, 262] on button "New Income" at bounding box center [1459, 248] width 117 height 34
select select "0"
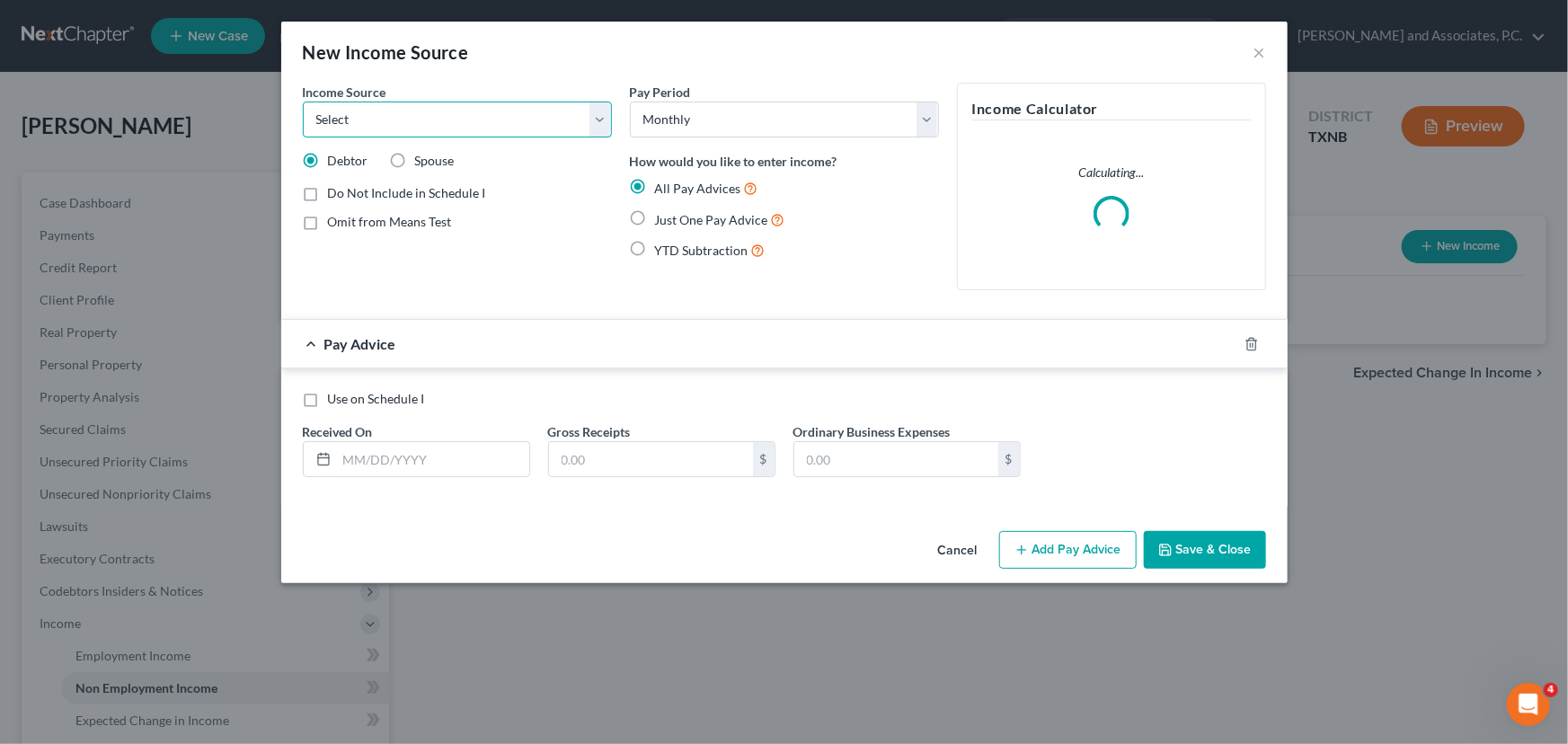
click at [406, 122] on select "Select Unemployment Disability (from employer) Pension Retirement Social Securi…" at bounding box center [457, 120] width 310 height 36
select select "4"
click at [303, 102] on select "Select Unemployment Disability (from employer) Pension Retirement Social Securi…" at bounding box center [457, 120] width 310 height 36
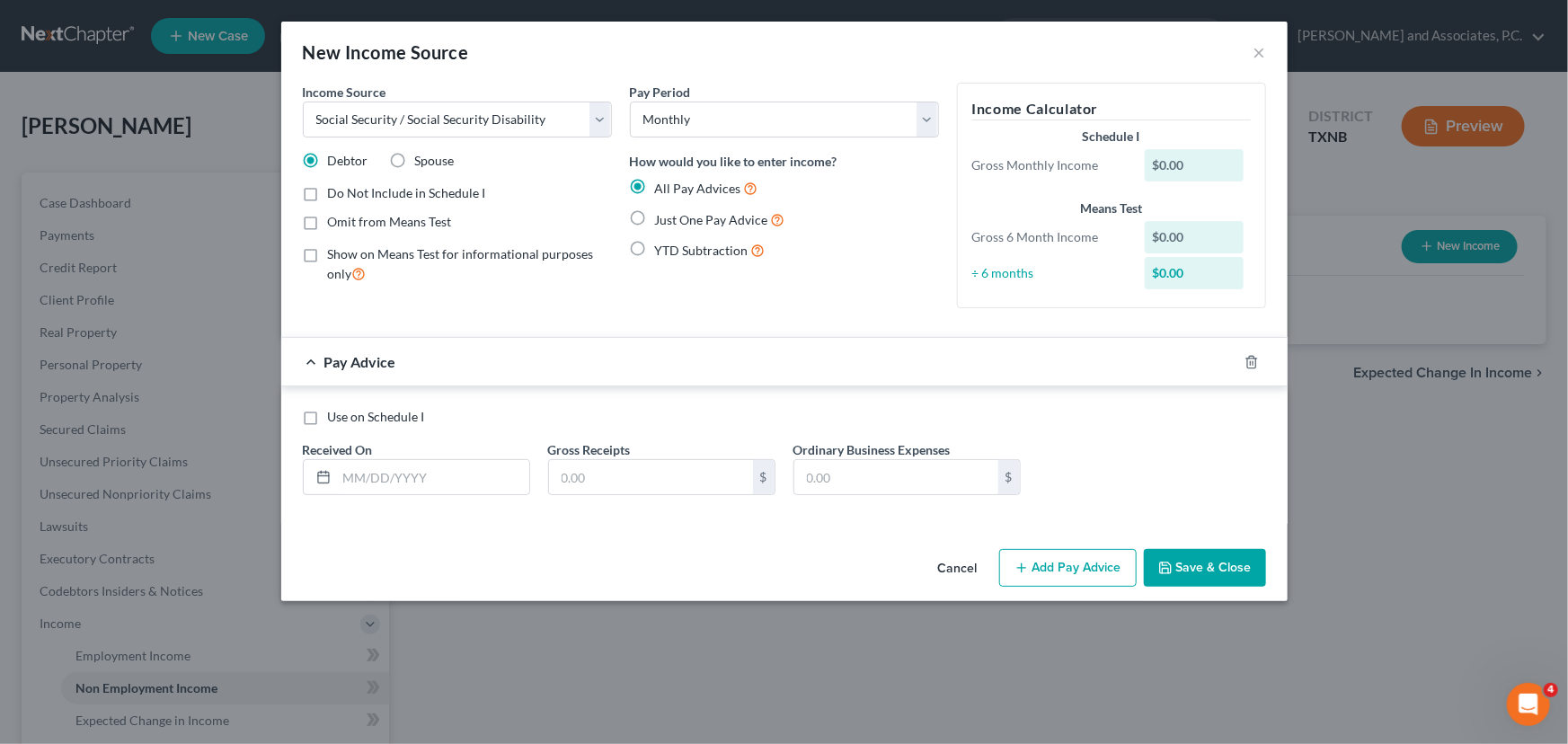
click at [684, 221] on span "Just One Pay Advice" at bounding box center [712, 220] width 113 height 15
click at [674, 221] on input "Just One Pay Advice" at bounding box center [668, 215] width 12 height 12
radio input "true"
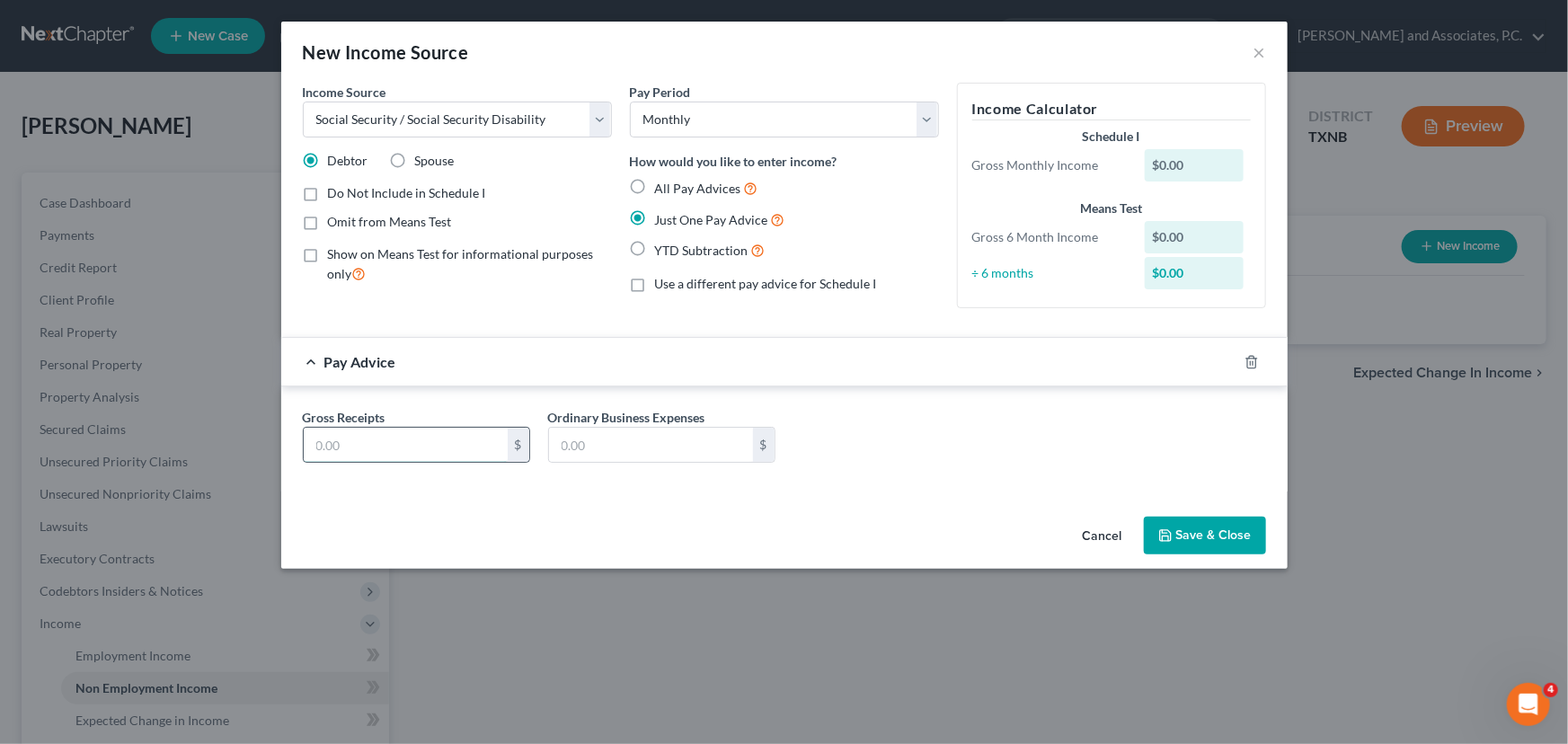
click at [345, 447] on input "text" at bounding box center [405, 445] width 204 height 35
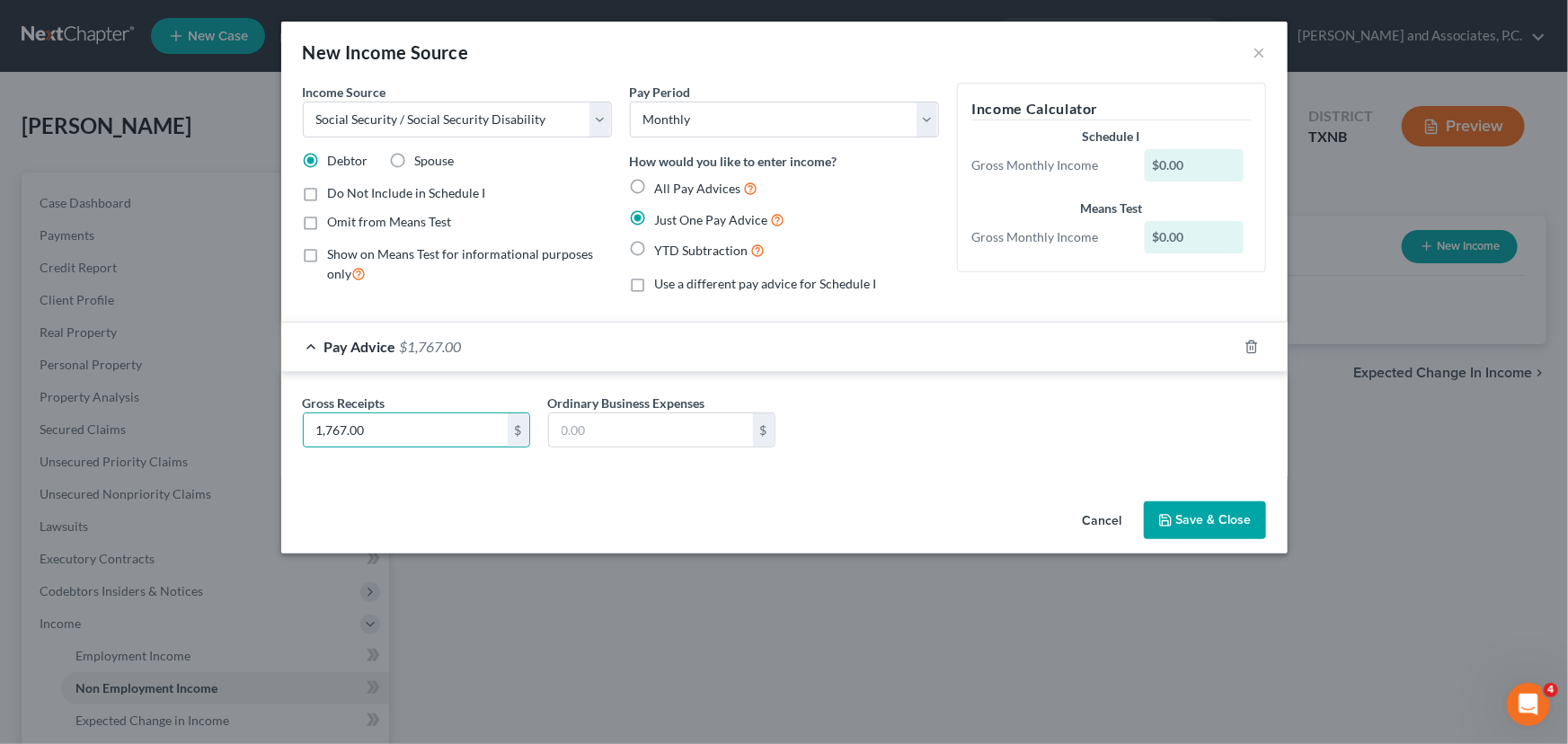
type input "1,767.00"
click at [1168, 513] on icon "button" at bounding box center [1165, 520] width 14 height 14
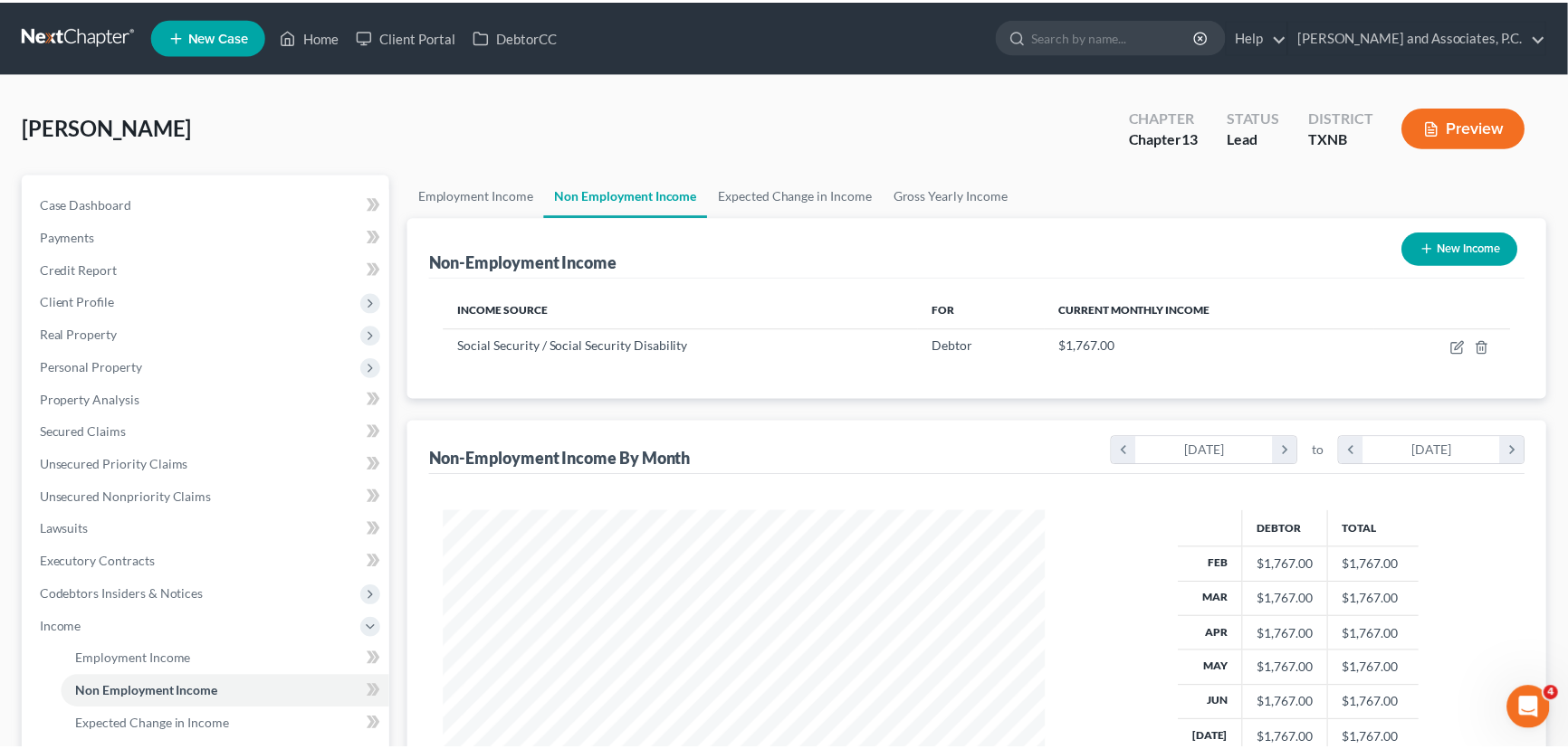
scroll to position [904685, 904658]
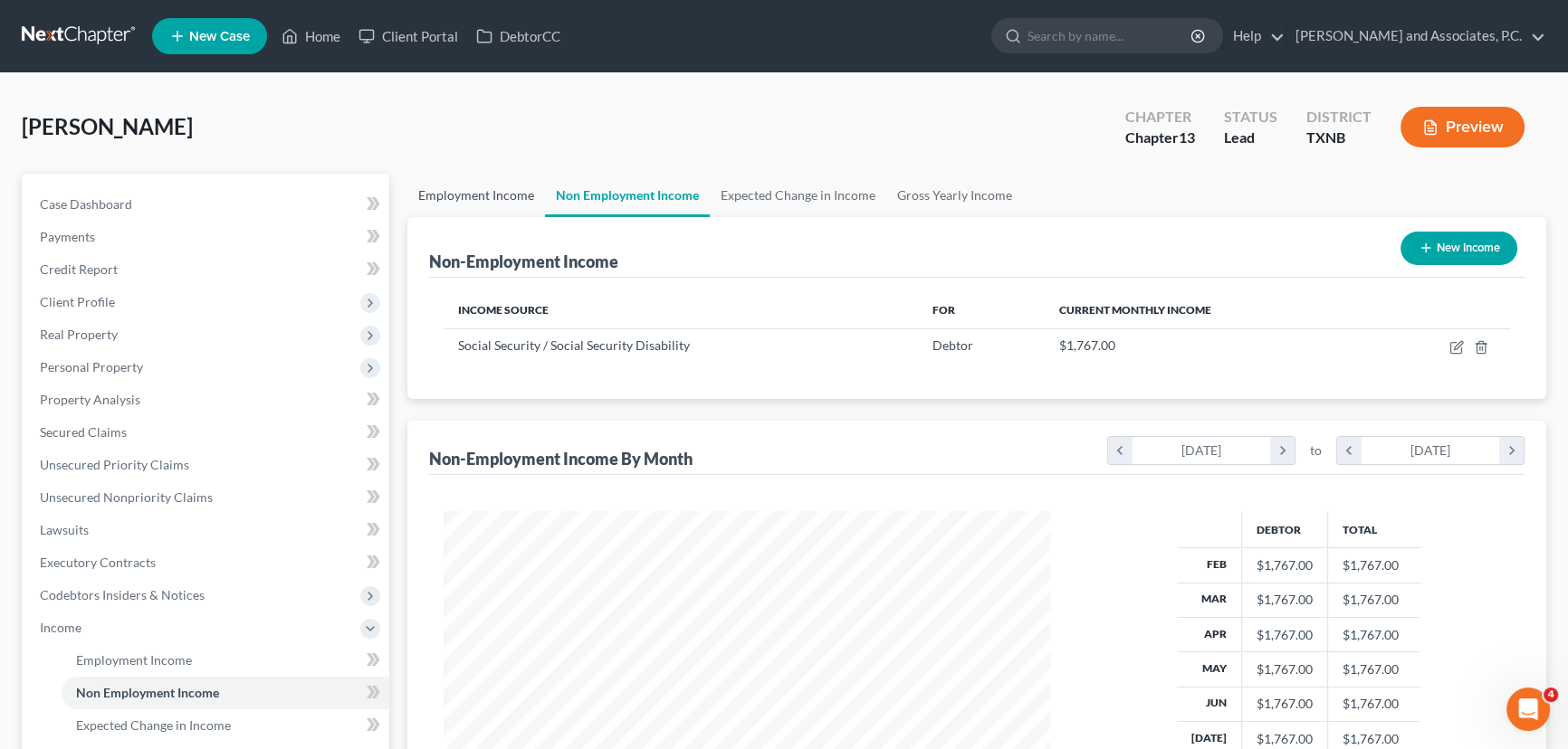
click at [475, 196] on link "Employment Income" at bounding box center [476, 195] width 138 height 43
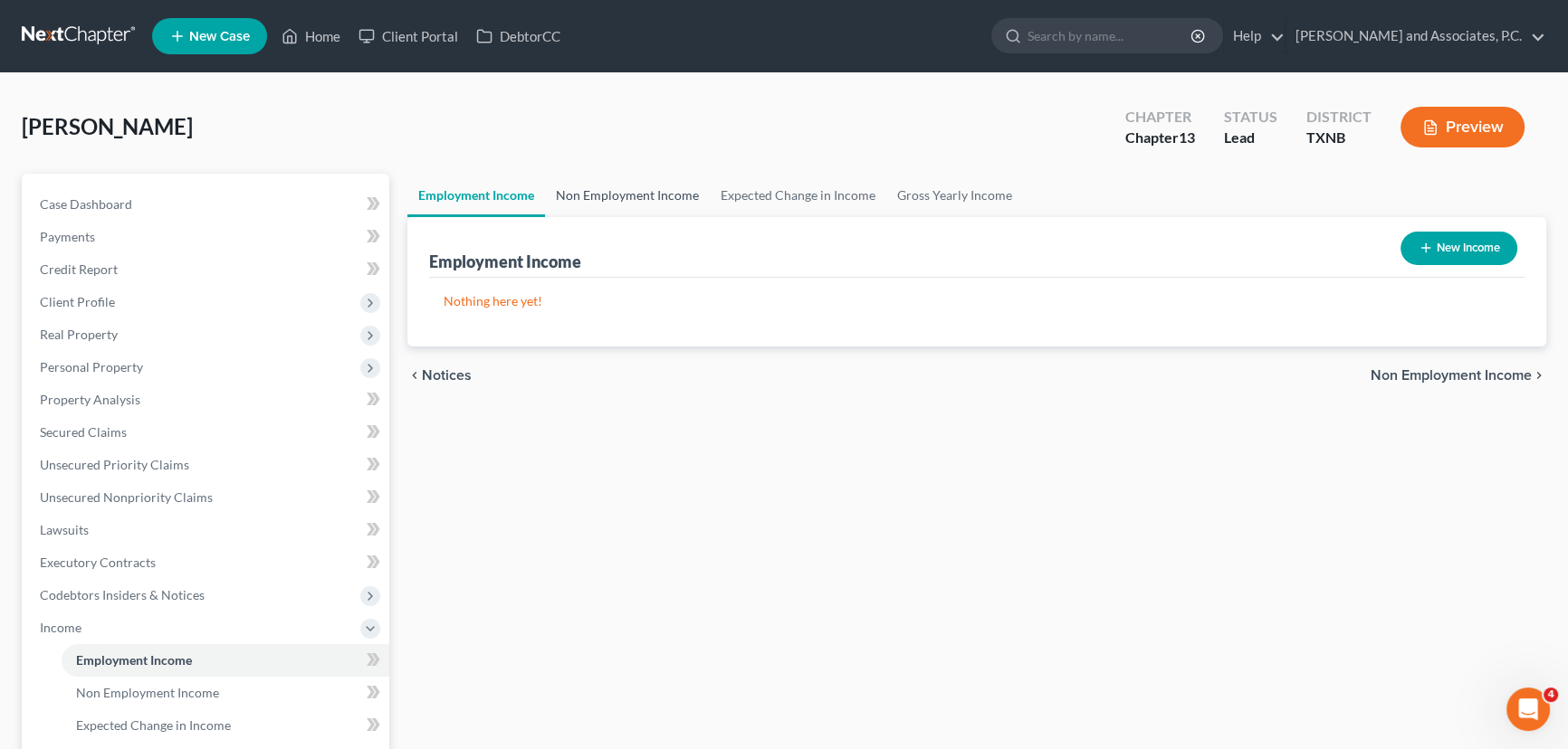
click at [588, 196] on link "Non Employment Income" at bounding box center [627, 195] width 165 height 43
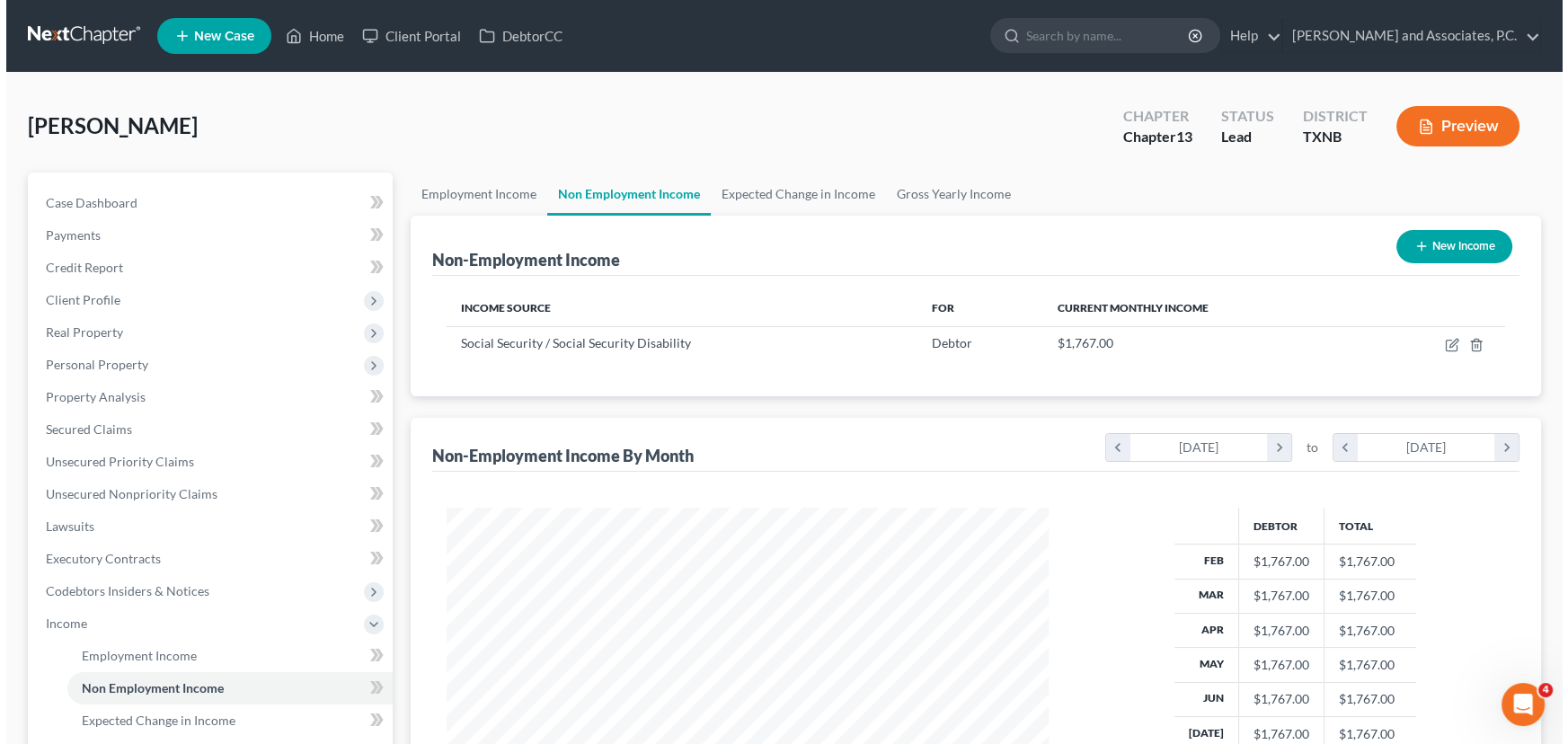
scroll to position [322, 638]
click at [1459, 246] on button "New Income" at bounding box center [1448, 246] width 116 height 34
select select "0"
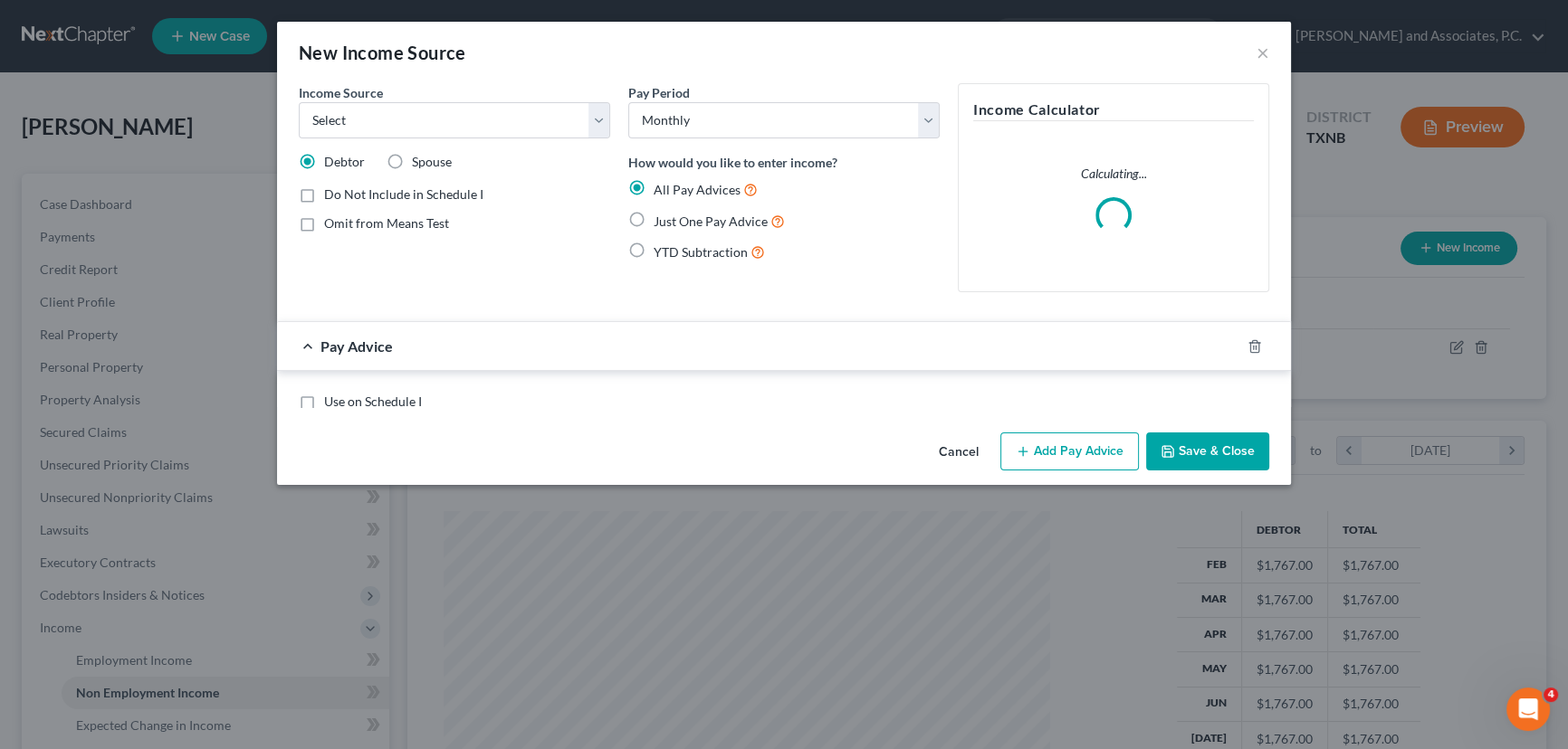
scroll to position [324, 648]
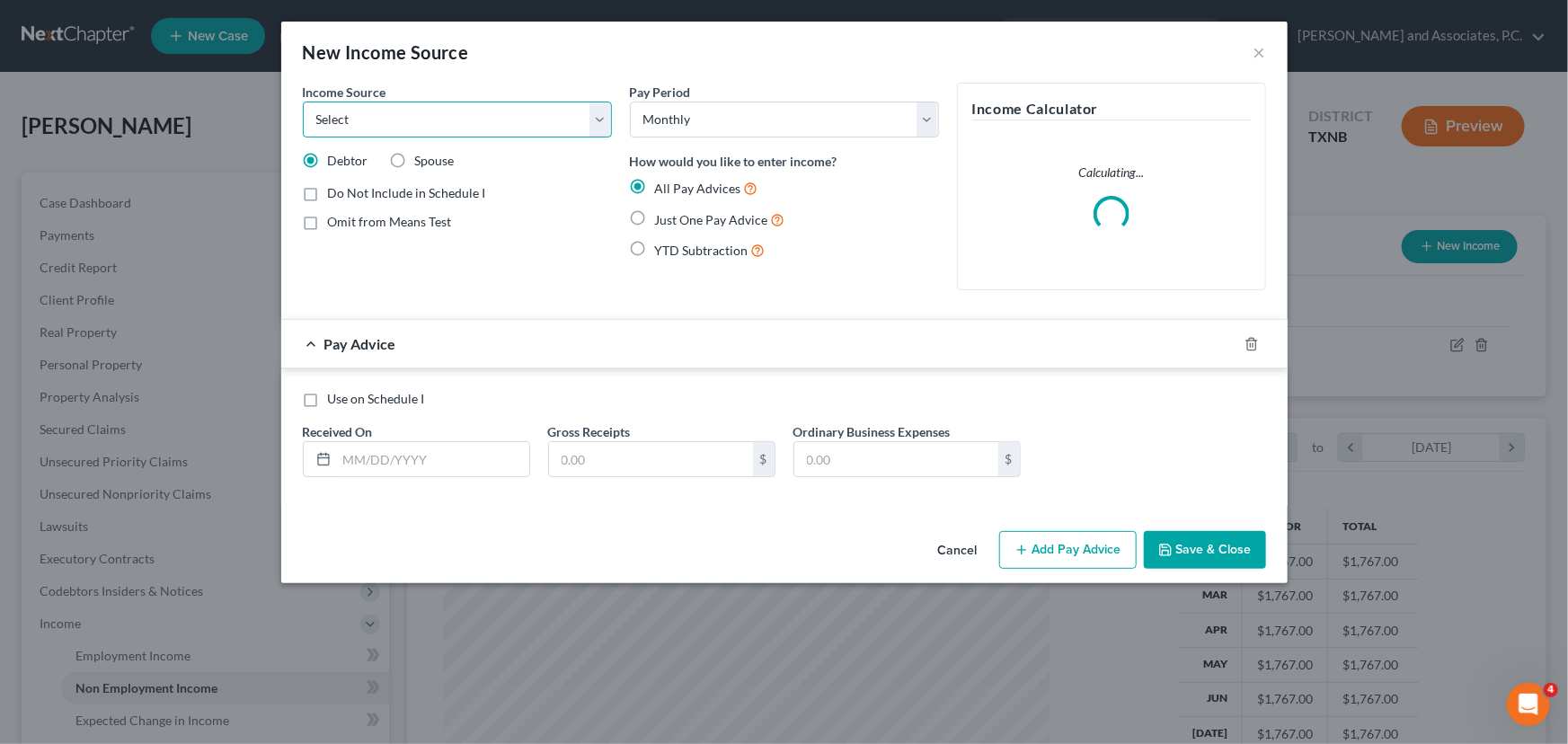
click at [372, 117] on select "Select Unemployment Disability (from employer) Pension Retirement Social Securi…" at bounding box center [457, 120] width 310 height 36
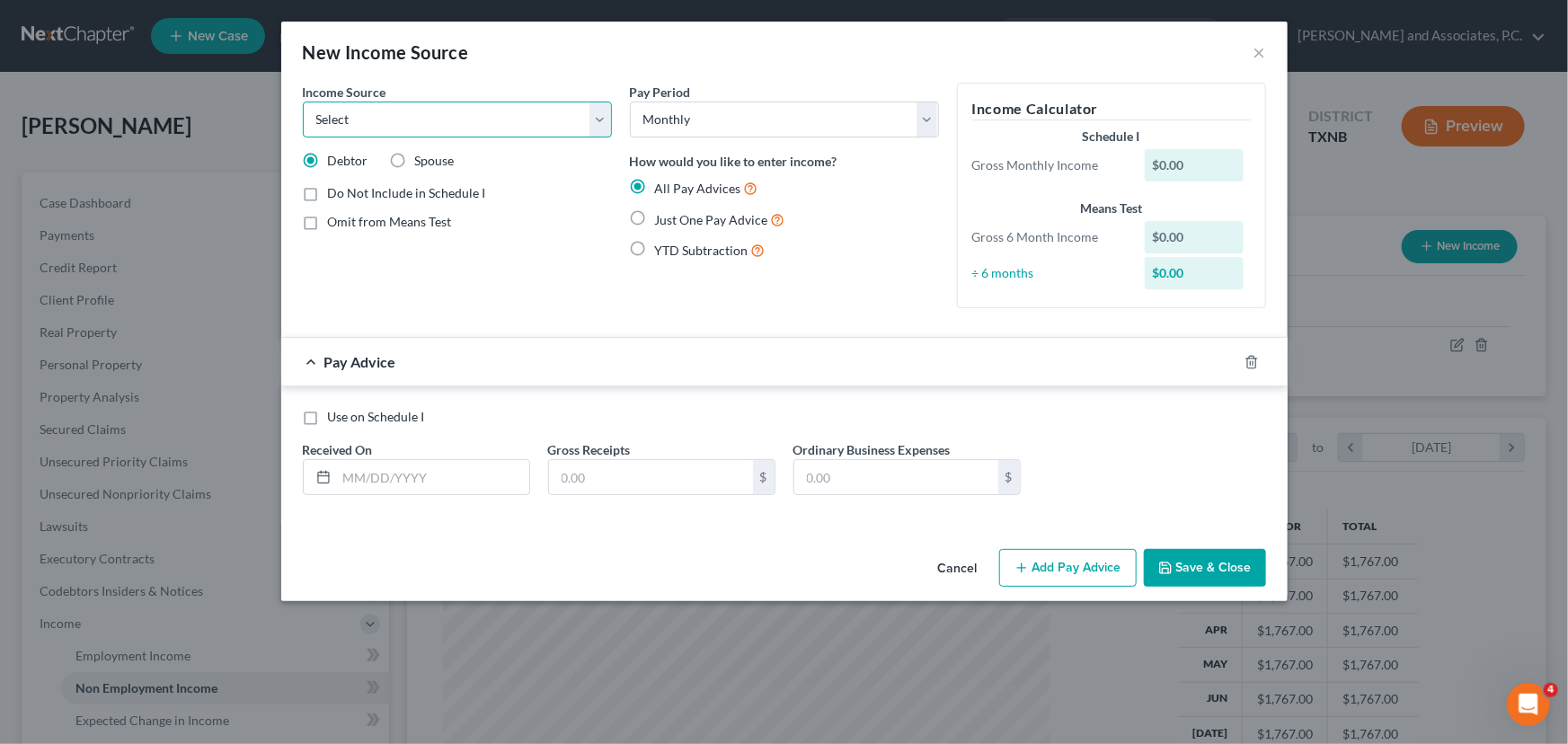
select select "8"
click at [303, 102] on select "Select Unemployment Disability (from employer) Pension Retirement Social Securi…" at bounding box center [457, 120] width 310 height 36
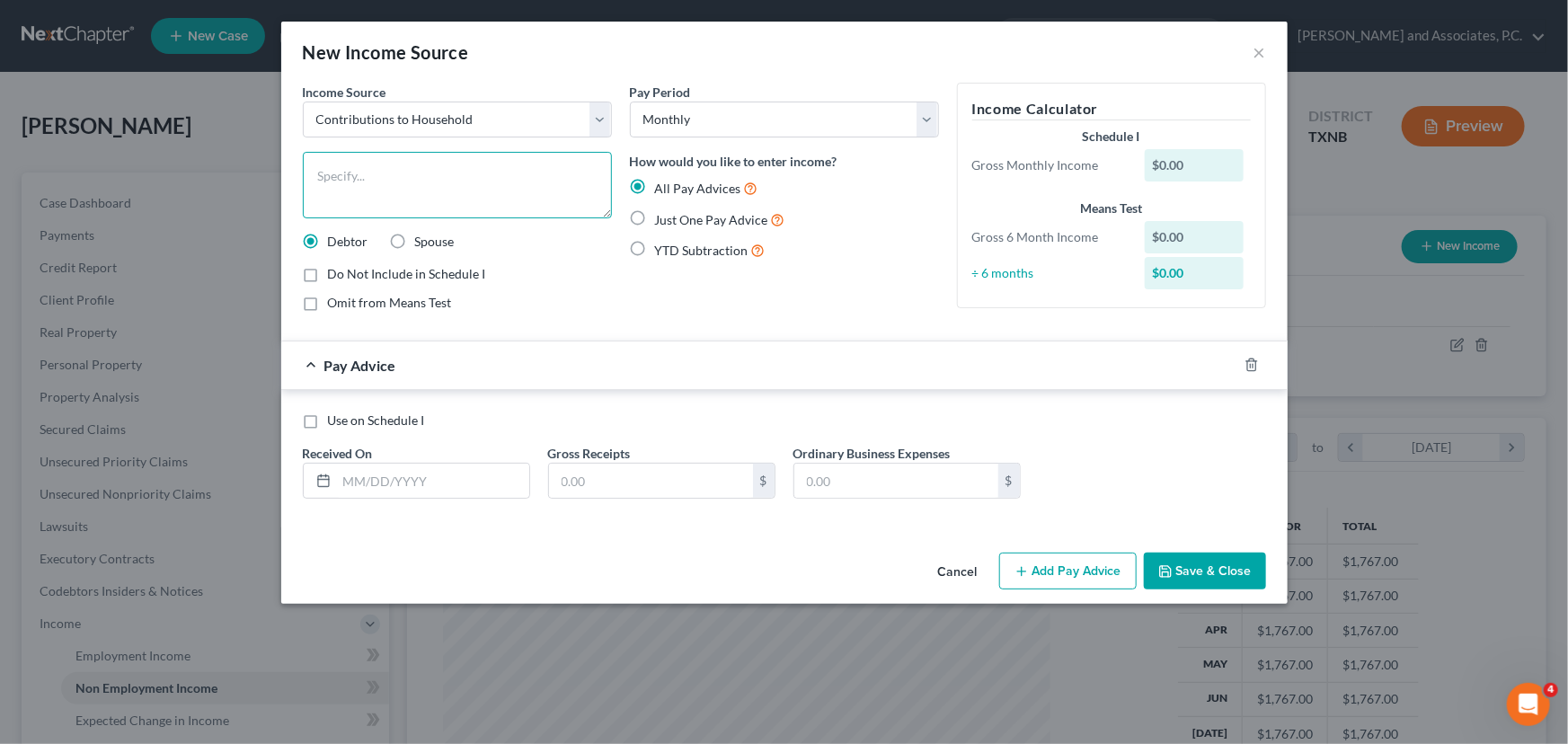
click at [389, 181] on textarea at bounding box center [457, 184] width 310 height 66
type textarea "granddaughter helps with bills and groceries"
click at [721, 206] on div "All Pay Advices Just One Pay Advice YTD Subtraction" at bounding box center [784, 220] width 310 height 83
click at [721, 218] on span "Just One Pay Advice" at bounding box center [712, 220] width 113 height 15
click at [674, 218] on input "Just One Pay Advice" at bounding box center [668, 215] width 12 height 12
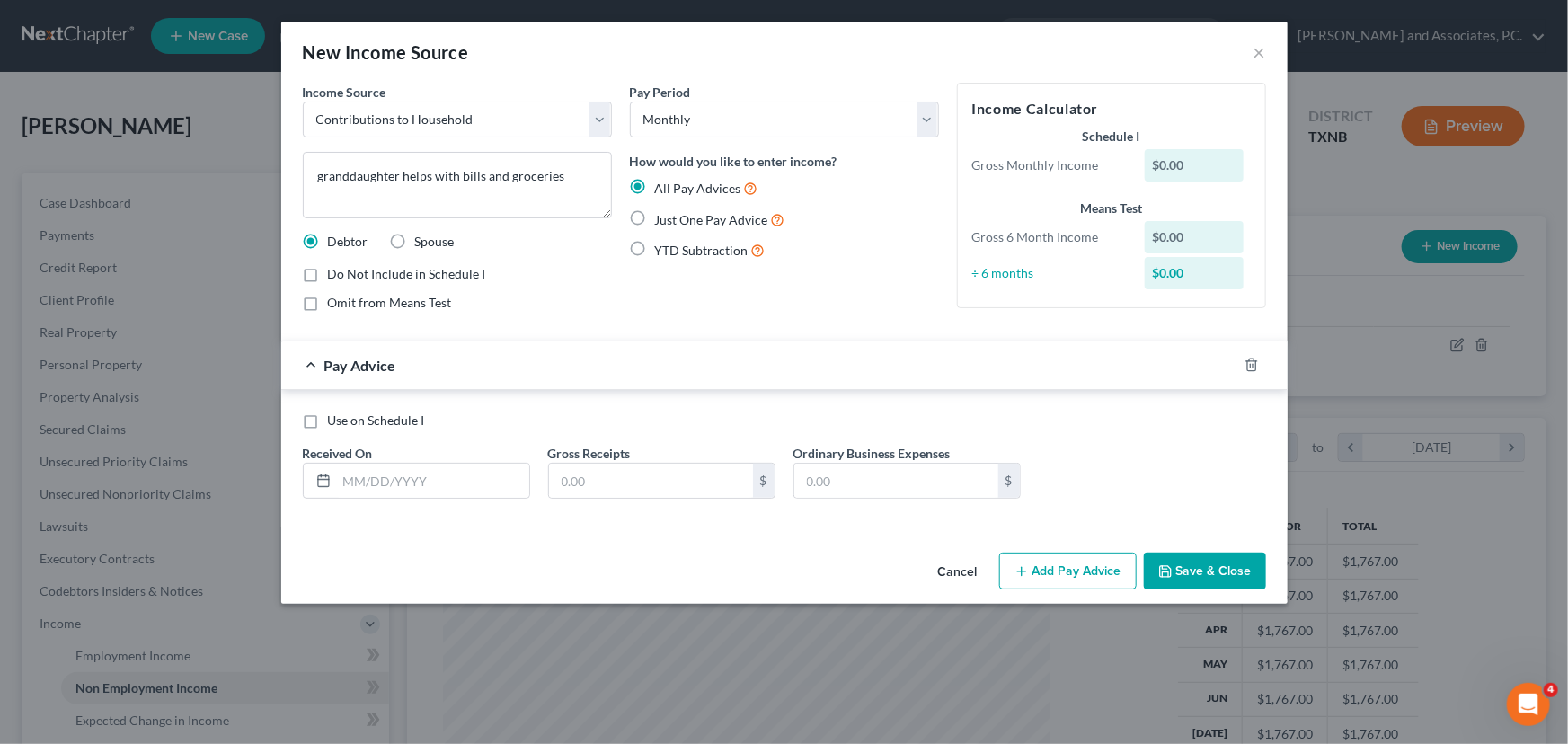
radio input "true"
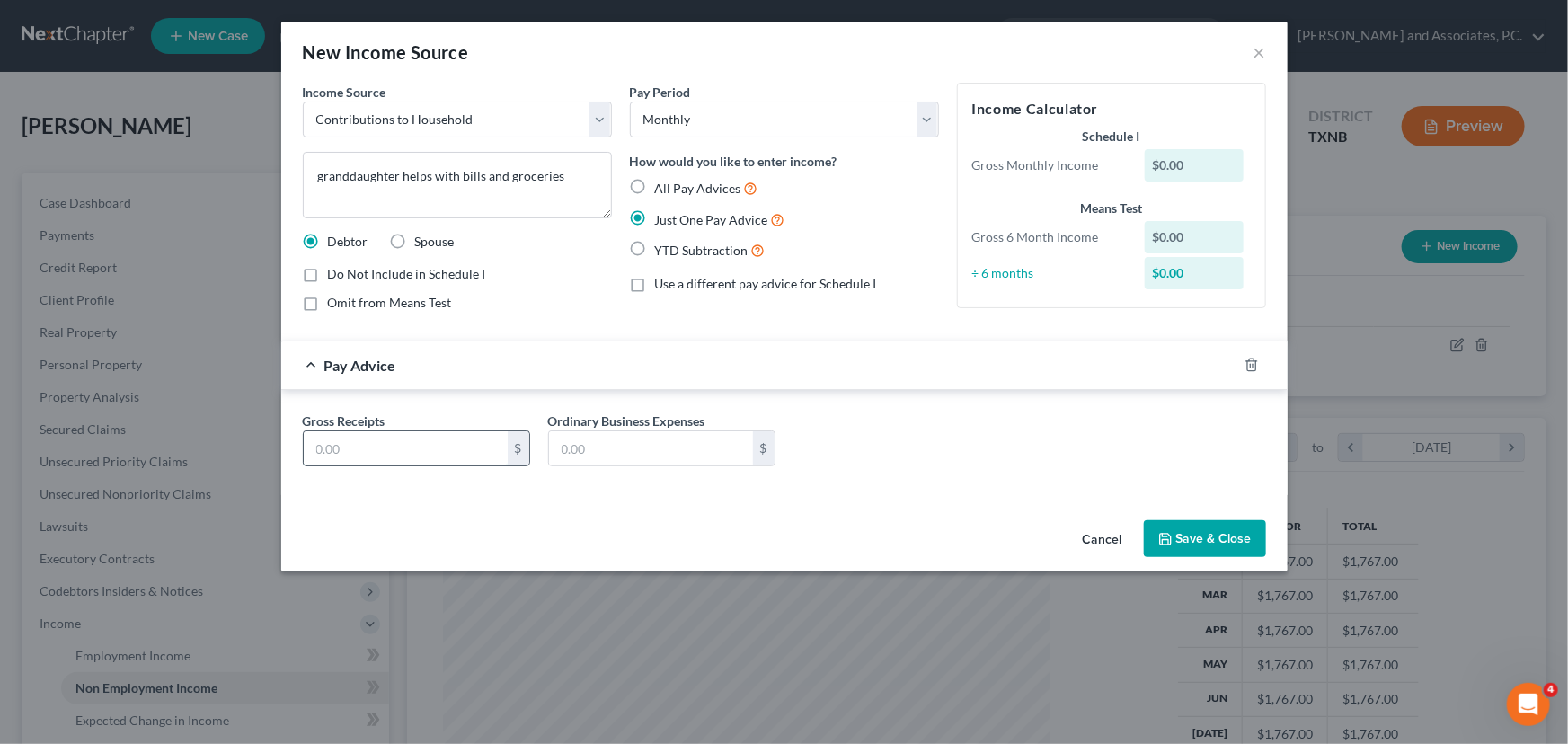
click at [482, 444] on input "text" at bounding box center [405, 449] width 204 height 35
type input "300.00"
click at [1250, 531] on button "Save & Close" at bounding box center [1206, 539] width 123 height 37
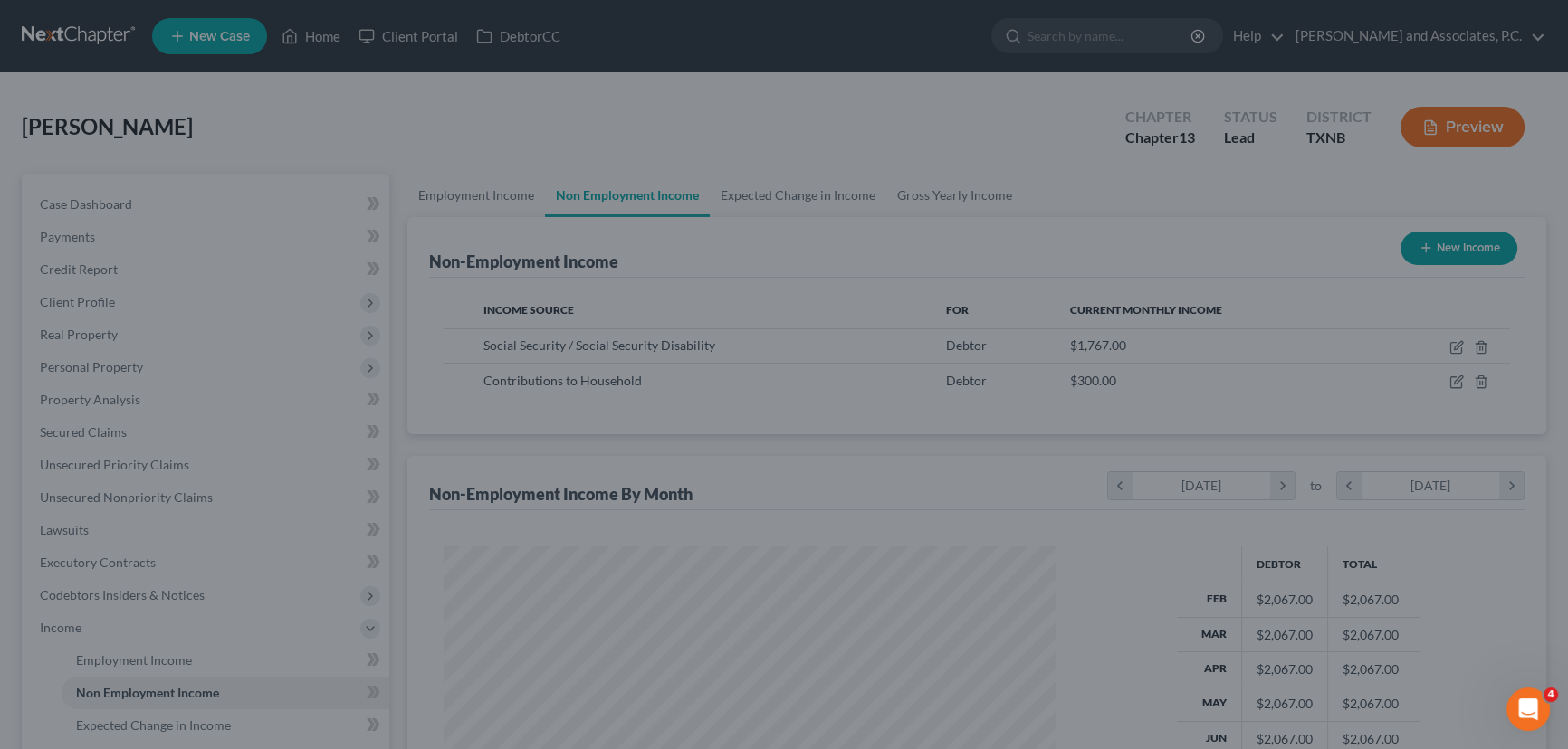
scroll to position [904685, 904658]
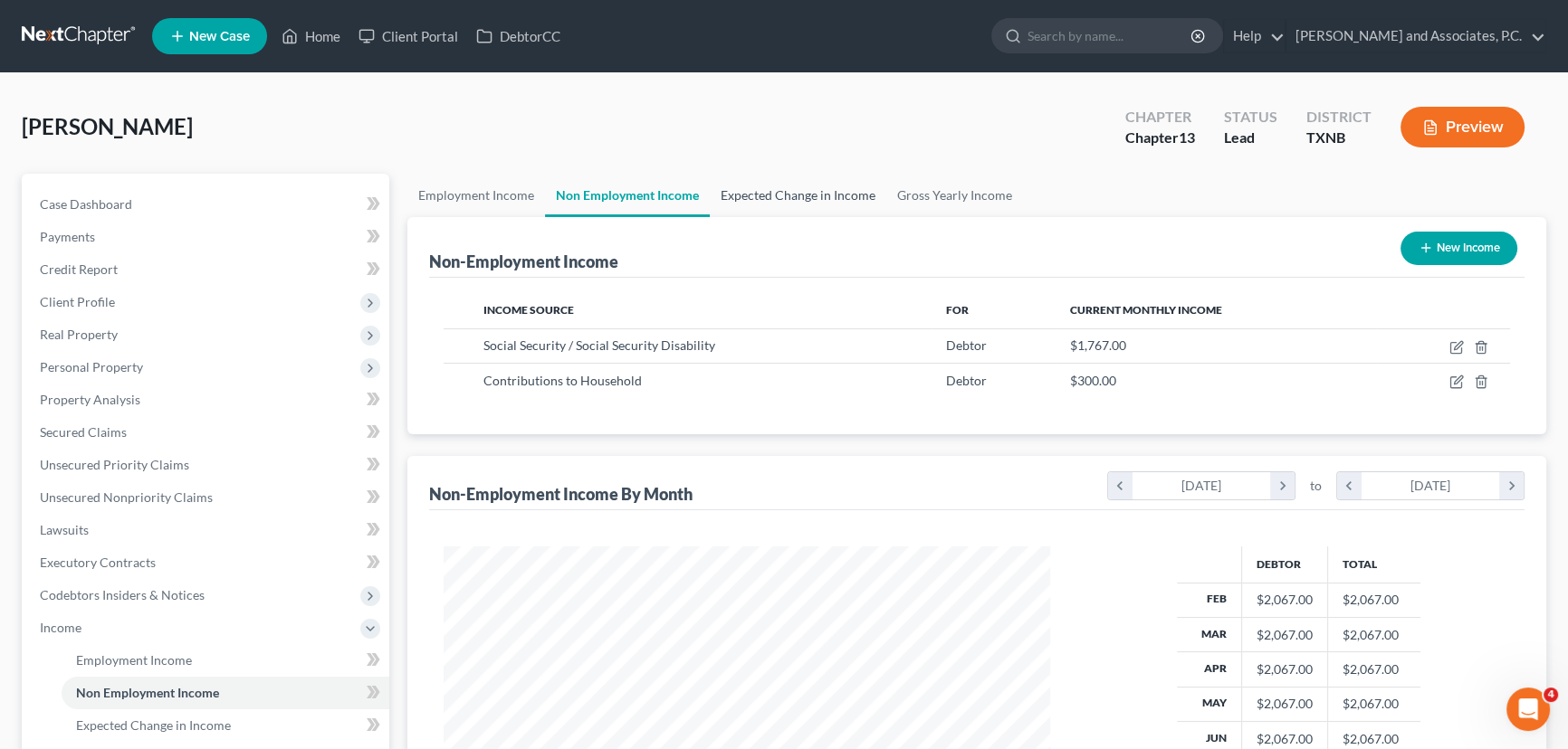
click at [835, 194] on link "Expected Change in Income" at bounding box center [798, 195] width 177 height 43
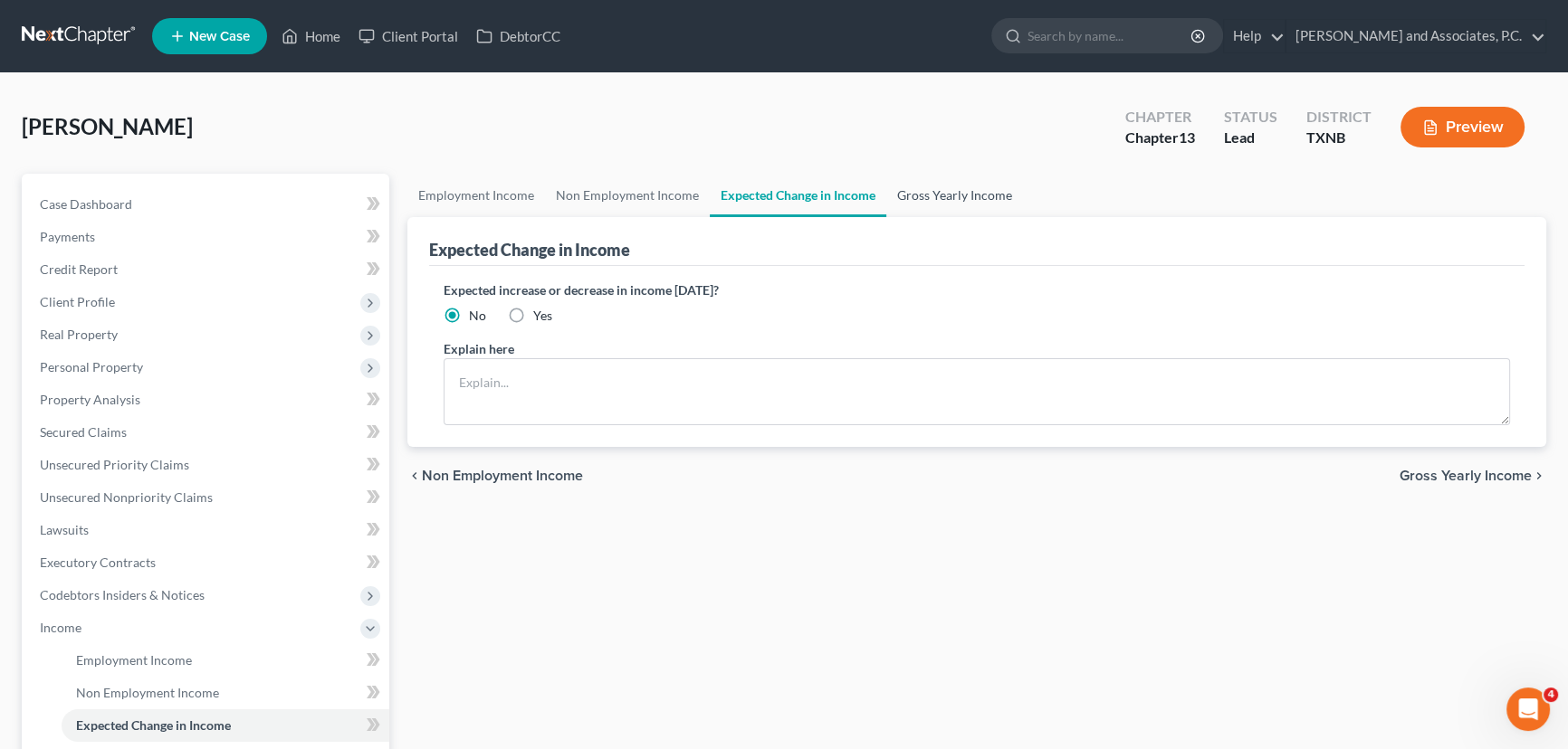
click at [920, 198] on link "Gross Yearly Income" at bounding box center [955, 195] width 137 height 43
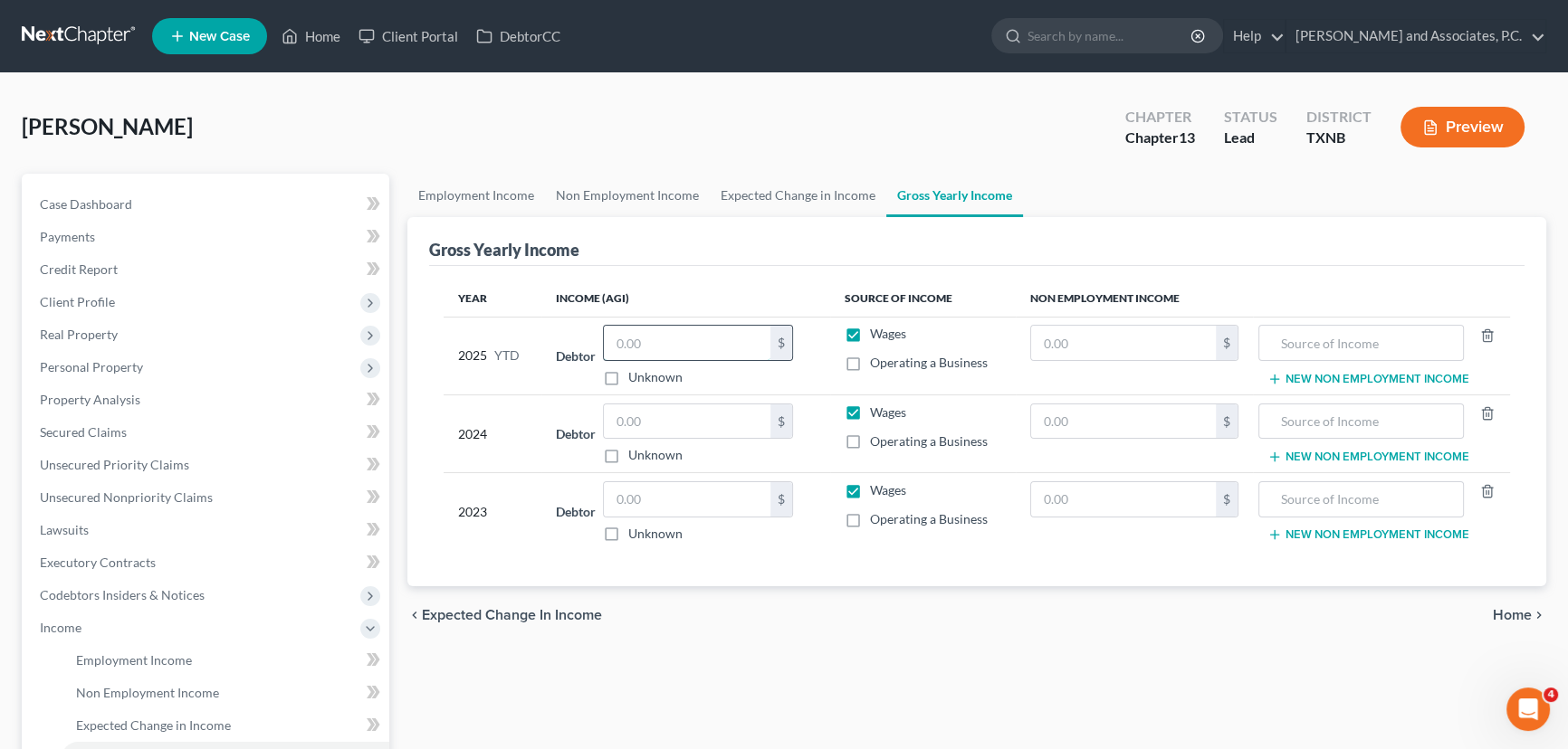
click at [651, 352] on input "text" at bounding box center [686, 344] width 167 height 35
click at [666, 413] on input "text" at bounding box center [686, 422] width 167 height 35
click at [703, 337] on input "text" at bounding box center [686, 344] width 167 height 35
click at [690, 422] on input "text" at bounding box center [686, 422] width 167 height 35
click at [667, 502] on input "text" at bounding box center [686, 500] width 167 height 35
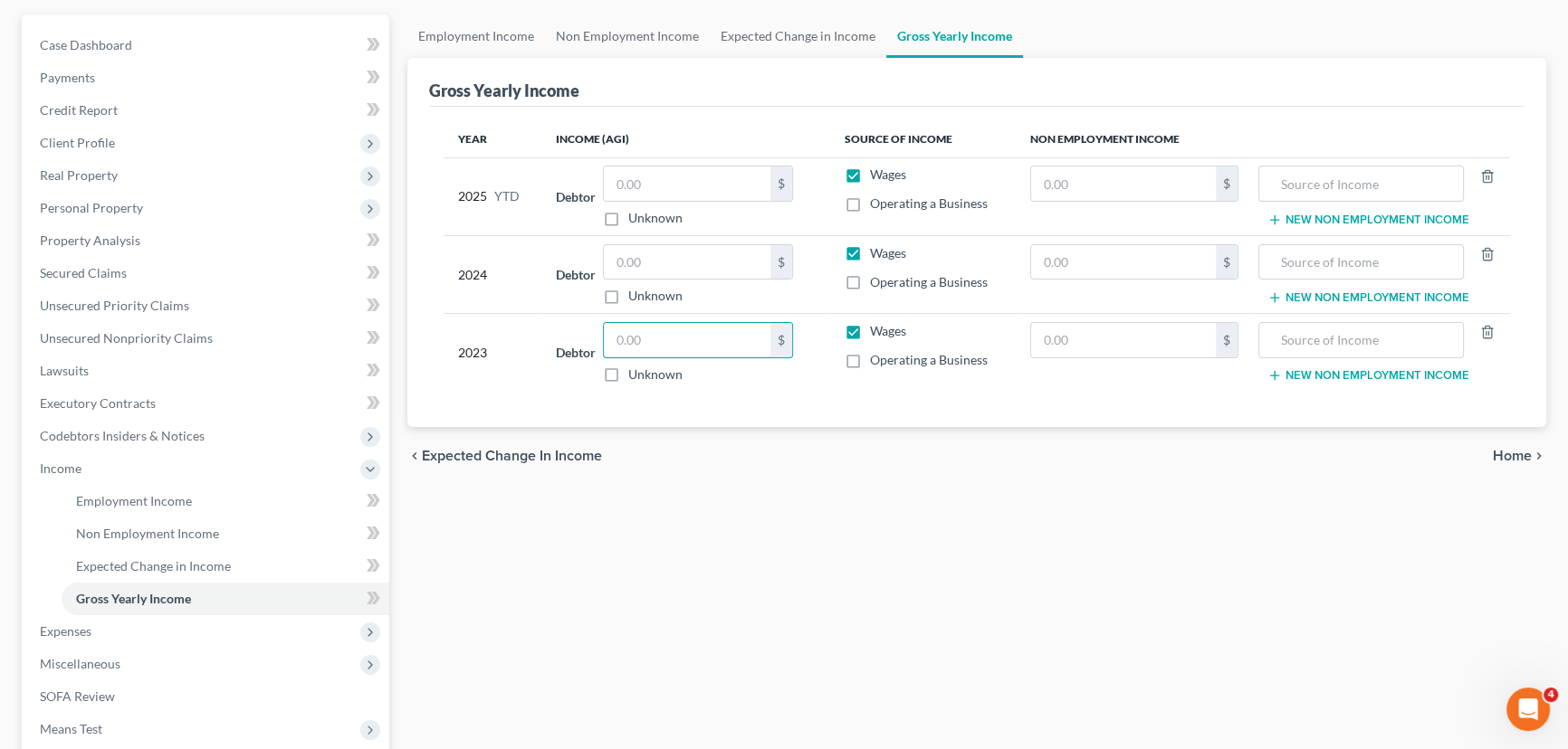
scroll to position [164, 0]
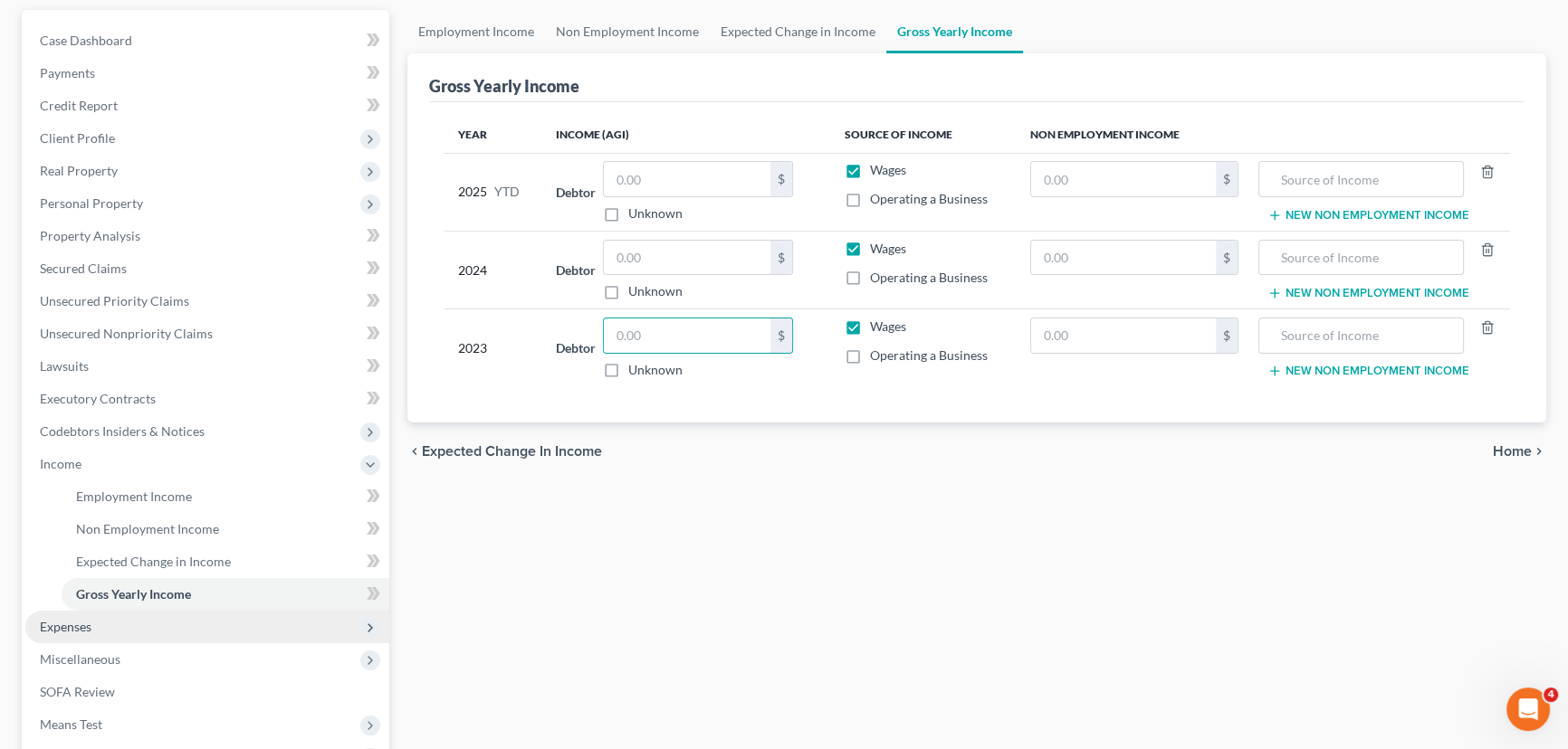
click at [50, 633] on span "Expenses" at bounding box center [207, 627] width 364 height 33
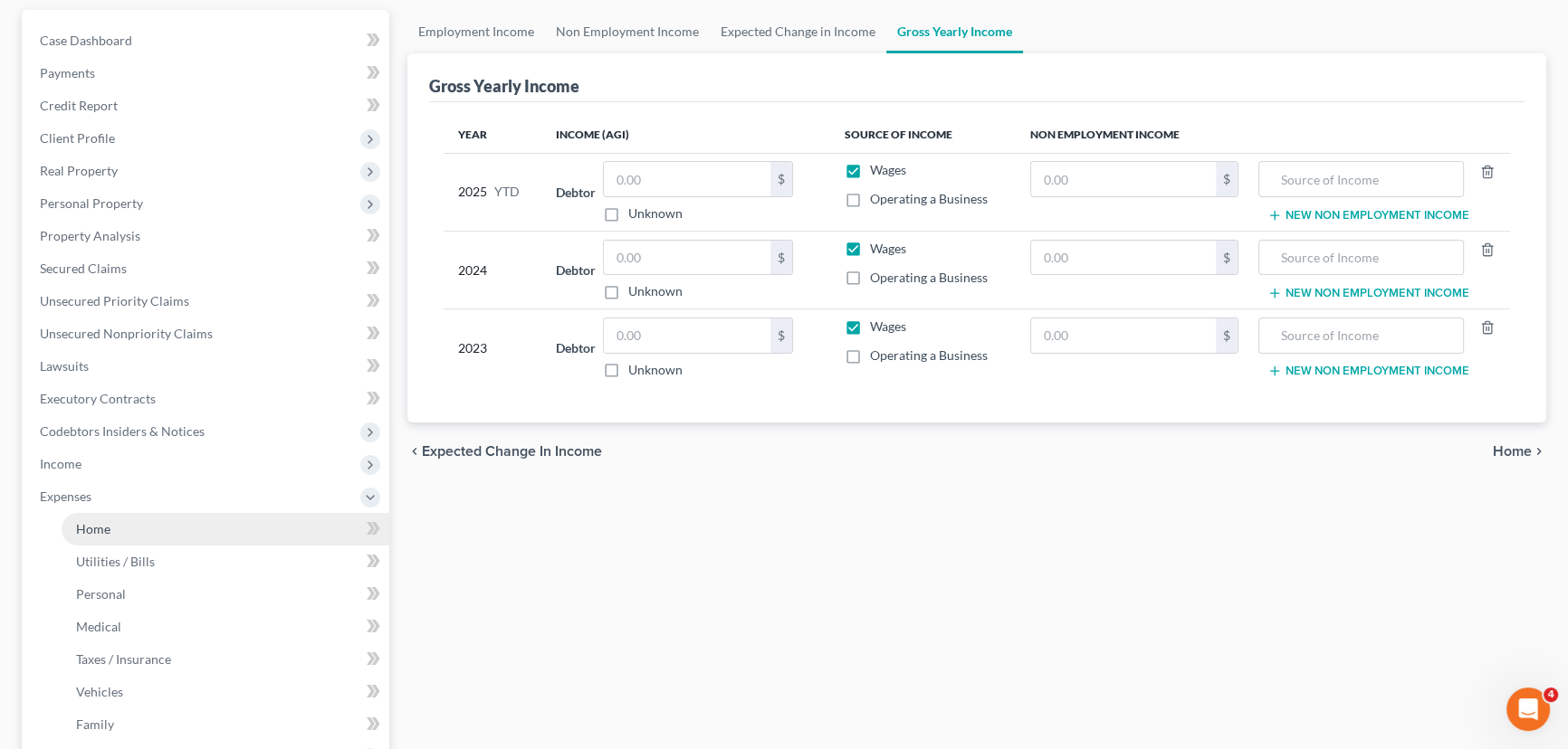
click at [128, 532] on link "Home" at bounding box center [225, 530] width 327 height 33
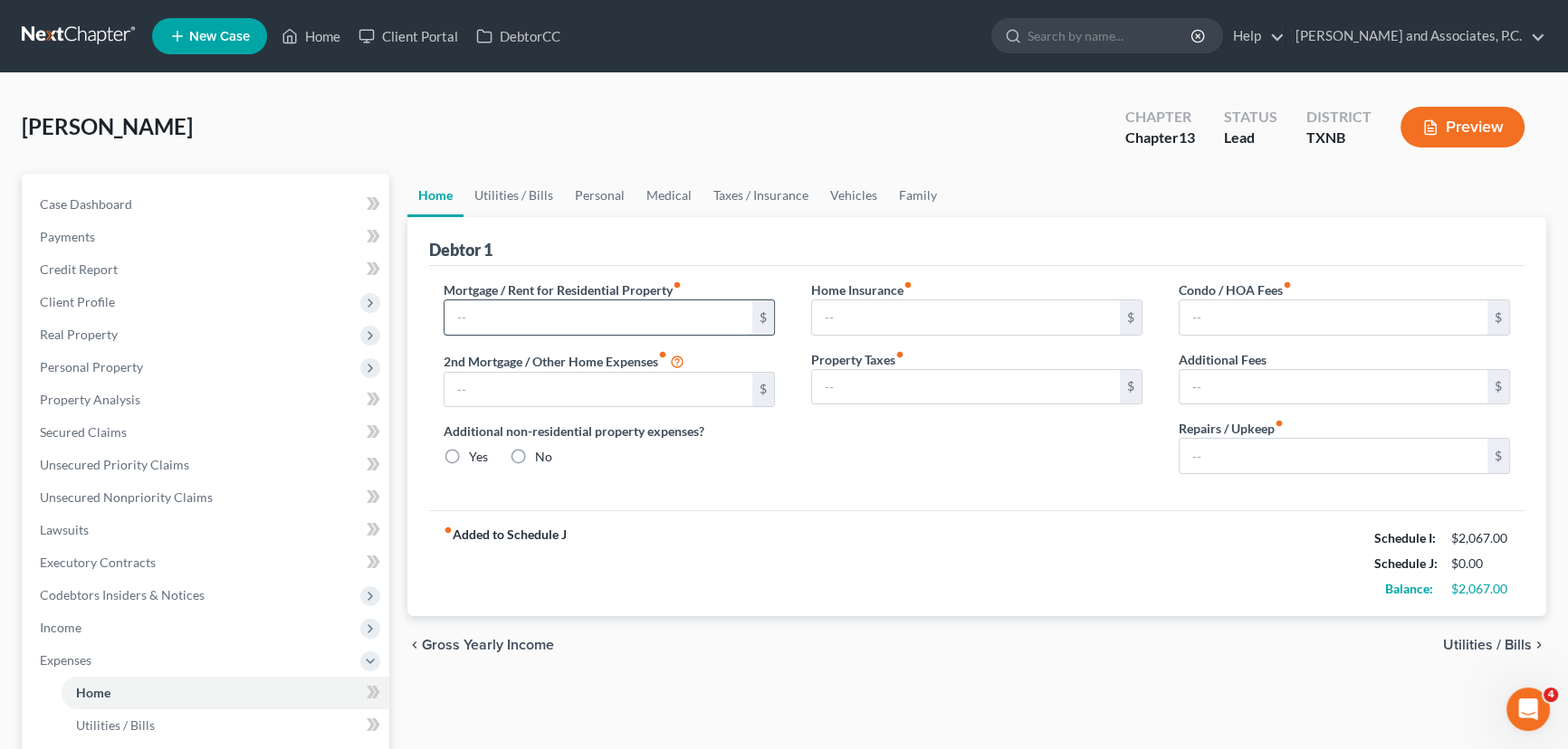
click at [684, 313] on input "text" at bounding box center [598, 318] width 308 height 35
type input "0.00"
radio input "true"
type input "0.00"
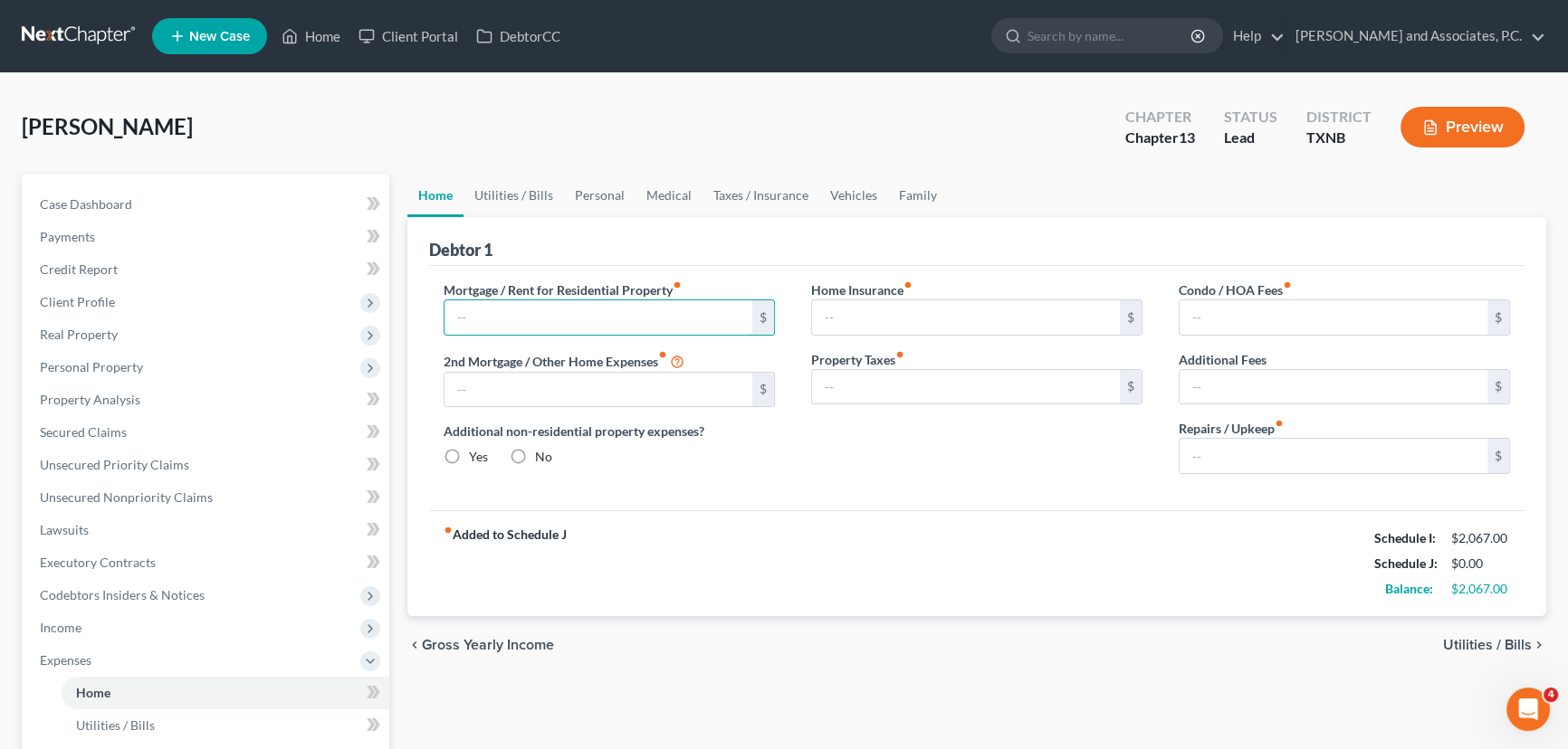
type input "0.00"
click at [498, 188] on link "Utilities / Bills" at bounding box center [514, 195] width 100 height 43
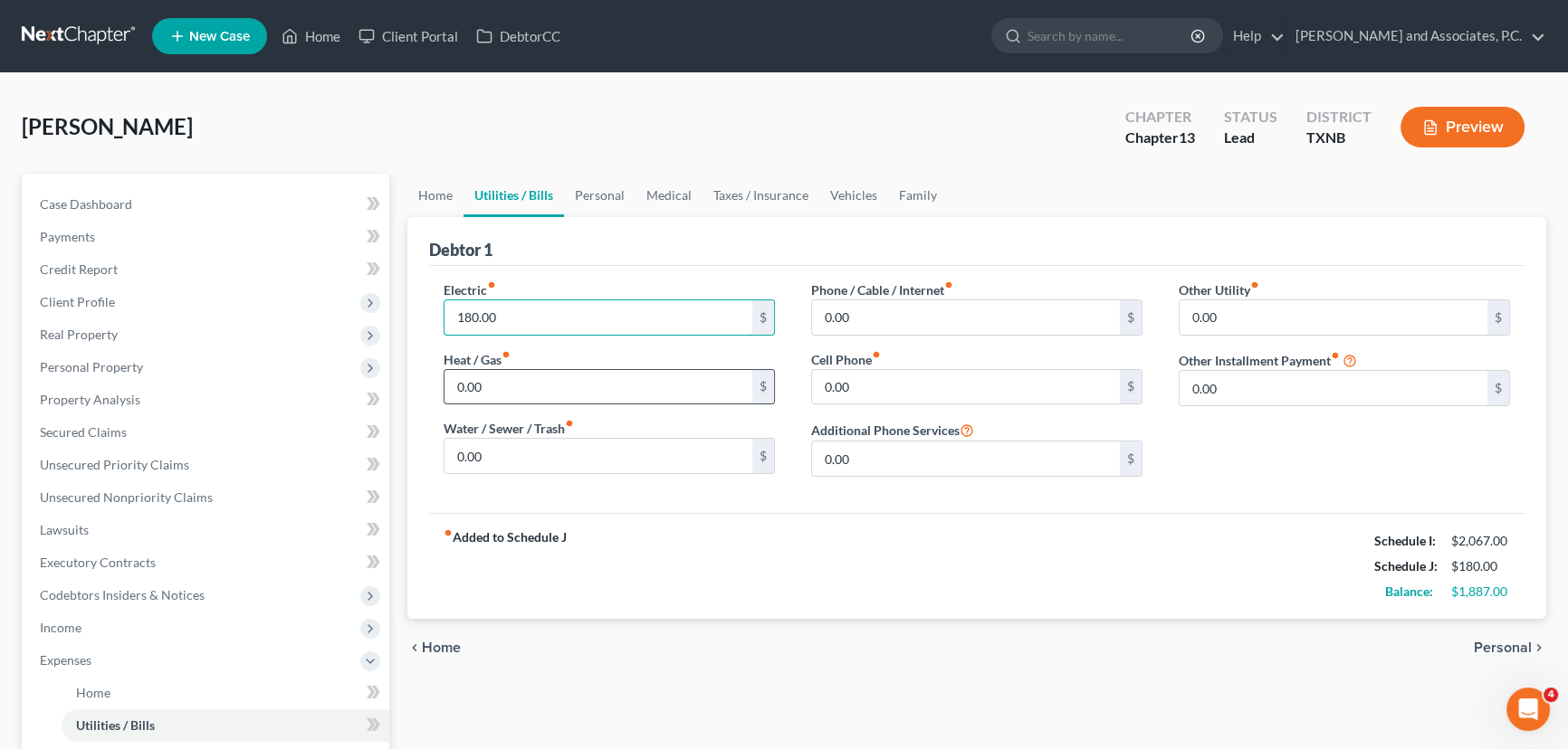
type input "180.00"
click at [496, 394] on input "0.00" at bounding box center [598, 387] width 308 height 35
type input "65.00"
click at [501, 465] on input "0.00" at bounding box center [598, 457] width 308 height 35
type input "65.00"
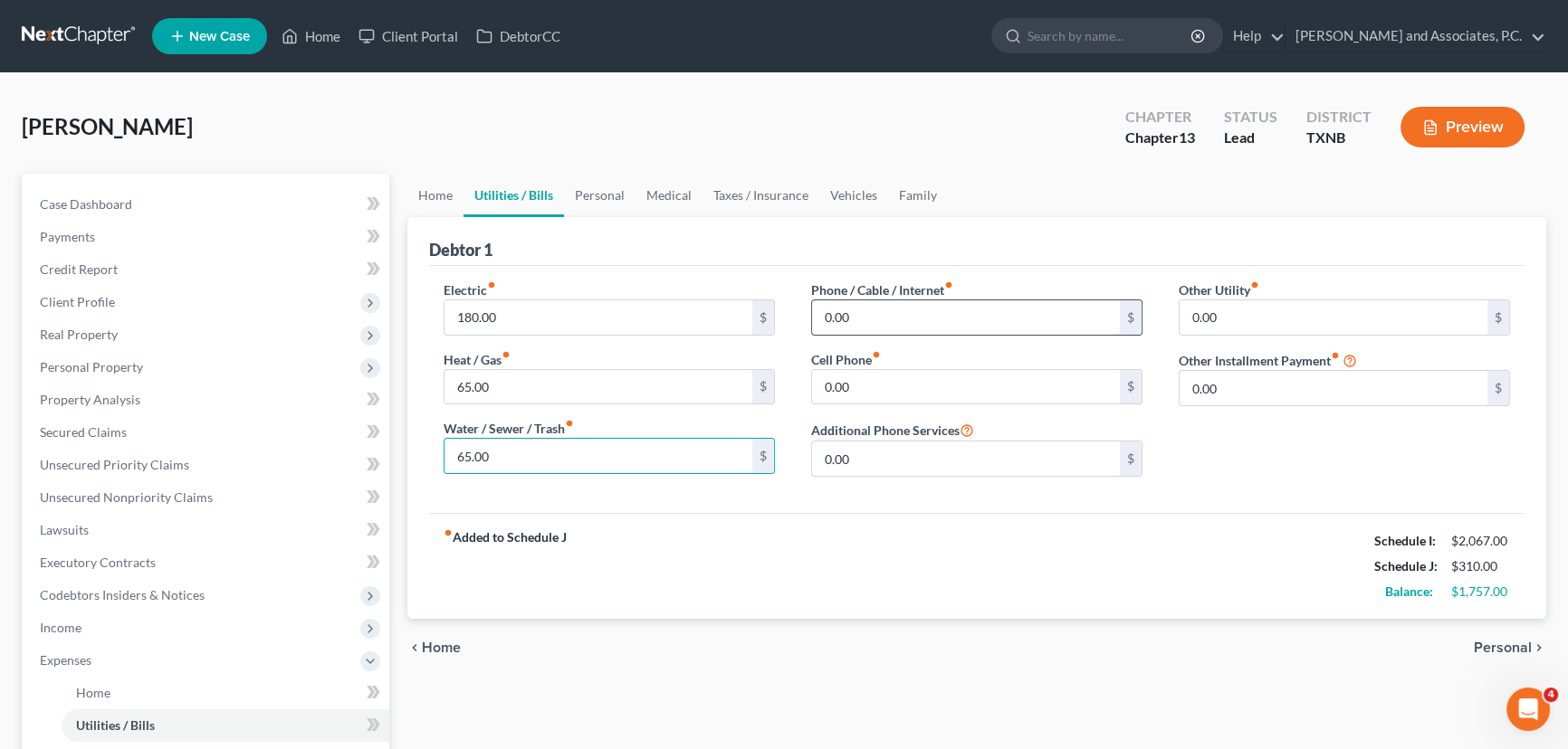
click at [908, 326] on input "0.00" at bounding box center [966, 318] width 308 height 35
type input "140.00"
click at [872, 371] on input "0.00" at bounding box center [966, 387] width 308 height 35
type input "61.00"
click at [613, 198] on link "Personal" at bounding box center [600, 195] width 71 height 43
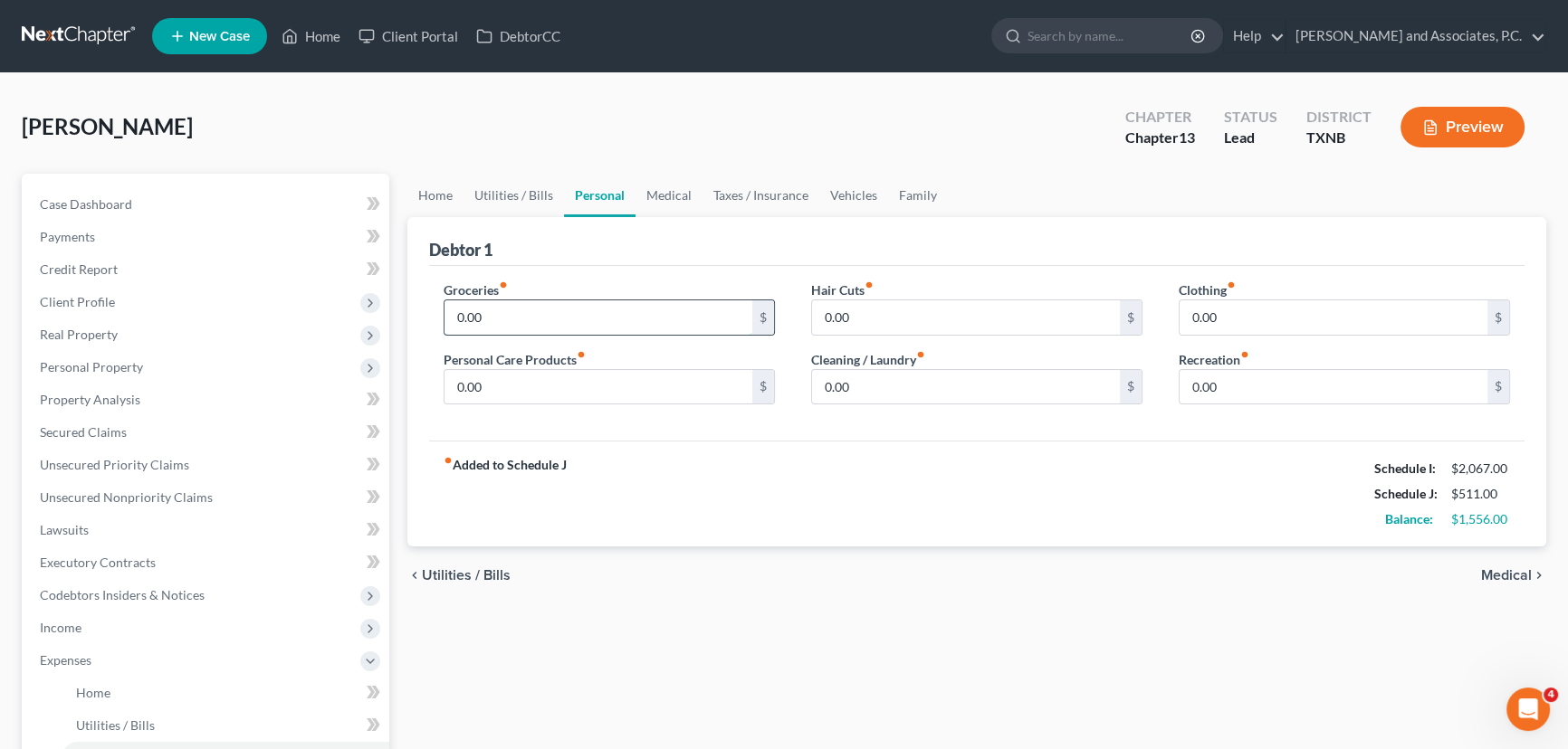
click at [520, 308] on input "0.00" at bounding box center [598, 318] width 308 height 35
type input "450.00"
click at [656, 188] on link "Medical" at bounding box center [668, 195] width 67 height 43
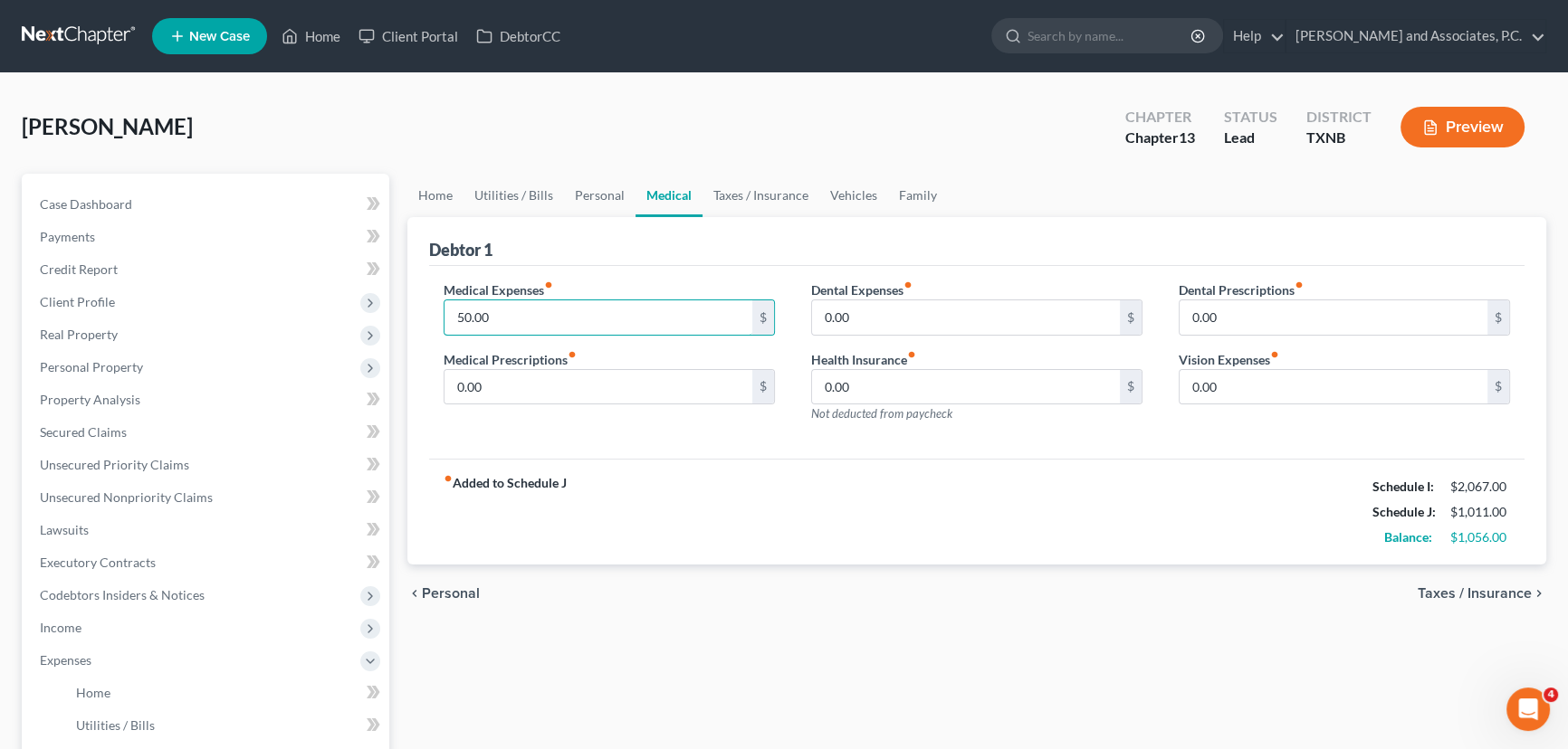
drag, startPoint x: 510, startPoint y: 317, endPoint x: 420, endPoint y: 350, distance: 95.9
click at [420, 350] on div "Debtor 1 Medical Expenses fiber_manual_record 50.00 $ Medical Prescriptions fib…" at bounding box center [977, 391] width 1139 height 348
type input "35.00"
click at [502, 380] on input "0.00" at bounding box center [598, 387] width 308 height 35
type input "80.00"
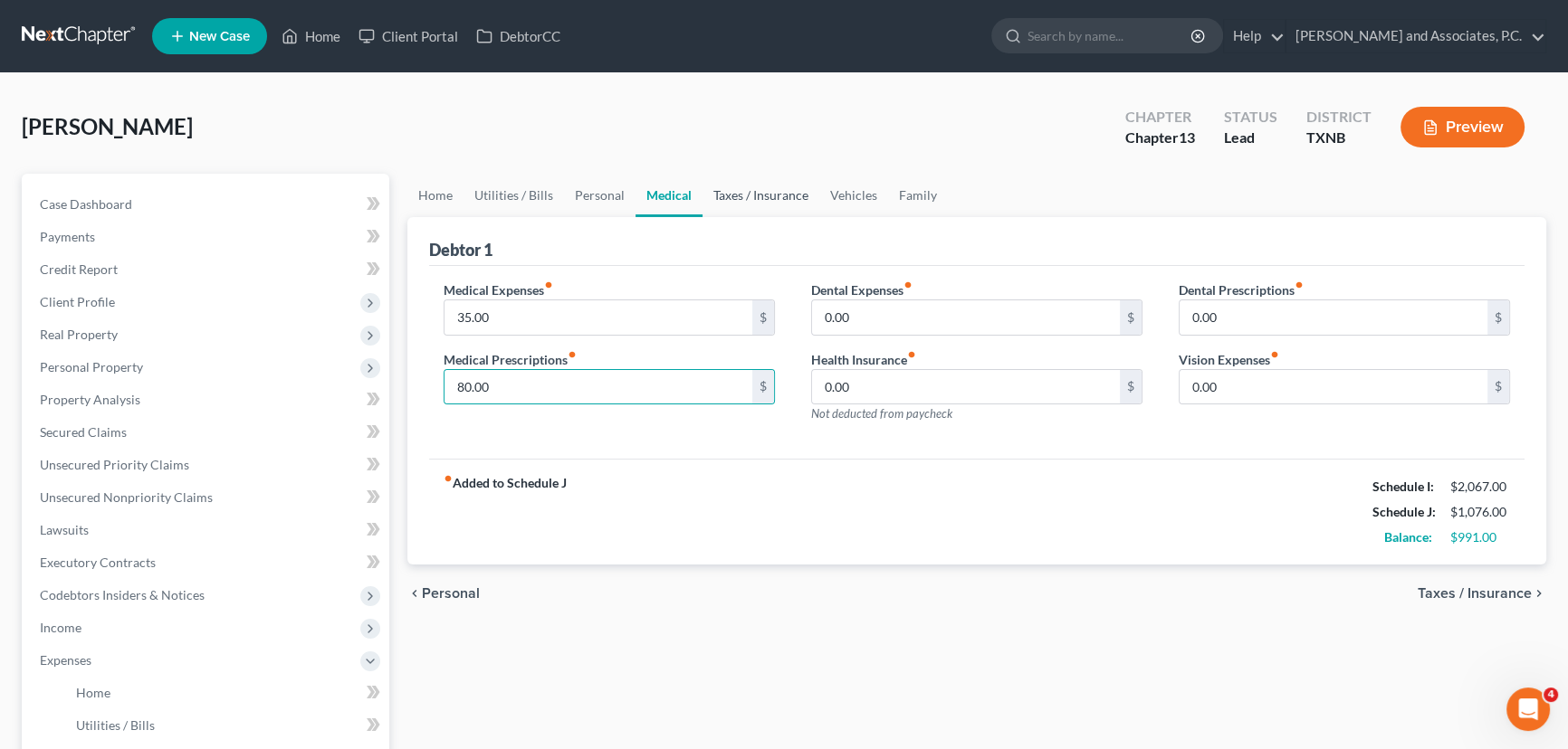
click at [790, 202] on link "Taxes / Insurance" at bounding box center [761, 195] width 117 height 43
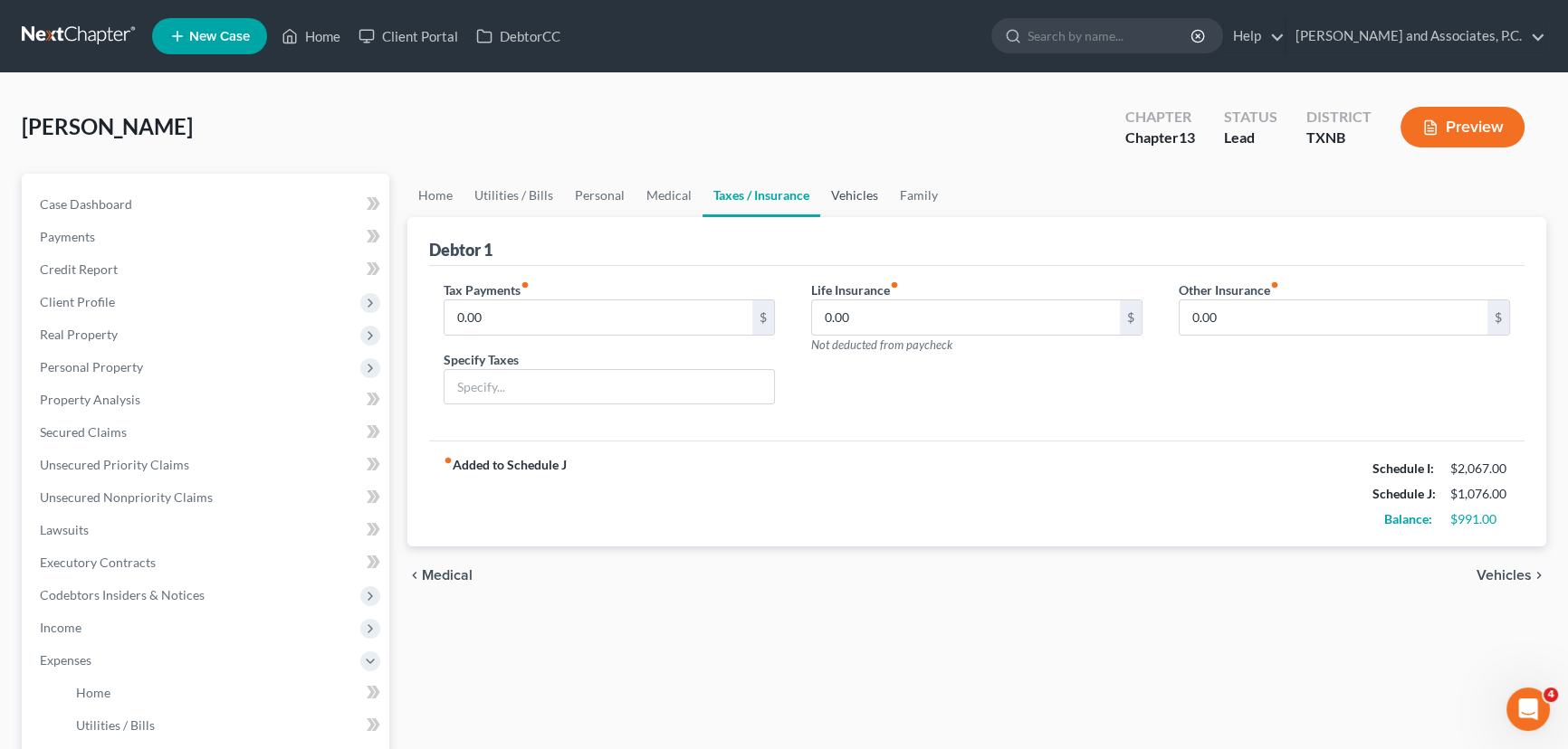
click at [844, 200] on link "Vehicles" at bounding box center [854, 195] width 69 height 43
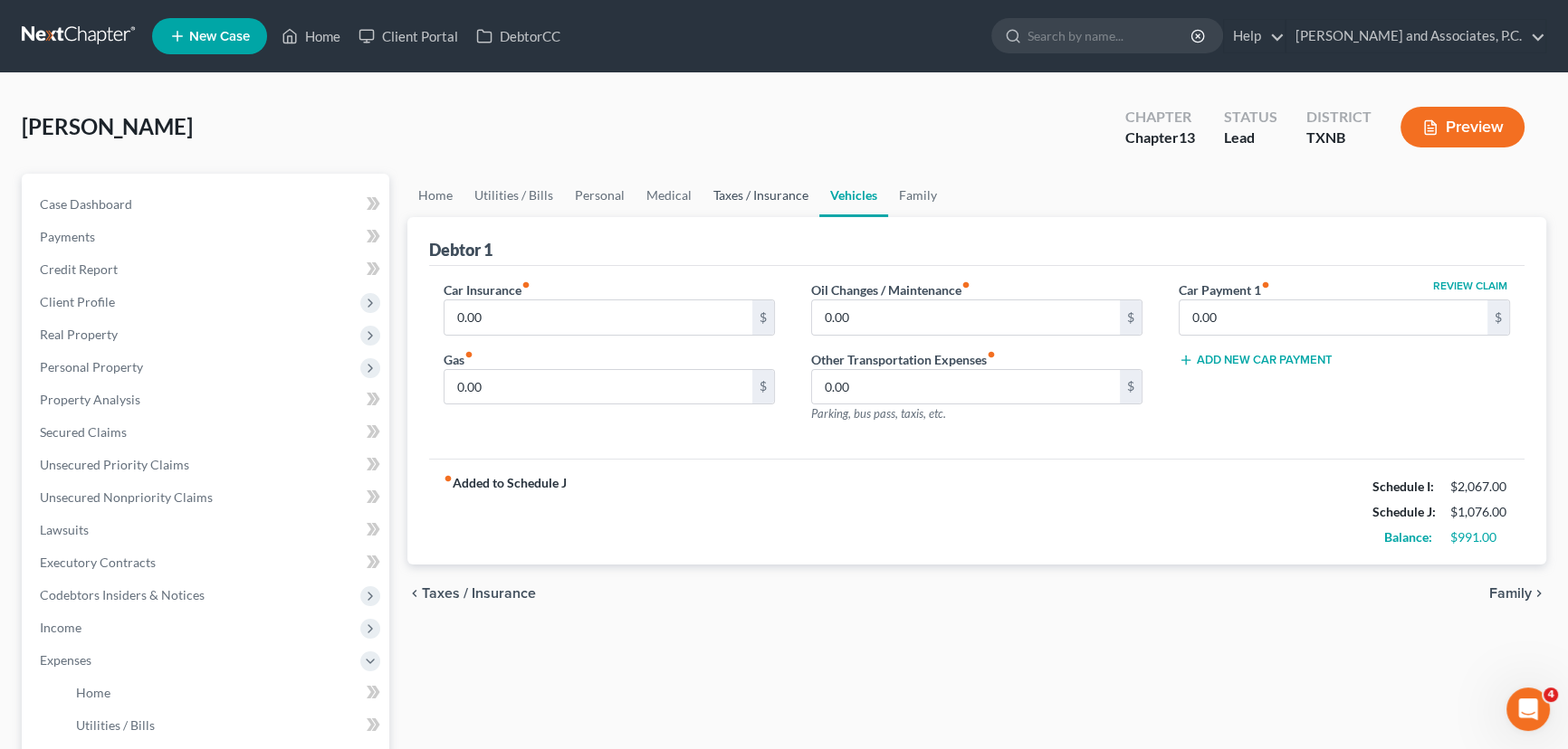
drag, startPoint x: 718, startPoint y: 192, endPoint x: 833, endPoint y: 208, distance: 116.1
click at [721, 191] on link "Taxes / Insurance" at bounding box center [761, 195] width 117 height 43
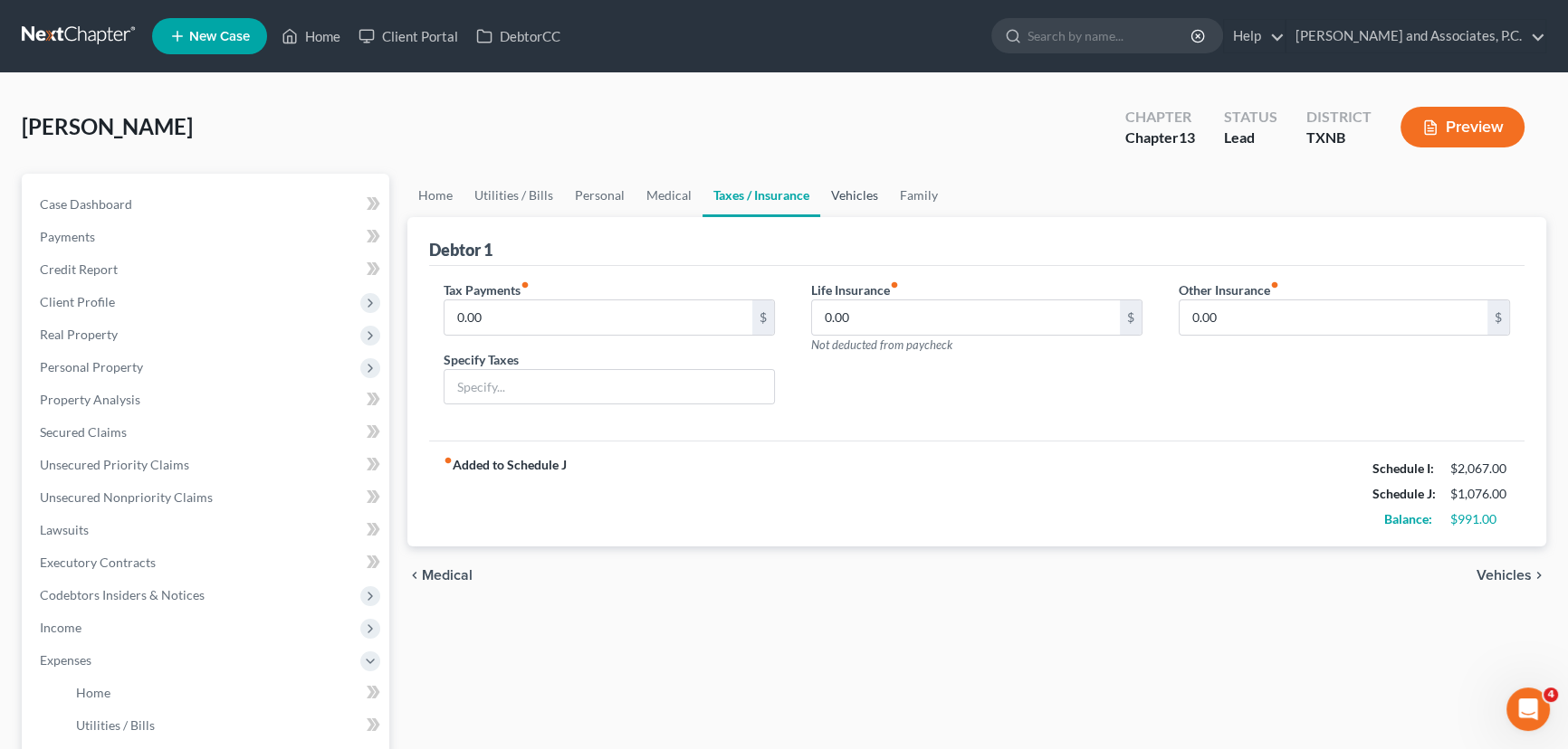
click at [850, 196] on link "Vehicles" at bounding box center [854, 195] width 69 height 43
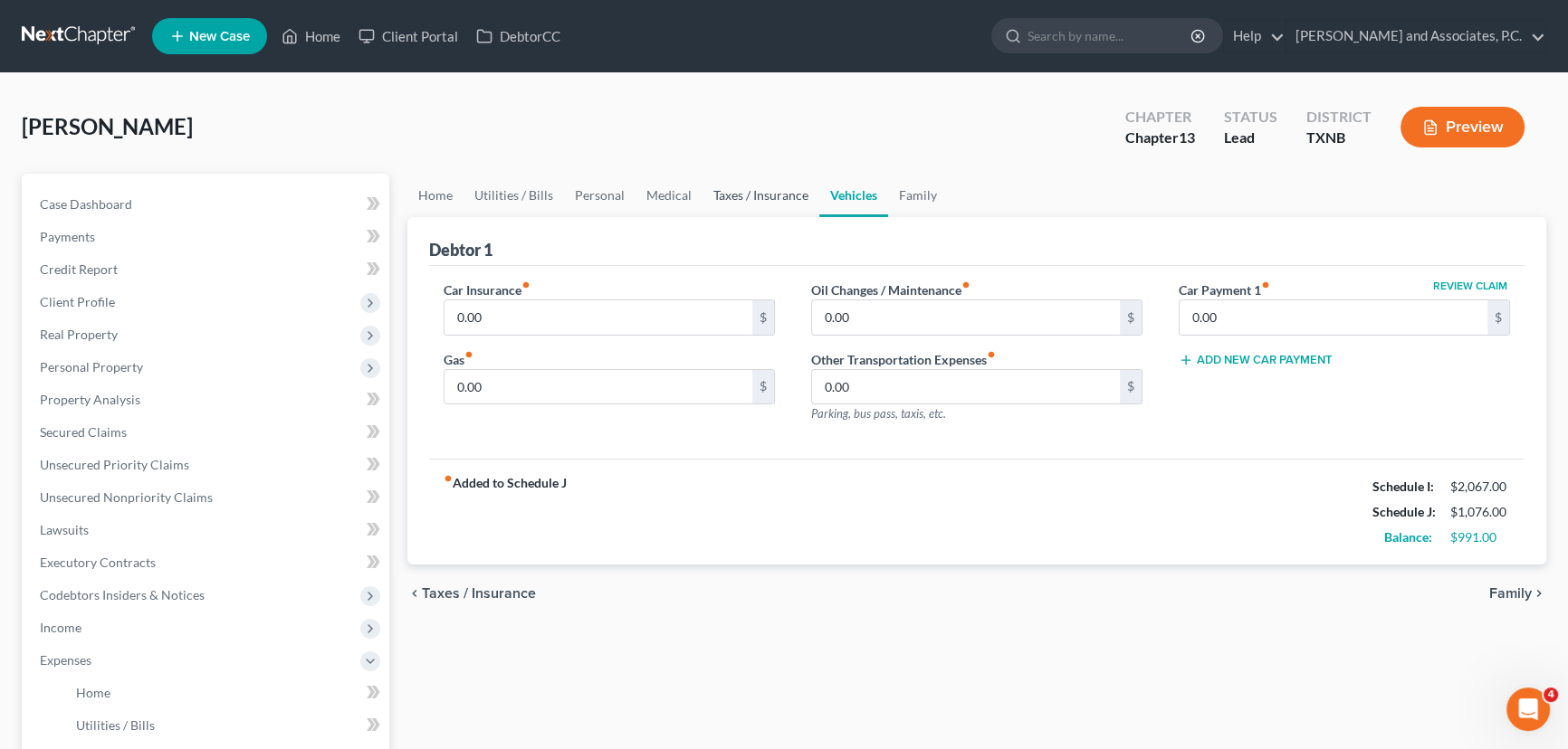
click at [791, 200] on link "Taxes / Insurance" at bounding box center [761, 195] width 117 height 43
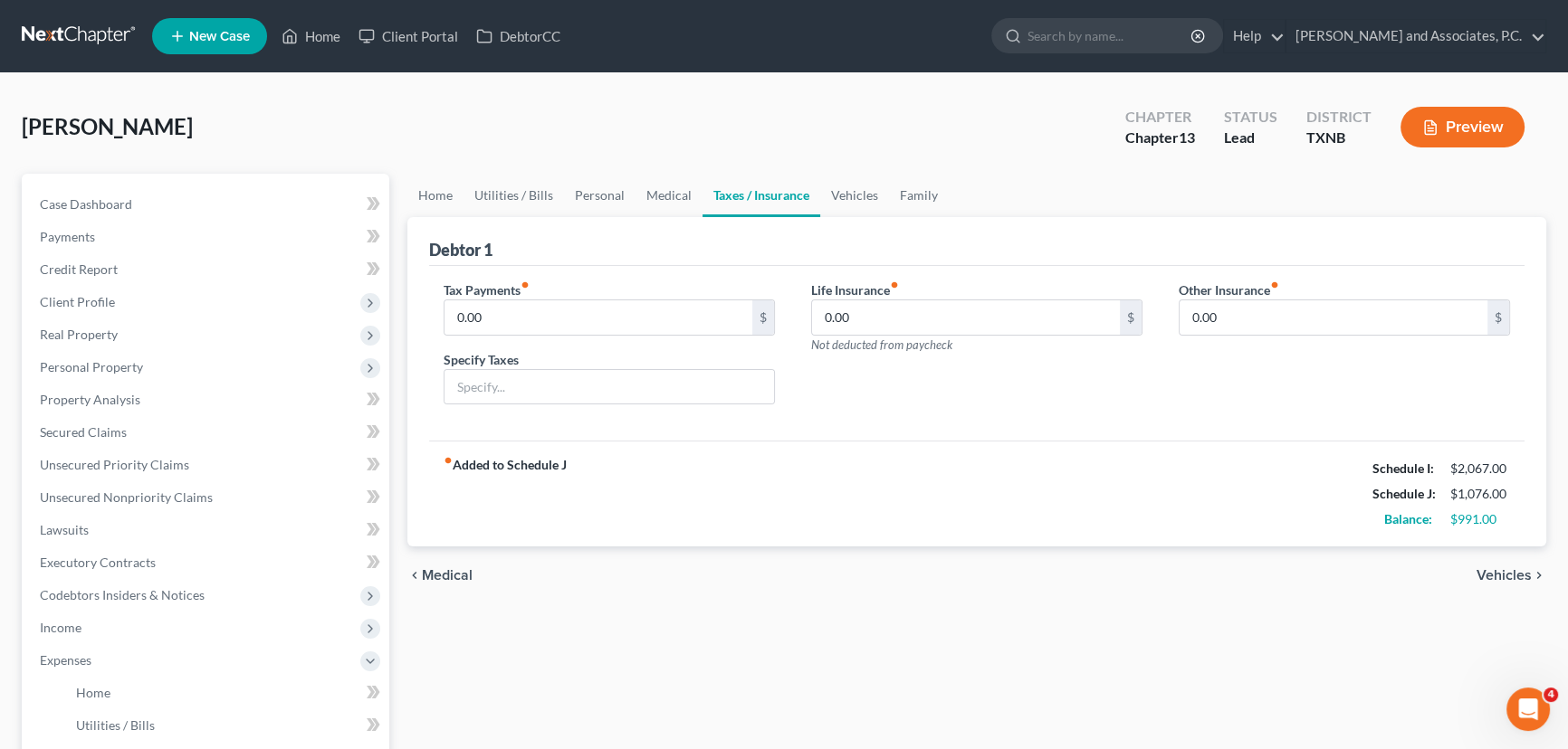
click at [881, 334] on div "Life Insurance fiber_manual_record 0.00 $ Not deducted from paycheck" at bounding box center [976, 318] width 331 height 73
click at [886, 338] on span "Not deducted from paycheck" at bounding box center [882, 345] width 141 height 14
click at [884, 306] on input "0.00" at bounding box center [966, 318] width 308 height 35
type input "200.00"
click at [1231, 326] on input "0.00" at bounding box center [1333, 318] width 308 height 35
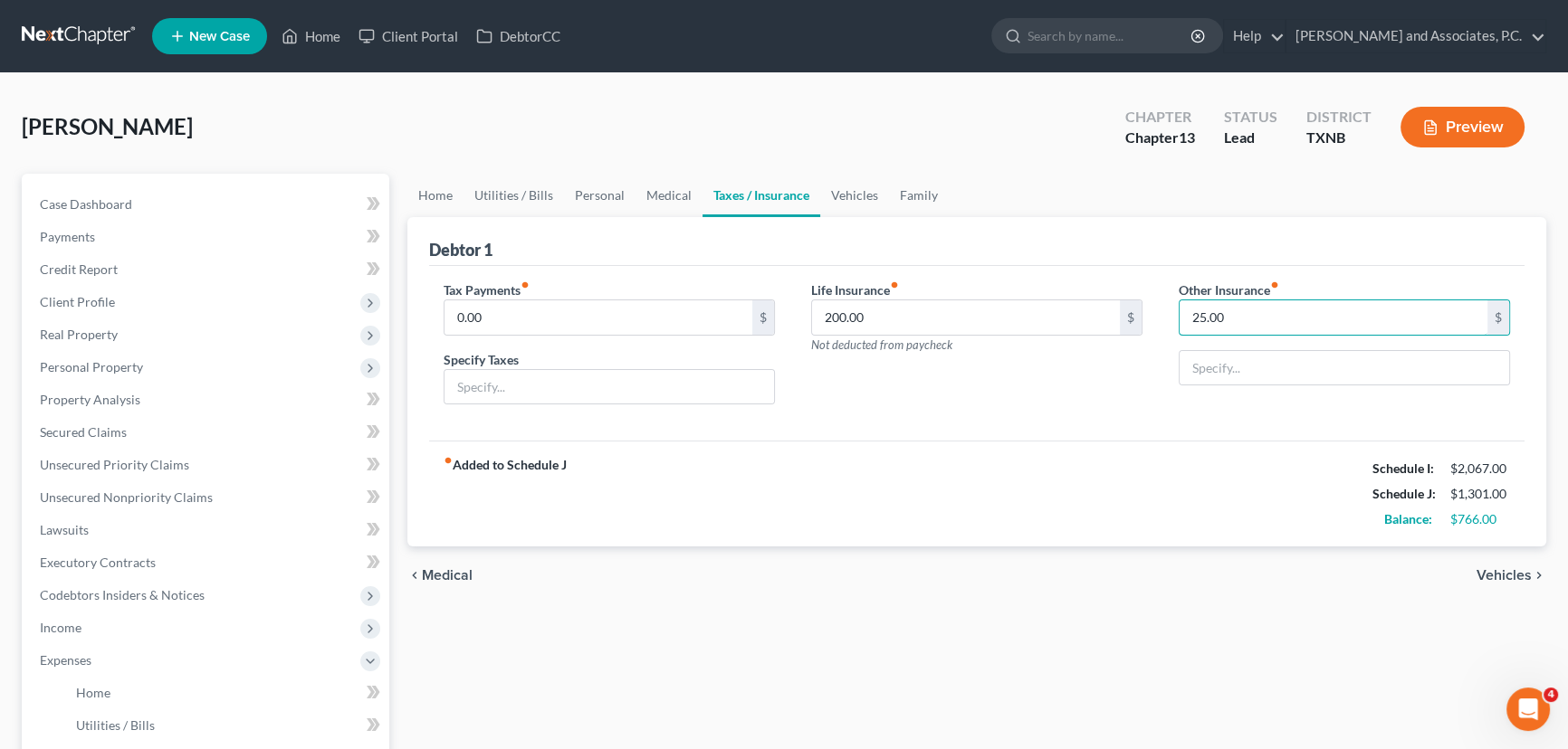
type input "25.00"
click at [1311, 386] on div "Other Insurance fiber_manual_record 25.00 $" at bounding box center [1344, 350] width 368 height 139
click at [1304, 341] on div "Other Insurance fiber_manual_record 25.00 $" at bounding box center [1344, 350] width 368 height 139
click at [1287, 363] on input "text" at bounding box center [1344, 369] width 329 height 35
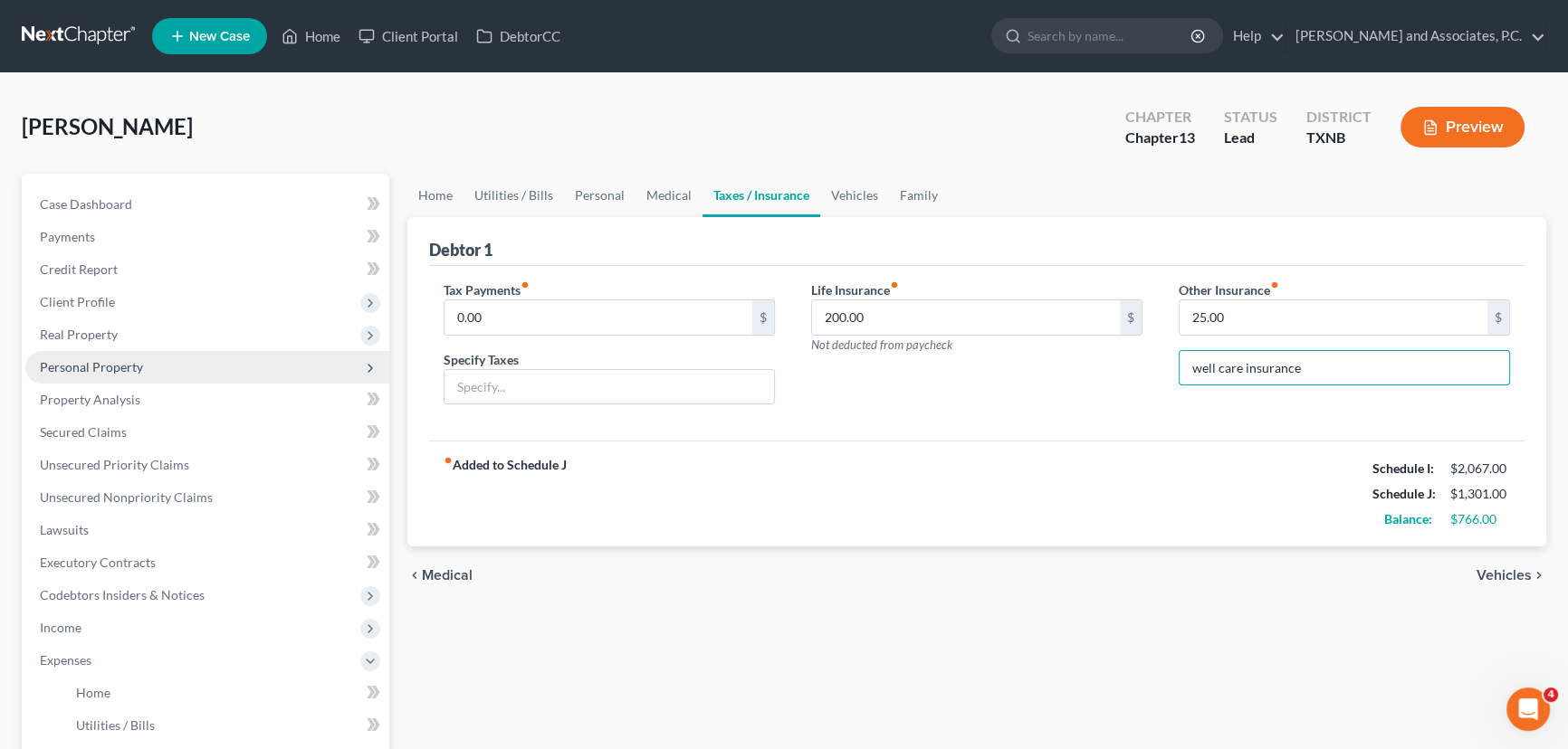
type input "well care insurance"
click at [153, 373] on span "Personal Property" at bounding box center [207, 368] width 364 height 33
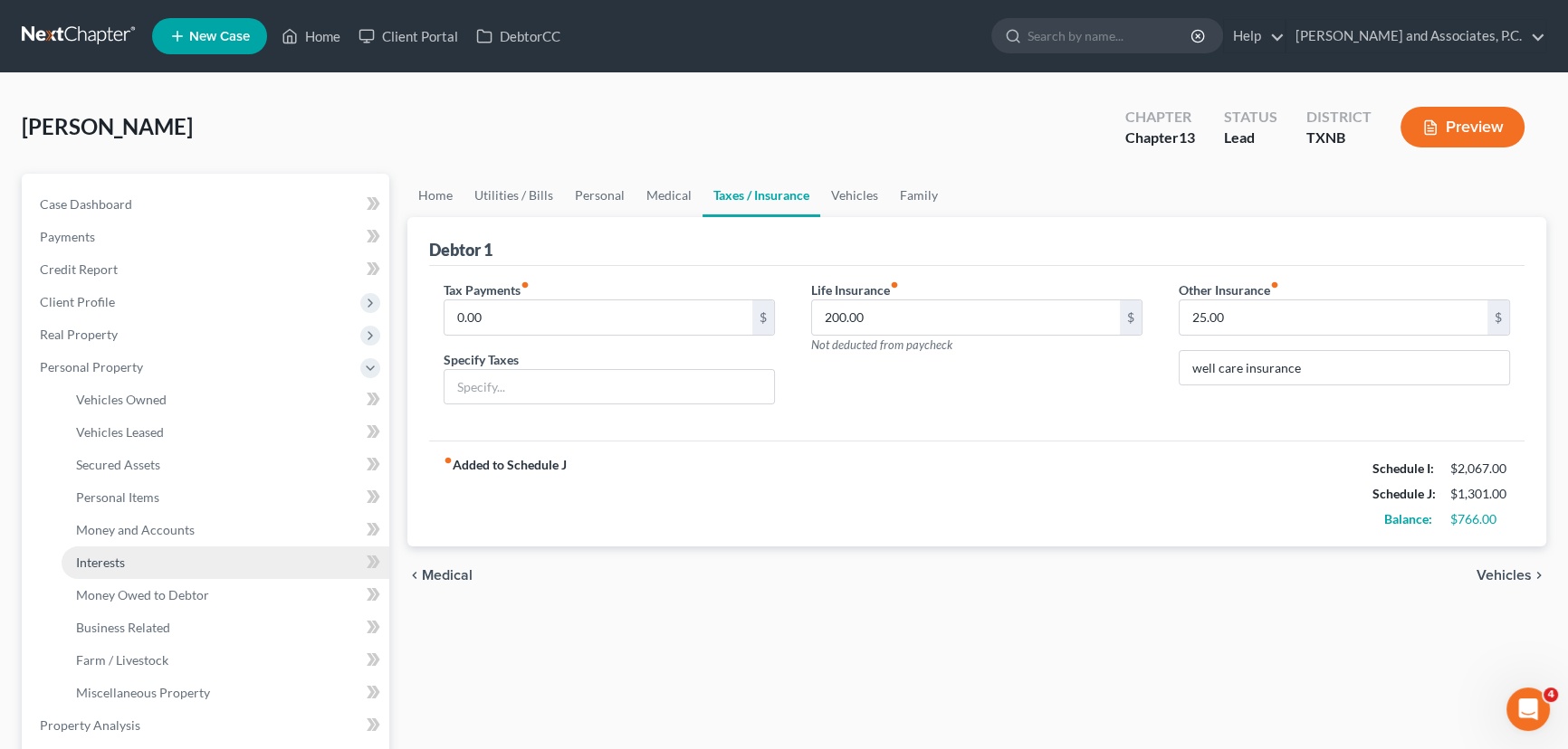
click at [129, 563] on link "Interests" at bounding box center [225, 563] width 327 height 33
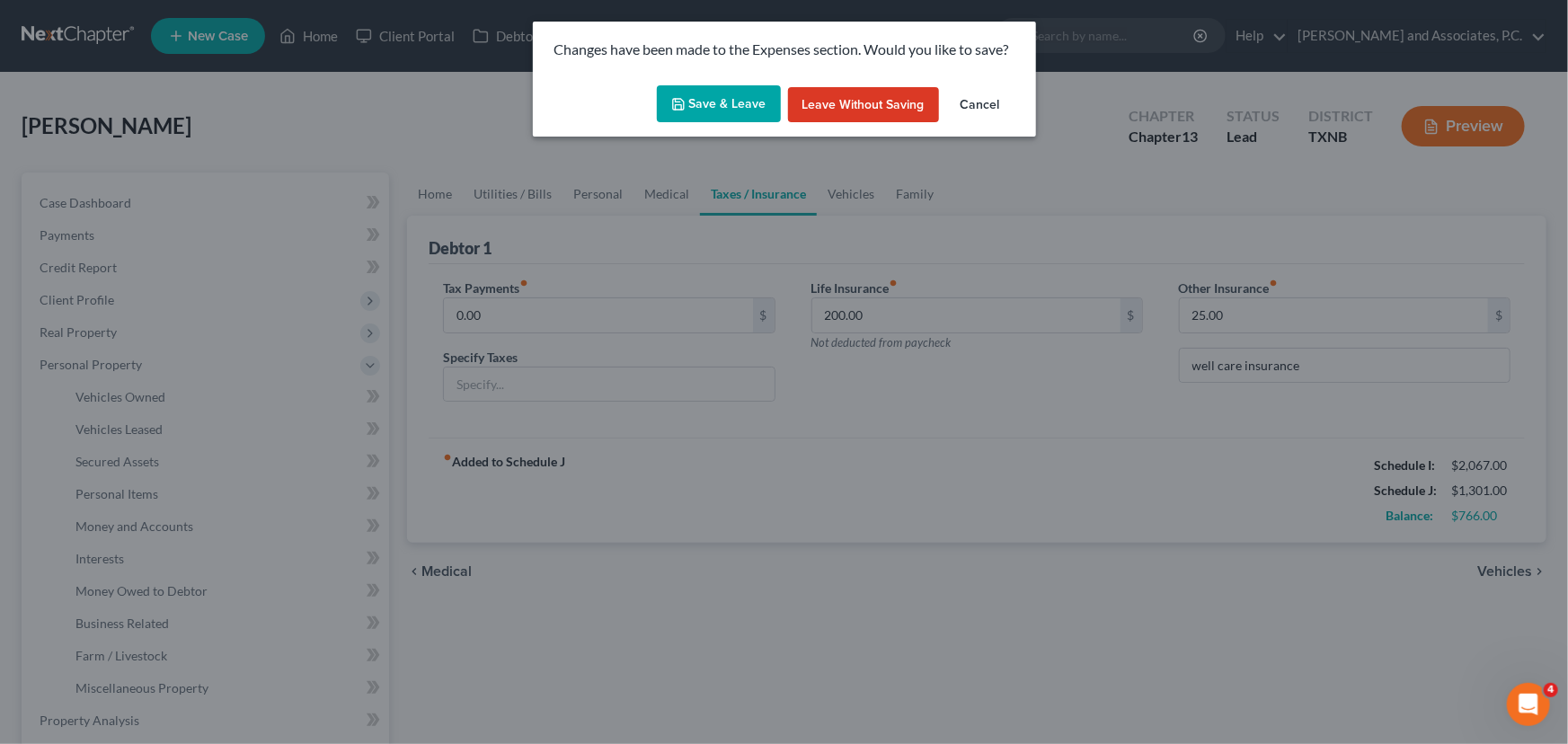
click at [756, 106] on button "Save & Leave" at bounding box center [718, 104] width 124 height 37
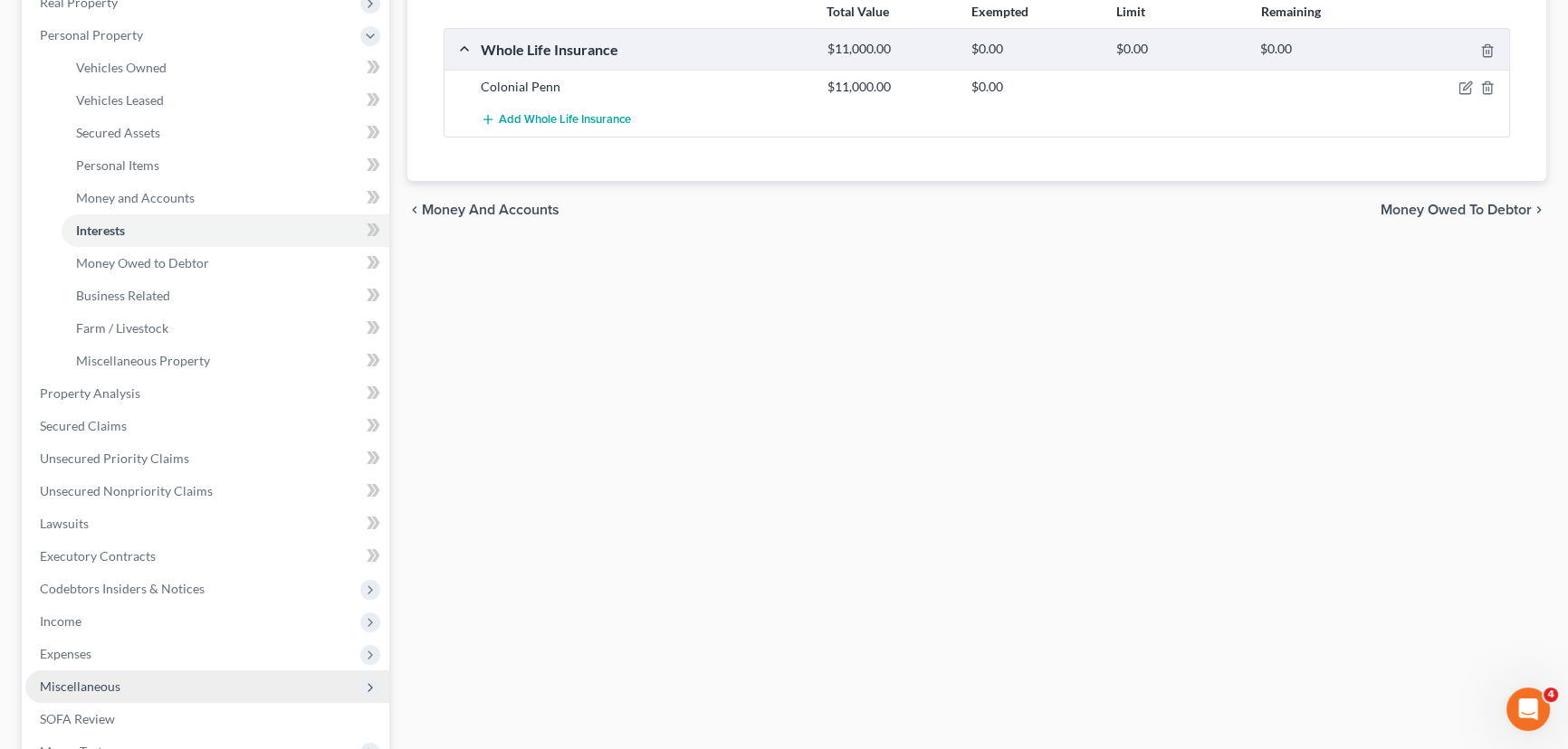
scroll to position [411, 0]
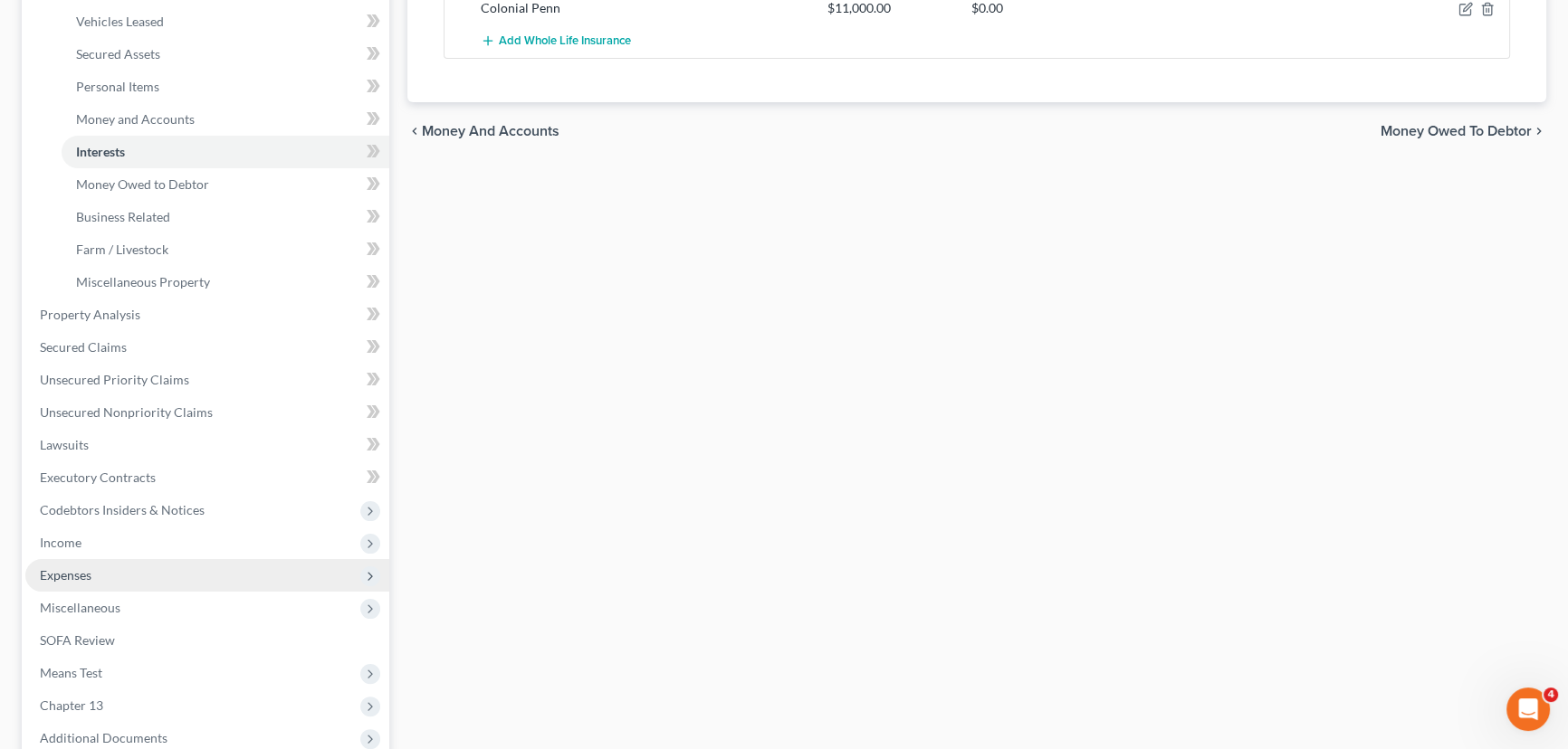
click at [66, 577] on span "Expenses" at bounding box center [65, 575] width 51 height 15
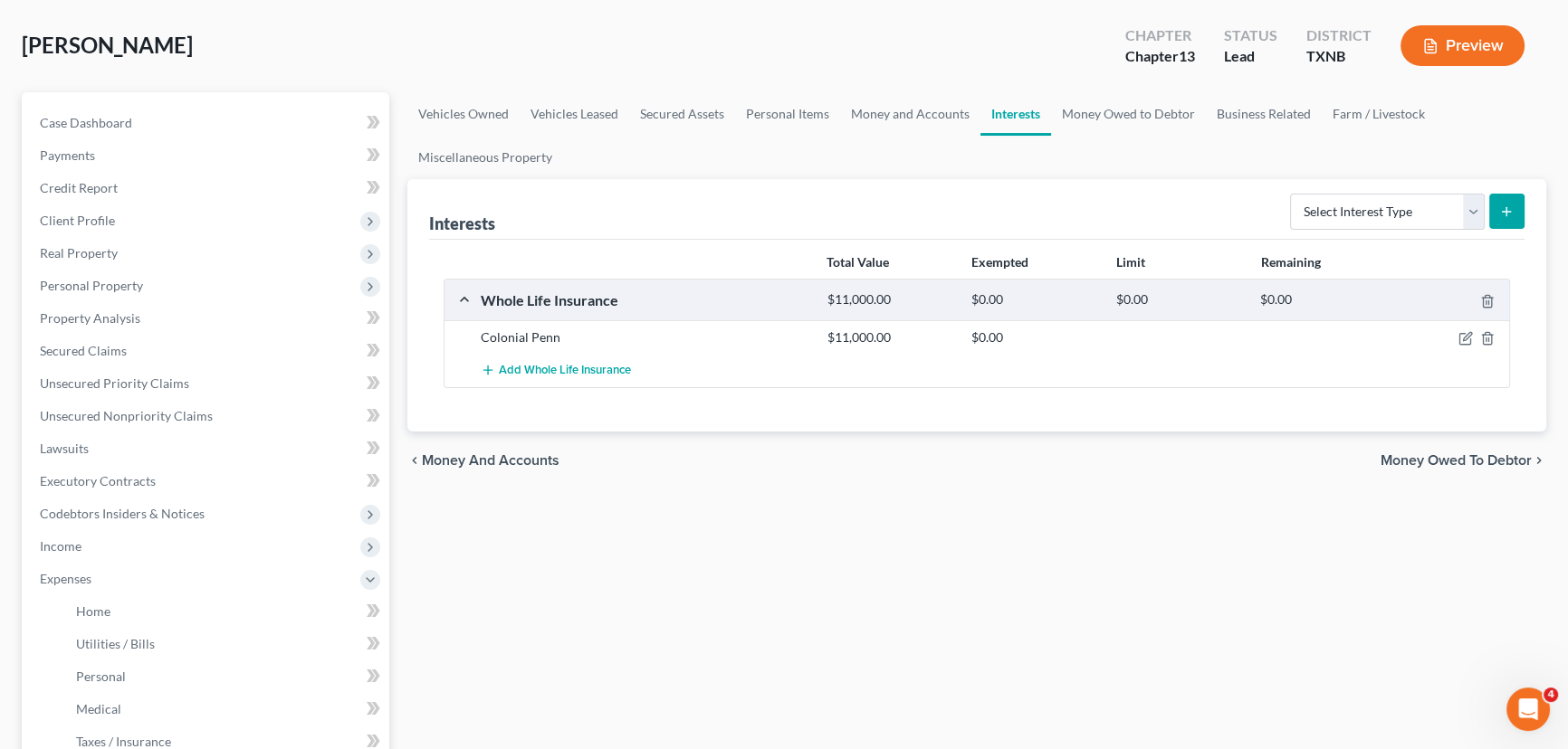
scroll to position [493, 0]
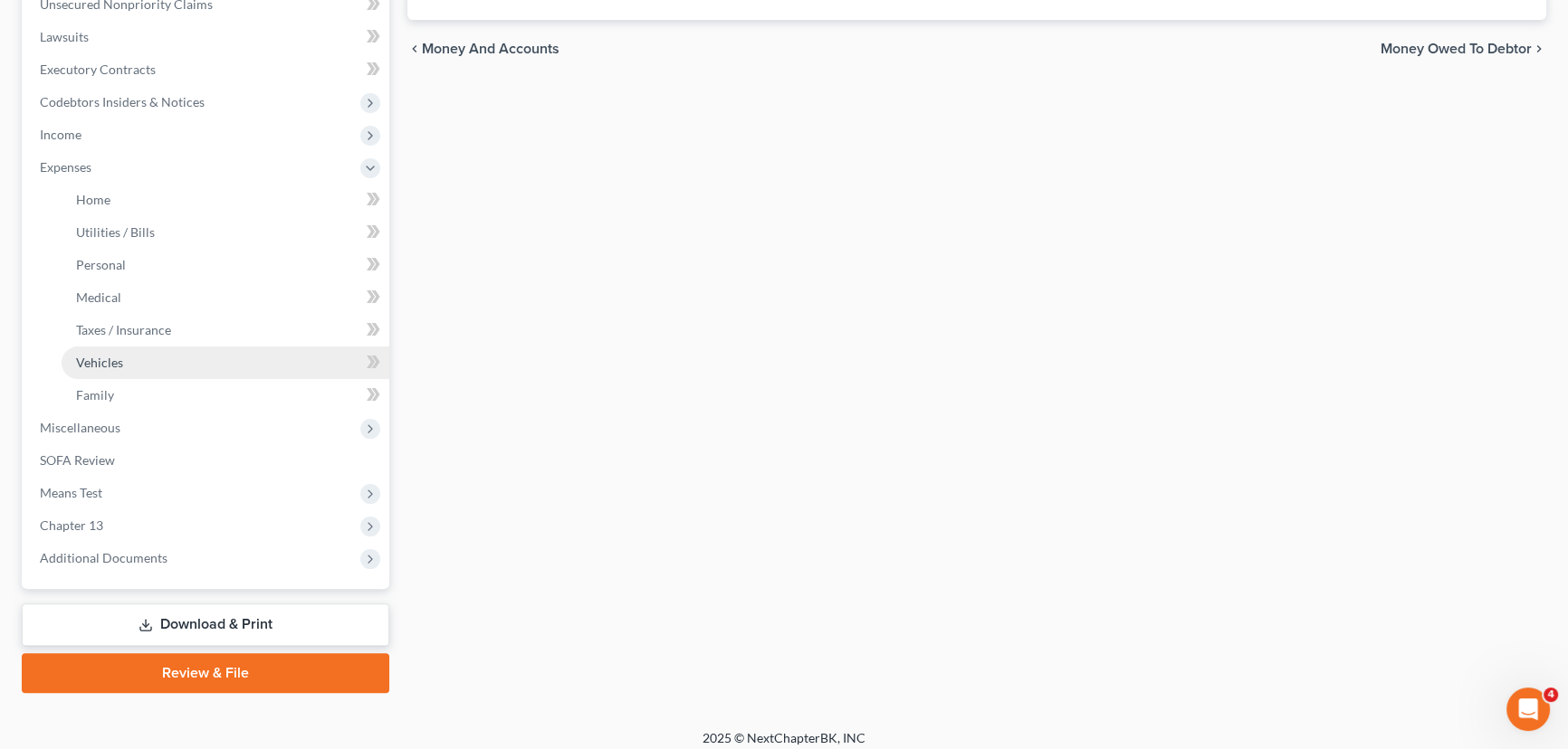
click at [123, 362] on link "Vehicles" at bounding box center [225, 363] width 327 height 33
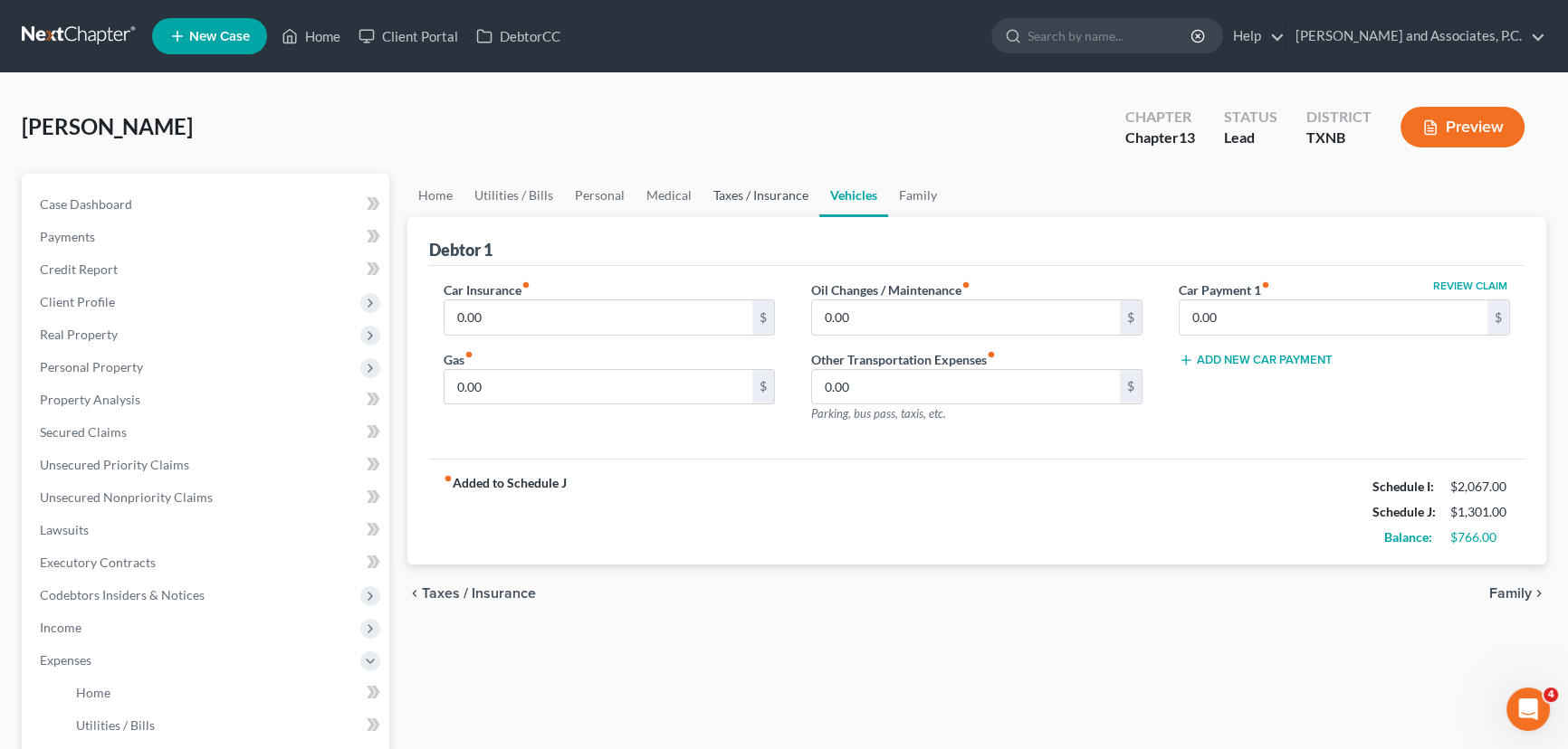
click at [777, 181] on link "Taxes / Insurance" at bounding box center [761, 195] width 117 height 43
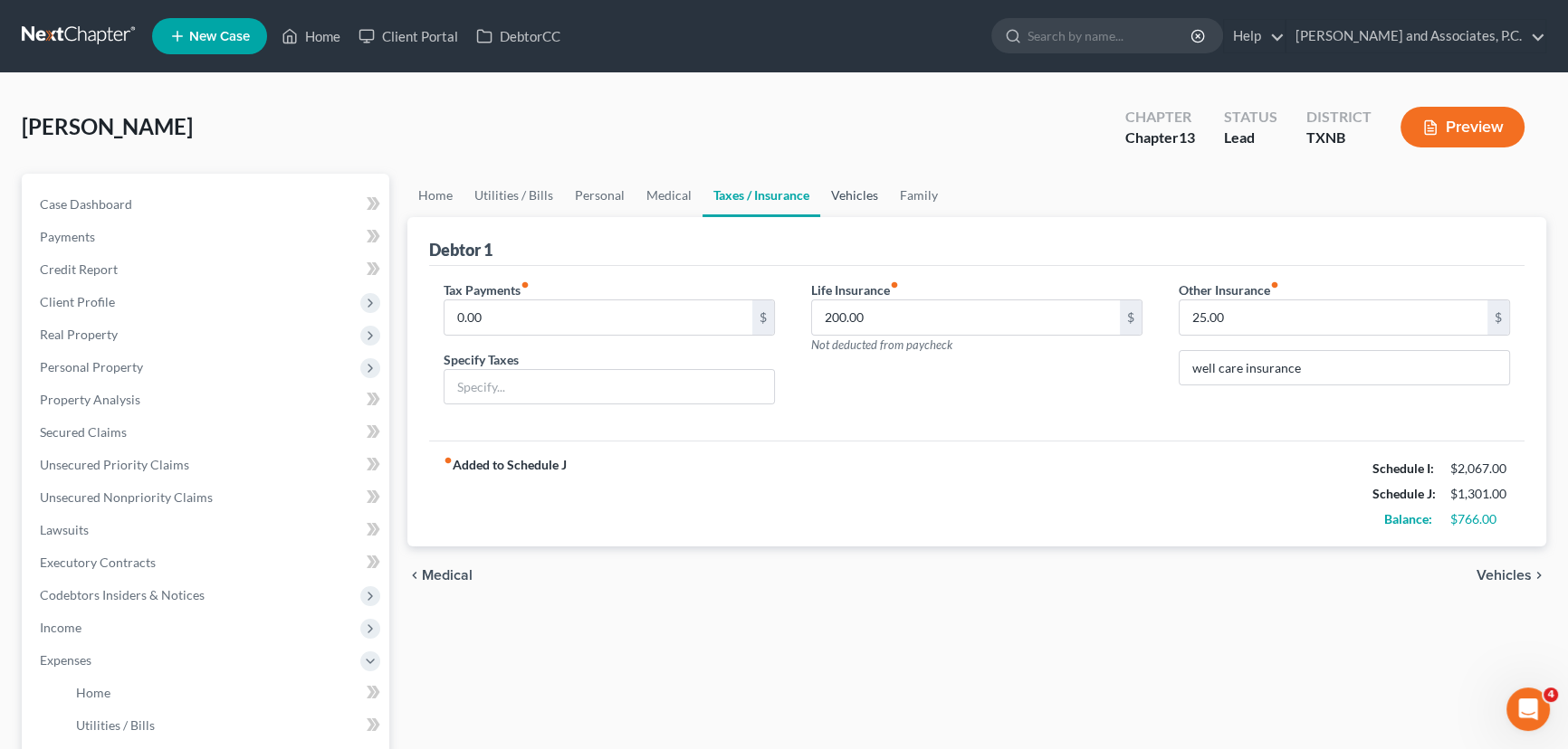
click at [858, 191] on link "Vehicles" at bounding box center [854, 195] width 69 height 43
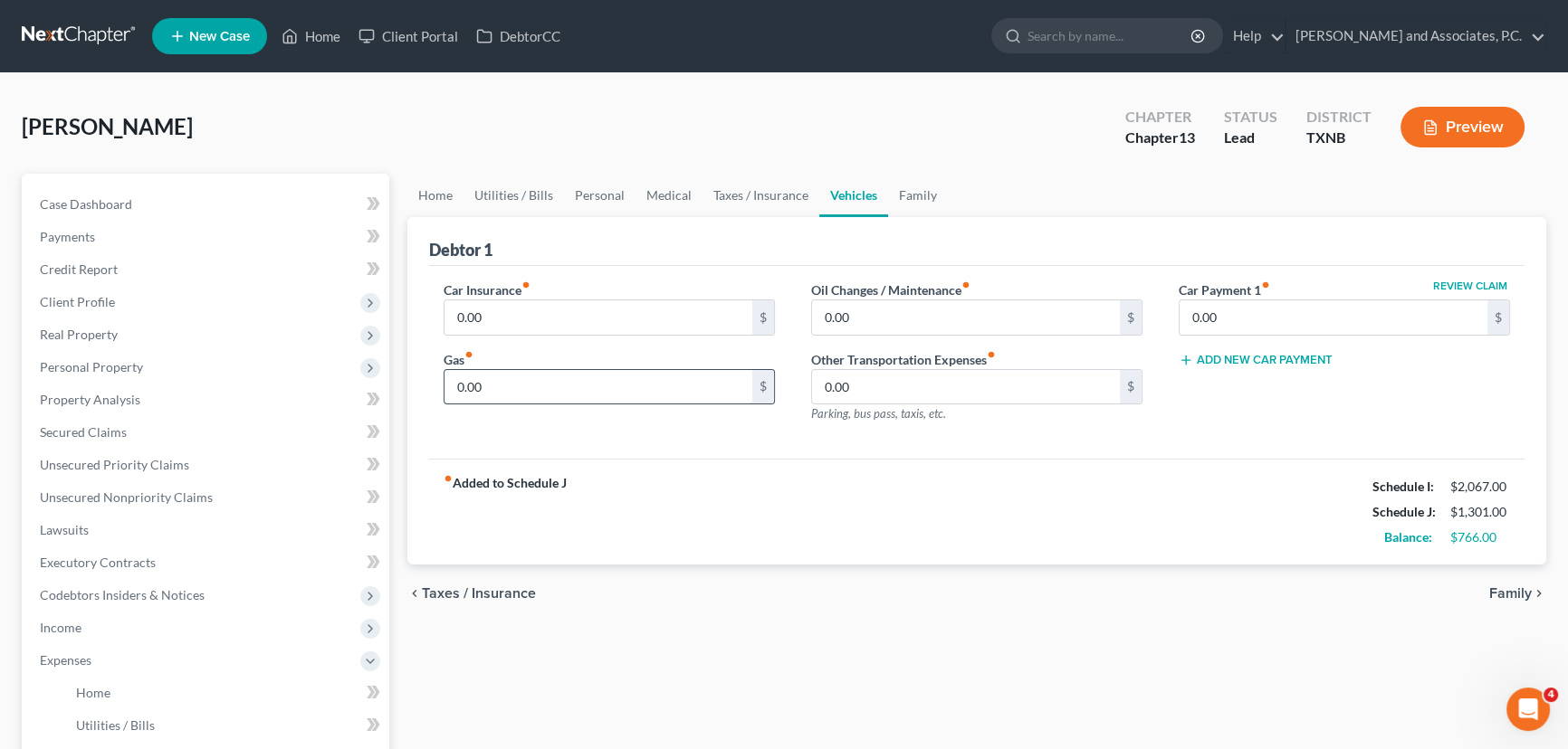
click at [528, 389] on input "0.00" at bounding box center [598, 387] width 308 height 35
type input "5"
drag, startPoint x: 479, startPoint y: 388, endPoint x: 336, endPoint y: 394, distance: 143.1
click at [332, 390] on div "Petition Navigation Case Dashboard Payments Invoices Payments Payments Credit R…" at bounding box center [784, 680] width 1543 height 1013
type input "0.00"
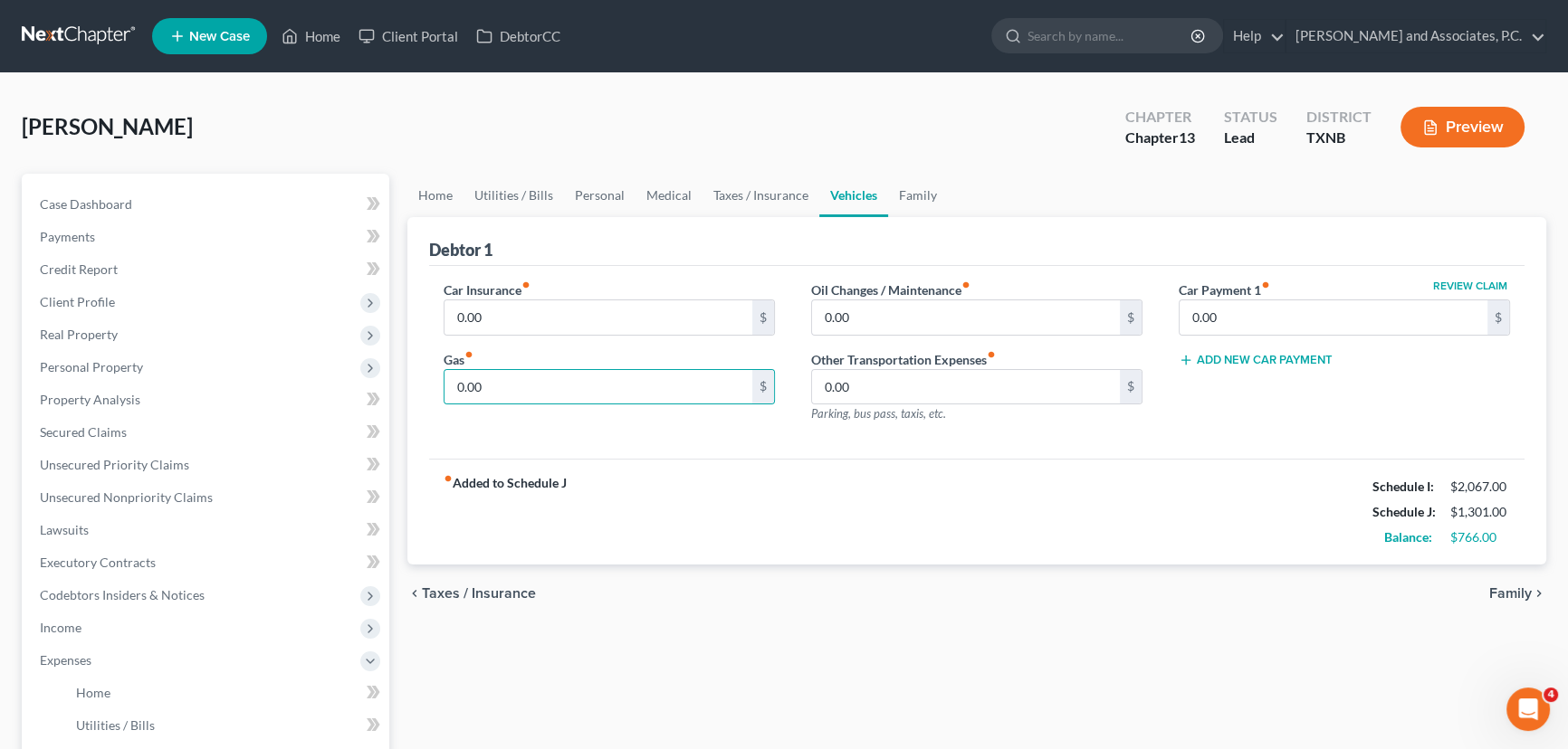
drag, startPoint x: 811, startPoint y: 532, endPoint x: 814, endPoint y: 523, distance: 9.5
click at [812, 526] on div "fiber_manual_record Added to Schedule J Schedule I: $2,067.00 Schedule J: $1,30…" at bounding box center [976, 512] width 1096 height 106
click at [903, 197] on link "Family" at bounding box center [918, 195] width 60 height 43
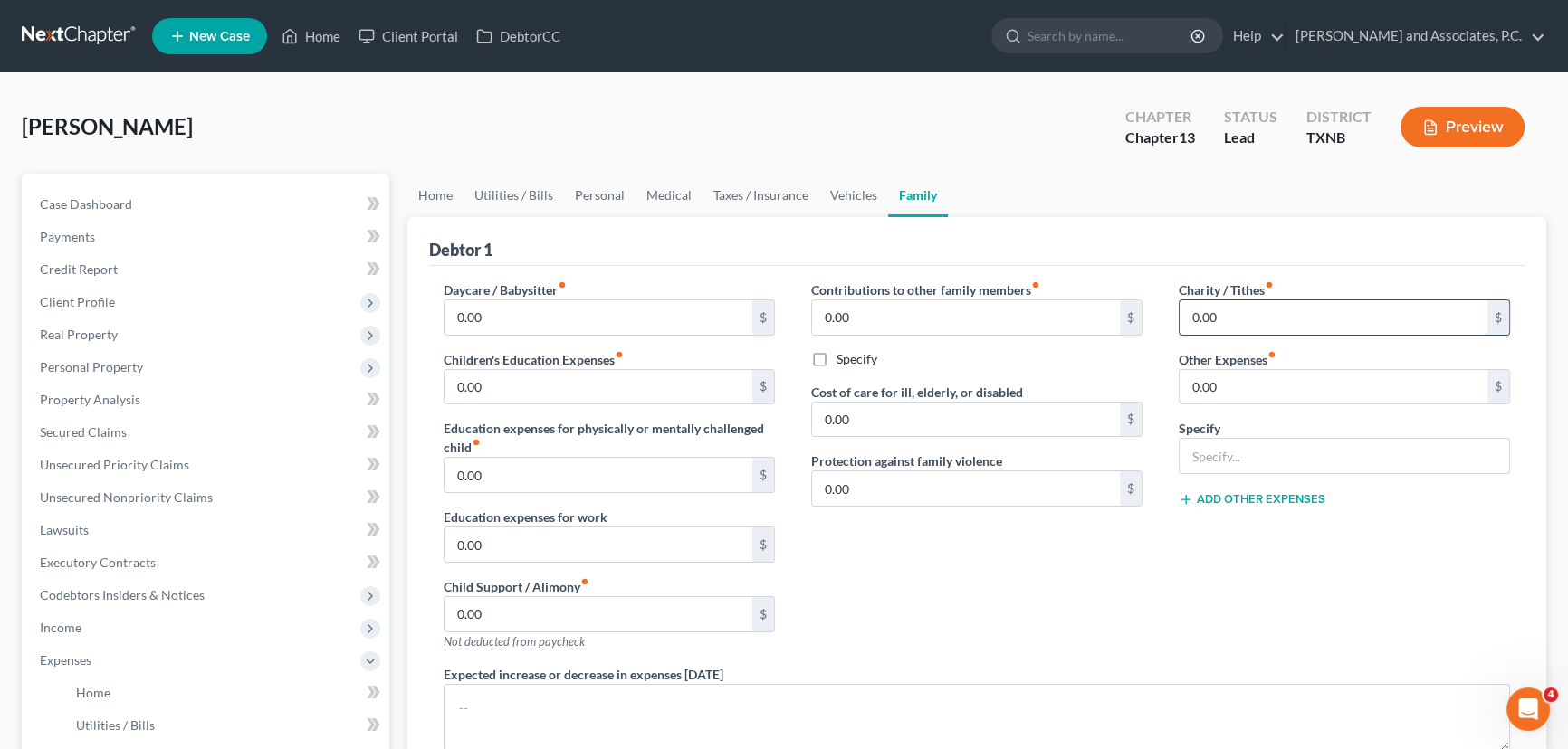
click at [1250, 327] on input "0.00" at bounding box center [1333, 318] width 308 height 35
click at [1031, 587] on div "Contributions to other family members fiber_manual_record 0.00 $ Specify Cost o…" at bounding box center [976, 473] width 368 height 384
click at [1226, 317] on input "0.00" at bounding box center [1333, 318] width 308 height 35
drag, startPoint x: 1231, startPoint y: 318, endPoint x: 1011, endPoint y: 313, distance: 220.1
click at [1015, 341] on div "Daycare / Babysitter fiber_manual_record 0.00 $ Children's Education Expenses f…" at bounding box center [977, 553] width 1103 height 544
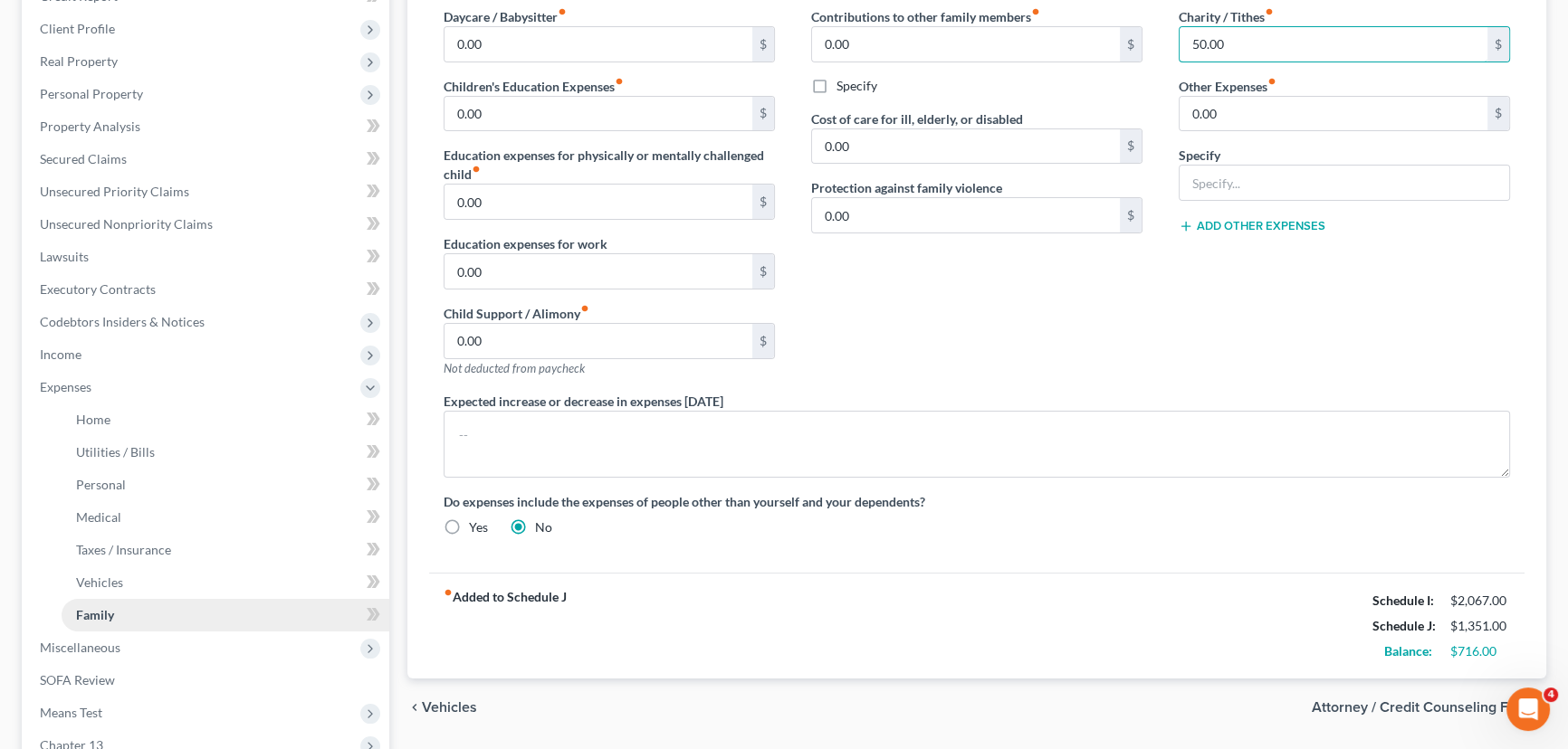
scroll to position [328, 0]
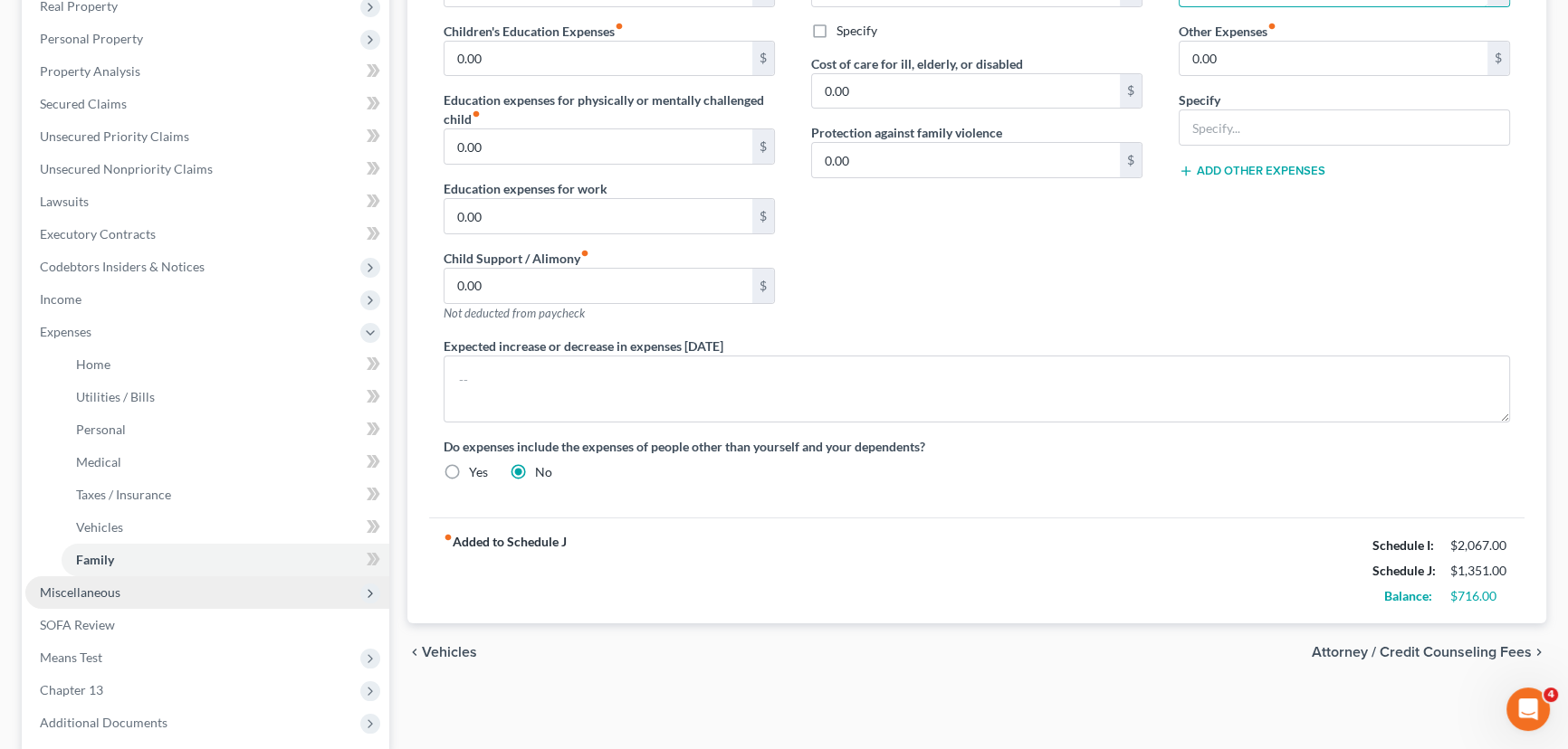
type input "50.00"
click at [102, 596] on span "Miscellaneous" at bounding box center [79, 593] width 80 height 15
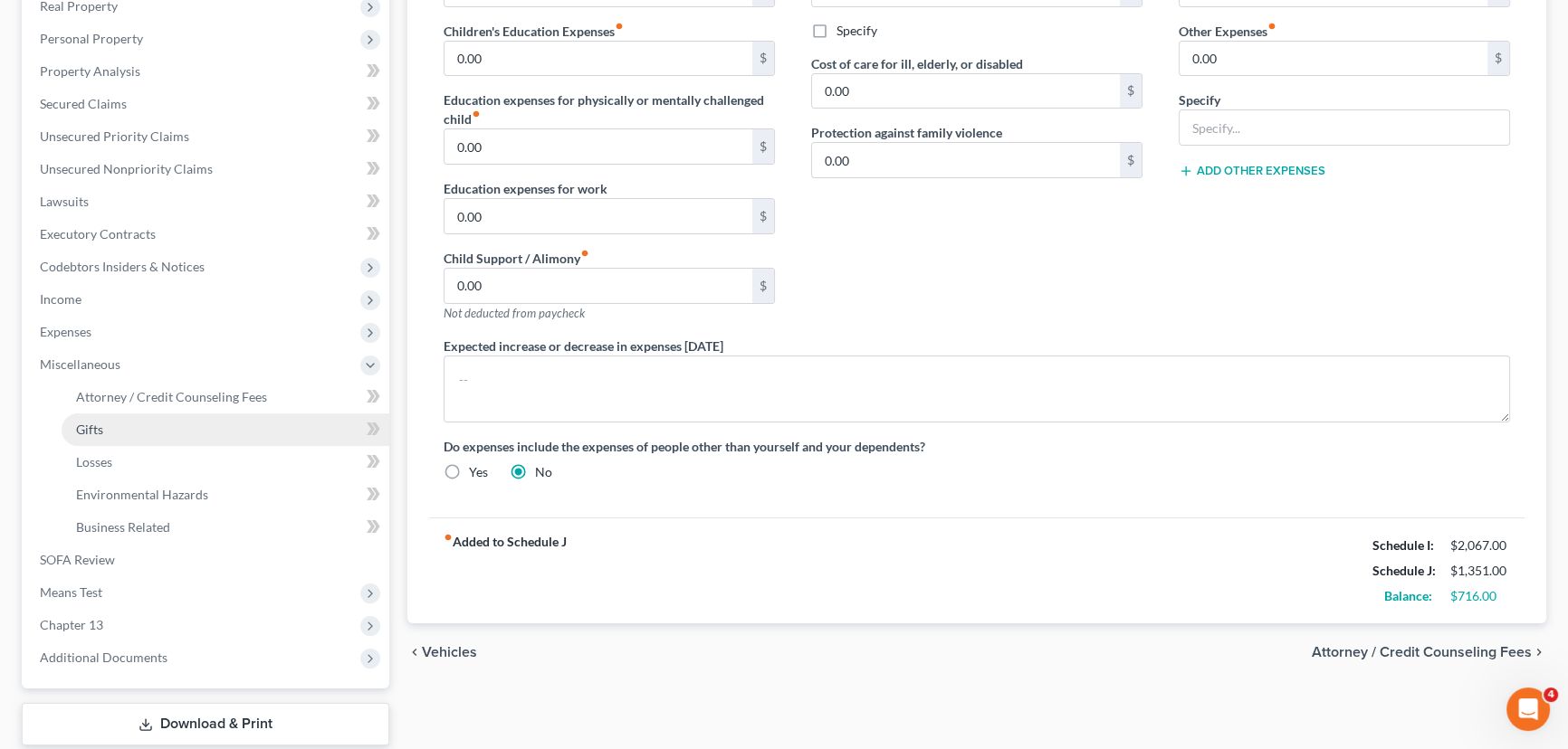
click at [124, 414] on link "Gifts" at bounding box center [225, 430] width 327 height 33
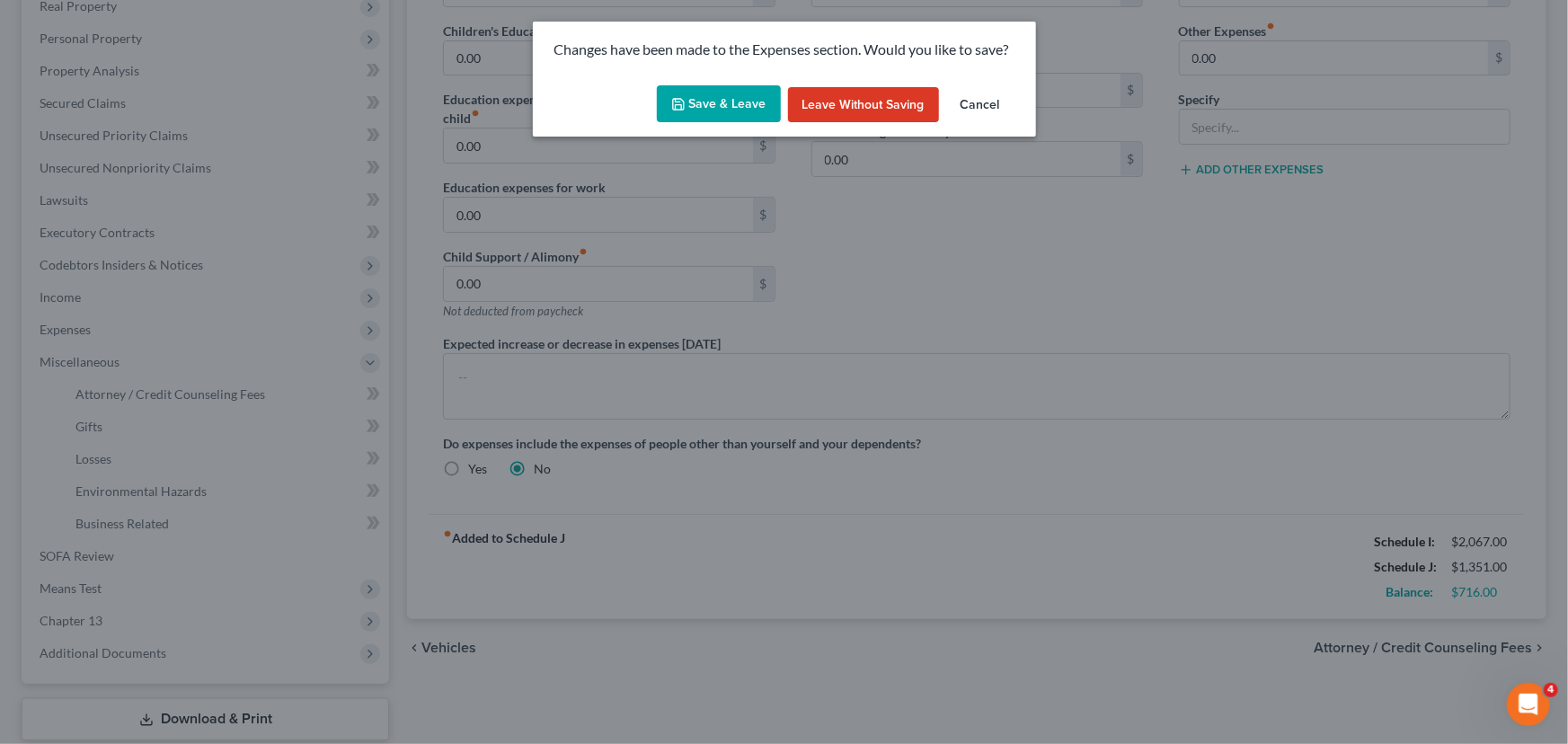
click at [125, 395] on div "Changes have been made to the Expenses section. Would you like to save? Save & …" at bounding box center [784, 372] width 1568 height 744
click at [735, 88] on button "Save & Leave" at bounding box center [718, 104] width 124 height 37
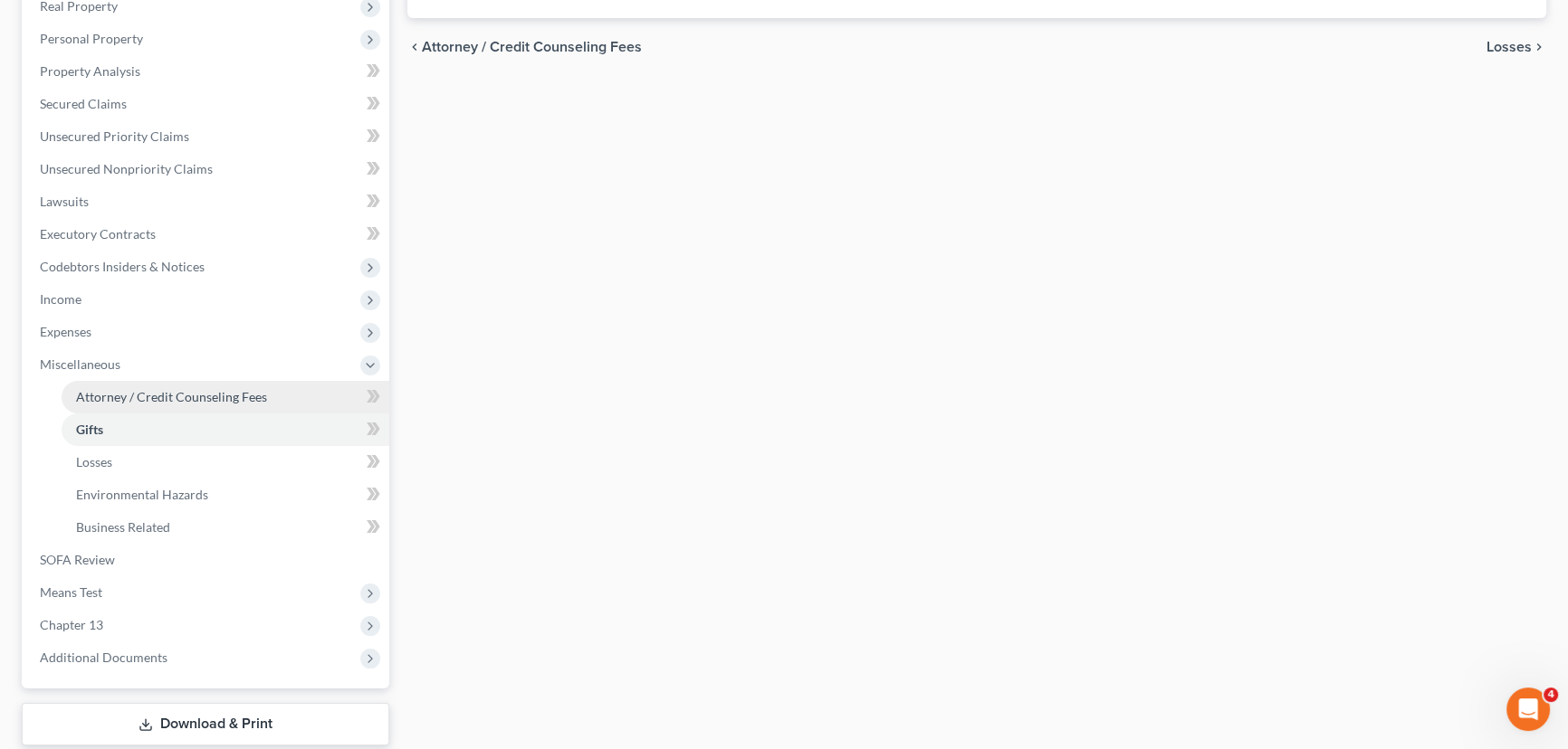
click at [161, 389] on span "Attorney / Credit Counseling Fees" at bounding box center [172, 397] width 191 height 15
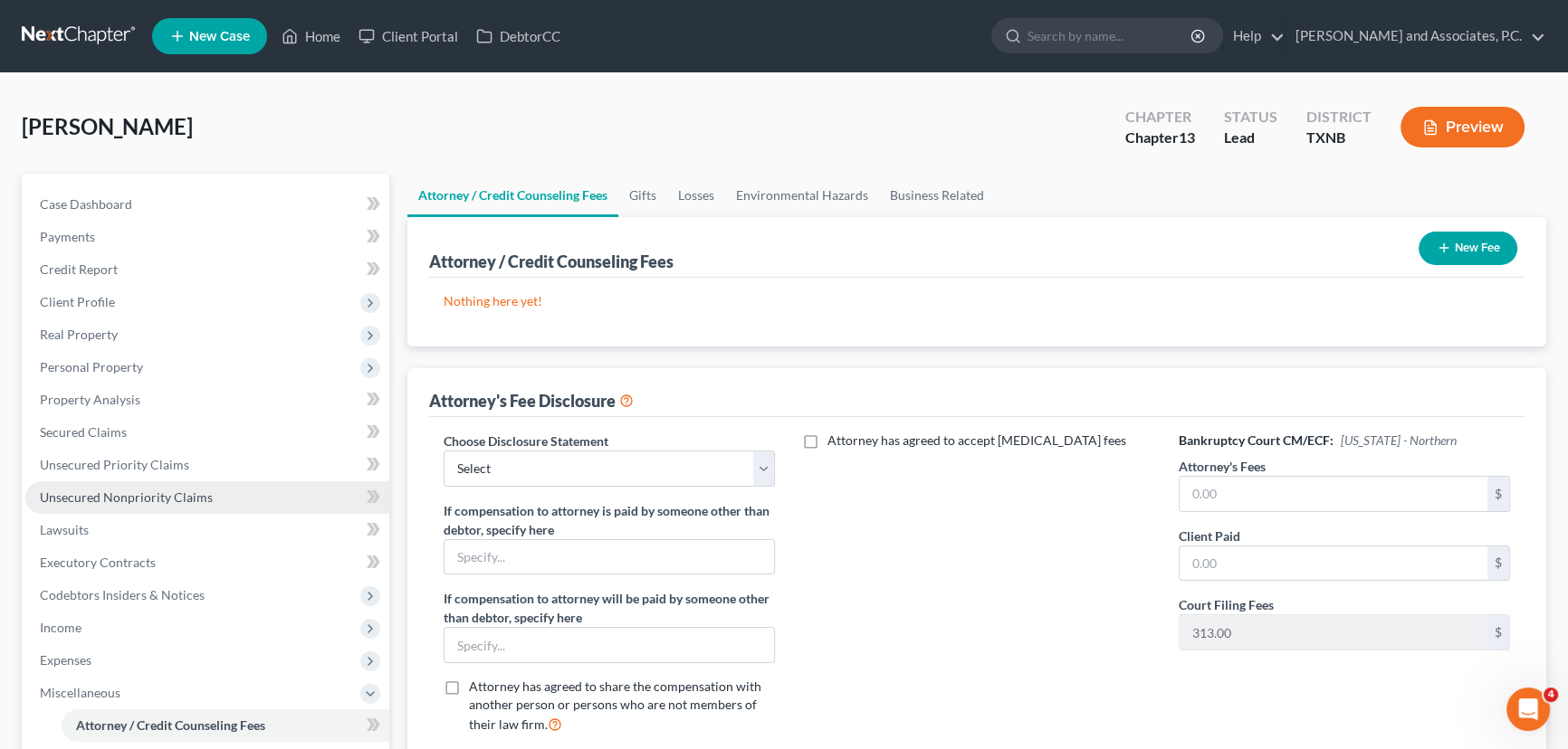
click at [145, 485] on link "Unsecured Nonpriority Claims" at bounding box center [207, 498] width 364 height 33
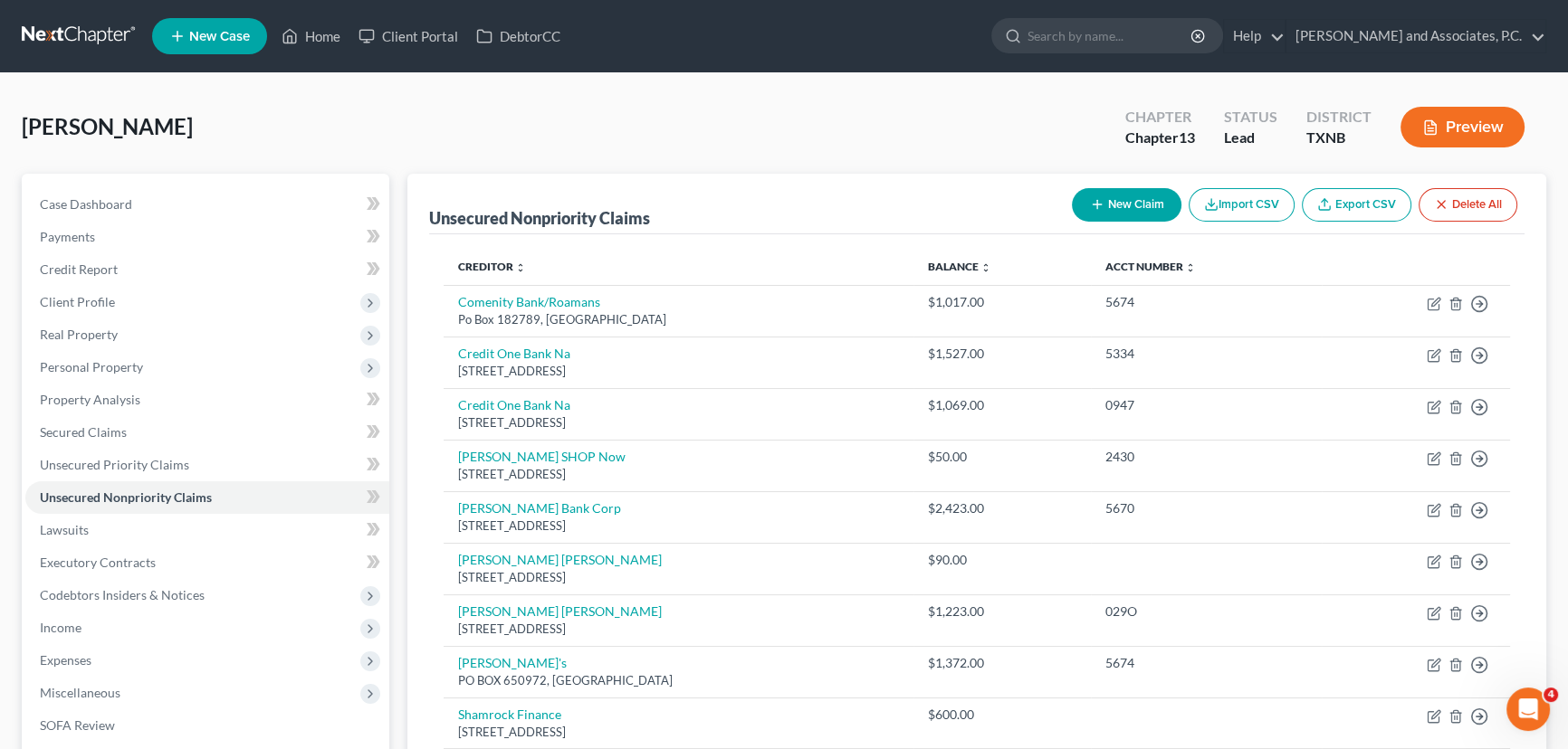
click at [1120, 202] on button "New Claim" at bounding box center [1126, 205] width 109 height 34
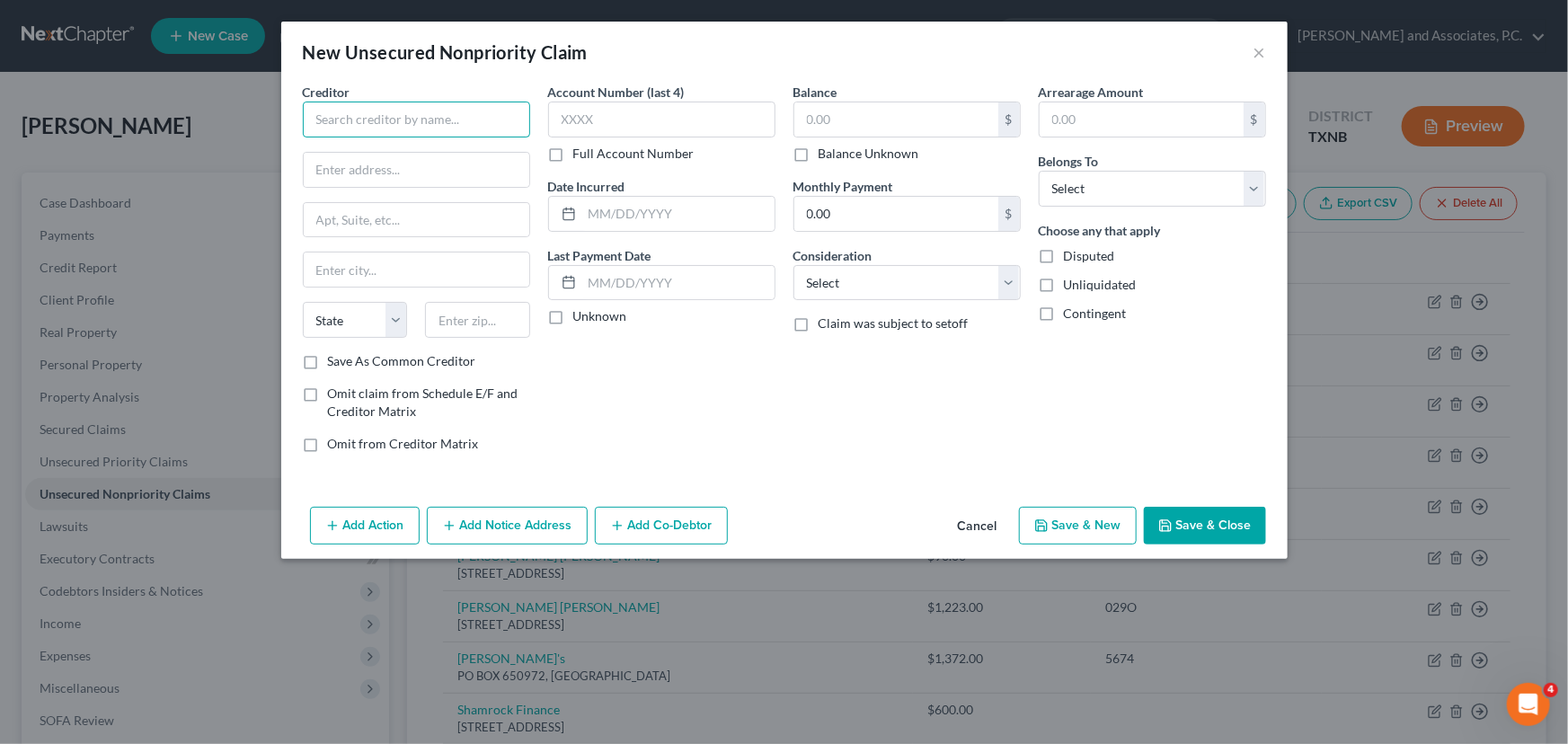
click at [405, 124] on input "text" at bounding box center [416, 120] width 227 height 36
type input "Consumer Portfolio Seri"
click at [1249, 540] on button "Save & Close" at bounding box center [1206, 525] width 123 height 37
drag, startPoint x: 1096, startPoint y: 194, endPoint x: 1096, endPoint y: 205, distance: 11.0
click at [1096, 193] on select "Select Debtor 1 Only Debtor 2 Only Debtor 1 And Debtor 2 Only At Least One Of T…" at bounding box center [1152, 189] width 227 height 36
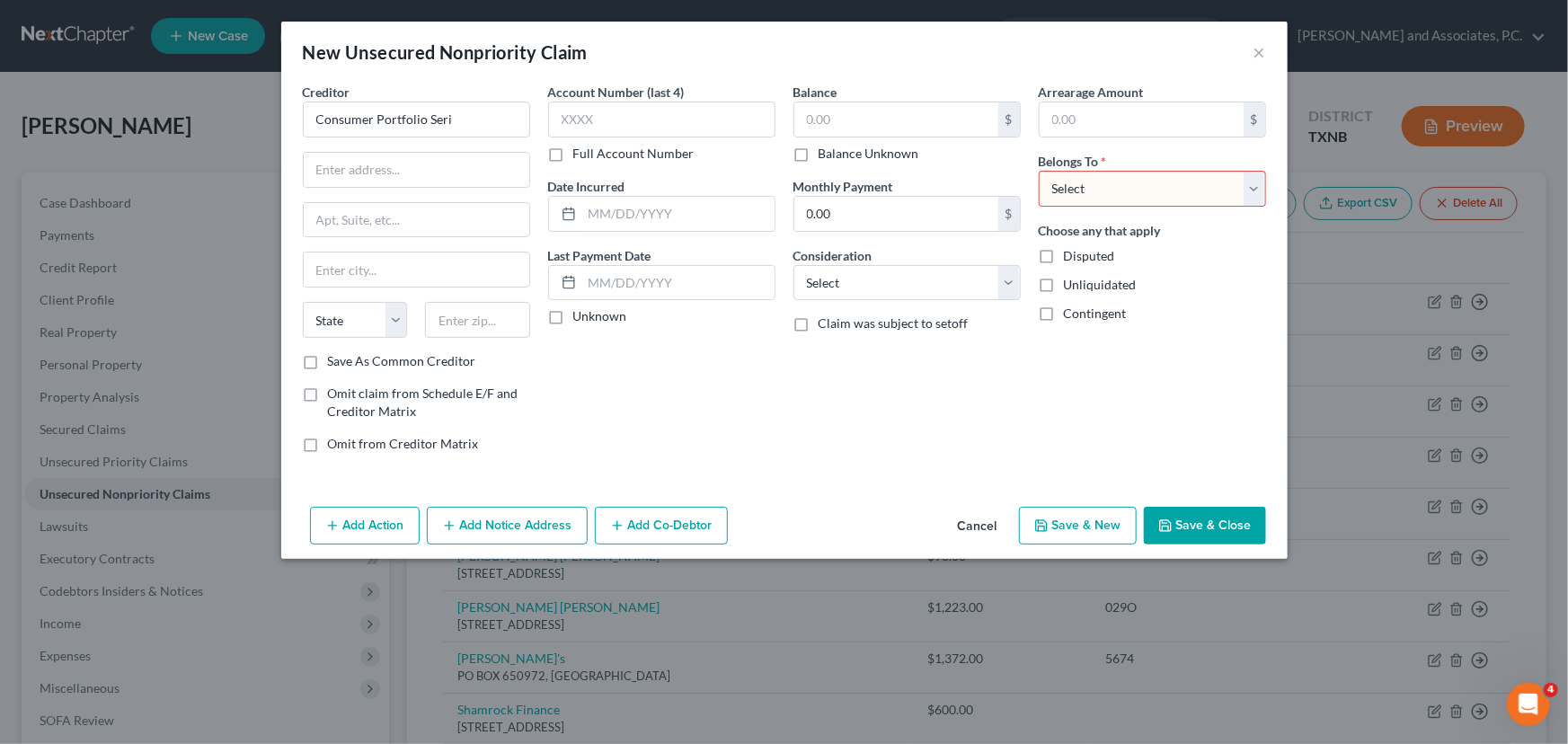
select select "0"
click at [1039, 171] on select "Select Debtor 1 Only Debtor 2 Only Debtor 1 And Debtor 2 Only At Least One Of T…" at bounding box center [1152, 189] width 227 height 36
drag, startPoint x: 493, startPoint y: 104, endPoint x: 489, endPoint y: 137, distance: 33.2
click at [492, 109] on input "Consumer Portfolio Seri" at bounding box center [416, 120] width 227 height 36
type input "Consumer Portfolio Services, Inc"
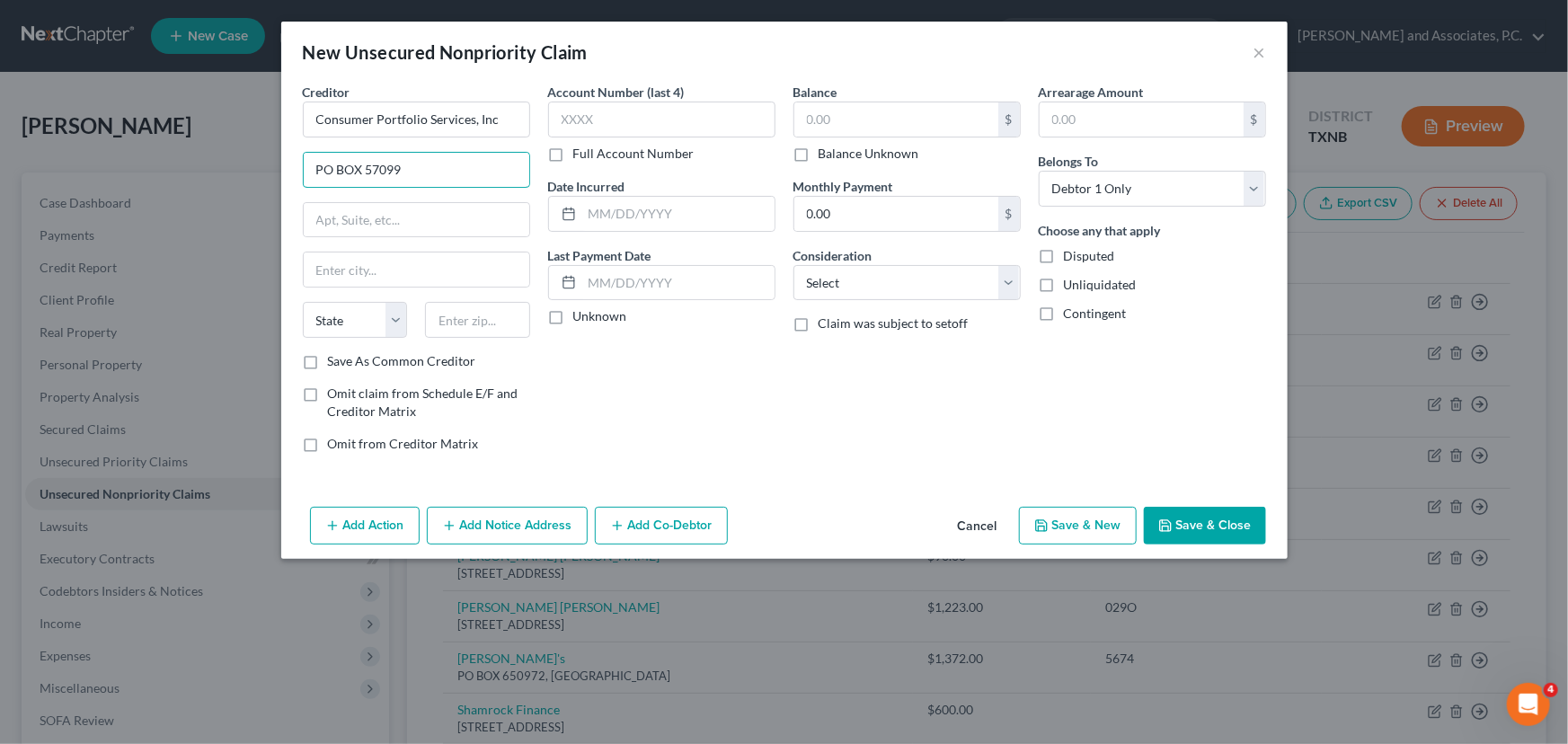
type input "PO BOX 57099"
type input "92619"
type input "Irvine"
select select "4"
click at [900, 120] on input "text" at bounding box center [896, 120] width 204 height 35
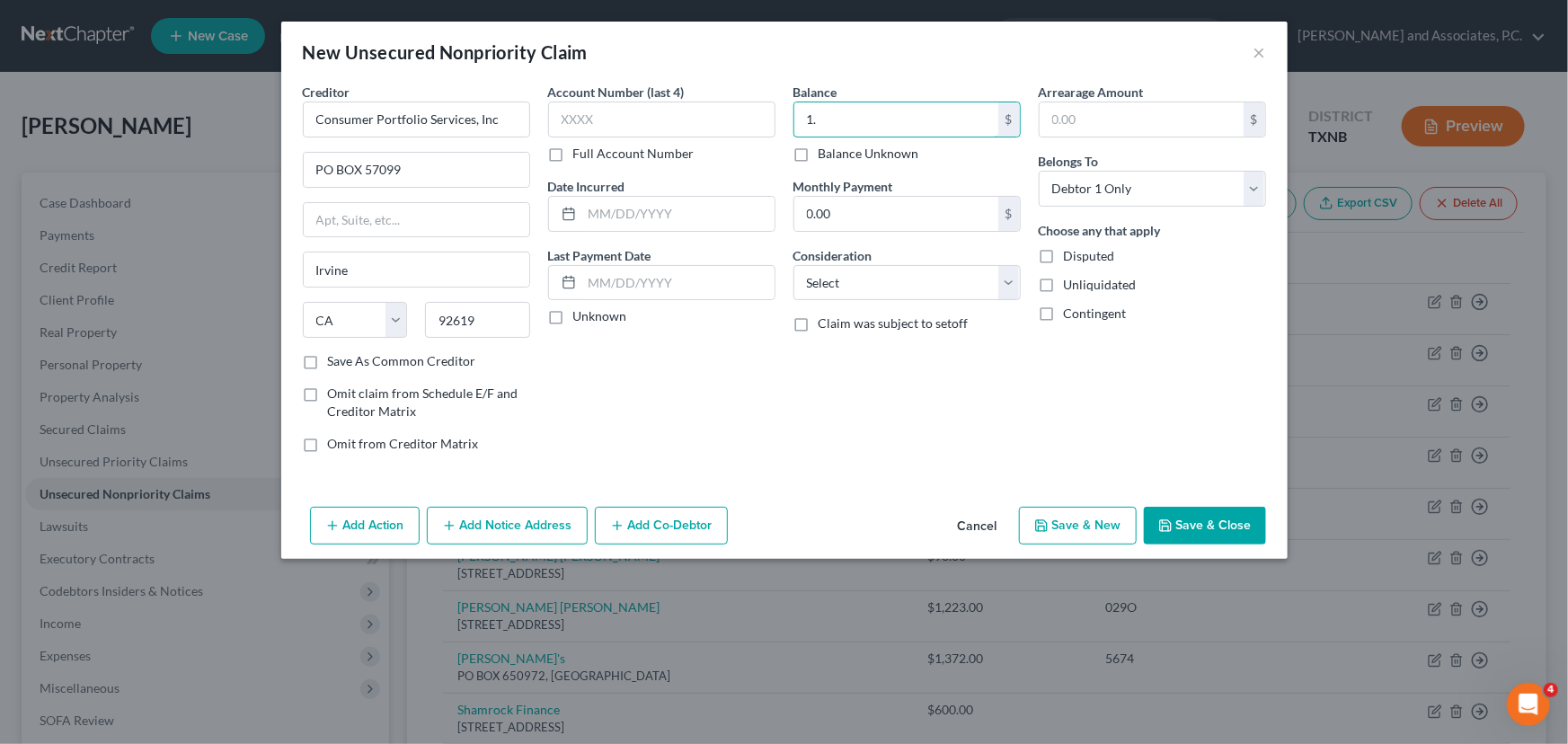
type input "1"
click at [966, 523] on button "Cancel" at bounding box center [978, 527] width 68 height 36
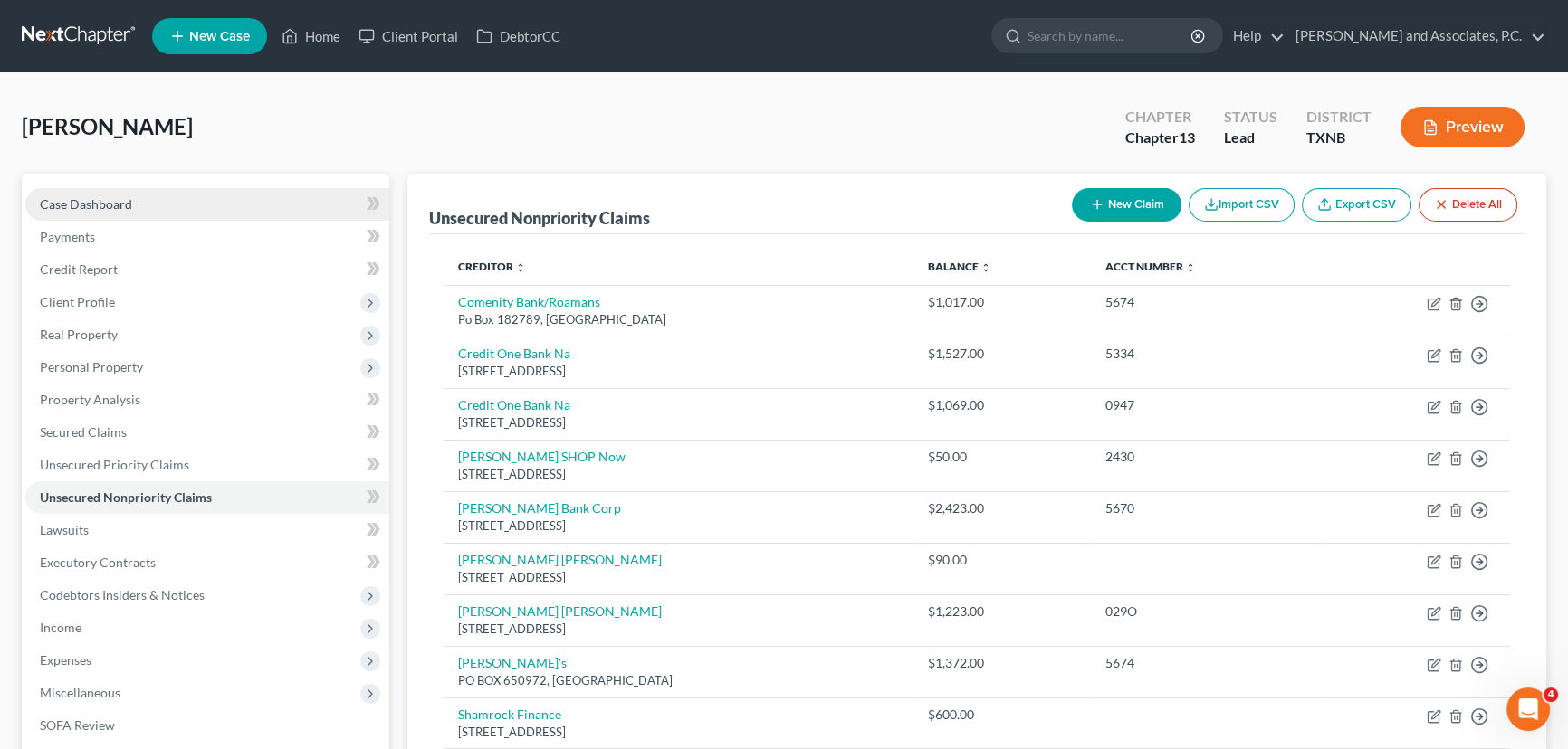
click at [88, 200] on span "Case Dashboard" at bounding box center [86, 204] width 93 height 15
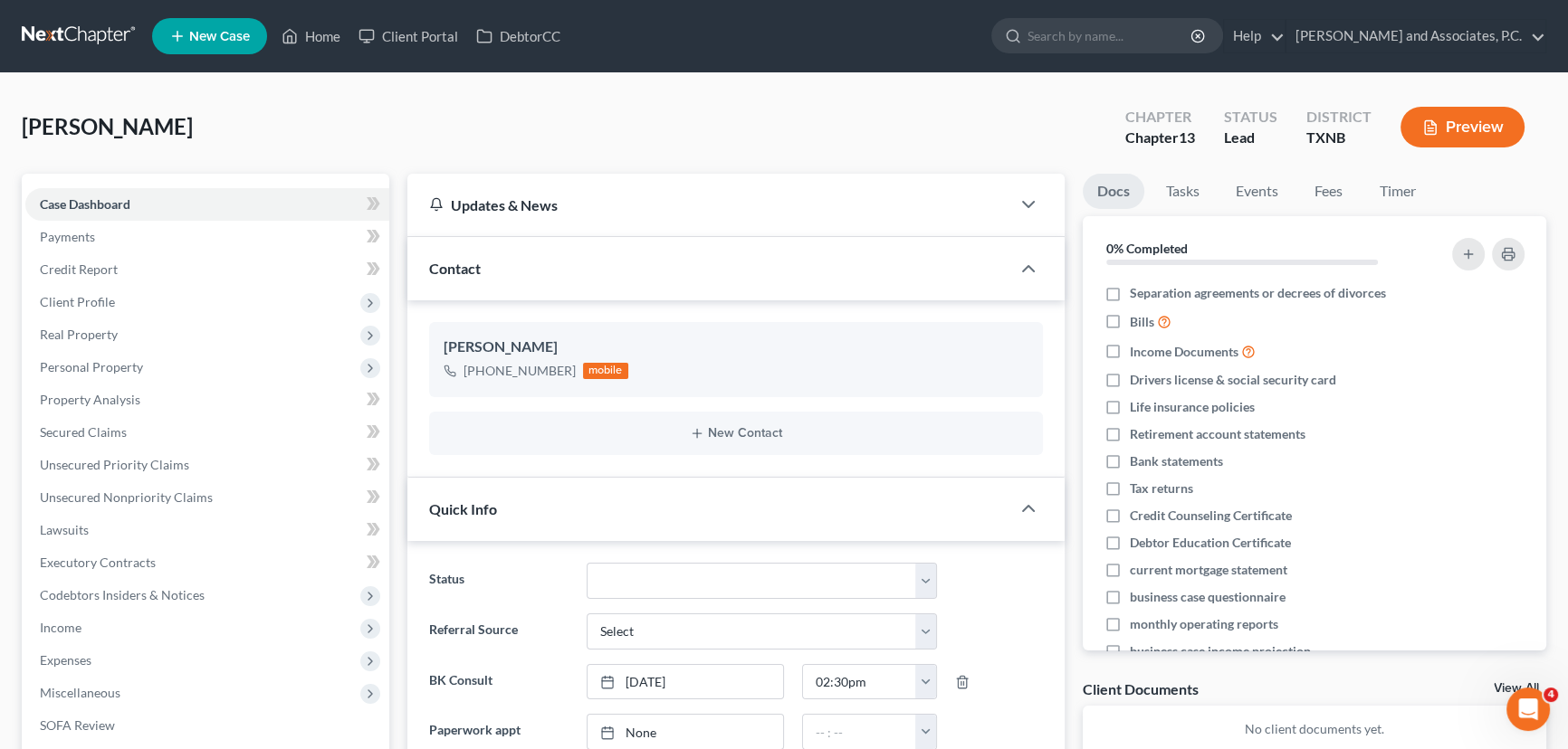
click at [378, 125] on div "Andrews, Ann Upgraded Chapter Chapter 13 Status Lead District TXNB Preview" at bounding box center [784, 134] width 1525 height 79
click at [98, 196] on span "Case Dashboard" at bounding box center [85, 204] width 91 height 15
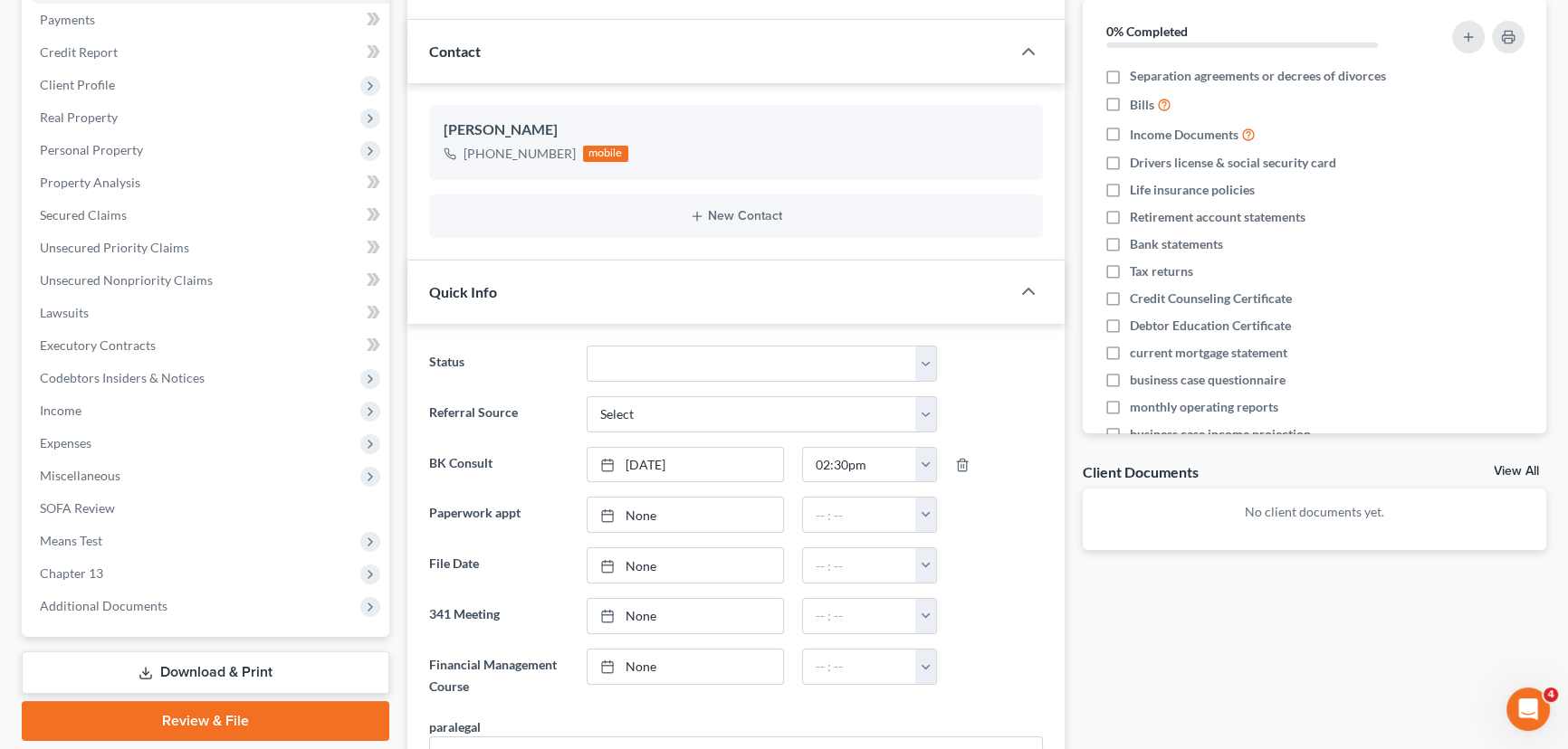
scroll to position [246, 0]
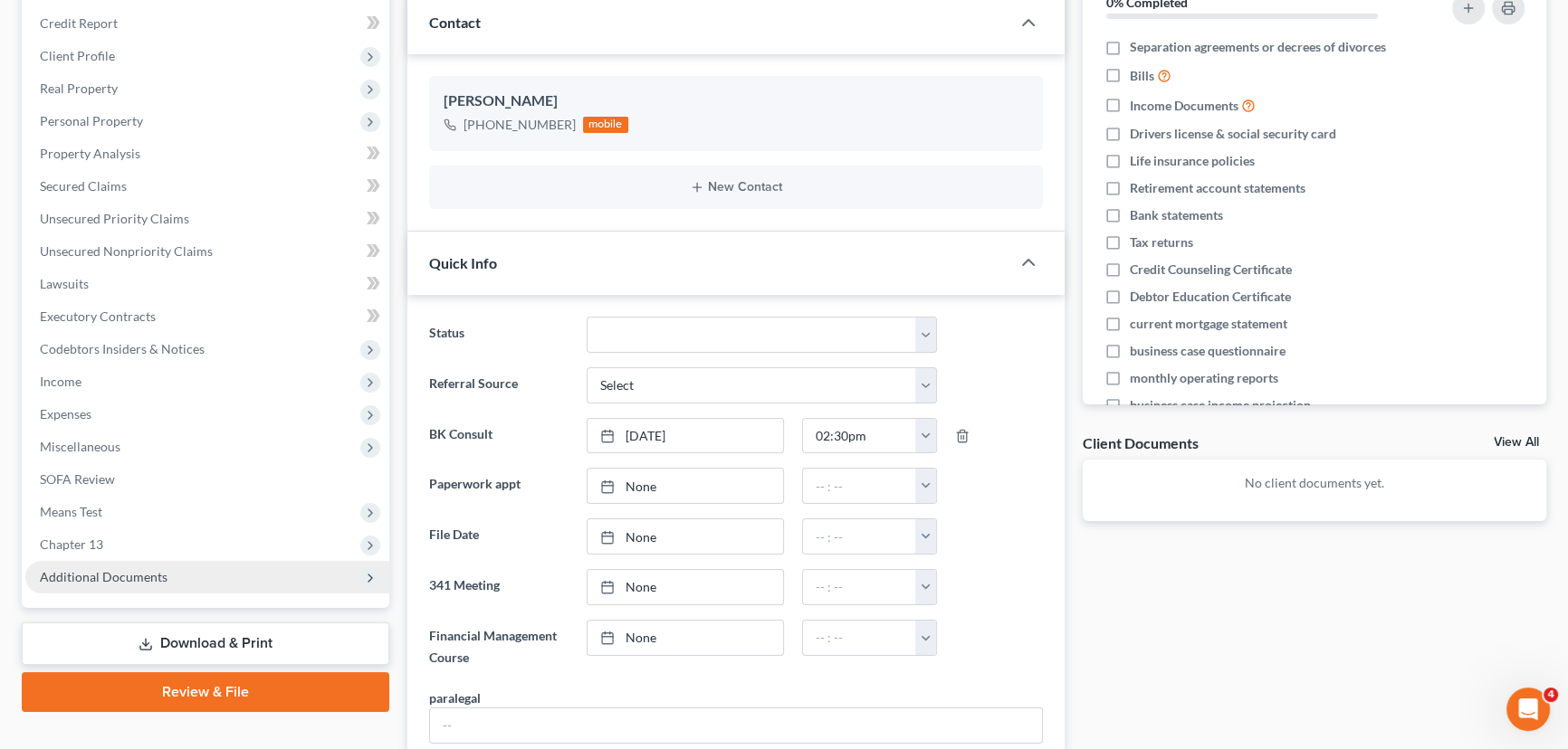
click at [70, 582] on span "Additional Documents" at bounding box center [207, 577] width 364 height 33
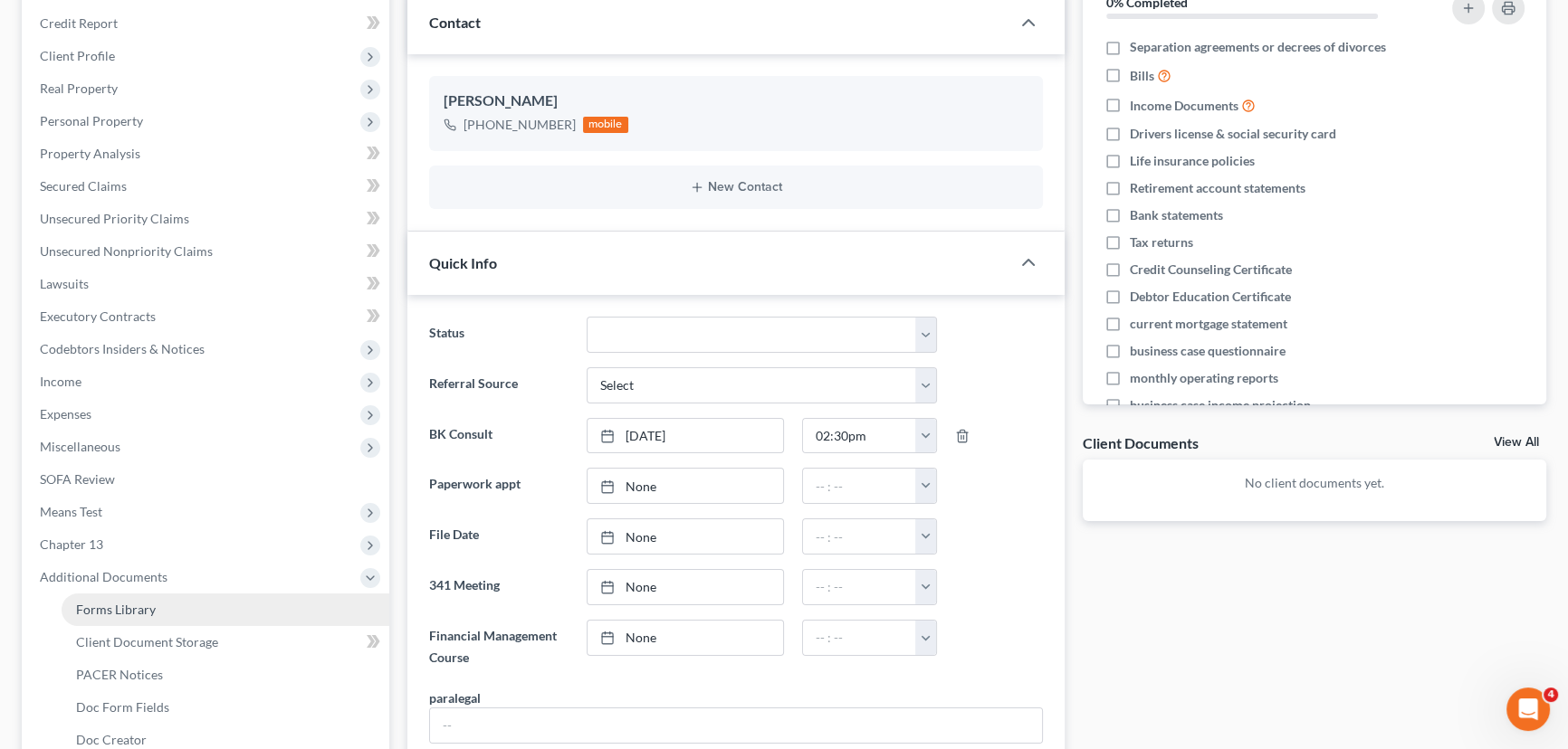
click at [91, 606] on span "Forms Library" at bounding box center [116, 610] width 80 height 15
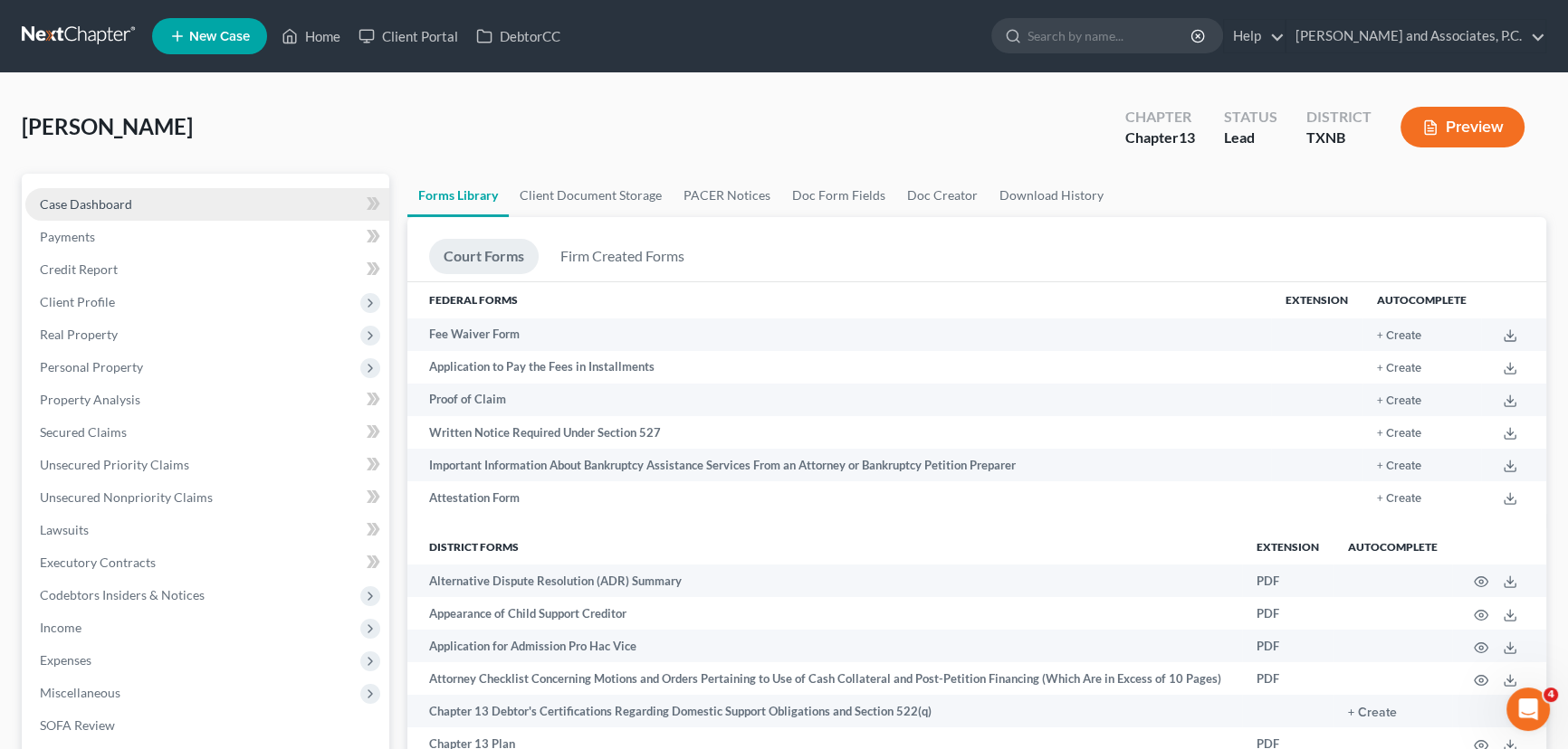
click at [81, 210] on link "Case Dashboard" at bounding box center [207, 205] width 364 height 33
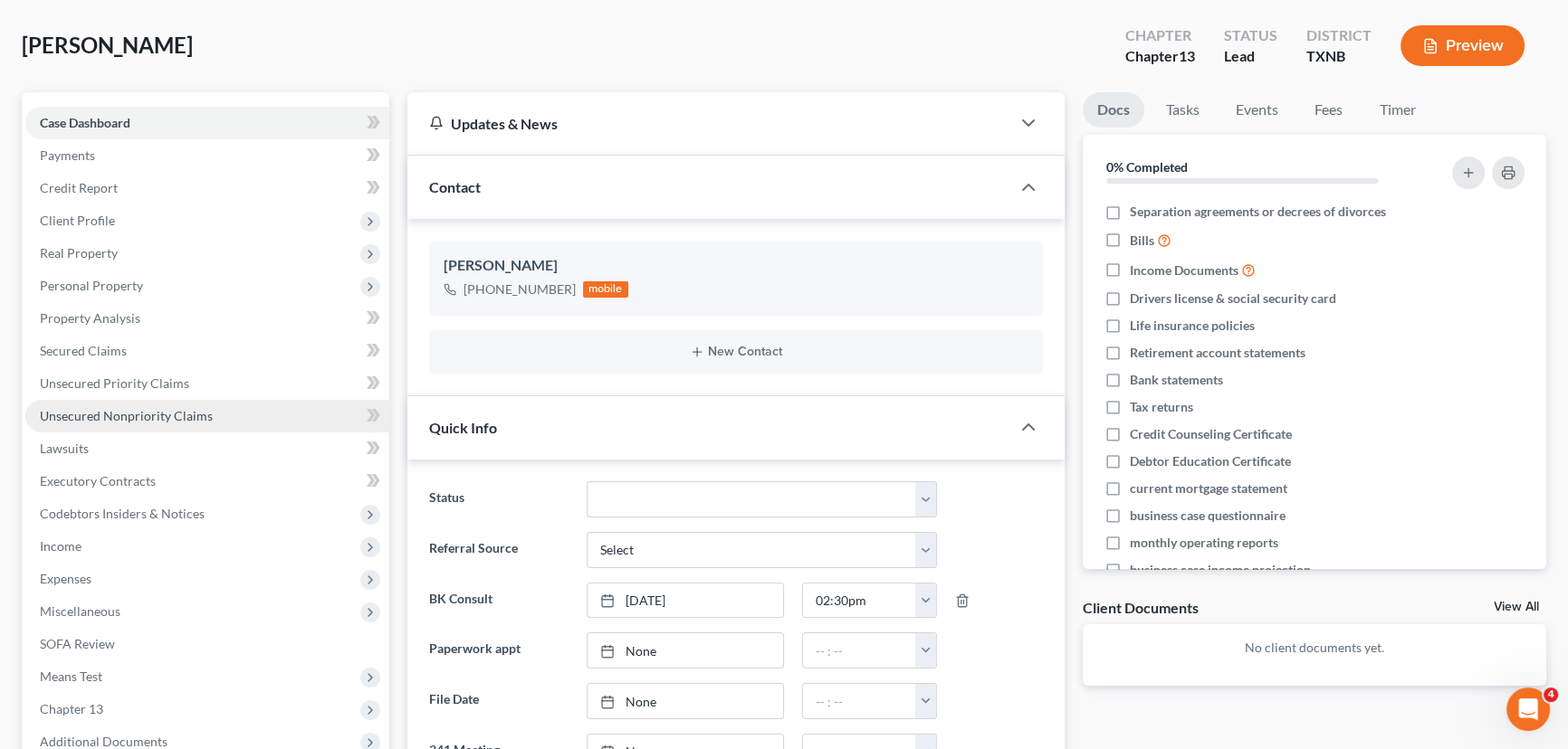
click at [116, 401] on link "Unsecured Nonpriority Claims" at bounding box center [207, 416] width 364 height 33
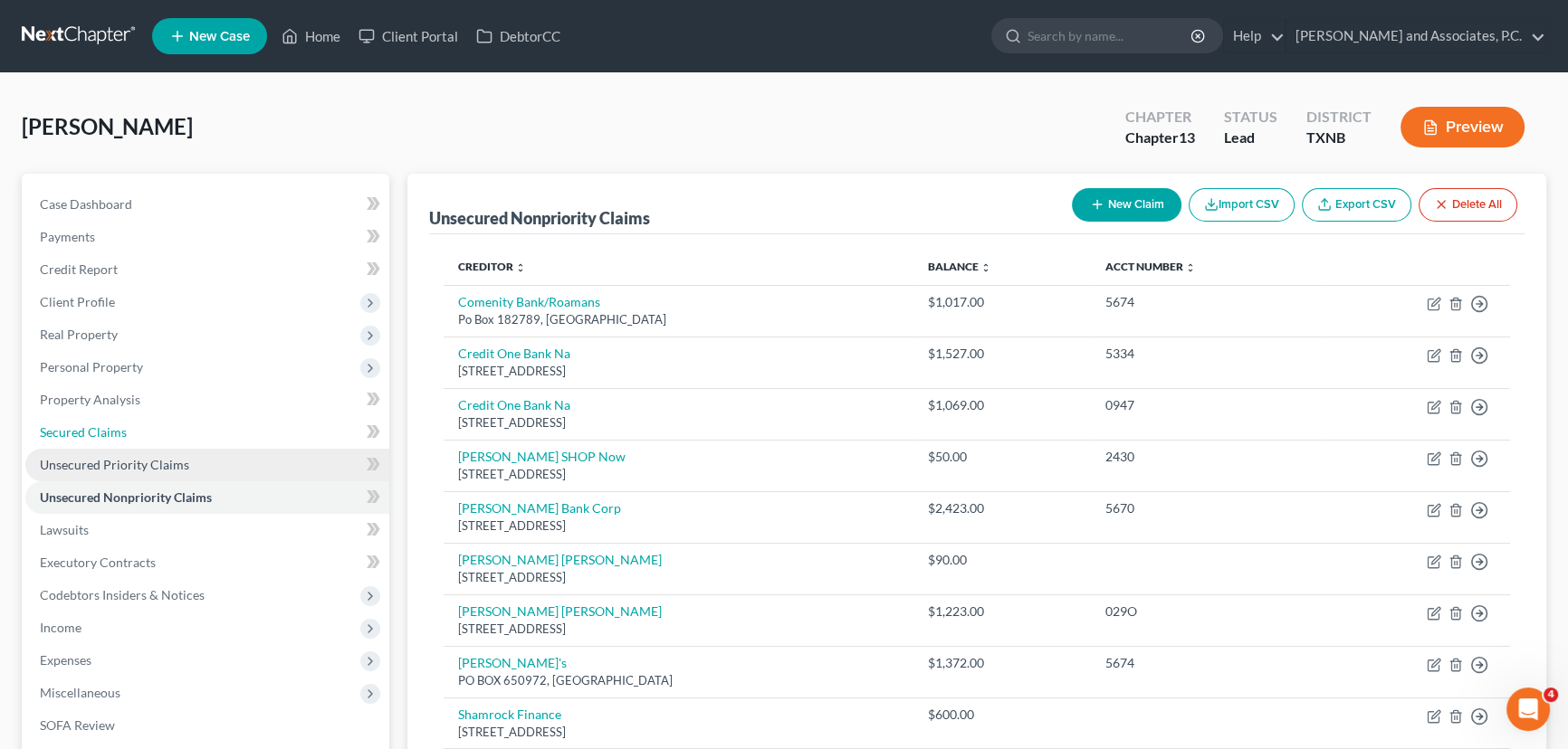
drag, startPoint x: 109, startPoint y: 437, endPoint x: 114, endPoint y: 456, distance: 19.6
click at [109, 437] on span "Secured Claims" at bounding box center [83, 432] width 87 height 15
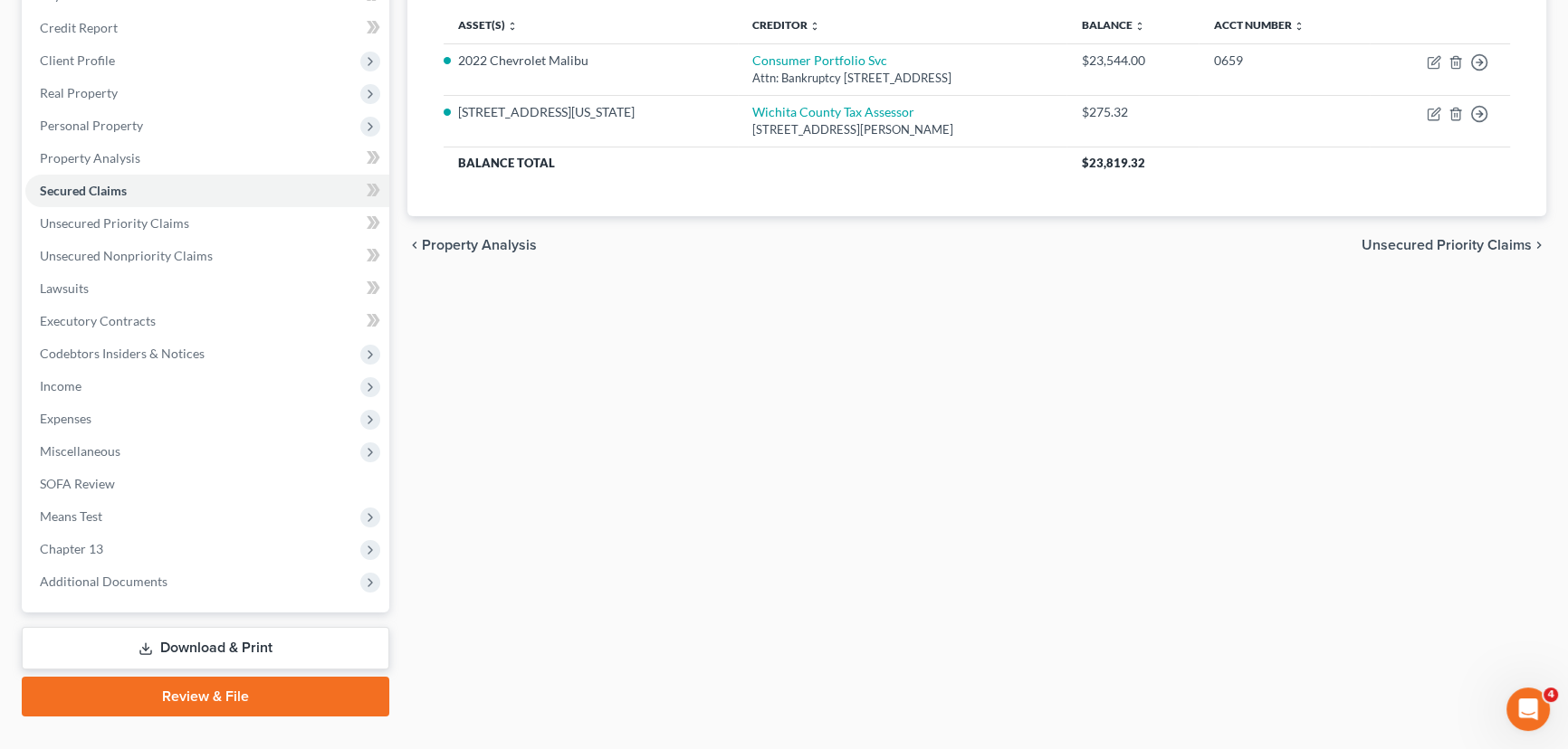
scroll to position [275, 0]
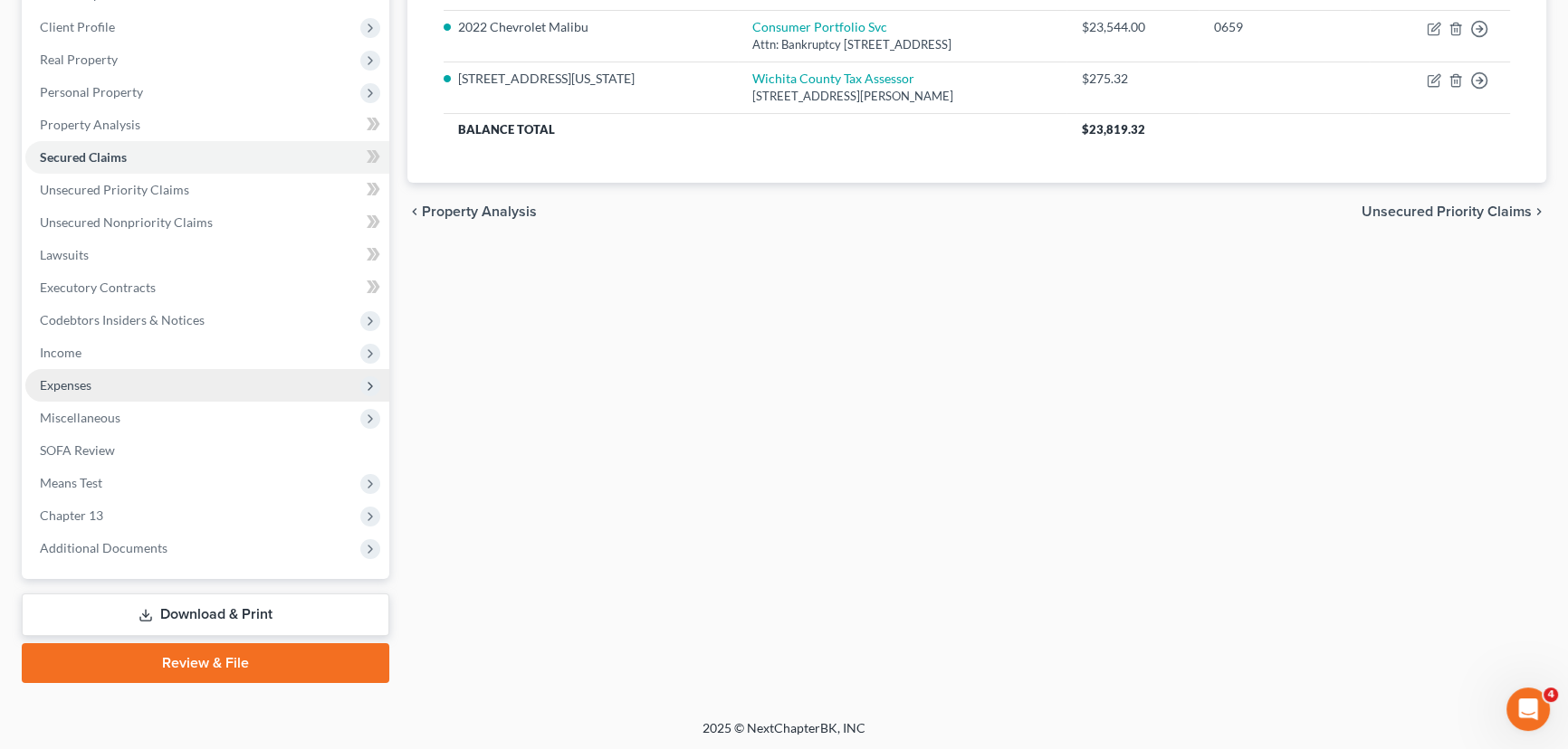
click at [79, 395] on span "Expenses" at bounding box center [207, 386] width 364 height 33
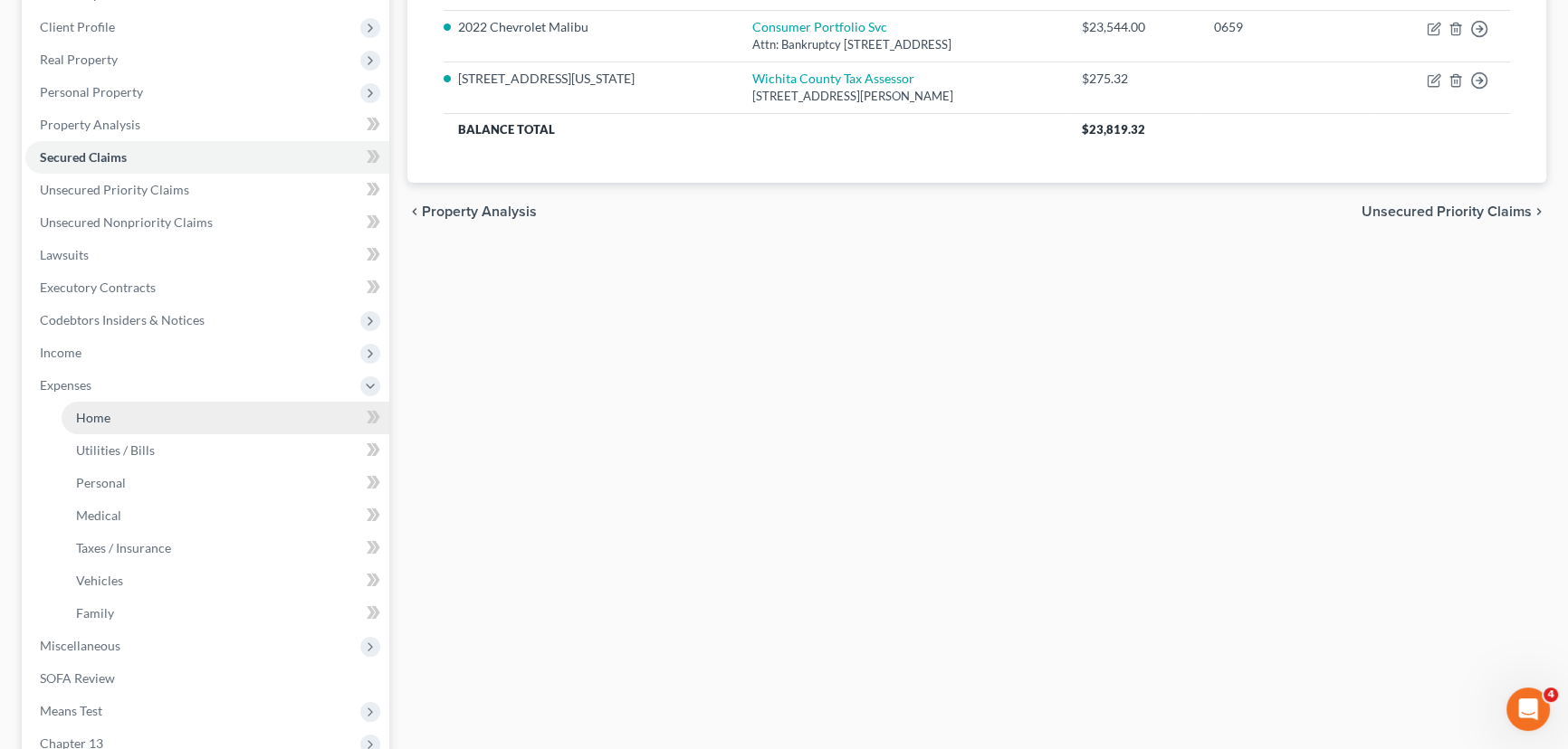
click at [84, 421] on span "Home" at bounding box center [94, 418] width 35 height 15
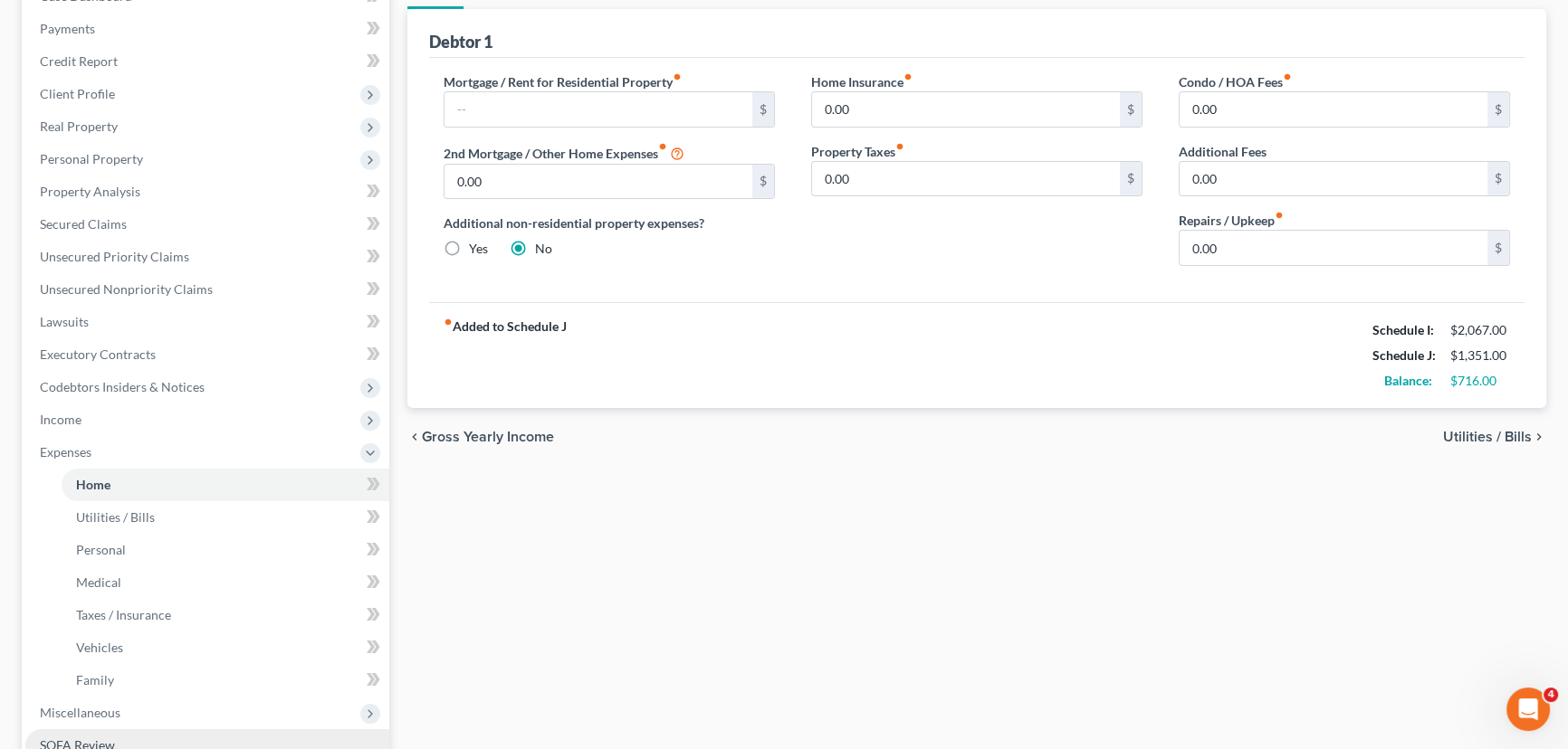
scroll to position [246, 0]
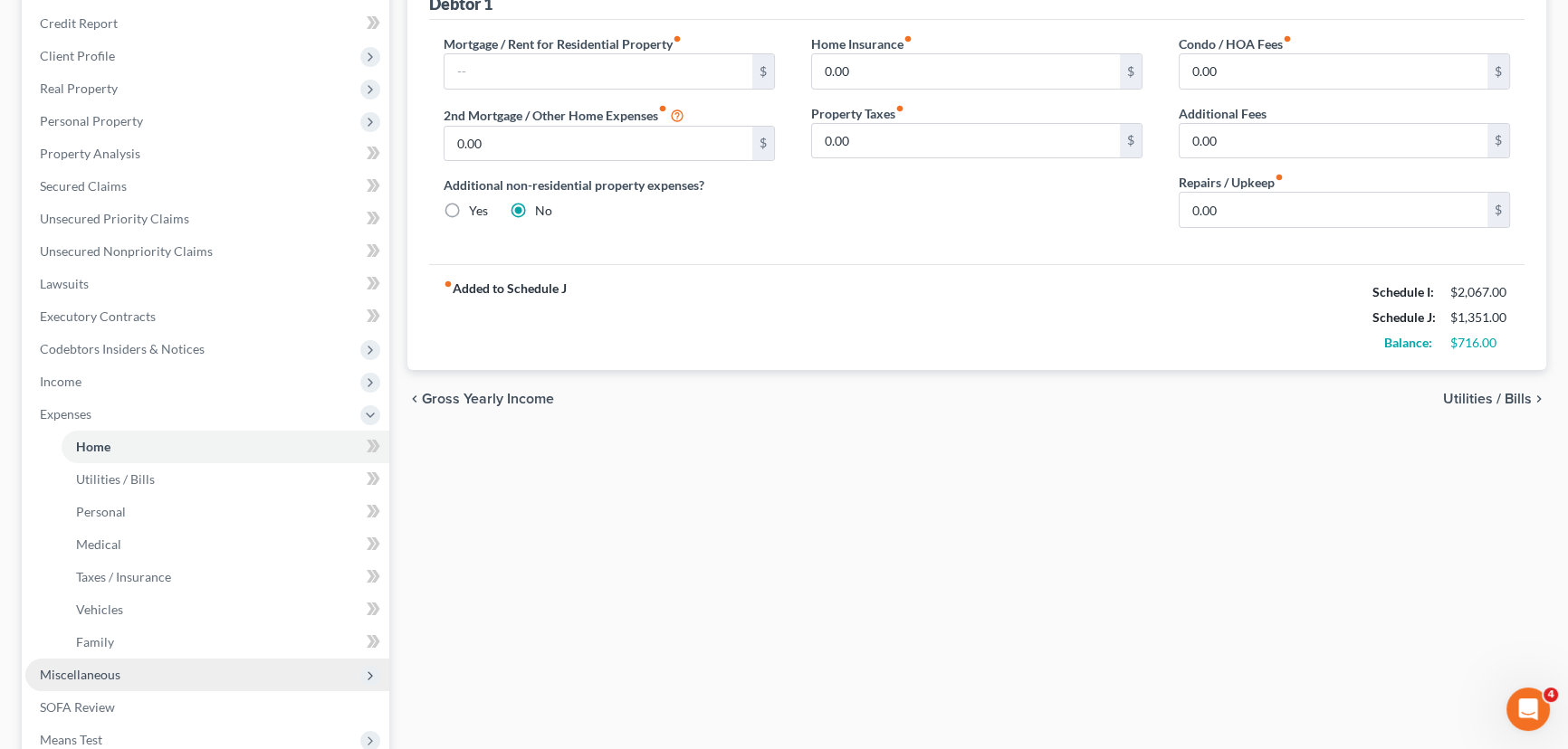
click at [133, 676] on span "Miscellaneous" at bounding box center [207, 676] width 364 height 33
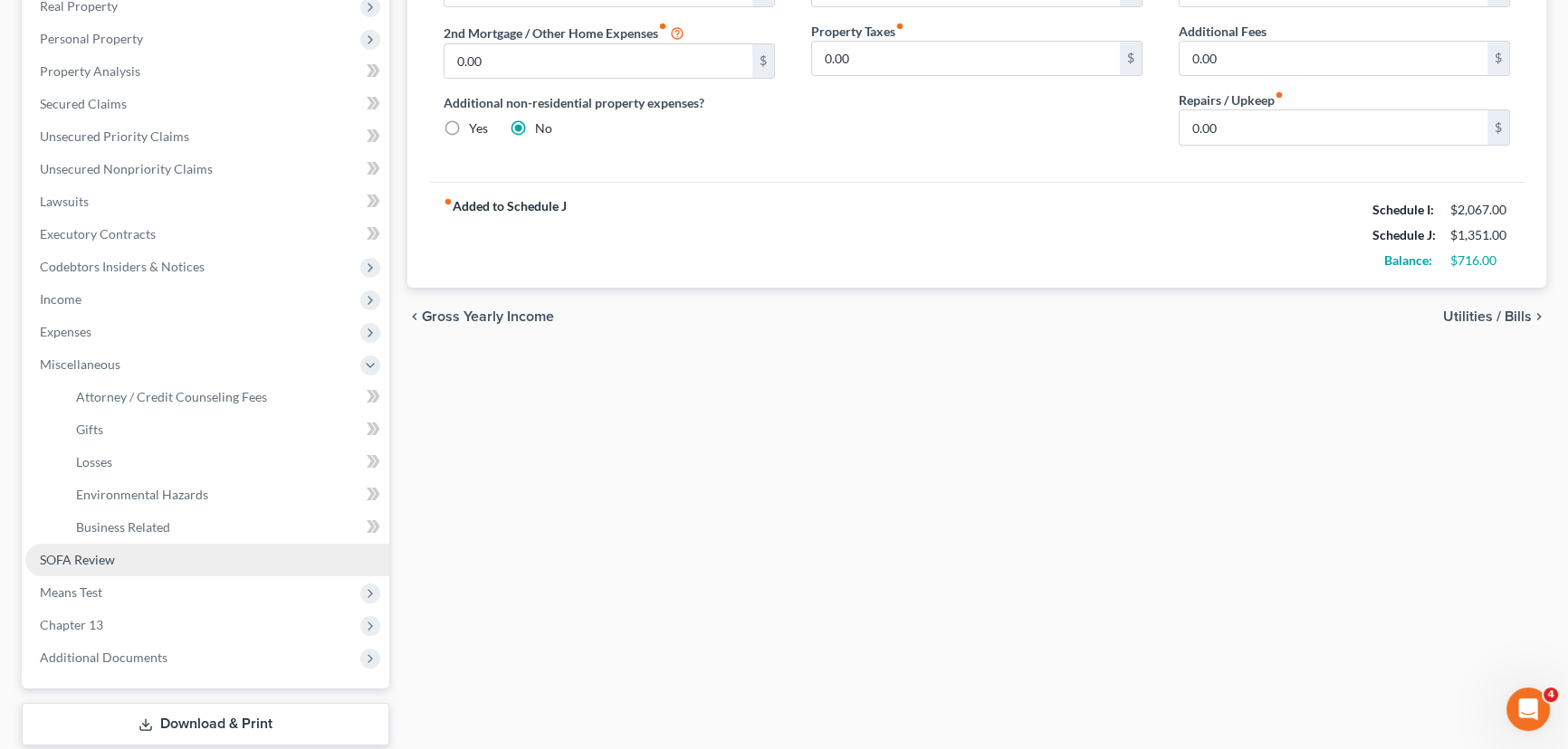
click at [103, 552] on span "SOFA Review" at bounding box center [77, 560] width 75 height 15
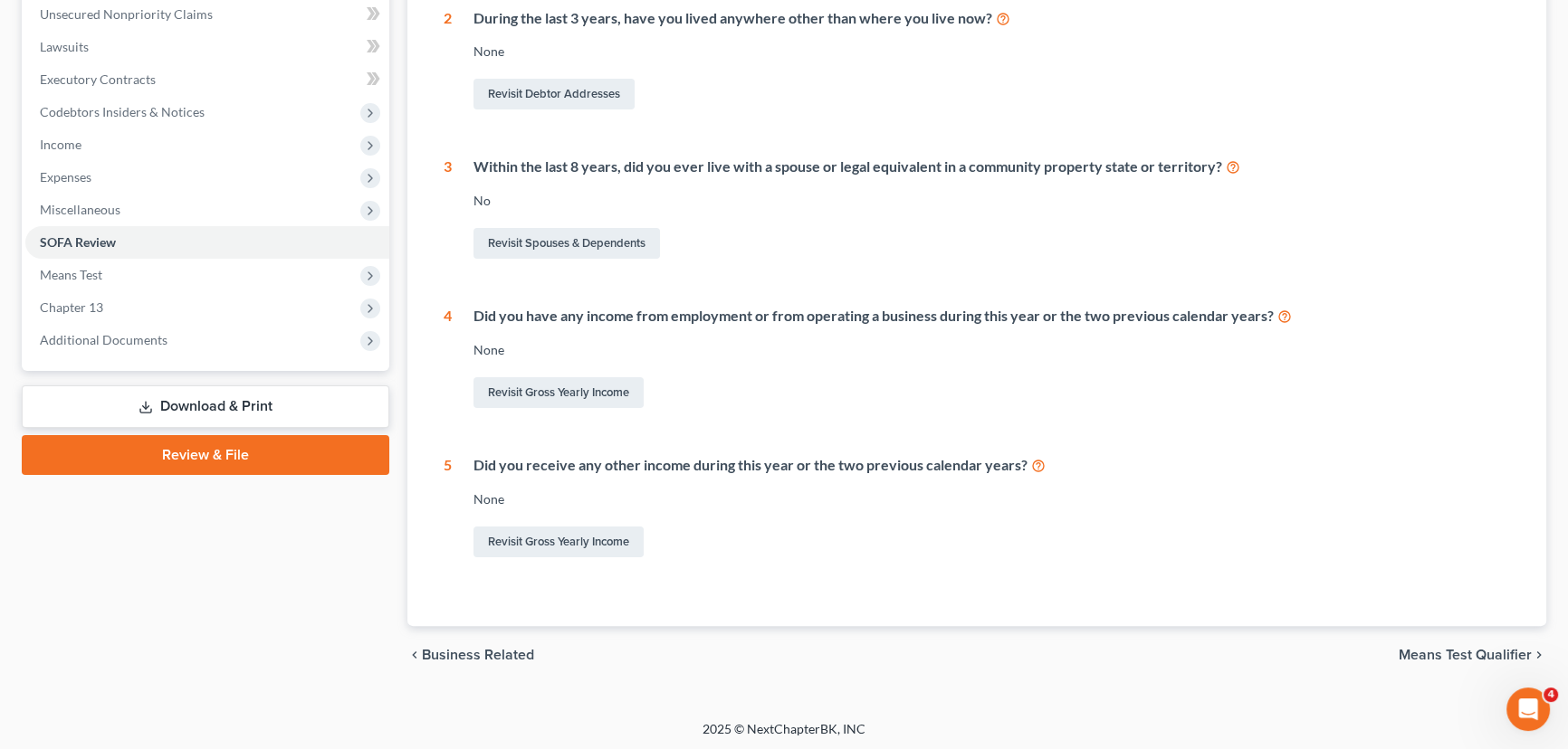
scroll to position [485, 0]
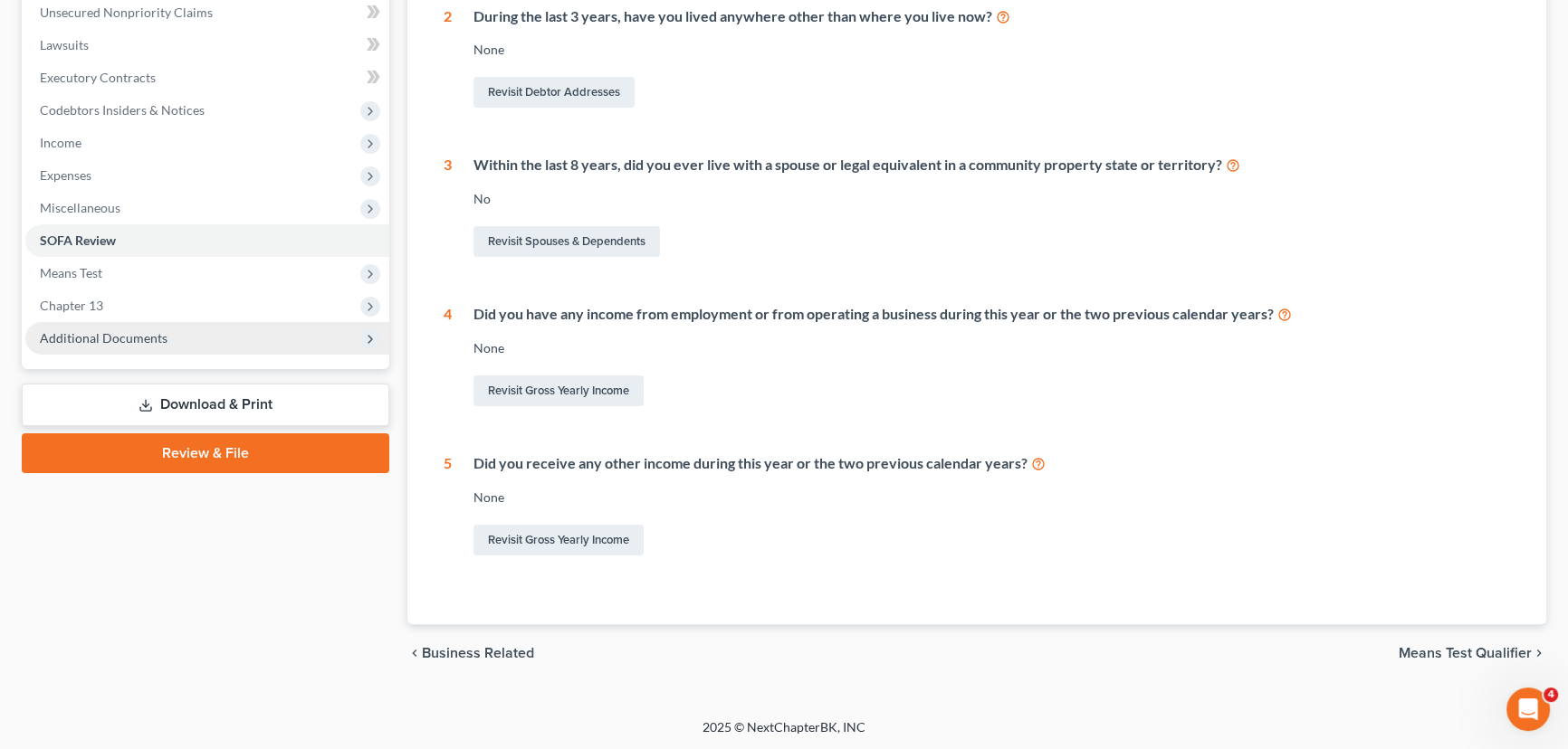
click at [112, 344] on span "Additional Documents" at bounding box center [207, 339] width 364 height 33
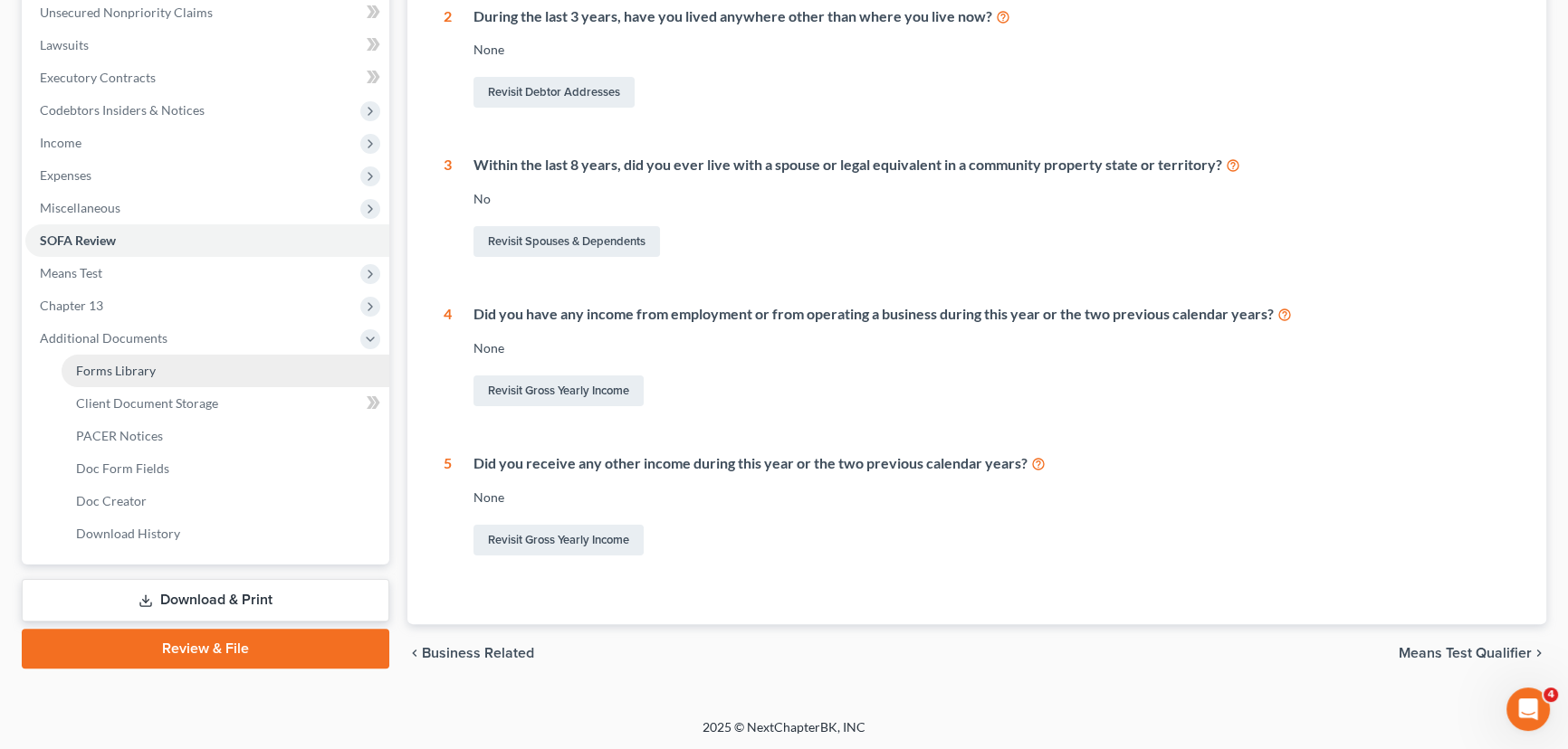
click at [118, 374] on span "Forms Library" at bounding box center [116, 371] width 80 height 15
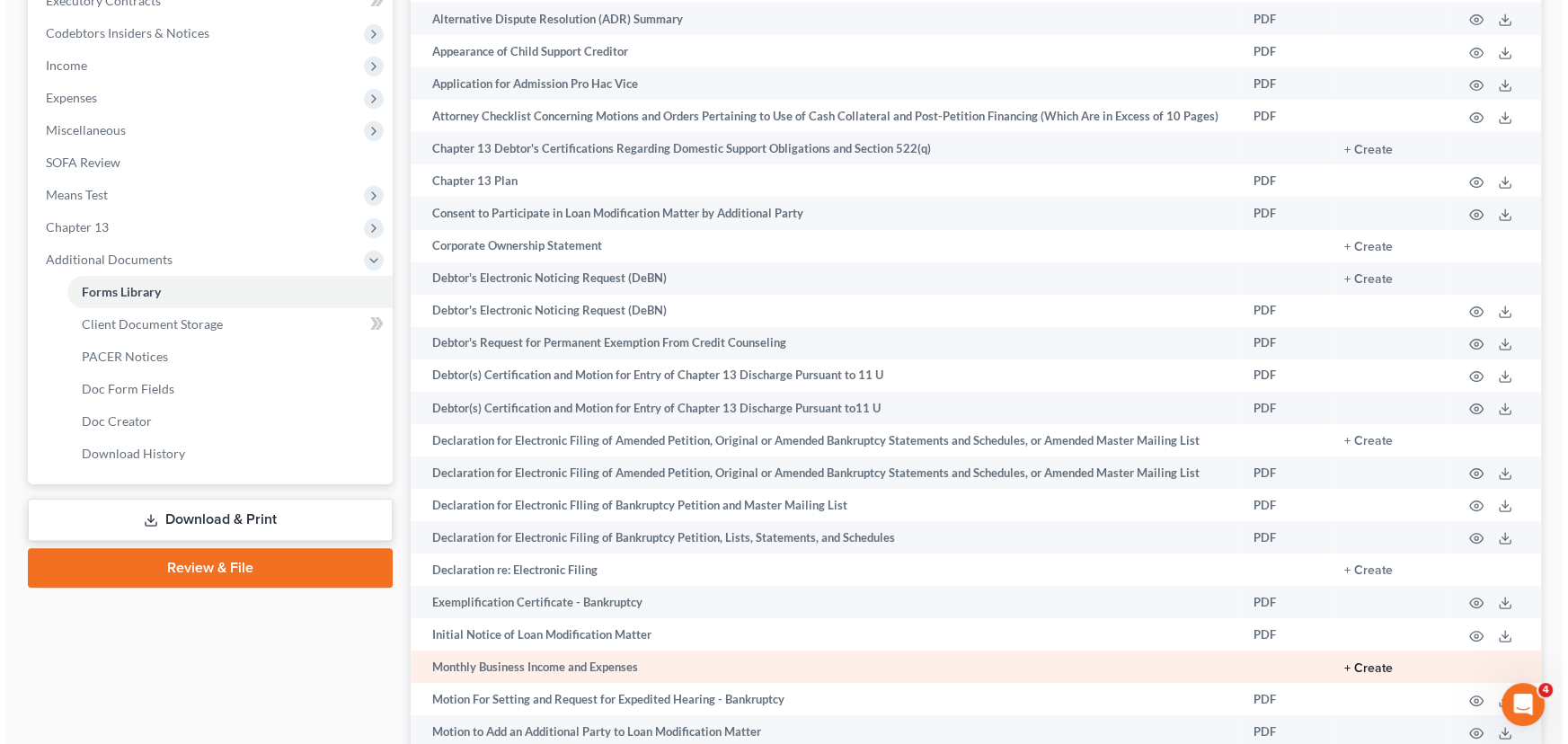
scroll to position [571, 0]
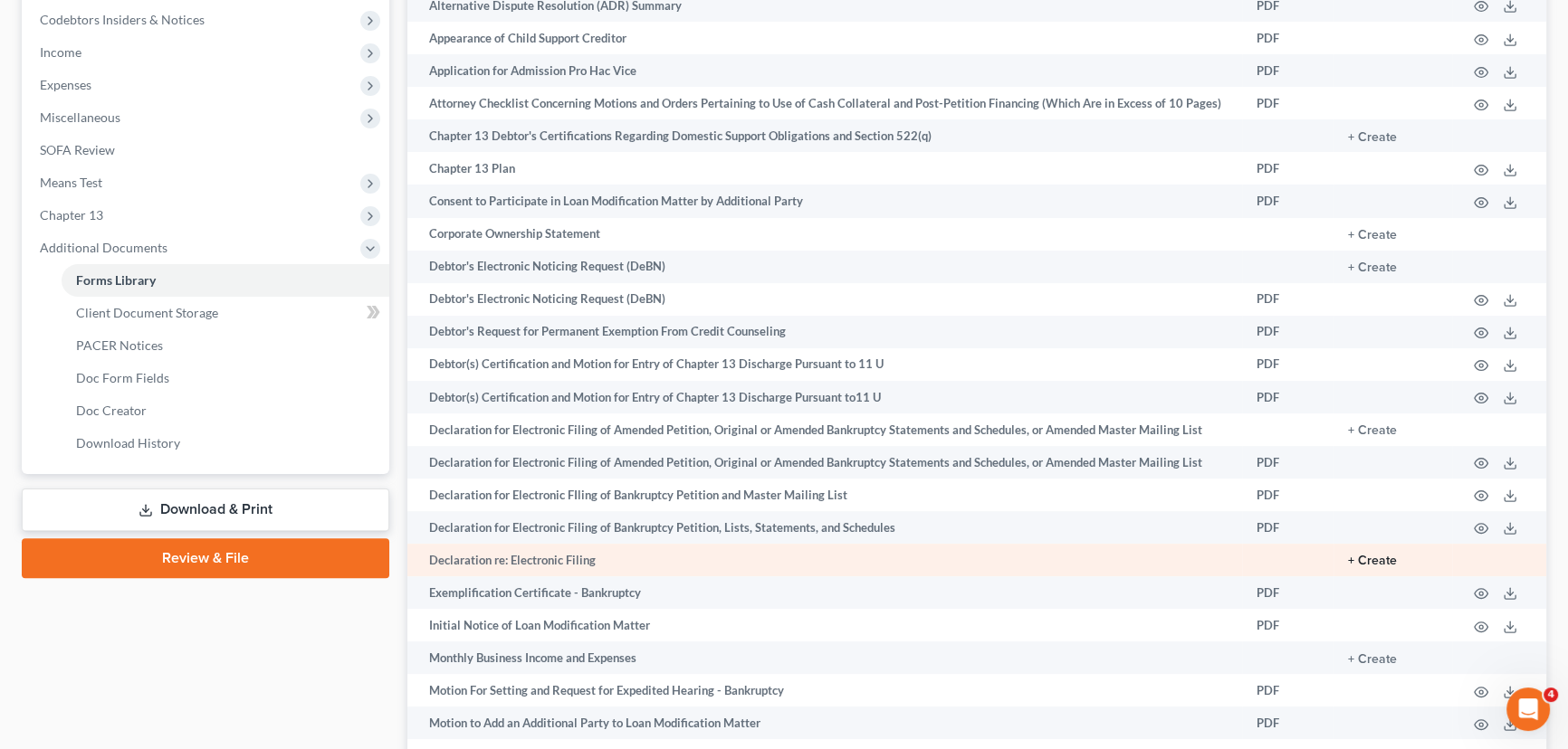
click at [1371, 560] on button "+ Create" at bounding box center [1372, 561] width 49 height 13
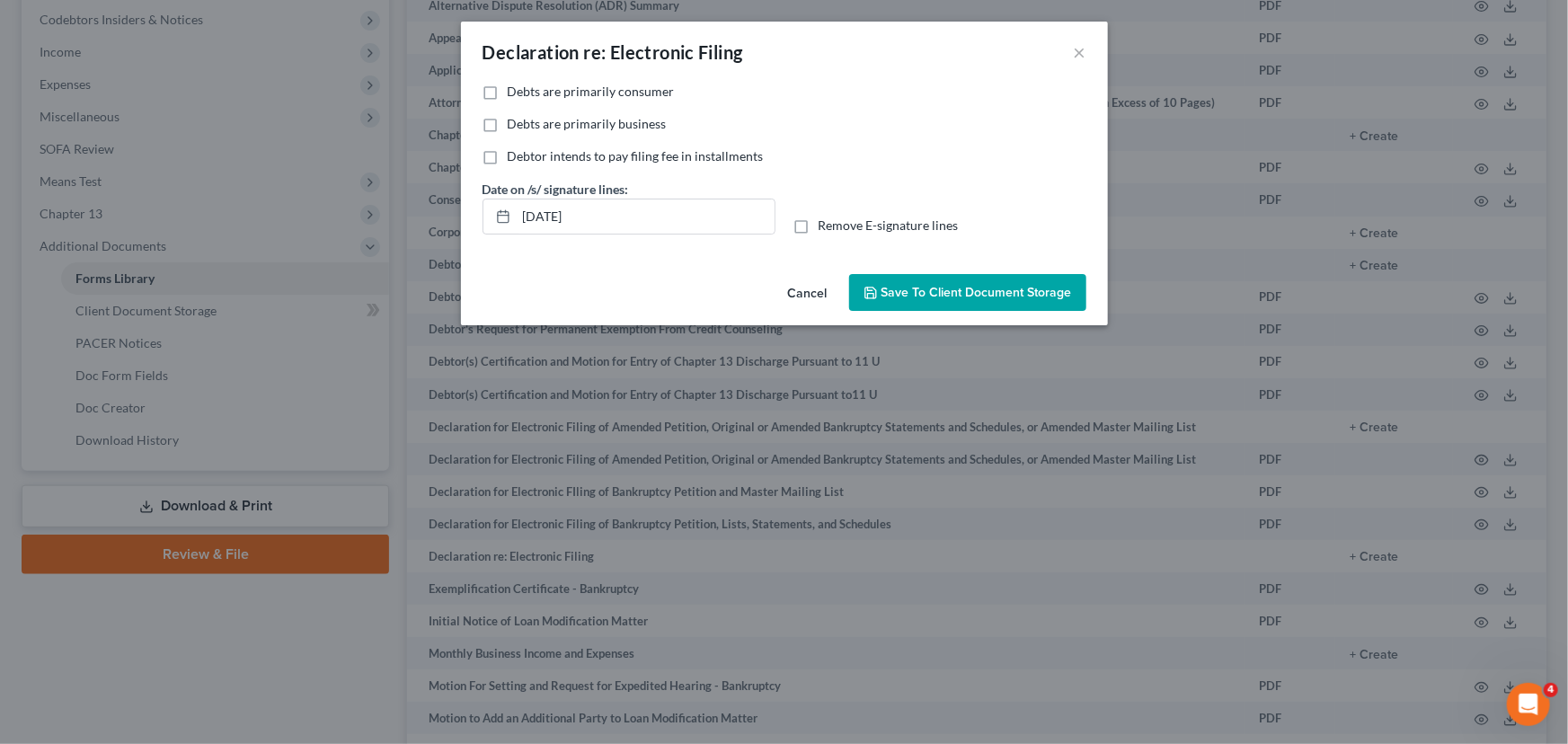
click at [508, 90] on label "Debts are primarily consumer" at bounding box center [591, 91] width 167 height 18
click at [515, 90] on input "Debts are primarily consumer" at bounding box center [520, 88] width 12 height 12
checkbox input "true"
click at [819, 229] on label "Remove E-signature lines" at bounding box center [888, 225] width 140 height 18
click at [826, 228] on input "Remove E-signature lines" at bounding box center [832, 222] width 12 height 12
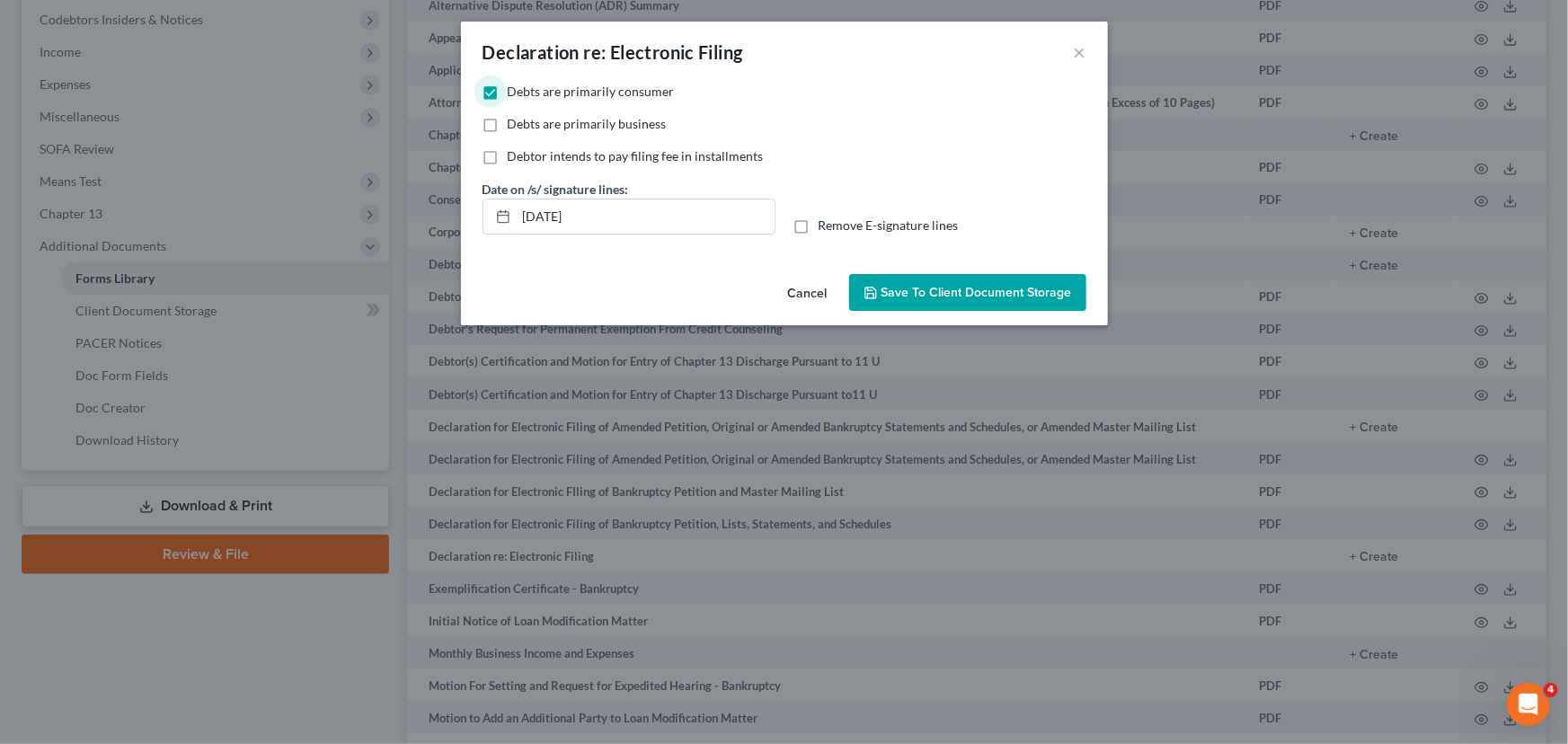
checkbox input "true"
click at [919, 303] on button "Save to Client Document Storage" at bounding box center [968, 292] width 238 height 37
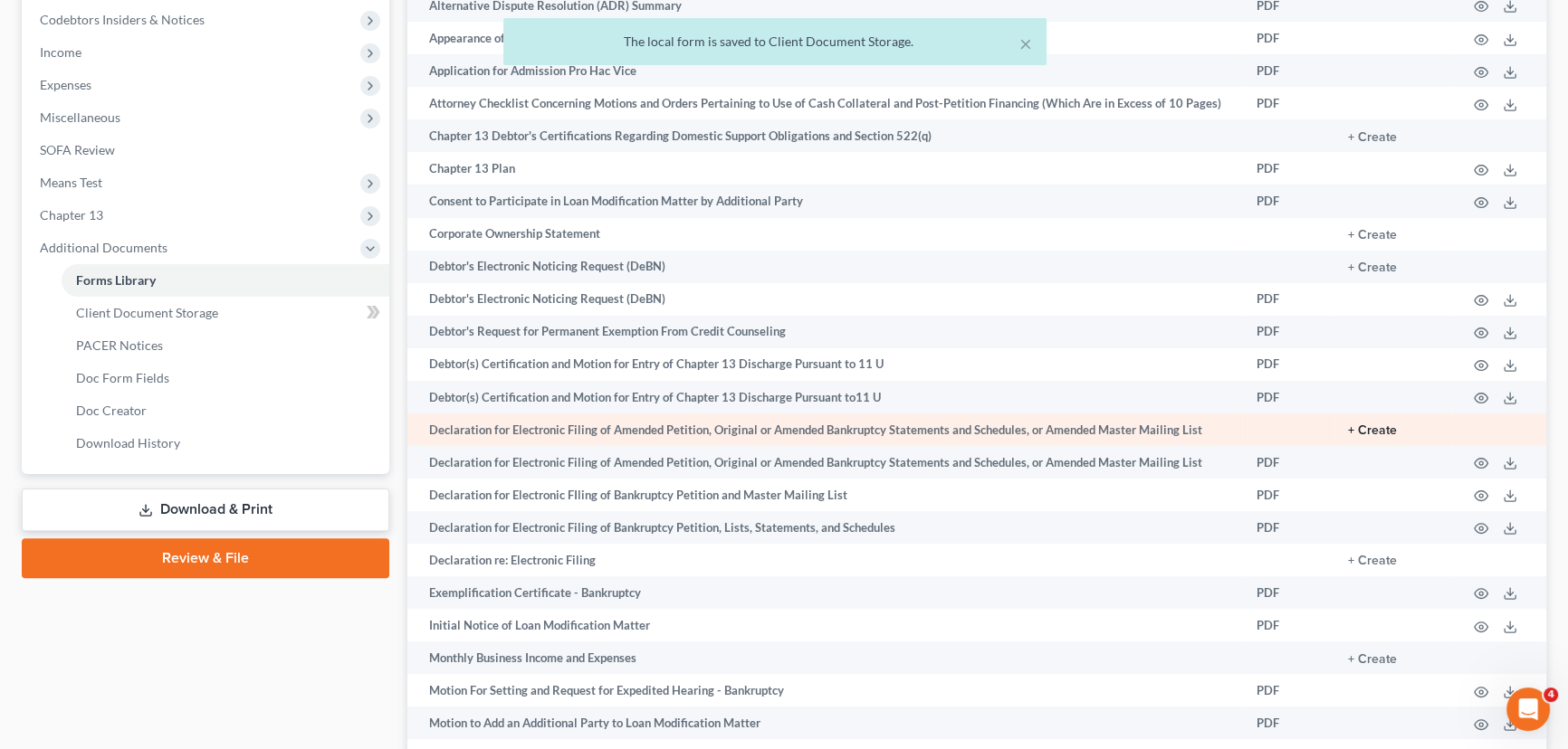
click at [1380, 432] on button "+ Create" at bounding box center [1372, 430] width 49 height 13
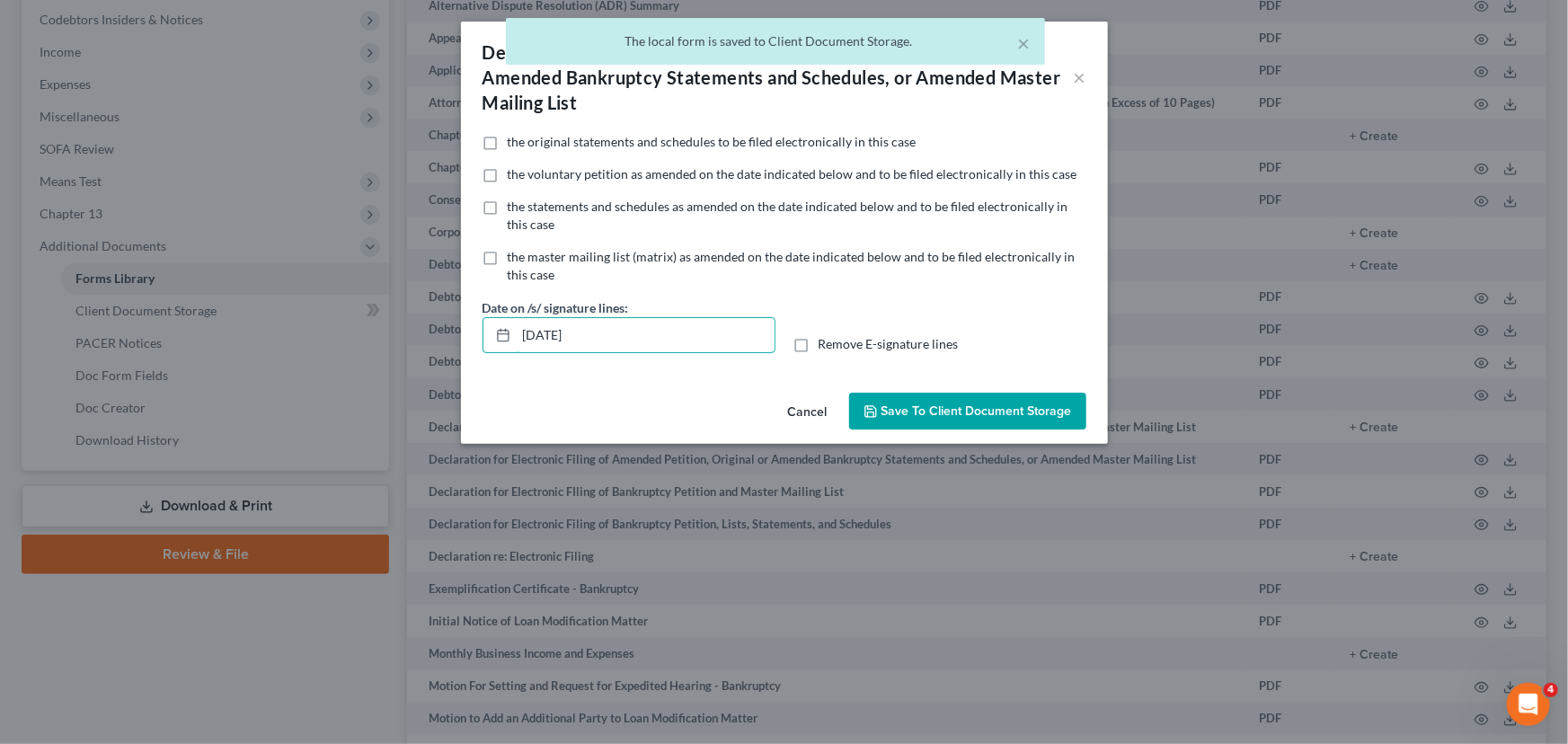
drag, startPoint x: 627, startPoint y: 337, endPoint x: 426, endPoint y: 341, distance: 201.0
click at [454, 341] on div "Declaration for Electronic Filing of Amended Petition, Original or Amended Bank…" at bounding box center [784, 372] width 1568 height 744
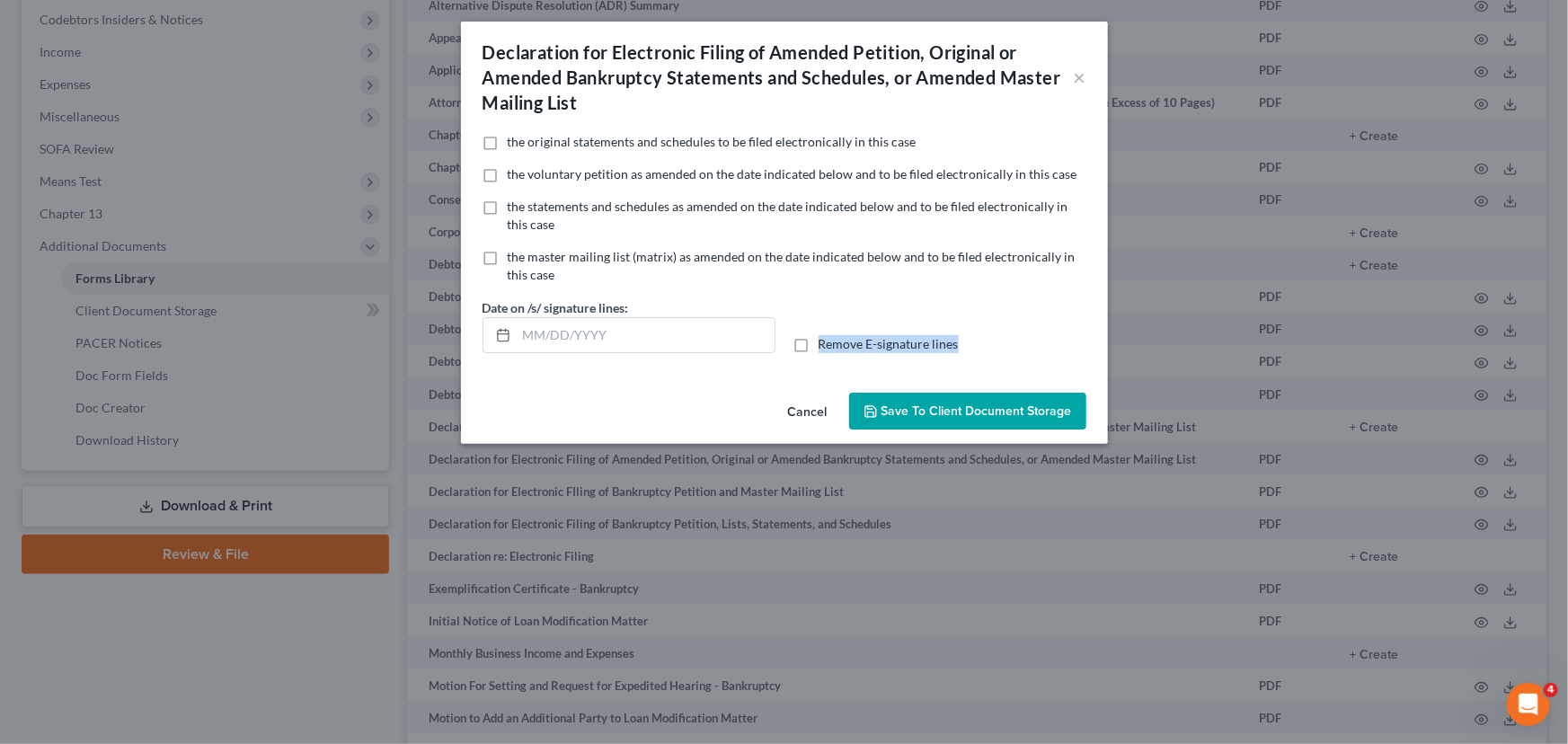
drag, startPoint x: 801, startPoint y: 351, endPoint x: 863, endPoint y: 382, distance: 69.3
click at [819, 353] on label "Remove E-signature lines" at bounding box center [888, 344] width 140 height 18
click at [819, 341] on label "Remove E-signature lines" at bounding box center [888, 344] width 140 height 18
click at [826, 341] on input "Remove E-signature lines" at bounding box center [832, 341] width 12 height 12
checkbox input "true"
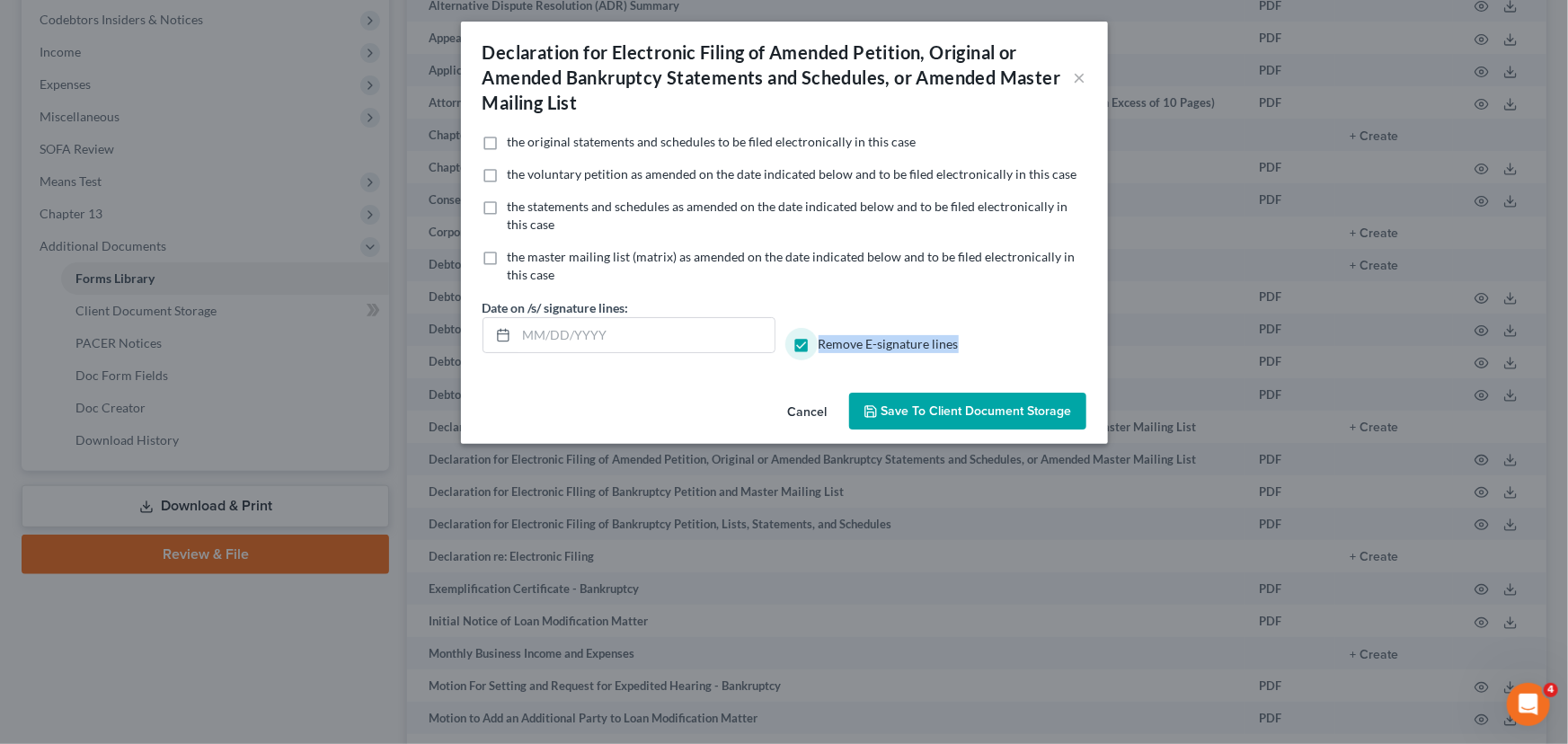
click at [876, 416] on icon "button" at bounding box center [870, 411] width 14 height 14
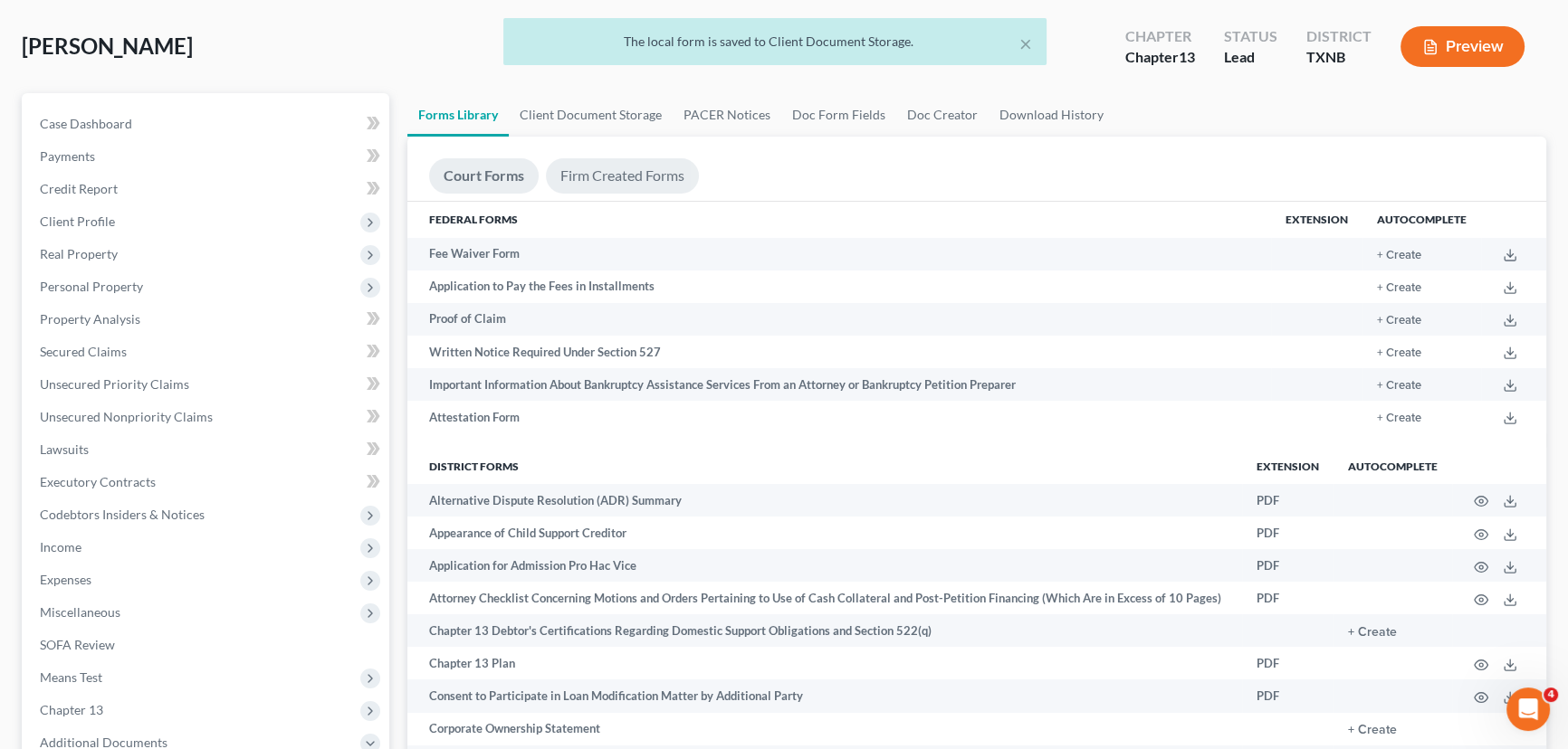
scroll to position [0, 0]
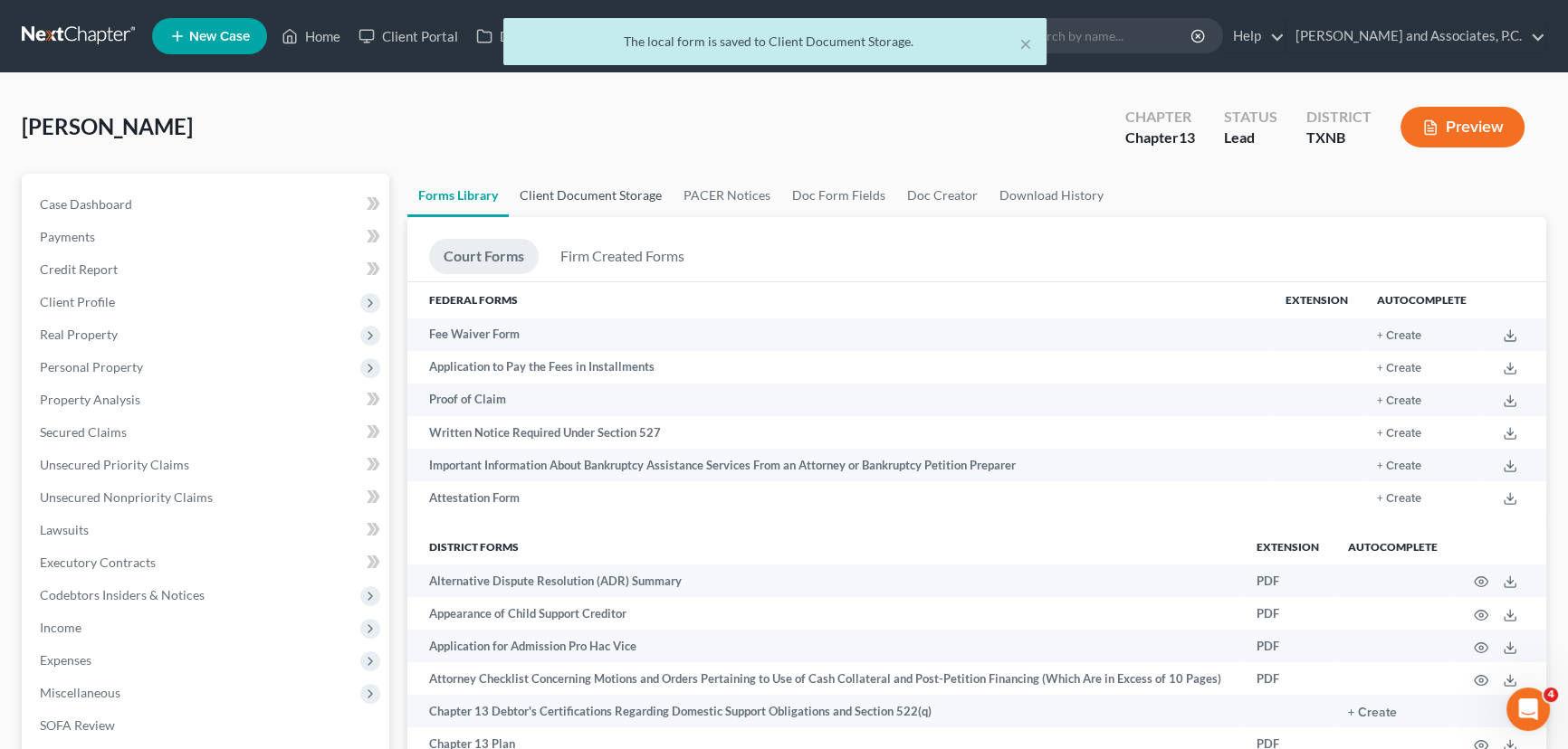
click at [615, 179] on link "Client Document Storage" at bounding box center [591, 195] width 164 height 43
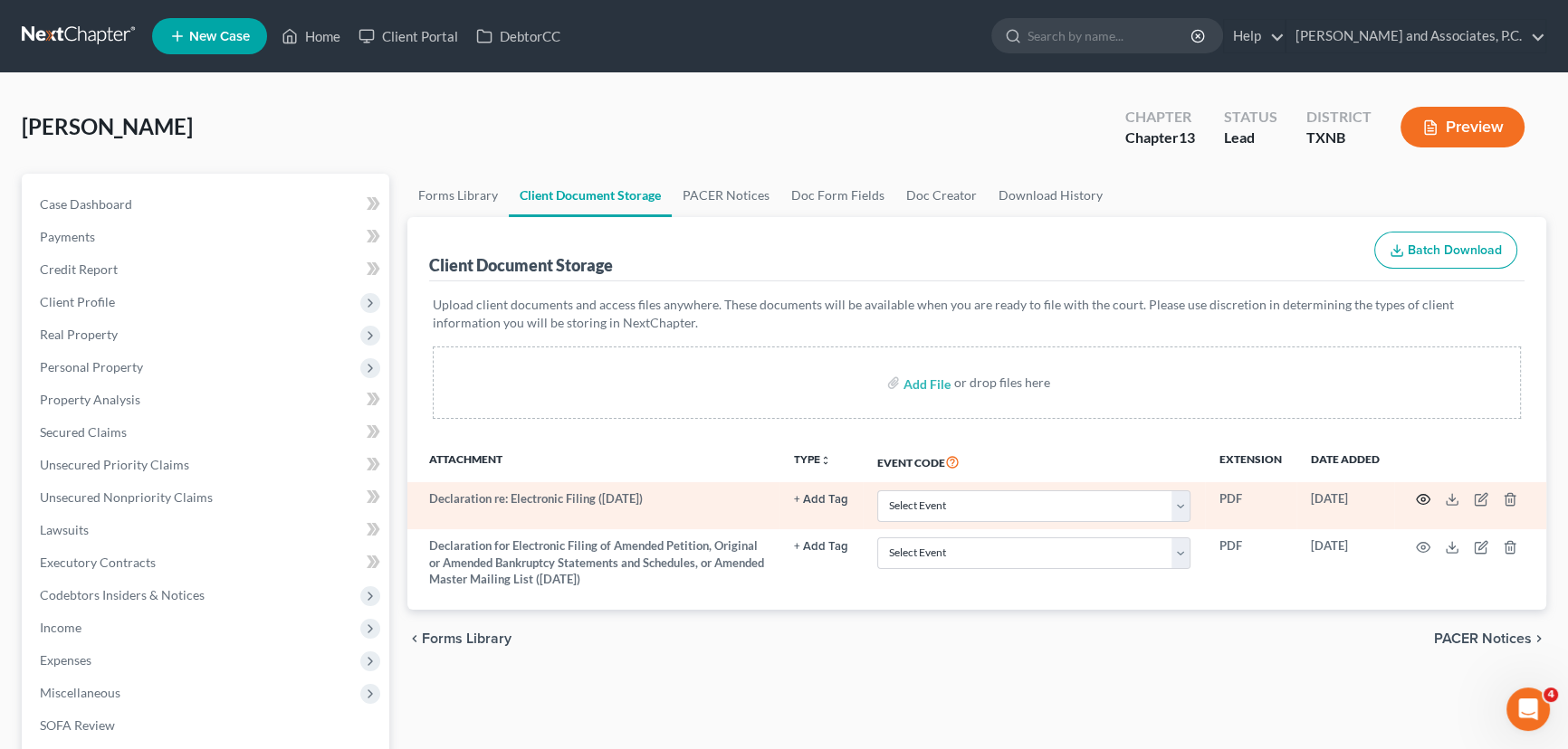
click at [1421, 498] on circle "button" at bounding box center [1423, 500] width 4 height 4
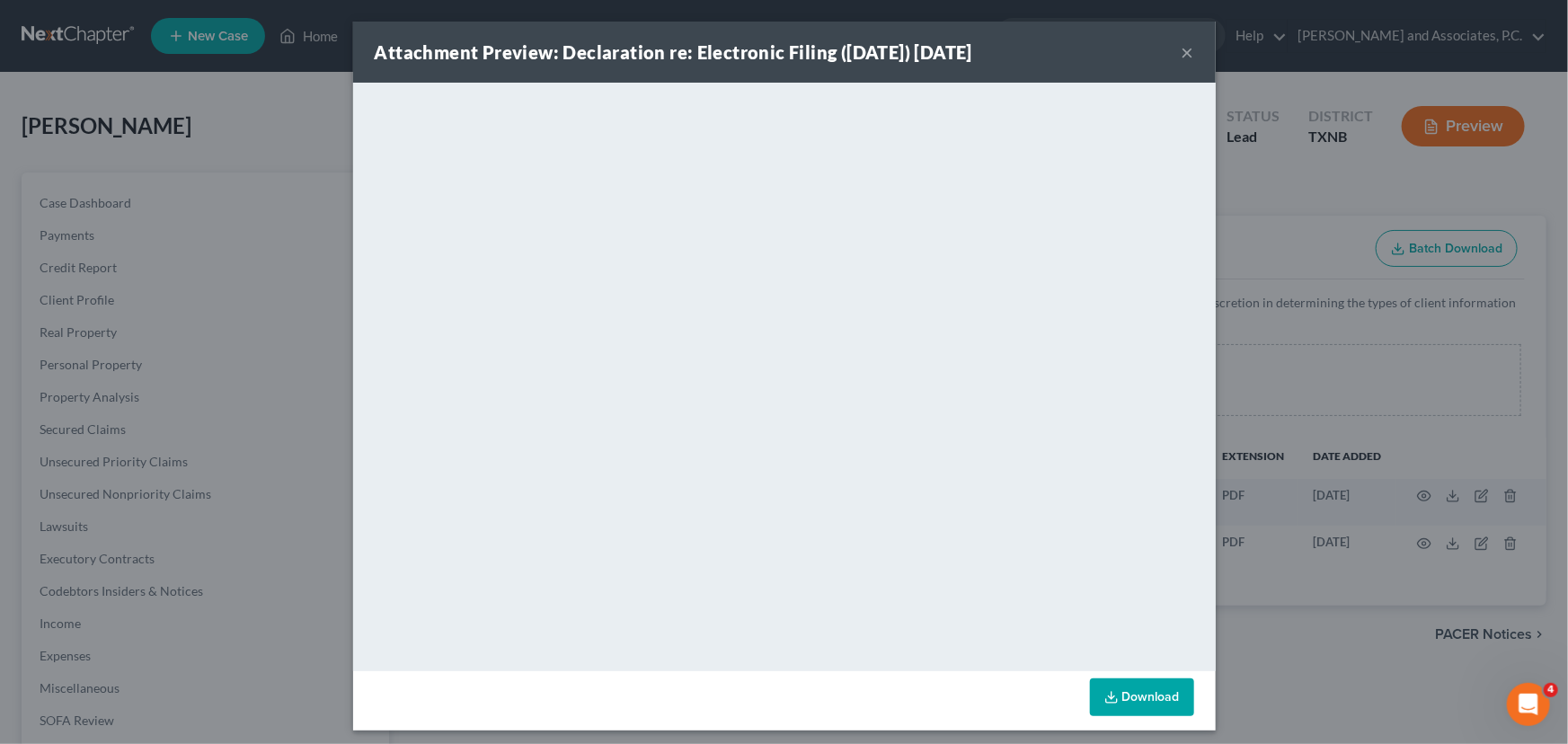
click at [1182, 56] on button "×" at bounding box center [1188, 52] width 12 height 22
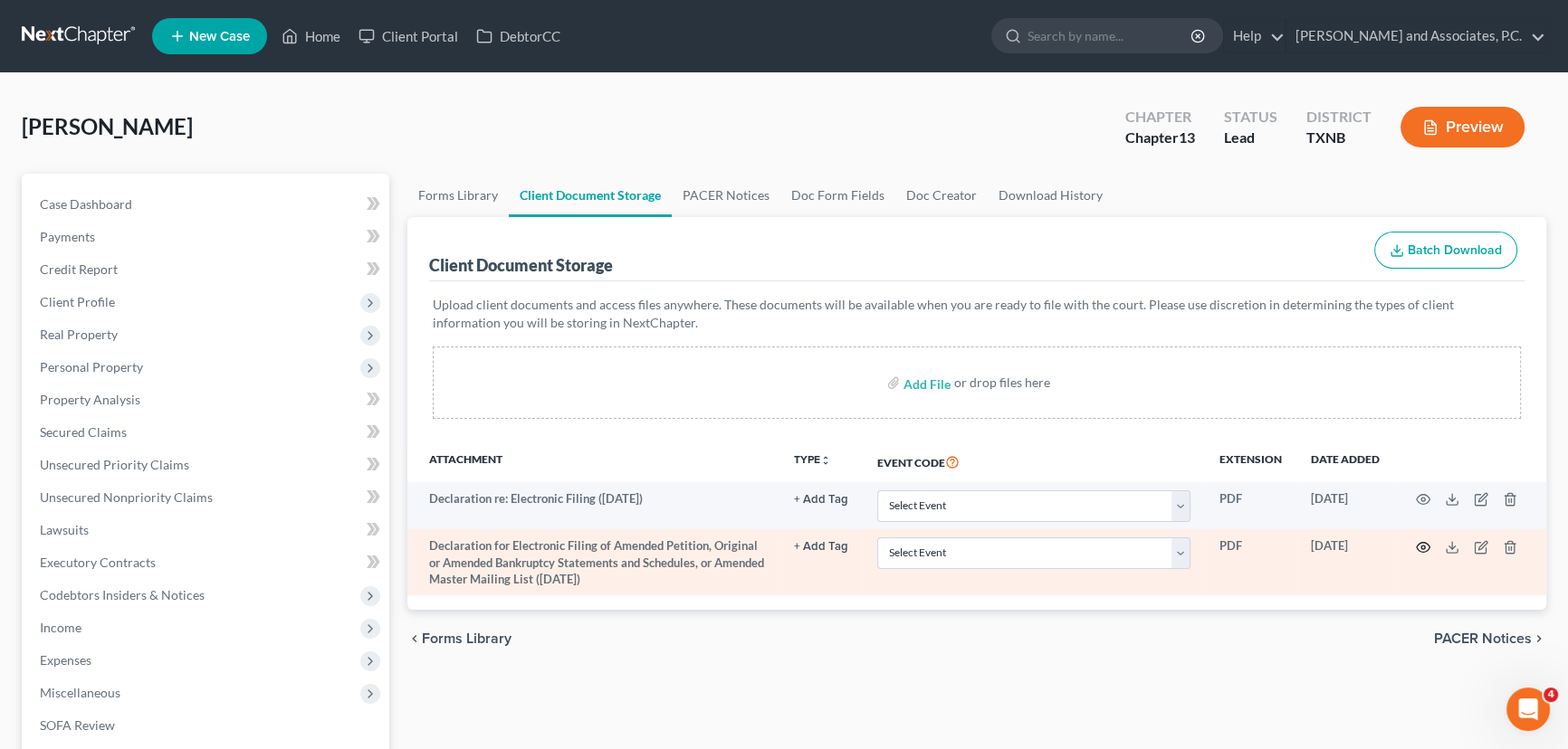
click at [1421, 542] on icon "button" at bounding box center [1422, 547] width 14 height 14
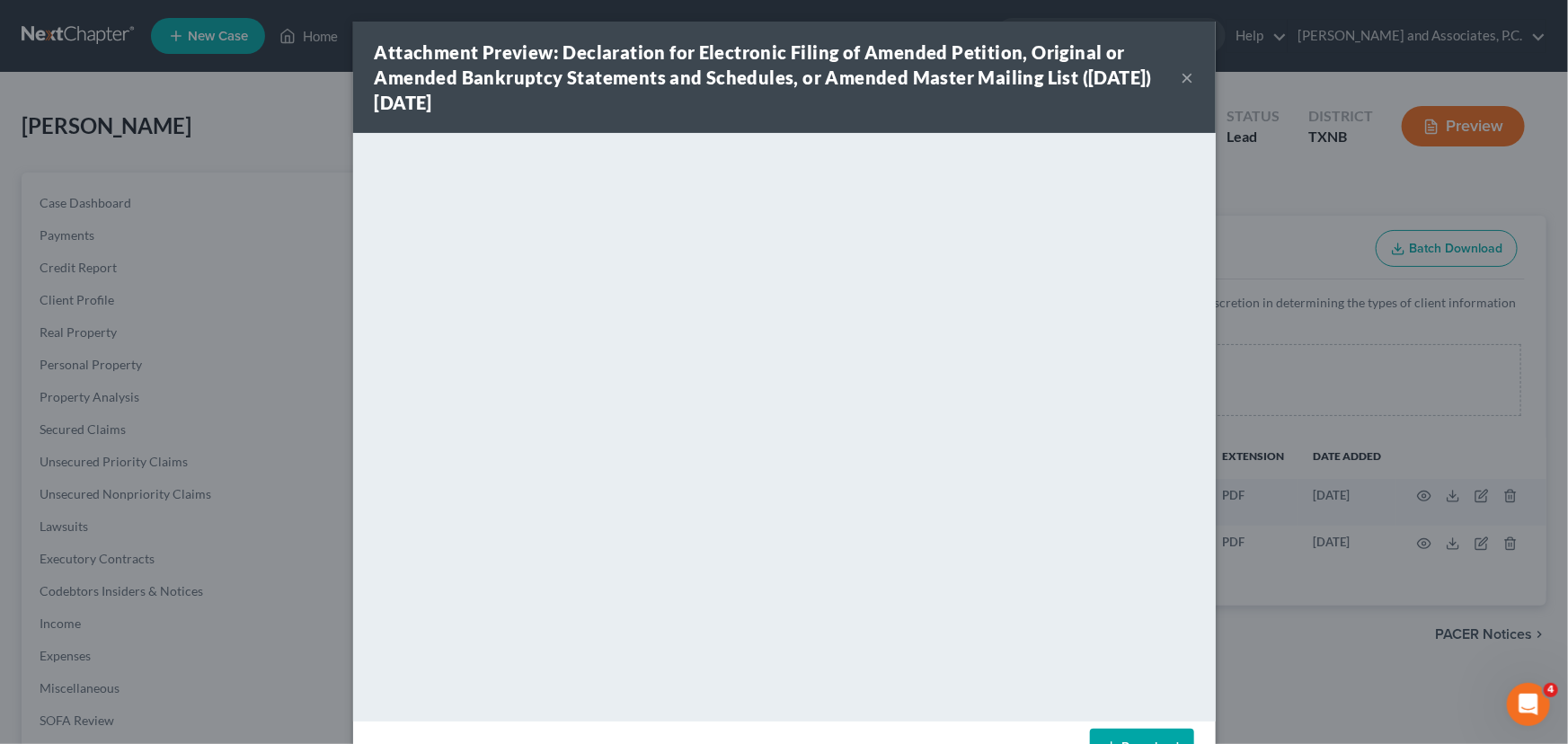
click at [1182, 82] on button "×" at bounding box center [1188, 77] width 12 height 22
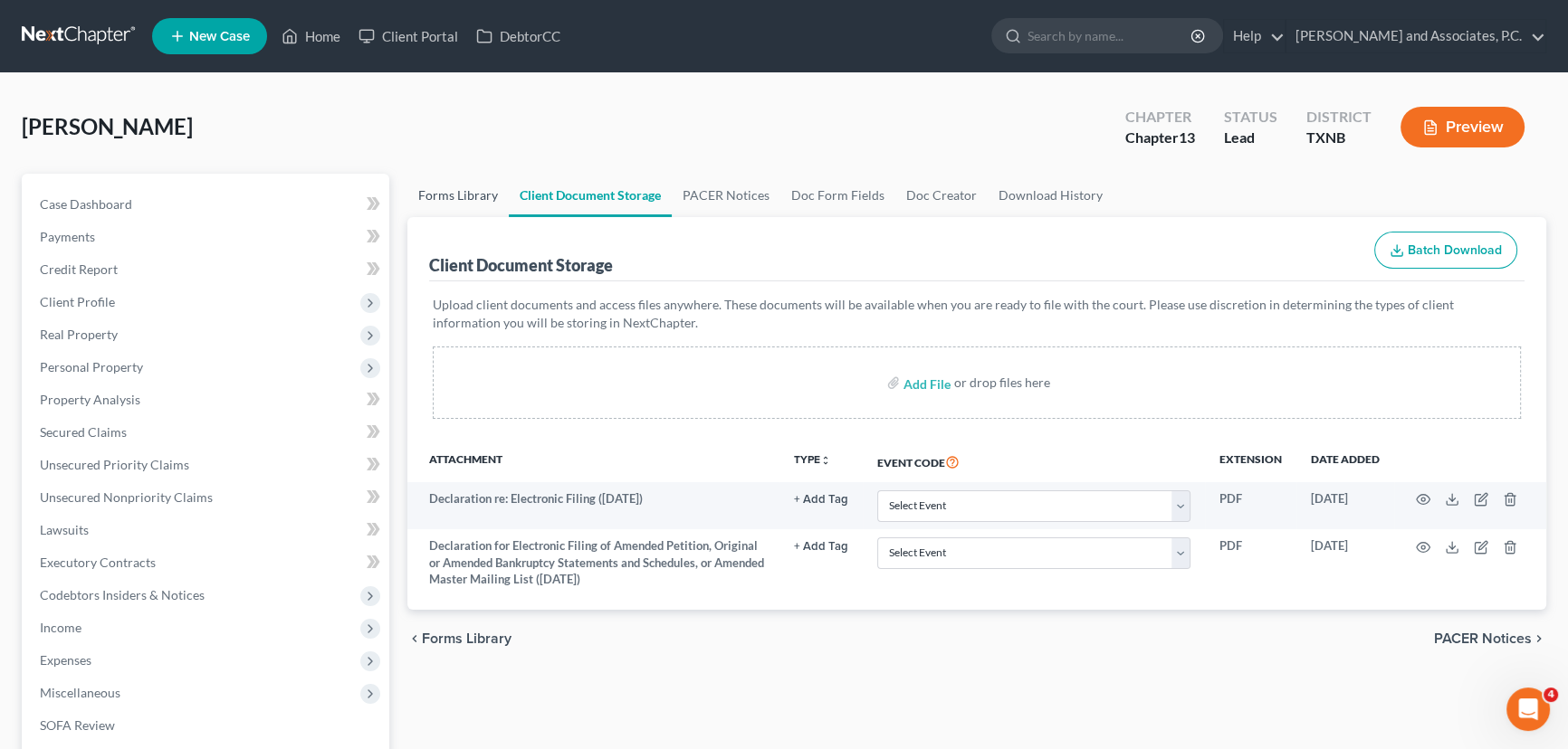
click at [452, 180] on link "Forms Library" at bounding box center [458, 195] width 101 height 43
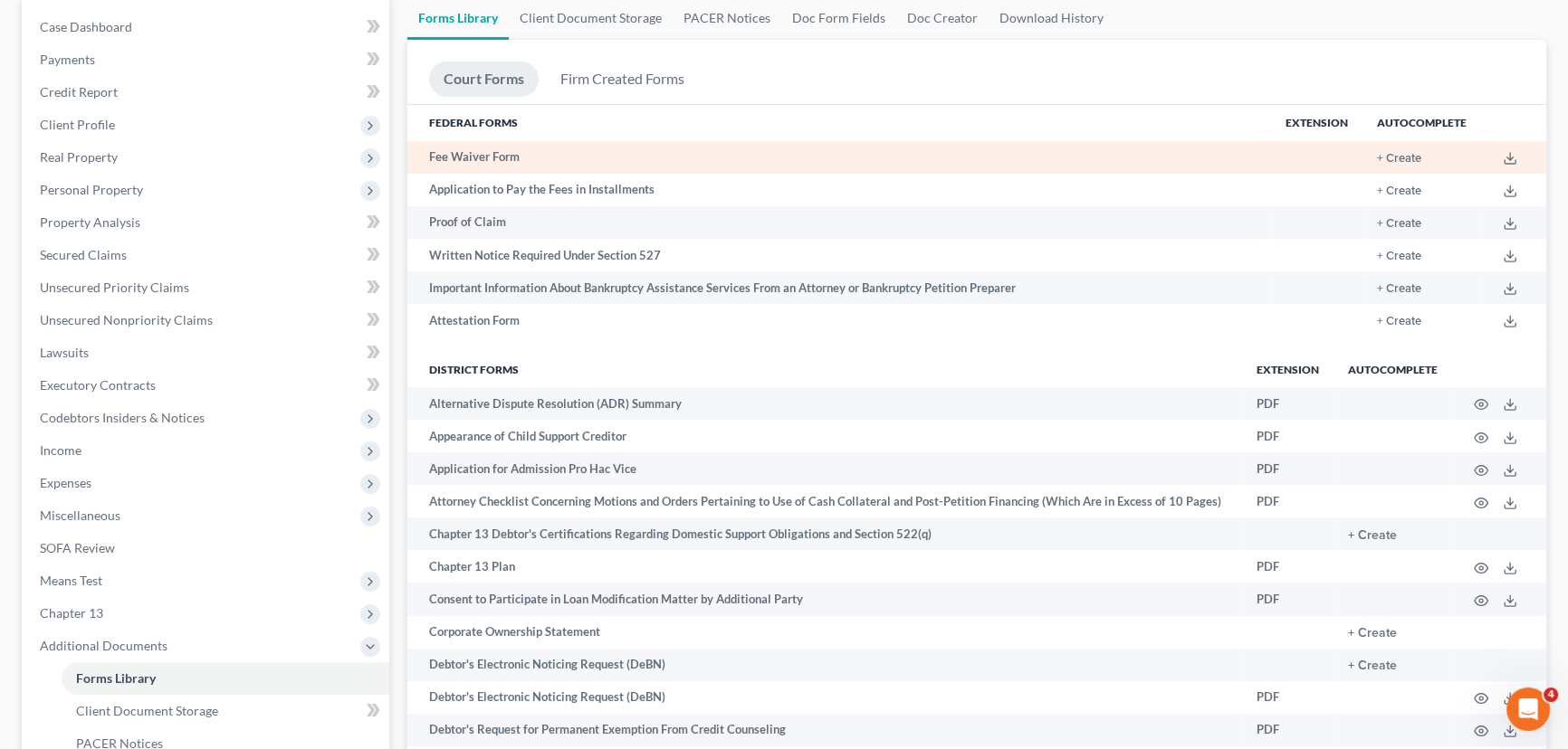
scroll to position [81, 0]
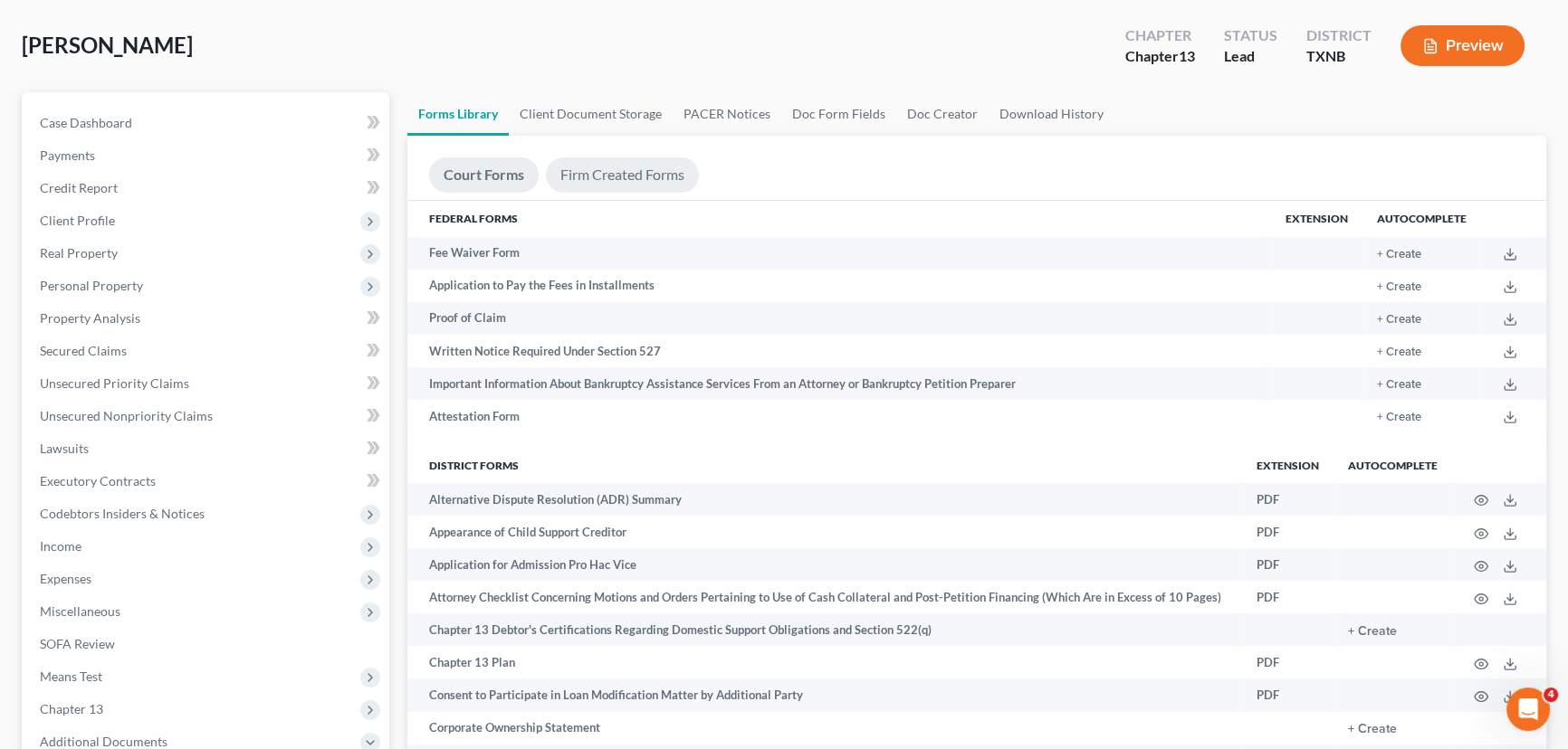
click at [627, 189] on link "Firm Created Forms" at bounding box center [622, 175] width 153 height 36
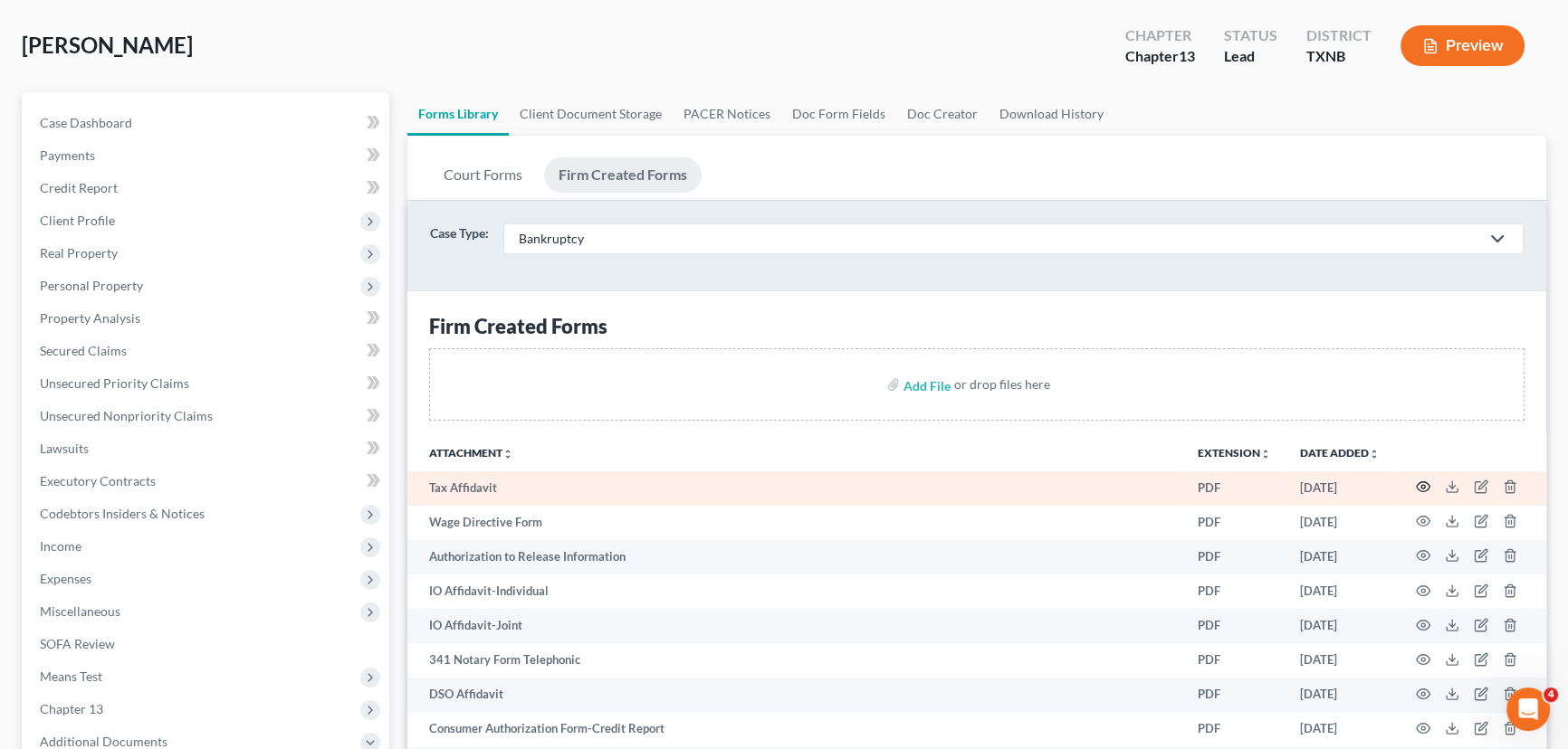
click at [1424, 485] on circle "button" at bounding box center [1423, 487] width 4 height 4
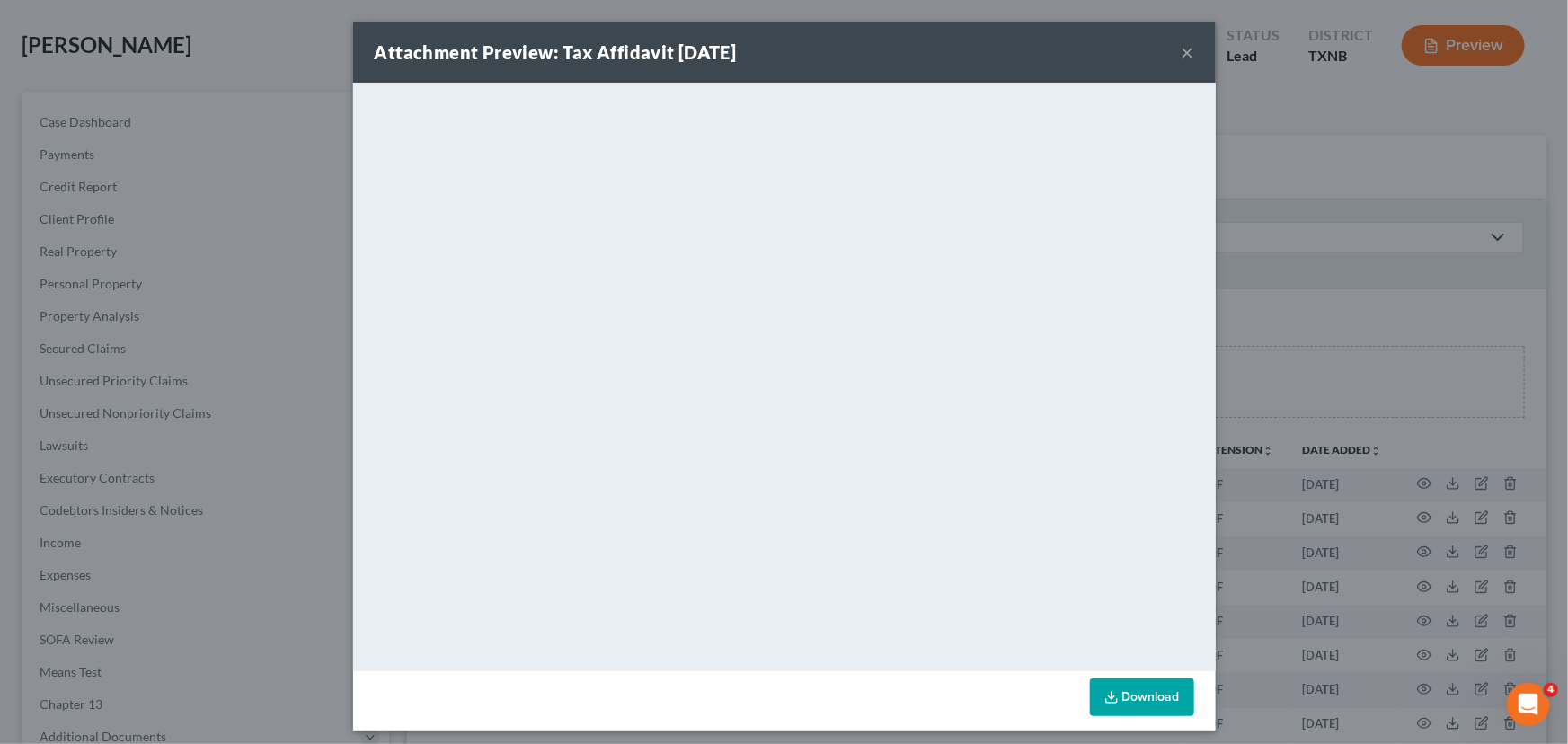
click at [1183, 54] on button "×" at bounding box center [1188, 52] width 12 height 22
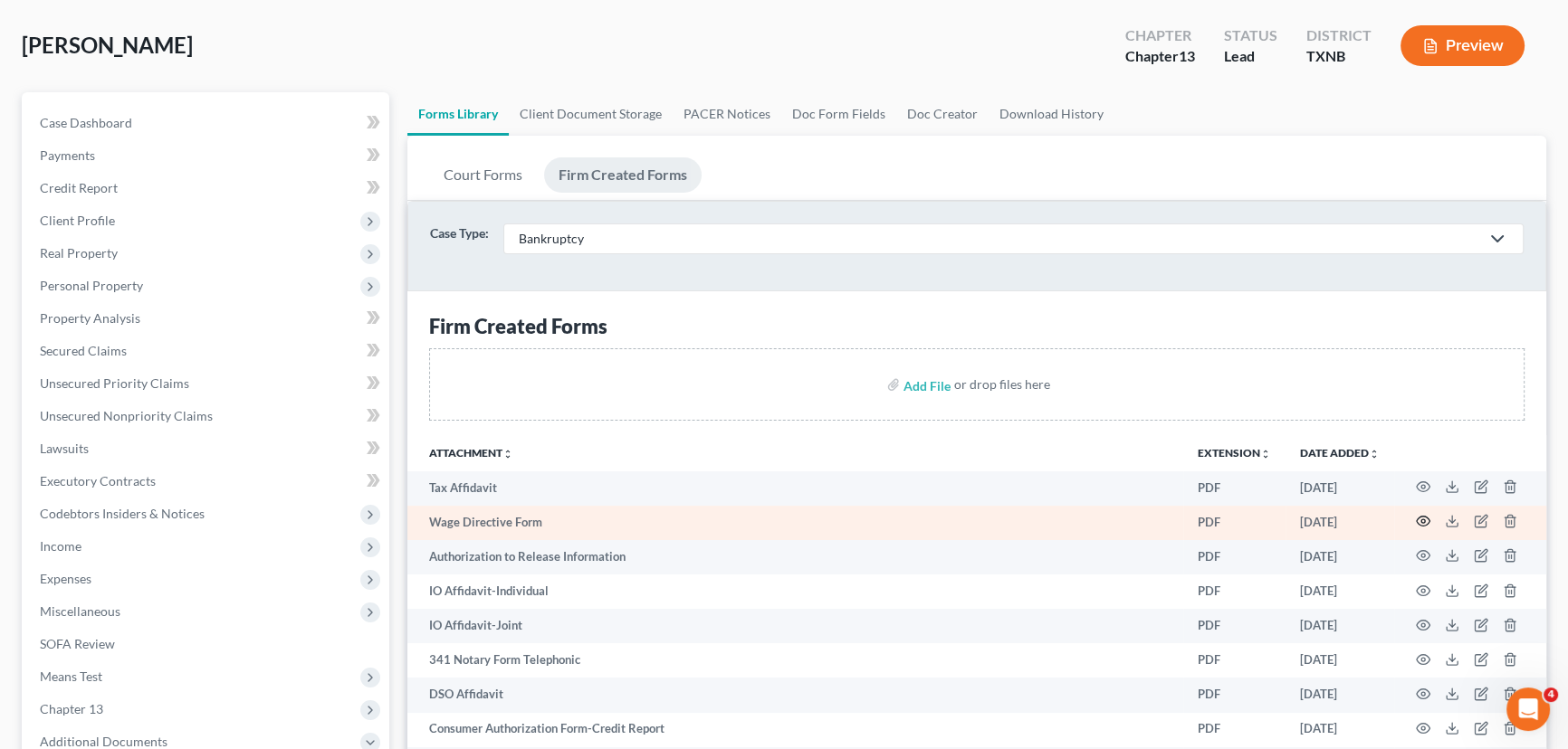
click at [1422, 517] on icon "button" at bounding box center [1422, 521] width 14 height 14
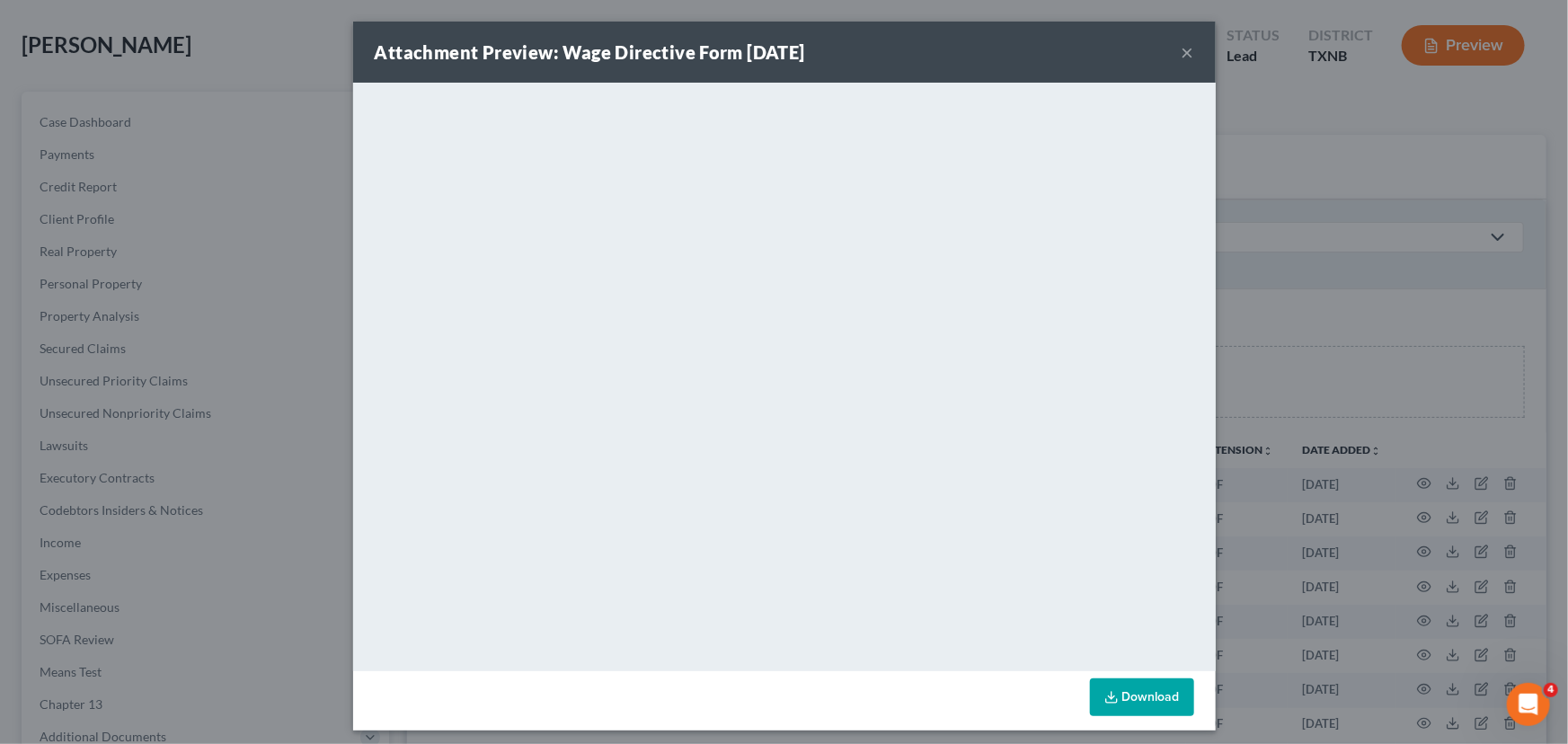
click at [1182, 54] on button "×" at bounding box center [1188, 52] width 12 height 22
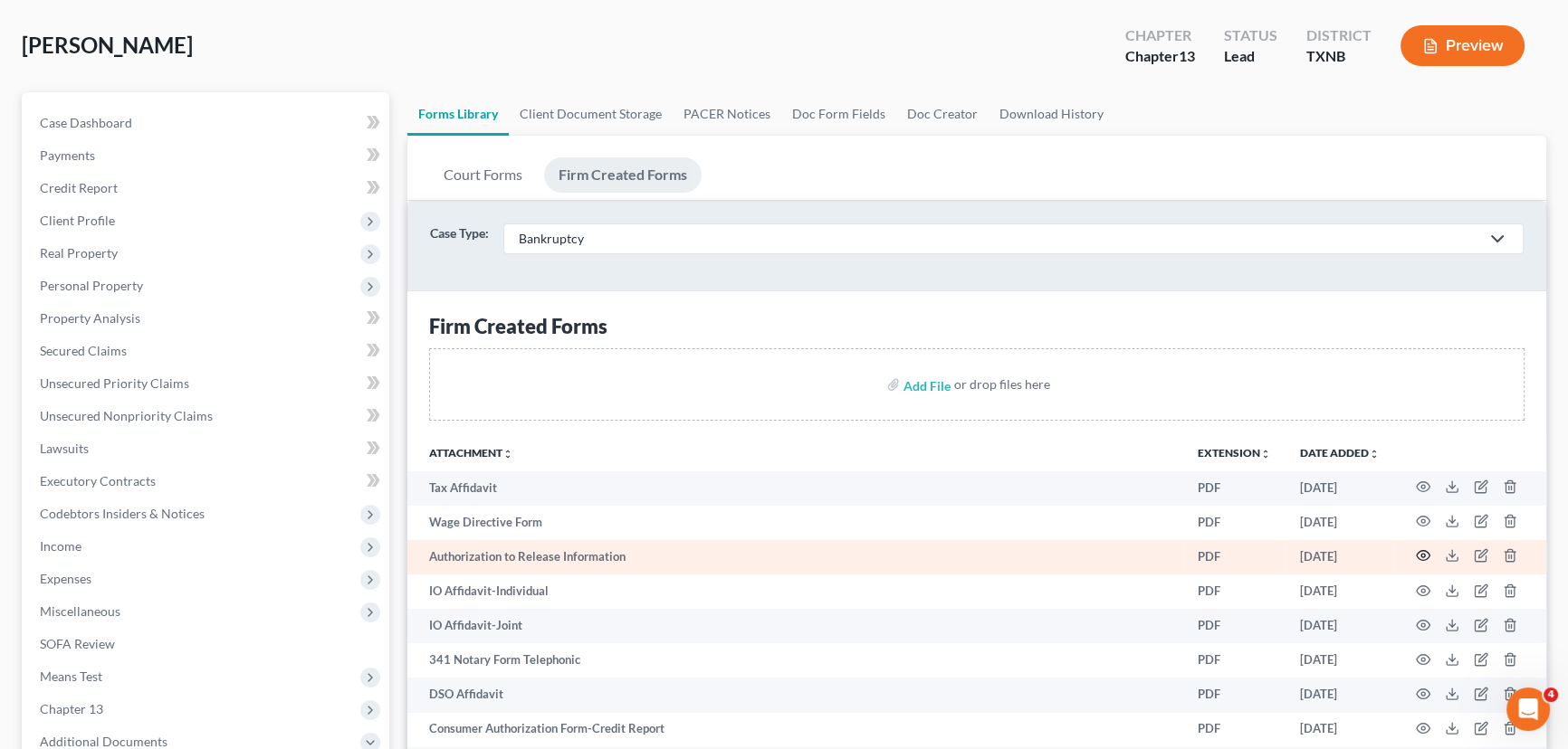
click at [1421, 554] on circle "button" at bounding box center [1423, 556] width 4 height 4
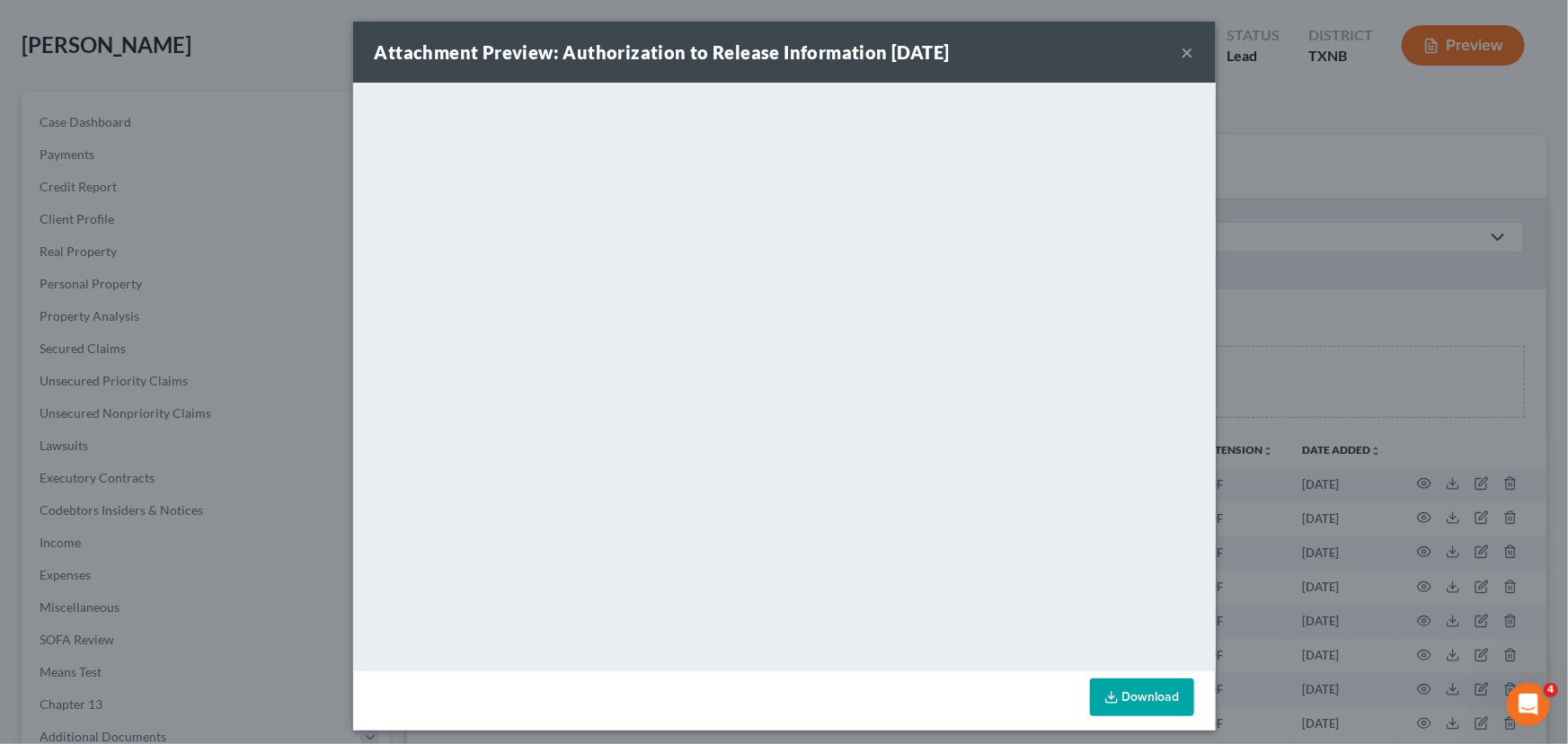
click at [1182, 54] on button "×" at bounding box center [1188, 52] width 12 height 22
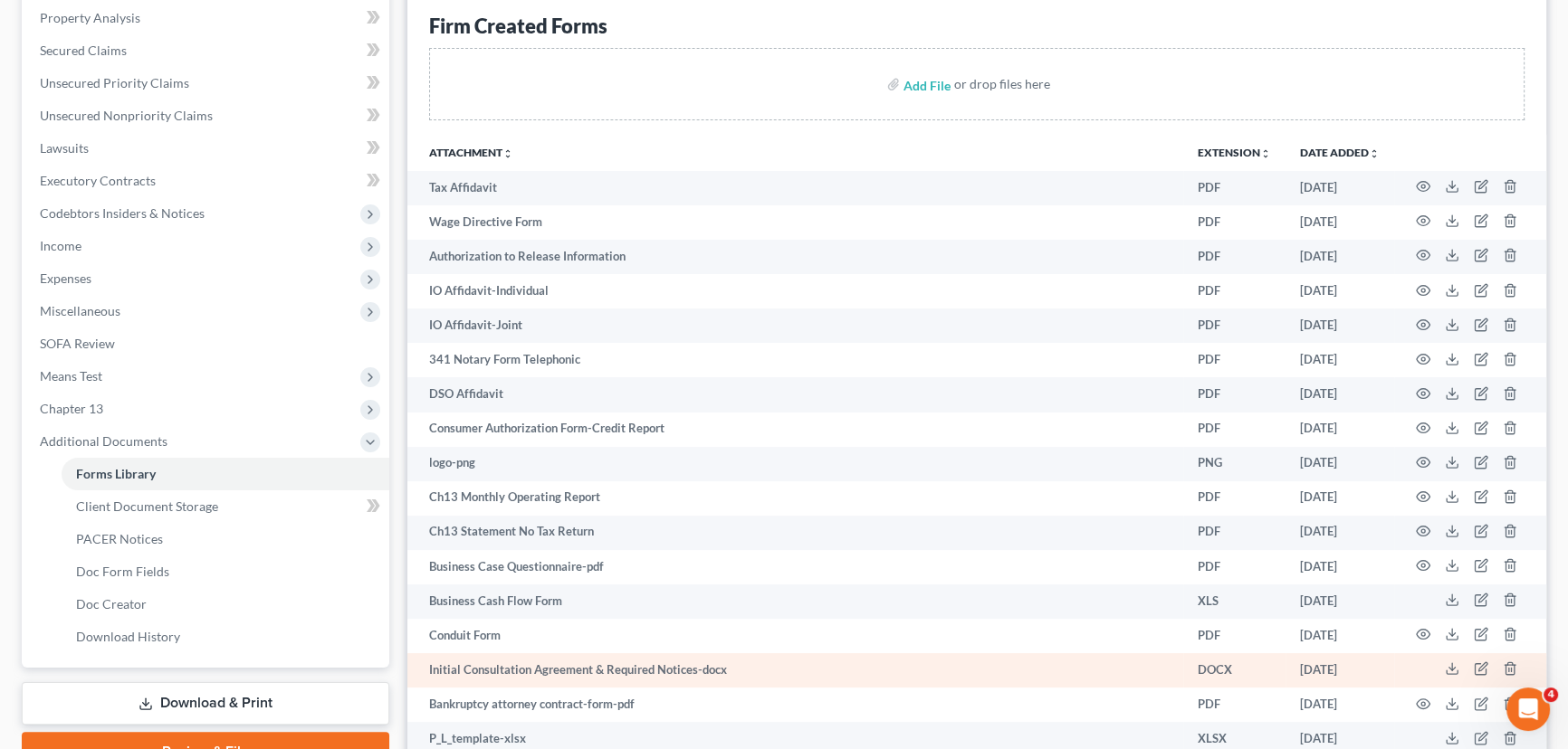
scroll to position [411, 0]
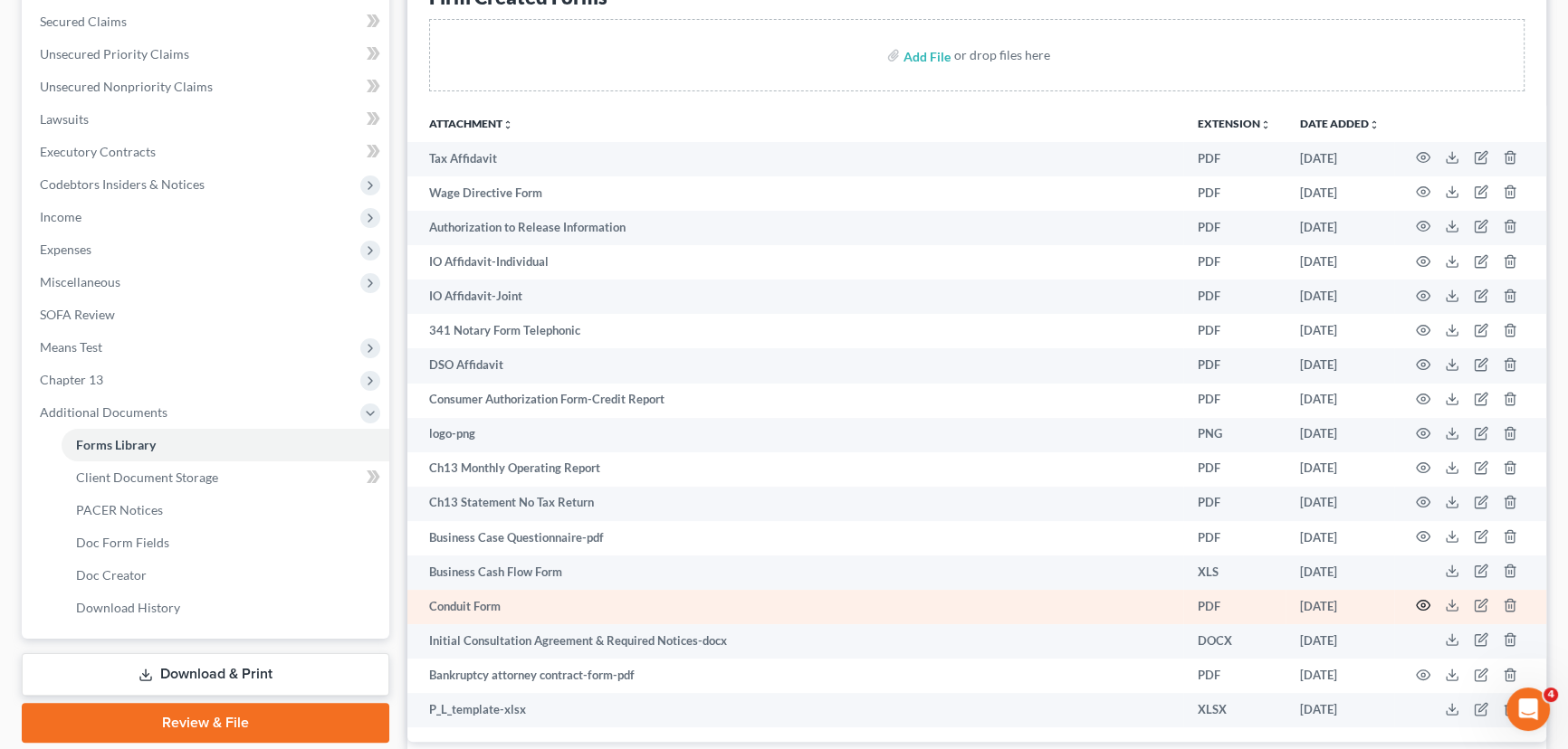
click at [1421, 603] on circle "button" at bounding box center [1423, 605] width 4 height 4
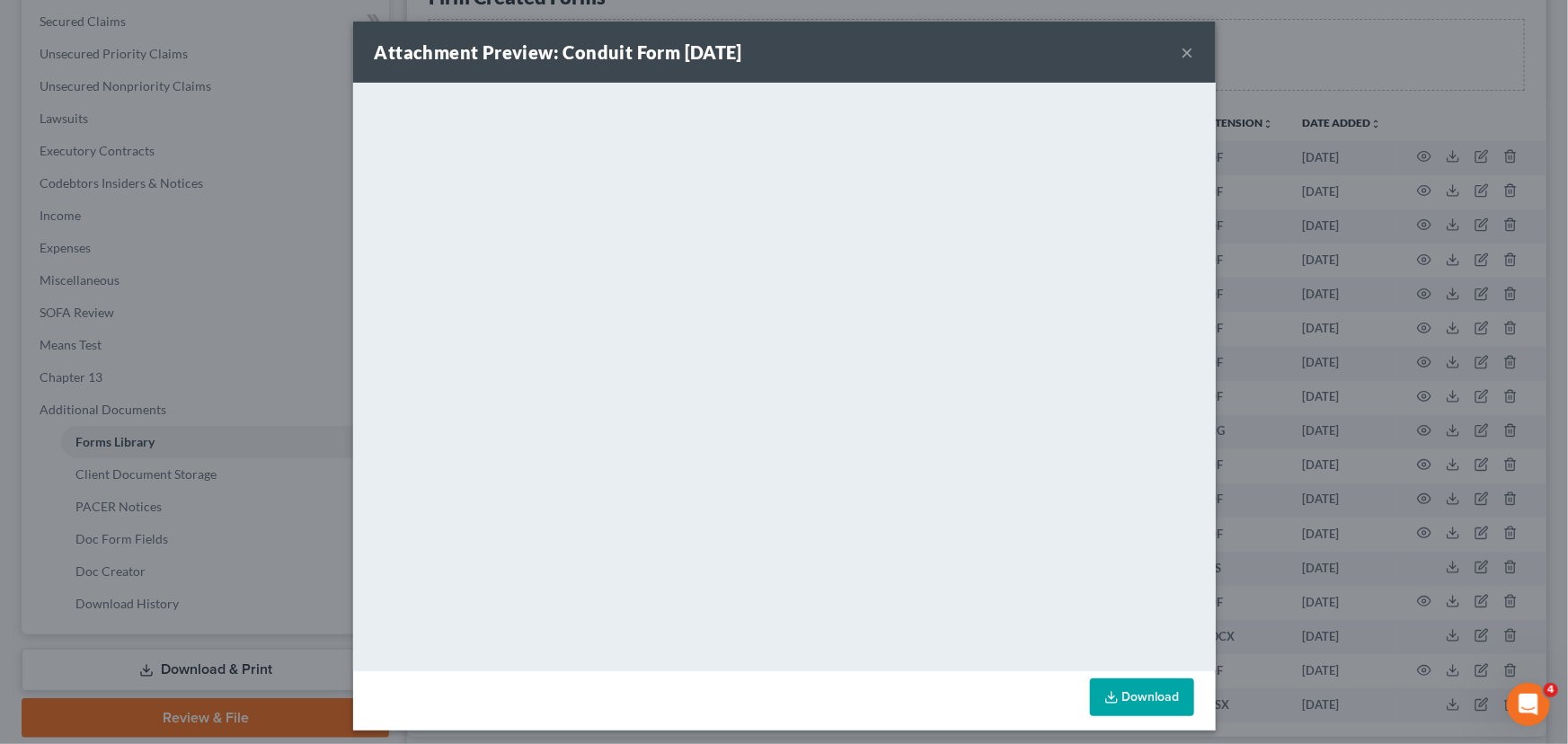
click at [1182, 51] on button "×" at bounding box center [1188, 52] width 12 height 22
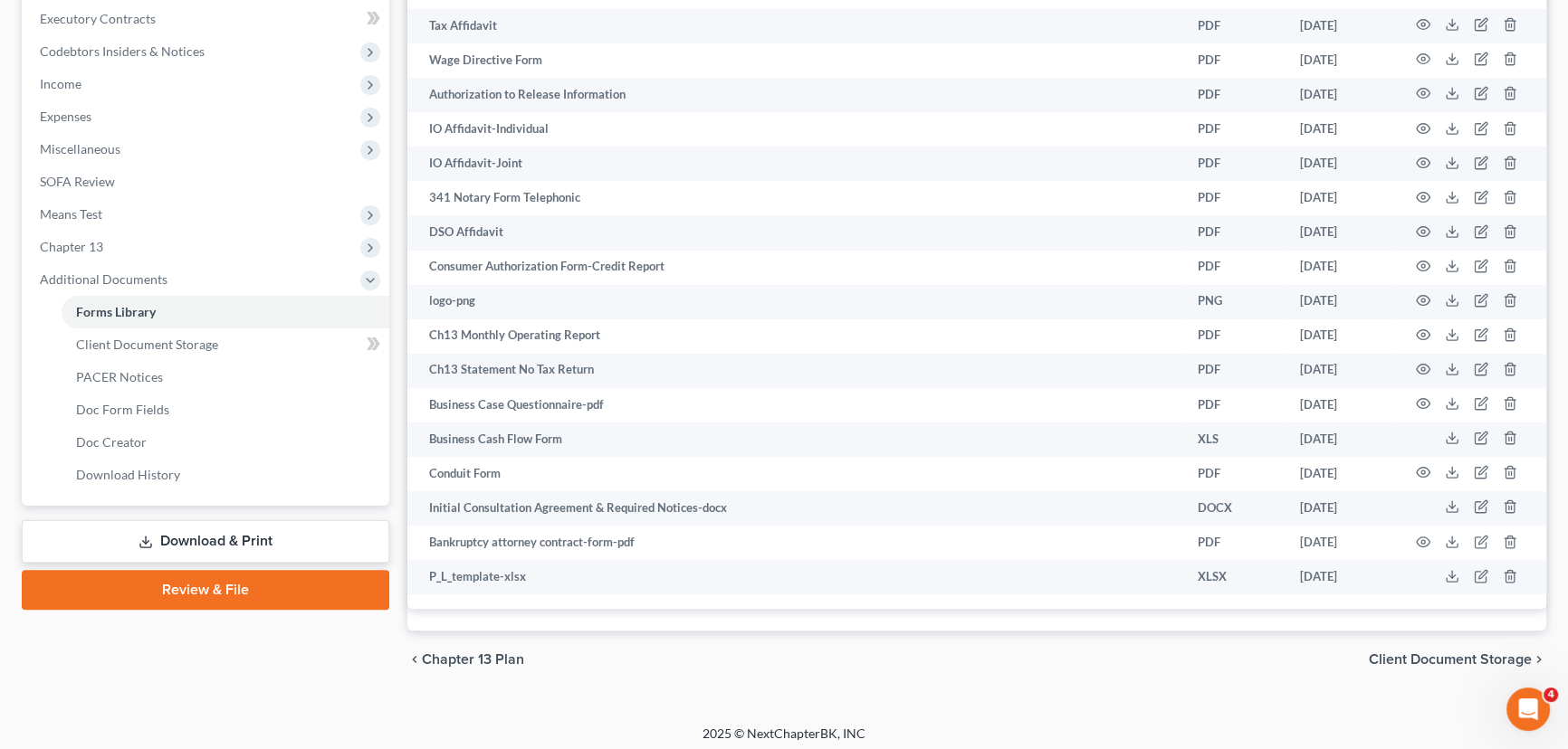
click at [160, 544] on link "Download & Print" at bounding box center [206, 541] width 368 height 42
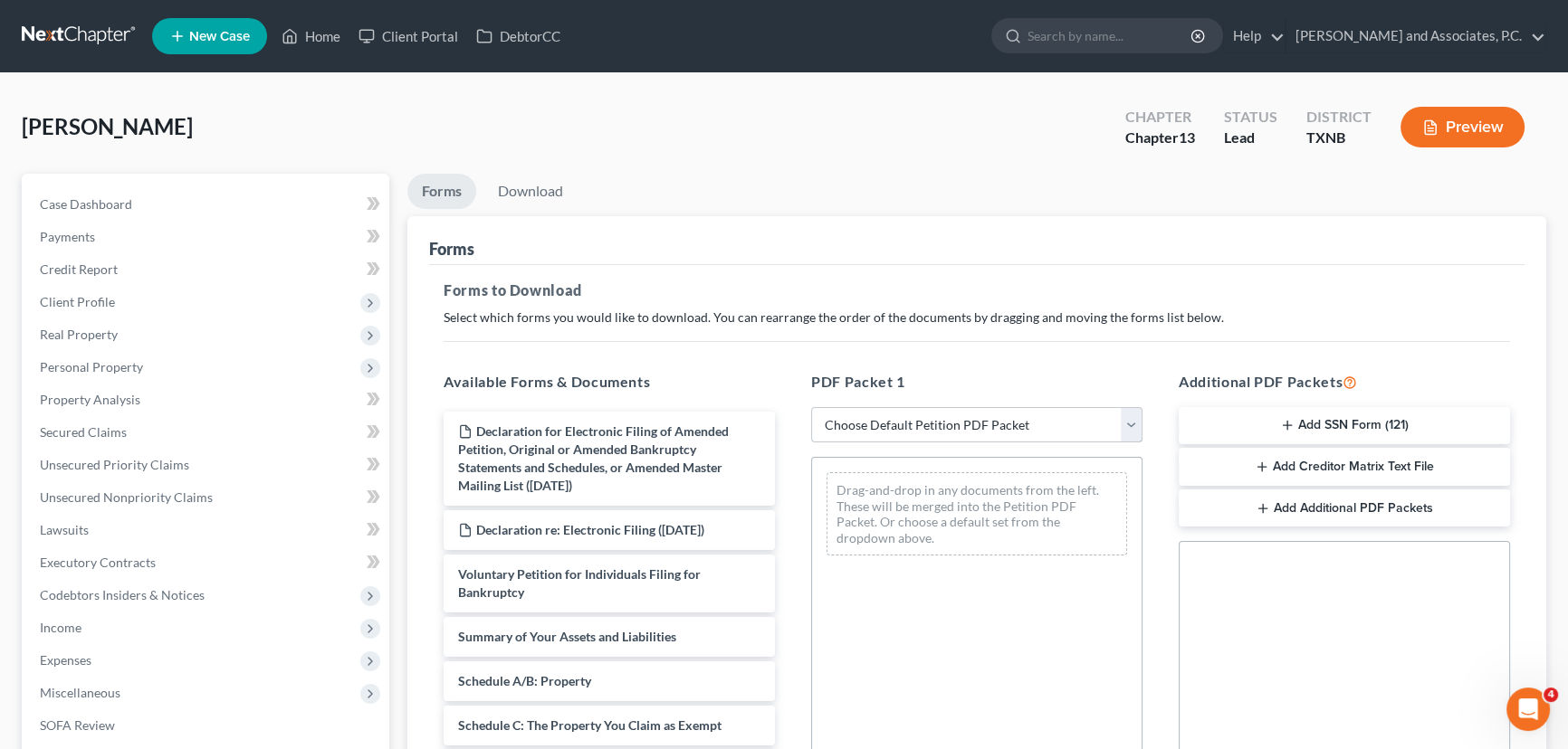
click at [984, 413] on select "Choose Default Petition PDF Packet Complete Bankruptcy Petition (all forms and …" at bounding box center [976, 426] width 331 height 37
select select "3"
click at [811, 407] on select "Choose Default Petition PDF Packet Complete Bankruptcy Petition (all forms and …" at bounding box center [976, 426] width 331 height 37
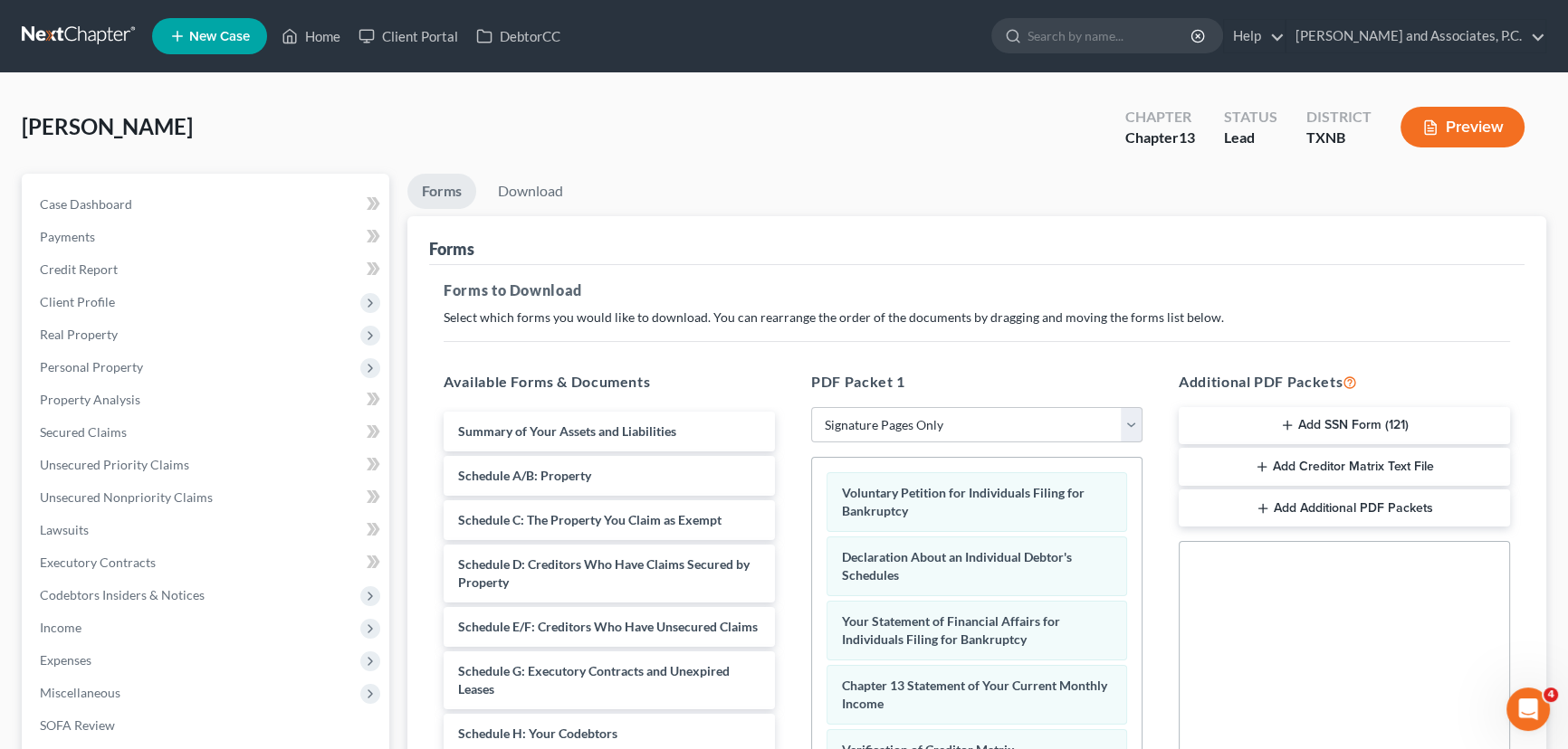
click at [1247, 428] on button "Add SSN Form (121)" at bounding box center [1344, 426] width 331 height 38
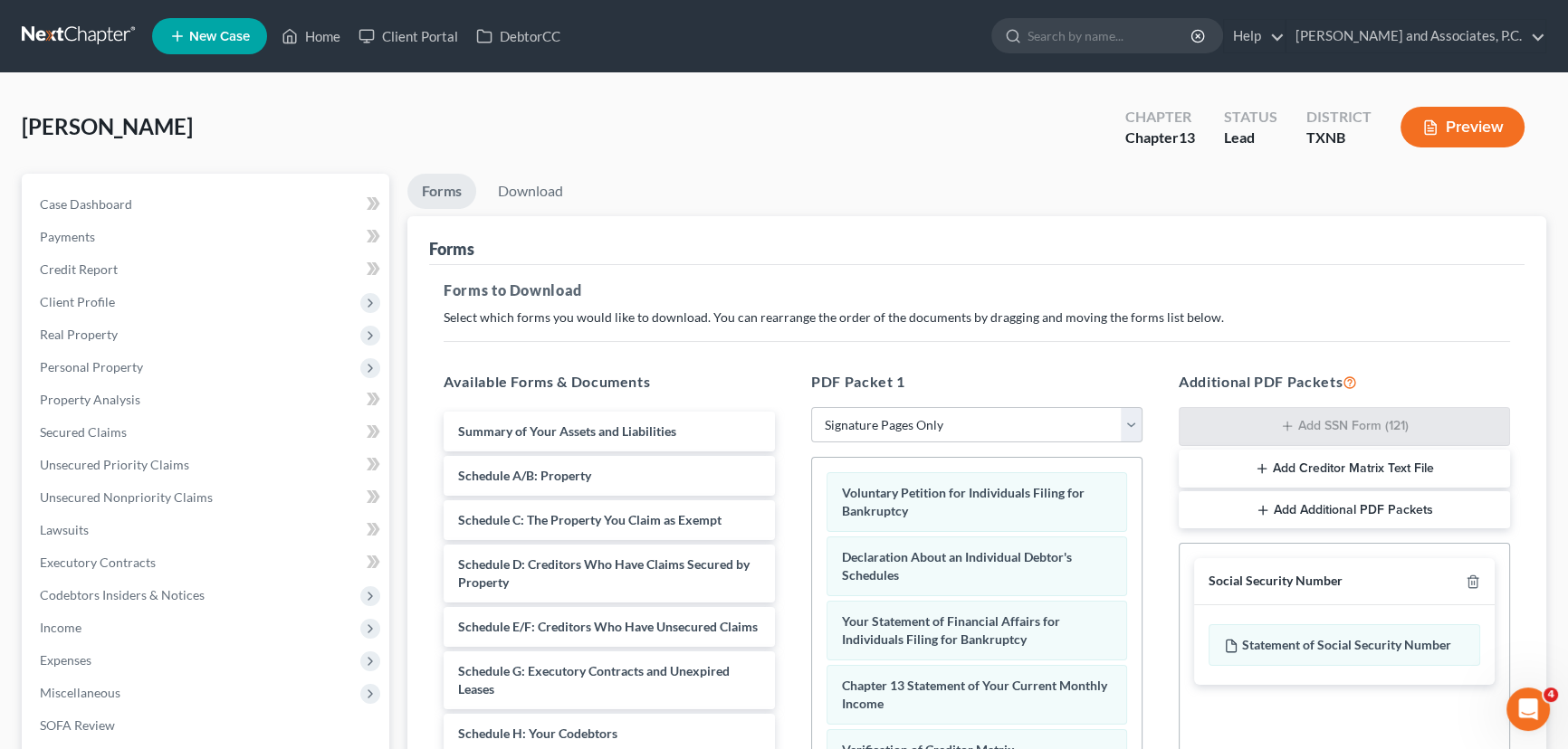
click at [1257, 456] on button "Add Creditor Matrix Text File" at bounding box center [1344, 468] width 331 height 38
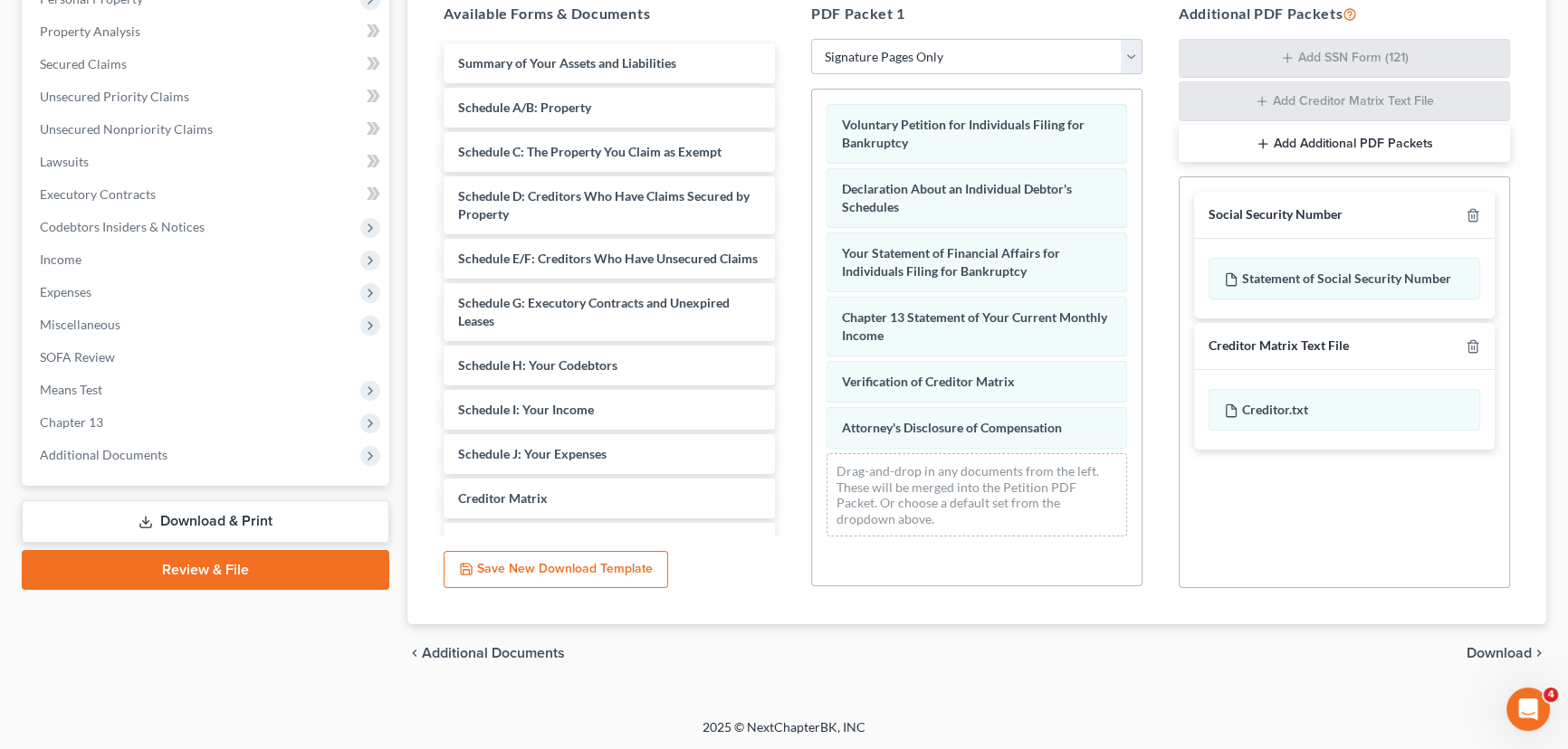
click at [1485, 631] on div "chevron_left Additional Documents Download chevron_right" at bounding box center [977, 653] width 1139 height 58
click at [1494, 648] on span "Download" at bounding box center [1499, 652] width 66 height 14
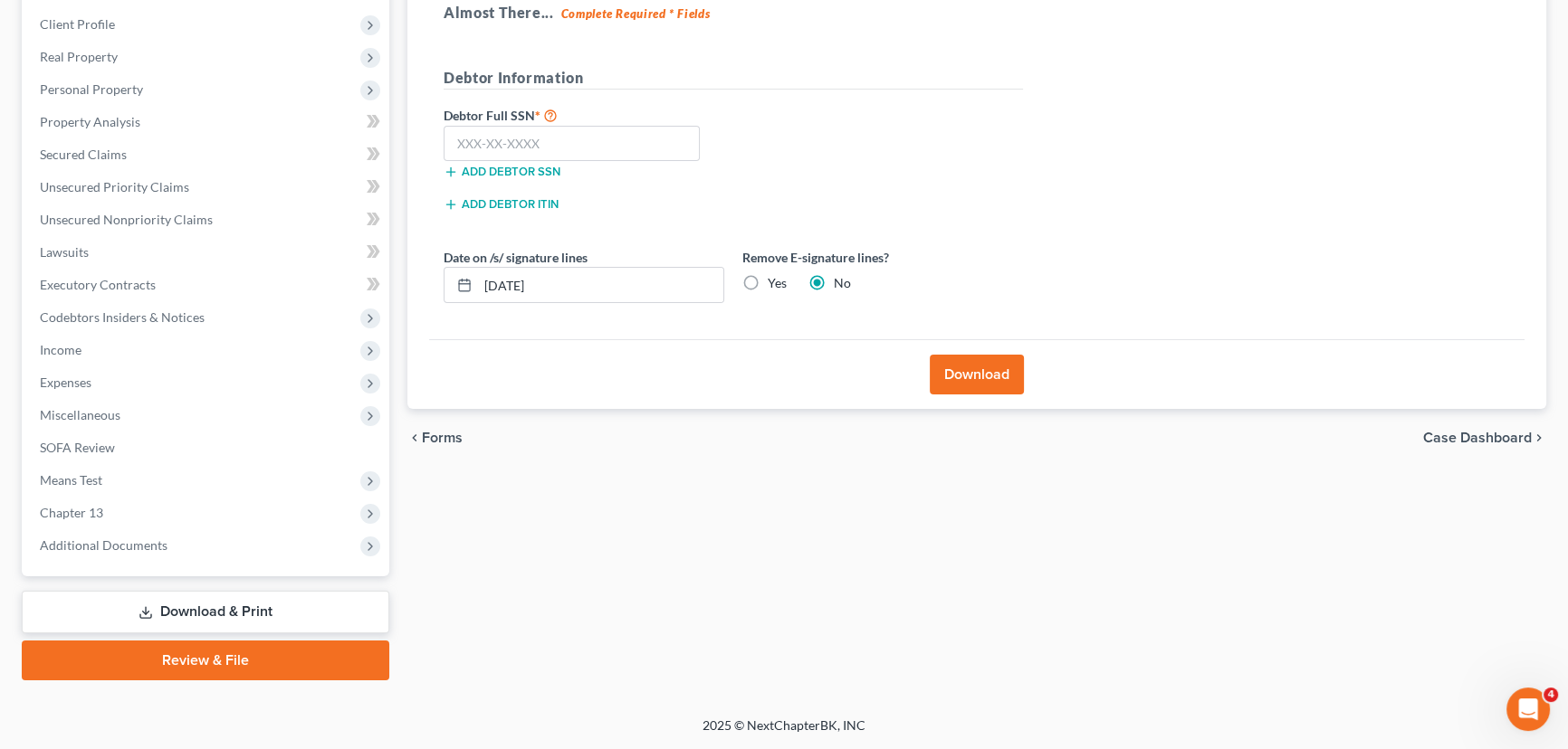
scroll to position [275, 0]
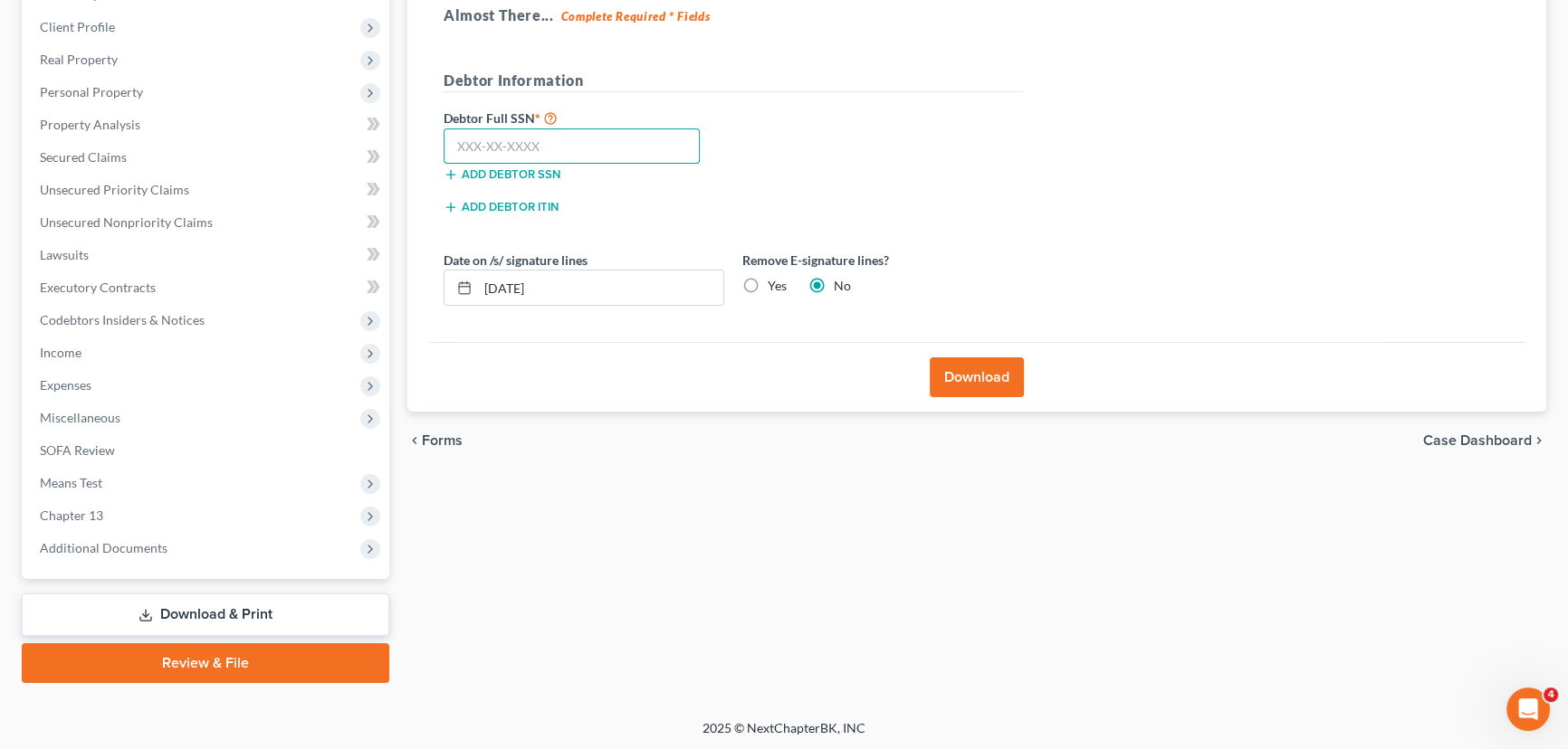
click at [602, 137] on input "text" at bounding box center [571, 147] width 256 height 37
type input "462-56-9456"
click at [768, 282] on label "Yes" at bounding box center [777, 286] width 19 height 18
click at [775, 282] on input "Yes" at bounding box center [781, 283] width 12 height 12
radio input "true"
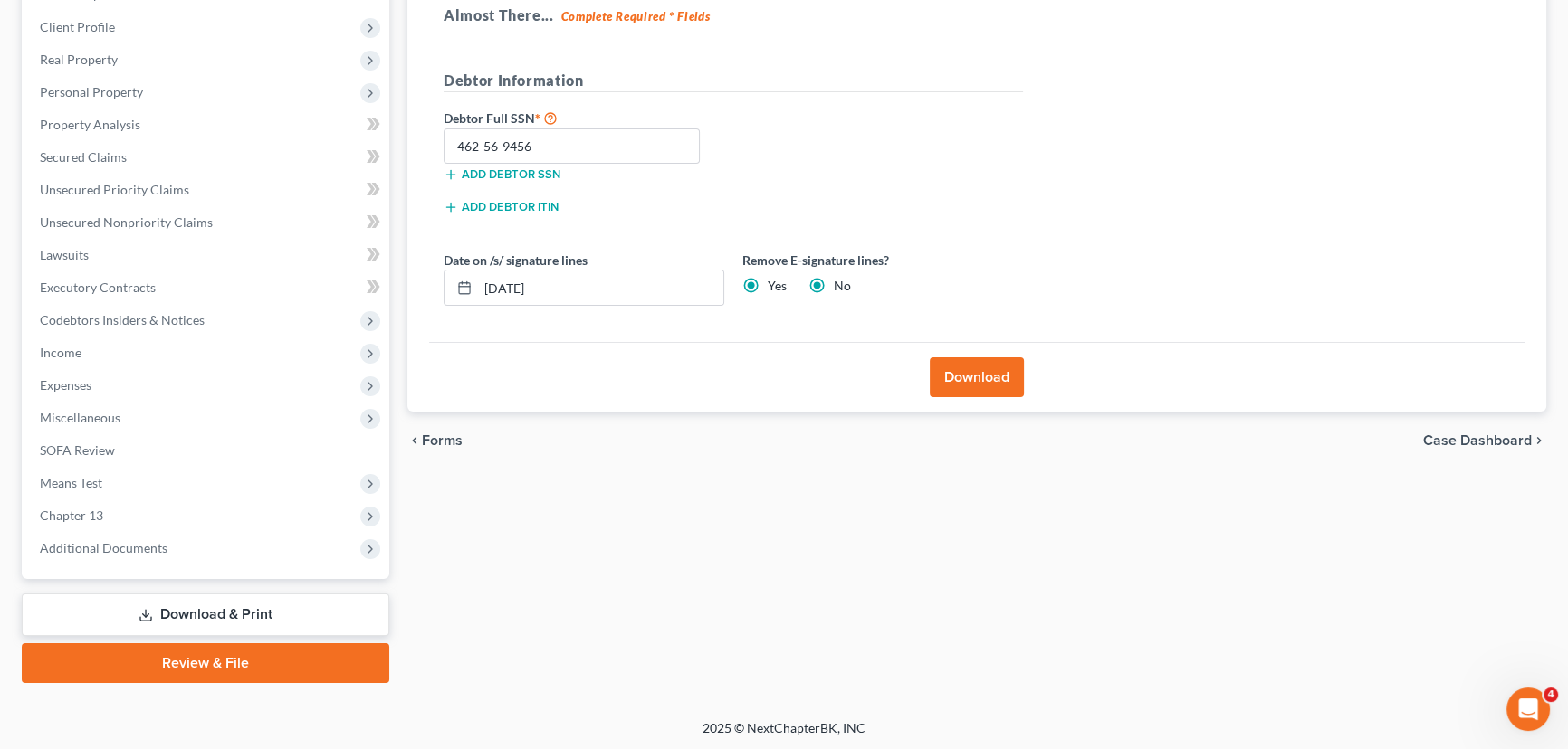
radio input "false"
click at [982, 370] on button "Download" at bounding box center [977, 376] width 95 height 40
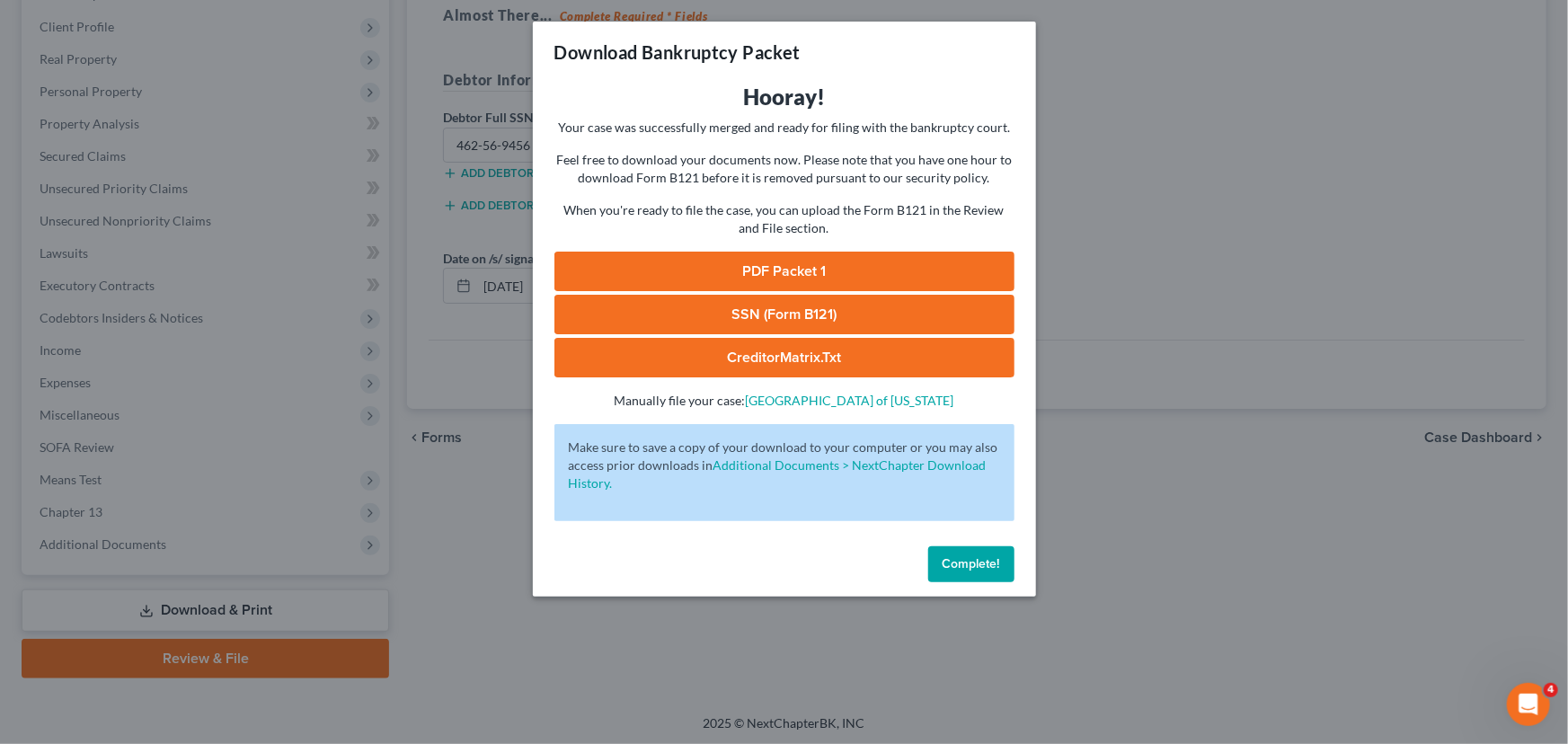
drag, startPoint x: 771, startPoint y: 268, endPoint x: 738, endPoint y: 271, distance: 33.1
click at [771, 267] on link "PDF Packet 1" at bounding box center [785, 271] width 460 height 39
drag, startPoint x: 850, startPoint y: 324, endPoint x: 833, endPoint y: 317, distance: 18.4
click at [850, 323] on link "SSN (Form B121)" at bounding box center [785, 314] width 460 height 39
click at [671, 355] on link "CreditorMatrix.txt" at bounding box center [785, 358] width 460 height 39
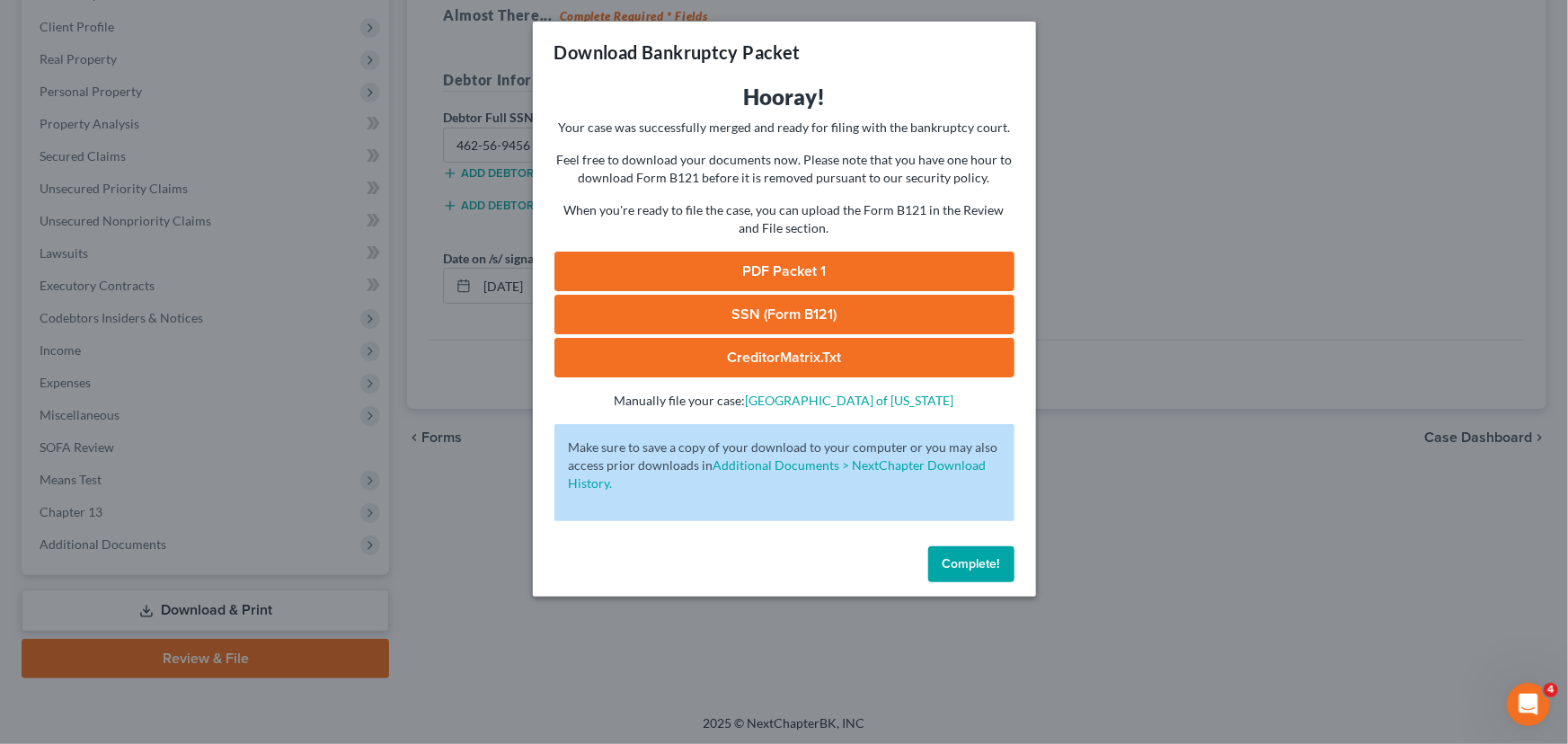
click at [995, 568] on span "Complete!" at bounding box center [972, 564] width 58 height 15
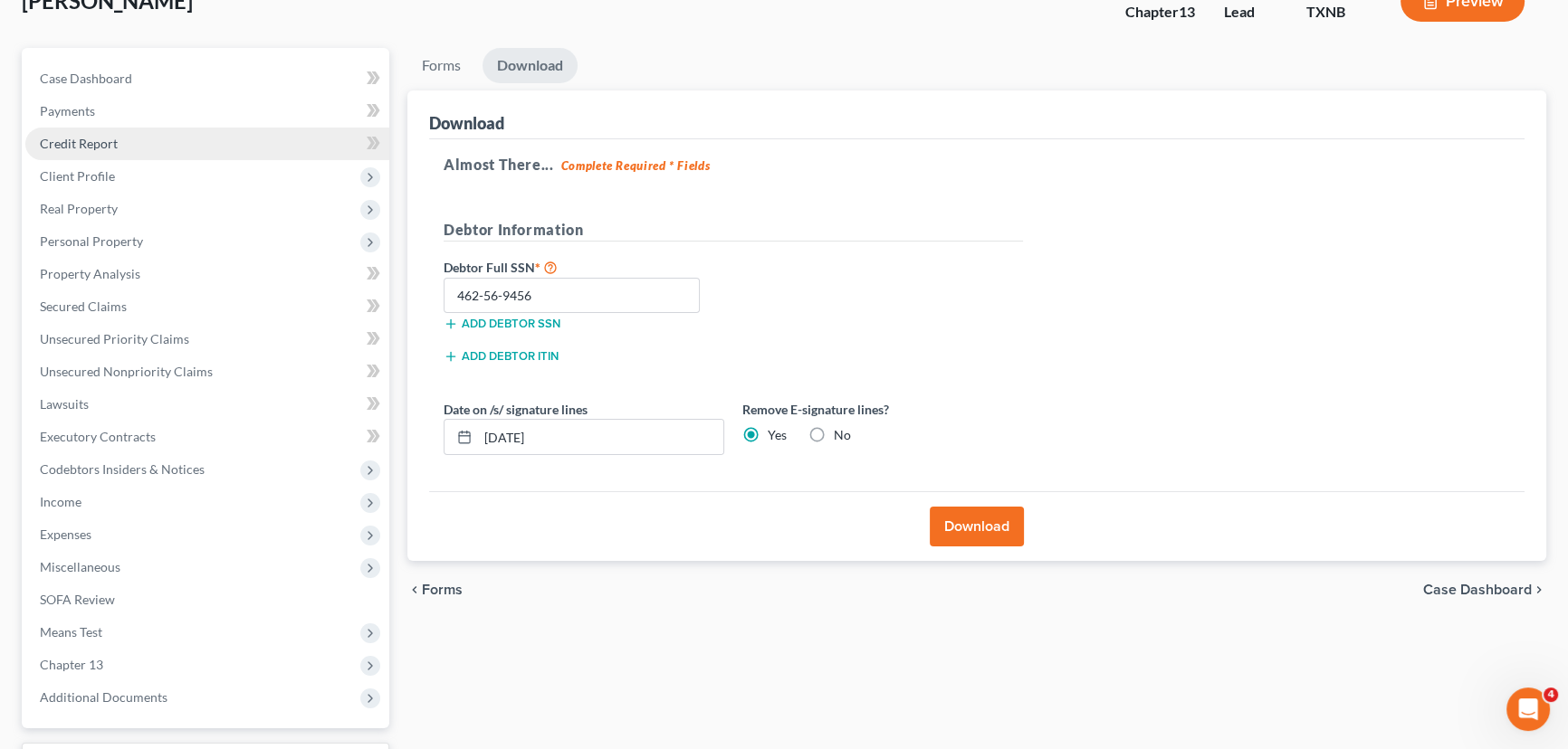
scroll to position [0, 0]
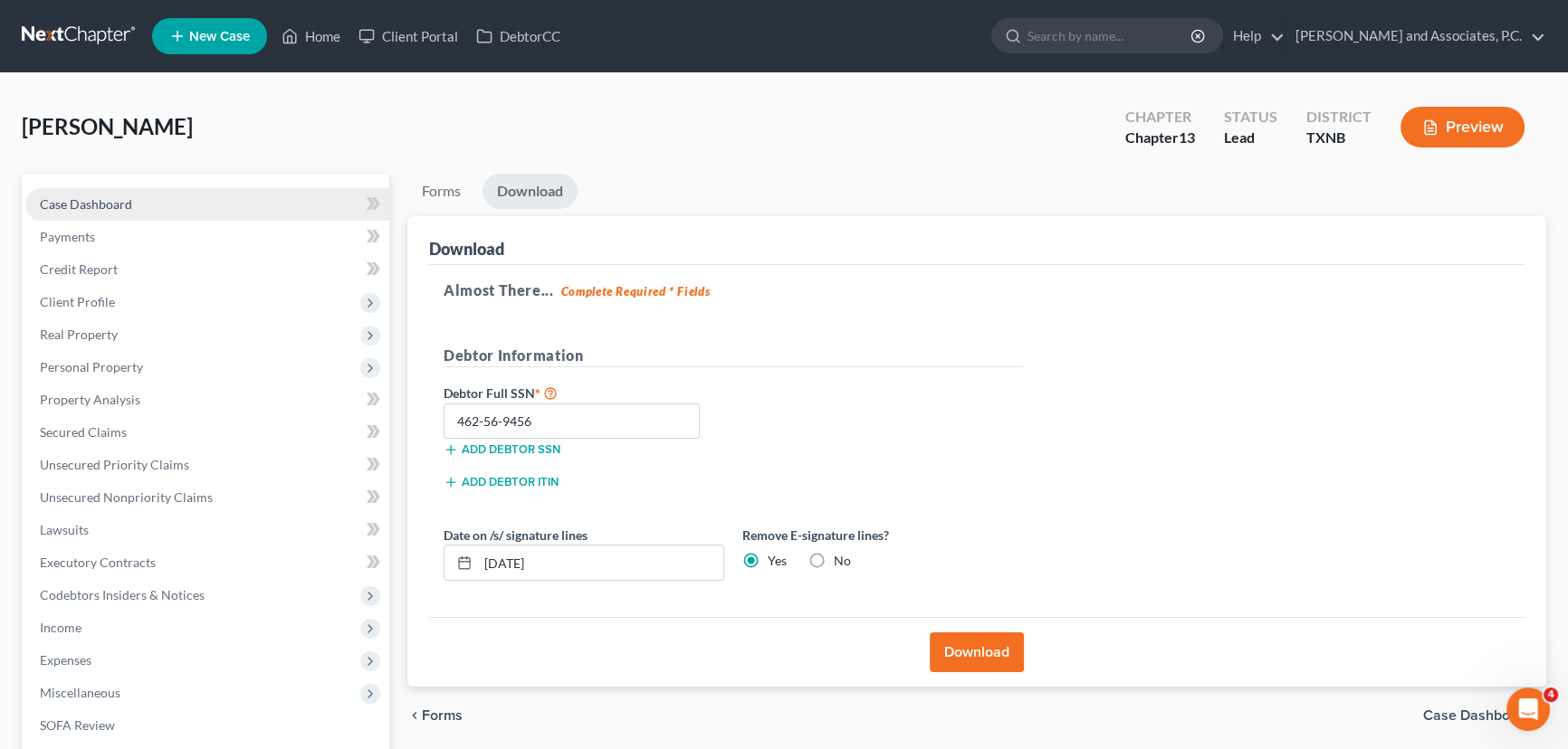
click at [91, 196] on span "Case Dashboard" at bounding box center [86, 204] width 93 height 15
